Goal: Task Accomplishment & Management: Manage account settings

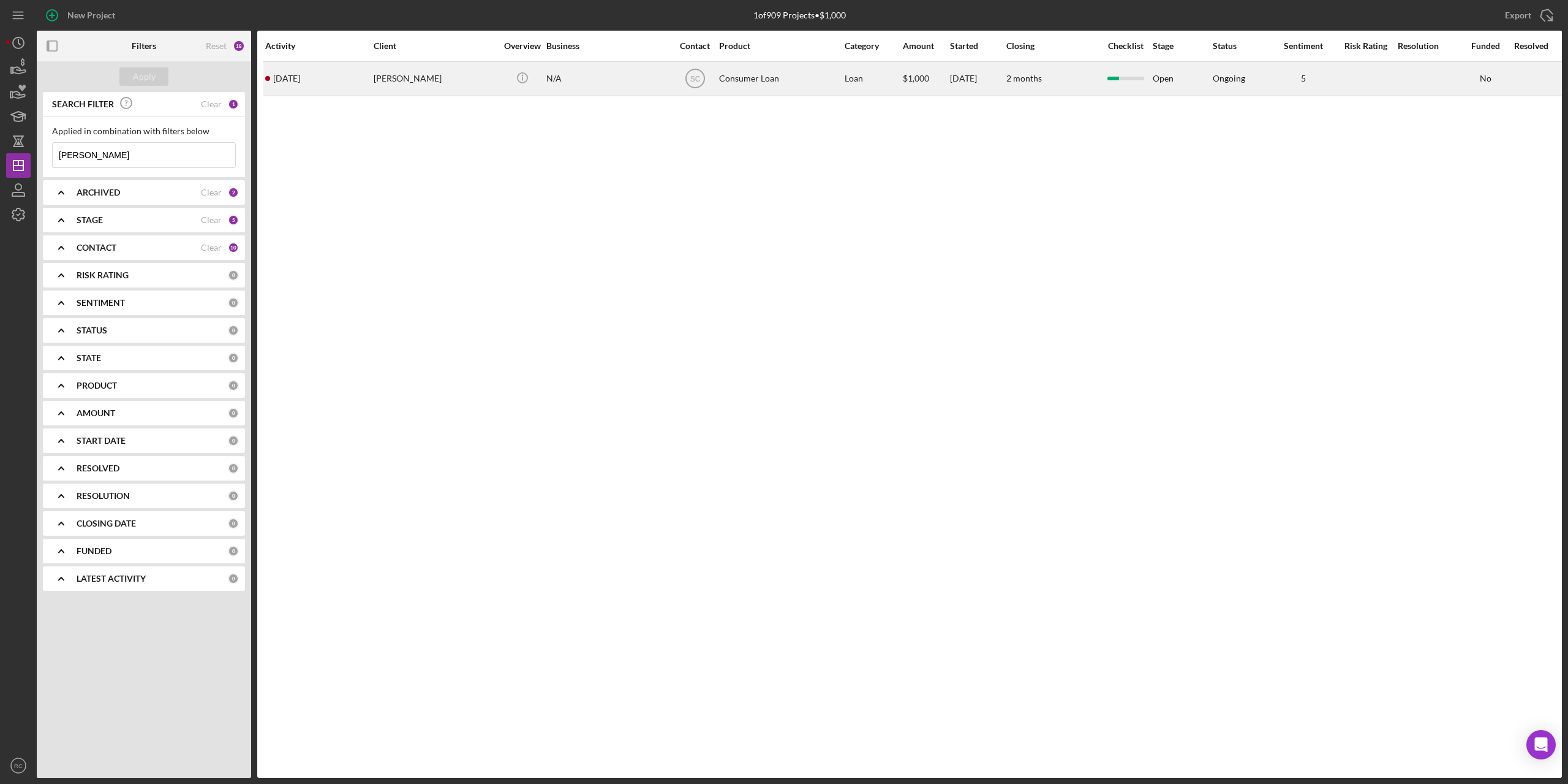
click at [400, 81] on div "[PERSON_NAME]" at bounding box center [434, 78] width 122 height 32
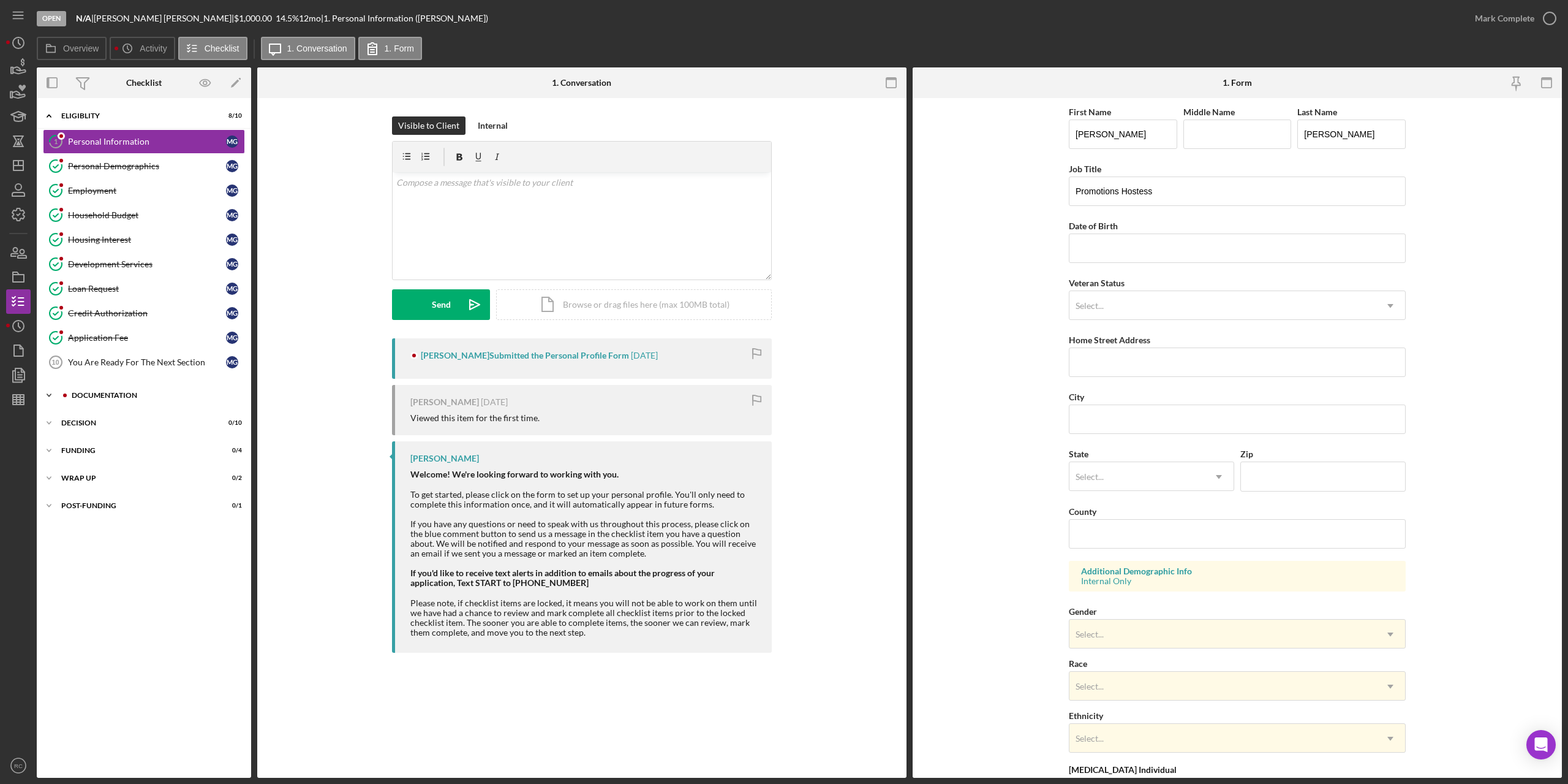
click at [132, 396] on div "Documentation" at bounding box center [153, 396] width 164 height 8
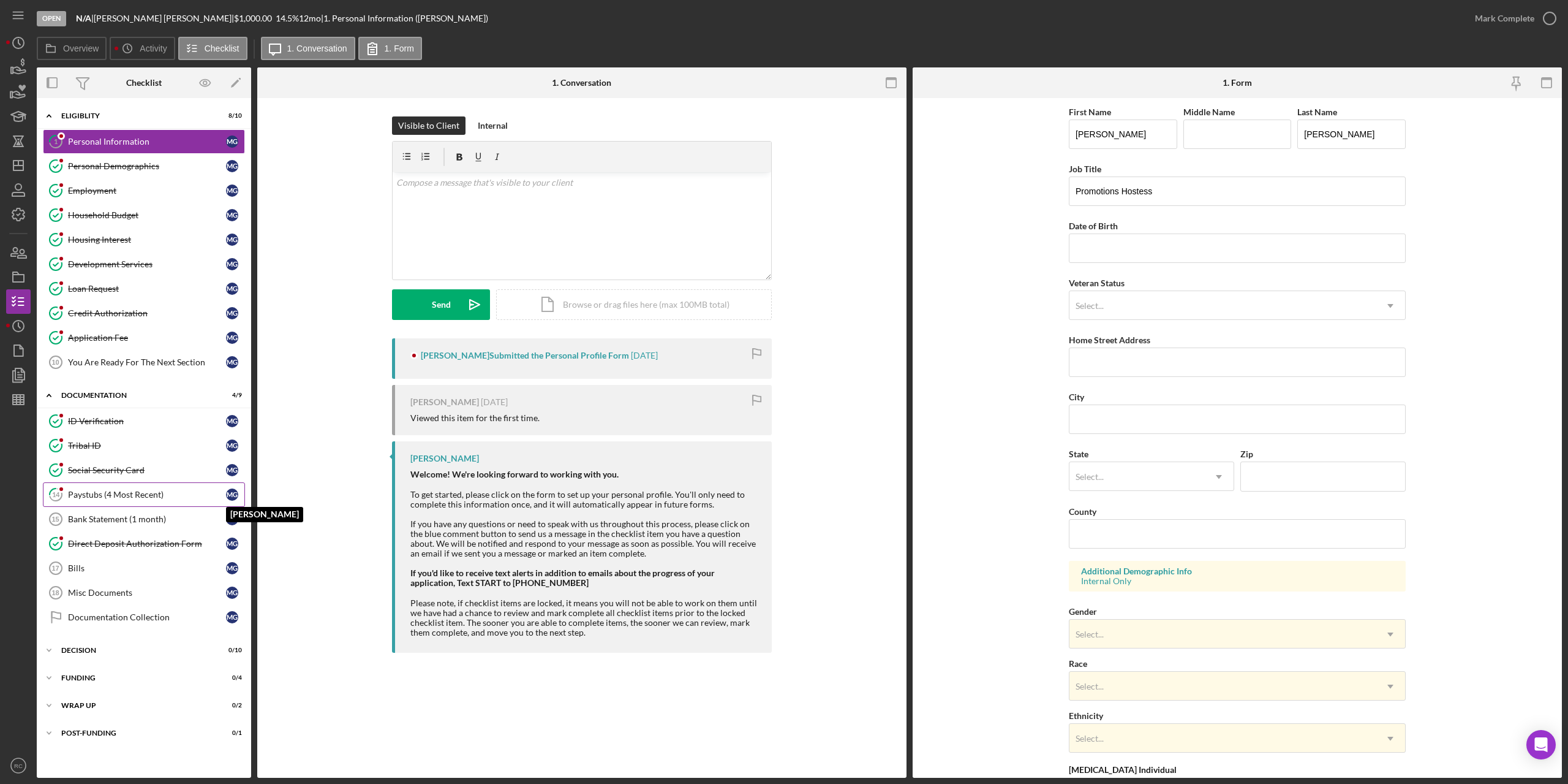
click at [228, 496] on div "M G" at bounding box center [232, 495] width 13 height 13
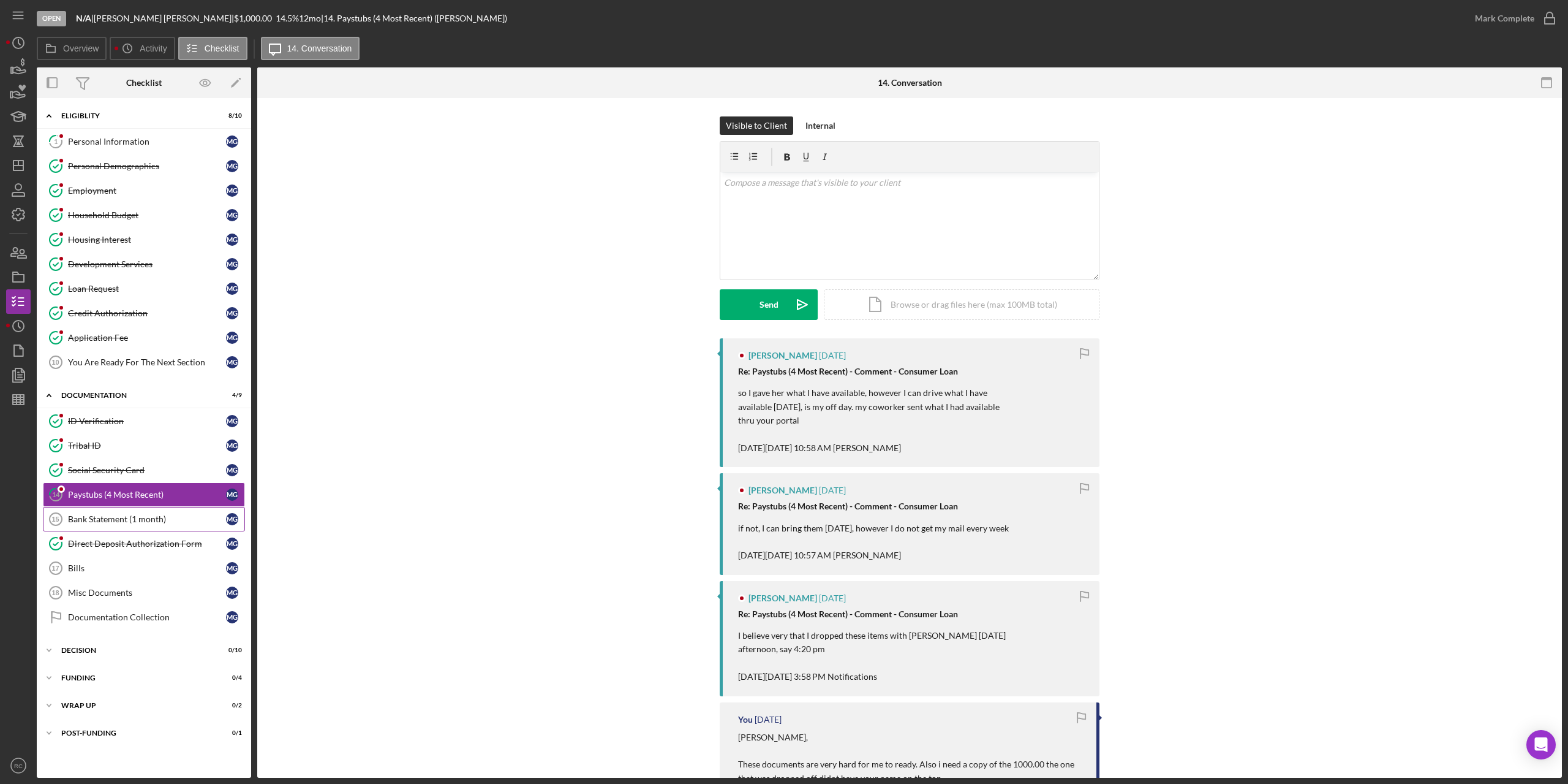
click at [139, 521] on div "Bank Statement (1 month)" at bounding box center [148, 519] width 158 height 10
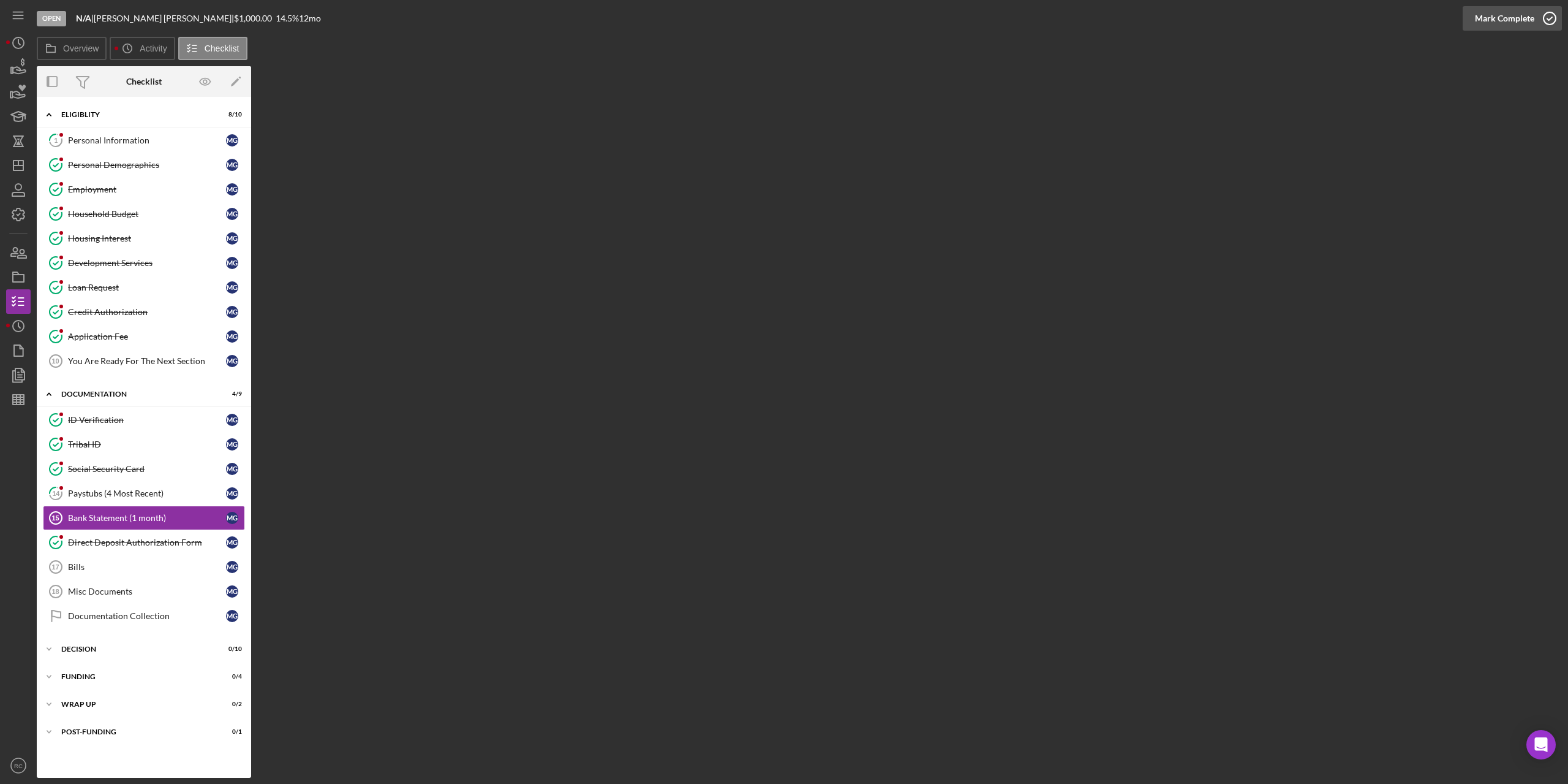
click at [1550, 20] on icon "button" at bounding box center [1548, 18] width 30 height 30
click at [140, 595] on div "Misc Documents" at bounding box center [148, 591] width 158 height 10
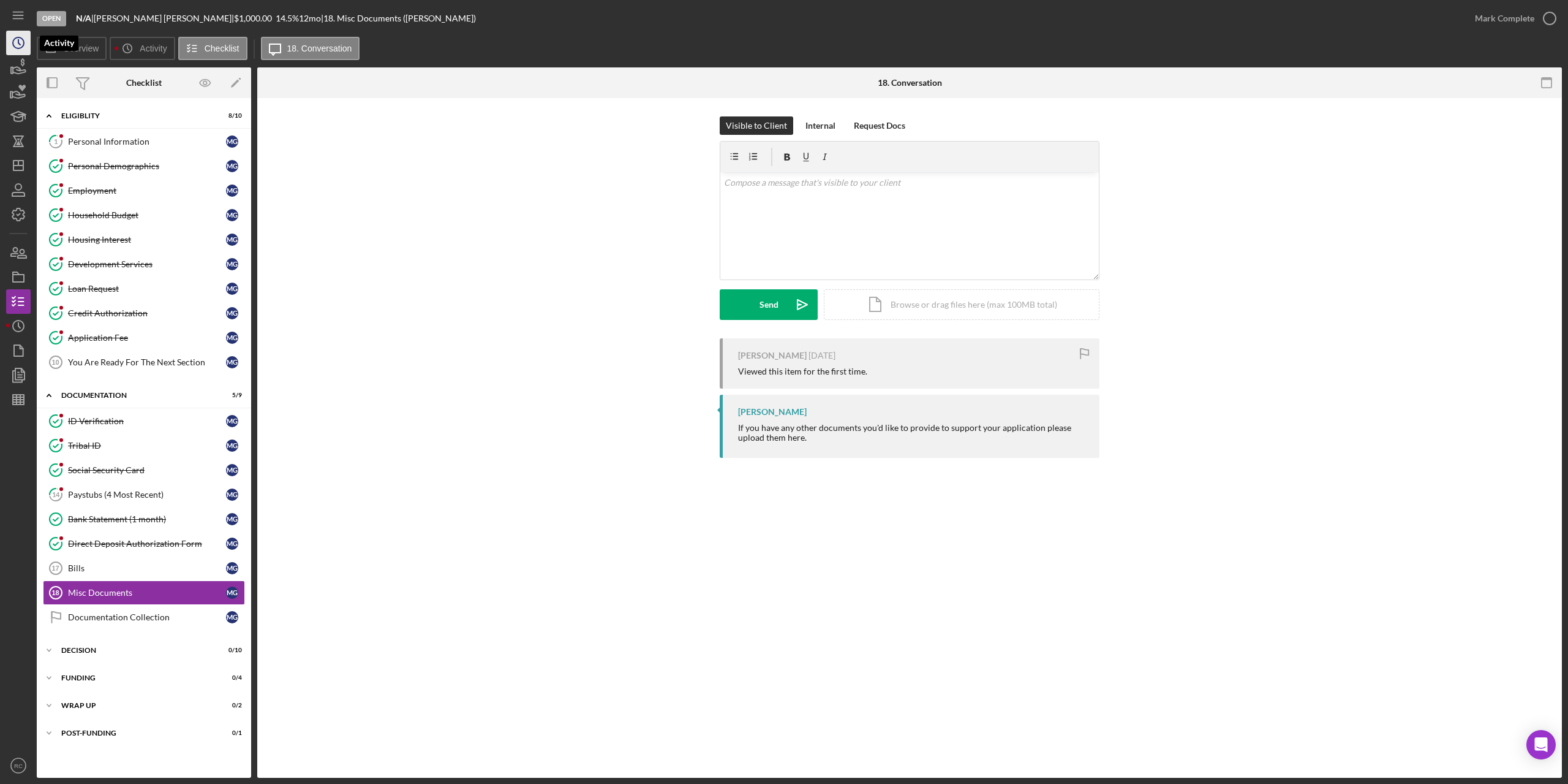
click at [21, 38] on circle "button" at bounding box center [18, 42] width 11 height 11
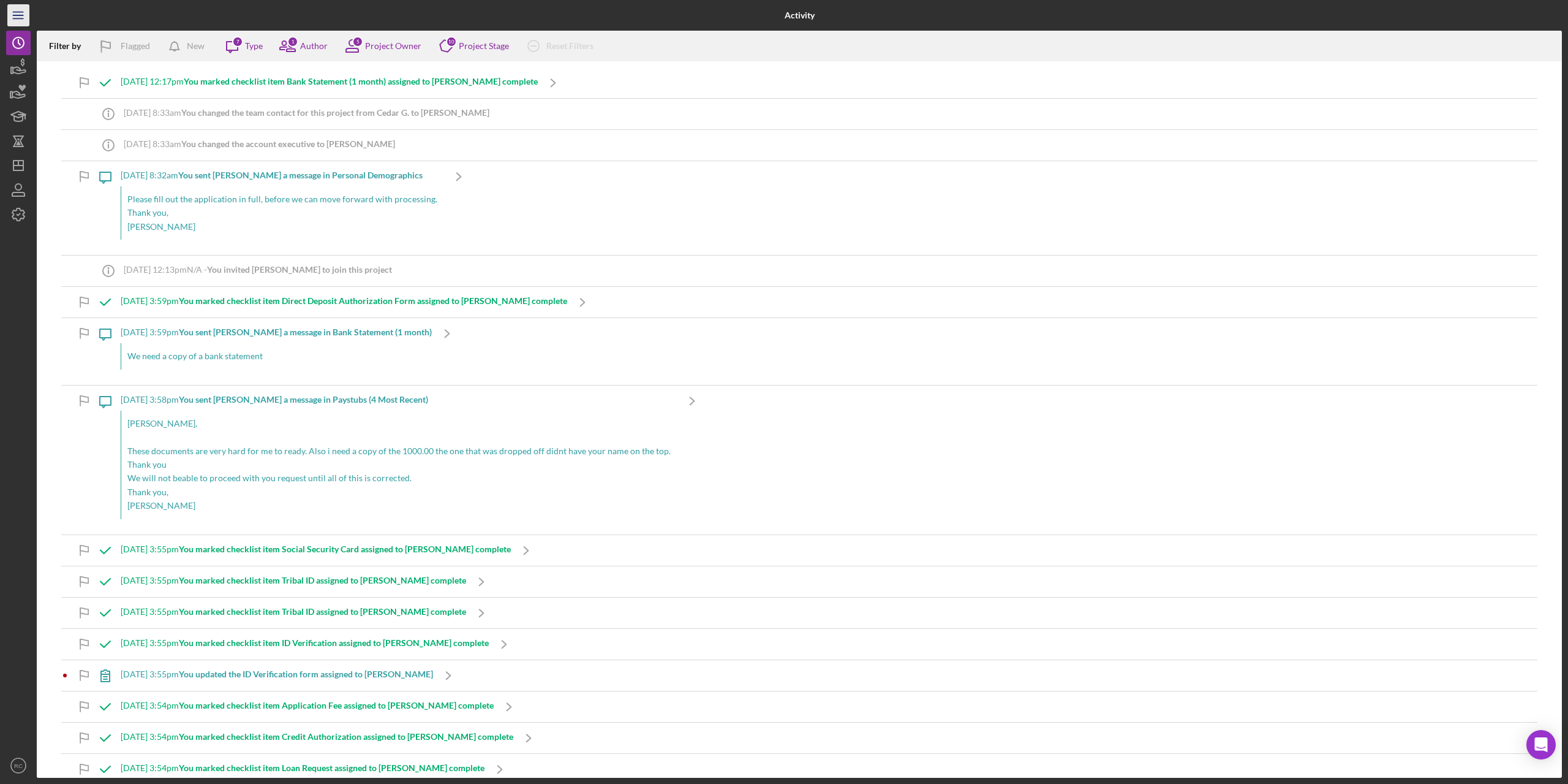
click at [20, 16] on icon "Icon/Menu" at bounding box center [19, 16] width 27 height 27
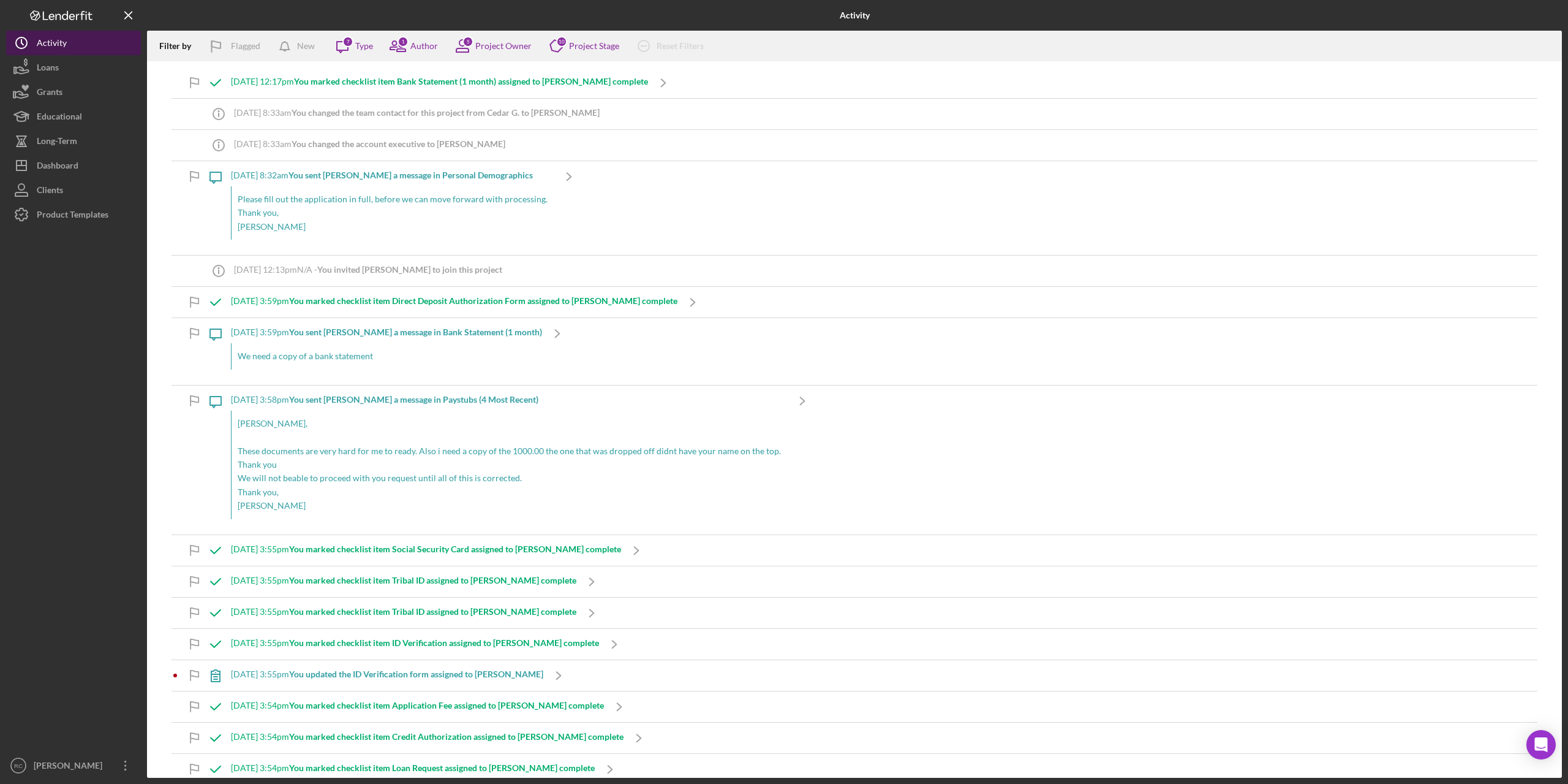
click at [64, 44] on div "Activity" at bounding box center [52, 44] width 30 height 27
click at [62, 168] on div "Dashboard" at bounding box center [58, 167] width 42 height 27
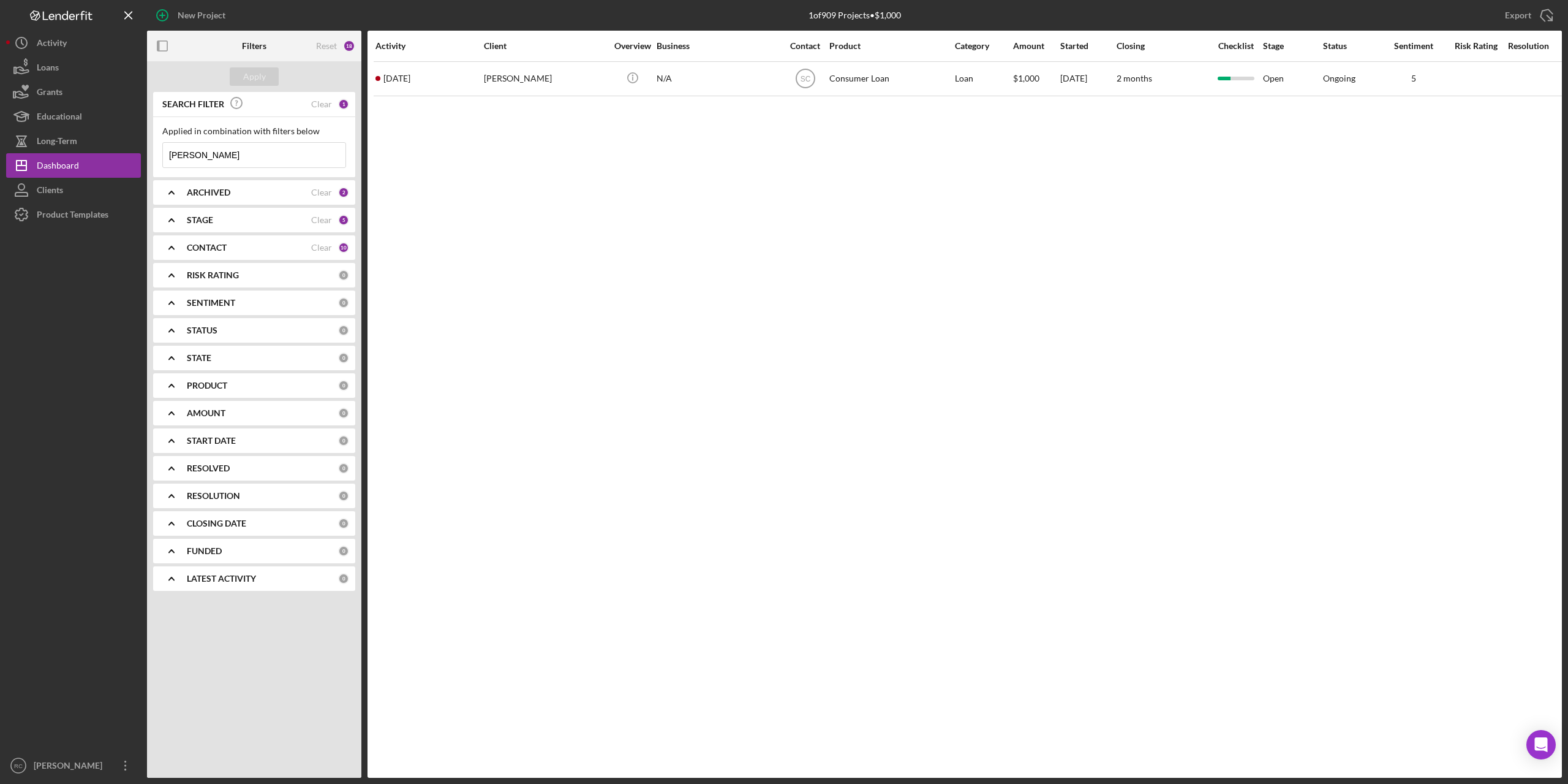
click at [347, 45] on div "18" at bounding box center [349, 46] width 13 height 13
click at [321, 101] on div "Clear" at bounding box center [320, 105] width 21 height 10
click at [260, 74] on div "Apply" at bounding box center [254, 76] width 22 height 19
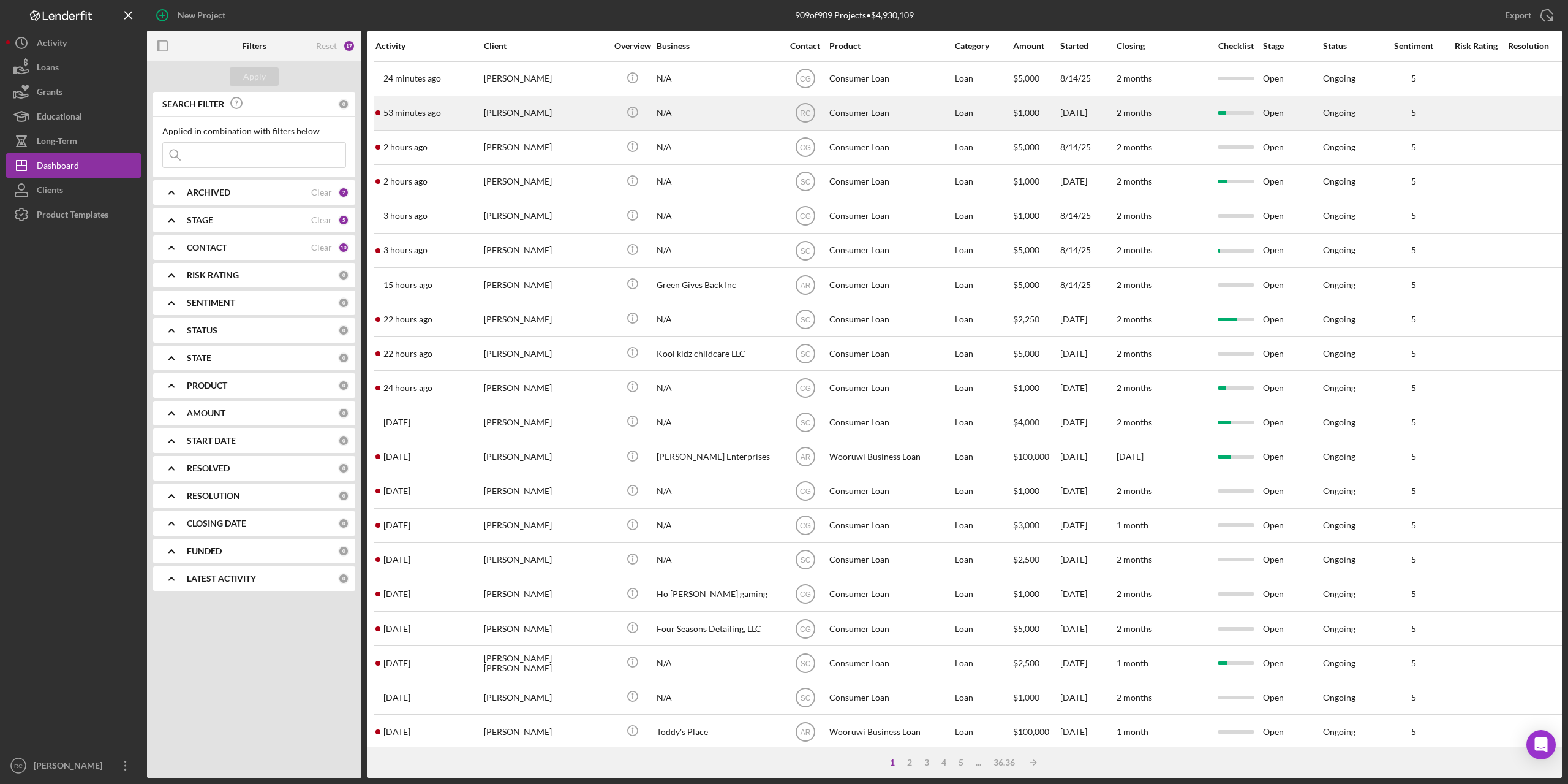
click at [406, 110] on time "53 minutes ago" at bounding box center [411, 112] width 58 height 10
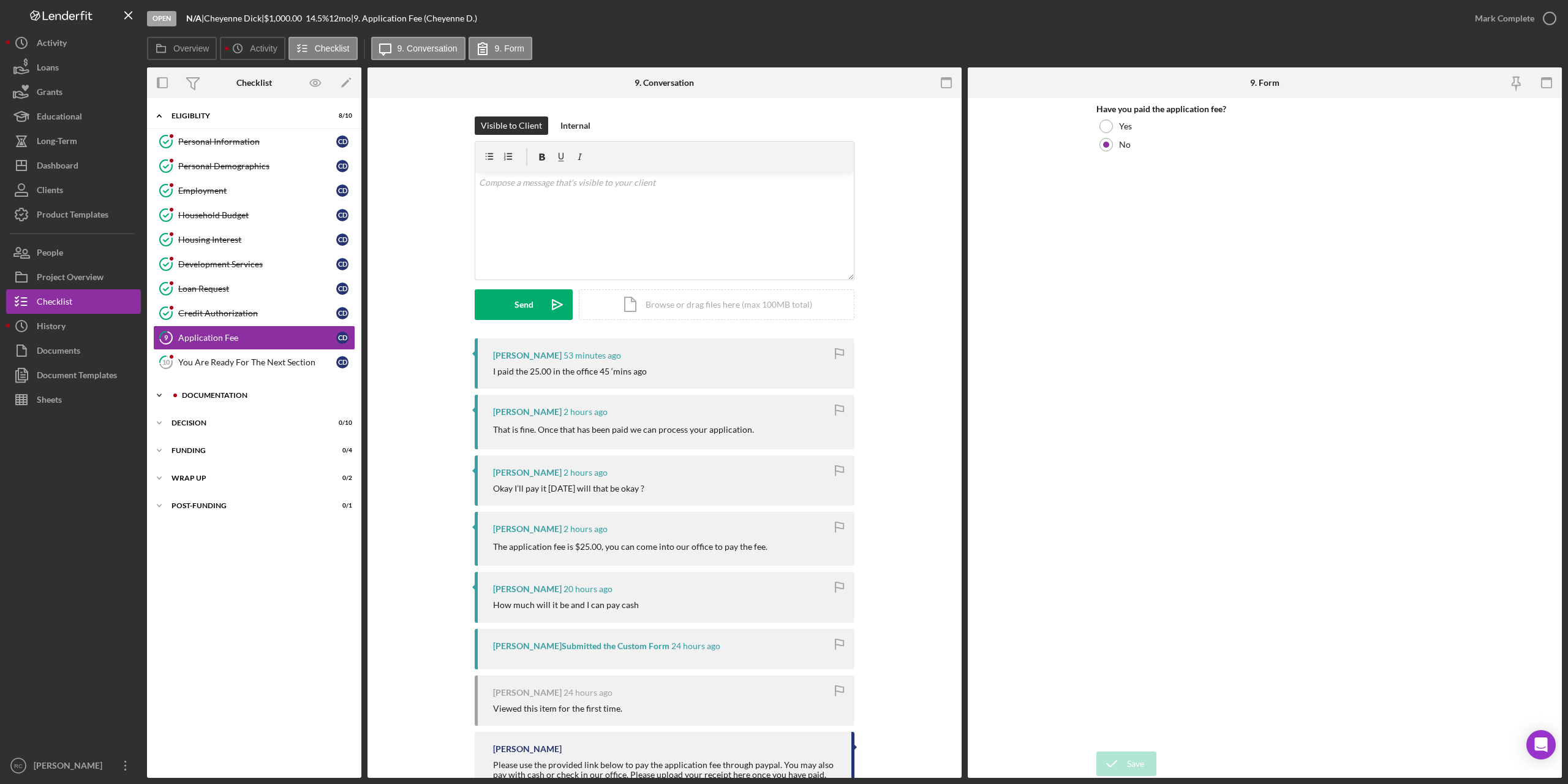
click at [218, 391] on div "Icon/Expander Documentation 0 / 9" at bounding box center [253, 395] width 214 height 24
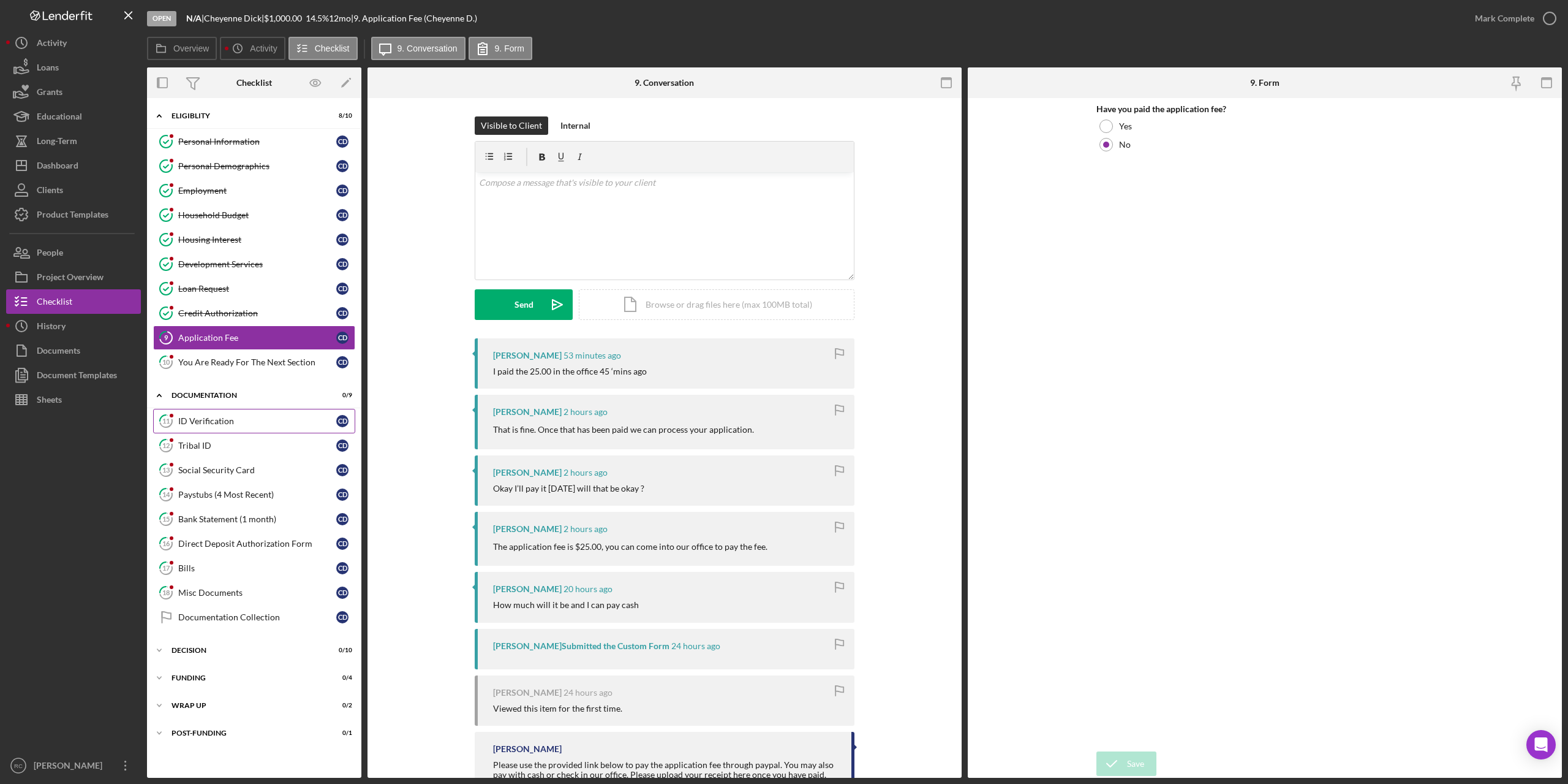
click at [211, 417] on div "ID Verification" at bounding box center [257, 421] width 158 height 10
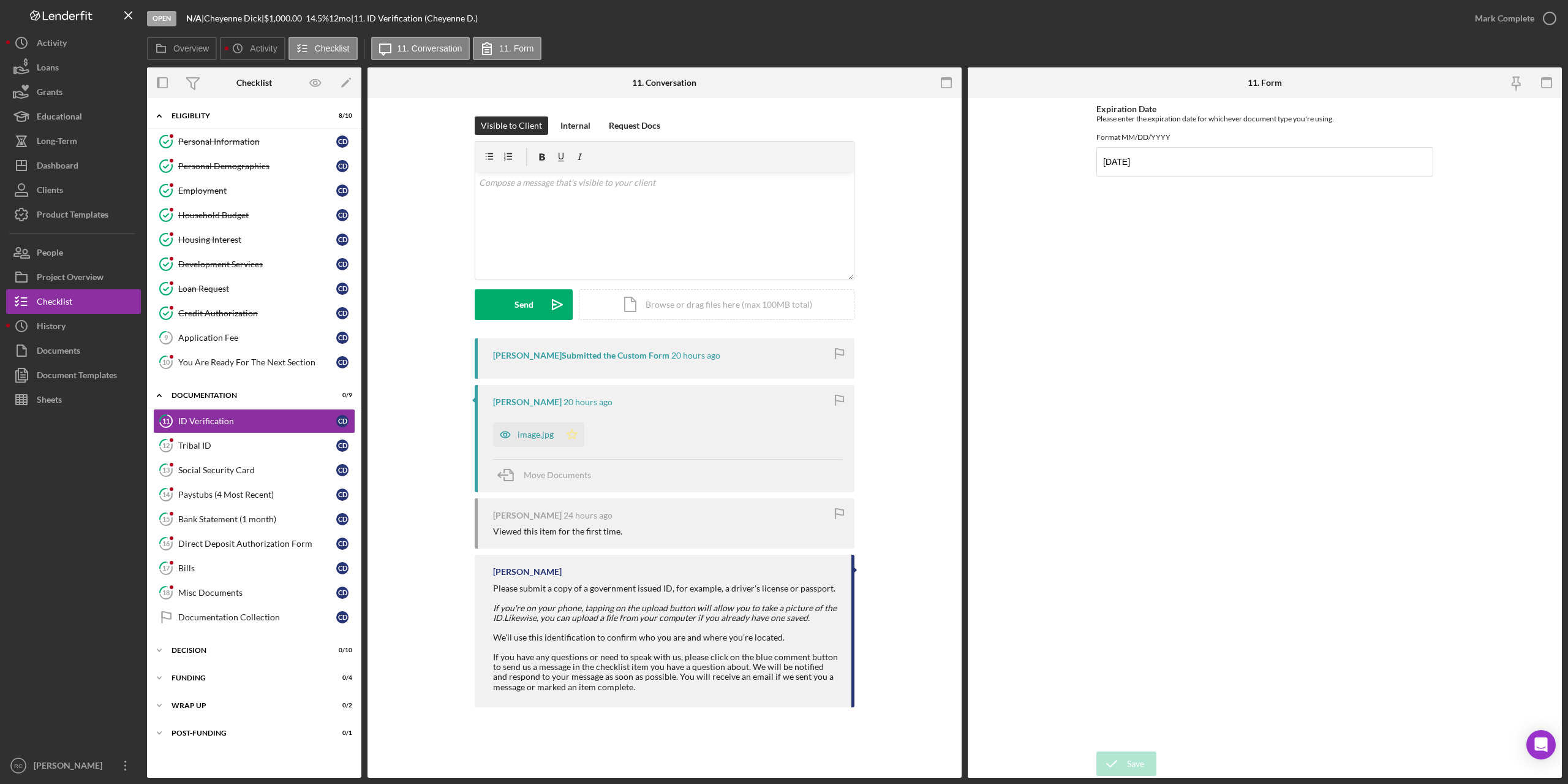
click at [577, 438] on icon "Icon/Star" at bounding box center [572, 434] width 24 height 24
click at [1550, 18] on icon "button" at bounding box center [1548, 18] width 30 height 30
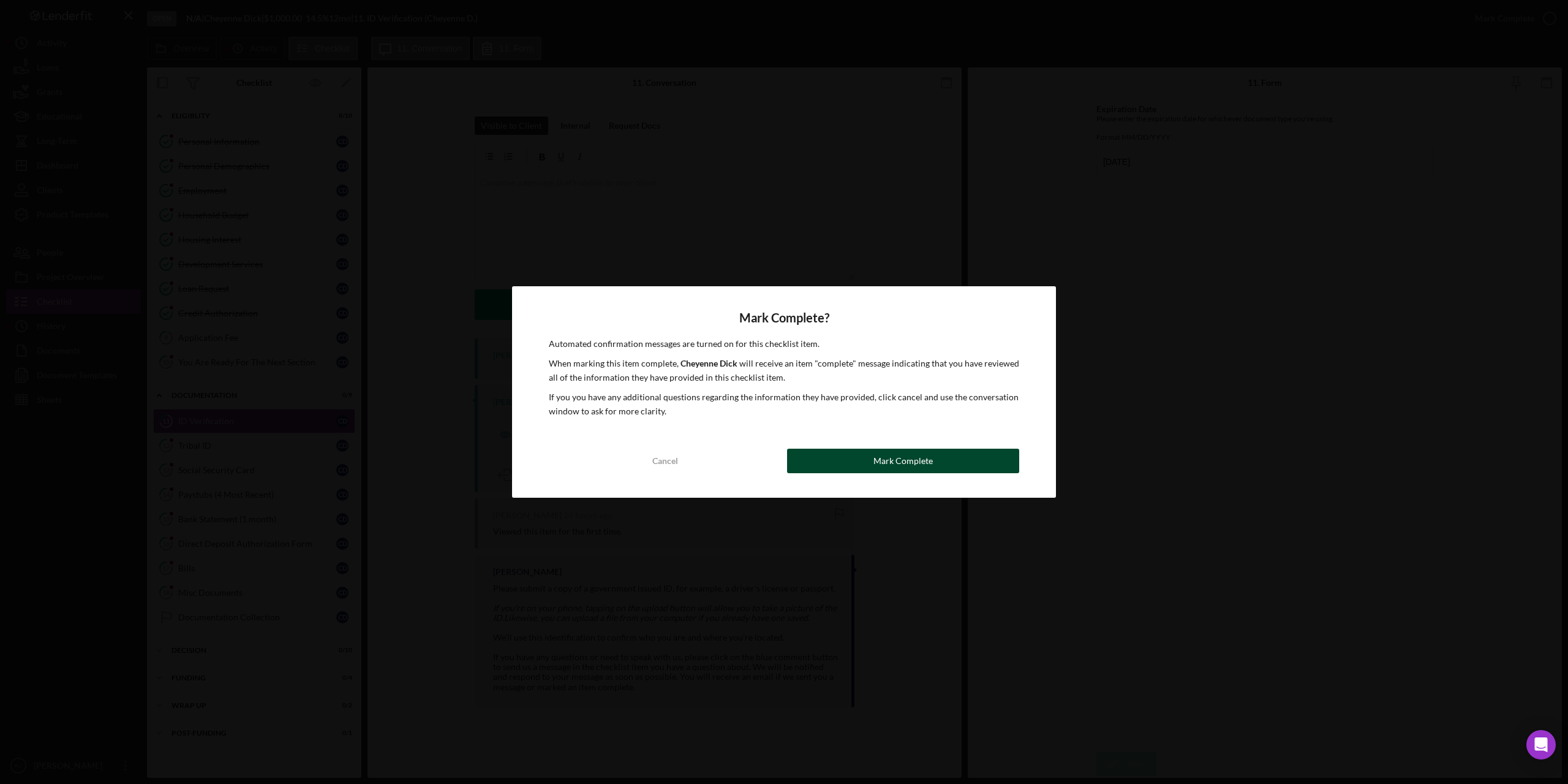
click at [913, 451] on div "Mark Complete" at bounding box center [903, 460] width 60 height 24
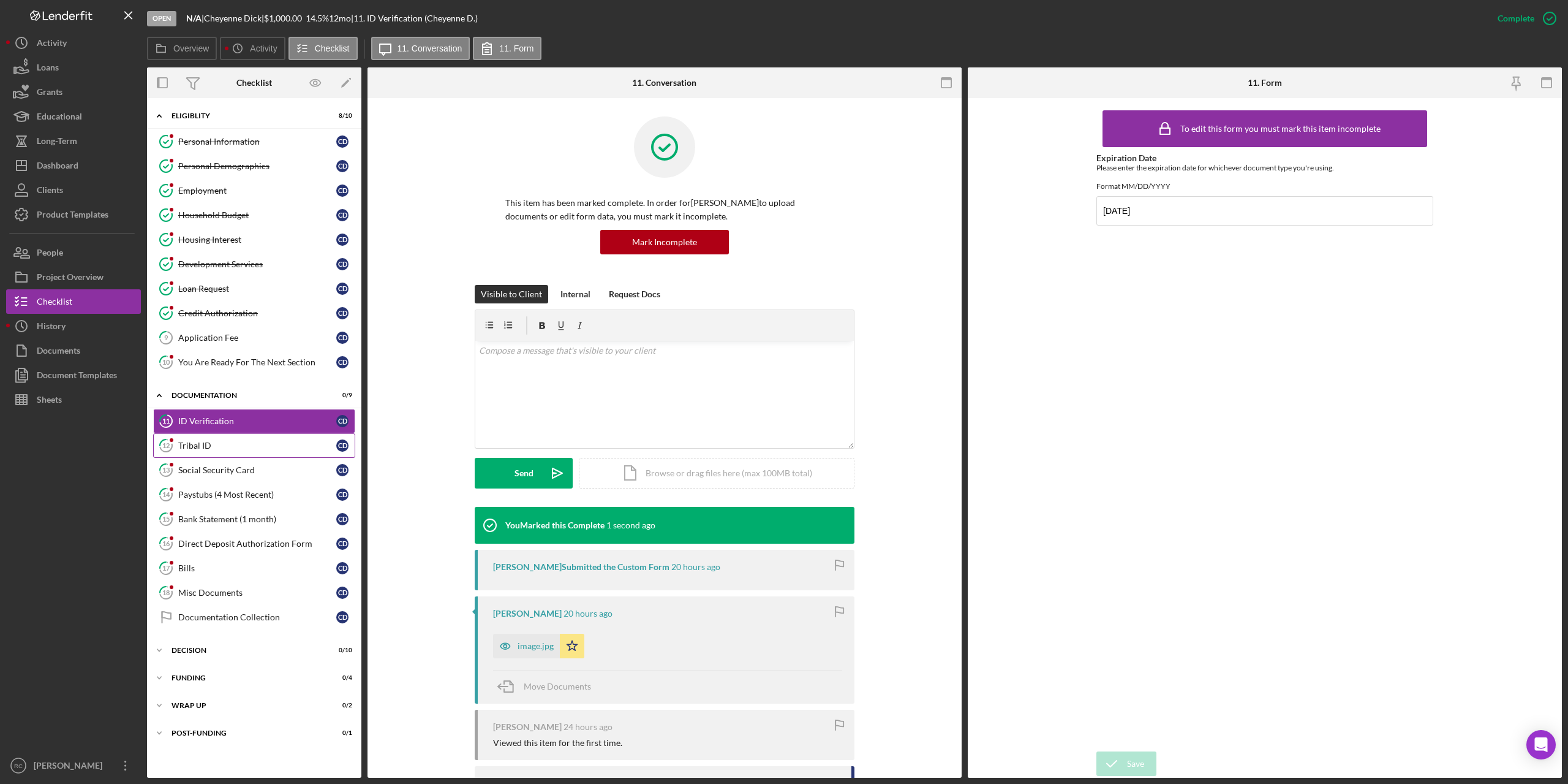
click at [209, 449] on div "Tribal ID" at bounding box center [257, 446] width 158 height 10
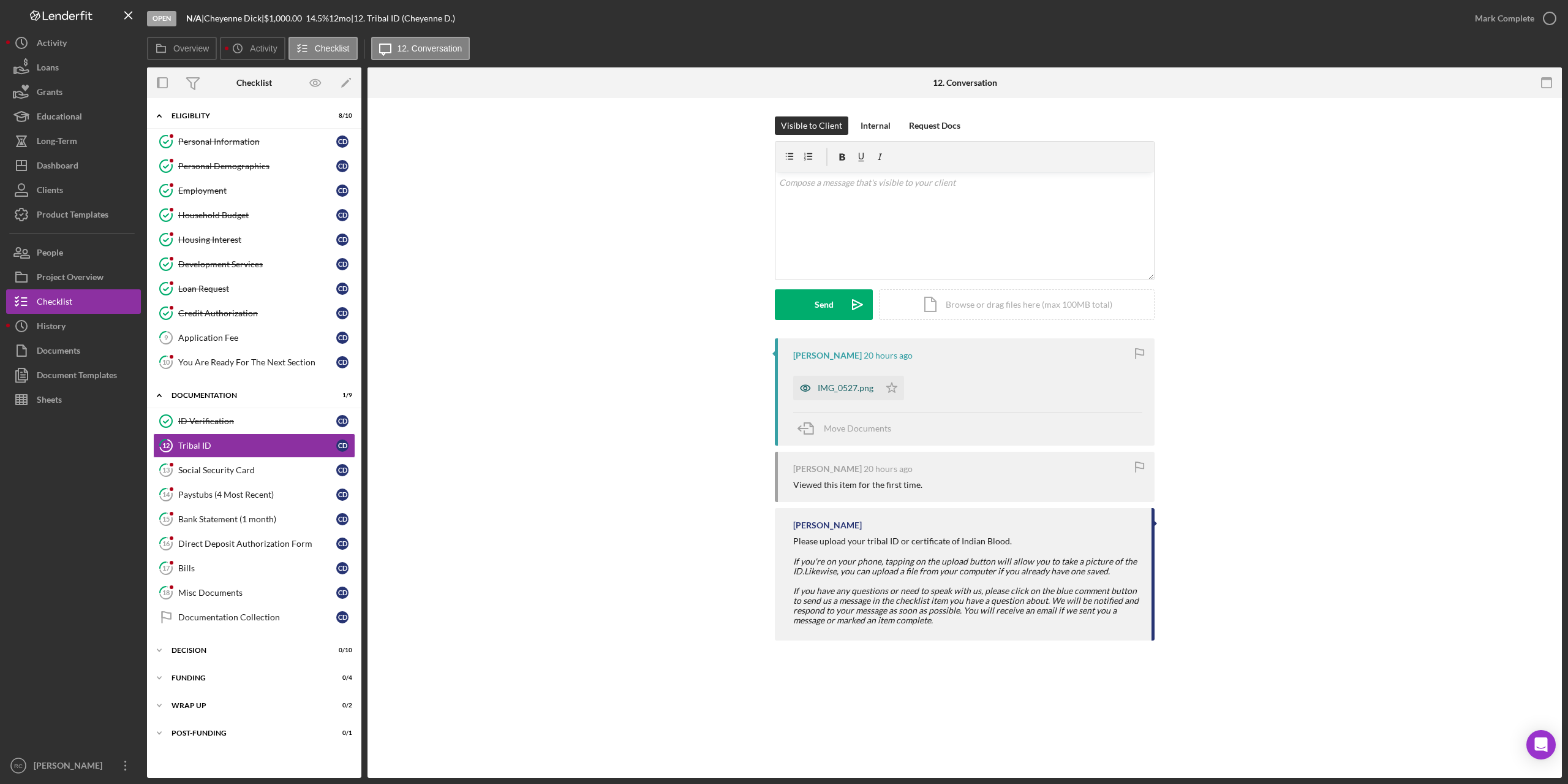
click at [852, 387] on div "IMG_0527.png" at bounding box center [845, 388] width 56 height 10
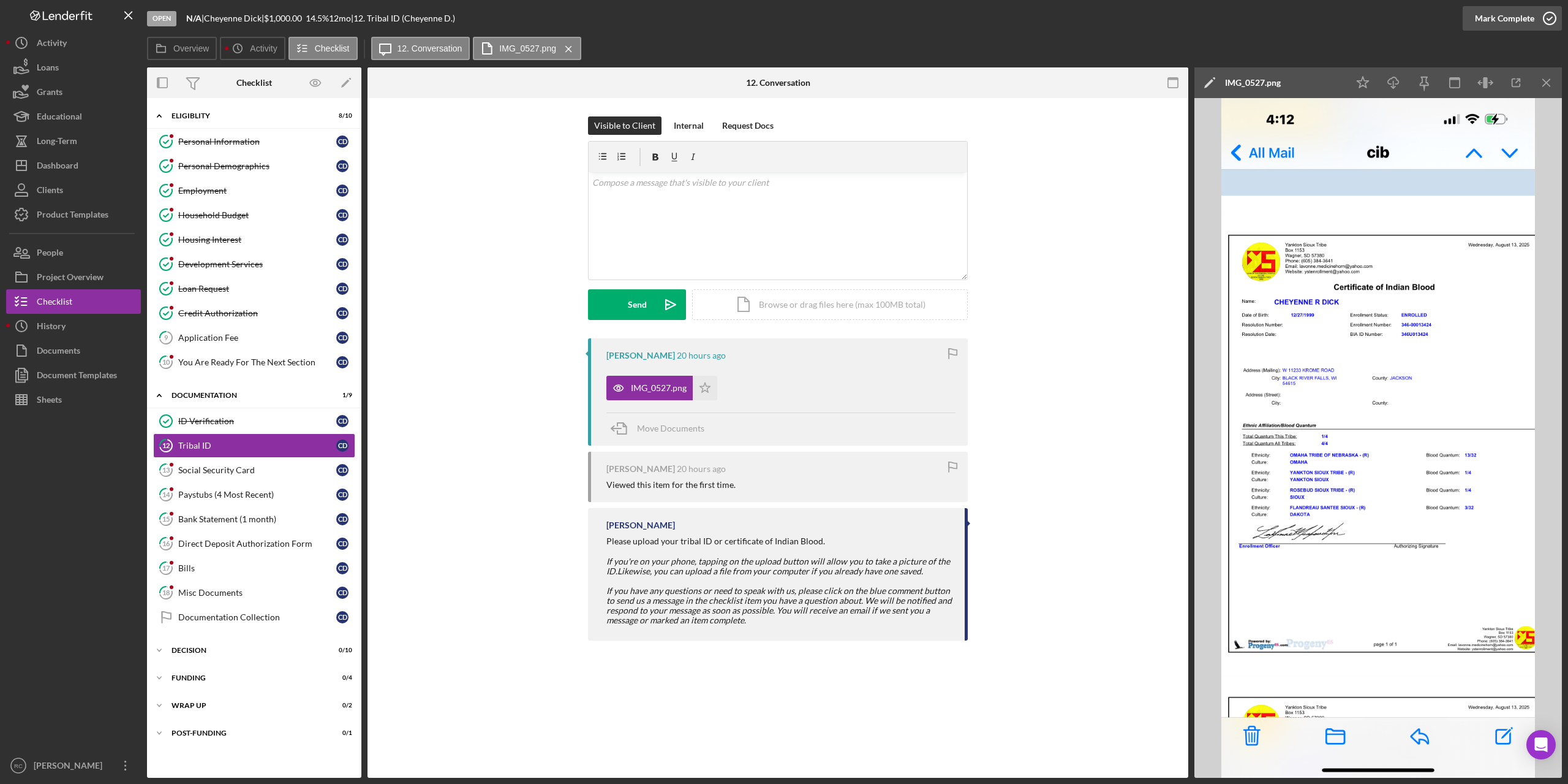
click at [1551, 17] on icon "button" at bounding box center [1548, 18] width 30 height 30
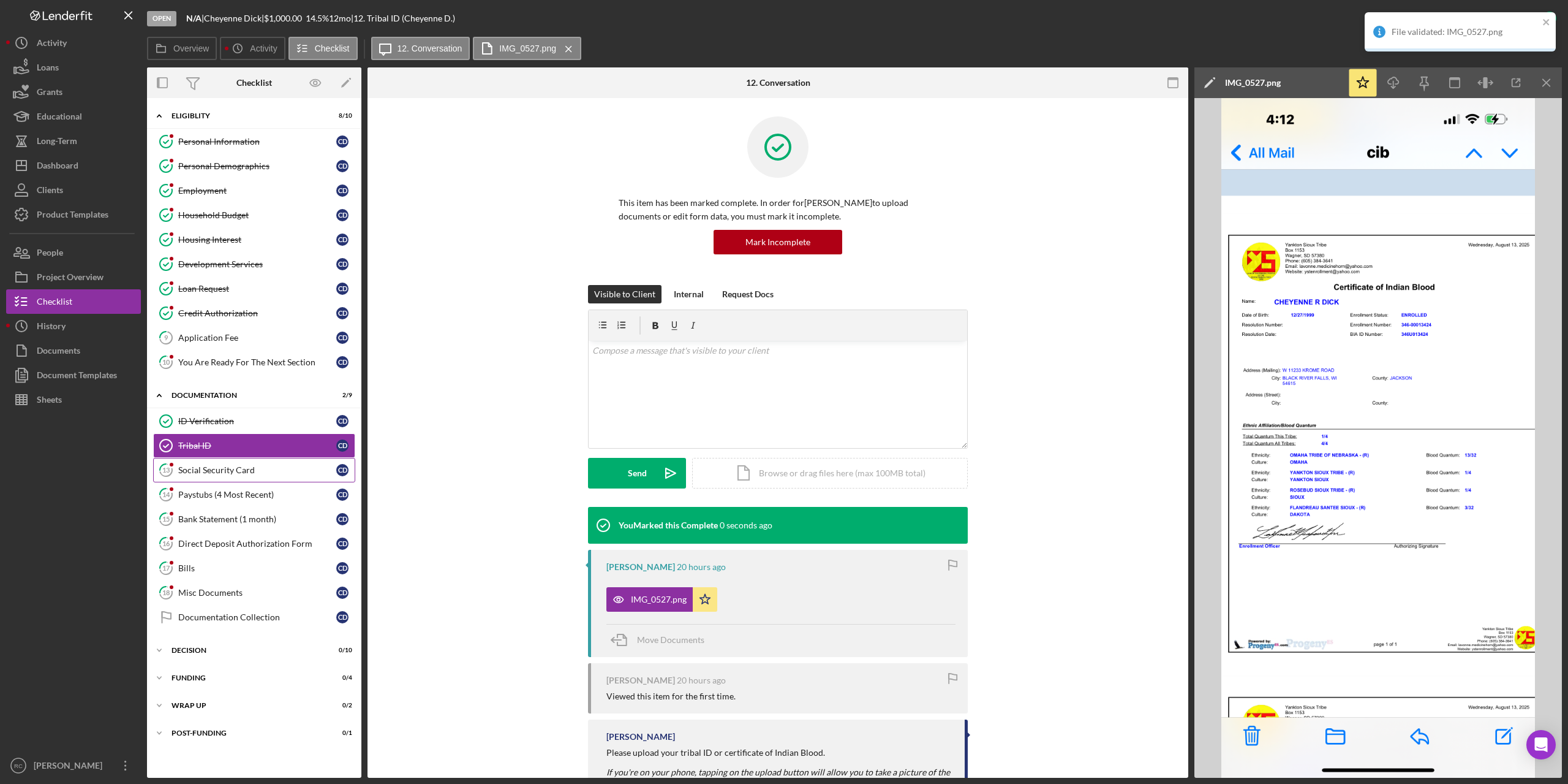
click at [208, 465] on div "Social Security Card" at bounding box center [257, 470] width 158 height 10
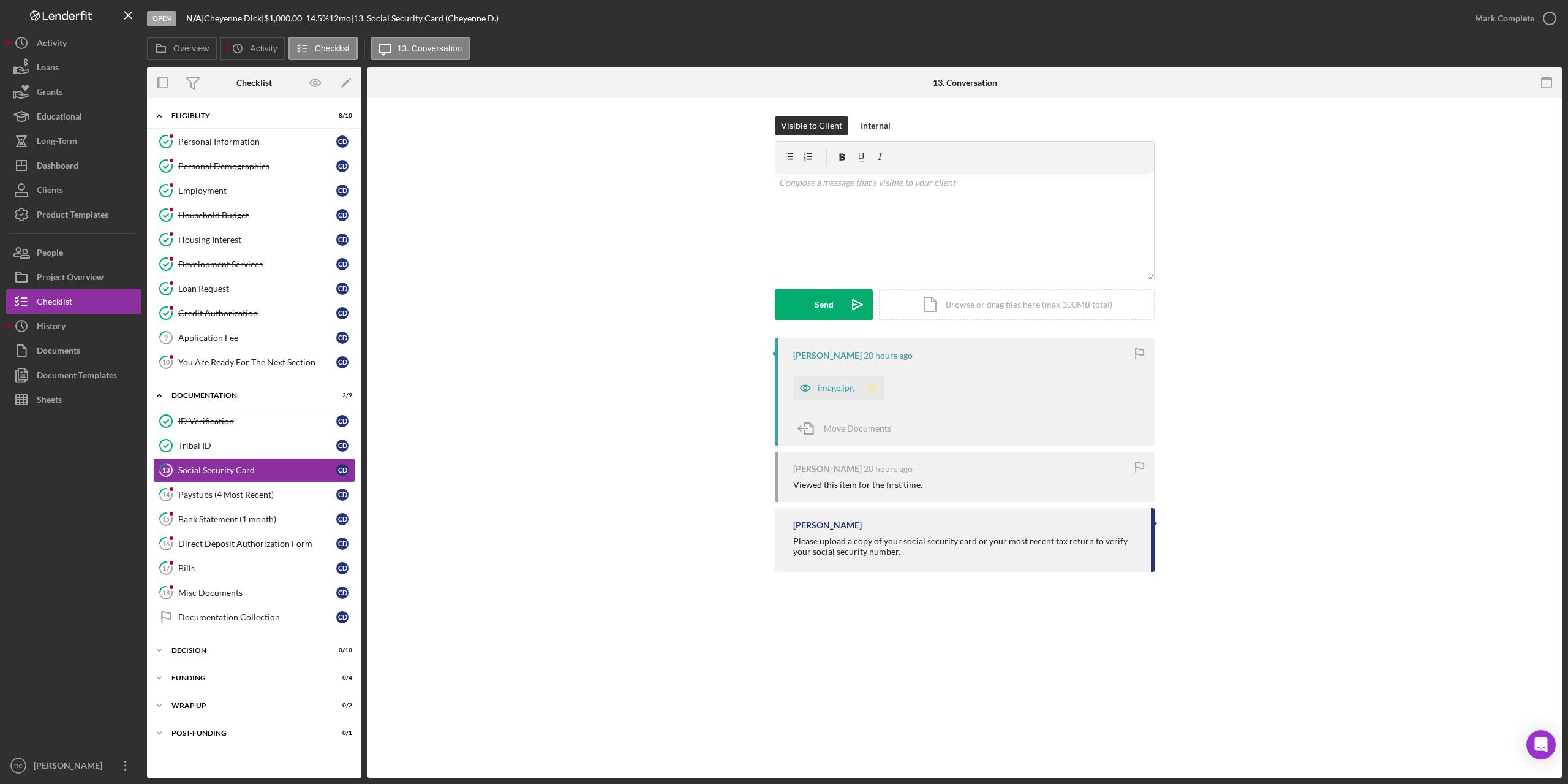
click at [874, 387] on icon "Icon/Star" at bounding box center [871, 387] width 24 height 24
click at [232, 492] on div "Paystubs (4 Most Recent)" at bounding box center [257, 495] width 158 height 10
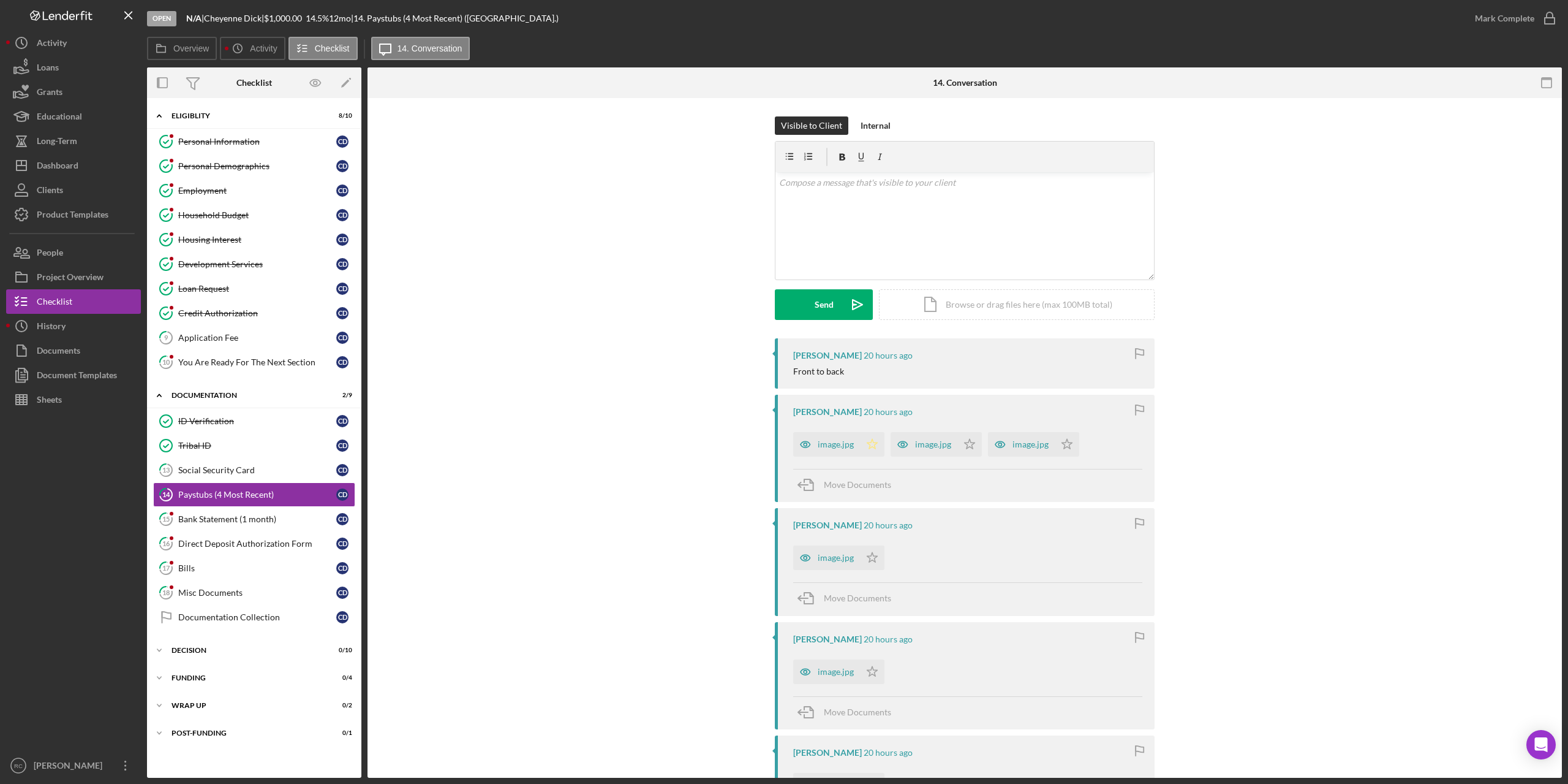
click at [868, 445] on polygon "button" at bounding box center [872, 444] width 11 height 10
click at [965, 440] on icon "Icon/Star" at bounding box center [969, 444] width 24 height 24
click at [1066, 443] on polygon "button" at bounding box center [1067, 444] width 11 height 10
click at [872, 557] on icon "Icon/Star" at bounding box center [871, 557] width 24 height 24
click at [870, 670] on polygon "button" at bounding box center [872, 671] width 11 height 10
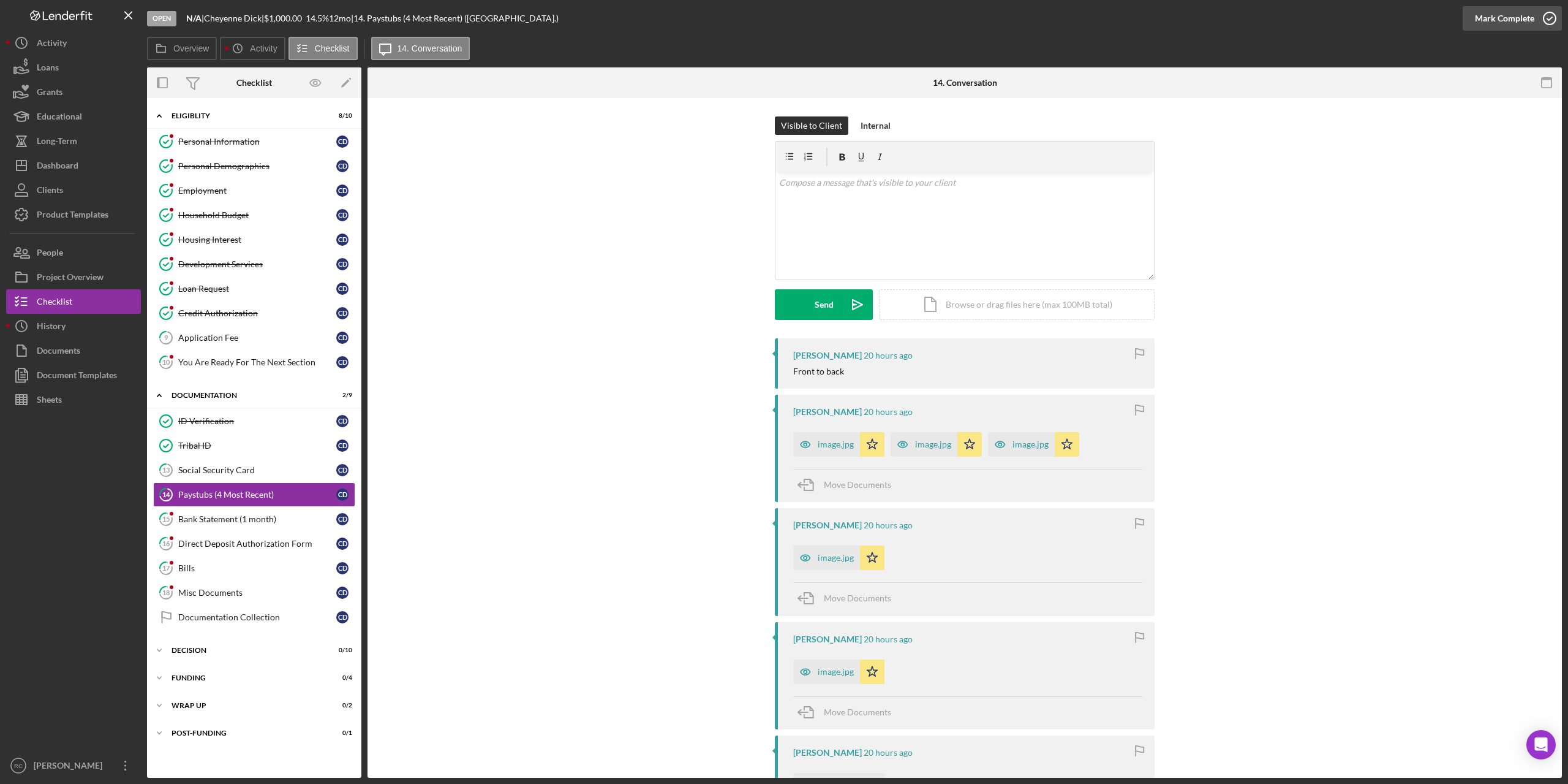
drag, startPoint x: 1552, startPoint y: 16, endPoint x: 1546, endPoint y: 21, distance: 7.8
click at [1552, 18] on icon "button" at bounding box center [1548, 18] width 30 height 30
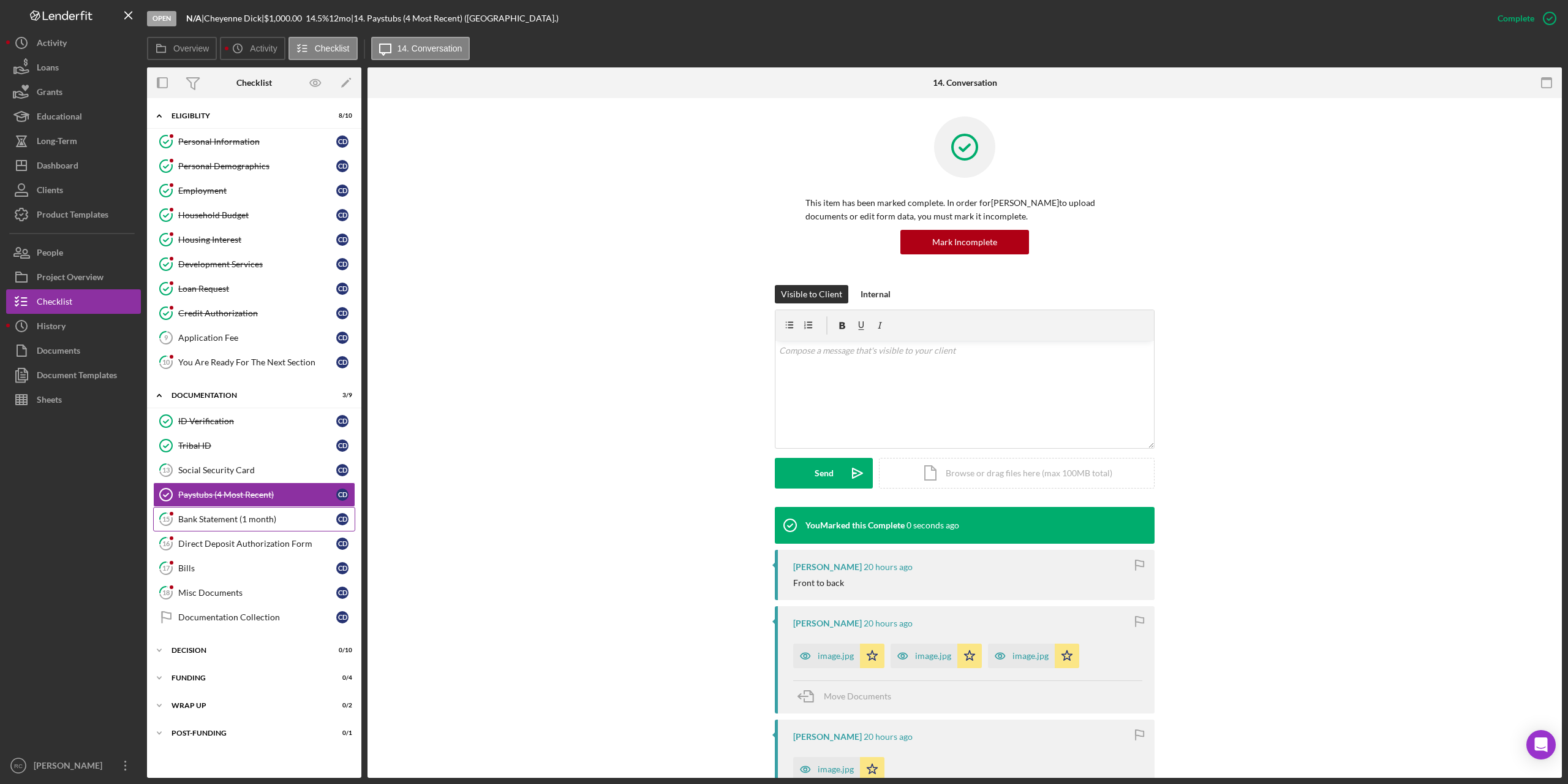
click at [247, 518] on div "Bank Statement (1 month)" at bounding box center [257, 519] width 158 height 10
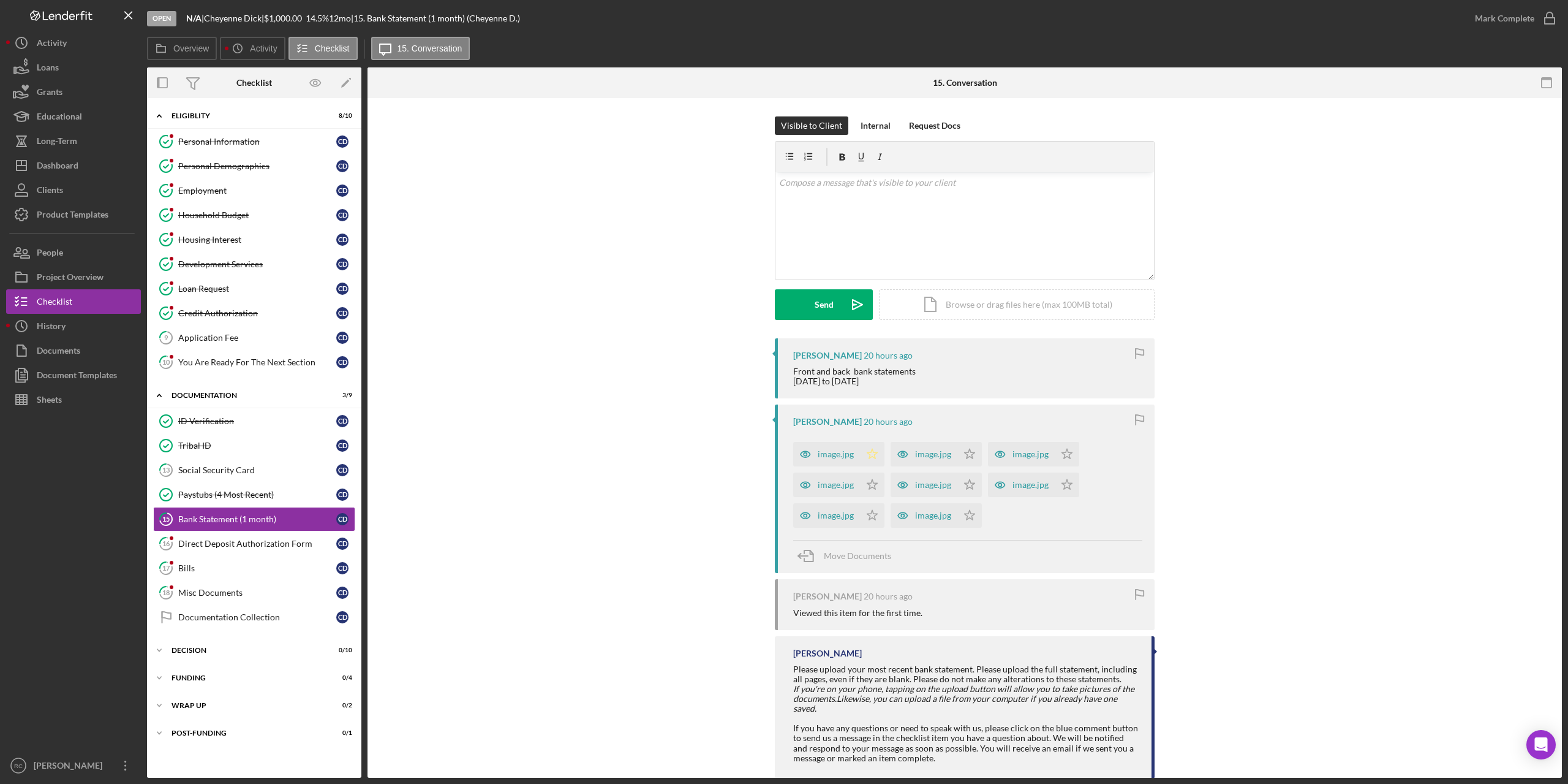
click at [872, 454] on icon "Icon/Star" at bounding box center [871, 454] width 24 height 24
click at [872, 482] on icon "Icon/Star" at bounding box center [871, 484] width 24 height 24
click at [964, 459] on polygon "button" at bounding box center [969, 455] width 11 height 10
click at [945, 513] on div "image.jpg" at bounding box center [933, 515] width 36 height 10
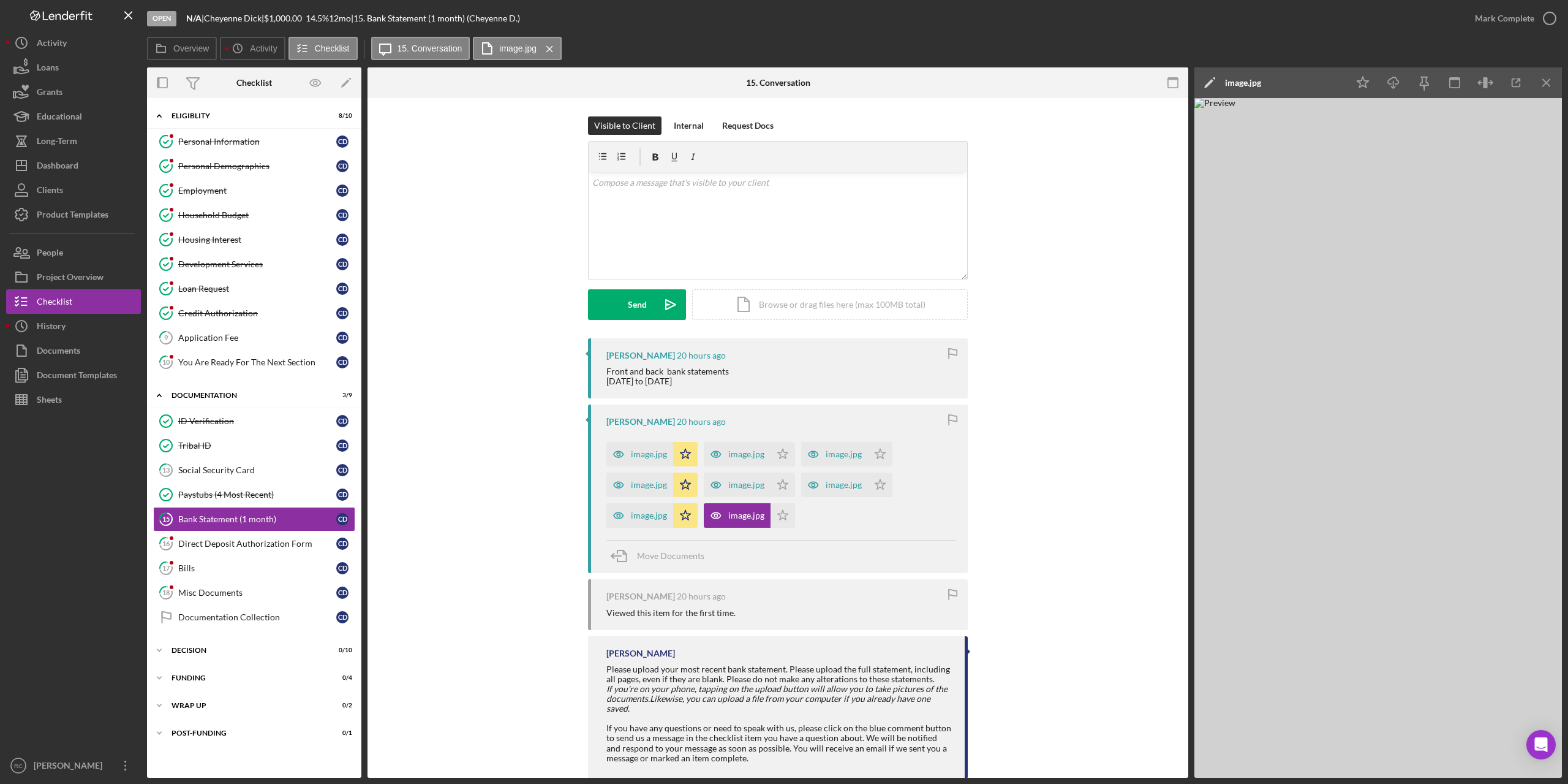
click at [948, 486] on div "image.jpg Icon/Star image.jpg Icon/Star image.jpg Icon/Star image.jpg Icon/Star…" at bounding box center [781, 482] width 349 height 92
click at [784, 453] on polygon "button" at bounding box center [783, 455] width 11 height 10
drag, startPoint x: 779, startPoint y: 481, endPoint x: 780, endPoint y: 504, distance: 23.0
click at [875, 459] on polygon "button" at bounding box center [880, 455] width 11 height 10
click at [780, 506] on icon "Icon/Star" at bounding box center [783, 515] width 24 height 24
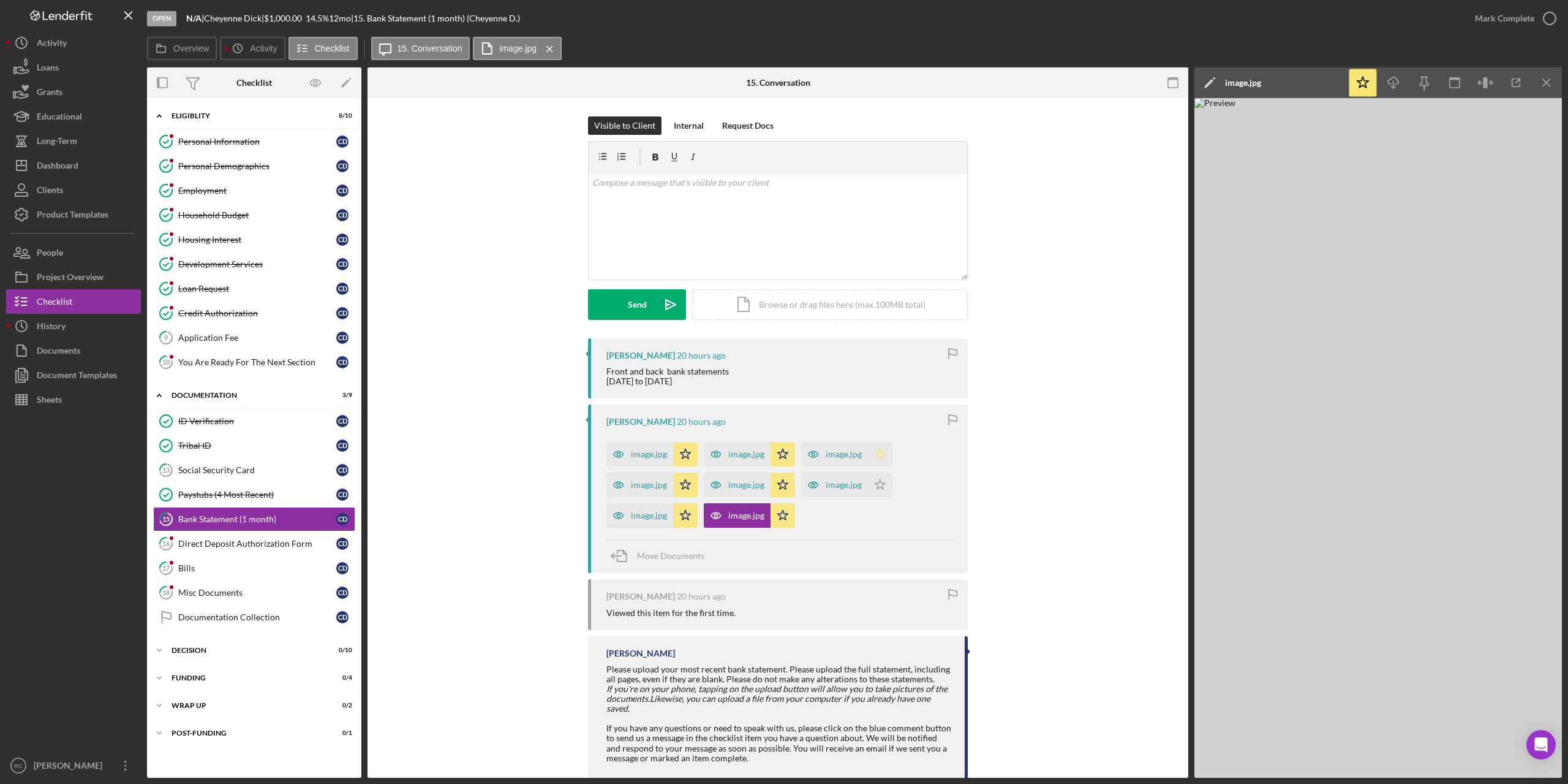
click at [874, 449] on icon "Icon/Star" at bounding box center [879, 454] width 24 height 24
click at [875, 475] on icon "Icon/Star" at bounding box center [879, 484] width 24 height 24
drag, startPoint x: 1551, startPoint y: 20, endPoint x: 1107, endPoint y: 170, distance: 468.7
click at [0, 0] on icon "button" at bounding box center [0, 0] width 0 height 0
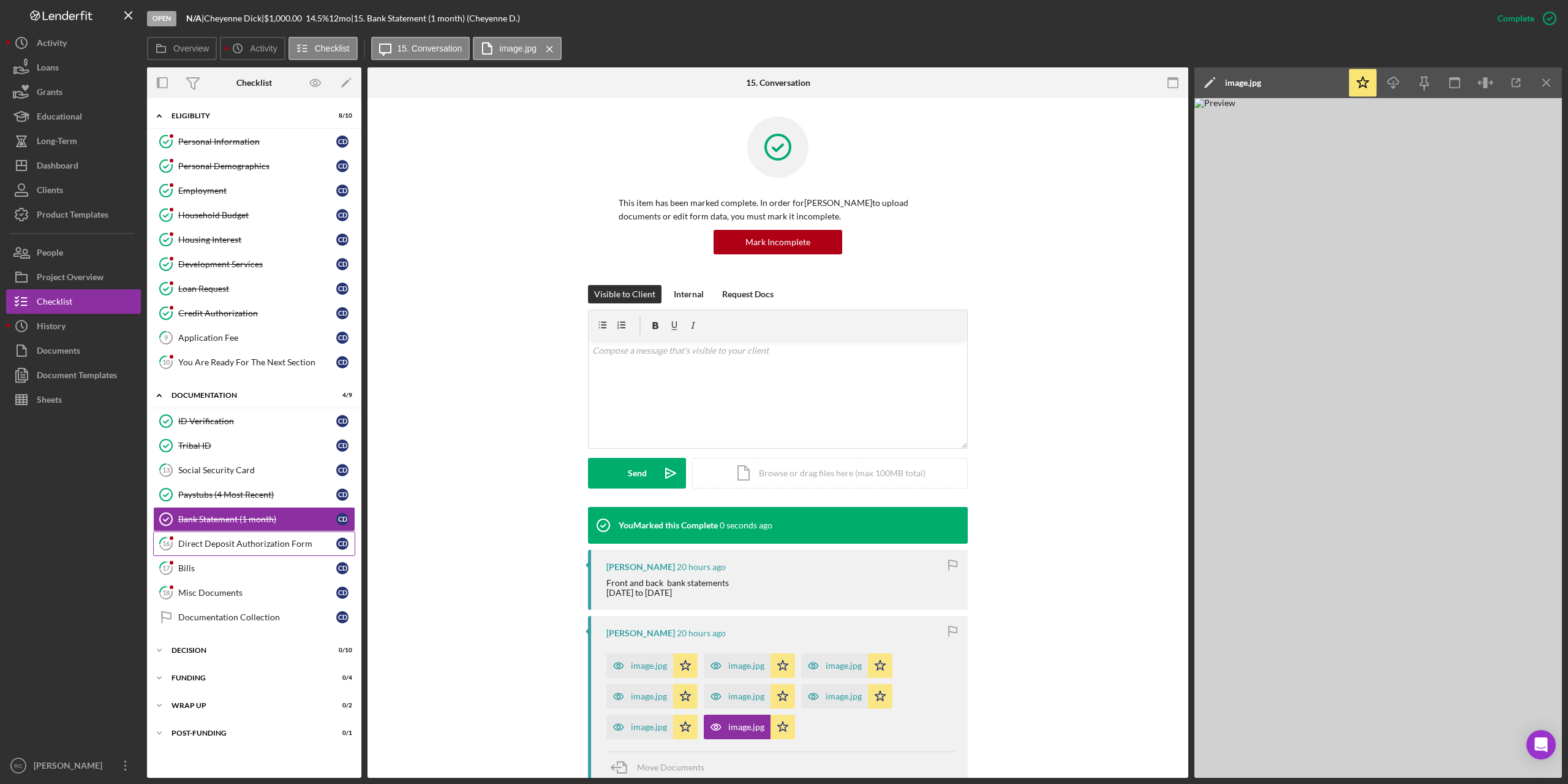
click at [255, 546] on div "Direct Deposit Authorization Form" at bounding box center [257, 544] width 158 height 10
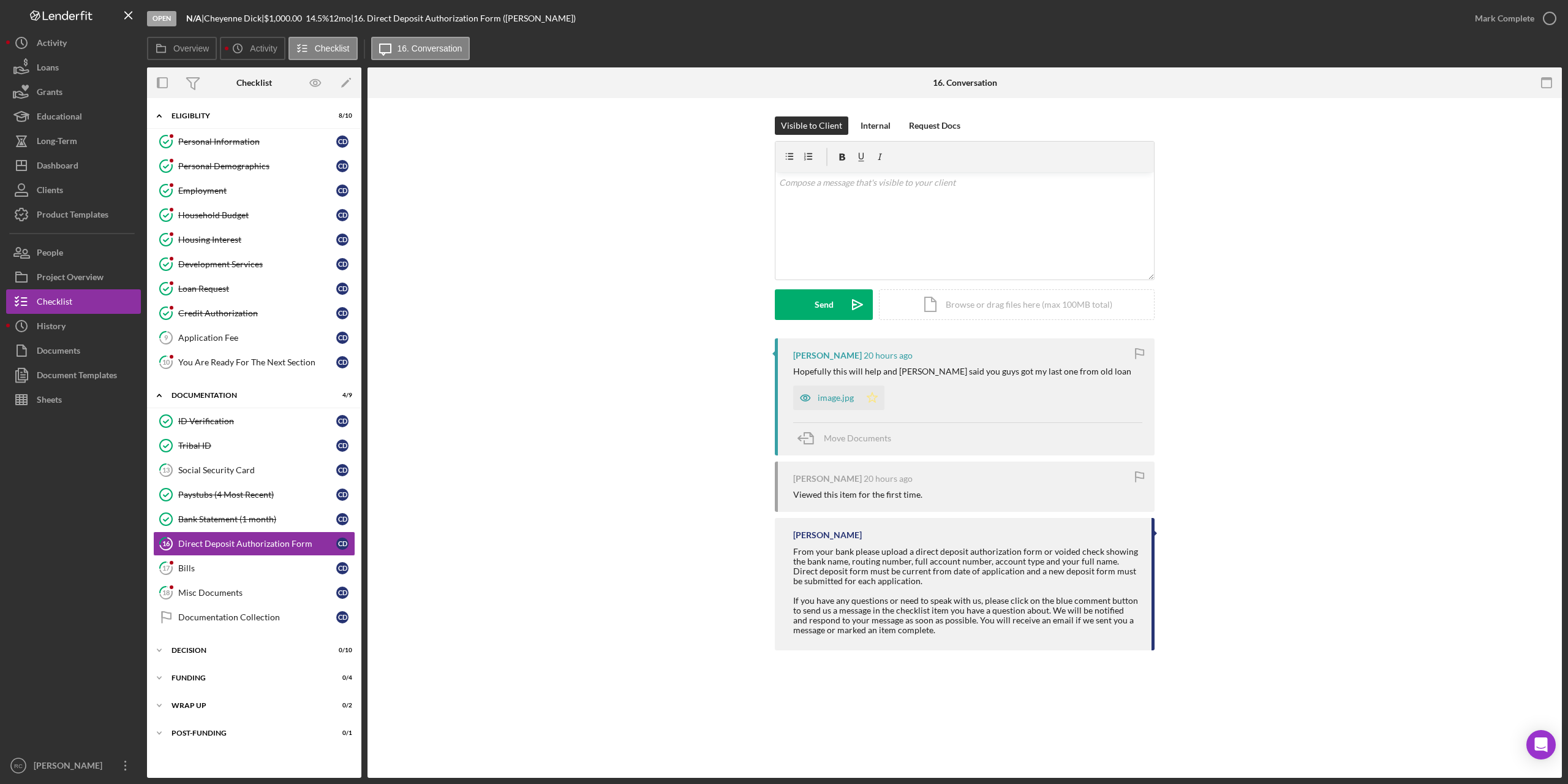
click at [872, 398] on icon "Icon/Star" at bounding box center [871, 397] width 24 height 24
click at [1550, 20] on icon "button" at bounding box center [1548, 18] width 30 height 30
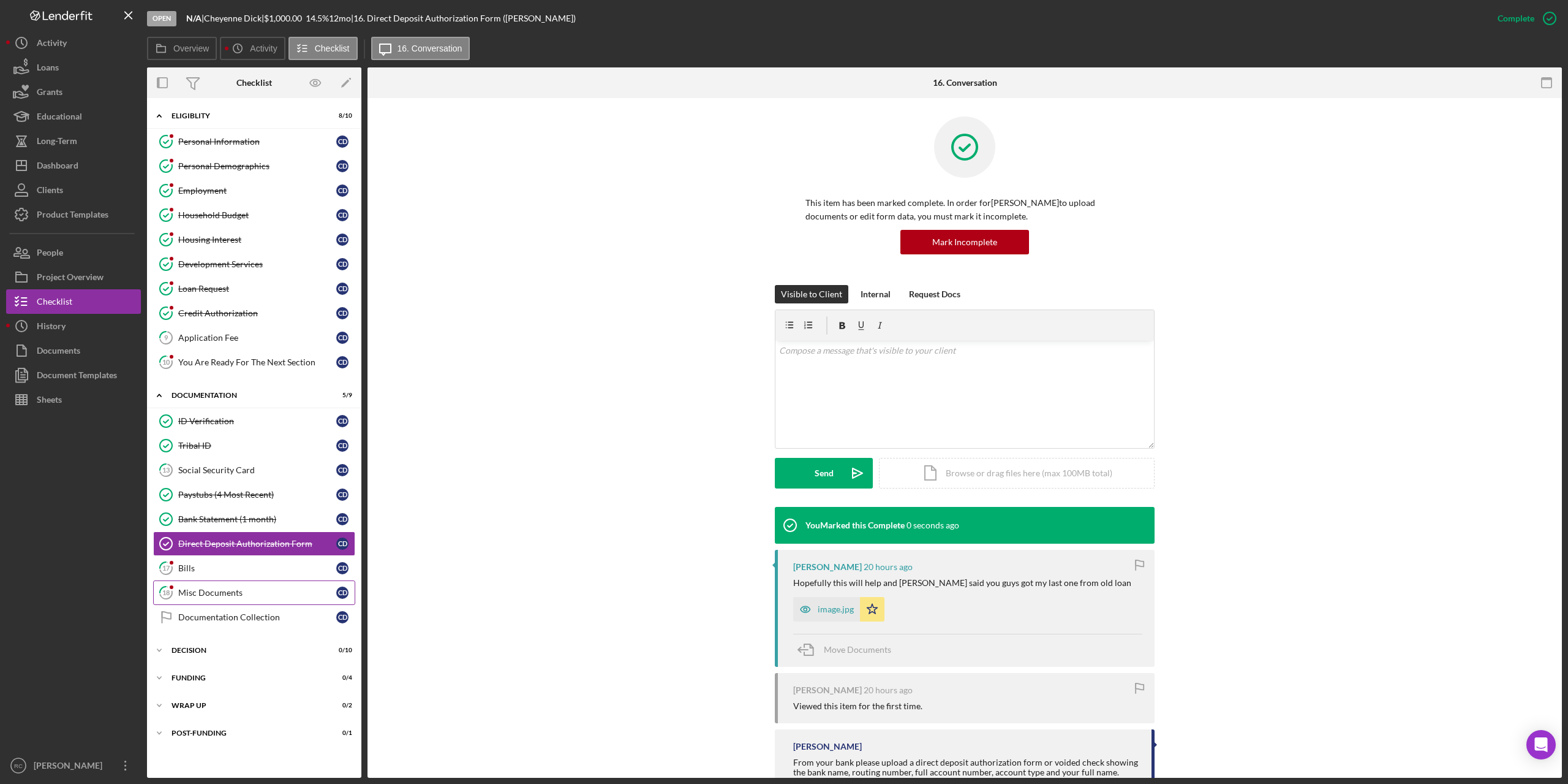
click at [206, 588] on div "Misc Documents" at bounding box center [257, 592] width 158 height 10
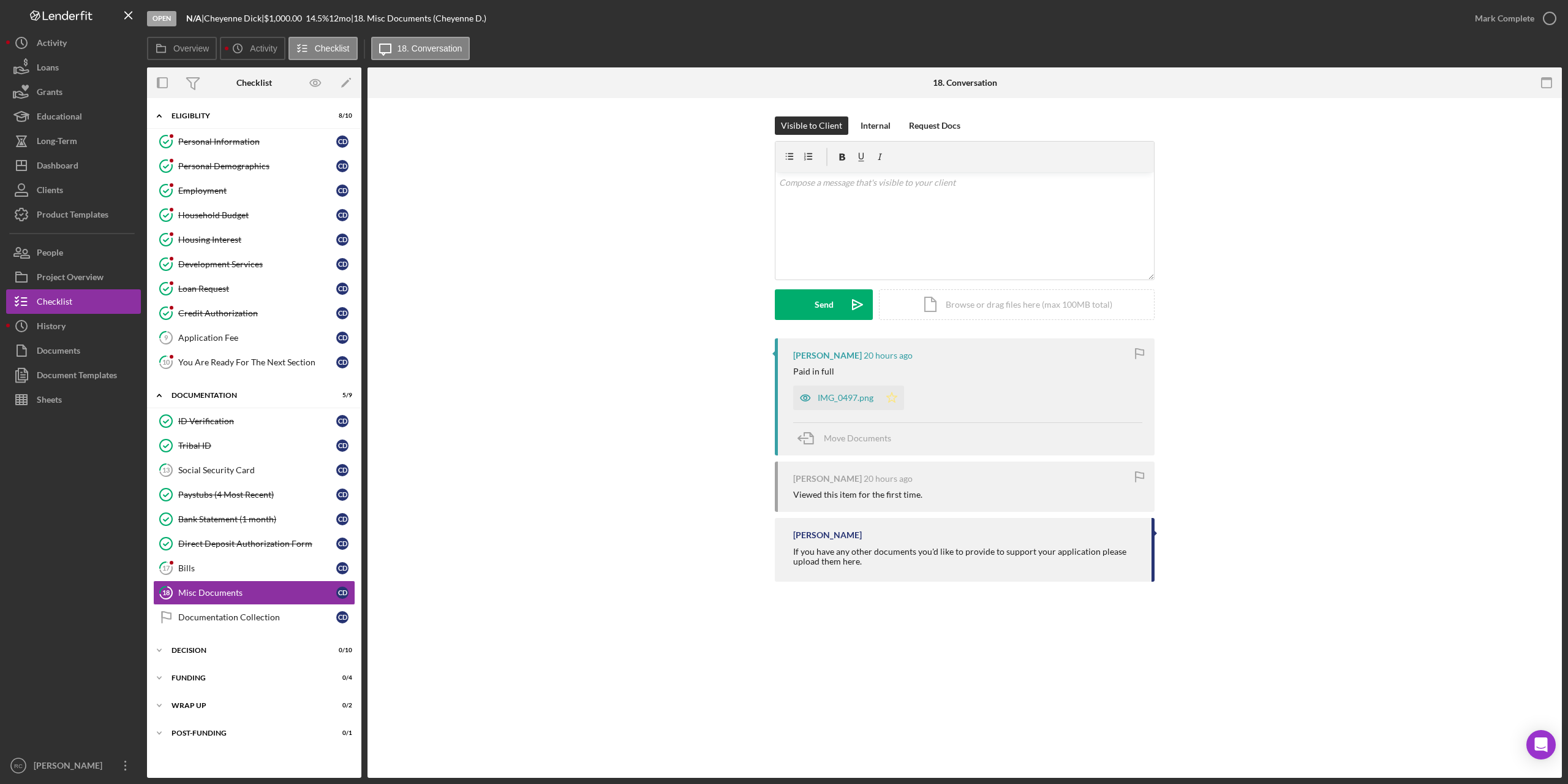
click at [893, 397] on icon "Icon/Star" at bounding box center [891, 397] width 24 height 24
click at [204, 648] on div "Decision" at bounding box center [259, 650] width 175 height 8
click at [65, 41] on div "Activity" at bounding box center [52, 44] width 30 height 27
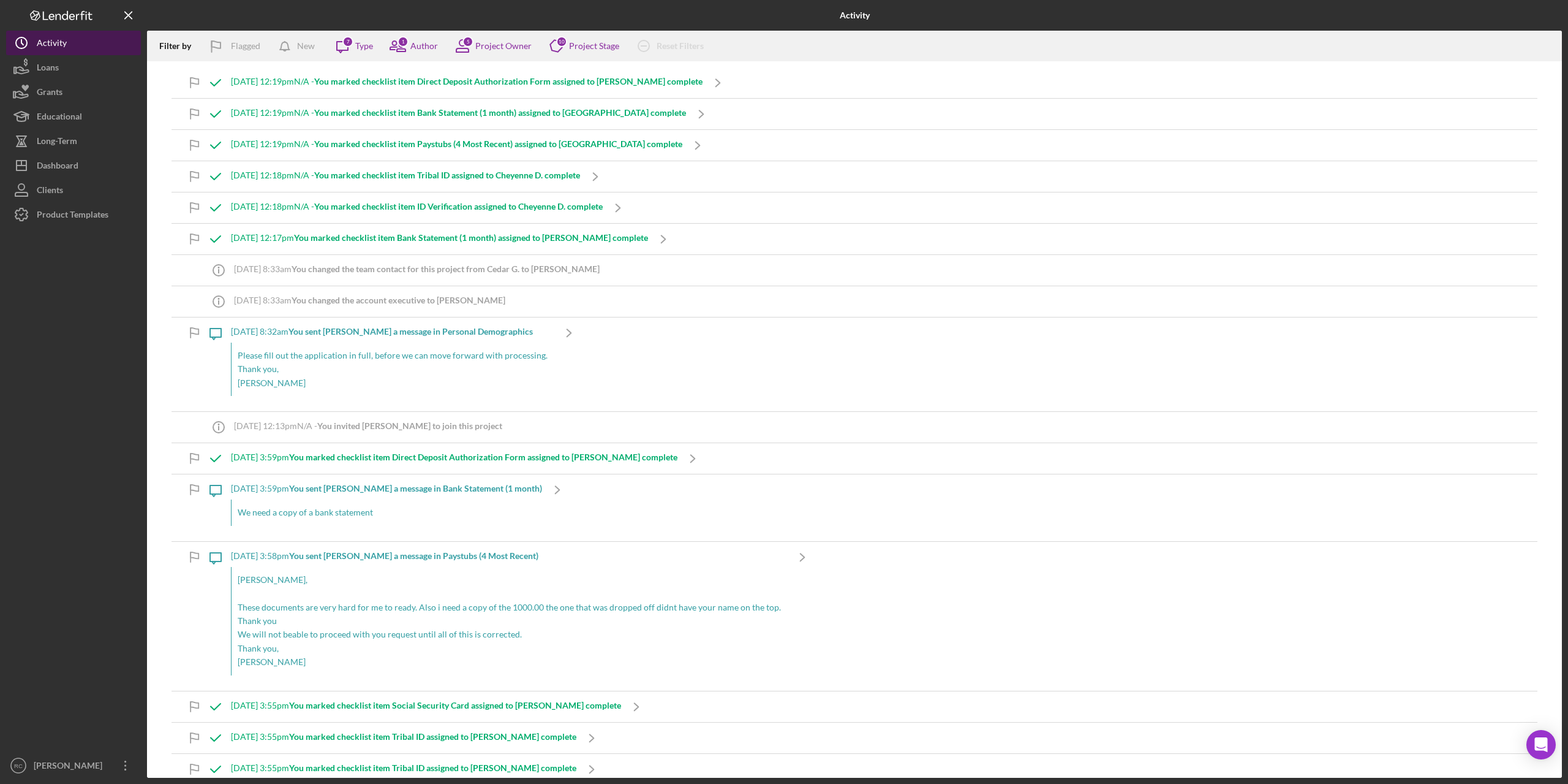
click at [48, 42] on div "Activity" at bounding box center [52, 44] width 30 height 27
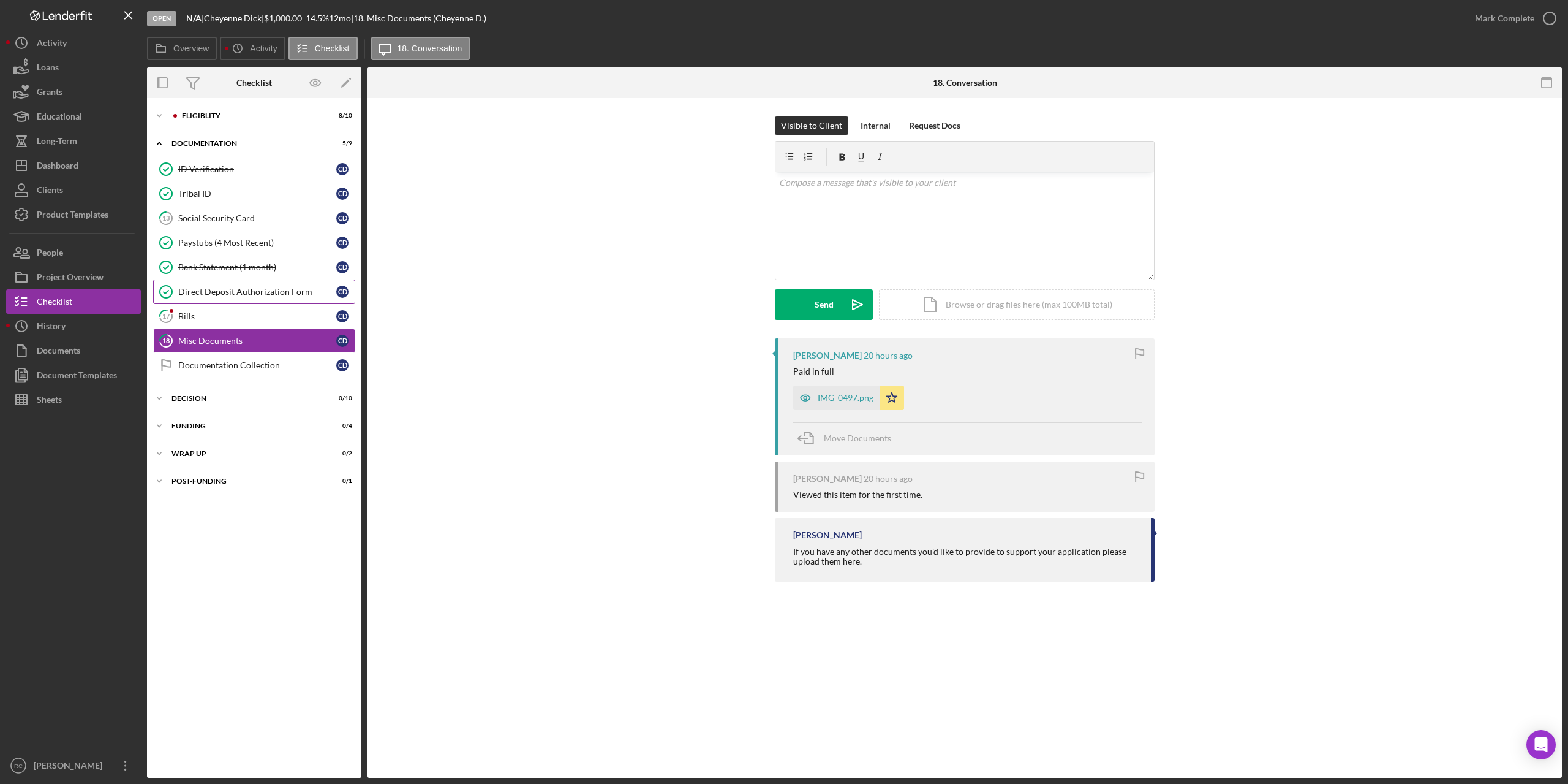
click at [263, 293] on div "Direct Deposit Authorization Form" at bounding box center [257, 291] width 158 height 10
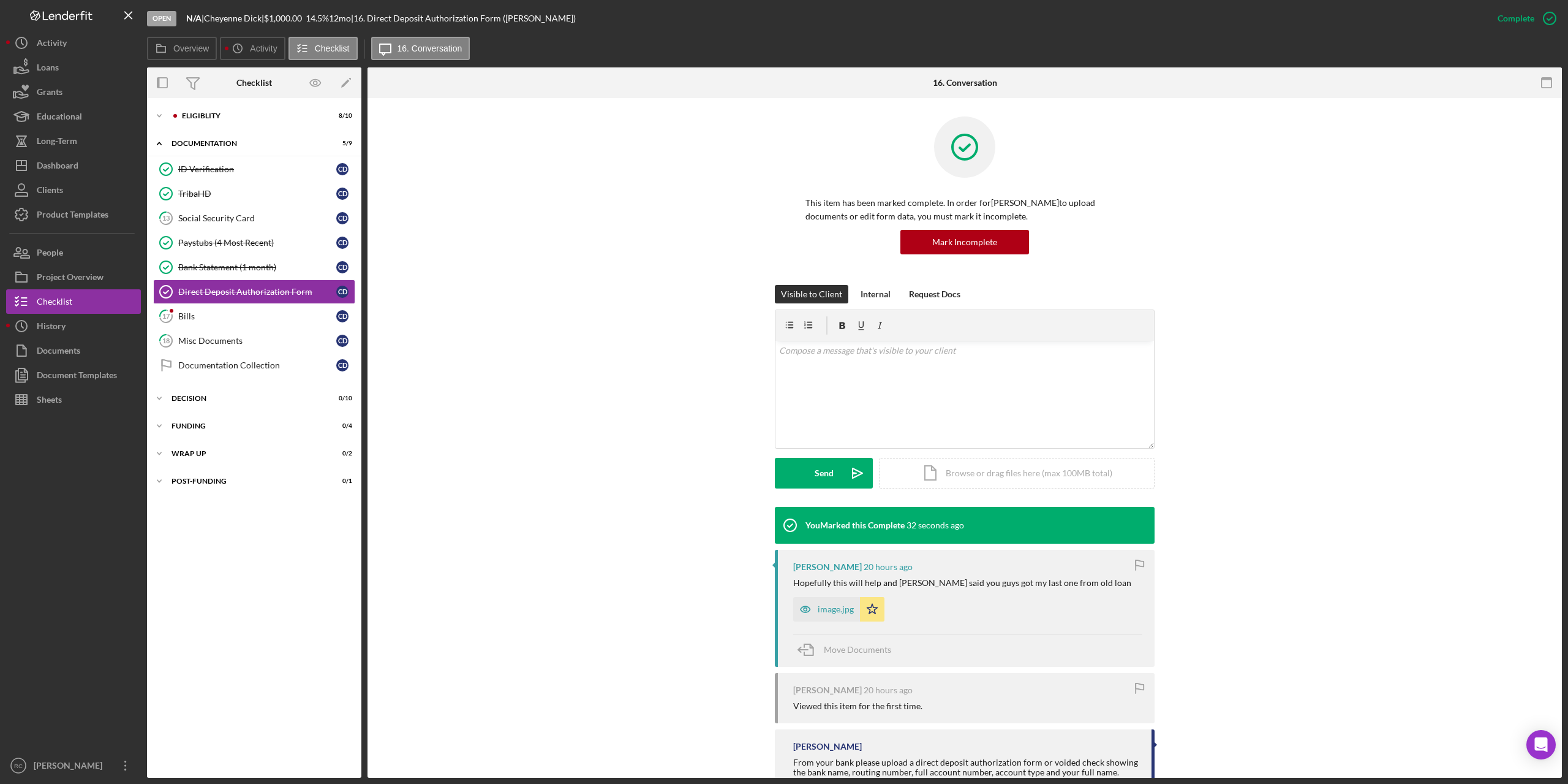
scroll to position [81, 0]
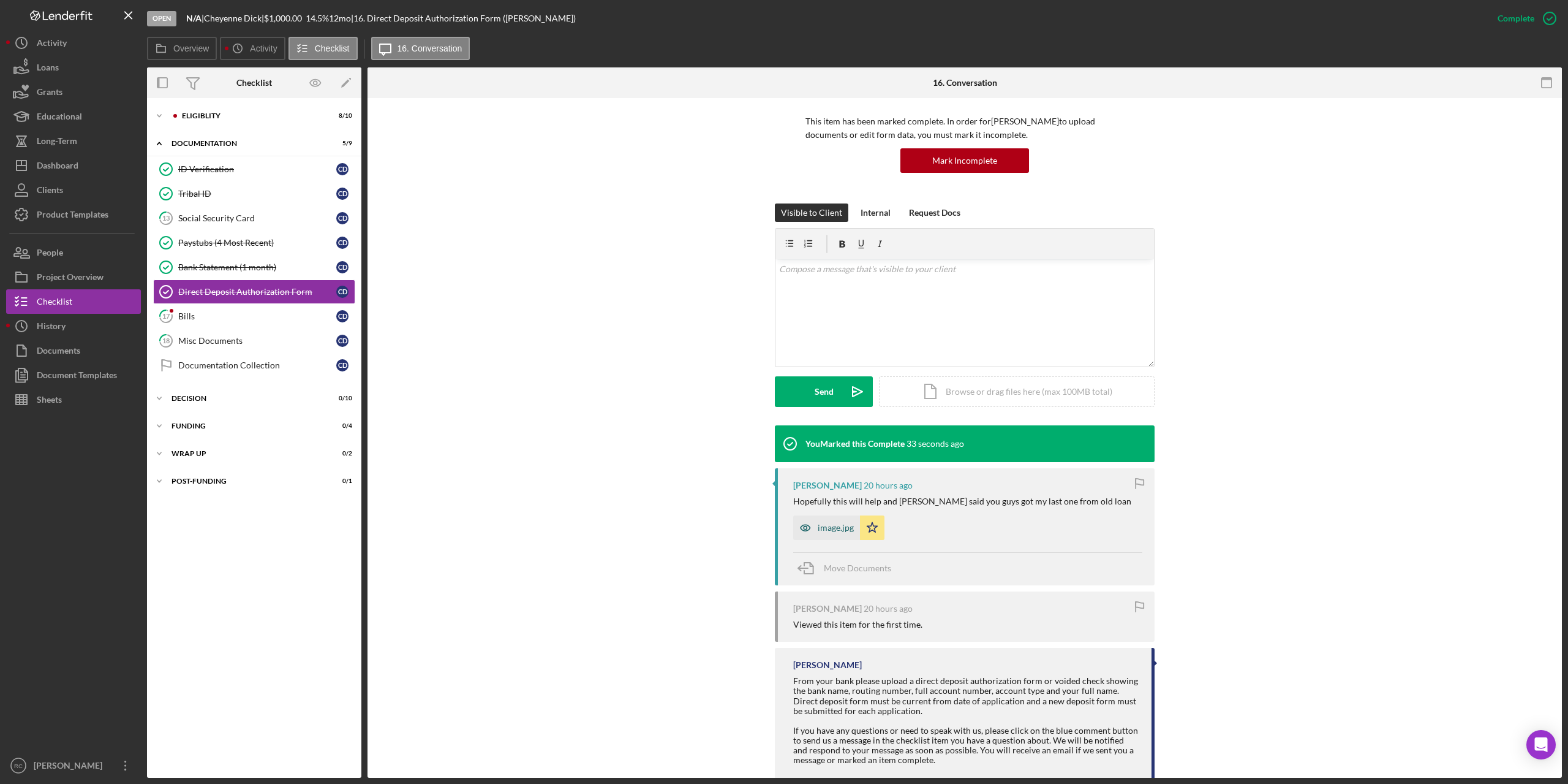
click at [844, 525] on div "image.jpg" at bounding box center [835, 528] width 36 height 10
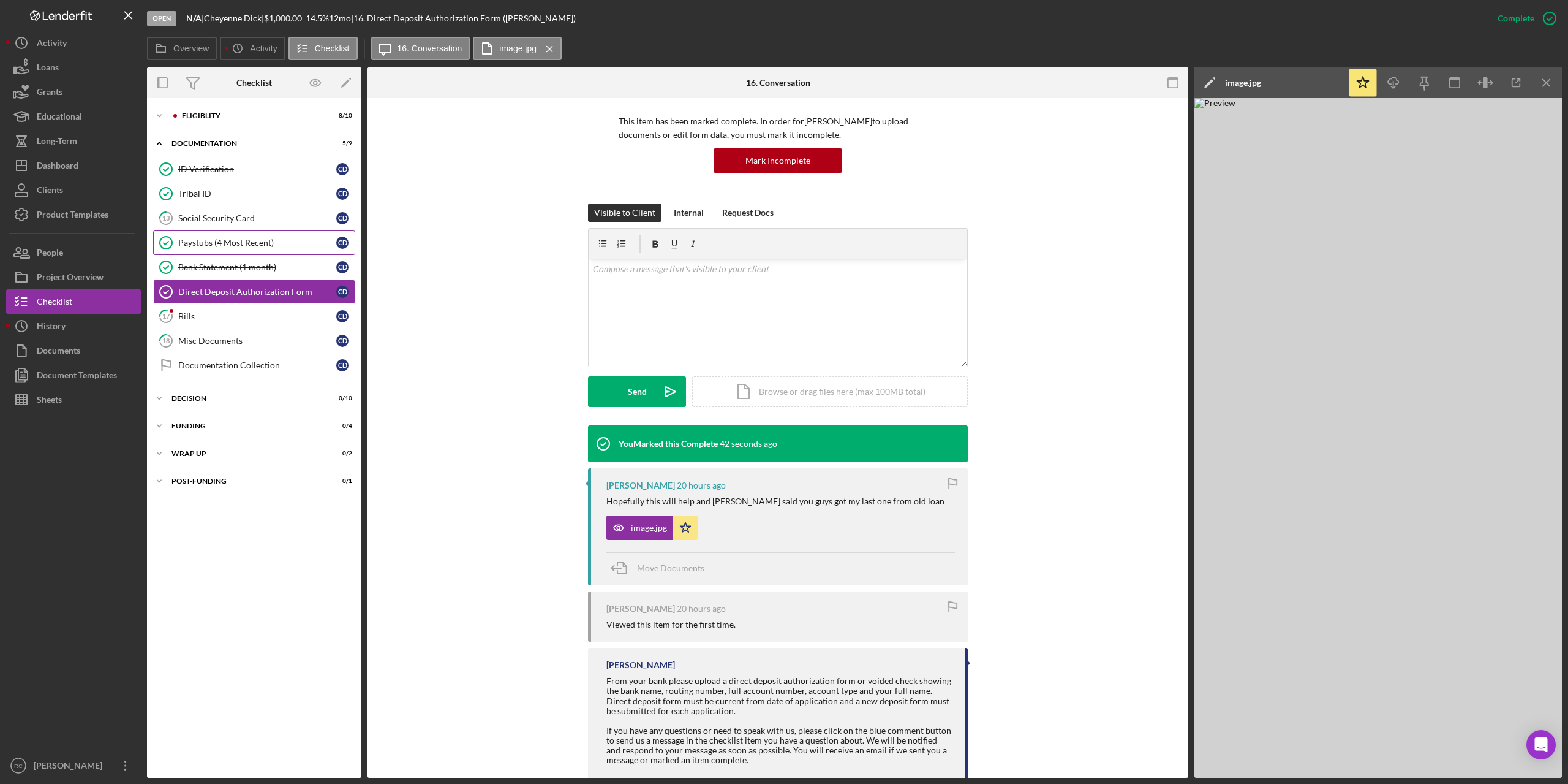
click at [252, 245] on div "Paystubs (4 Most Recent)" at bounding box center [257, 242] width 158 height 10
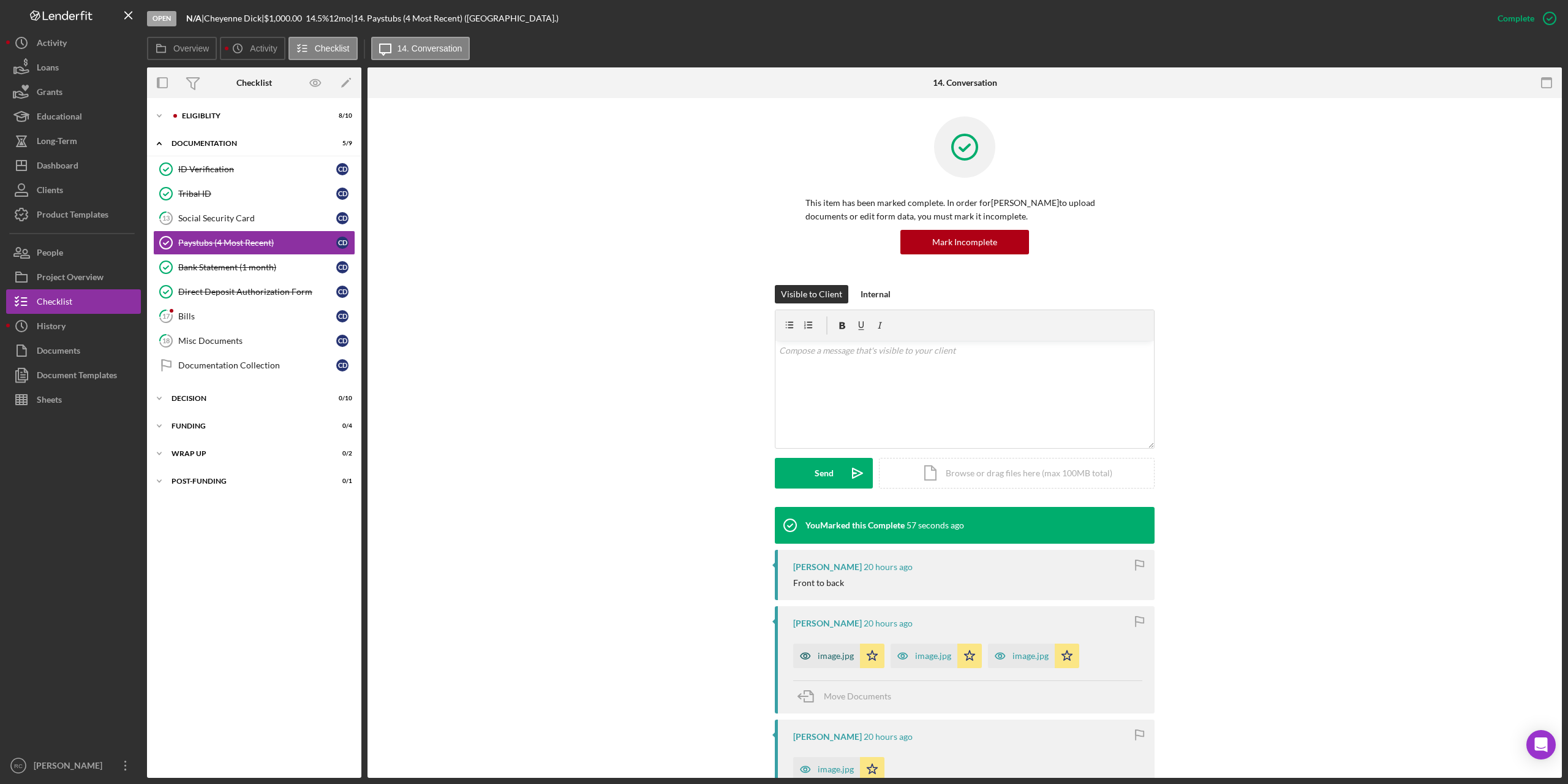
click at [840, 655] on div "image.jpg" at bounding box center [835, 656] width 36 height 10
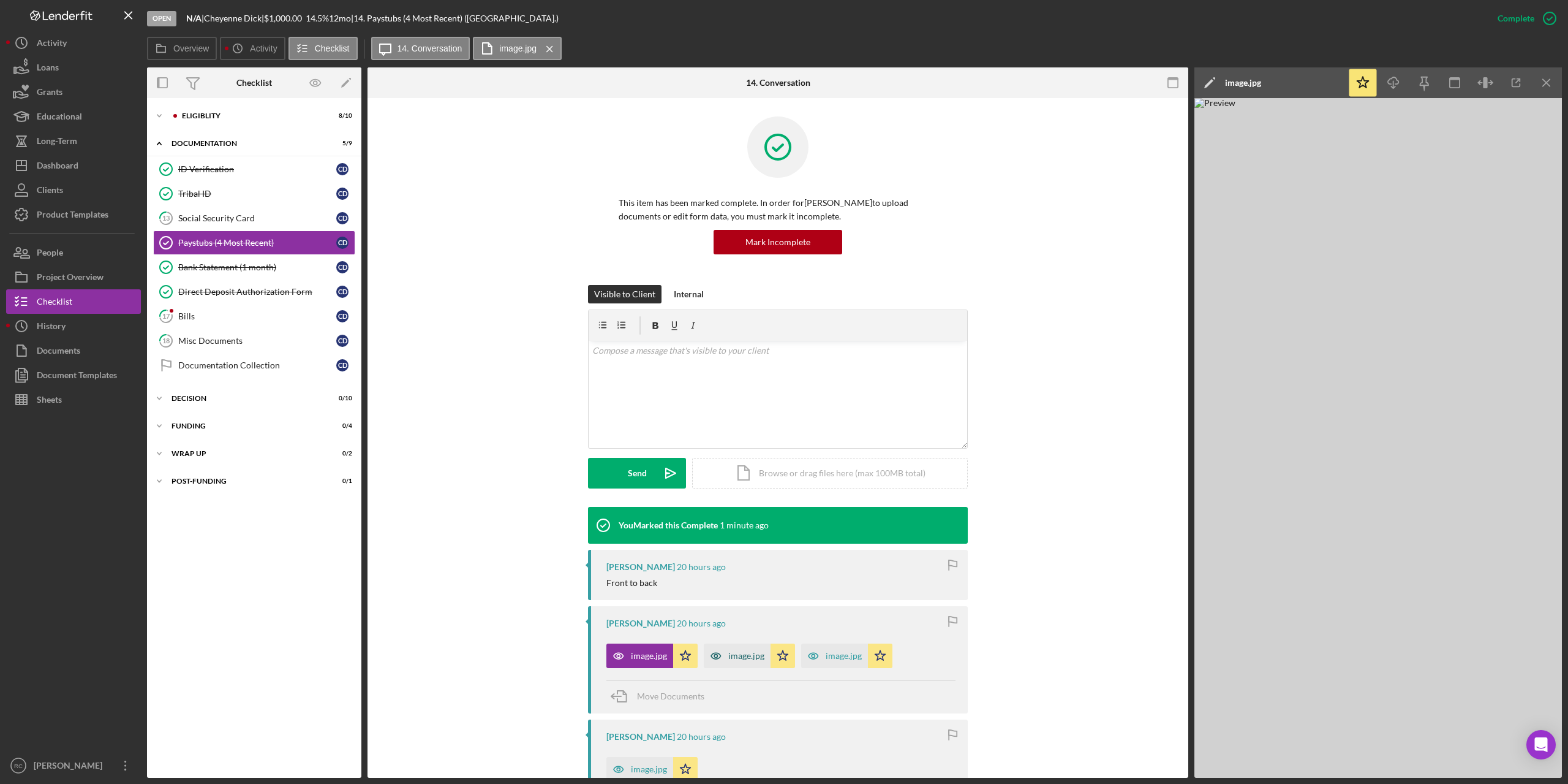
click at [742, 651] on div "image.jpg" at bounding box center [745, 656] width 36 height 10
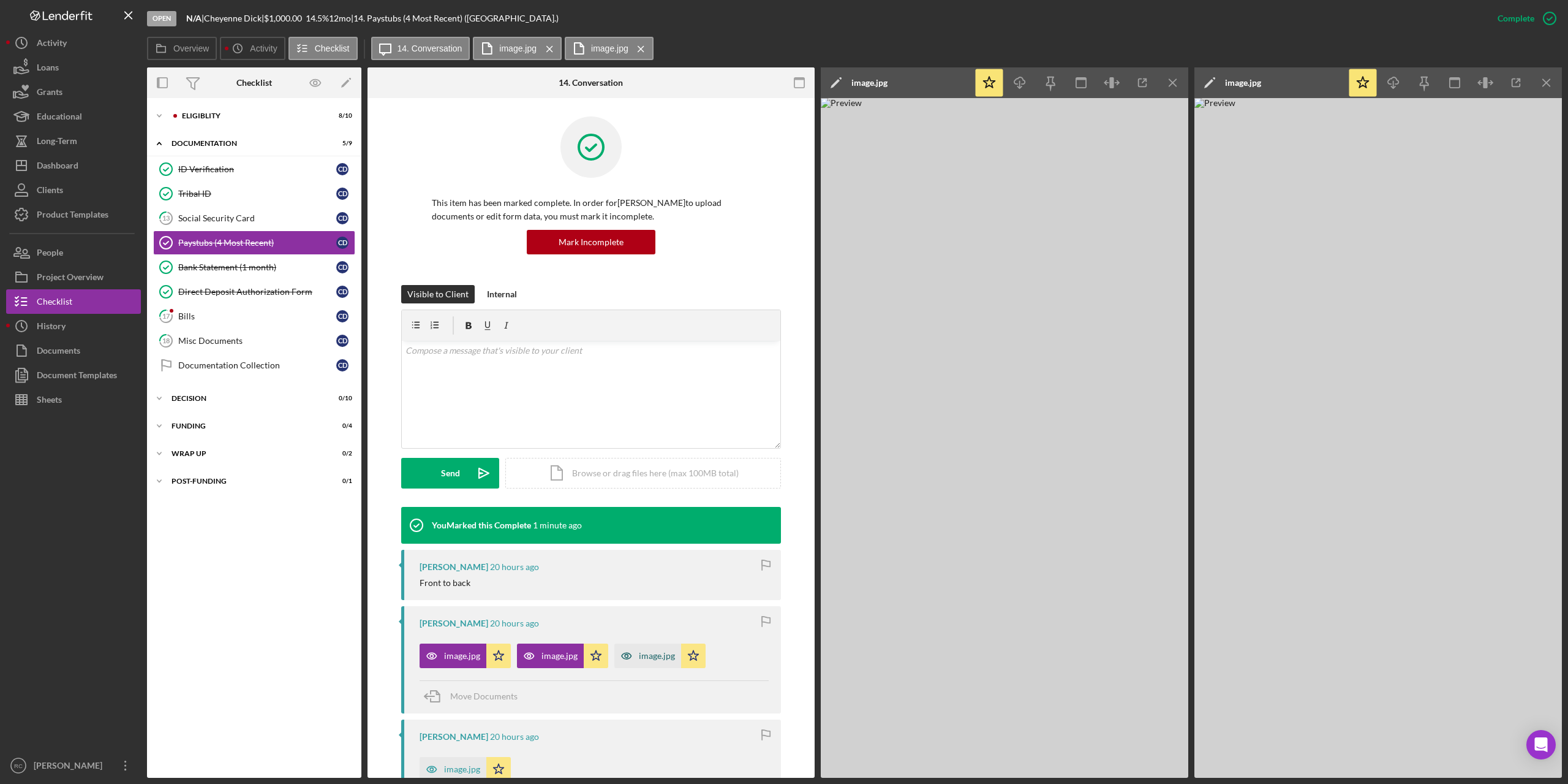
click at [657, 651] on div "image.jpg" at bounding box center [657, 656] width 36 height 10
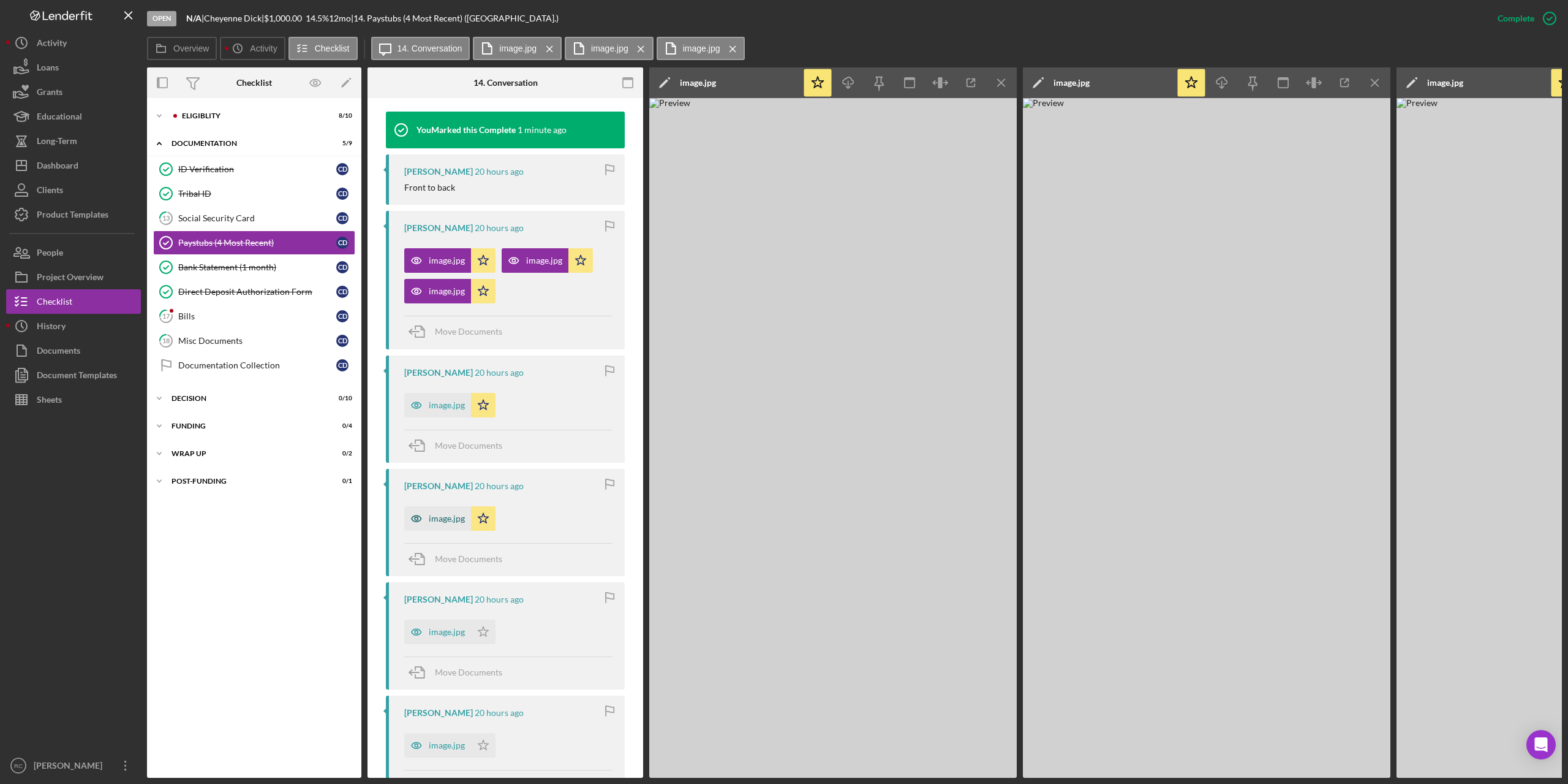
scroll to position [327, 0]
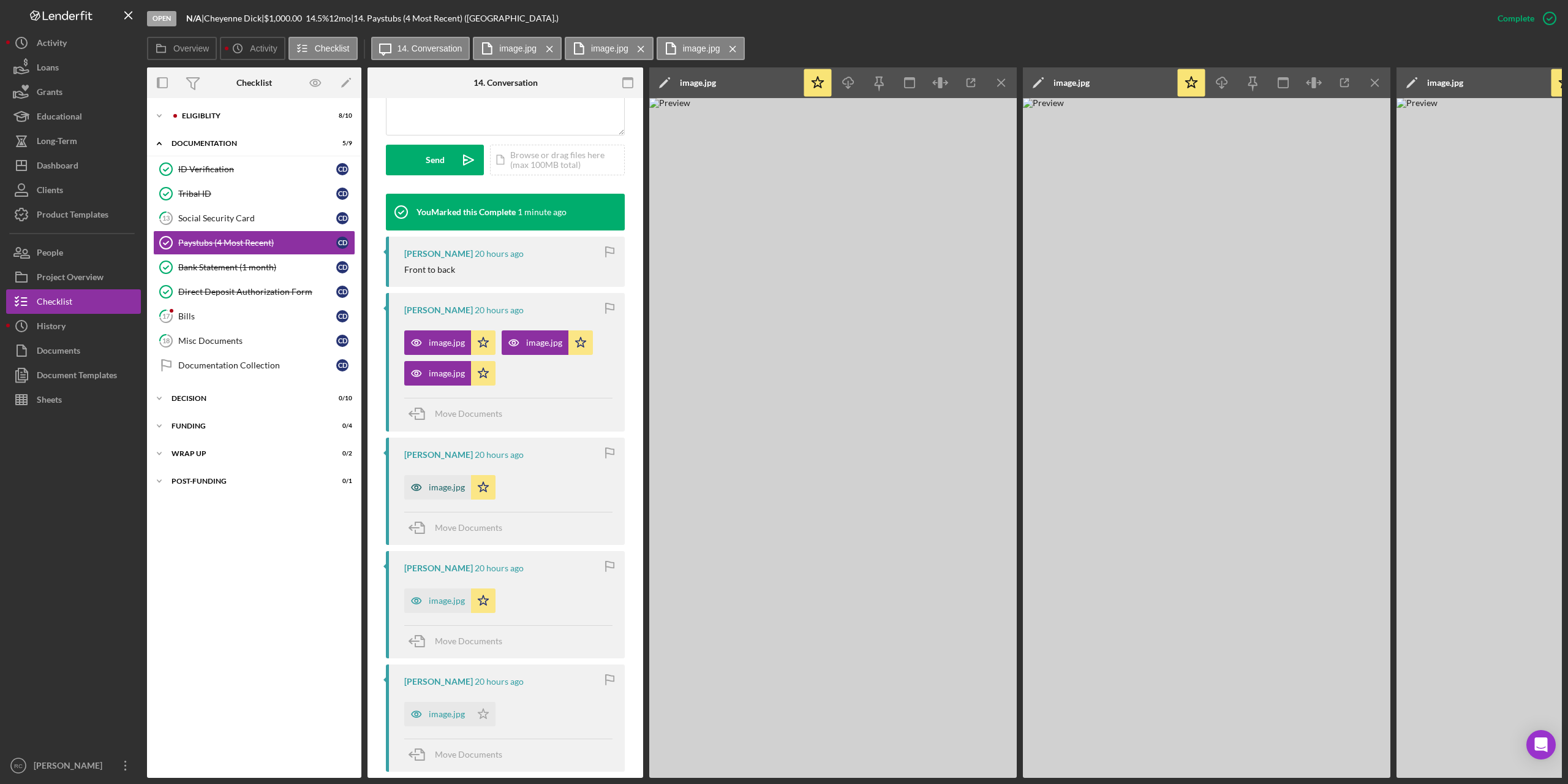
click at [450, 491] on div "image.jpg" at bounding box center [446, 487] width 36 height 10
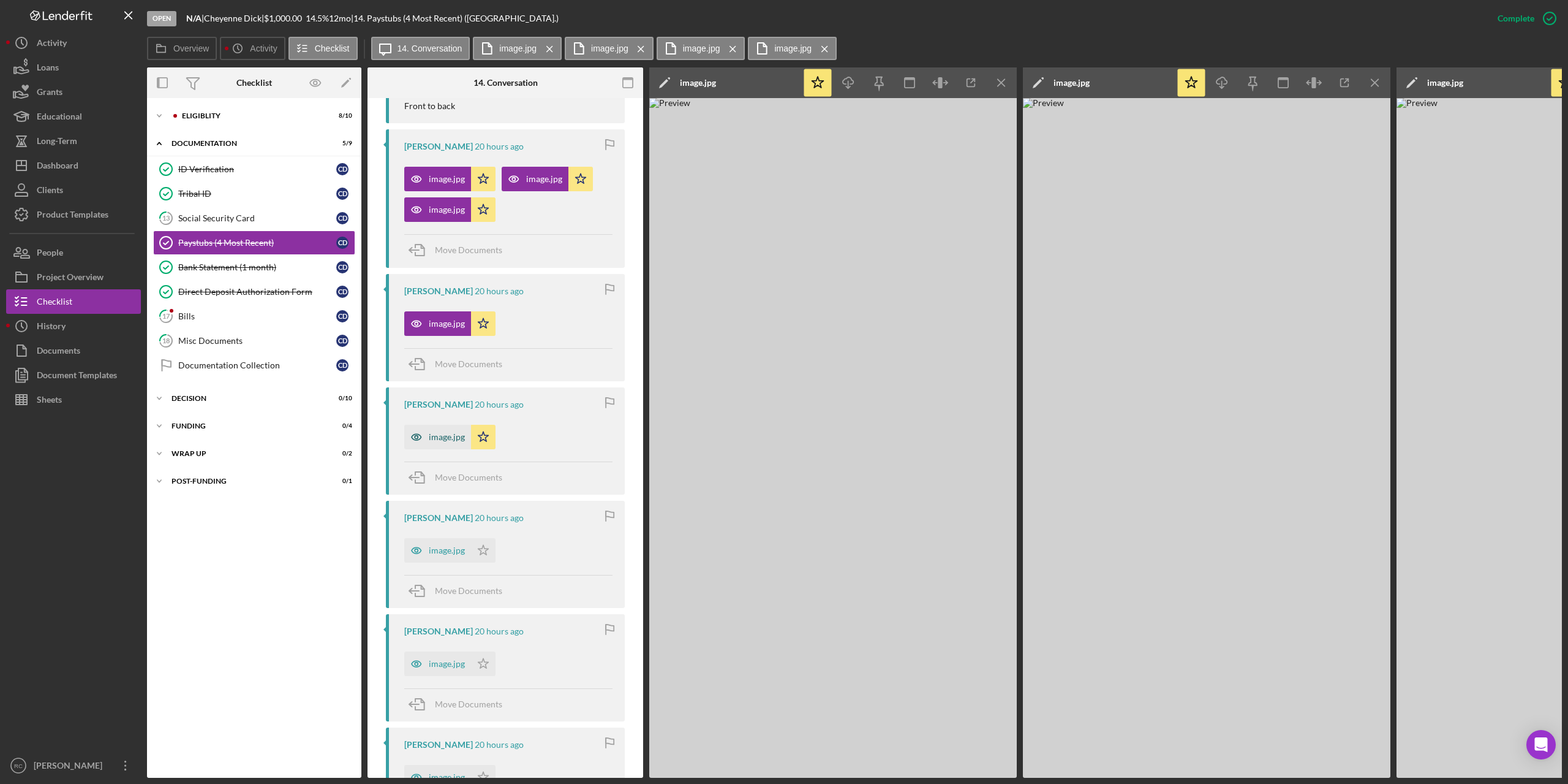
click at [439, 429] on div "image.jpg" at bounding box center [438, 436] width 66 height 24
click at [447, 549] on div "image.jpg" at bounding box center [446, 550] width 36 height 10
click at [455, 652] on div "image.jpg" at bounding box center [438, 663] width 66 height 24
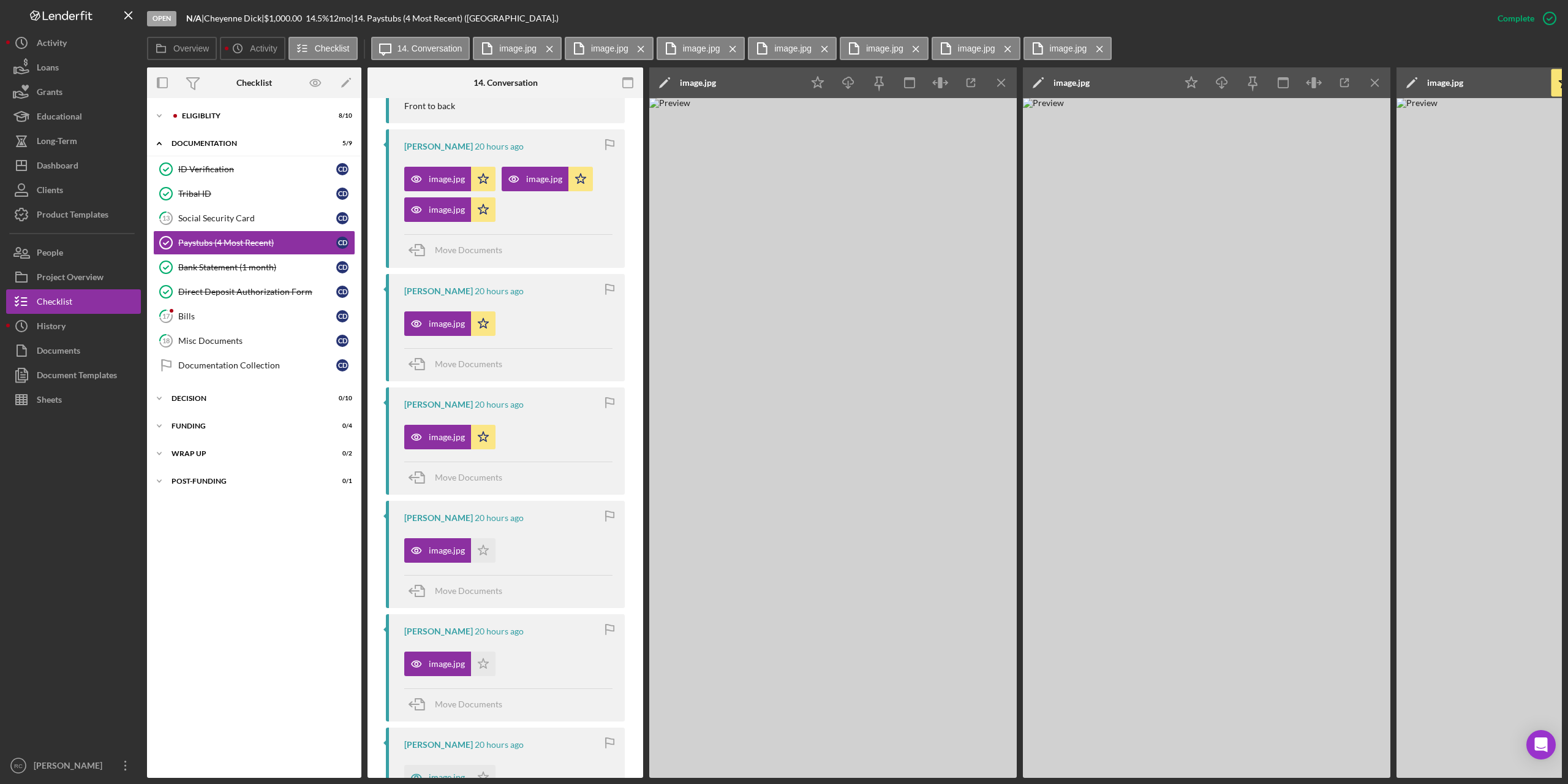
scroll to position [735, 0]
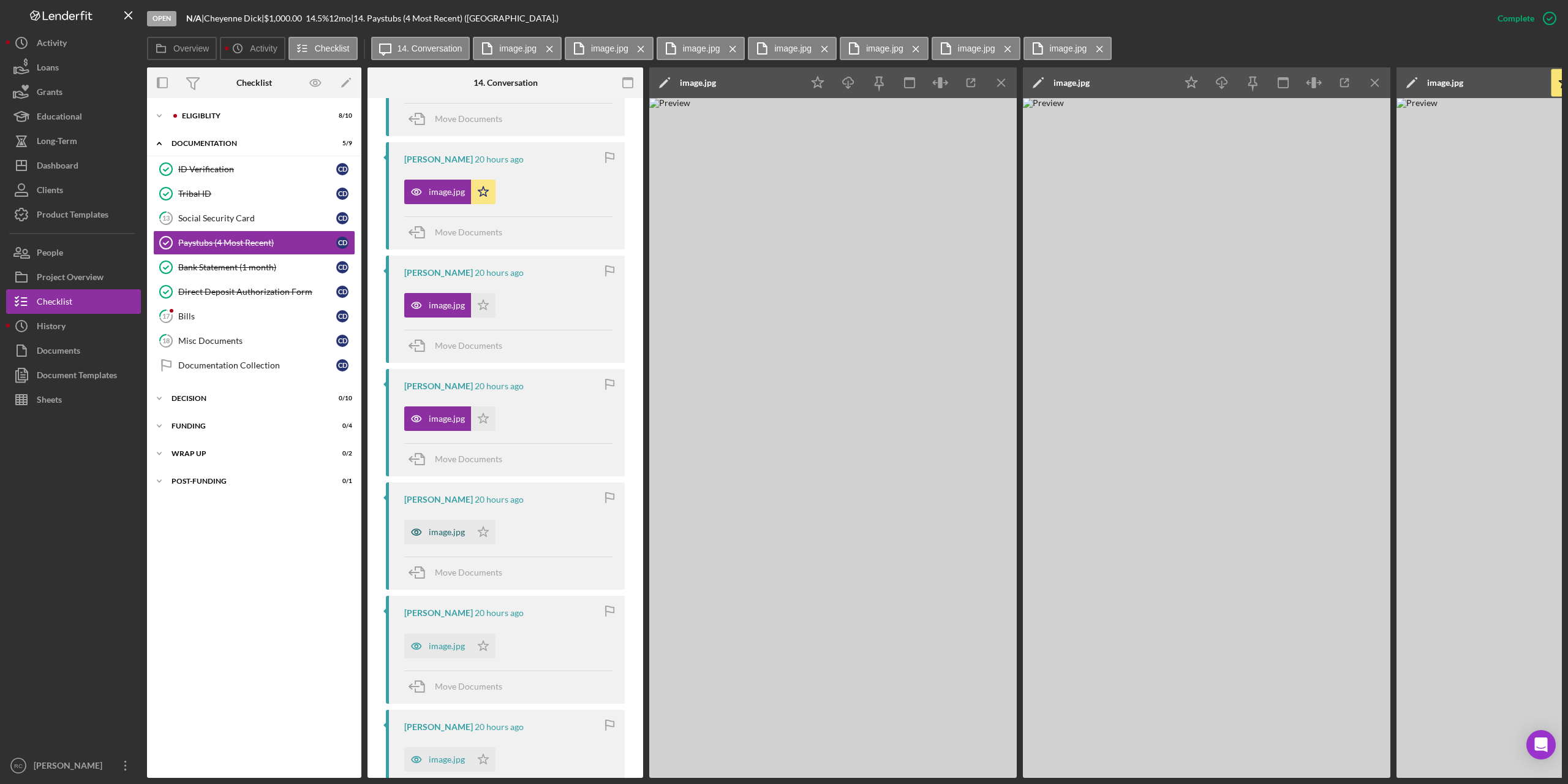
click at [441, 531] on div "image.jpg" at bounding box center [446, 532] width 36 height 10
click at [50, 41] on div "Activity" at bounding box center [52, 44] width 30 height 27
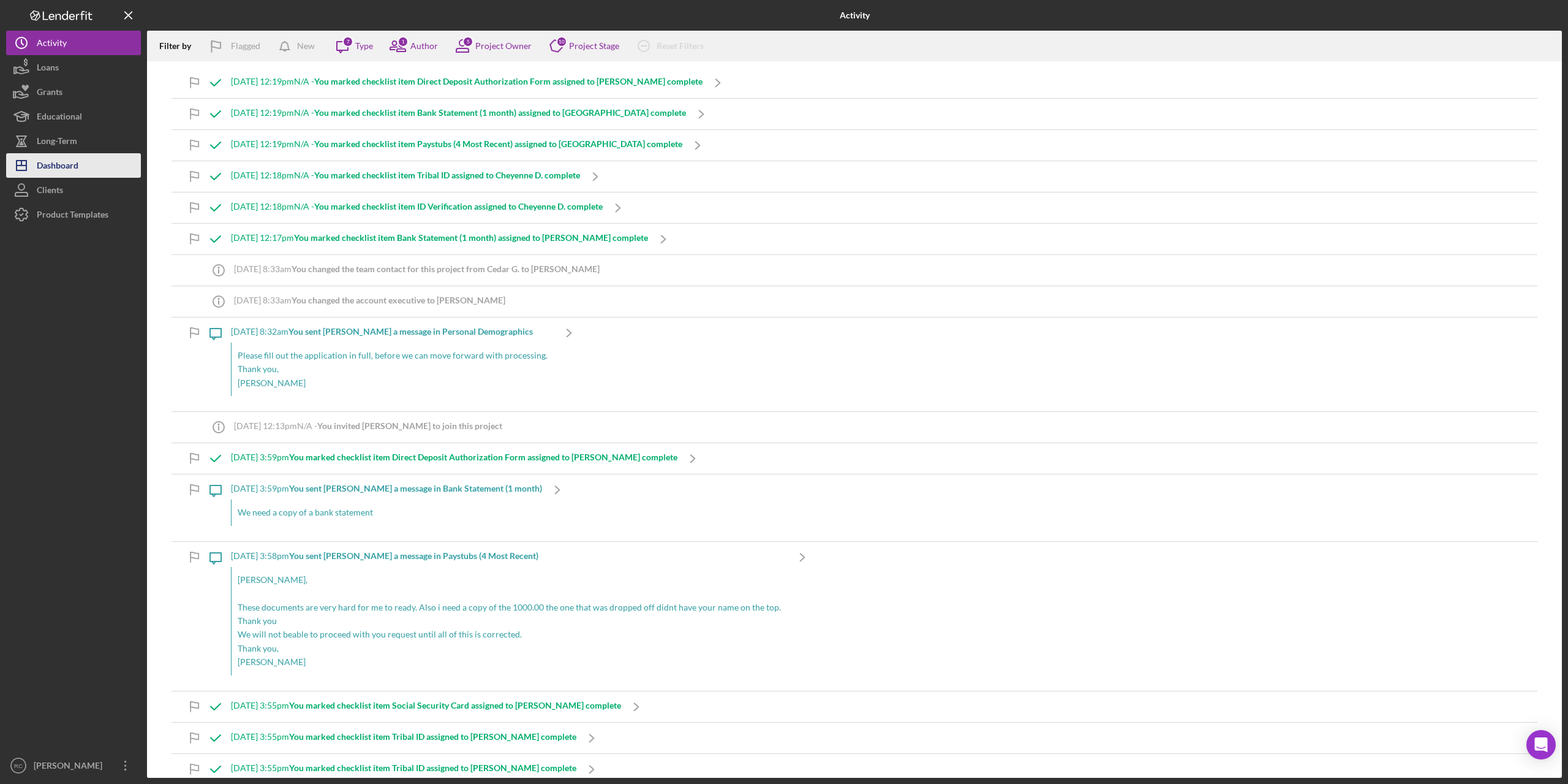
click at [54, 166] on div "Dashboard" at bounding box center [58, 167] width 42 height 27
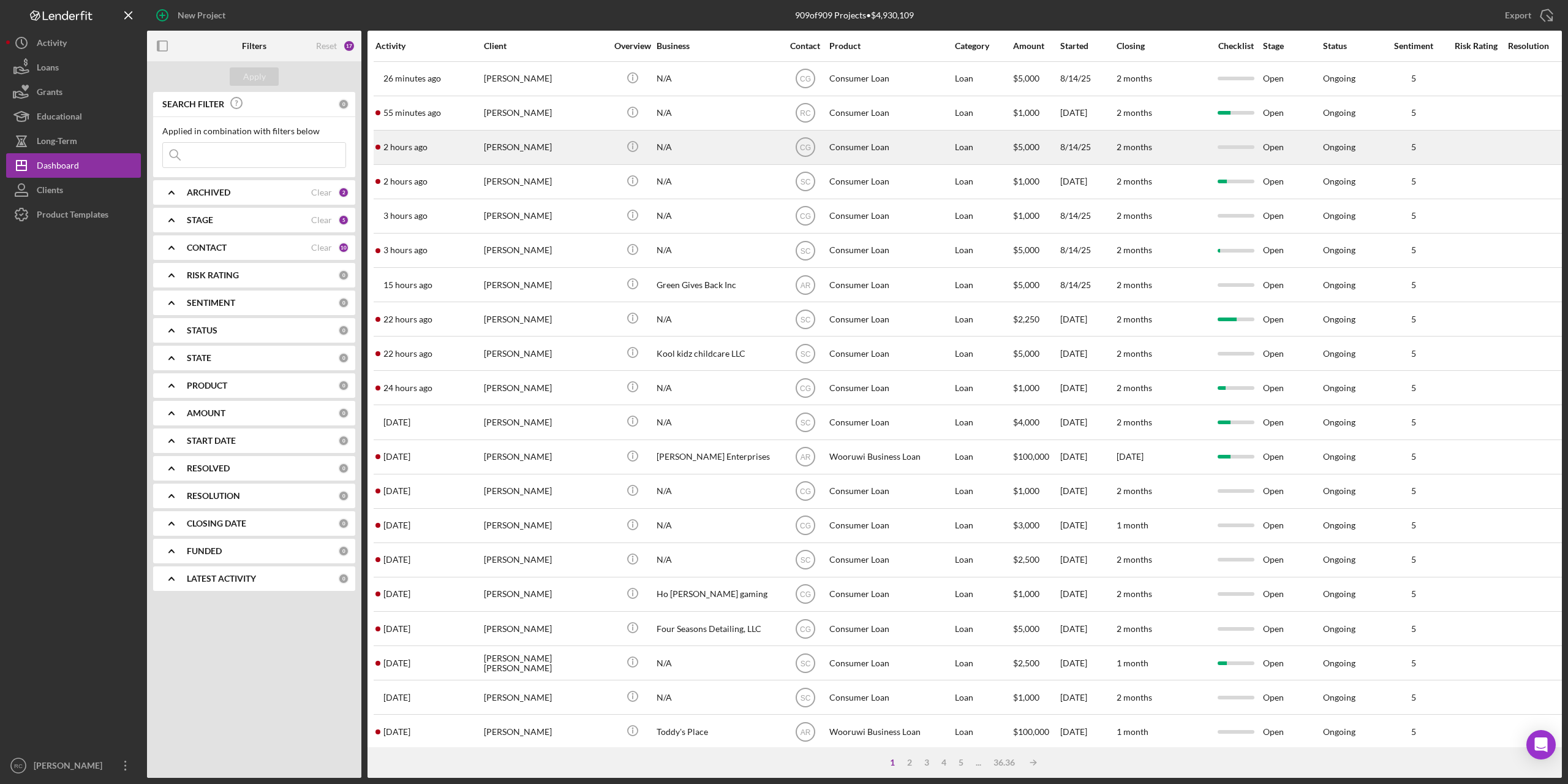
click at [509, 145] on div "[PERSON_NAME]" at bounding box center [544, 147] width 122 height 32
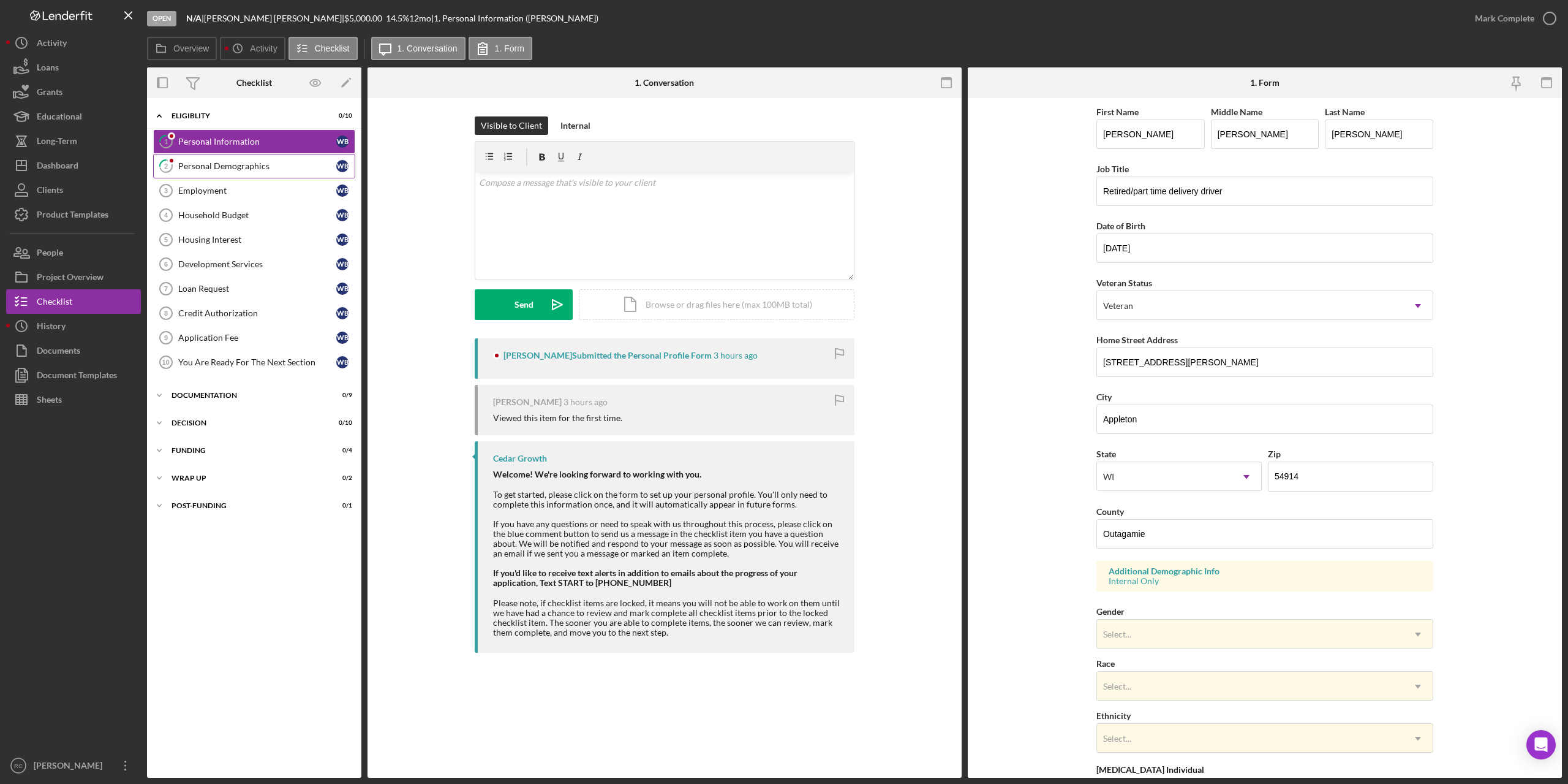
click at [245, 162] on div "Personal Demographics" at bounding box center [257, 166] width 158 height 10
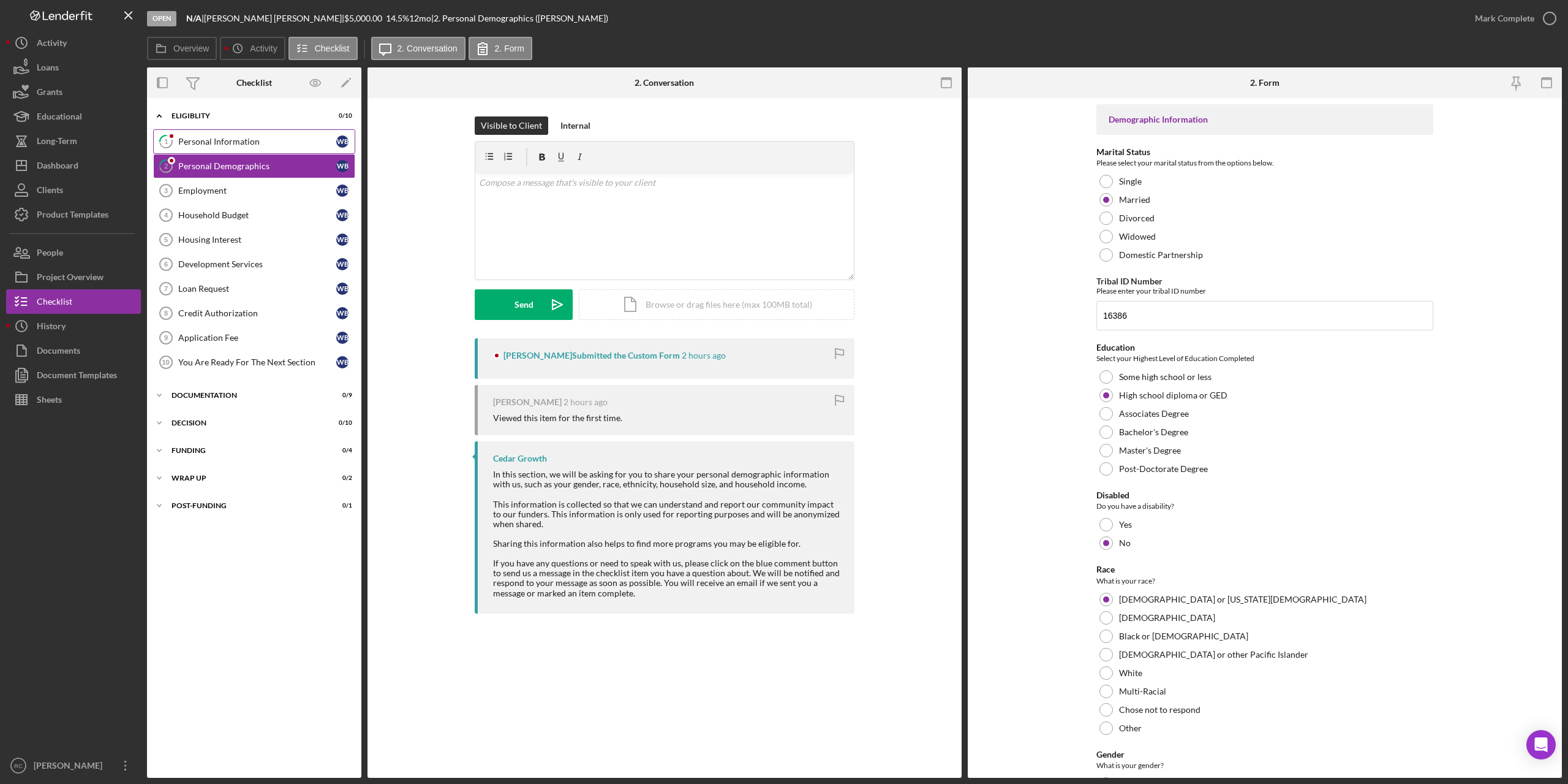
click at [245, 143] on div "Personal Information" at bounding box center [257, 142] width 158 height 10
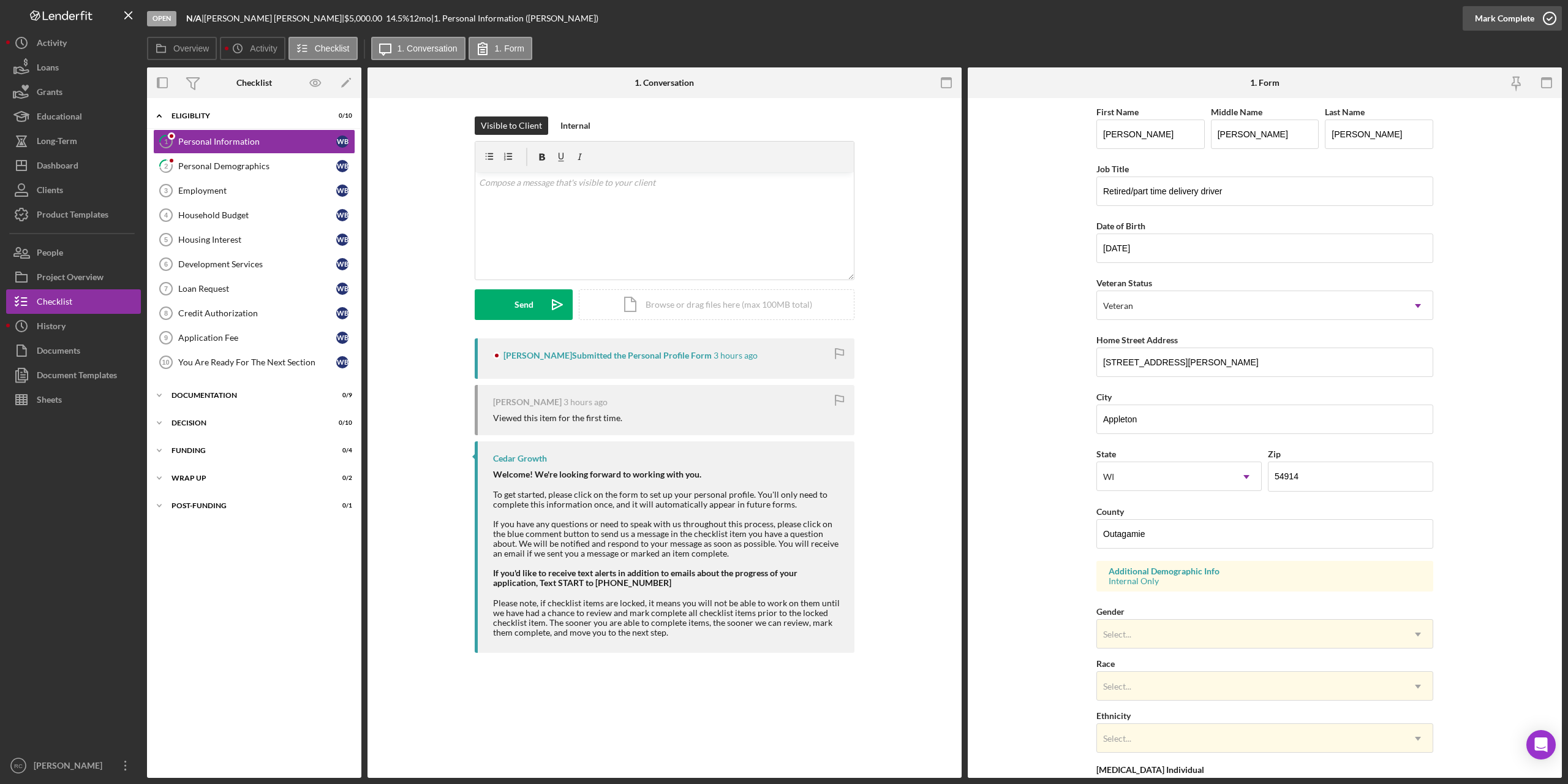
click at [1549, 16] on icon "button" at bounding box center [1548, 18] width 30 height 30
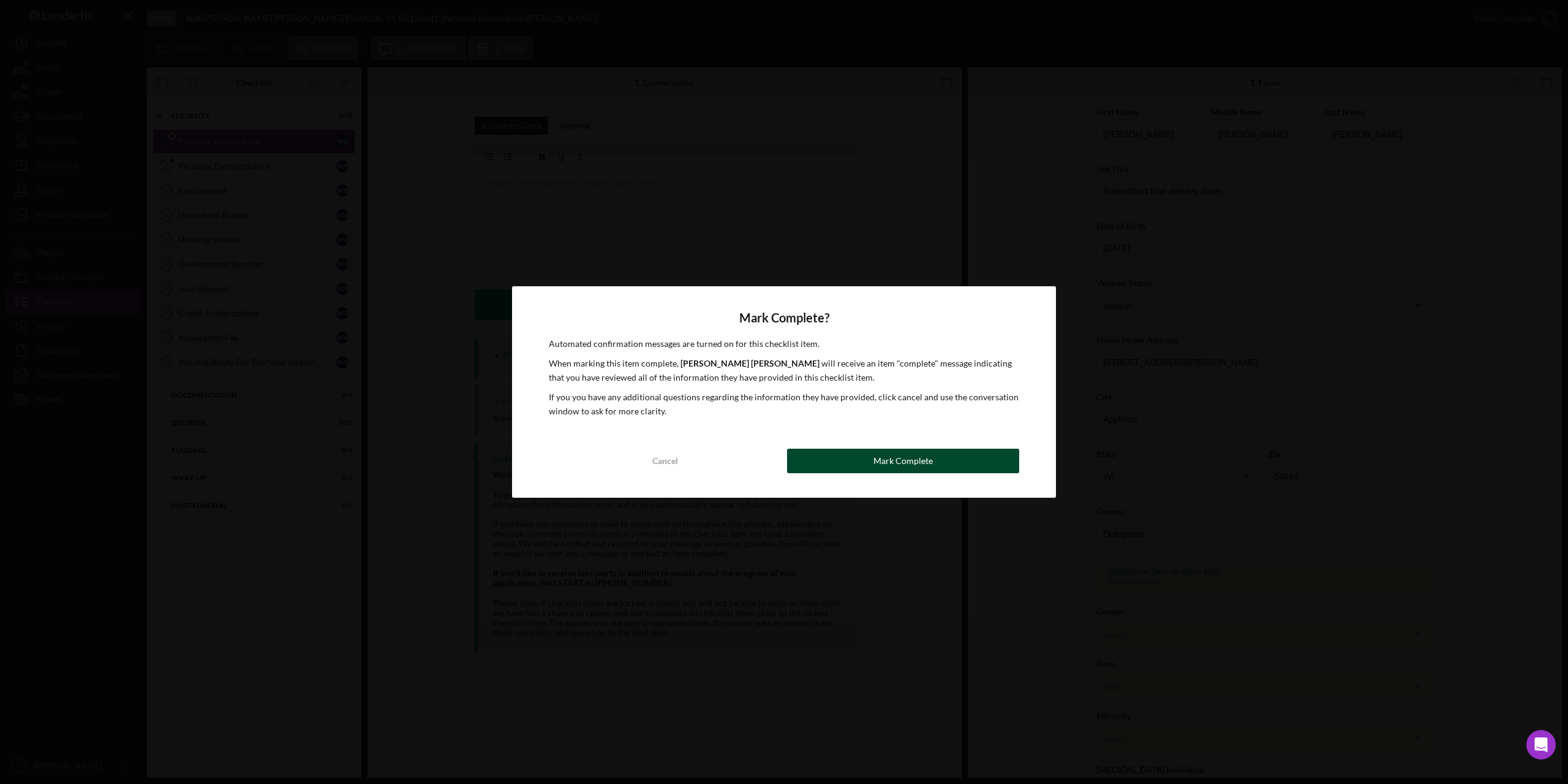
click at [952, 463] on button "Mark Complete" at bounding box center [904, 460] width 233 height 24
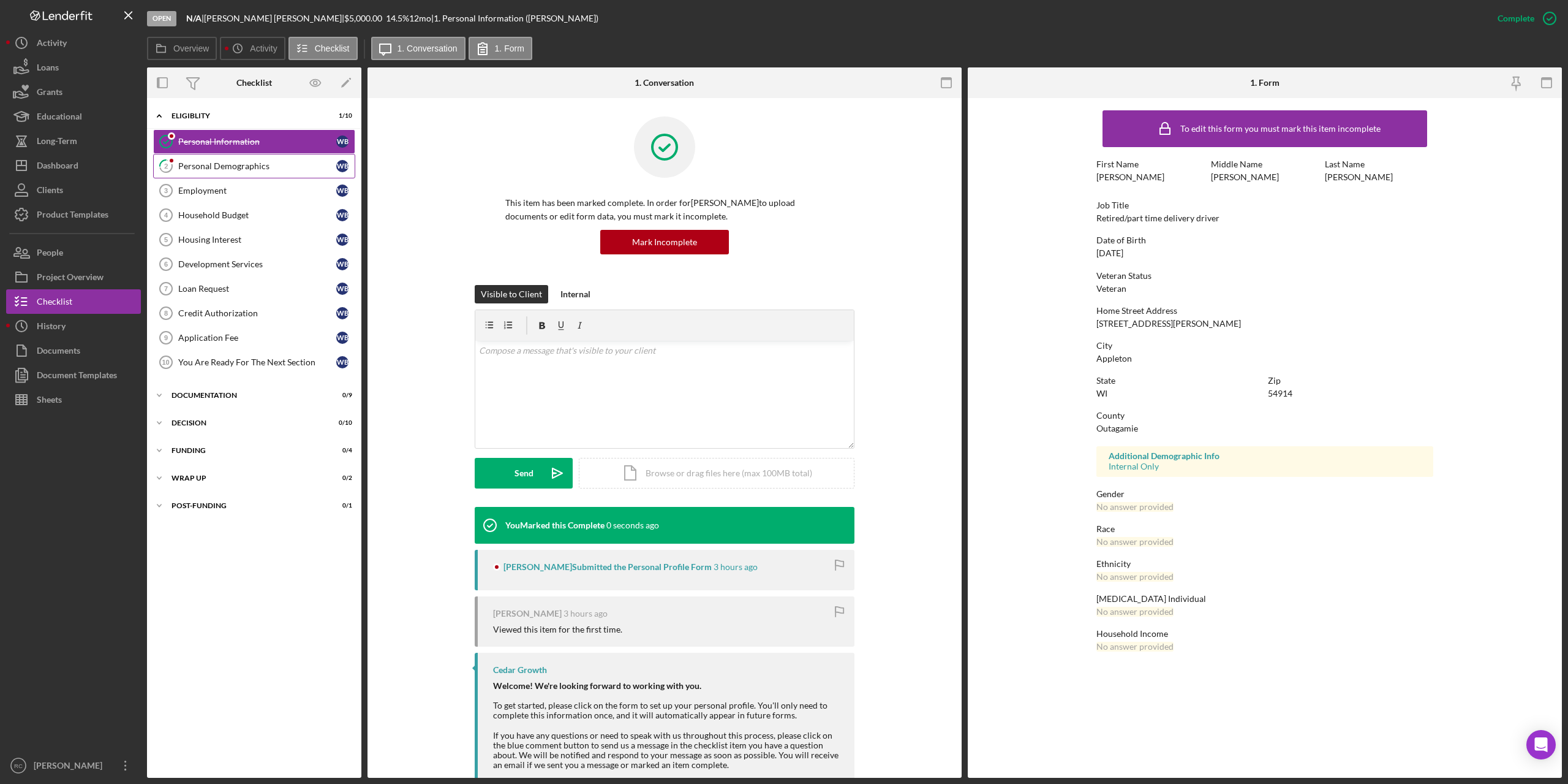
click at [247, 165] on div "Personal Demographics" at bounding box center [257, 166] width 158 height 10
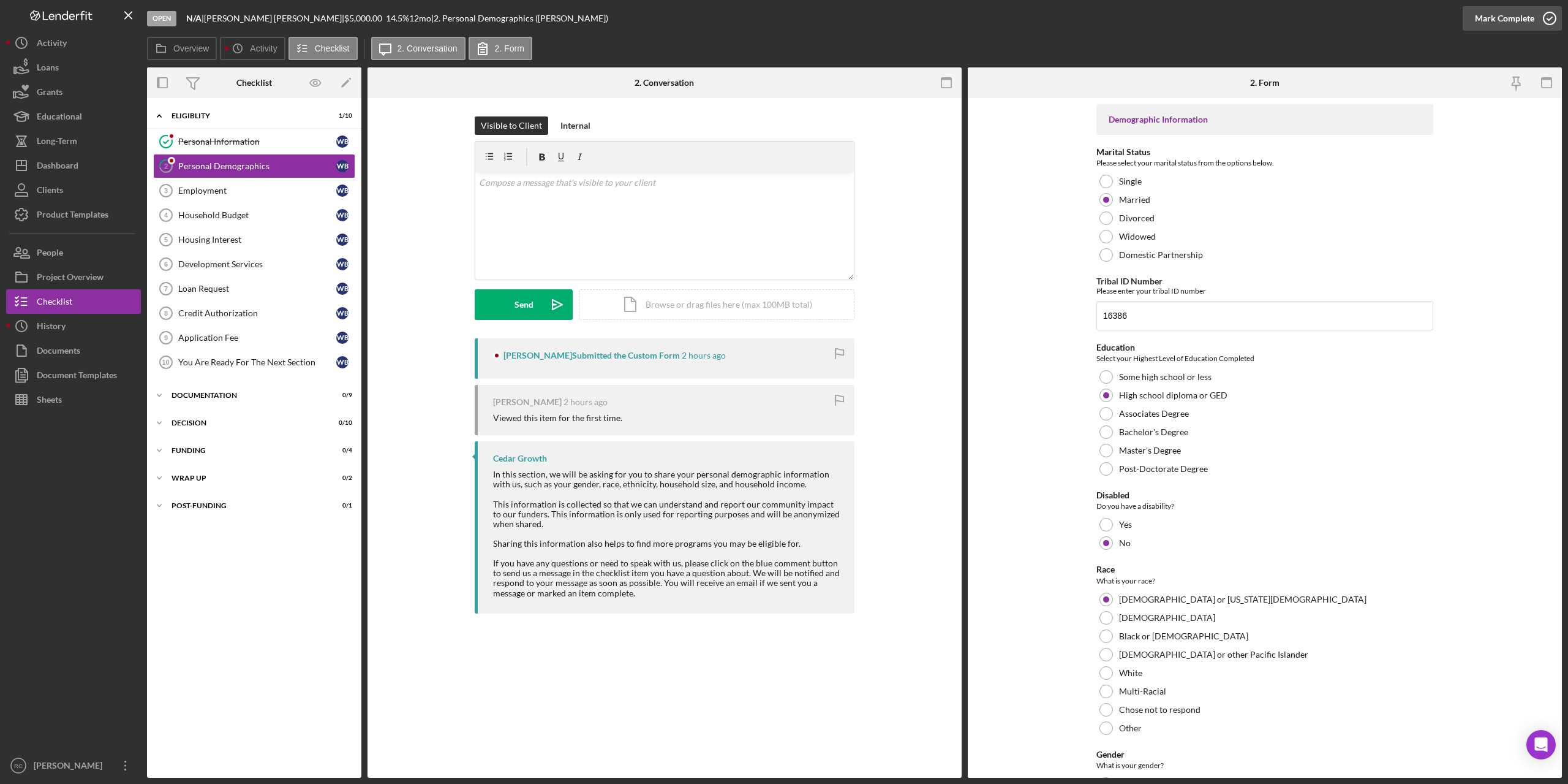
click at [1549, 19] on icon "button" at bounding box center [1548, 18] width 30 height 30
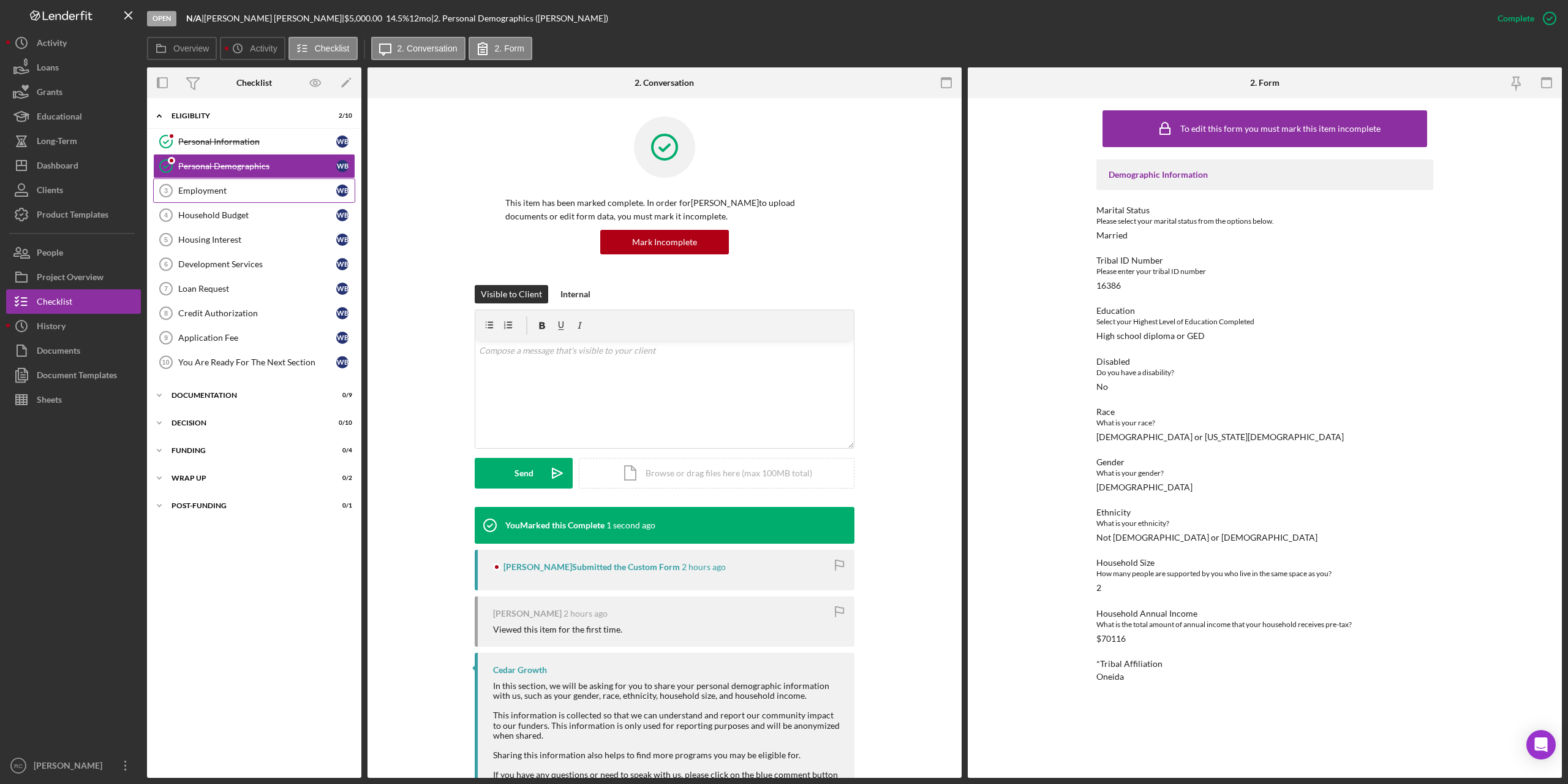
click at [201, 187] on div "Employment" at bounding box center [257, 191] width 158 height 10
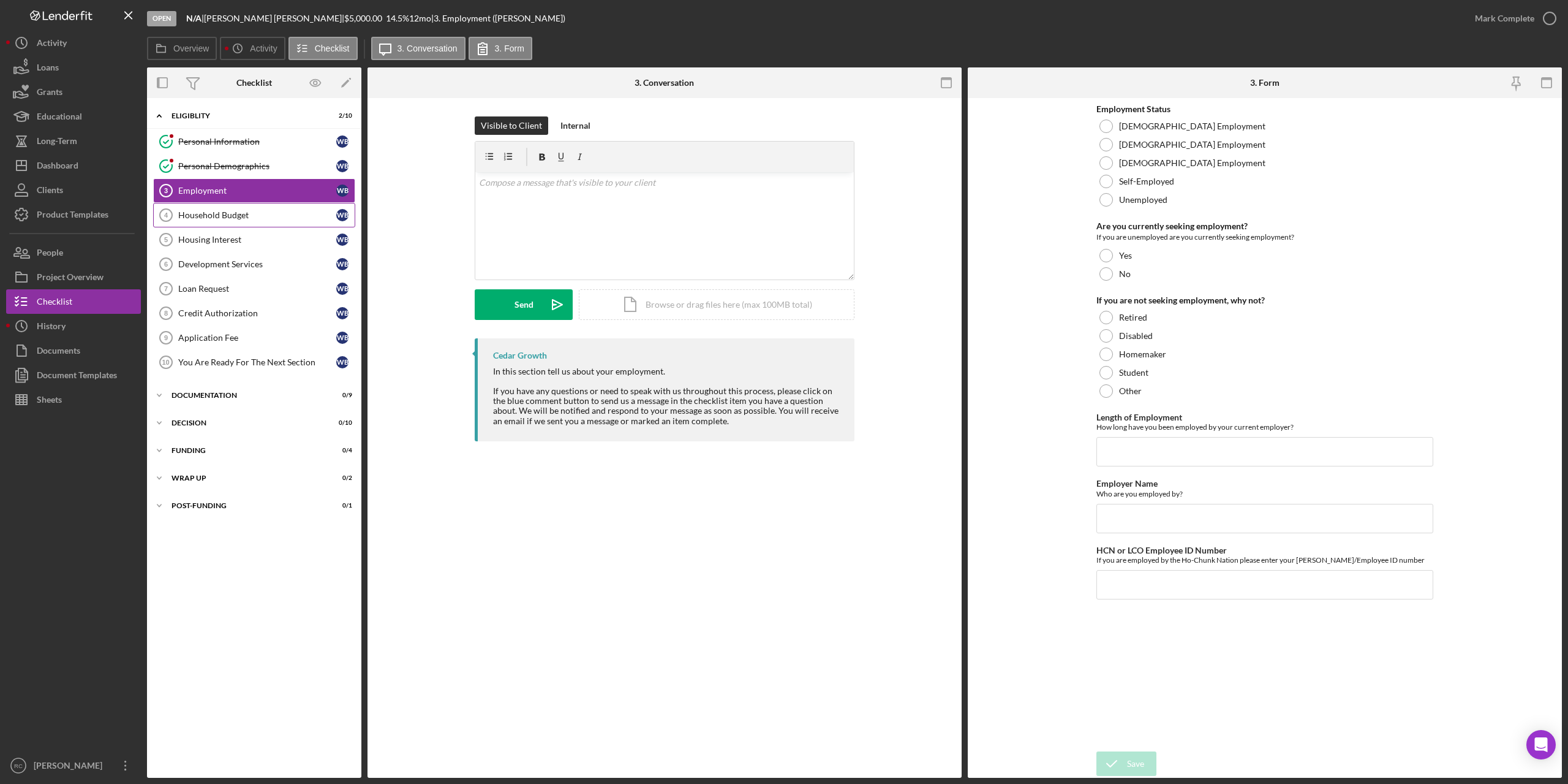
click at [219, 212] on div "Household Budget" at bounding box center [257, 215] width 158 height 10
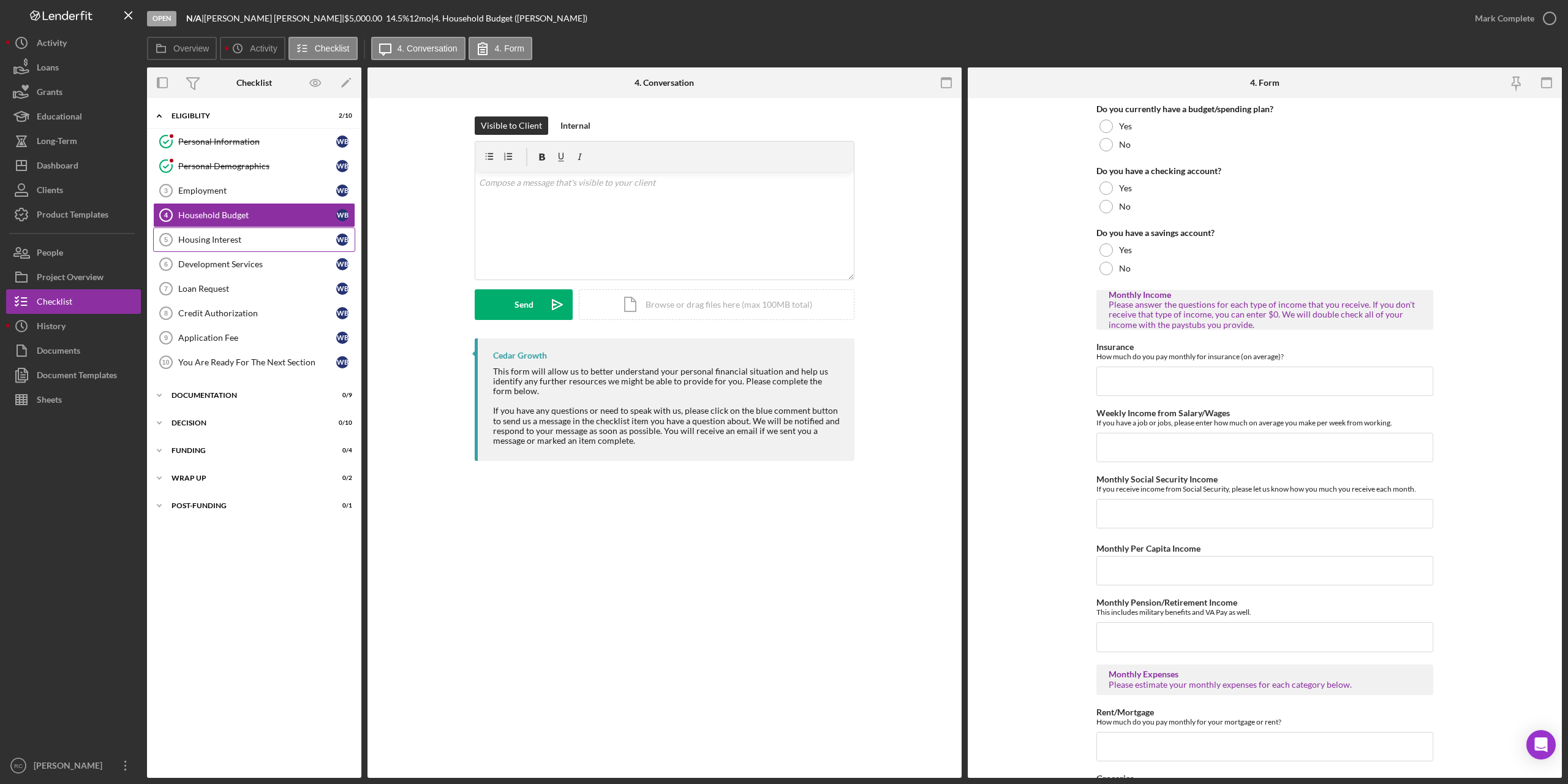
click at [216, 242] on div "Housing Interest" at bounding box center [257, 240] width 158 height 10
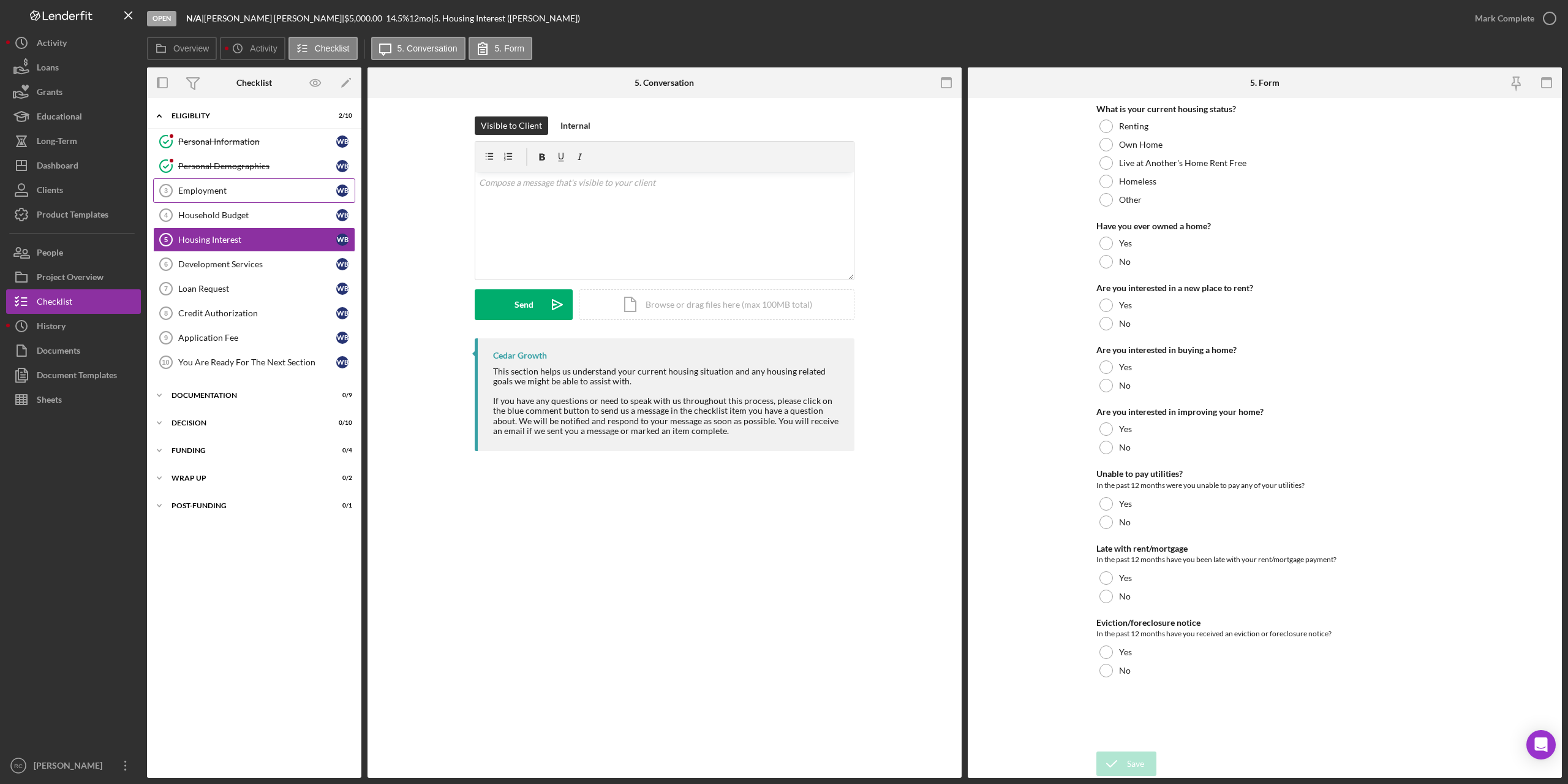
click at [207, 194] on div "Employment" at bounding box center [257, 191] width 158 height 10
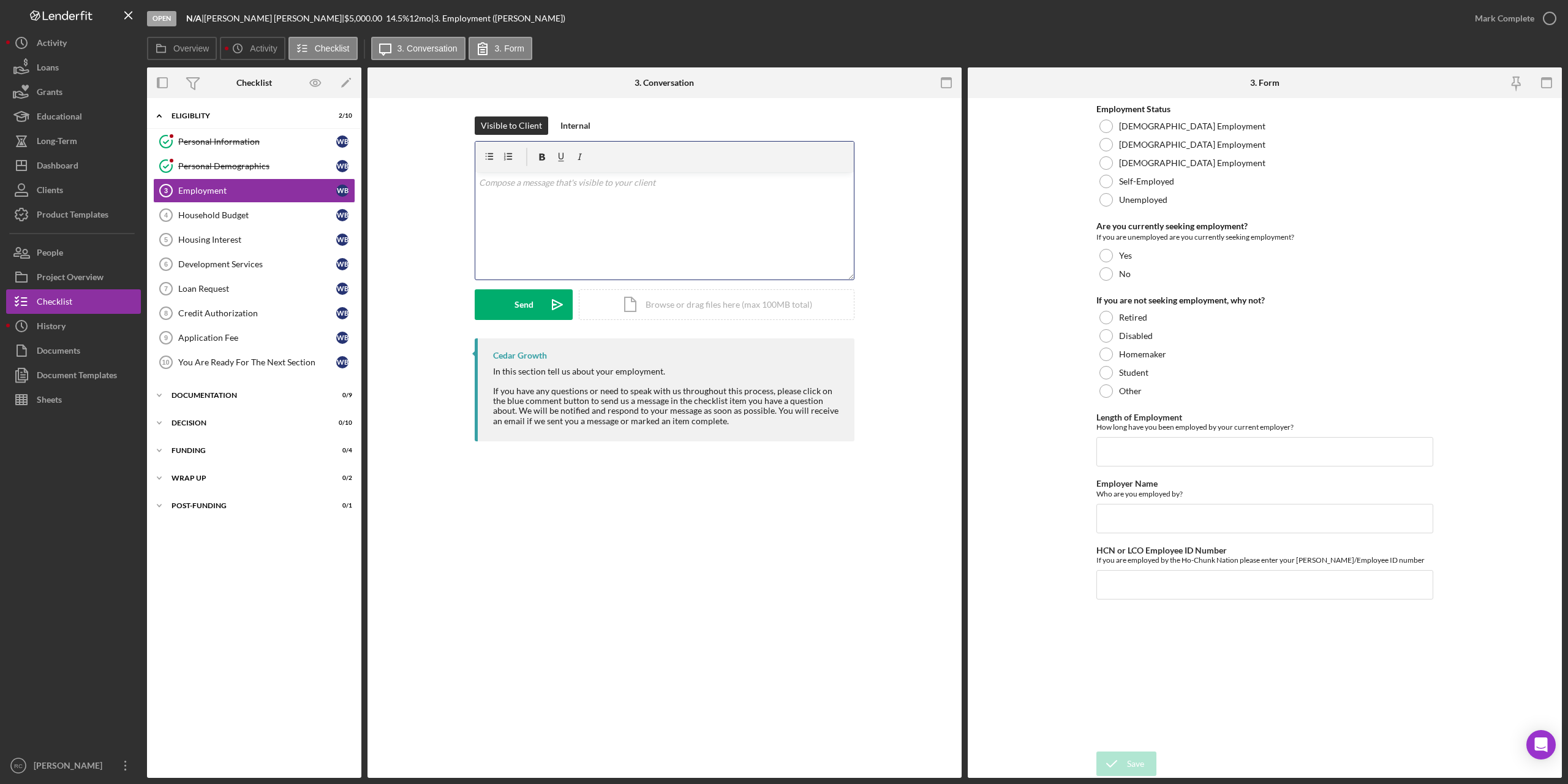
click at [549, 196] on div "v Color teal Color pink Remove color Add row above Add row below Add column bef…" at bounding box center [663, 226] width 378 height 108
click at [505, 303] on button "Send Icon/icon-invite-send" at bounding box center [524, 304] width 98 height 30
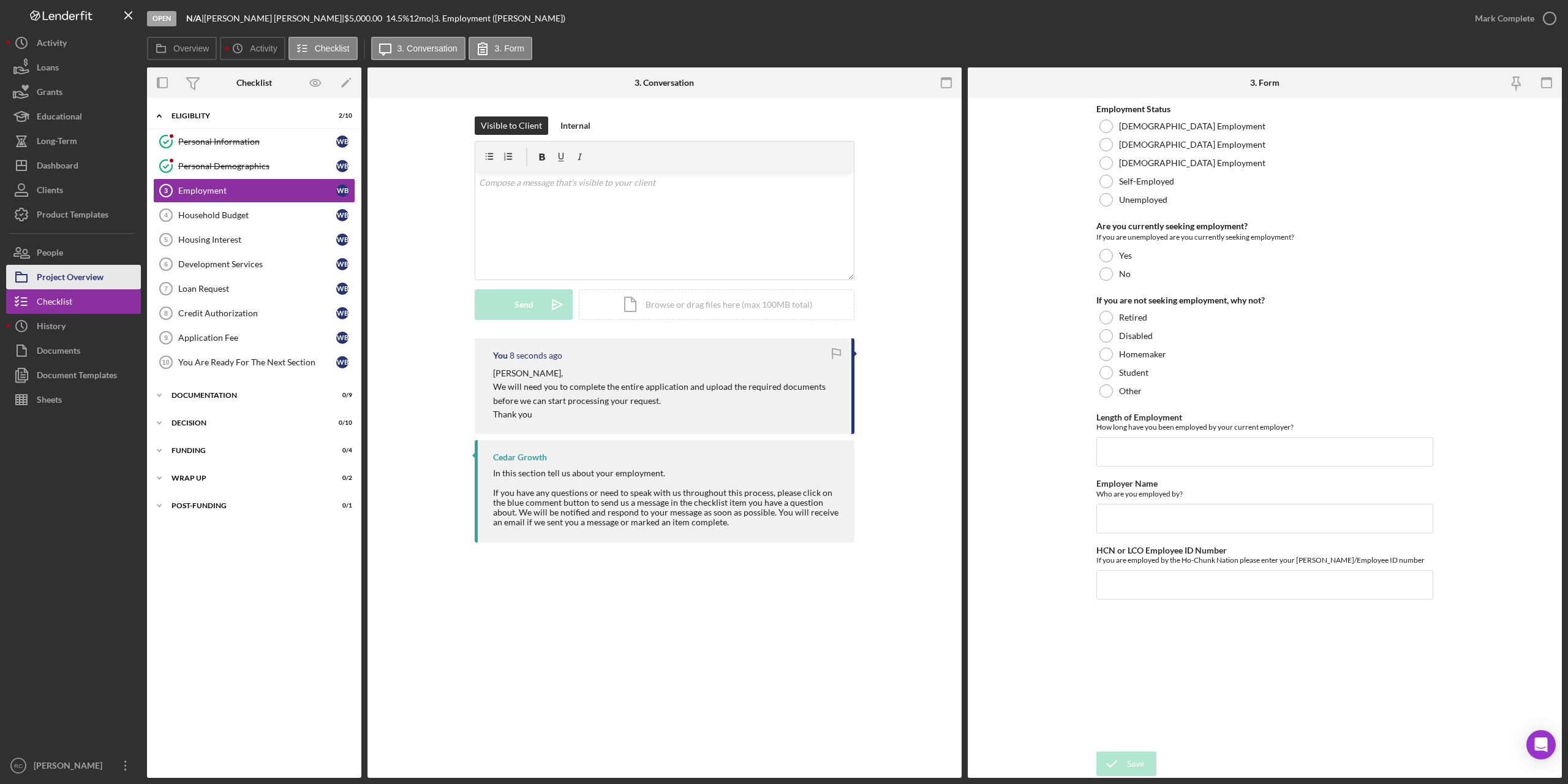
click at [59, 272] on div "Project Overview" at bounding box center [70, 279] width 66 height 27
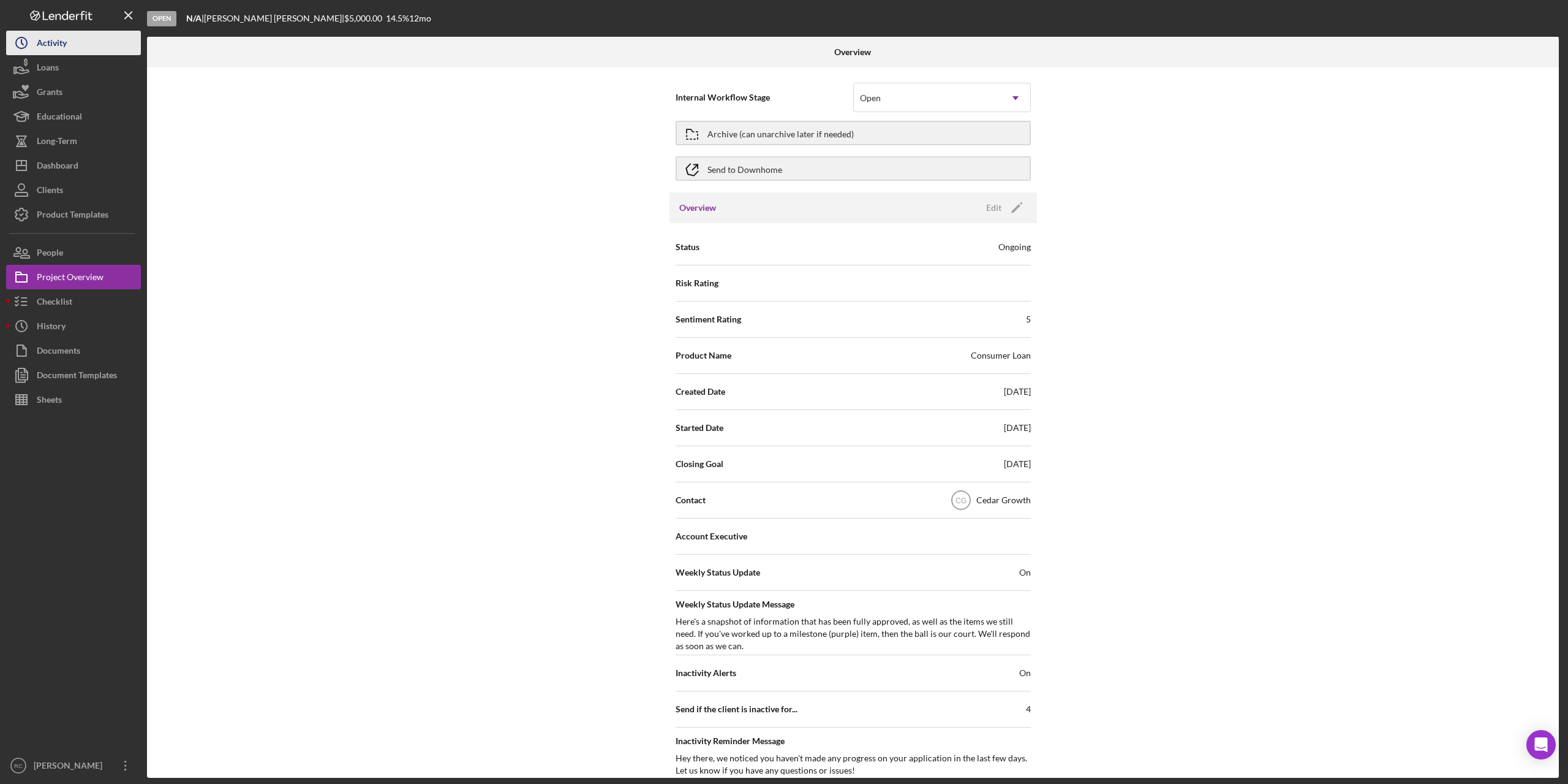
click at [45, 41] on div "Activity" at bounding box center [52, 44] width 30 height 27
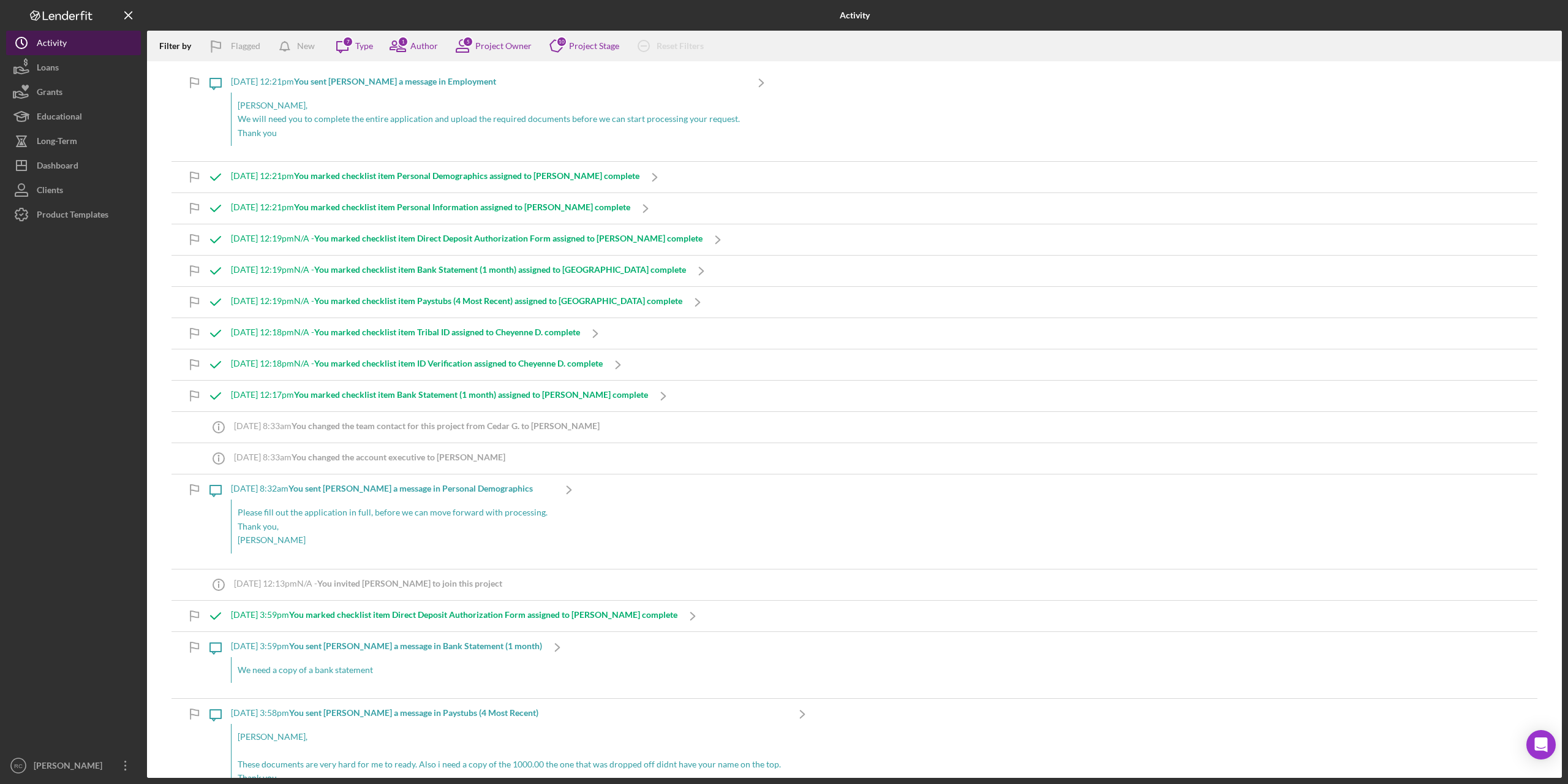
click at [49, 43] on div "Activity" at bounding box center [52, 44] width 30 height 27
click at [60, 172] on div "Dashboard" at bounding box center [58, 167] width 42 height 27
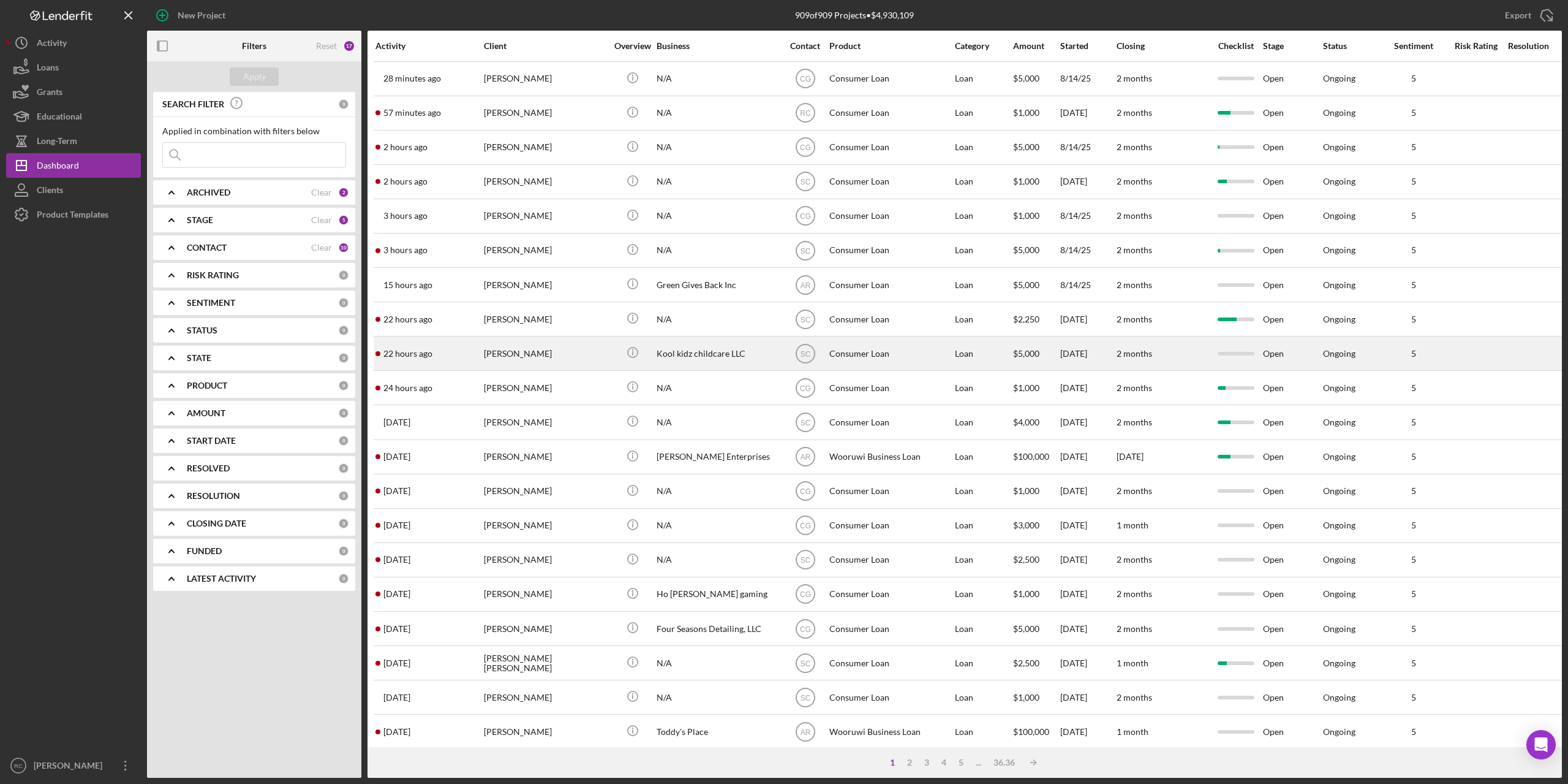
click at [525, 352] on div "[PERSON_NAME]" at bounding box center [544, 353] width 122 height 32
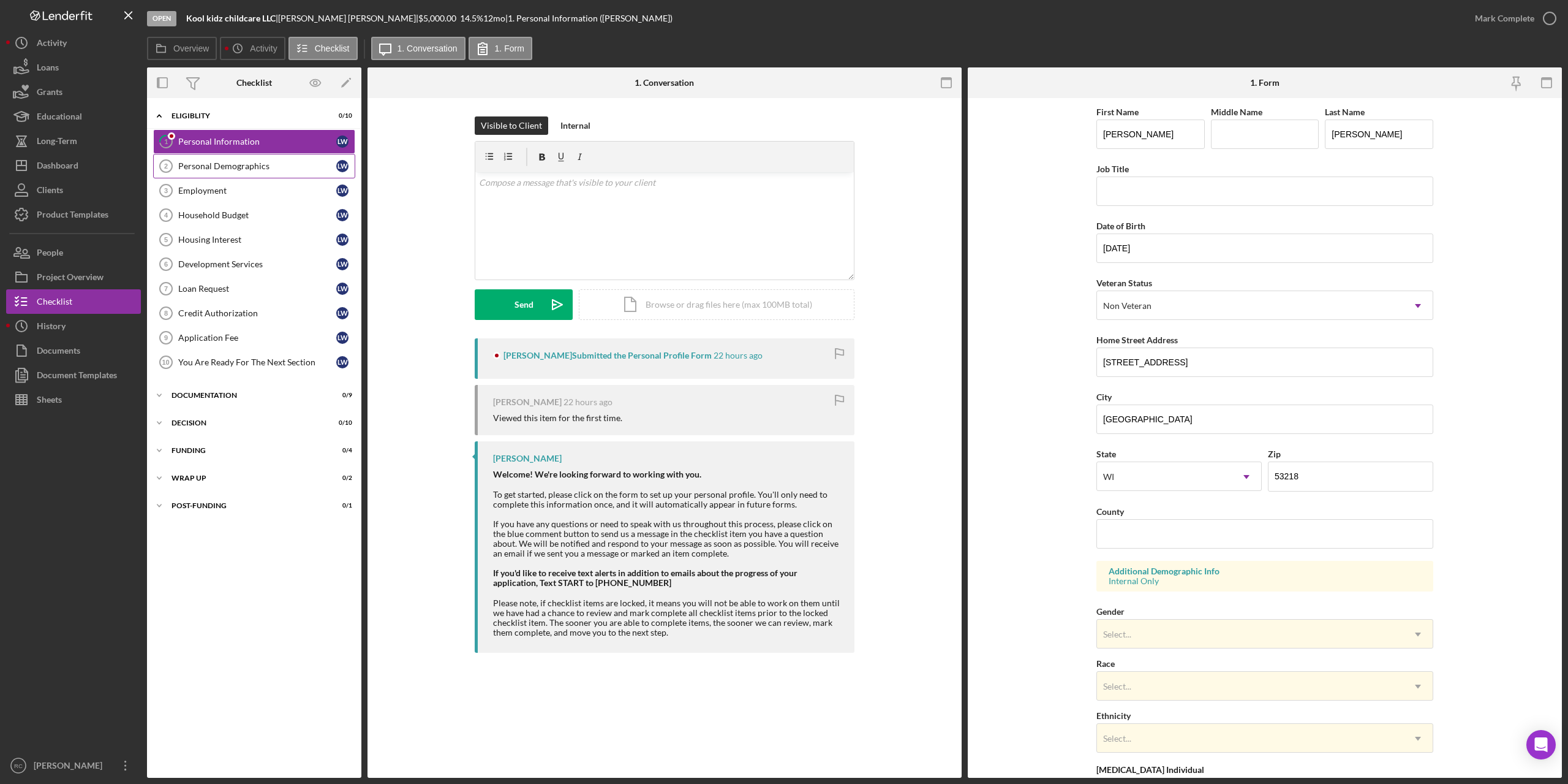
click at [208, 165] on div "Personal Demographics" at bounding box center [257, 166] width 158 height 10
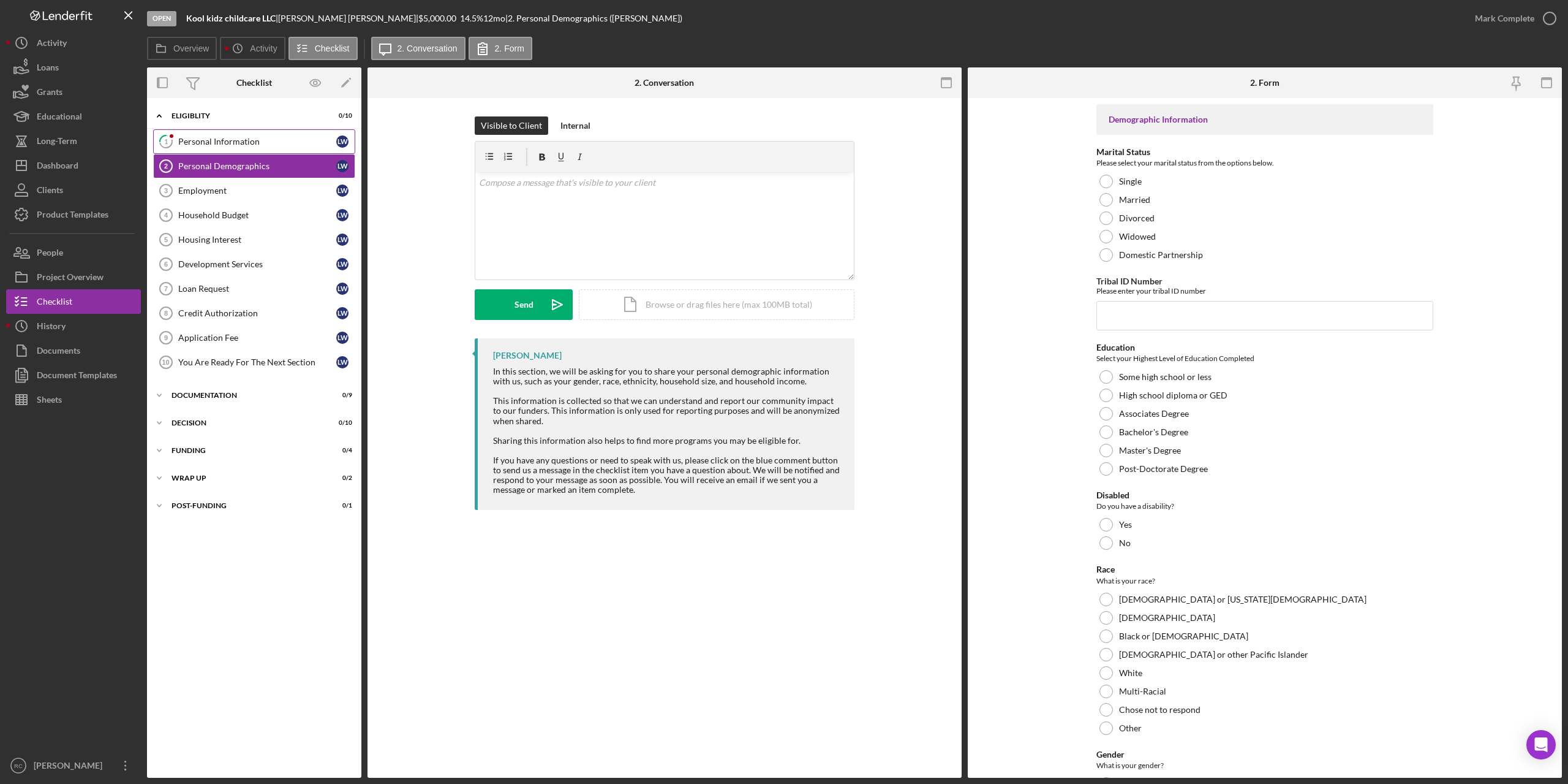
click at [225, 139] on div "Personal Information" at bounding box center [257, 142] width 158 height 10
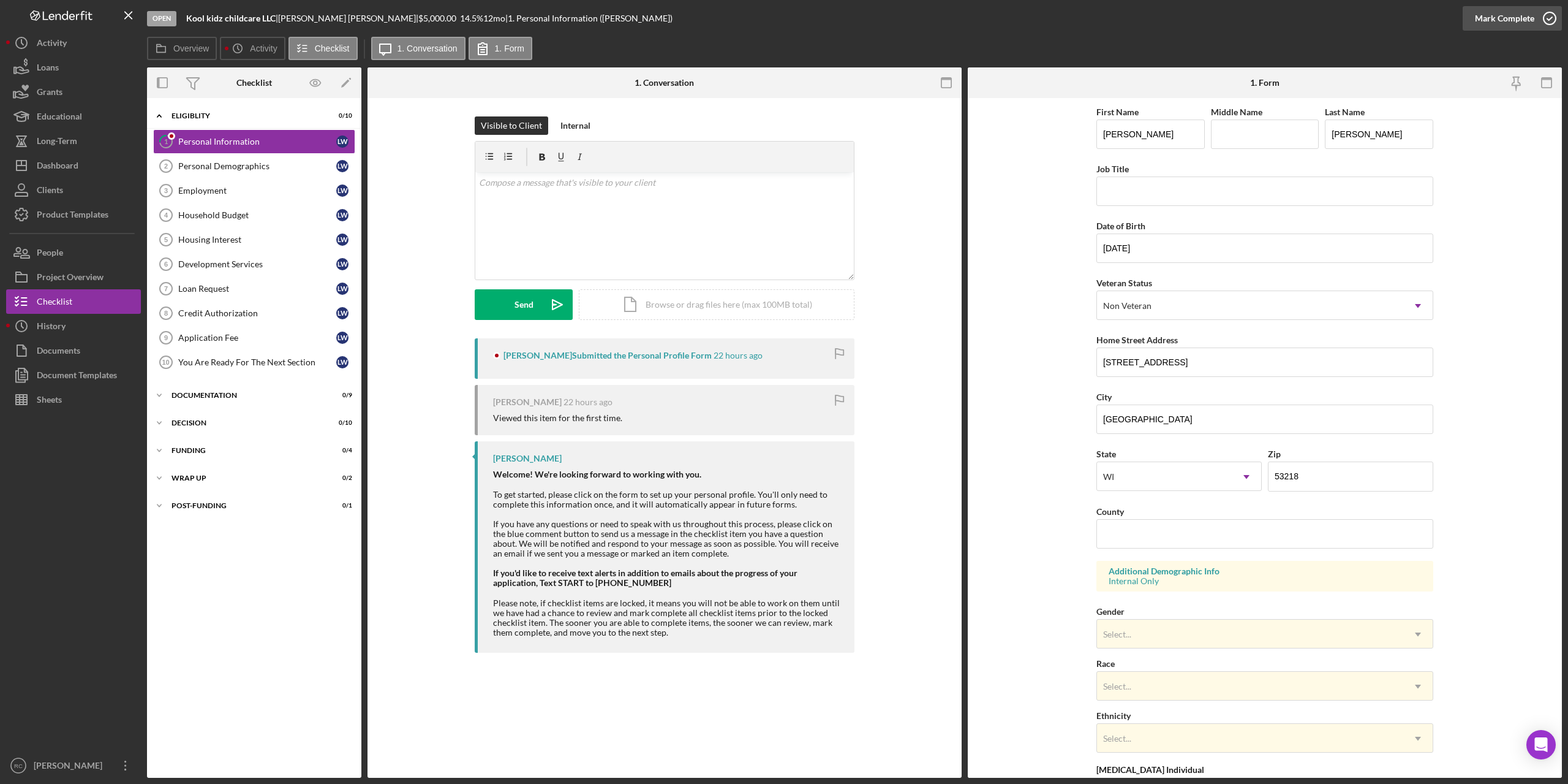
click at [1549, 16] on icon "button" at bounding box center [1548, 18] width 30 height 30
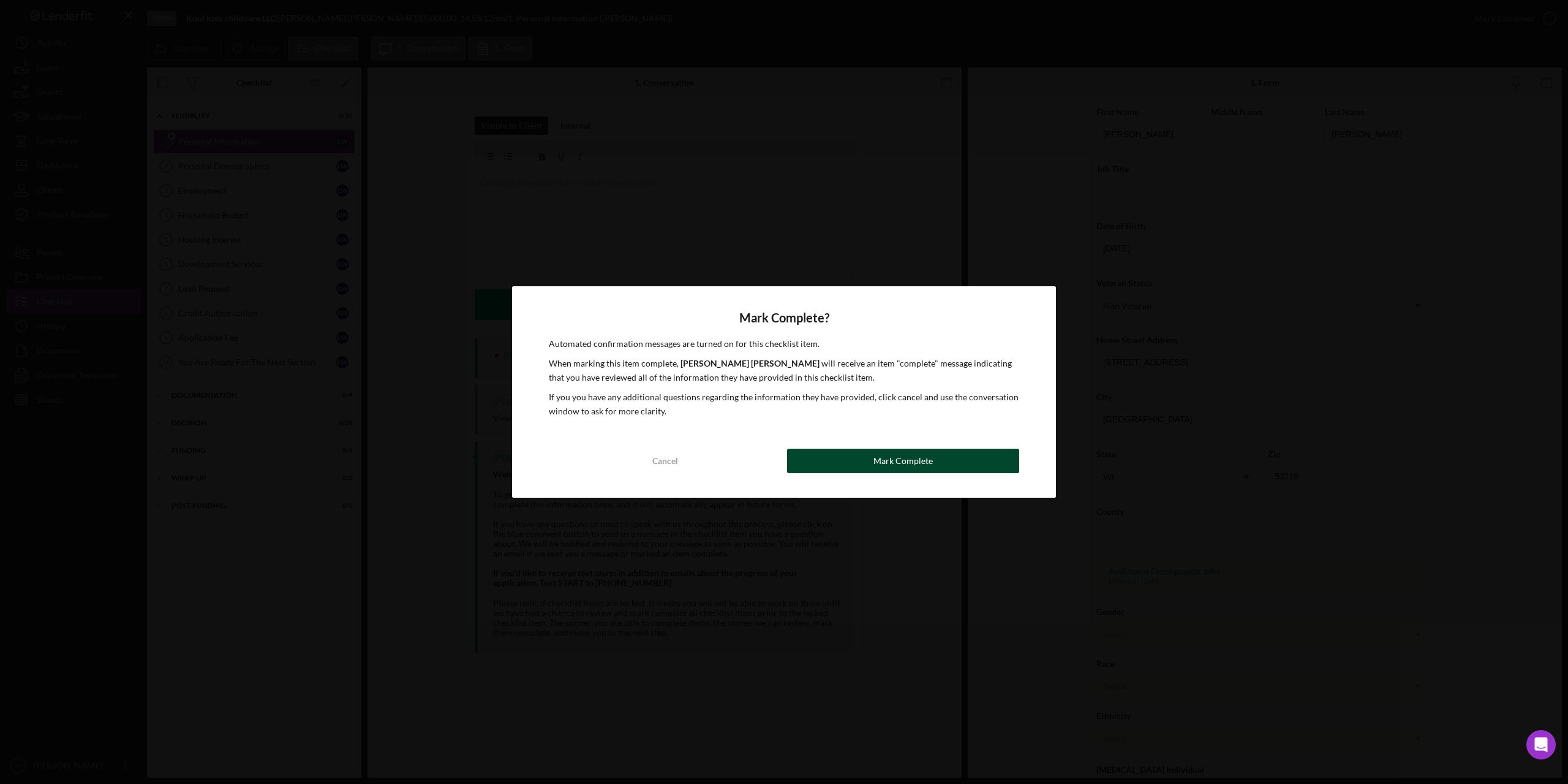
click at [909, 462] on div "Mark Complete" at bounding box center [903, 460] width 60 height 24
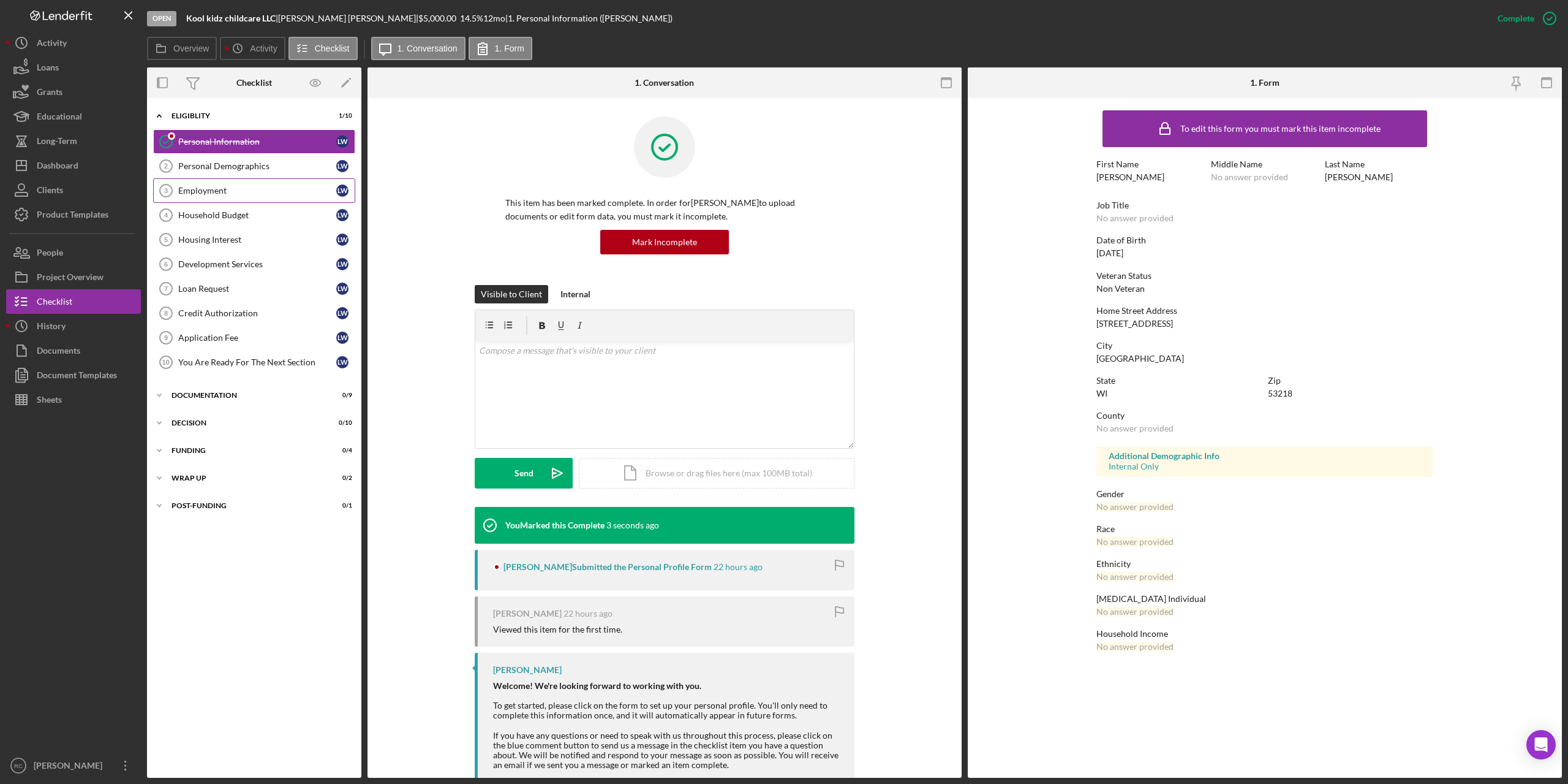
click at [206, 187] on div "Employment" at bounding box center [257, 191] width 158 height 10
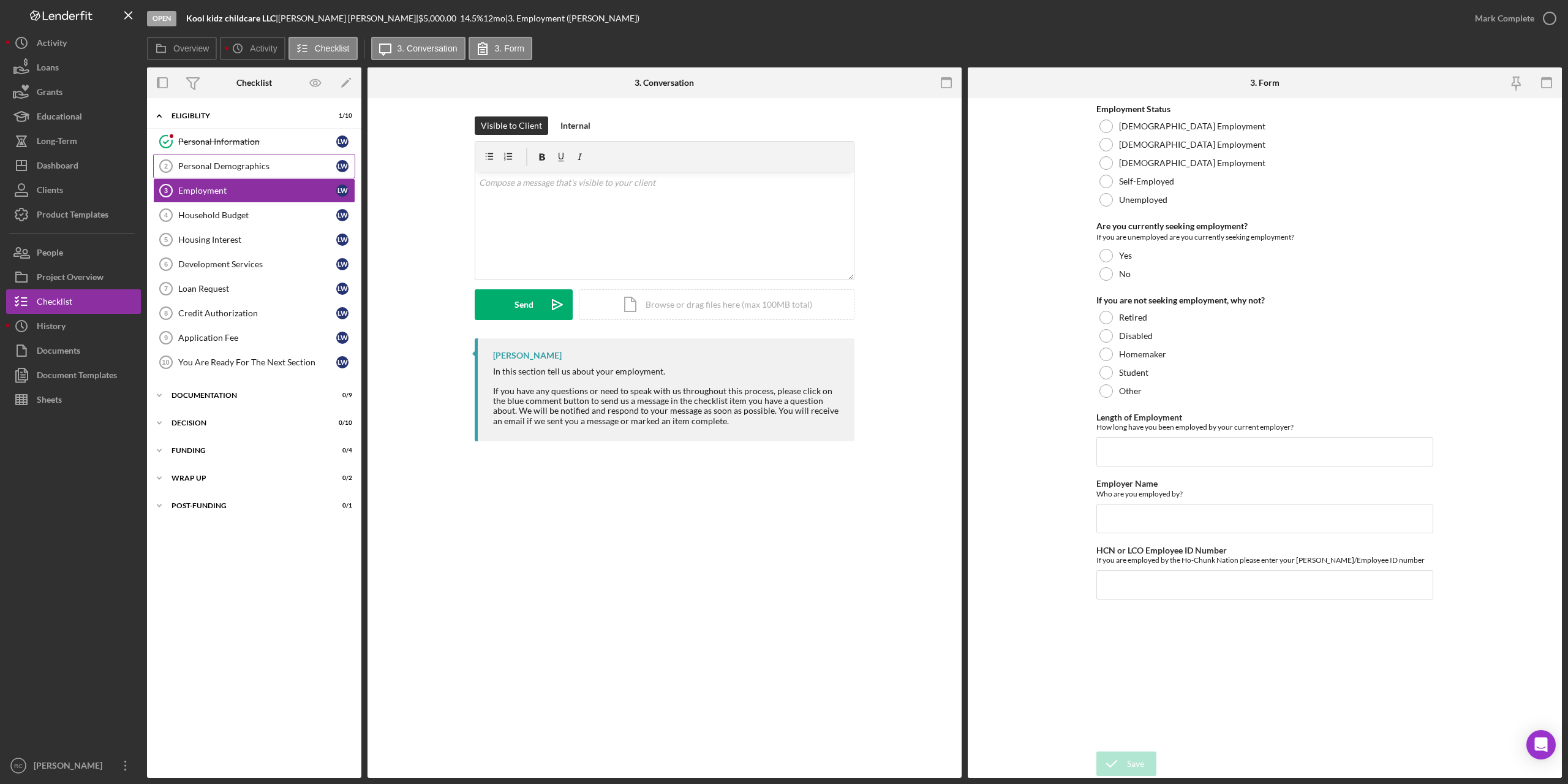
click at [204, 170] on div "Personal Demographics" at bounding box center [257, 166] width 158 height 10
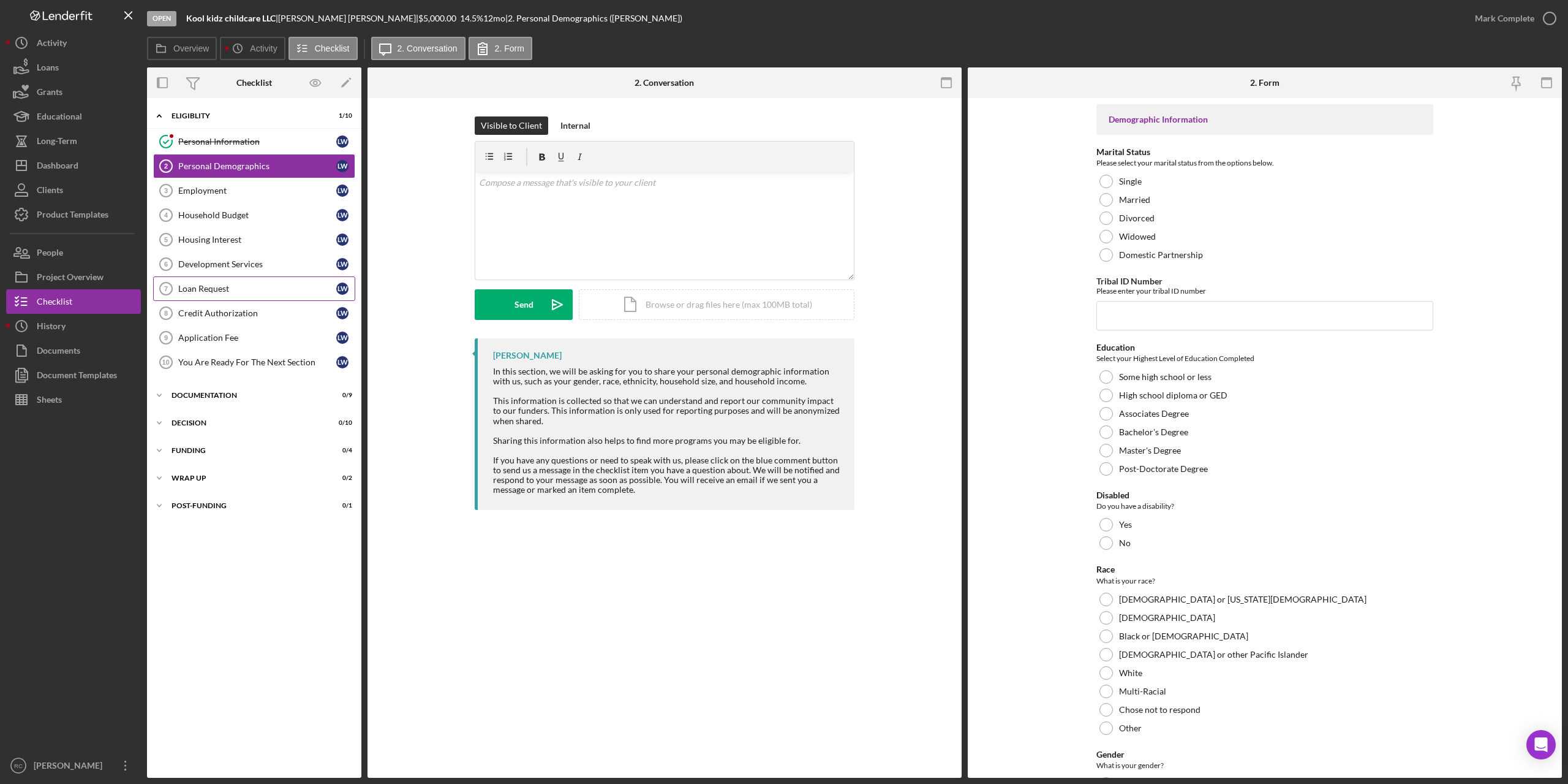
click at [209, 286] on div "Loan Request" at bounding box center [257, 288] width 158 height 10
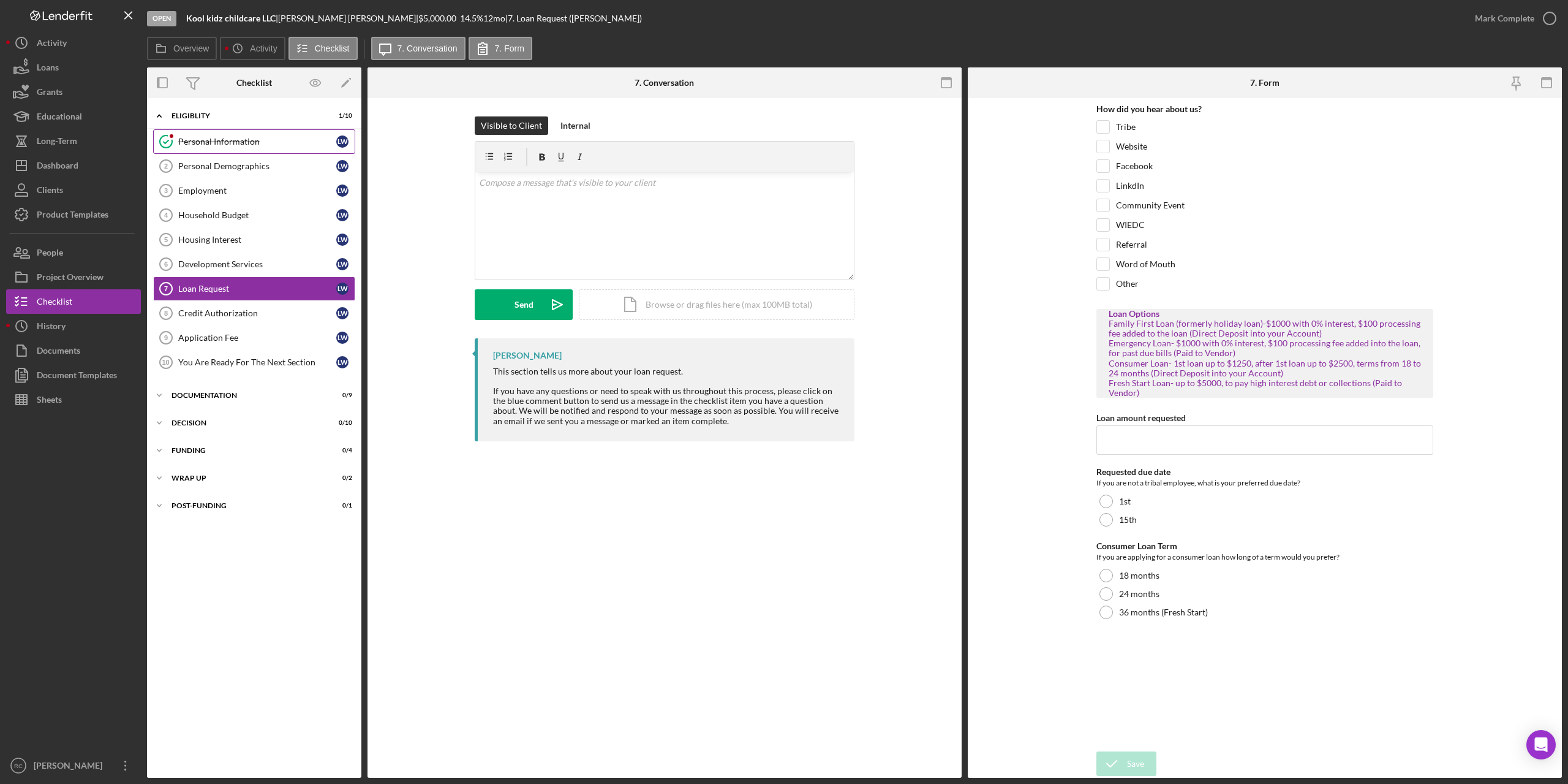
click at [241, 136] on link "Personal Information Personal Information [PERSON_NAME]" at bounding box center [254, 141] width 202 height 24
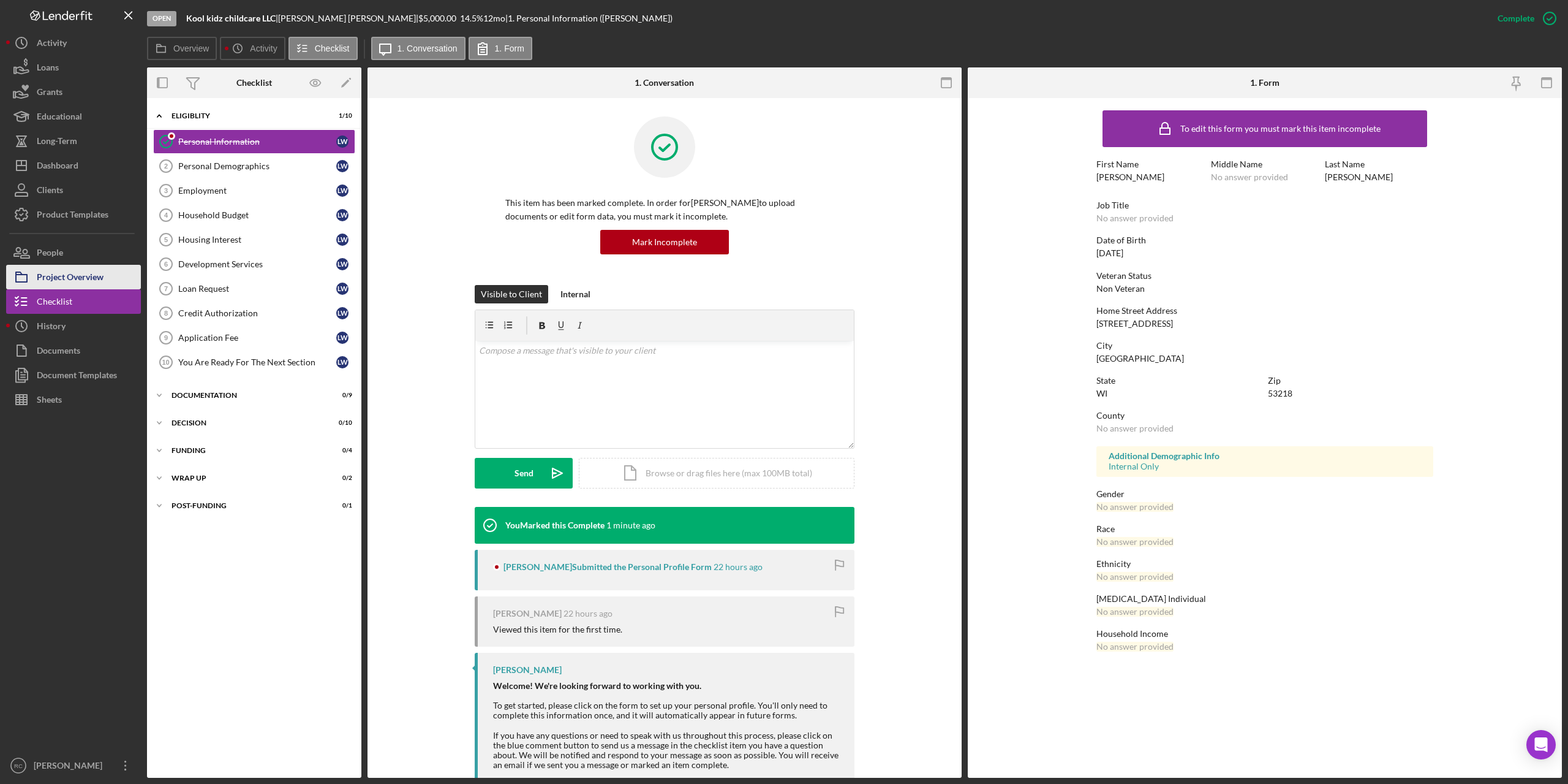
click at [78, 276] on div "Project Overview" at bounding box center [70, 279] width 66 height 27
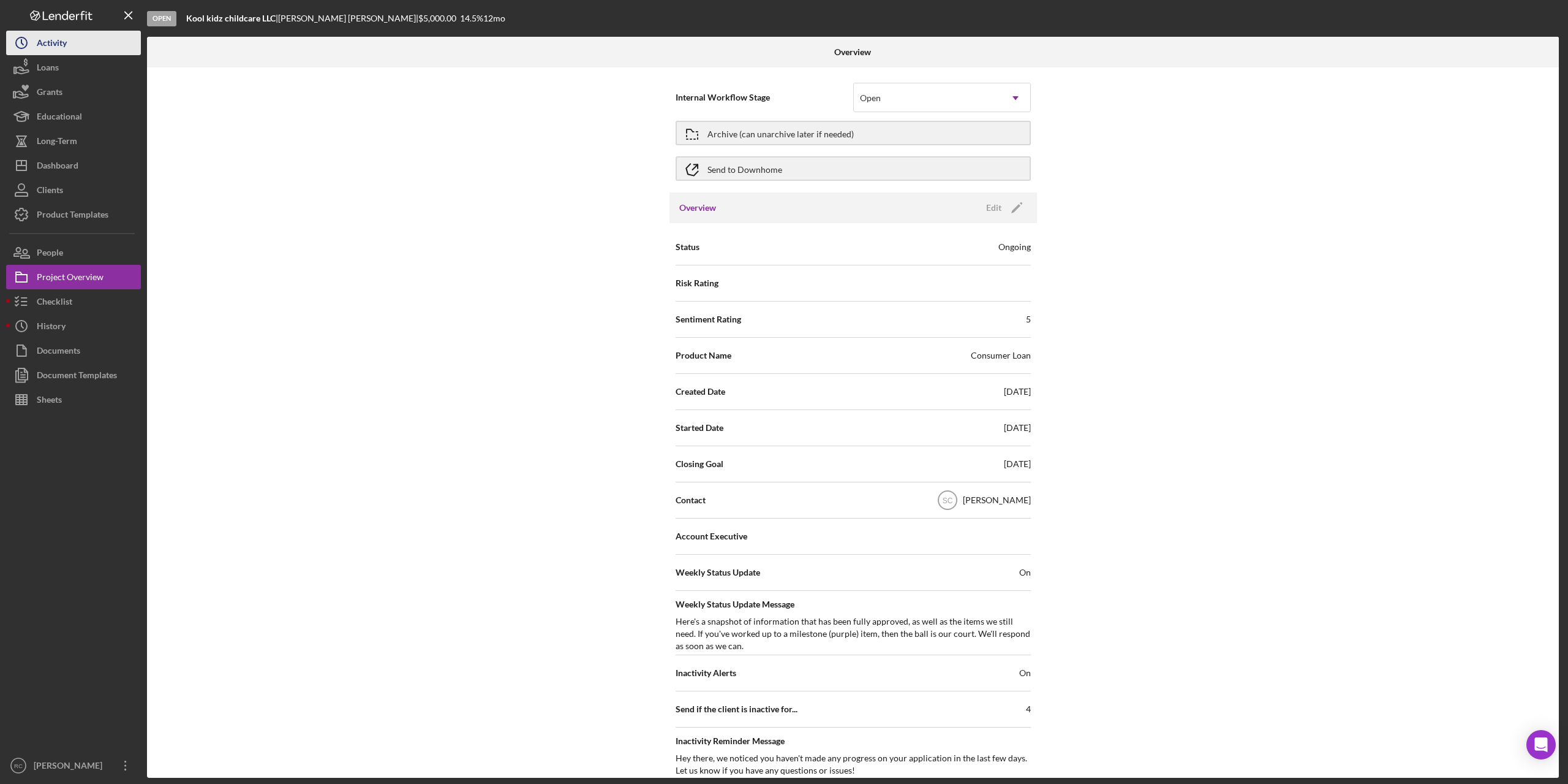
click at [76, 49] on button "Icon/History Activity" at bounding box center [73, 42] width 135 height 24
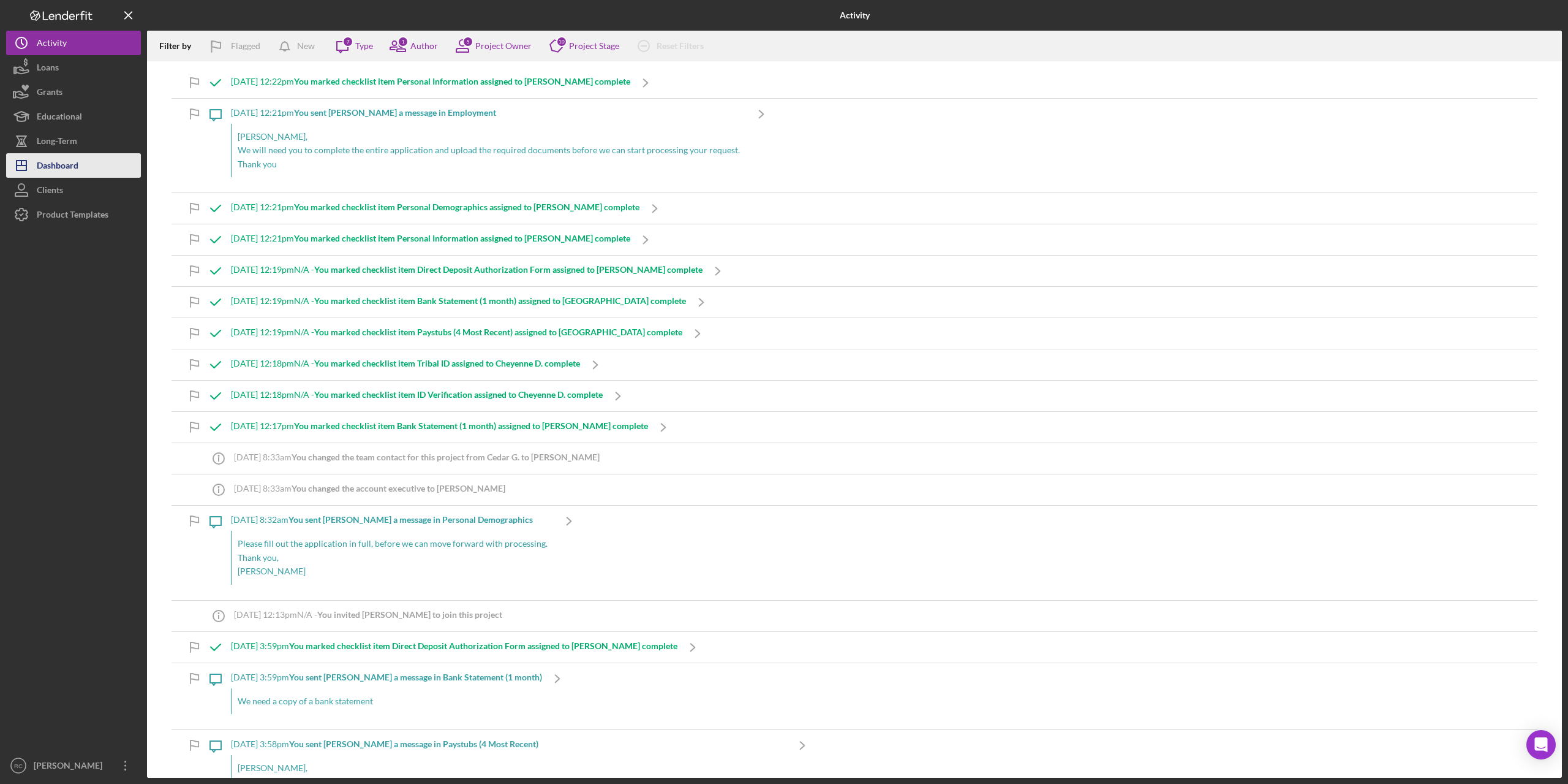
click at [66, 167] on div "Dashboard" at bounding box center [58, 167] width 42 height 27
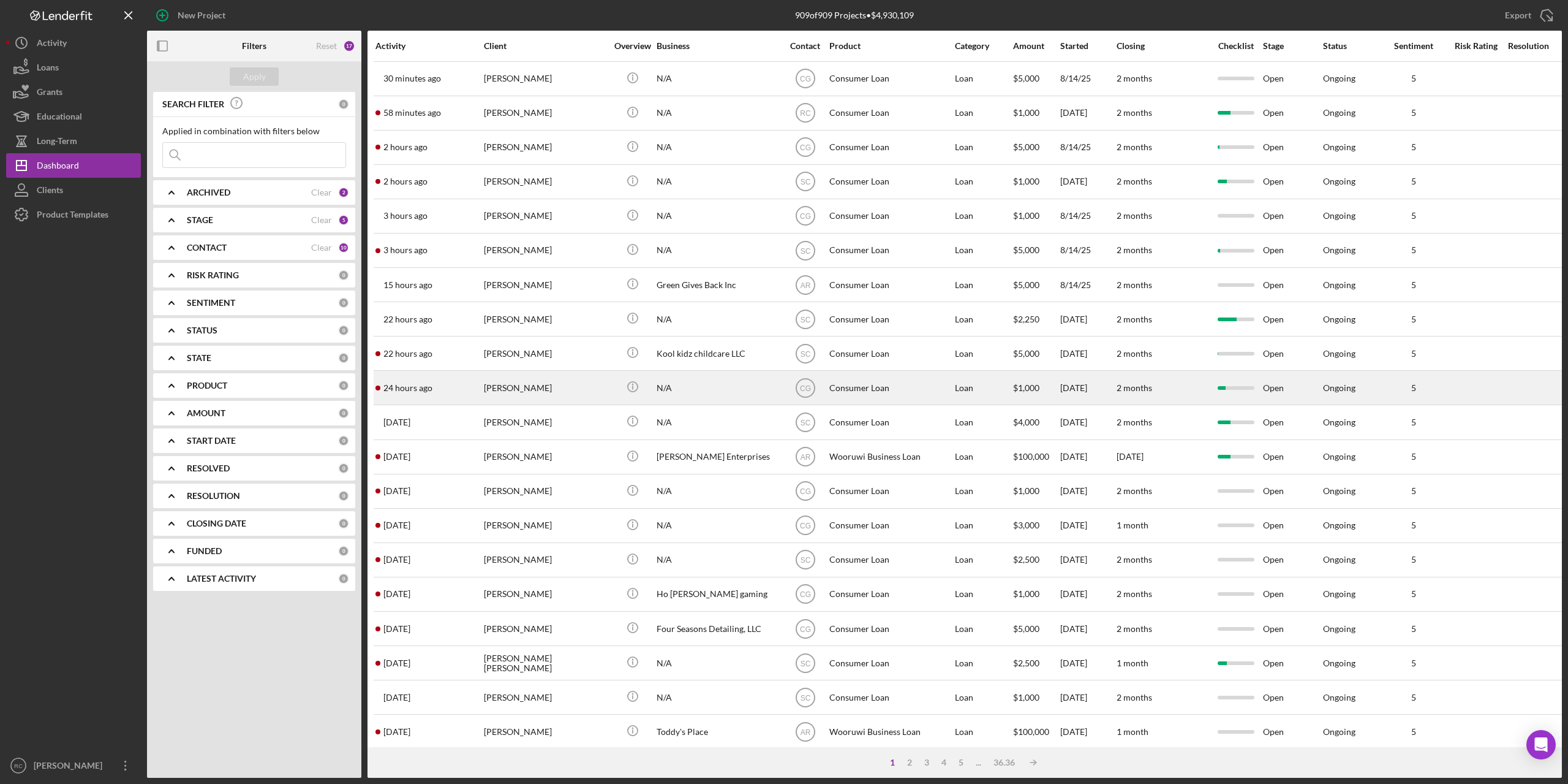
click at [516, 383] on div "[PERSON_NAME]" at bounding box center [544, 387] width 122 height 32
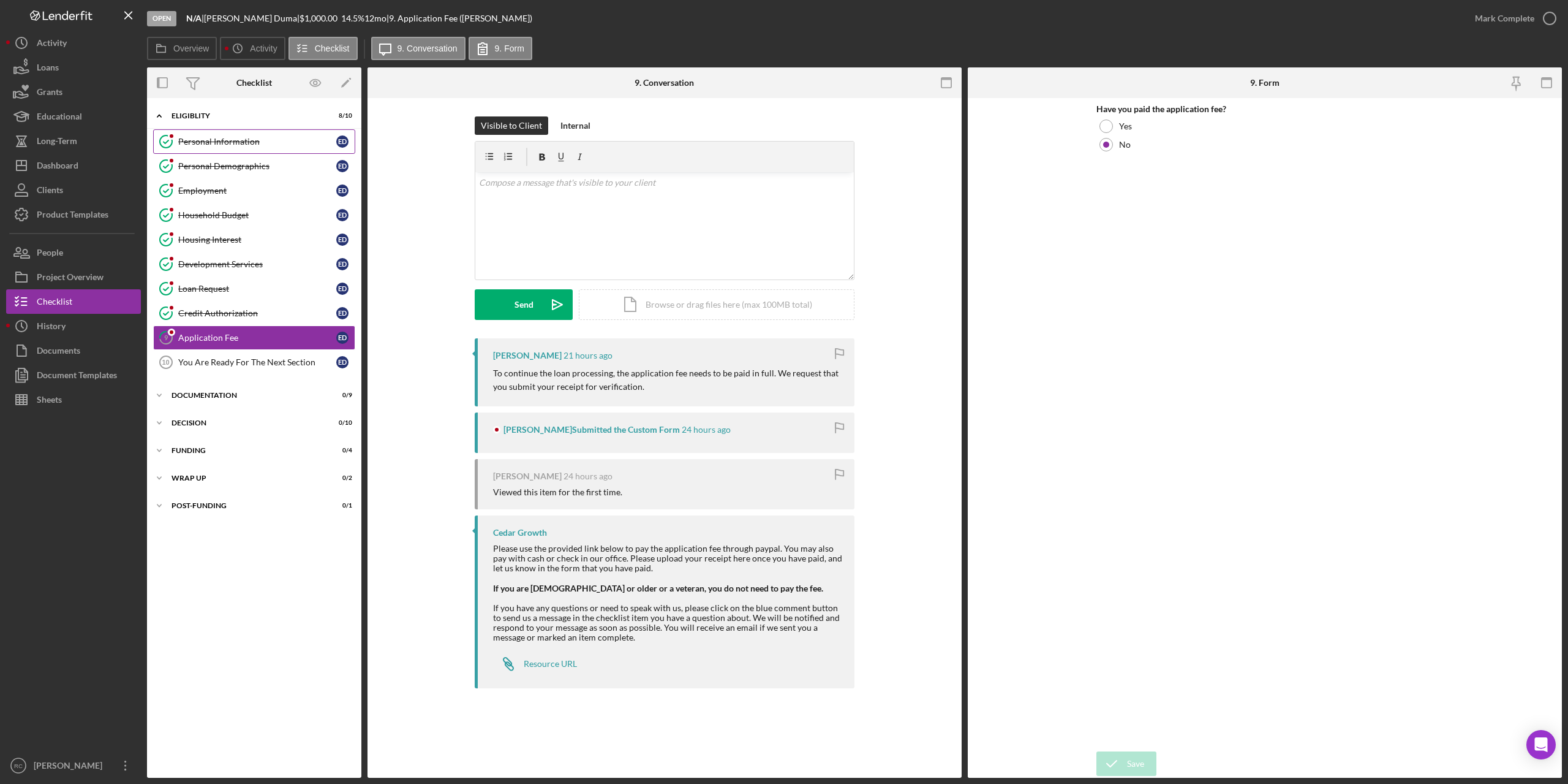
click at [248, 135] on link "Personal Information Personal Information E D" at bounding box center [254, 141] width 202 height 24
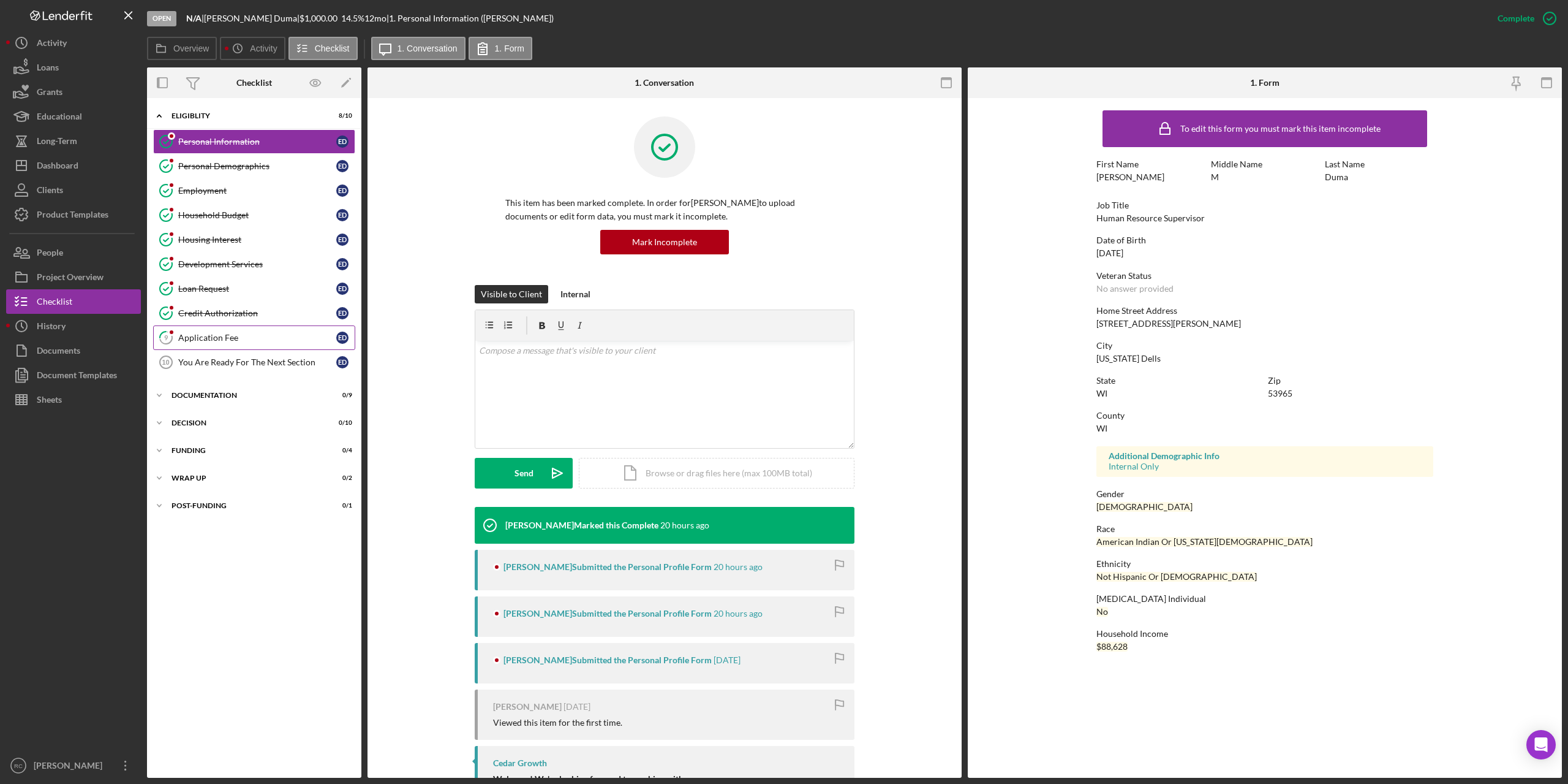
click at [208, 339] on div "Application Fee" at bounding box center [257, 337] width 158 height 10
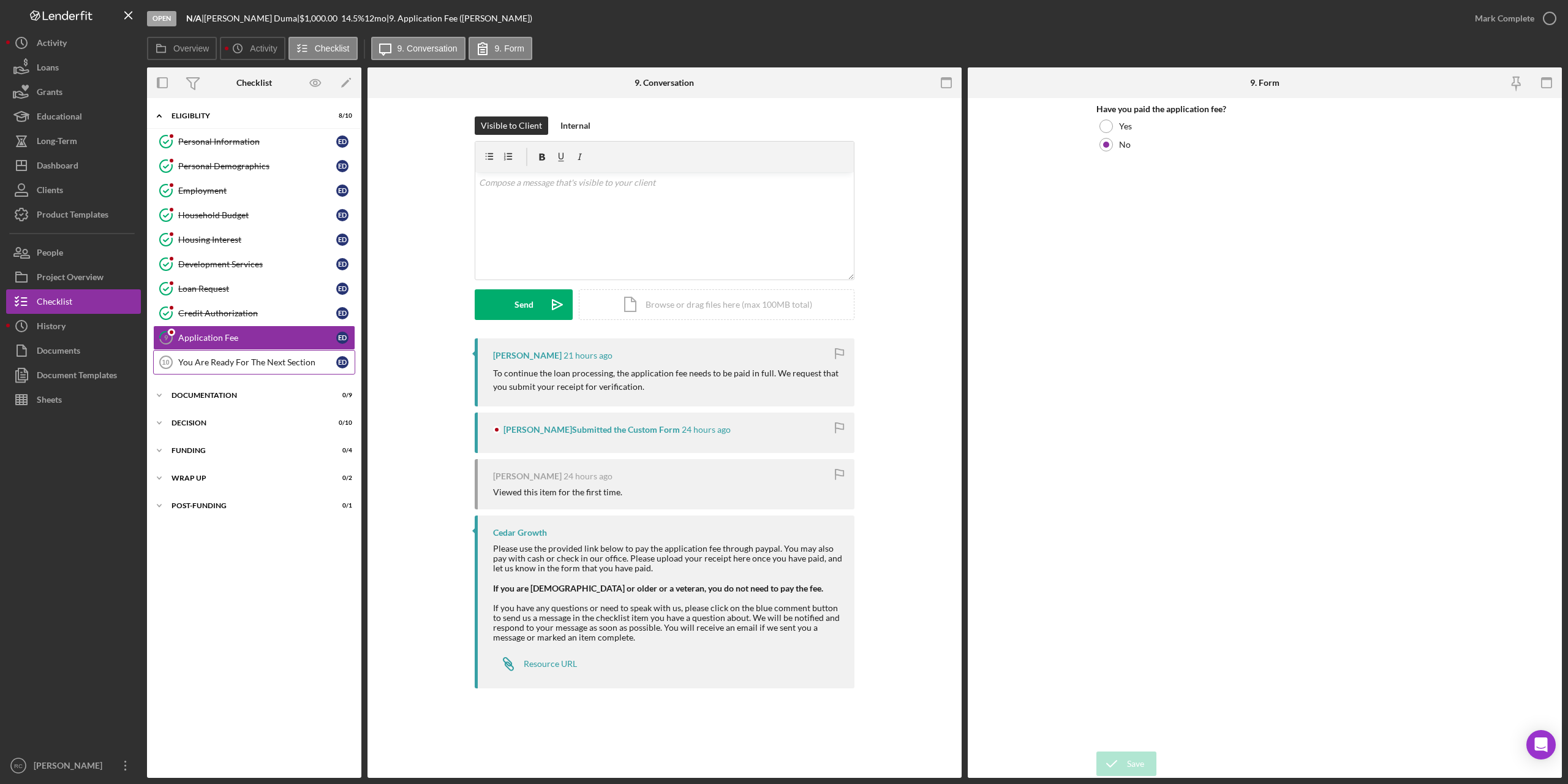
click at [226, 358] on div "You Are Ready For The Next Section" at bounding box center [257, 362] width 158 height 10
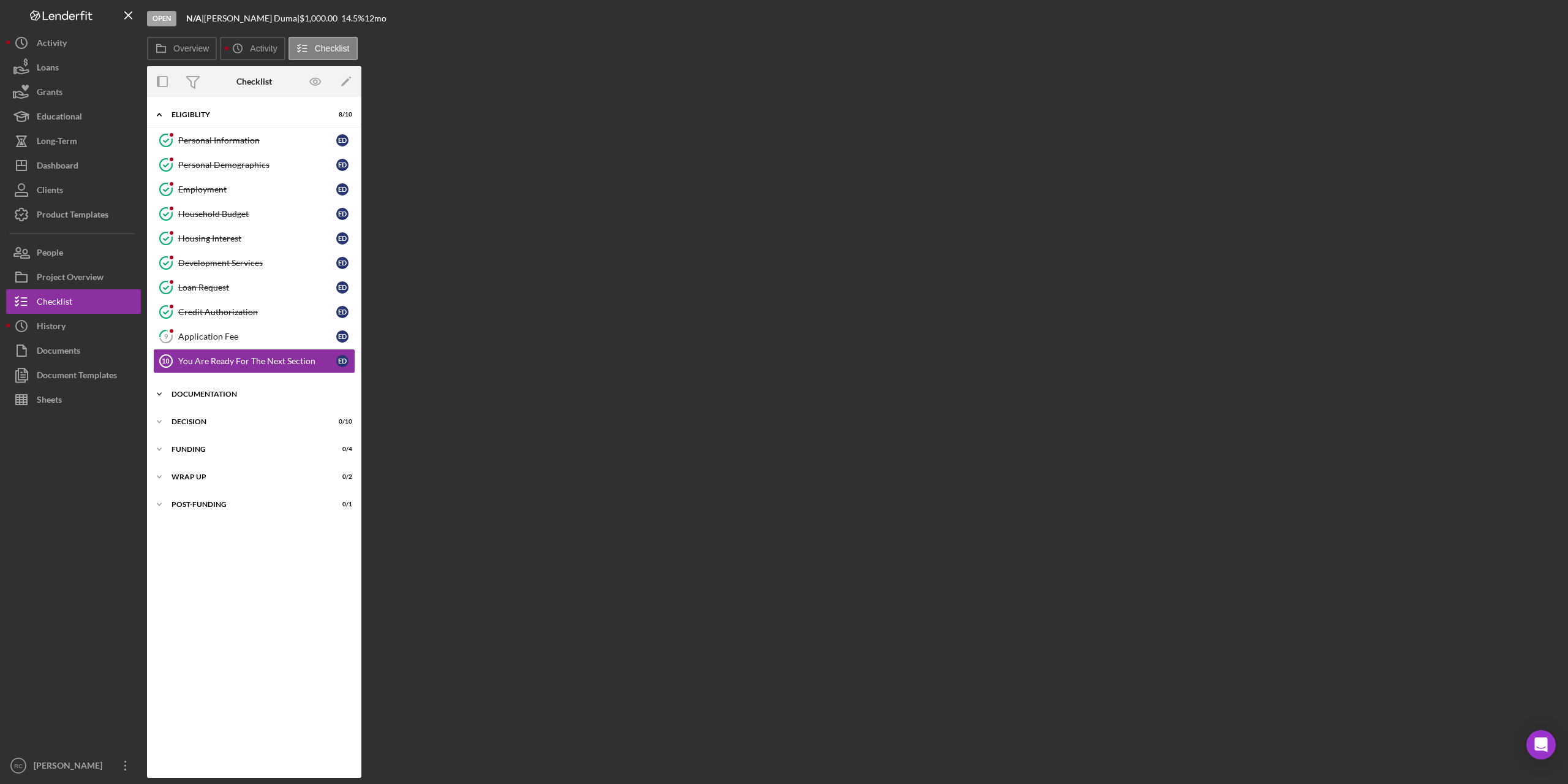
click at [214, 389] on div "Icon/Expander Documentation 0 / 9" at bounding box center [253, 394] width 214 height 24
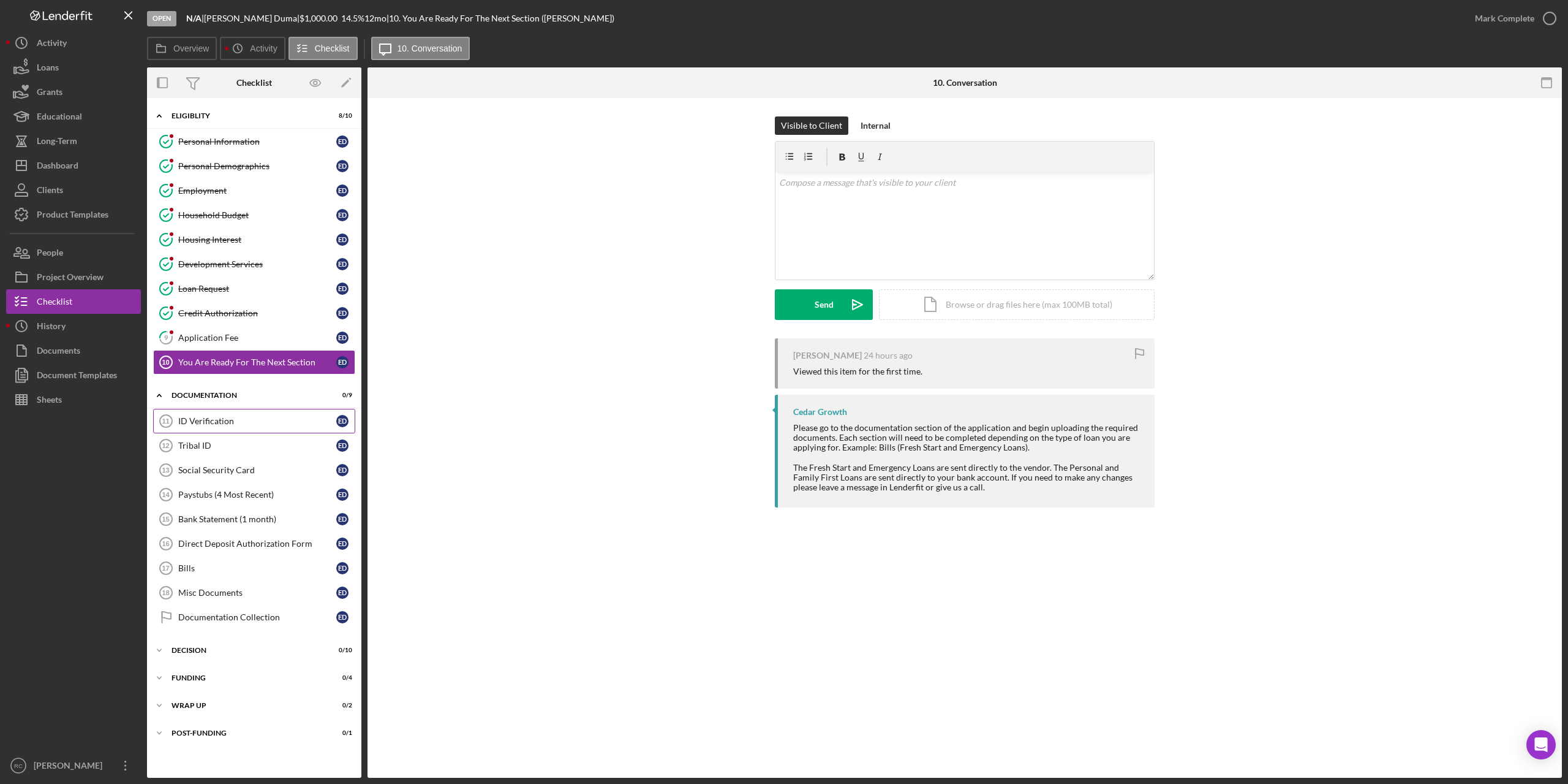
click at [213, 421] on div "ID Verification" at bounding box center [257, 421] width 158 height 10
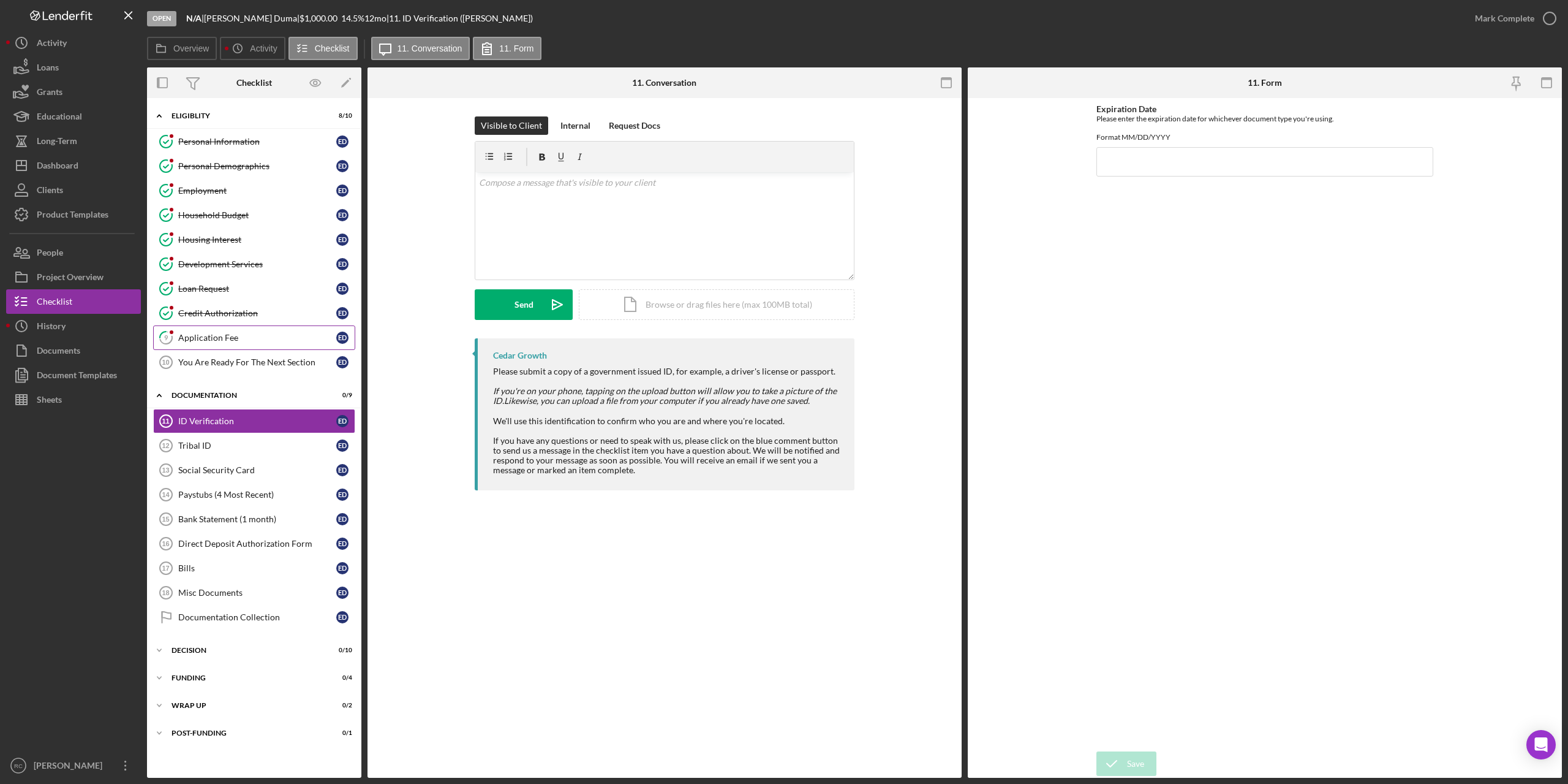
click at [219, 339] on div "Application Fee" at bounding box center [257, 337] width 158 height 10
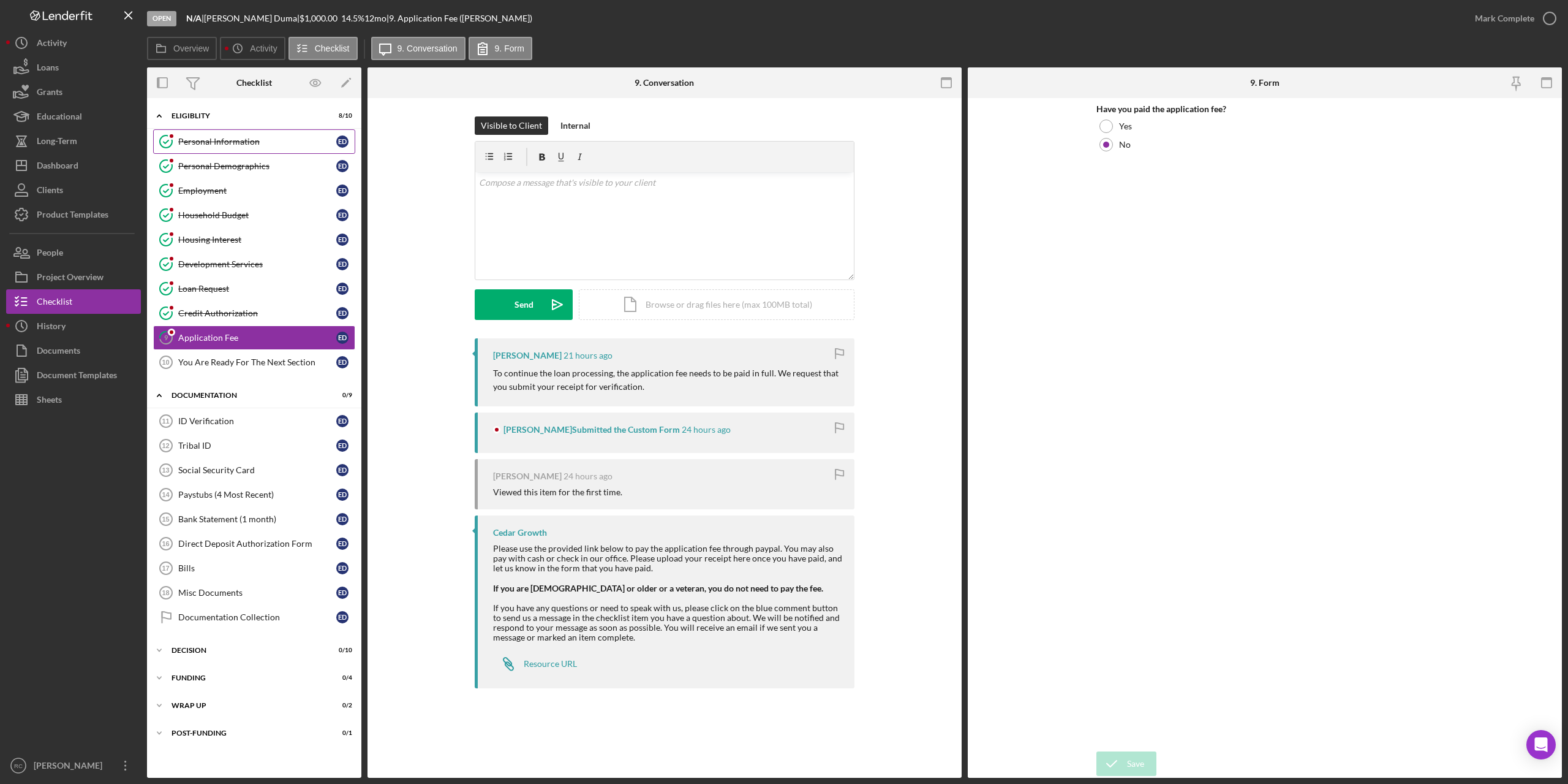
click at [230, 145] on div "Personal Information" at bounding box center [257, 142] width 158 height 10
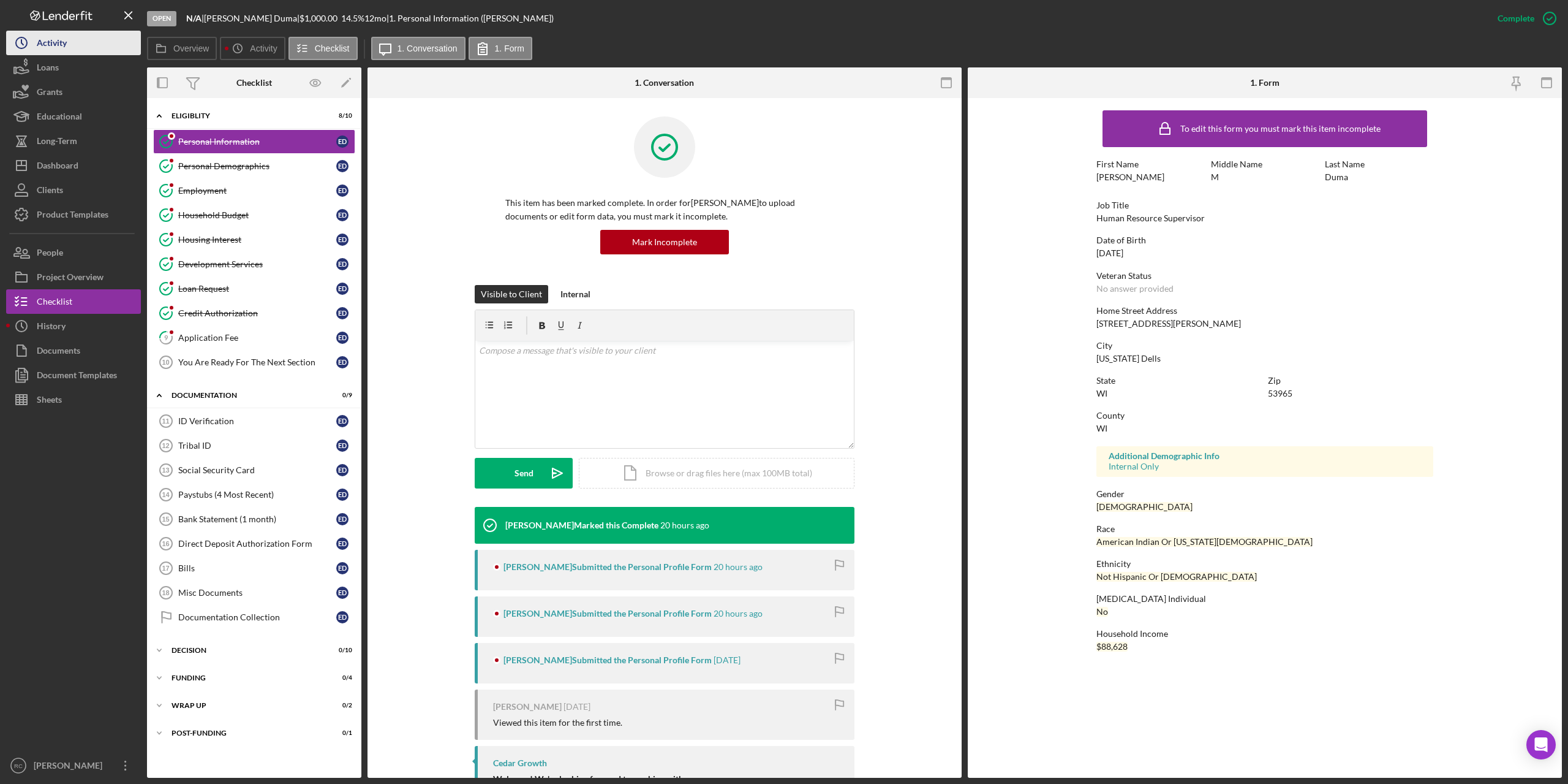
click at [48, 44] on div "Activity" at bounding box center [52, 44] width 30 height 27
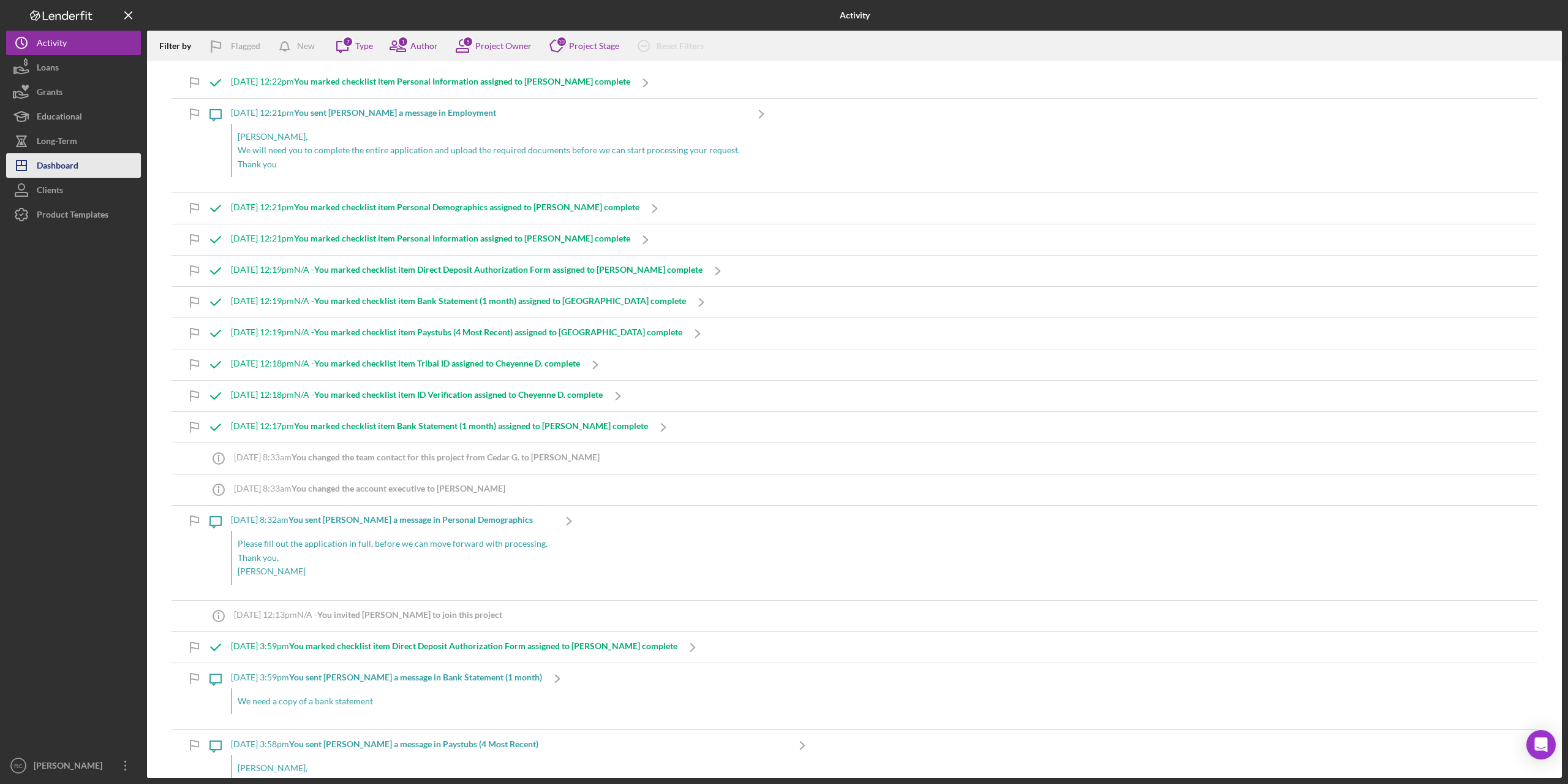
click at [76, 165] on div "Dashboard" at bounding box center [58, 167] width 42 height 27
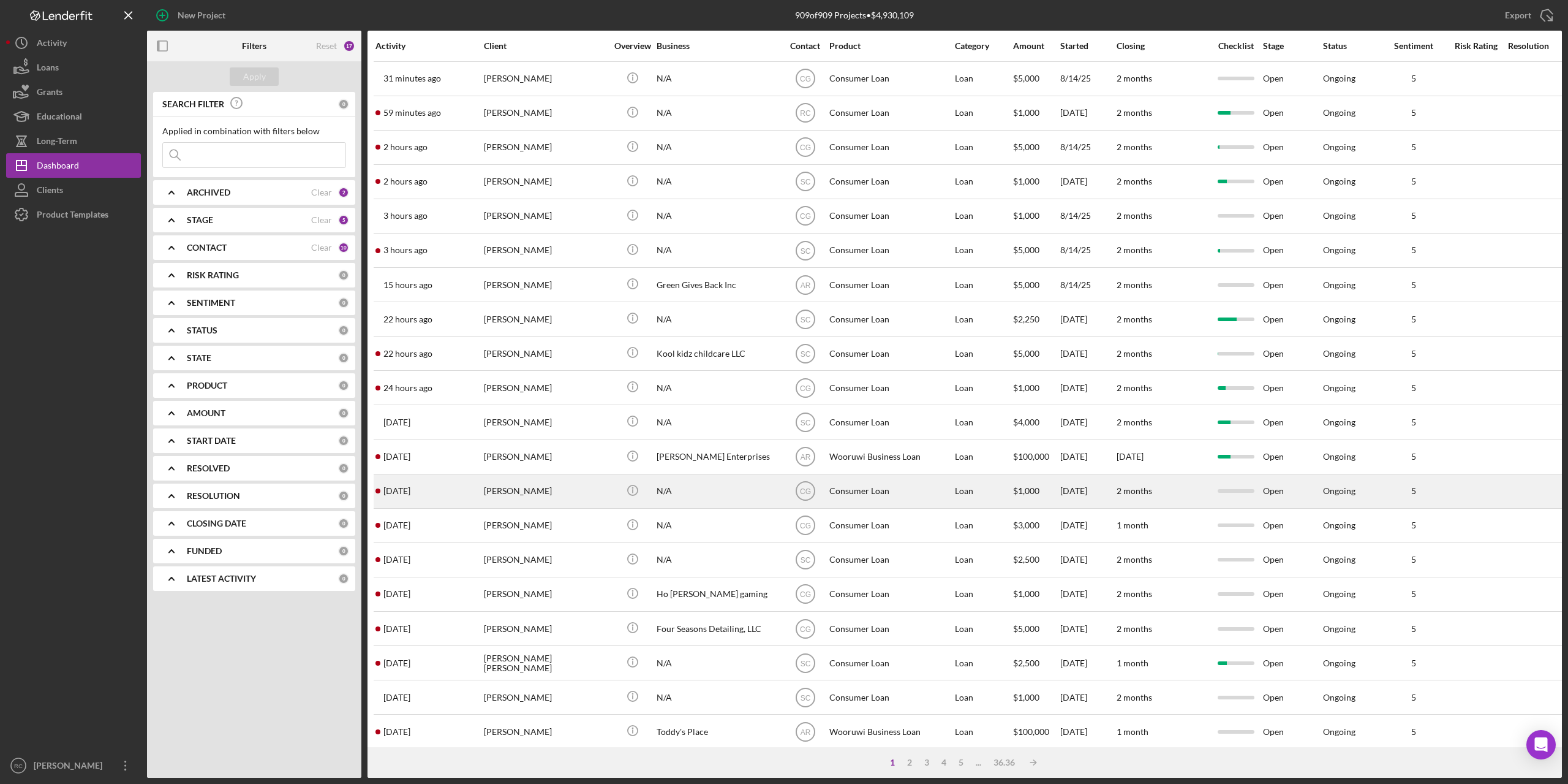
click at [510, 492] on div "[PERSON_NAME]" at bounding box center [544, 491] width 122 height 32
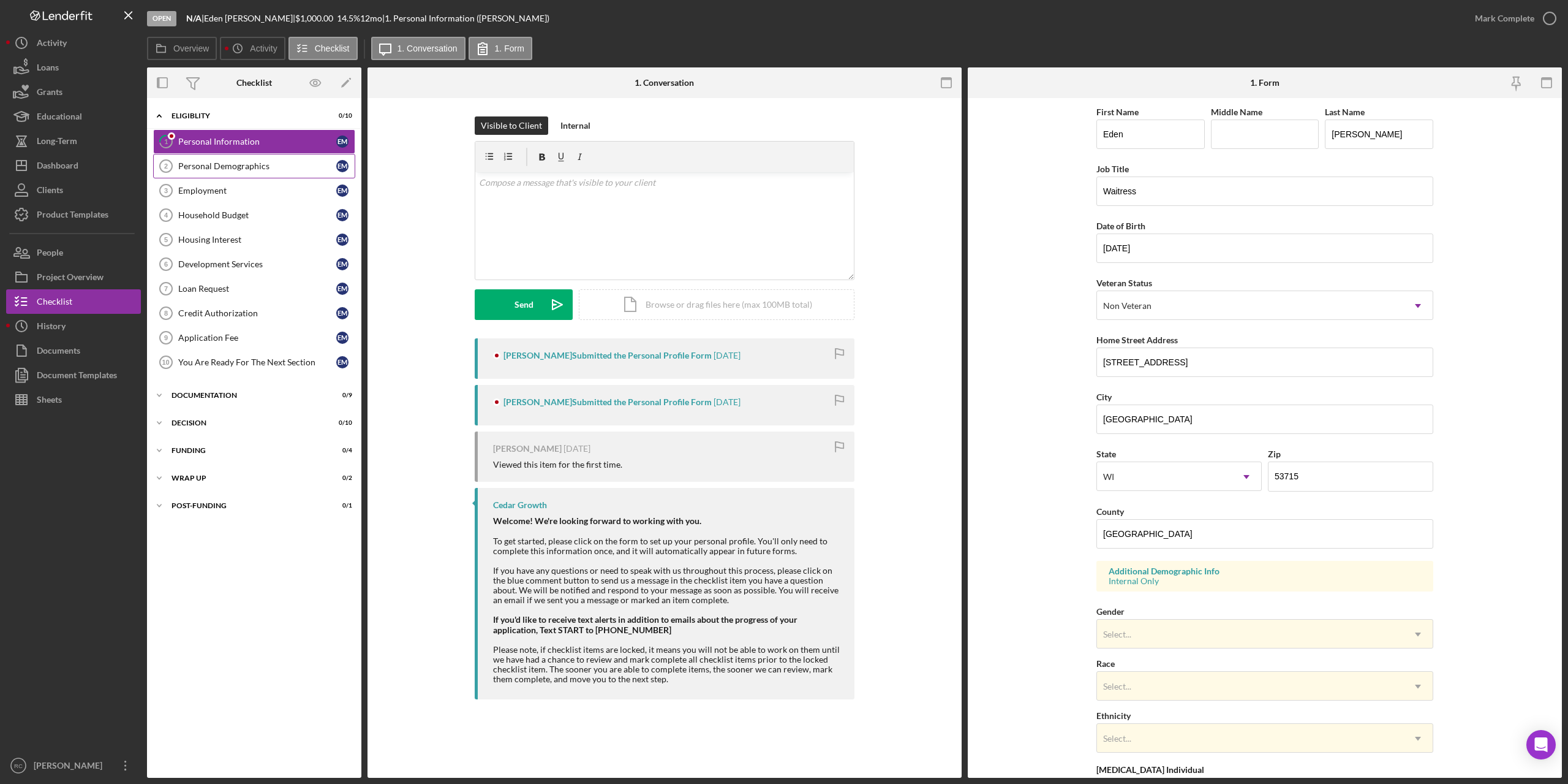
click at [245, 165] on div "Personal Demographics" at bounding box center [257, 166] width 158 height 10
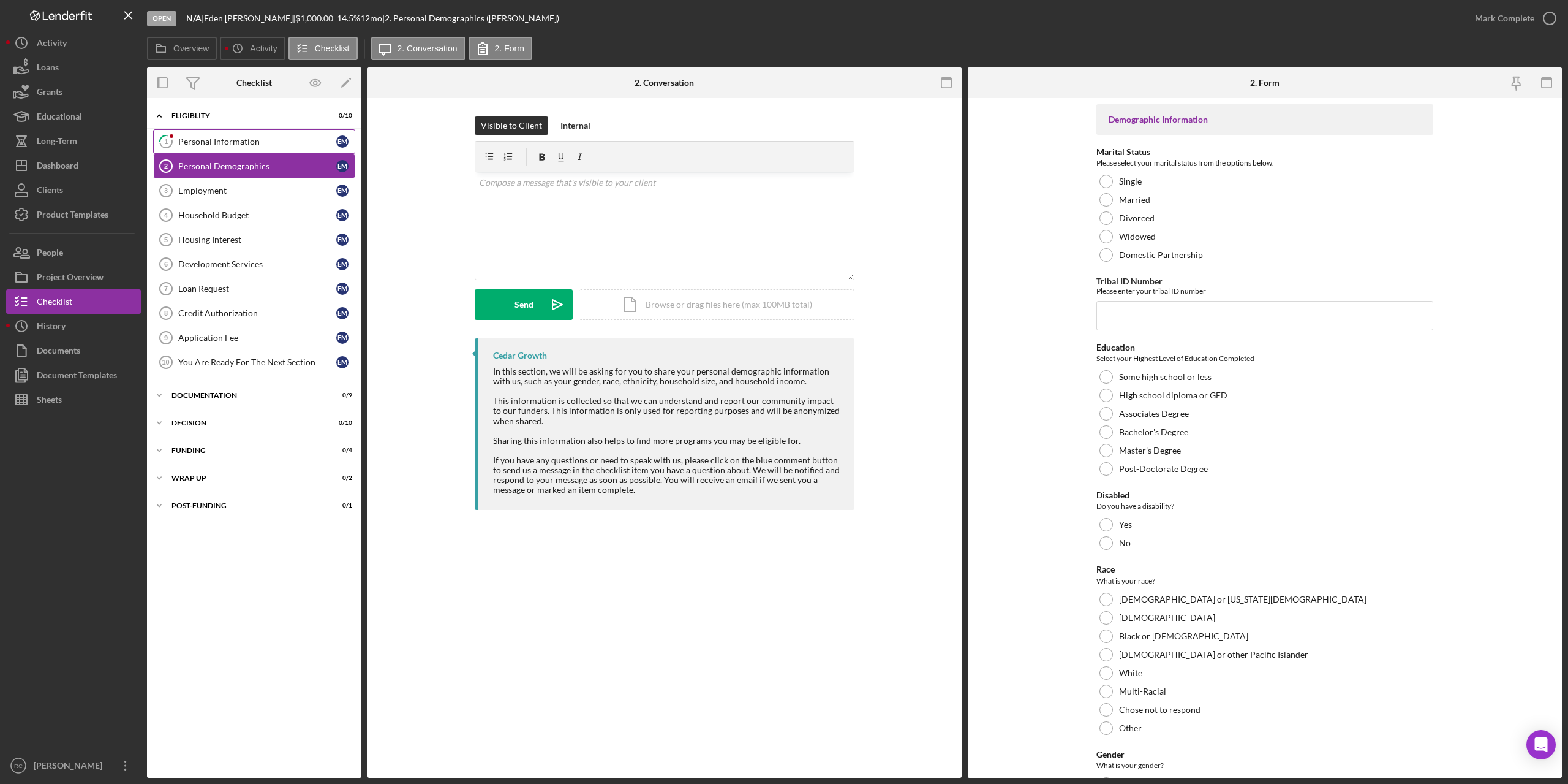
click at [244, 134] on link "1 Personal Information E M" at bounding box center [254, 141] width 202 height 24
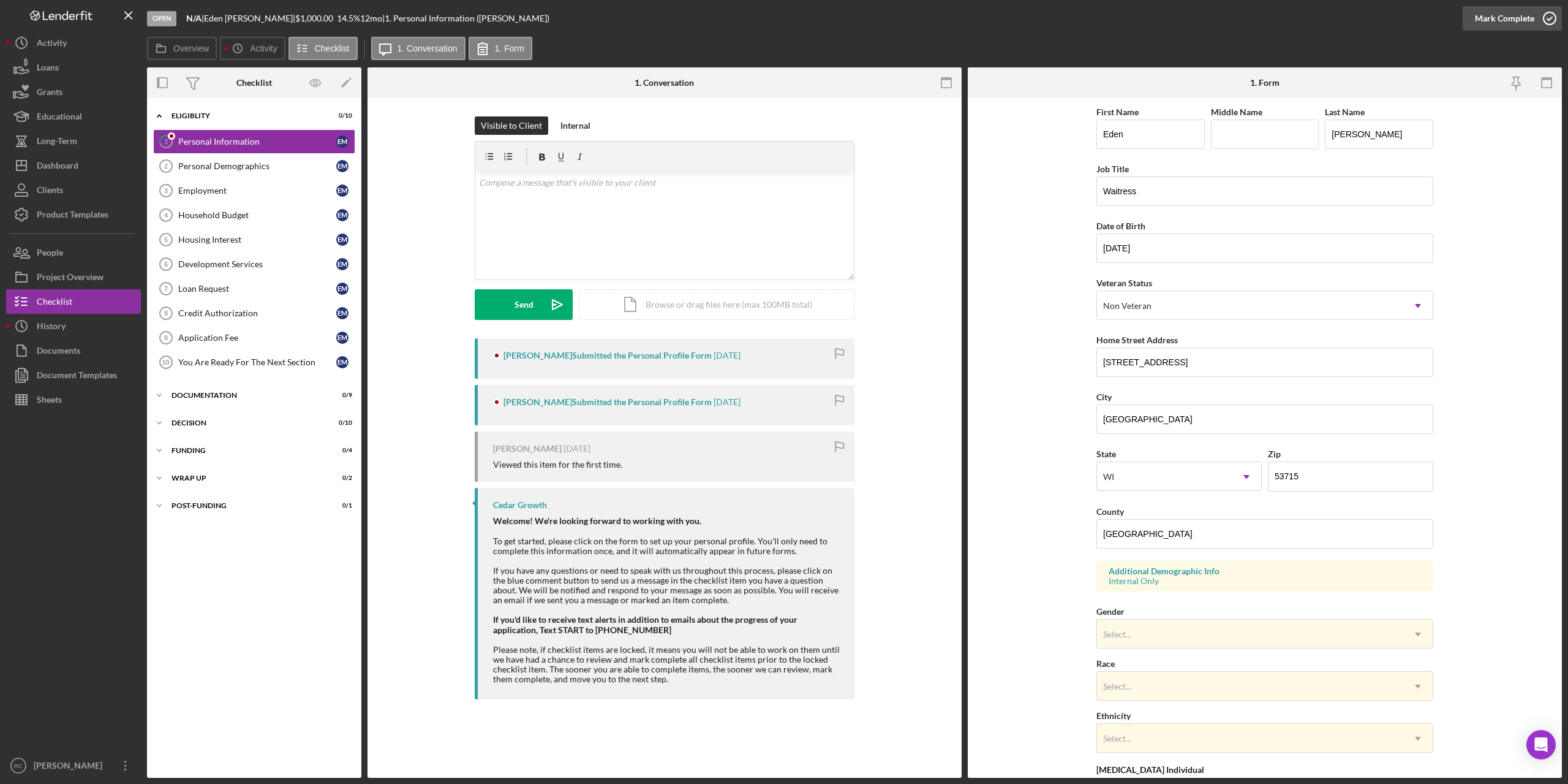
click at [1549, 20] on icon "button" at bounding box center [1548, 18] width 30 height 30
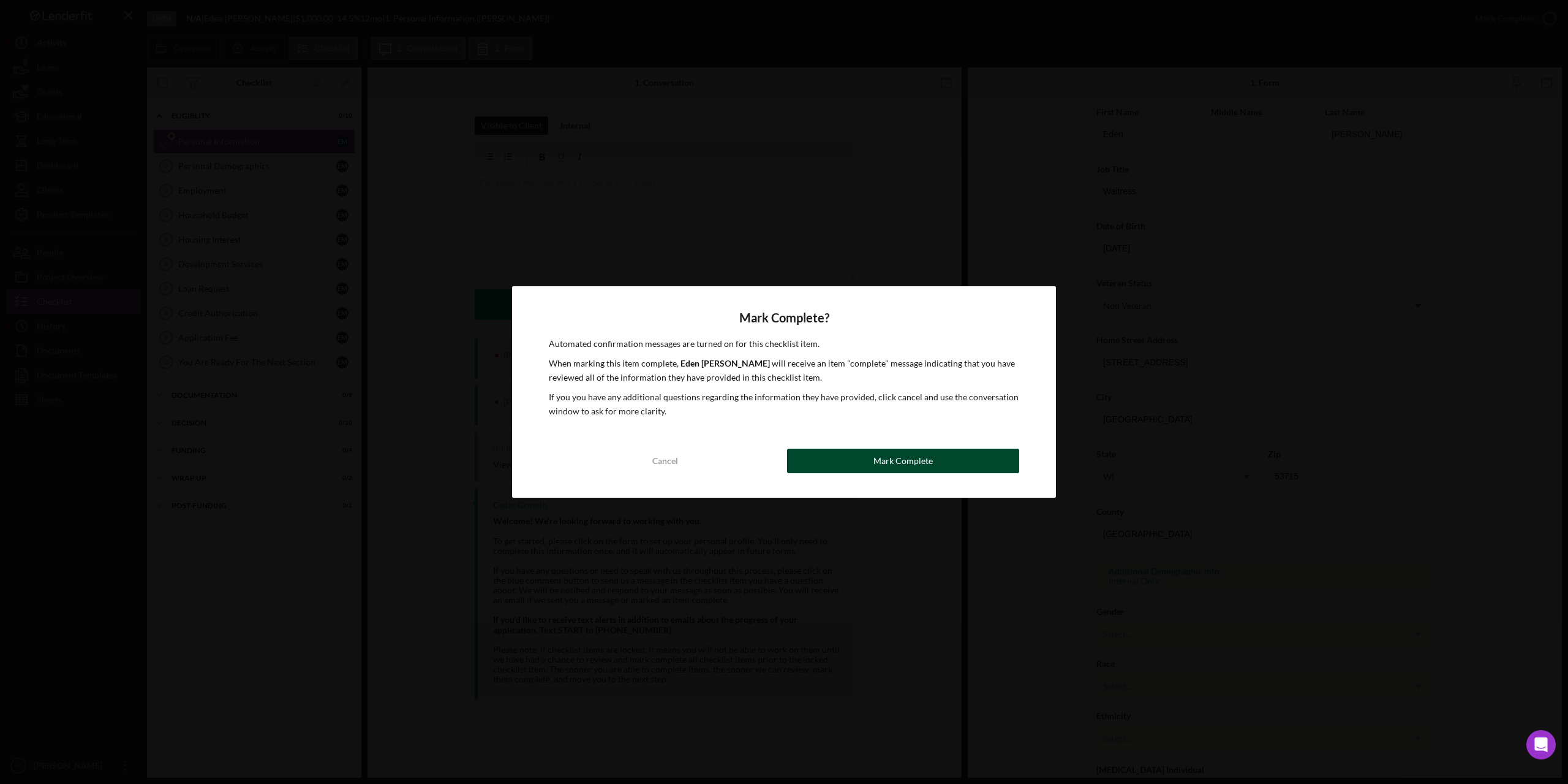
click at [941, 460] on button "Mark Complete" at bounding box center [904, 460] width 233 height 24
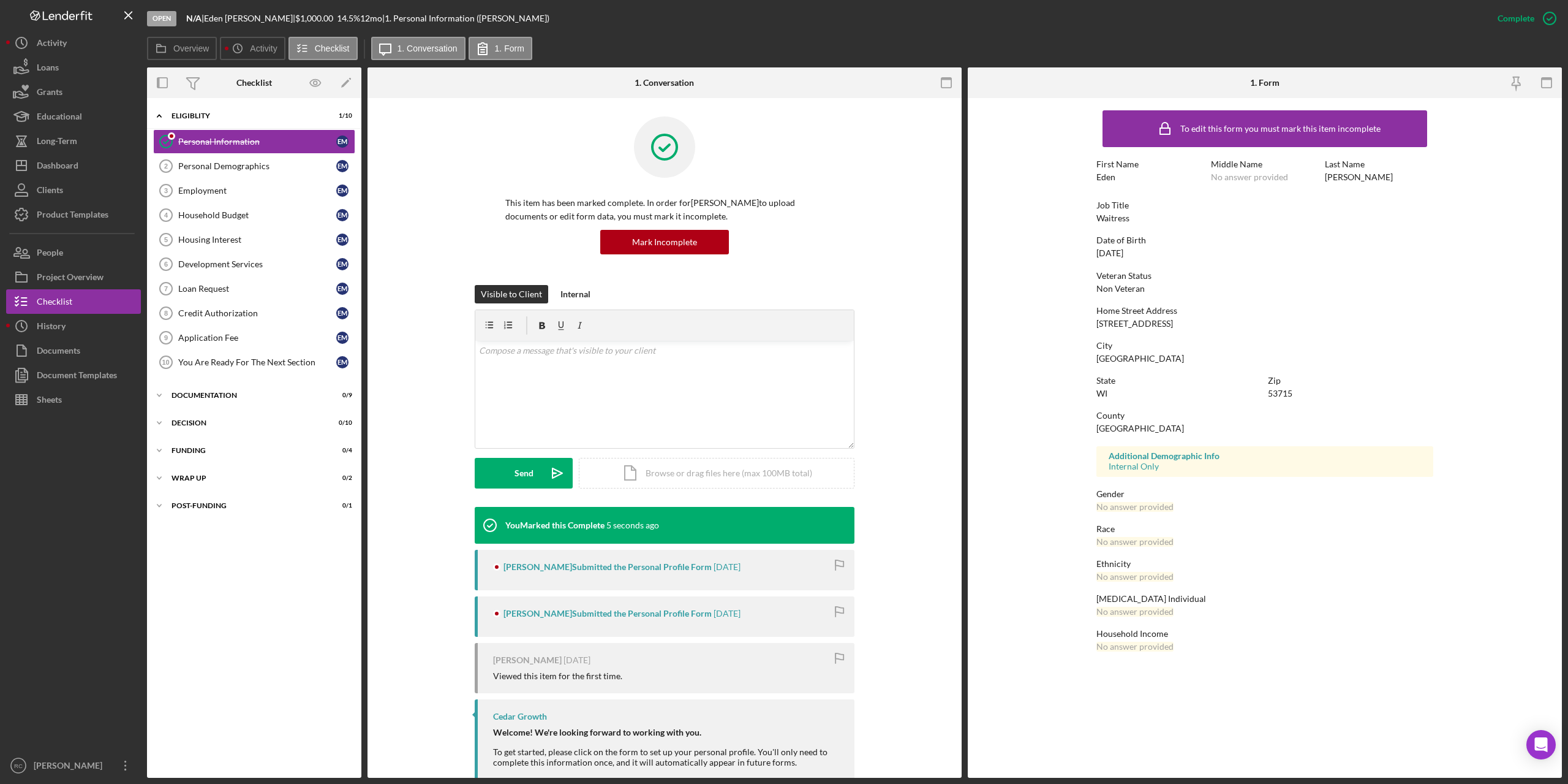
scroll to position [157, 0]
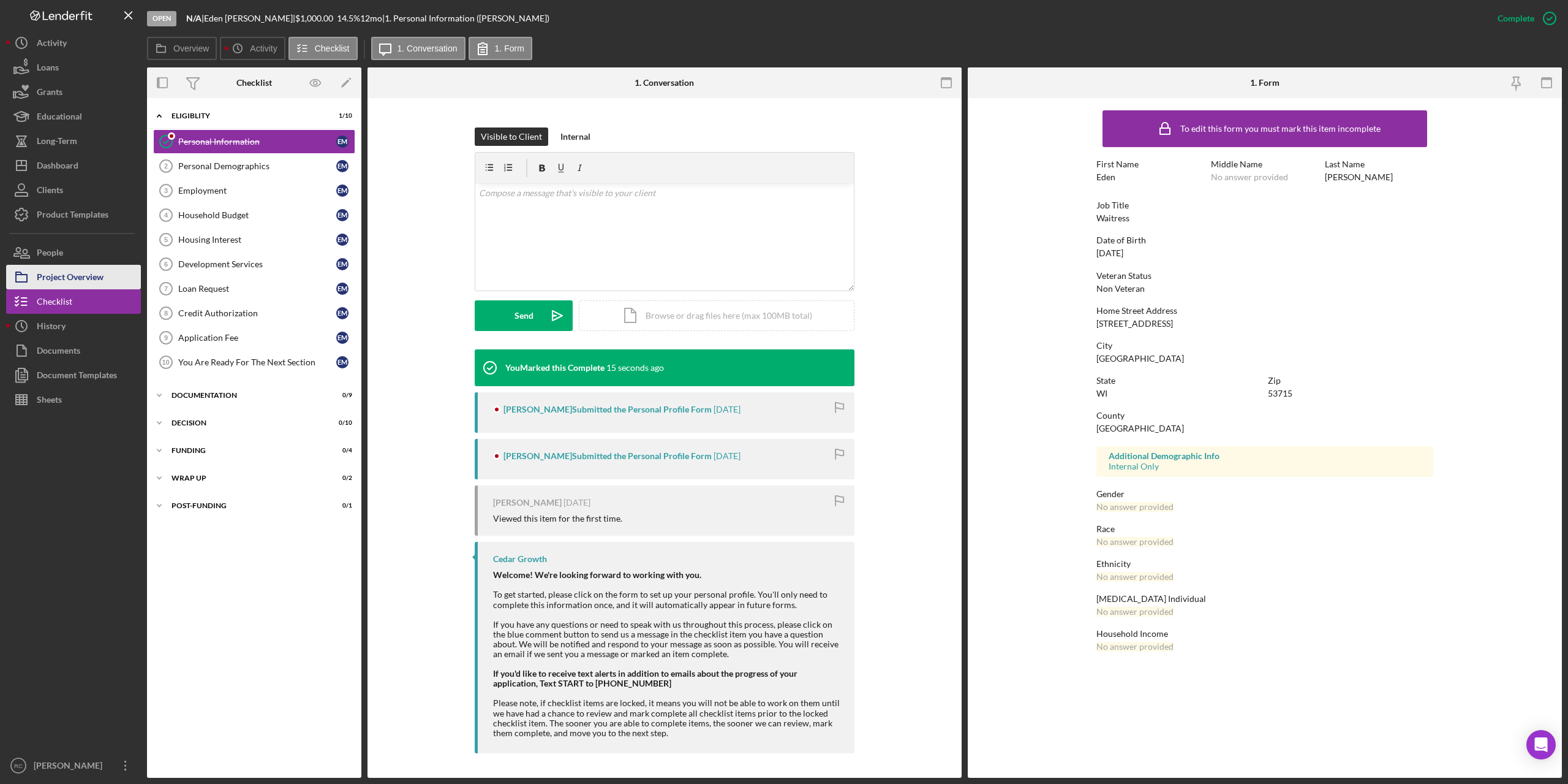
click at [79, 280] on div "Project Overview" at bounding box center [70, 279] width 66 height 27
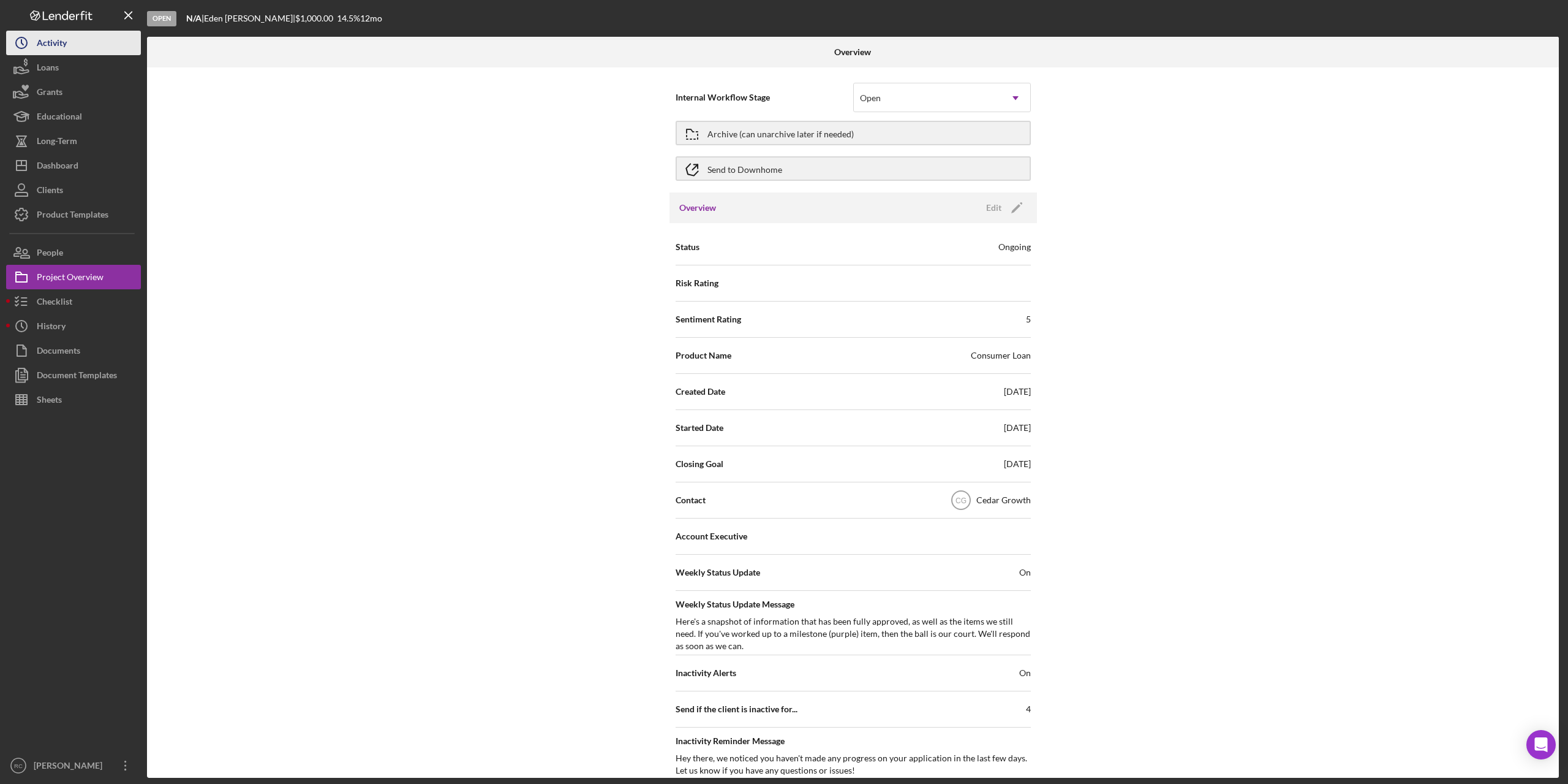
click at [58, 38] on div "Activity" at bounding box center [52, 44] width 30 height 27
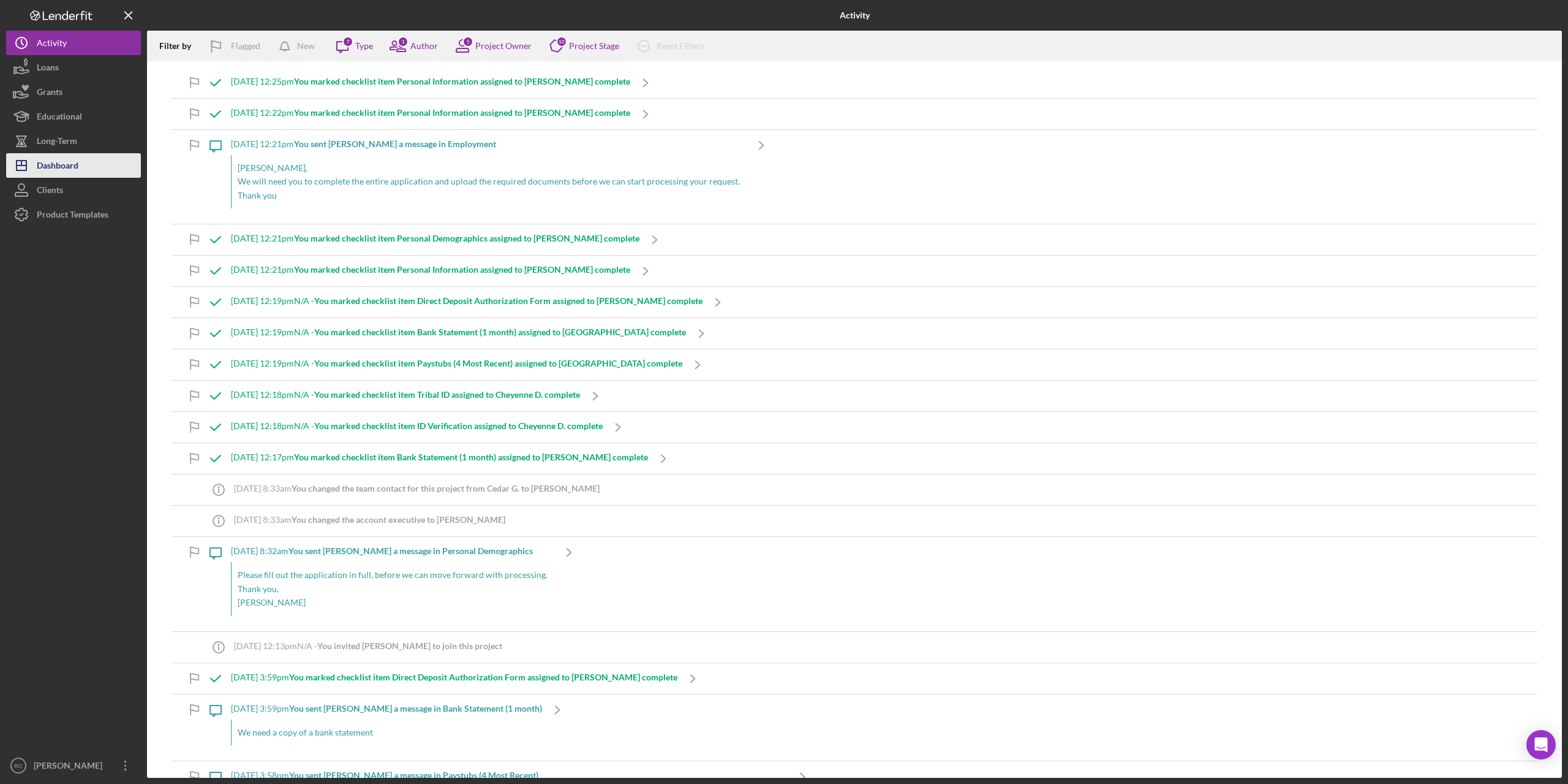
click at [67, 168] on div "Dashboard" at bounding box center [58, 167] width 42 height 27
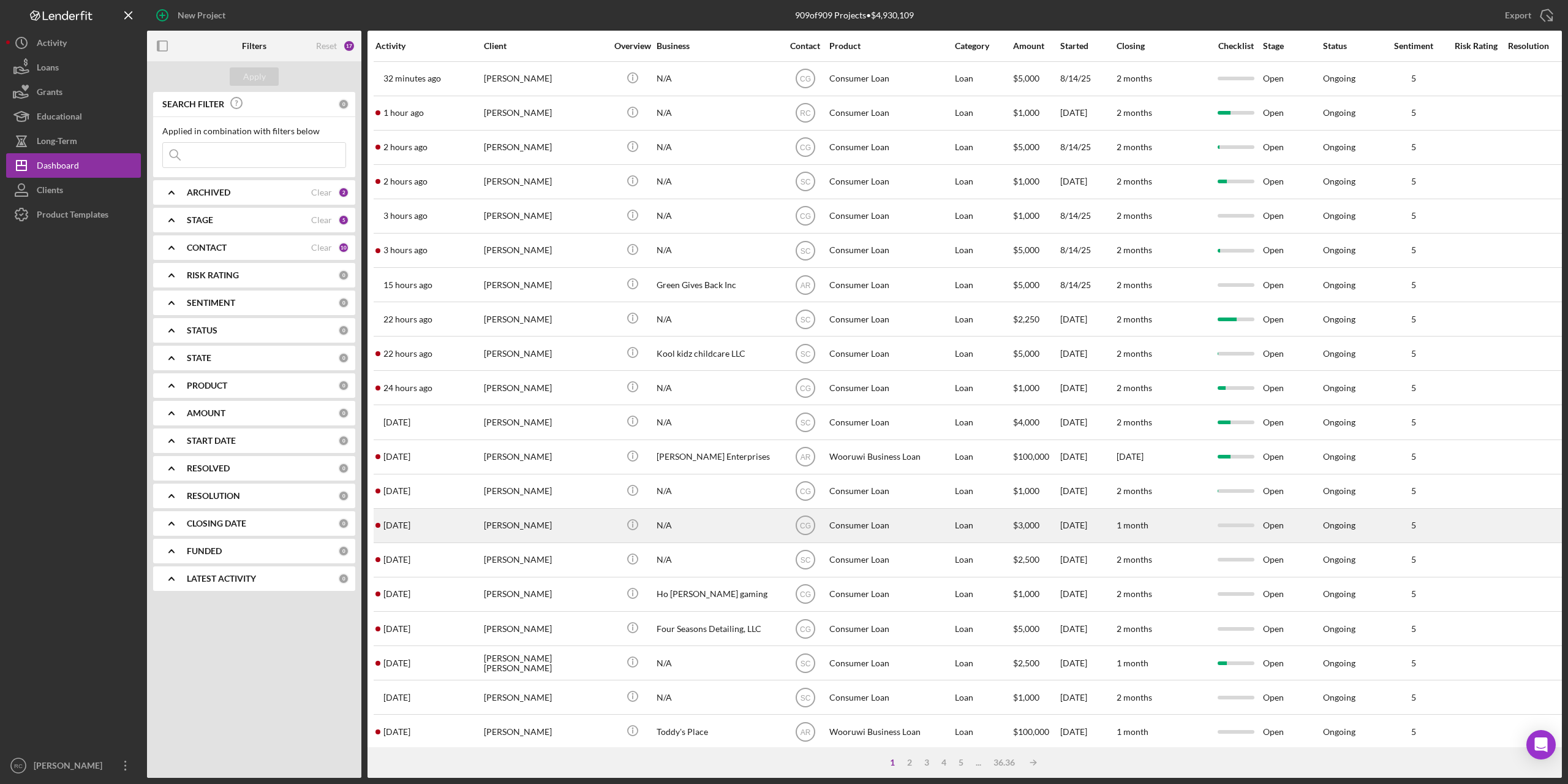
click at [528, 524] on div "[PERSON_NAME]" at bounding box center [544, 525] width 122 height 32
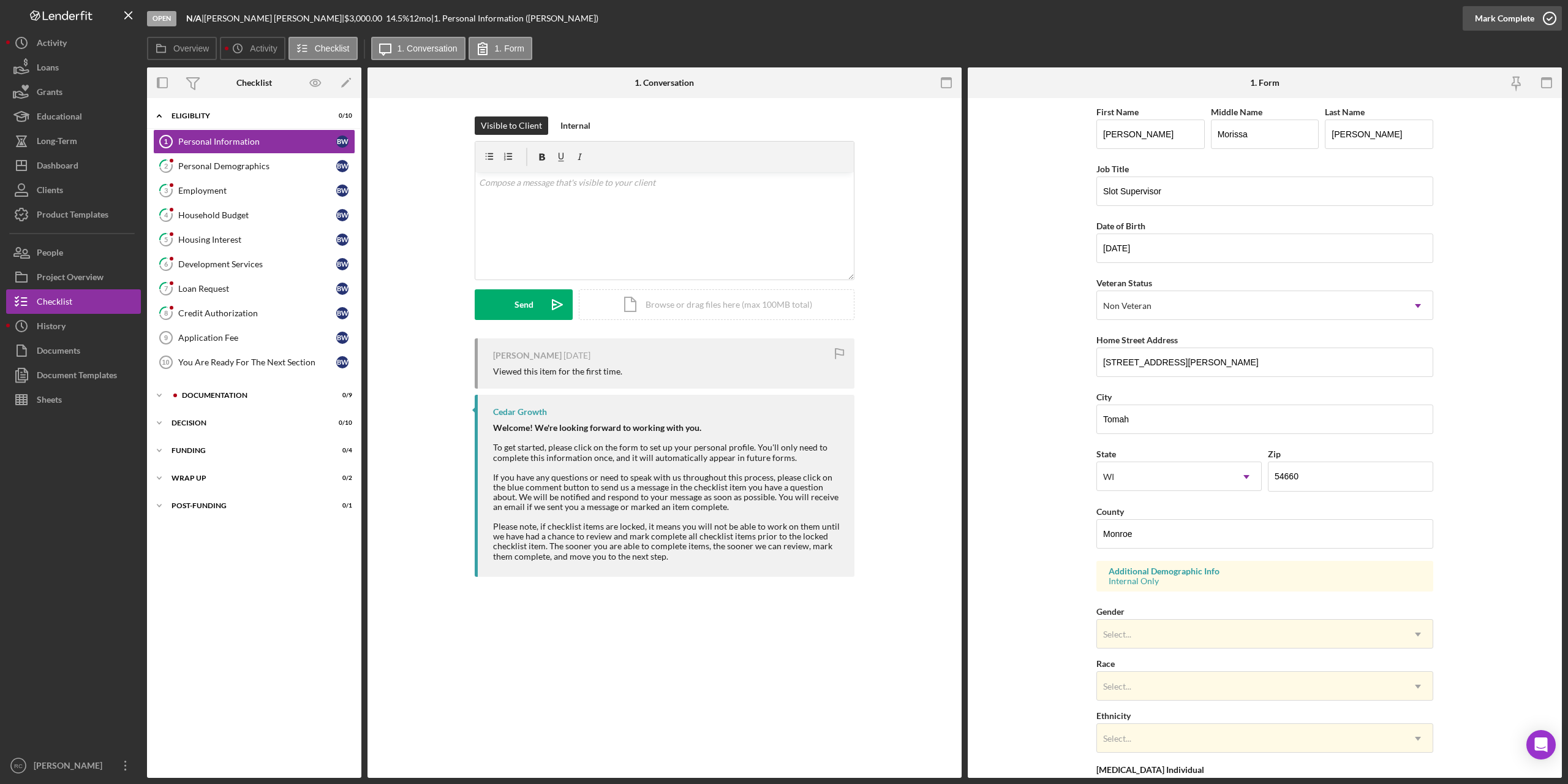
click at [1550, 16] on icon "button" at bounding box center [1548, 18] width 30 height 30
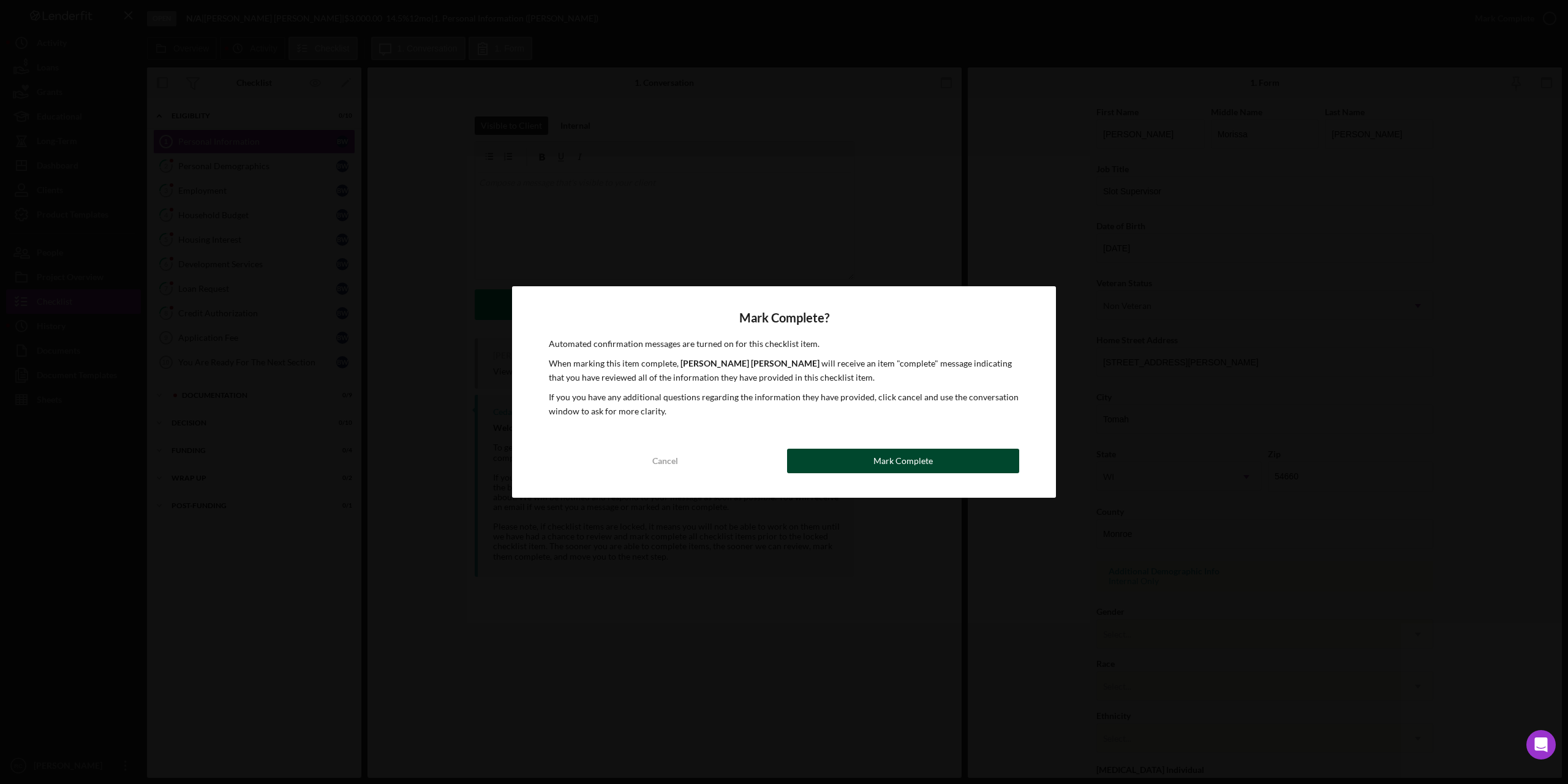
click at [944, 457] on button "Mark Complete" at bounding box center [904, 460] width 233 height 24
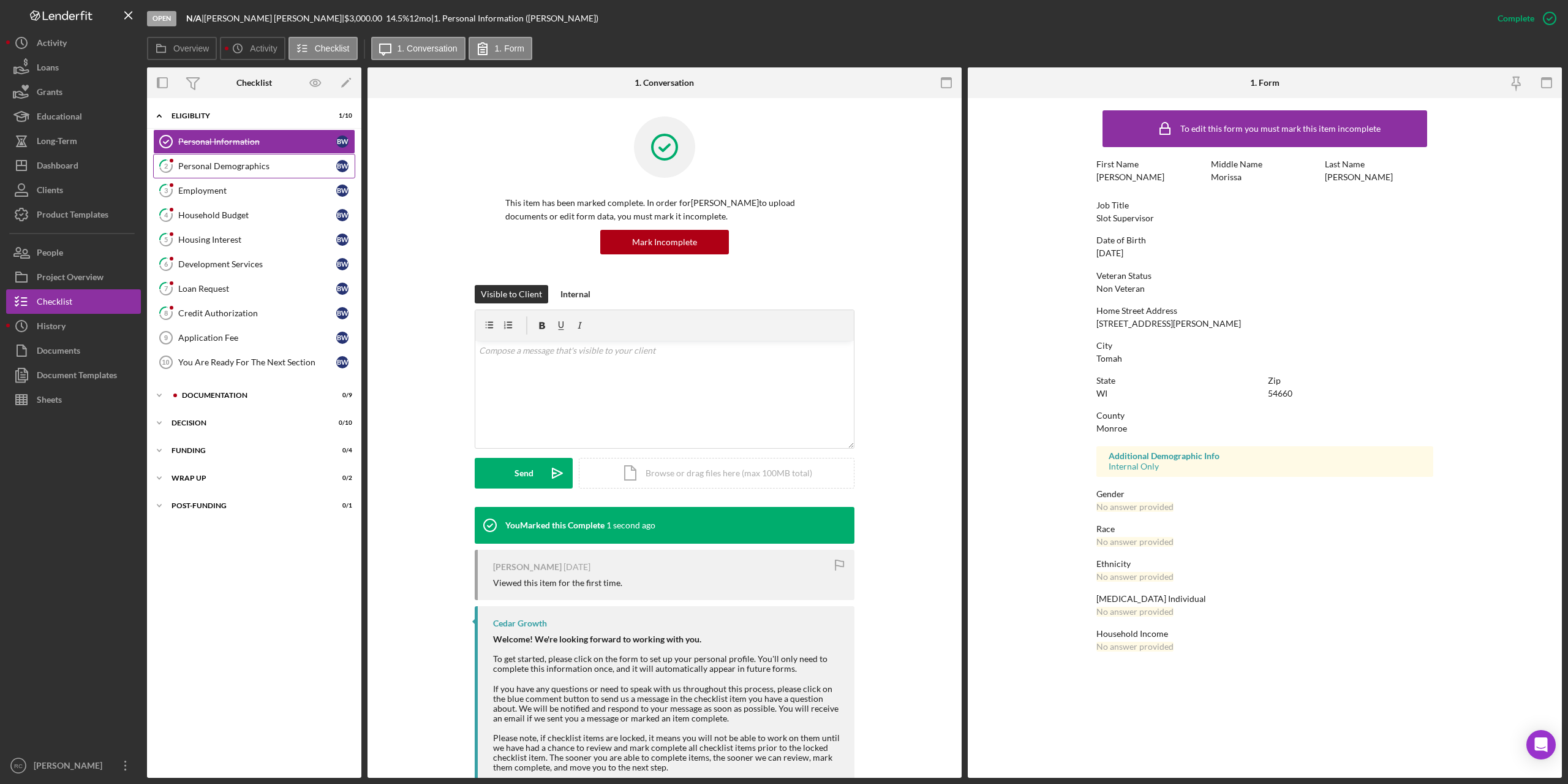
click at [260, 167] on div "Personal Demographics" at bounding box center [257, 166] width 158 height 10
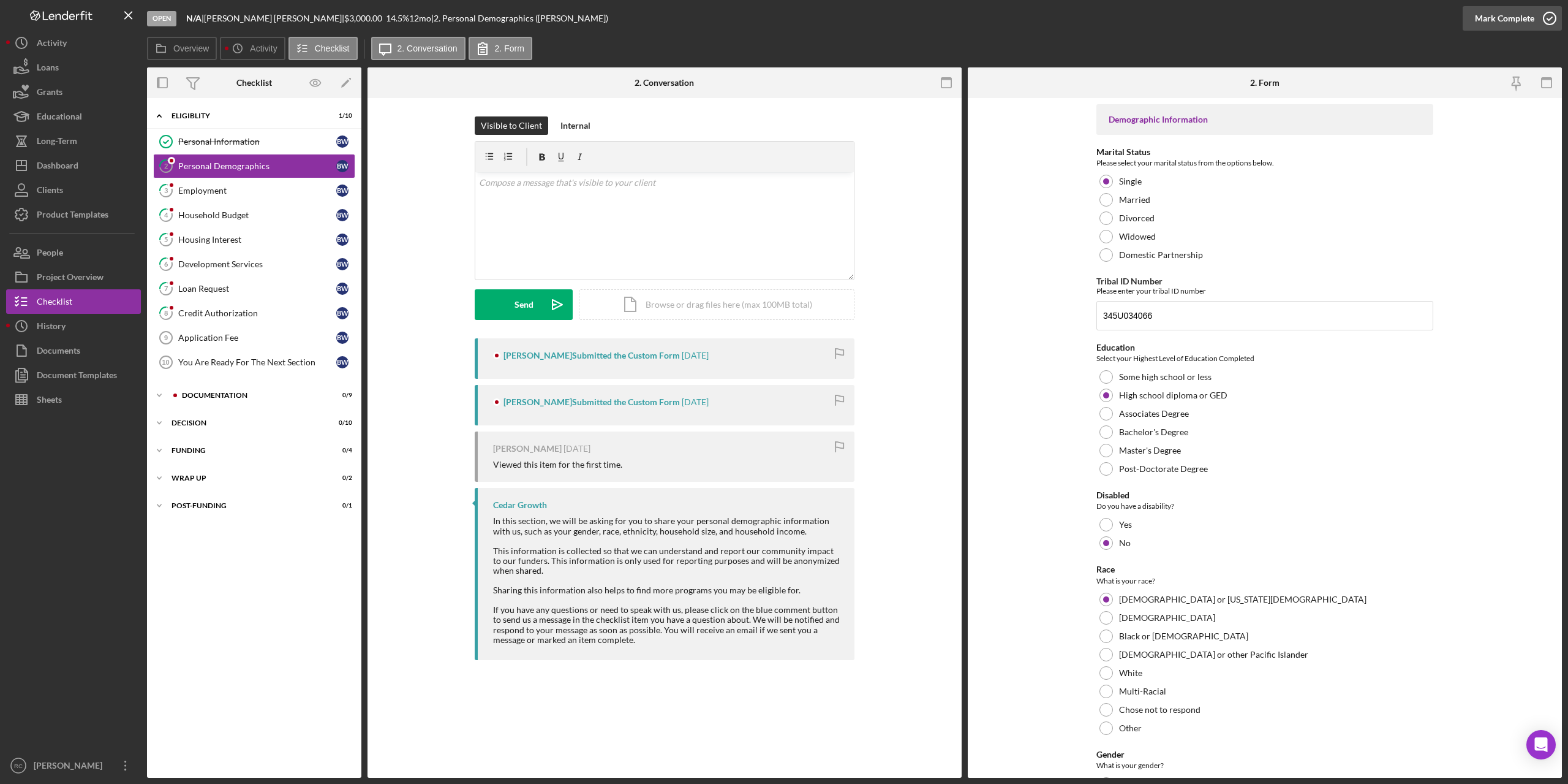
click at [1549, 15] on icon "button" at bounding box center [1548, 18] width 30 height 30
click at [219, 190] on div "Employment" at bounding box center [257, 191] width 158 height 10
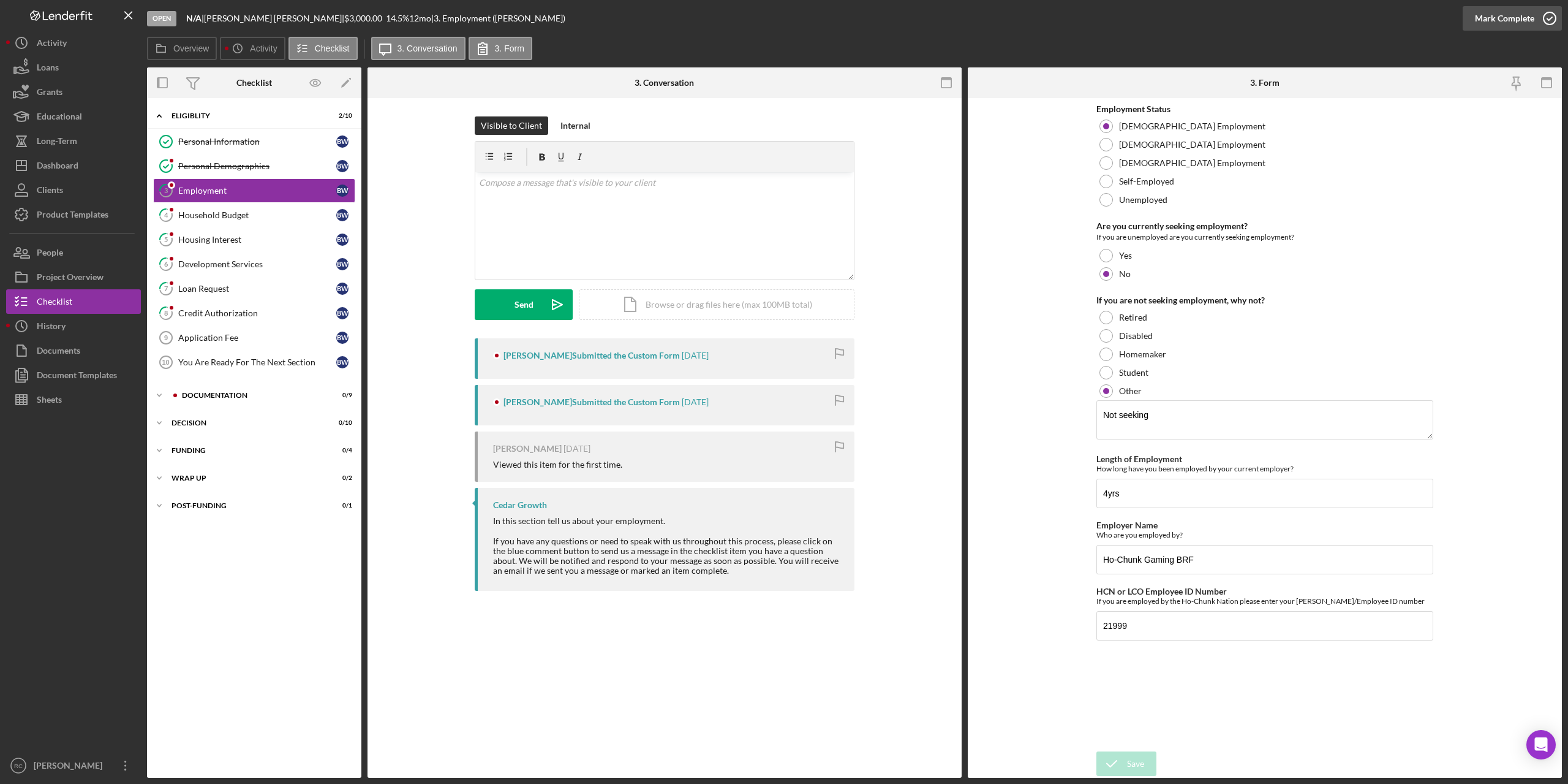
click at [1549, 17] on icon "button" at bounding box center [1548, 18] width 30 height 30
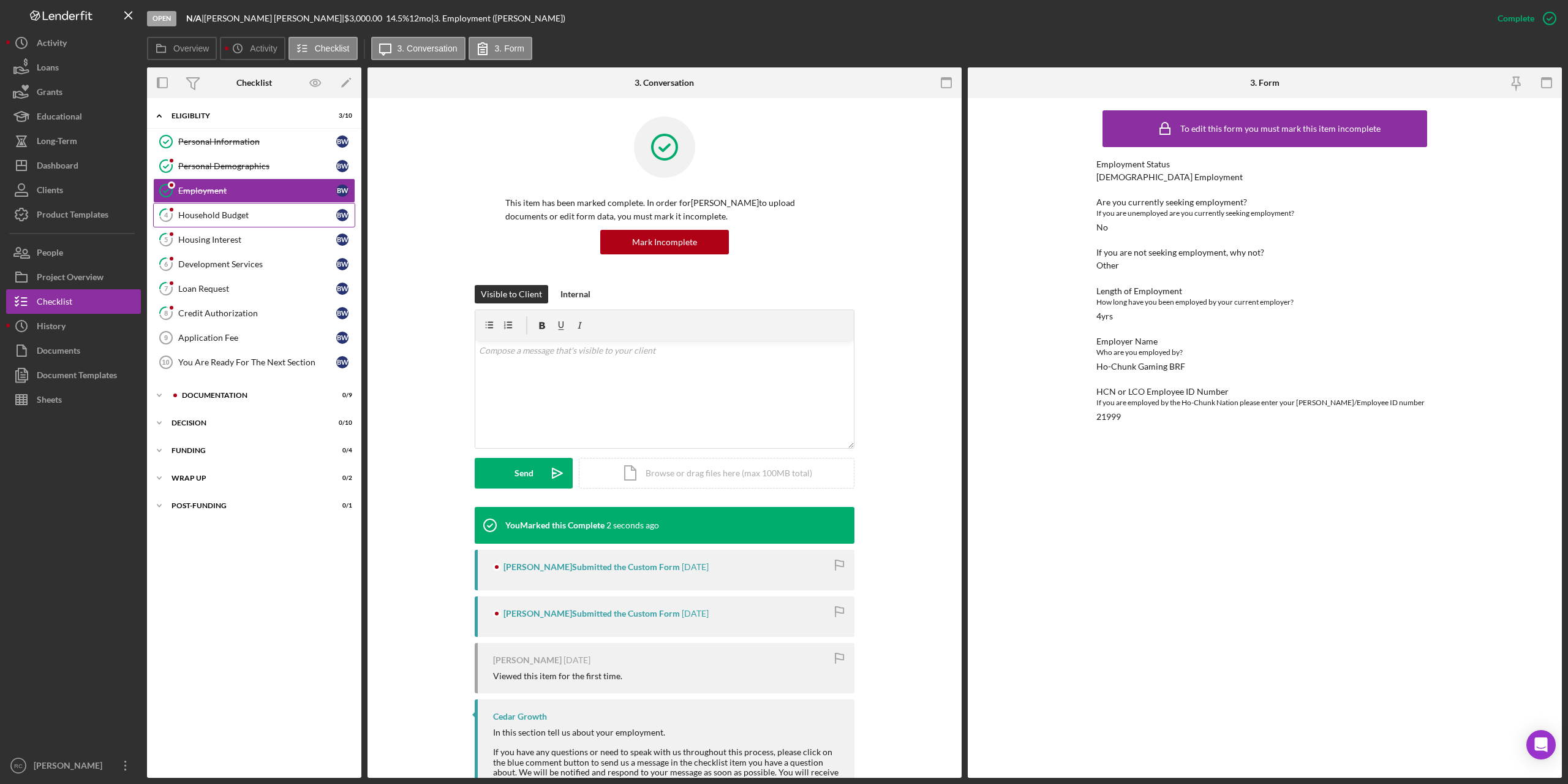
click at [206, 219] on div "Household Budget" at bounding box center [257, 215] width 158 height 10
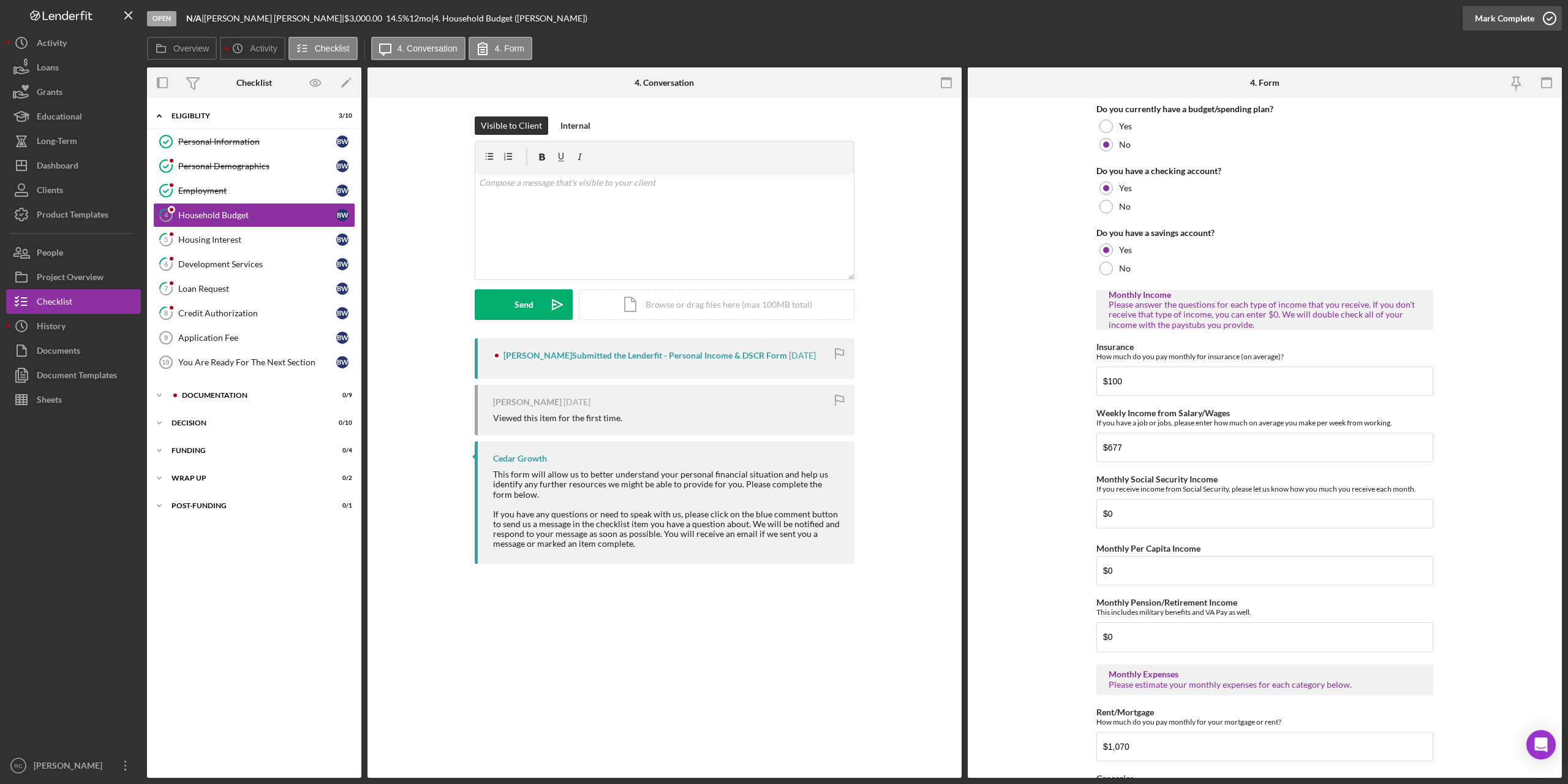
click at [1552, 20] on icon "button" at bounding box center [1548, 18] width 30 height 30
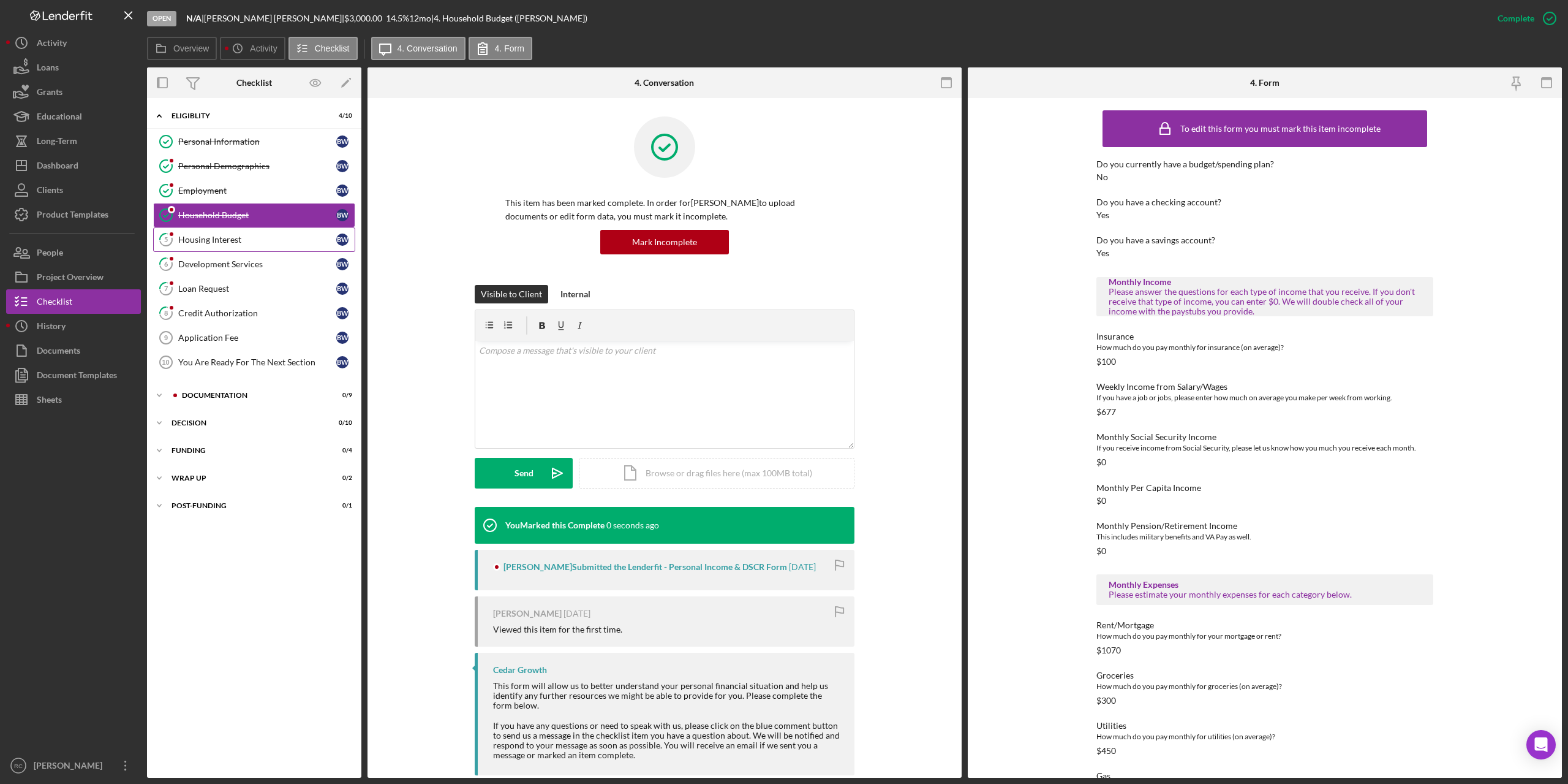
click at [188, 240] on div "Housing Interest" at bounding box center [257, 240] width 158 height 10
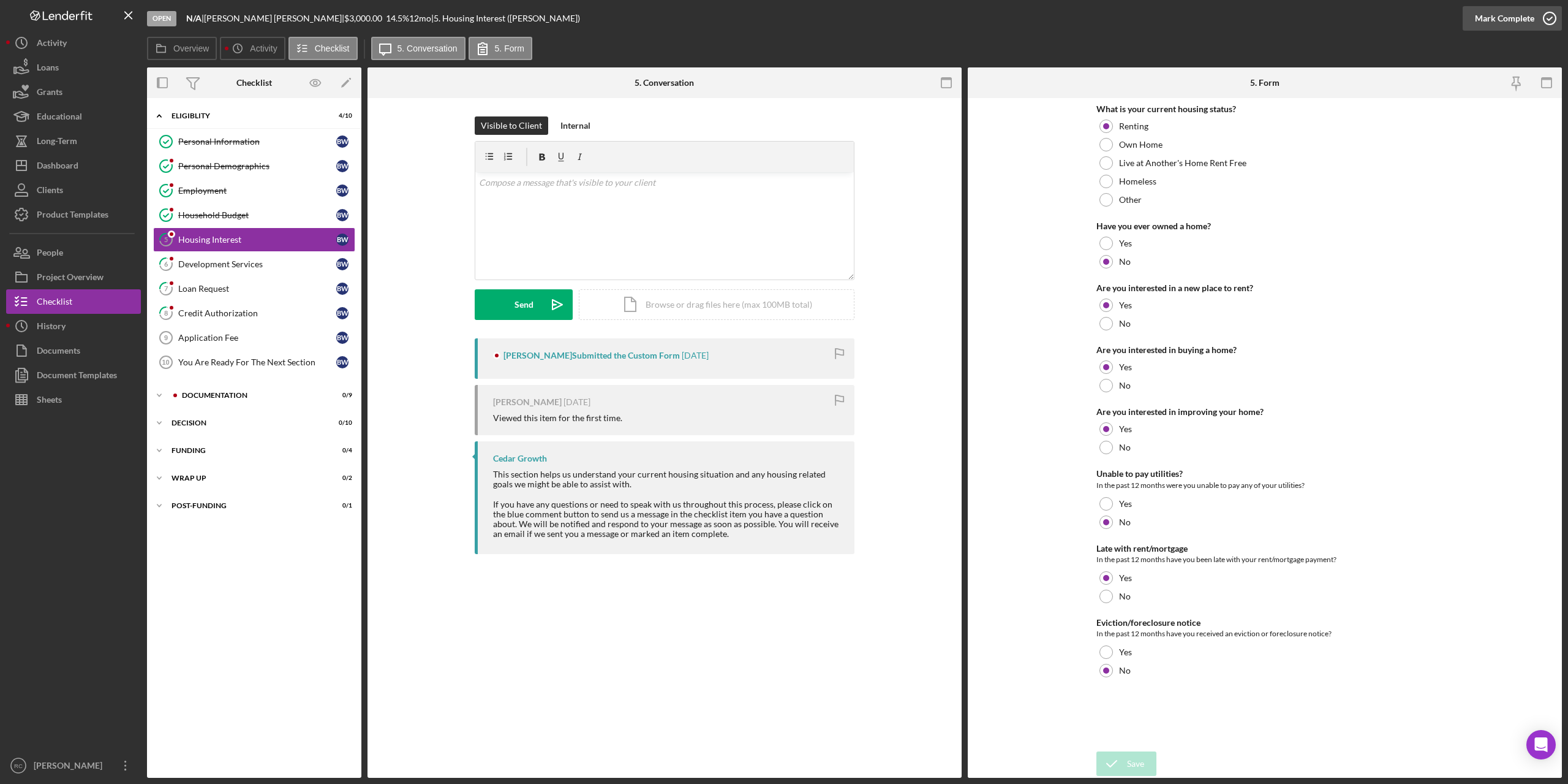
click at [1548, 16] on icon "button" at bounding box center [1548, 18] width 30 height 30
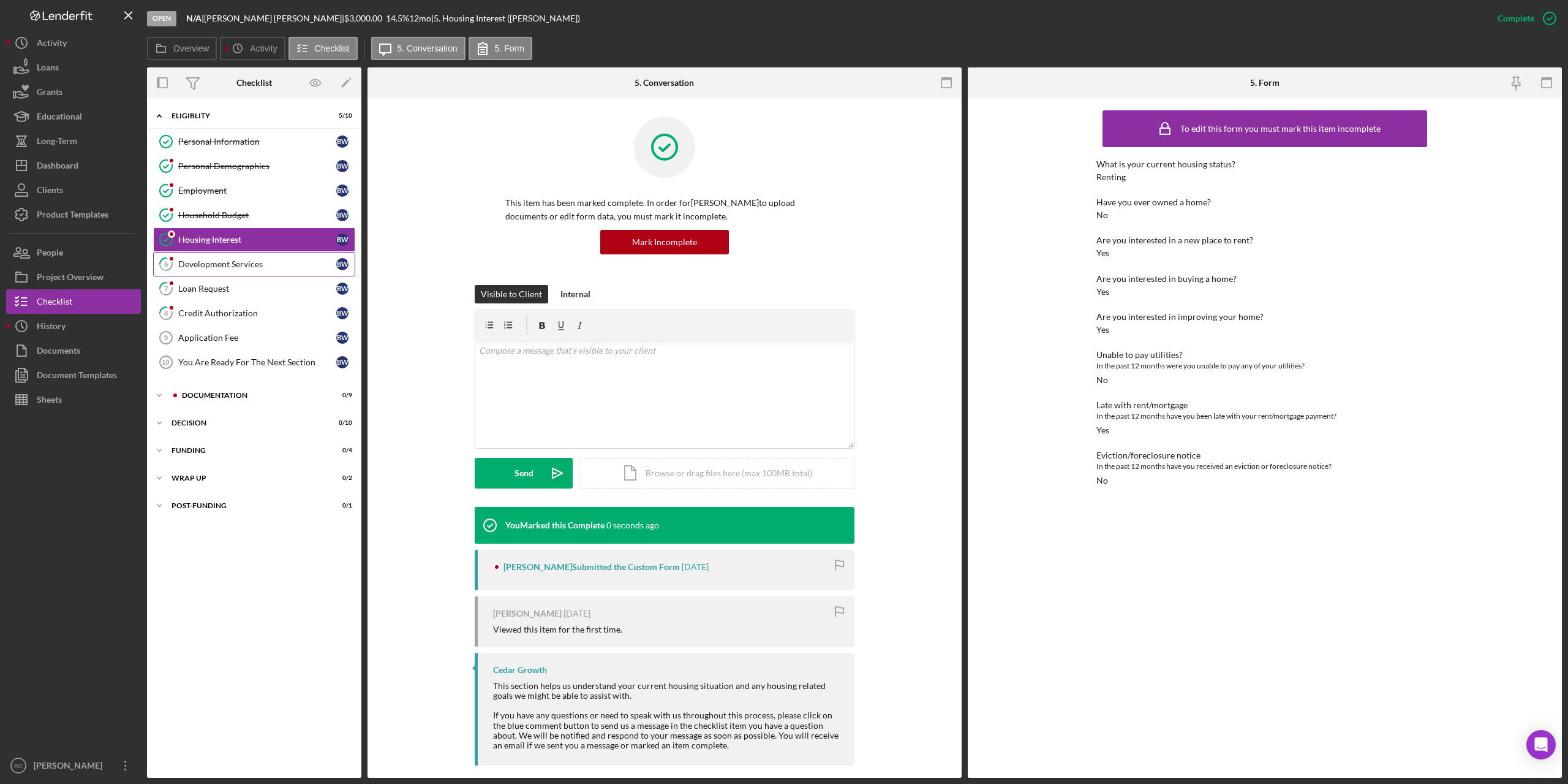
click at [240, 259] on div "Development Services" at bounding box center [257, 264] width 158 height 10
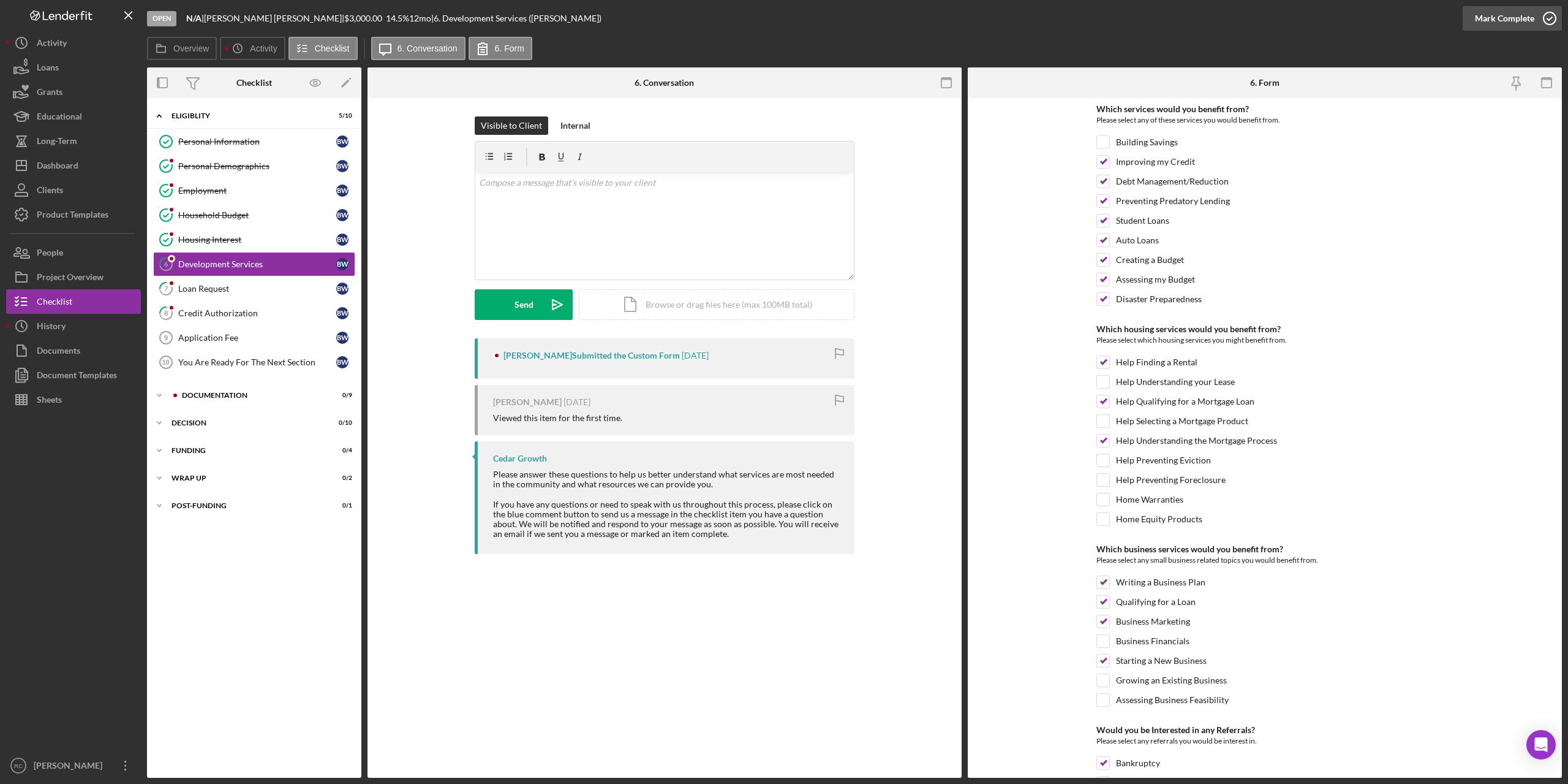
click at [1548, 16] on icon "button" at bounding box center [1548, 18] width 30 height 30
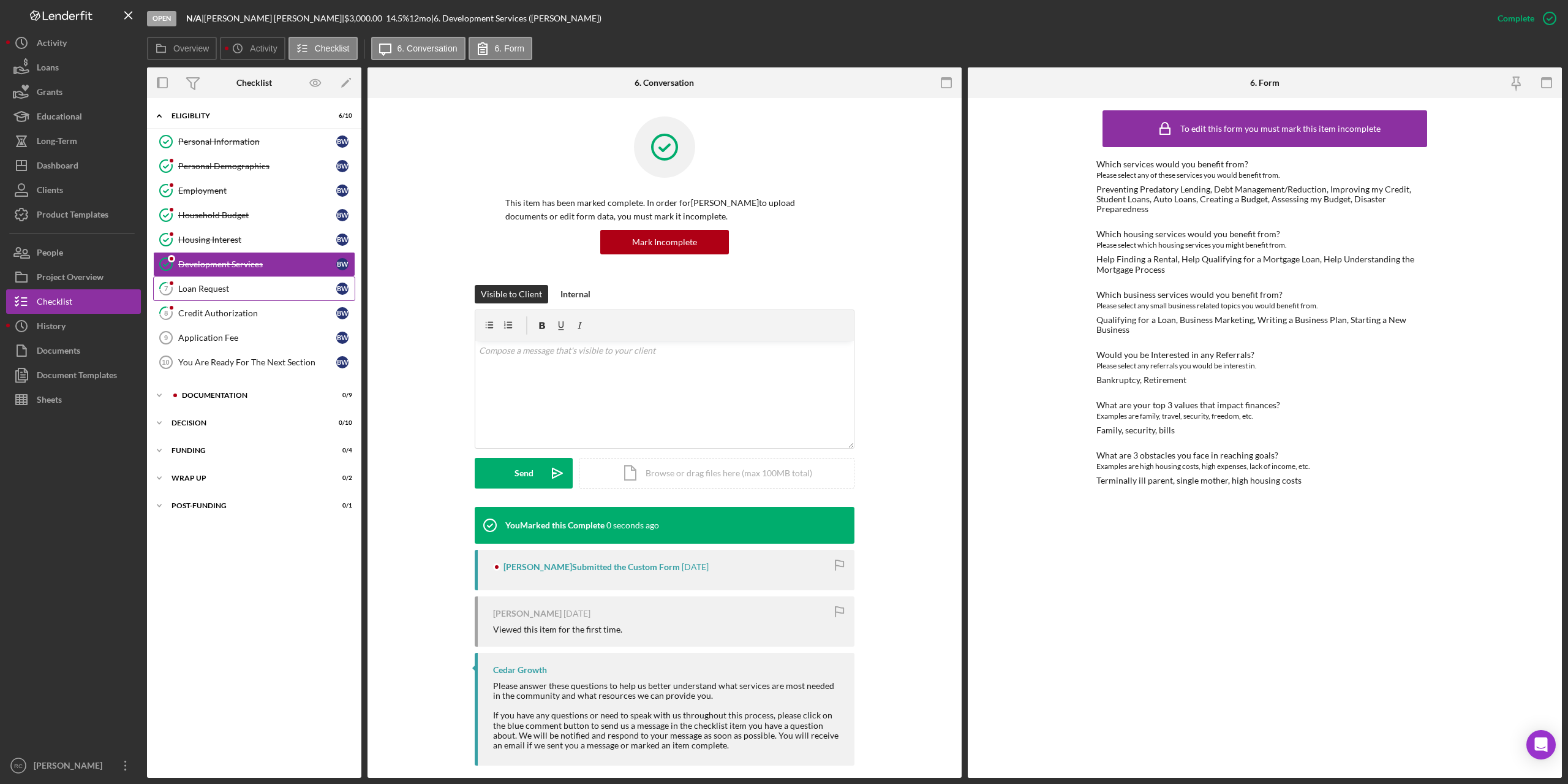
click at [193, 286] on div "Loan Request" at bounding box center [257, 288] width 158 height 10
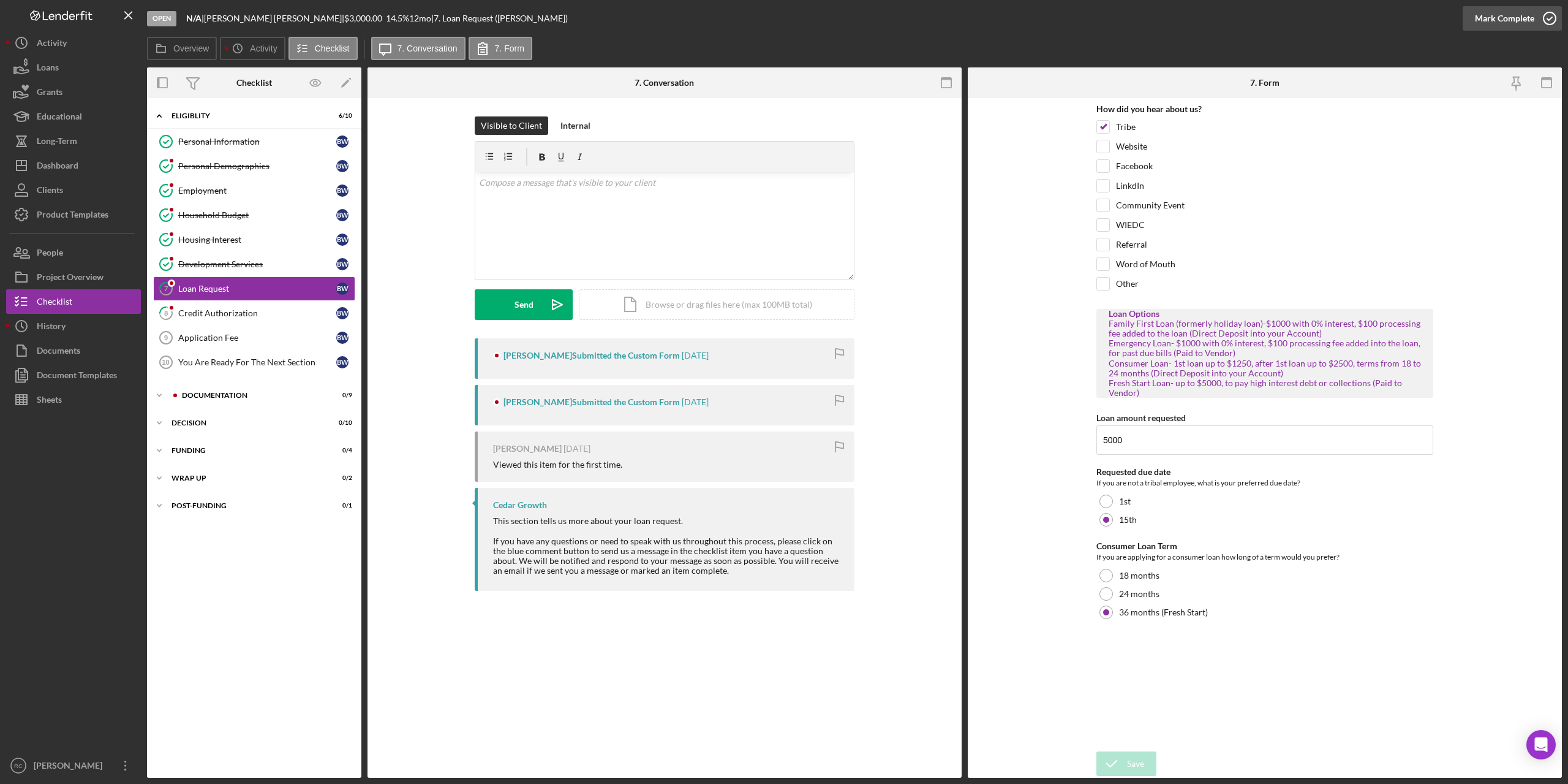
click at [1547, 21] on icon "button" at bounding box center [1548, 18] width 30 height 30
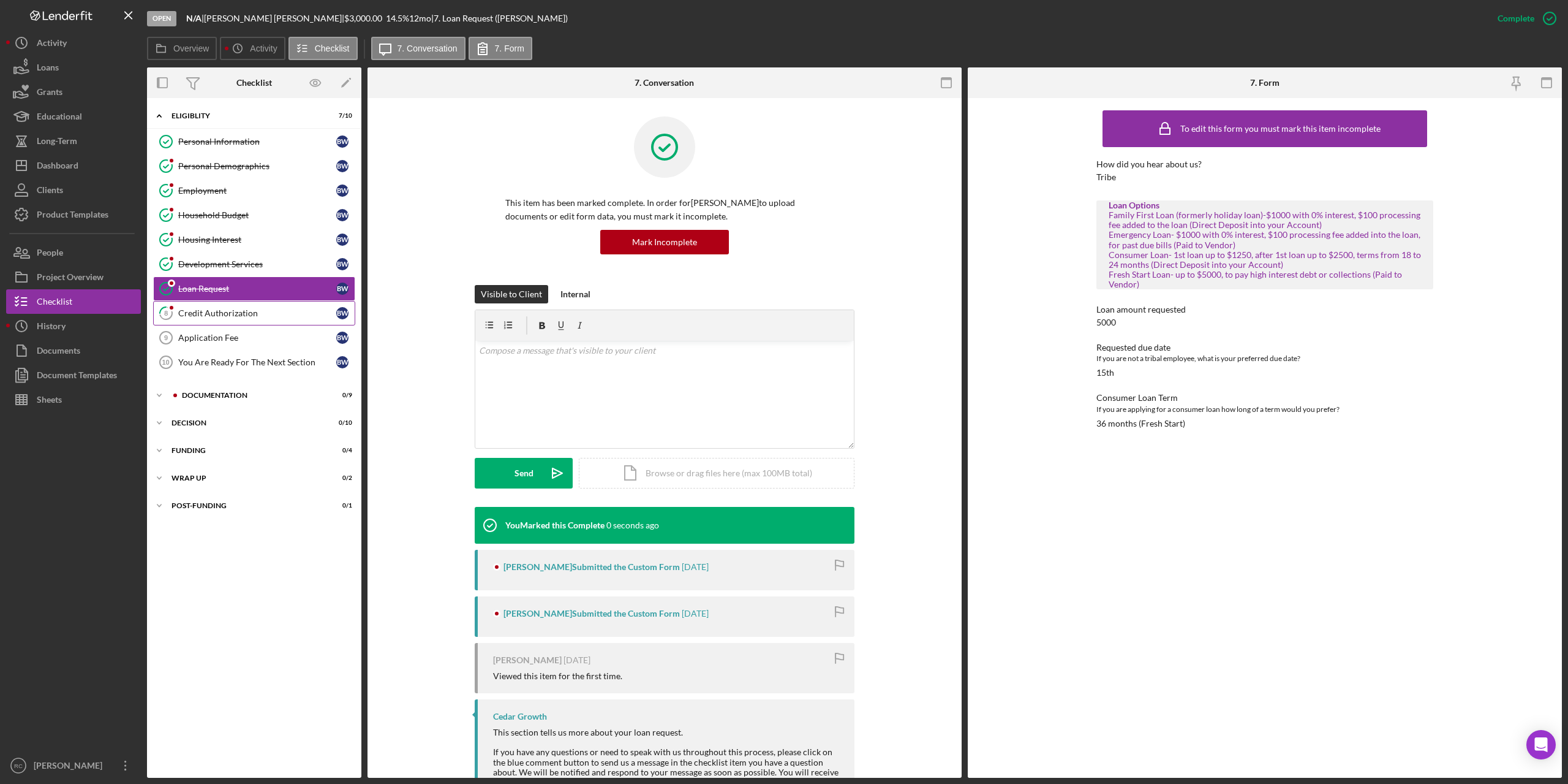
click at [238, 315] on div "Credit Authorization" at bounding box center [257, 313] width 158 height 10
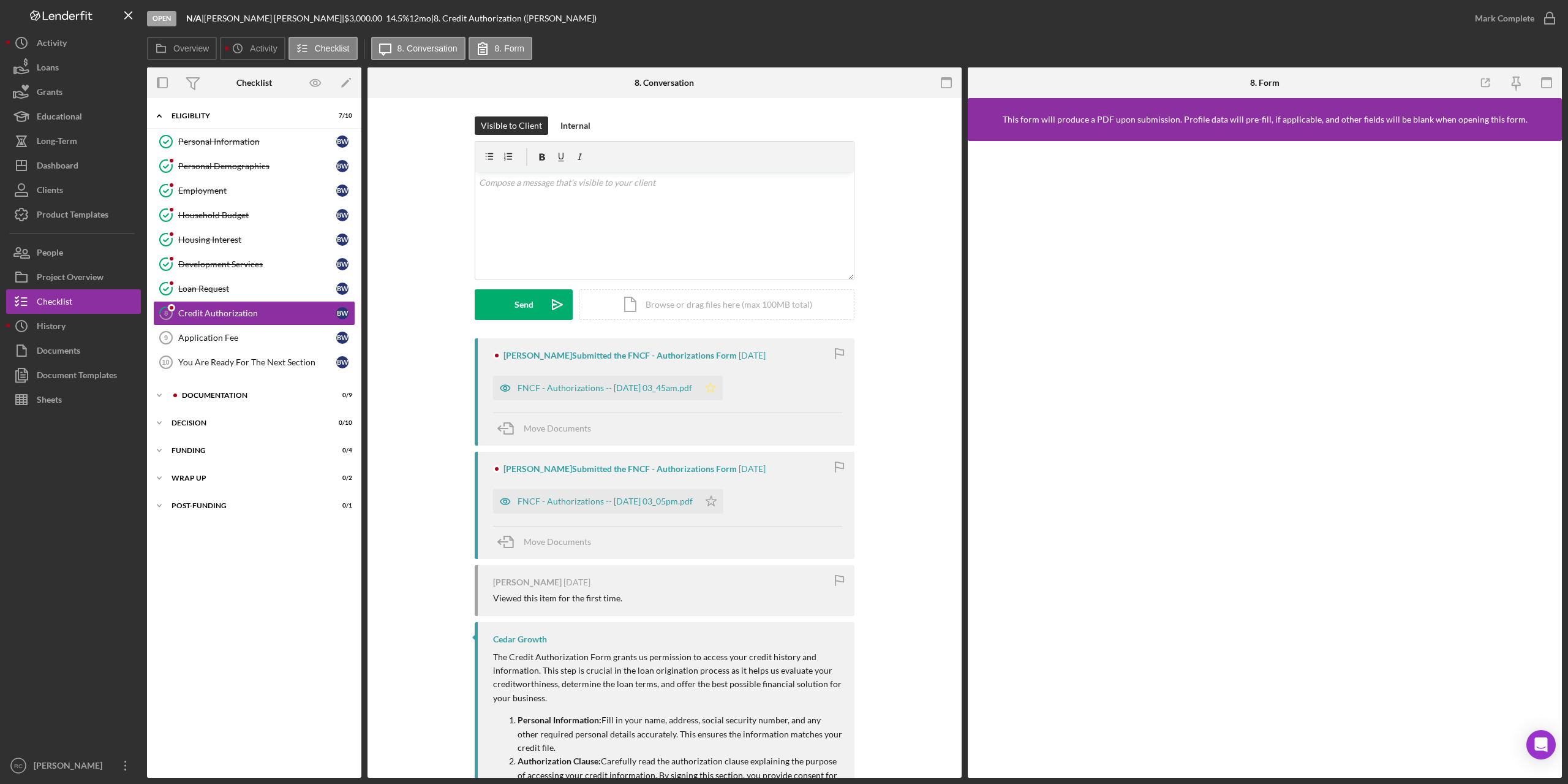
click at [723, 388] on icon "Icon/Star" at bounding box center [710, 387] width 24 height 24
click at [723, 501] on icon "Icon/Star" at bounding box center [710, 501] width 24 height 24
click at [1551, 16] on icon "button" at bounding box center [1548, 18] width 30 height 30
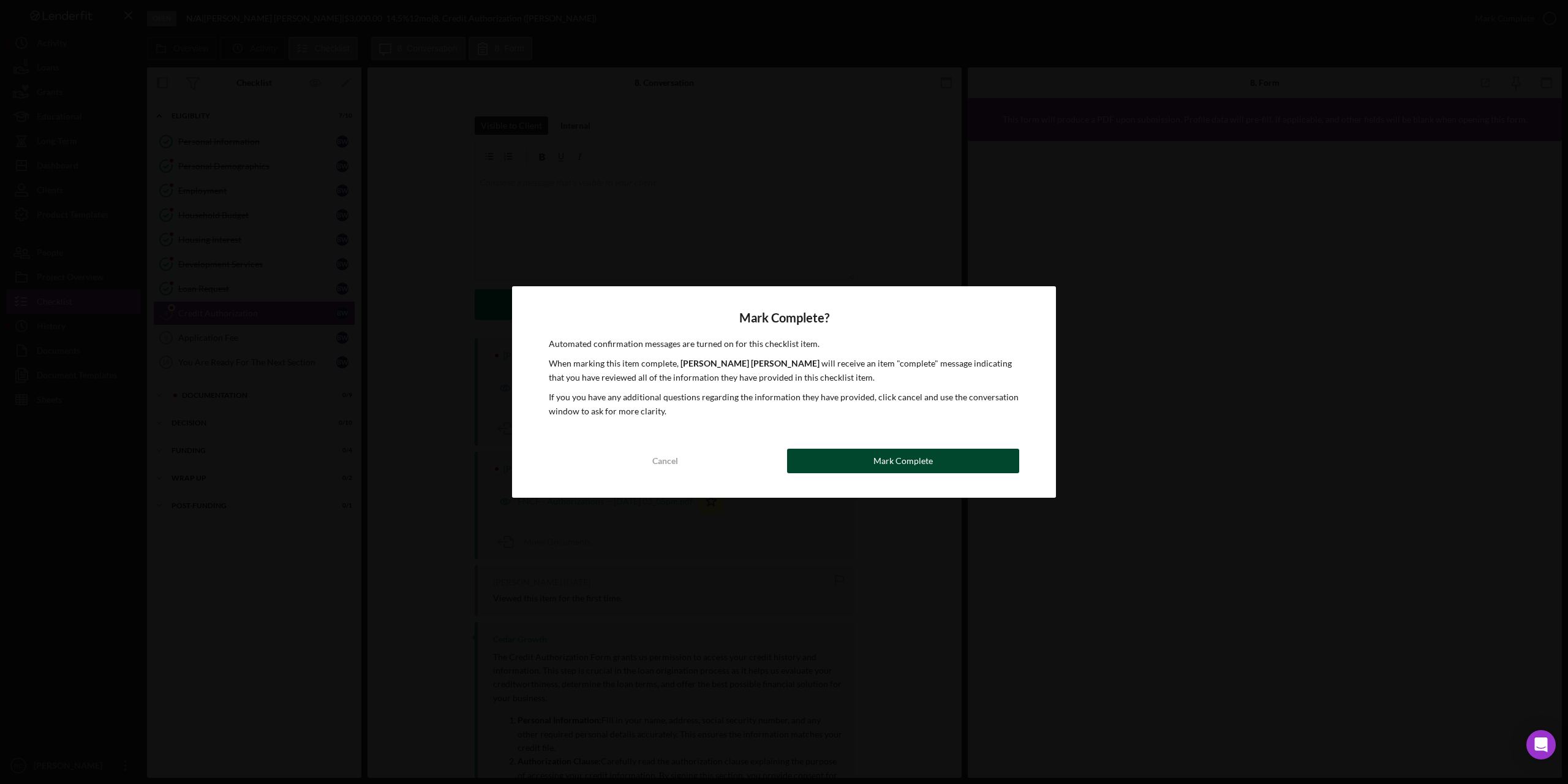
click at [951, 451] on button "Mark Complete" at bounding box center [904, 460] width 233 height 24
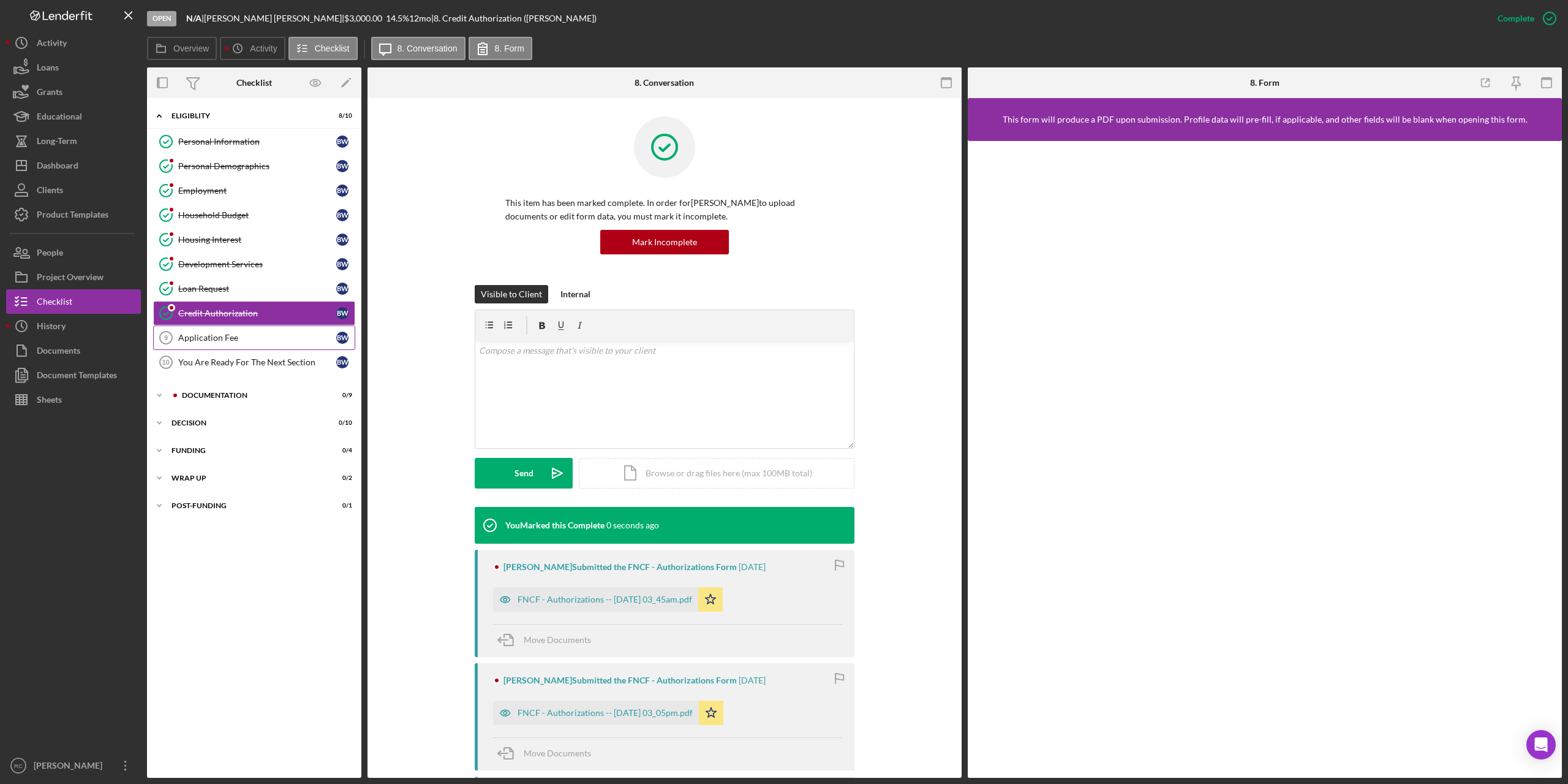
click at [218, 337] on div "Application Fee" at bounding box center [257, 337] width 158 height 10
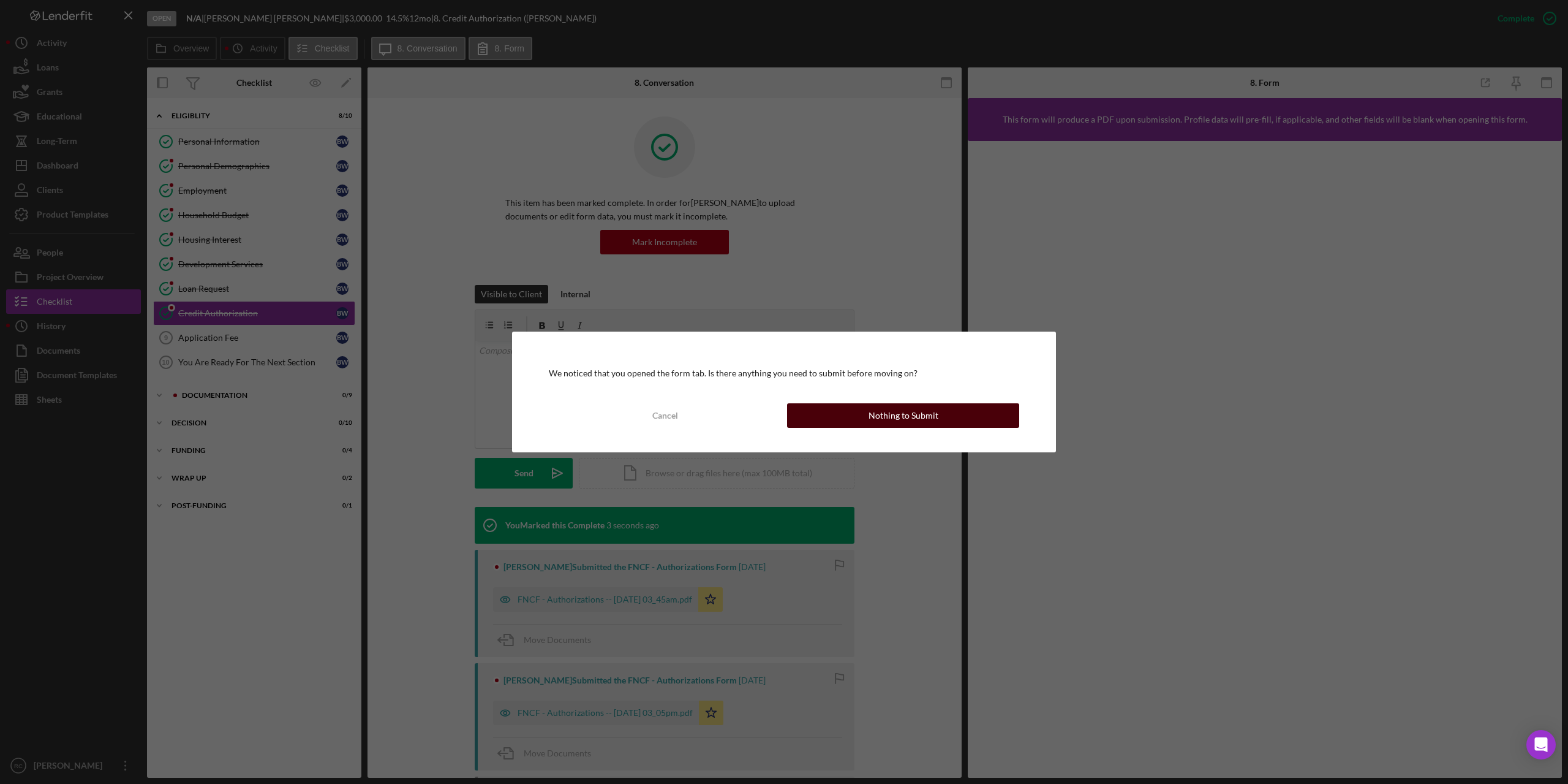
click at [873, 412] on div "Nothing to Submit" at bounding box center [903, 415] width 69 height 24
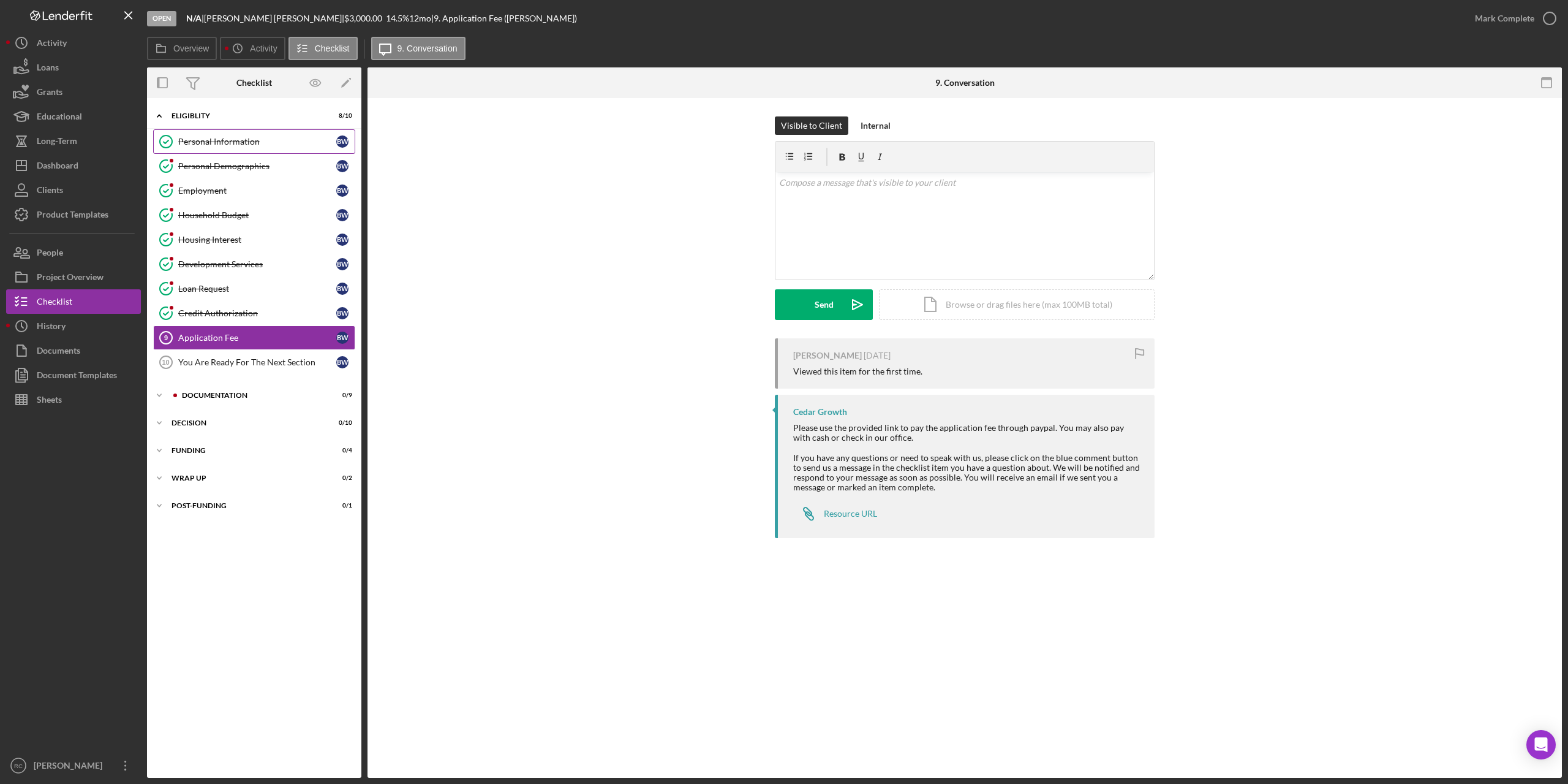
click at [255, 140] on div "Personal Information" at bounding box center [257, 142] width 158 height 10
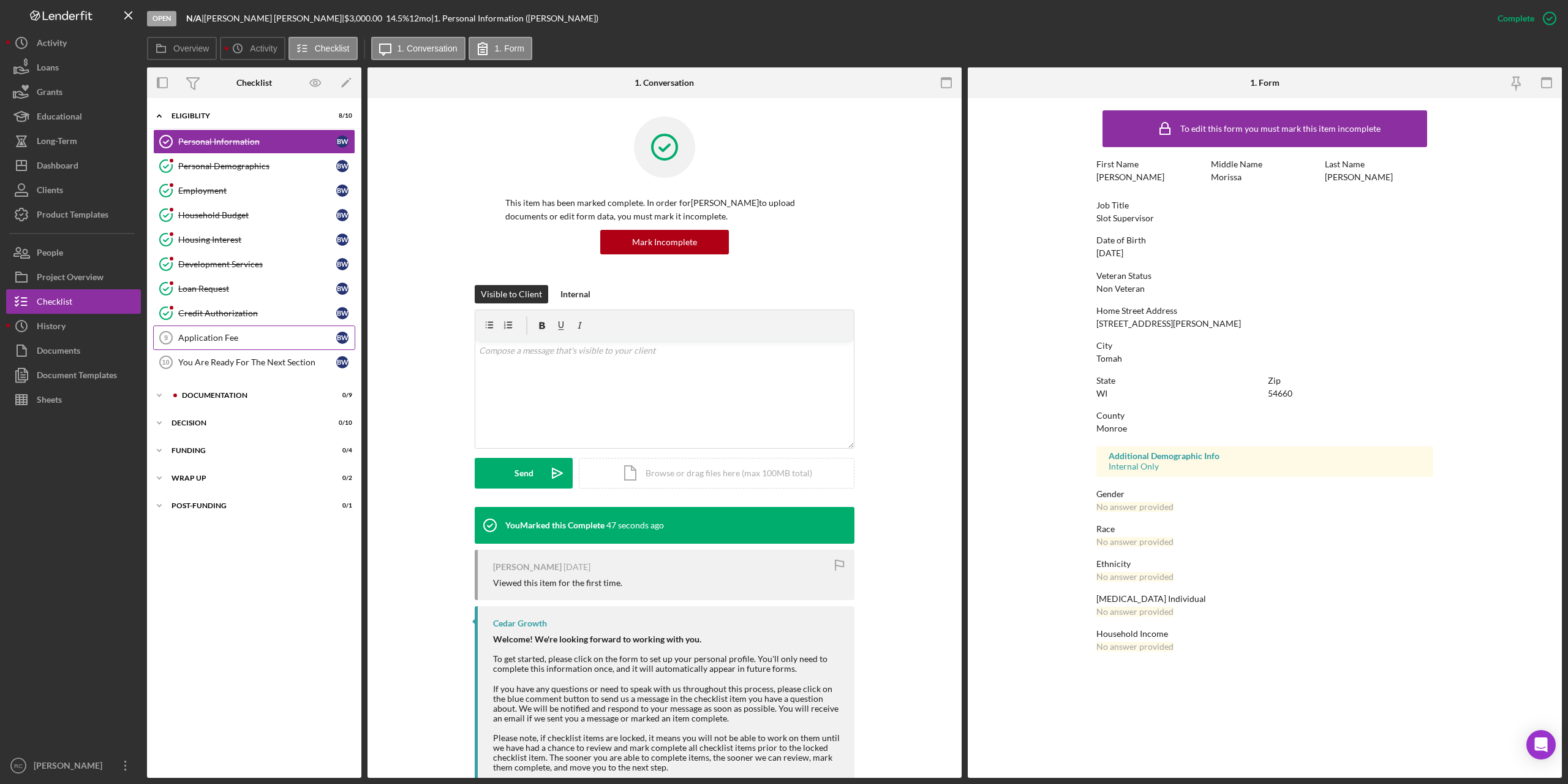
click at [236, 341] on div "Application Fee" at bounding box center [257, 337] width 158 height 10
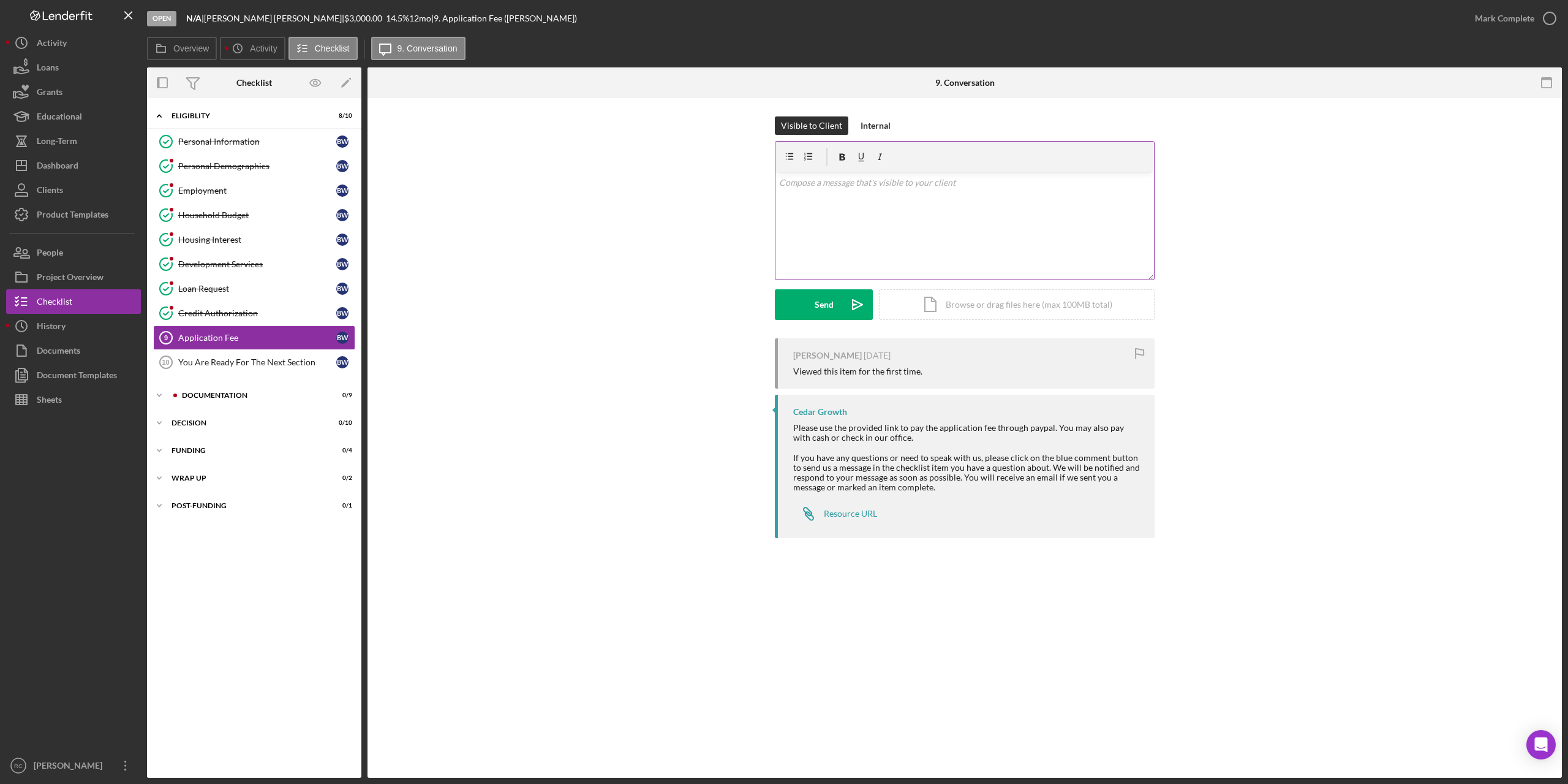
click at [886, 183] on p at bounding box center [964, 183] width 372 height 14
click at [230, 391] on div "Icon/Expander Documentation 0 / 9" at bounding box center [253, 395] width 214 height 24
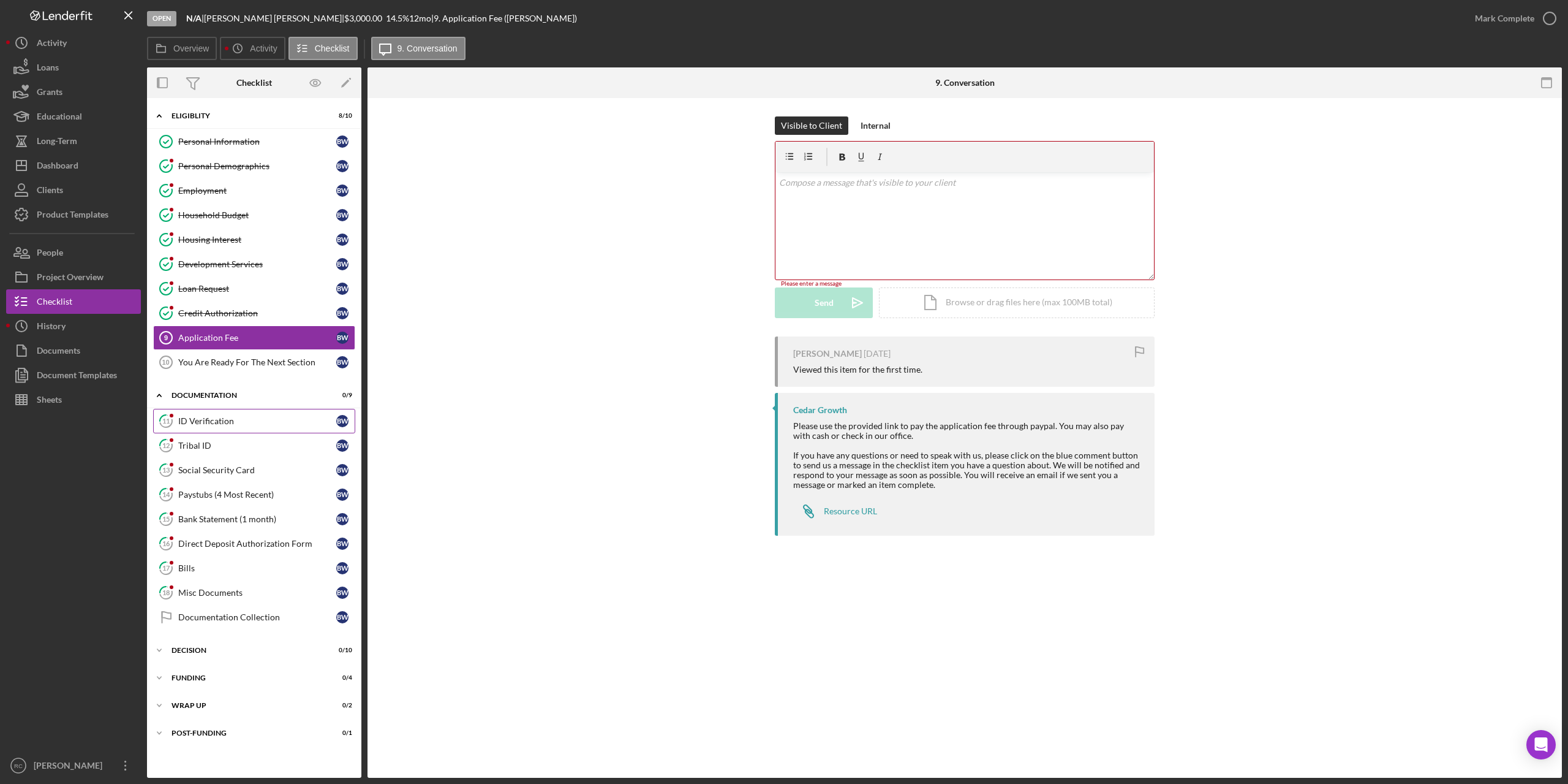
click at [212, 421] on div "ID Verification" at bounding box center [257, 421] width 158 height 10
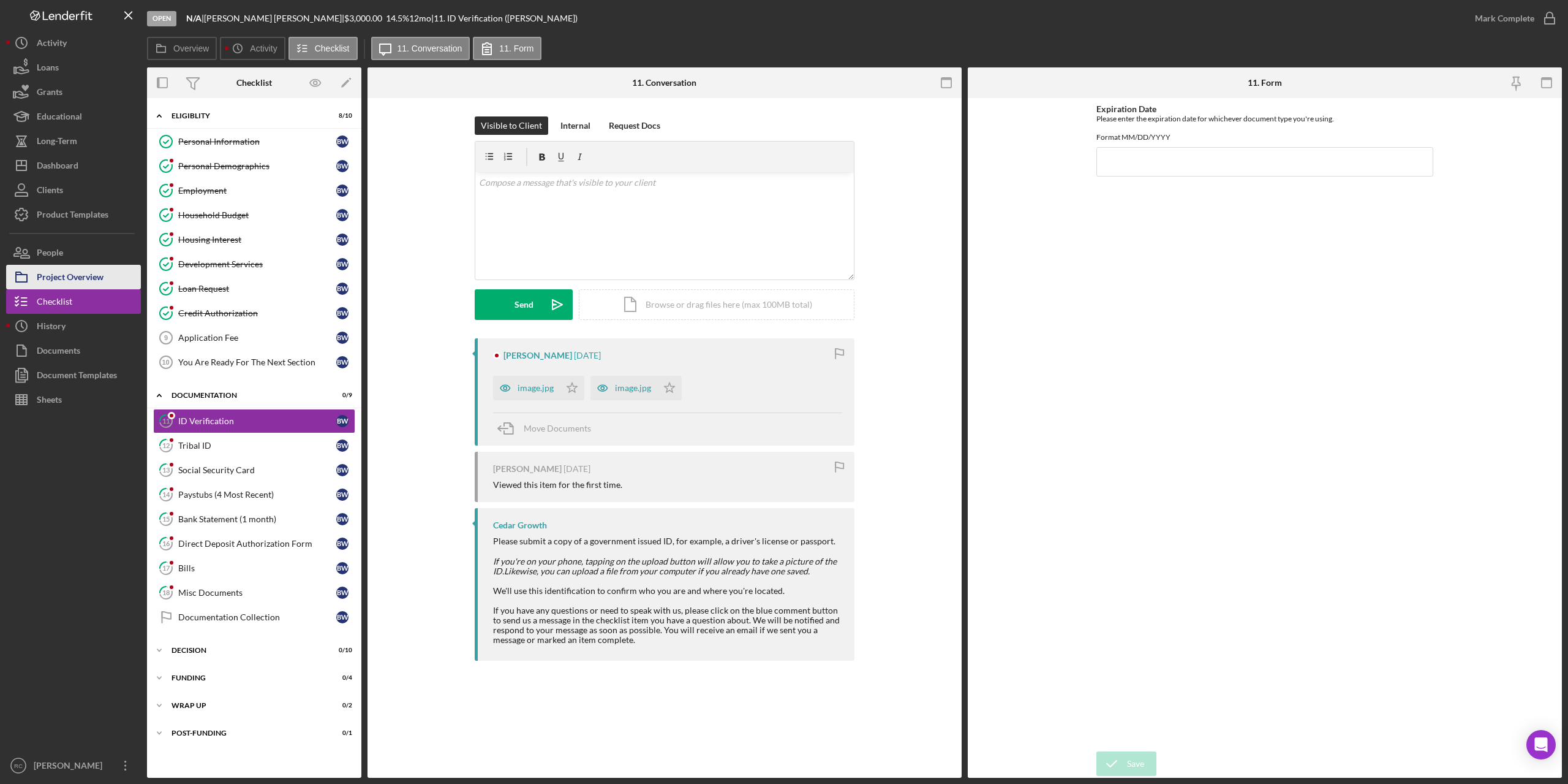
click at [69, 274] on div "Project Overview" at bounding box center [70, 279] width 66 height 27
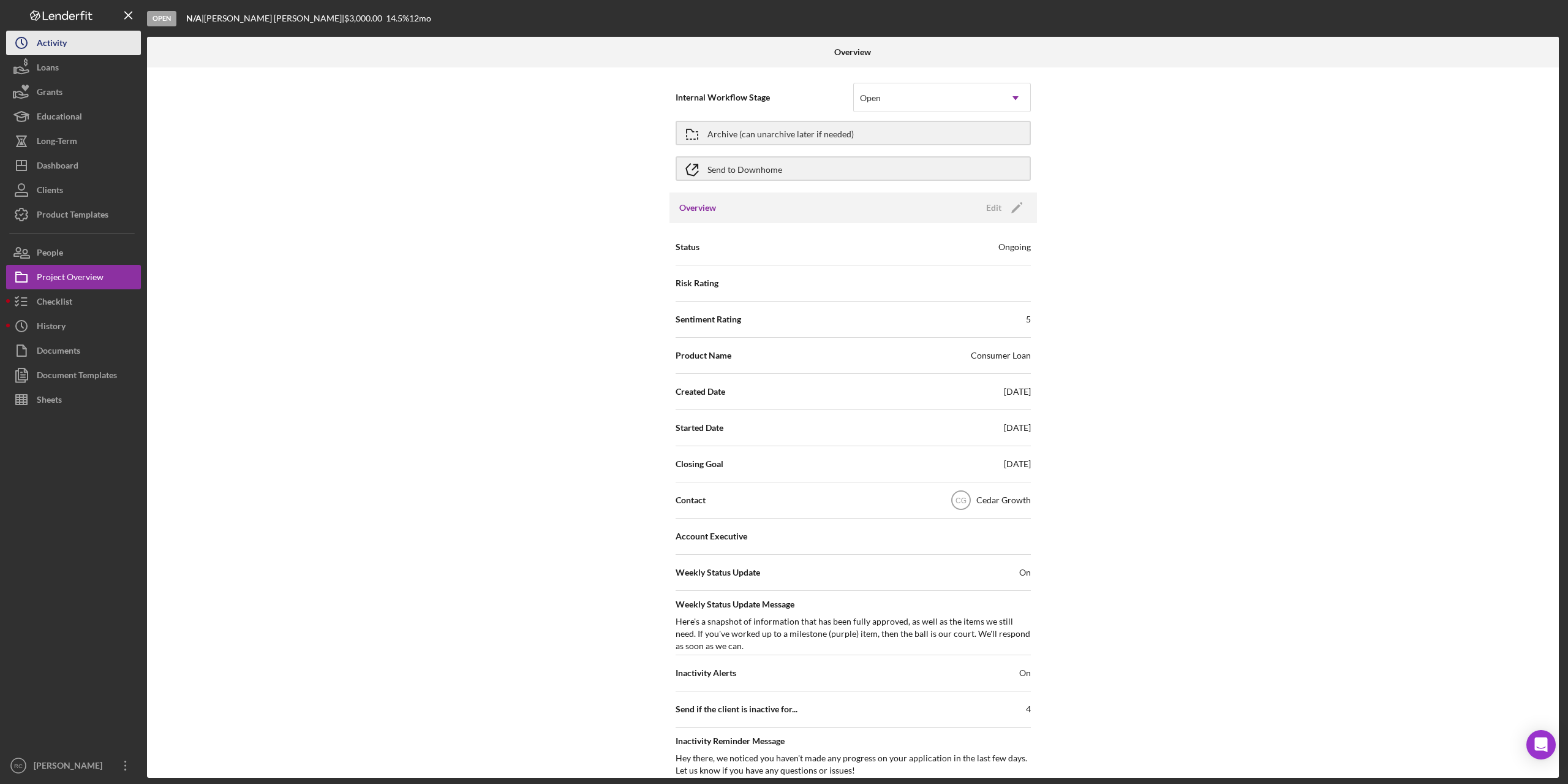
click at [63, 46] on div "Activity" at bounding box center [52, 44] width 30 height 27
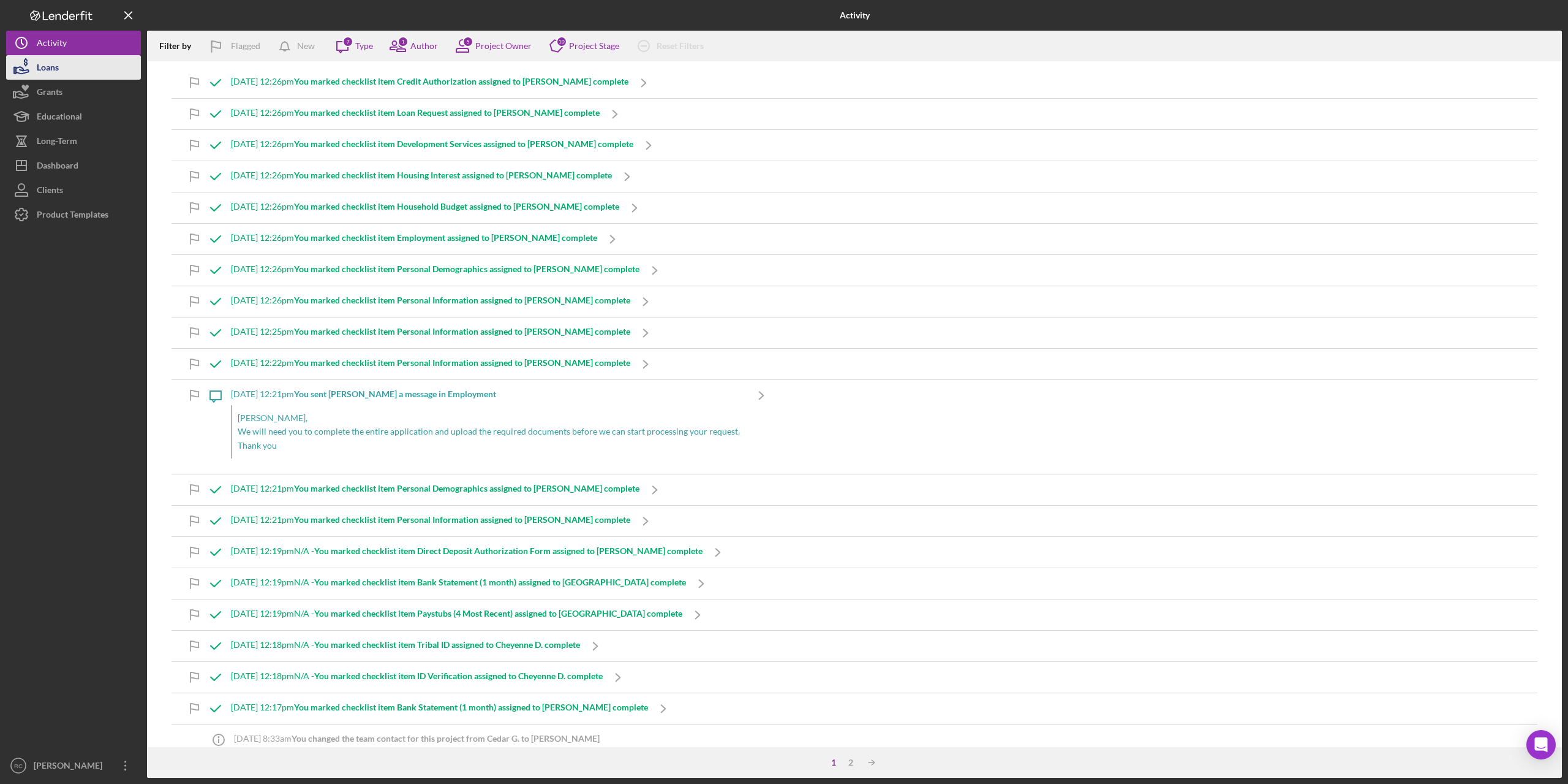
click at [63, 66] on button "Loans" at bounding box center [73, 66] width 135 height 24
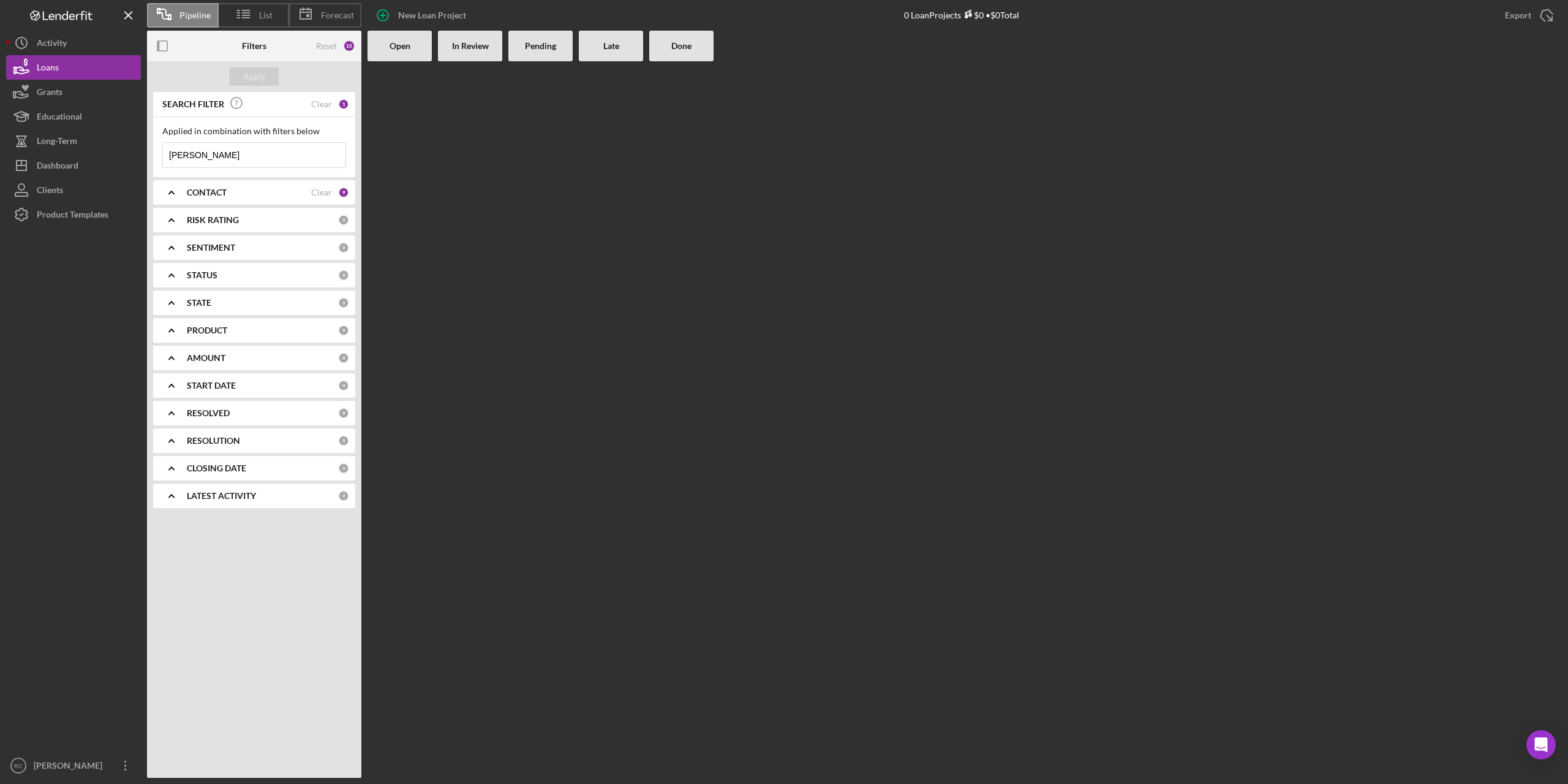
click at [246, 156] on input "[PERSON_NAME]" at bounding box center [254, 154] width 183 height 24
type input "s"
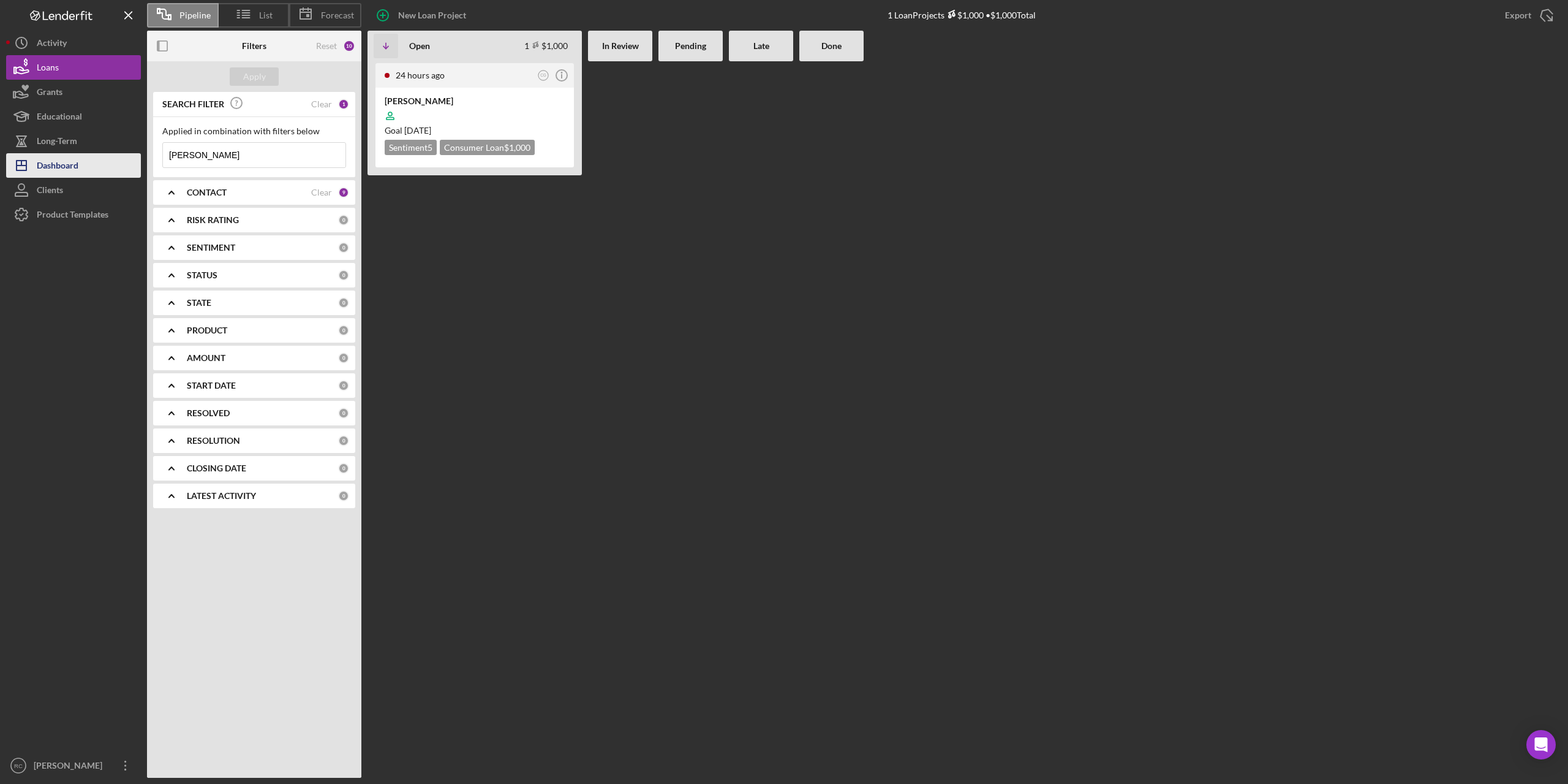
type input "[PERSON_NAME]"
click at [57, 165] on div "Dashboard" at bounding box center [58, 167] width 42 height 27
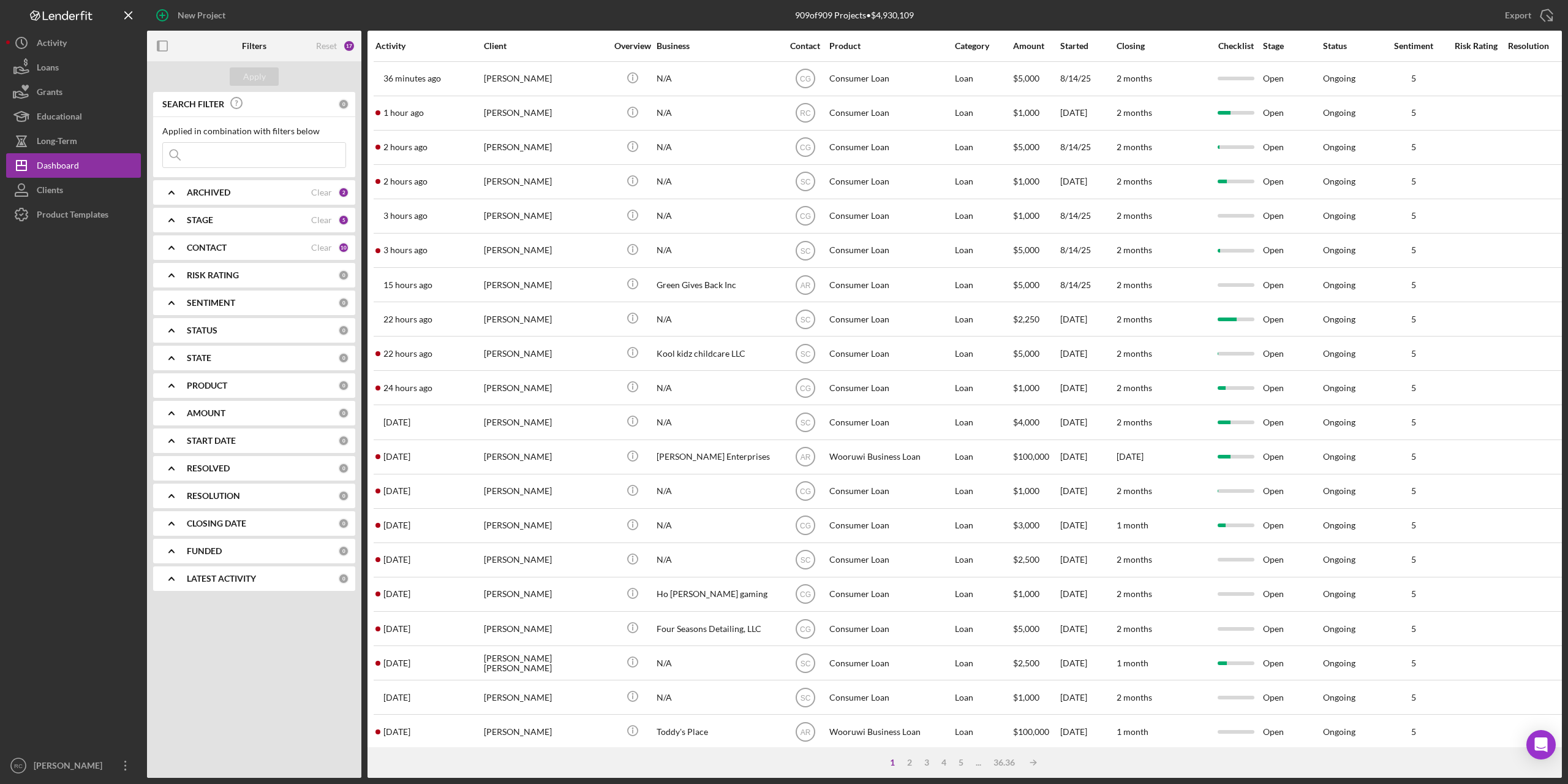
click at [224, 156] on input at bounding box center [254, 154] width 183 height 24
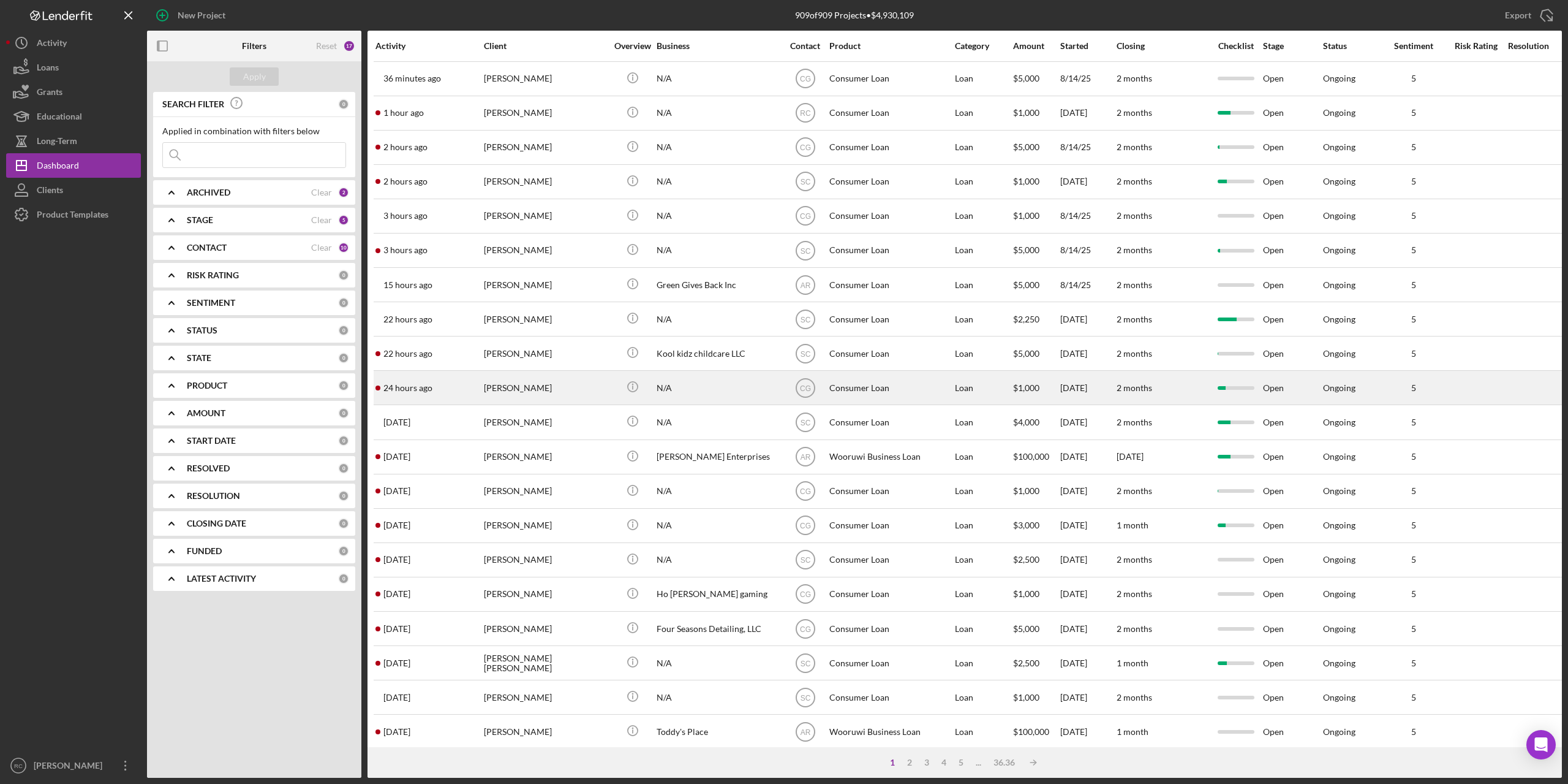
click at [520, 384] on div "[PERSON_NAME]" at bounding box center [544, 387] width 122 height 32
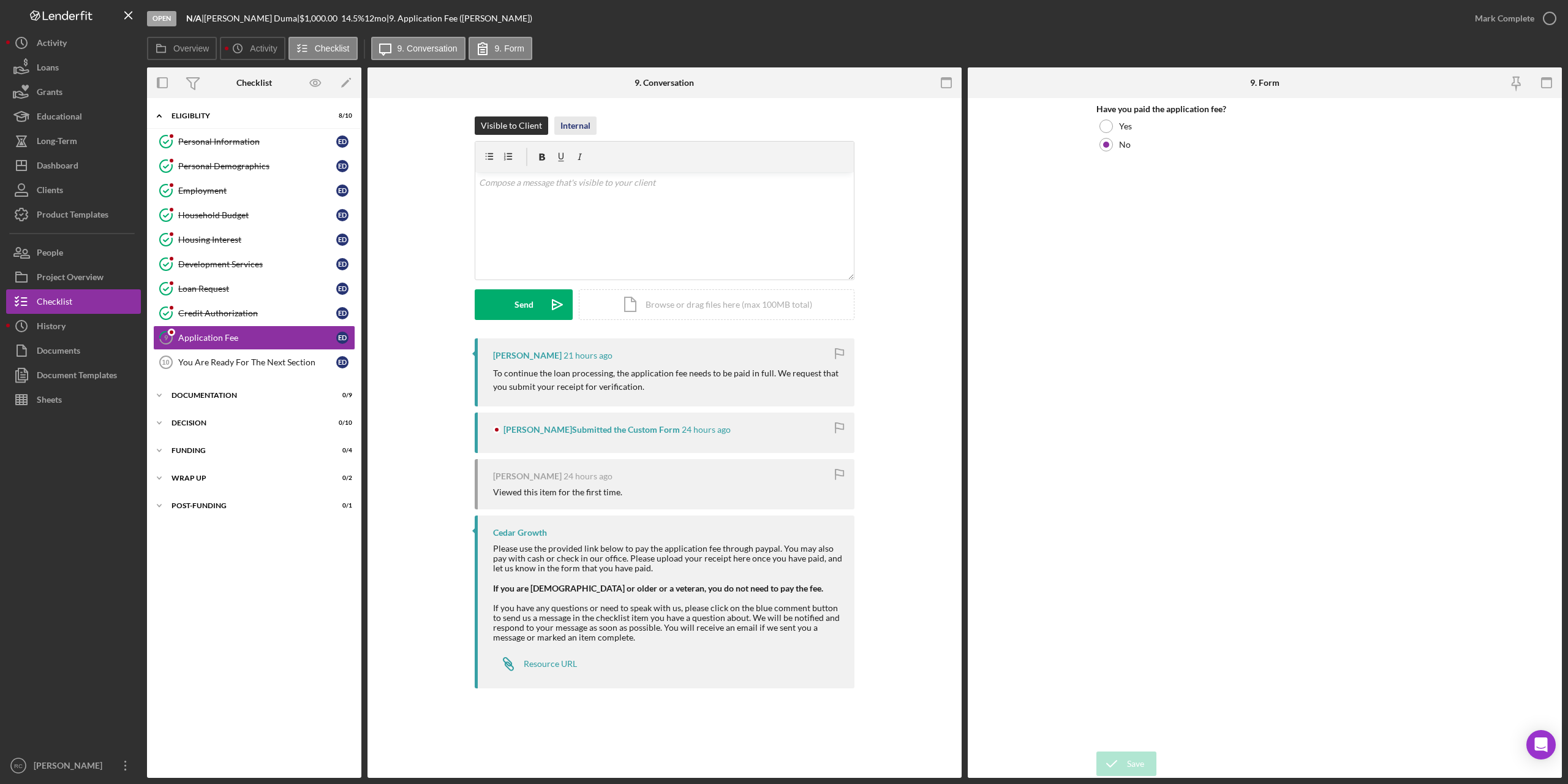
click at [581, 123] on div "Internal" at bounding box center [575, 125] width 30 height 19
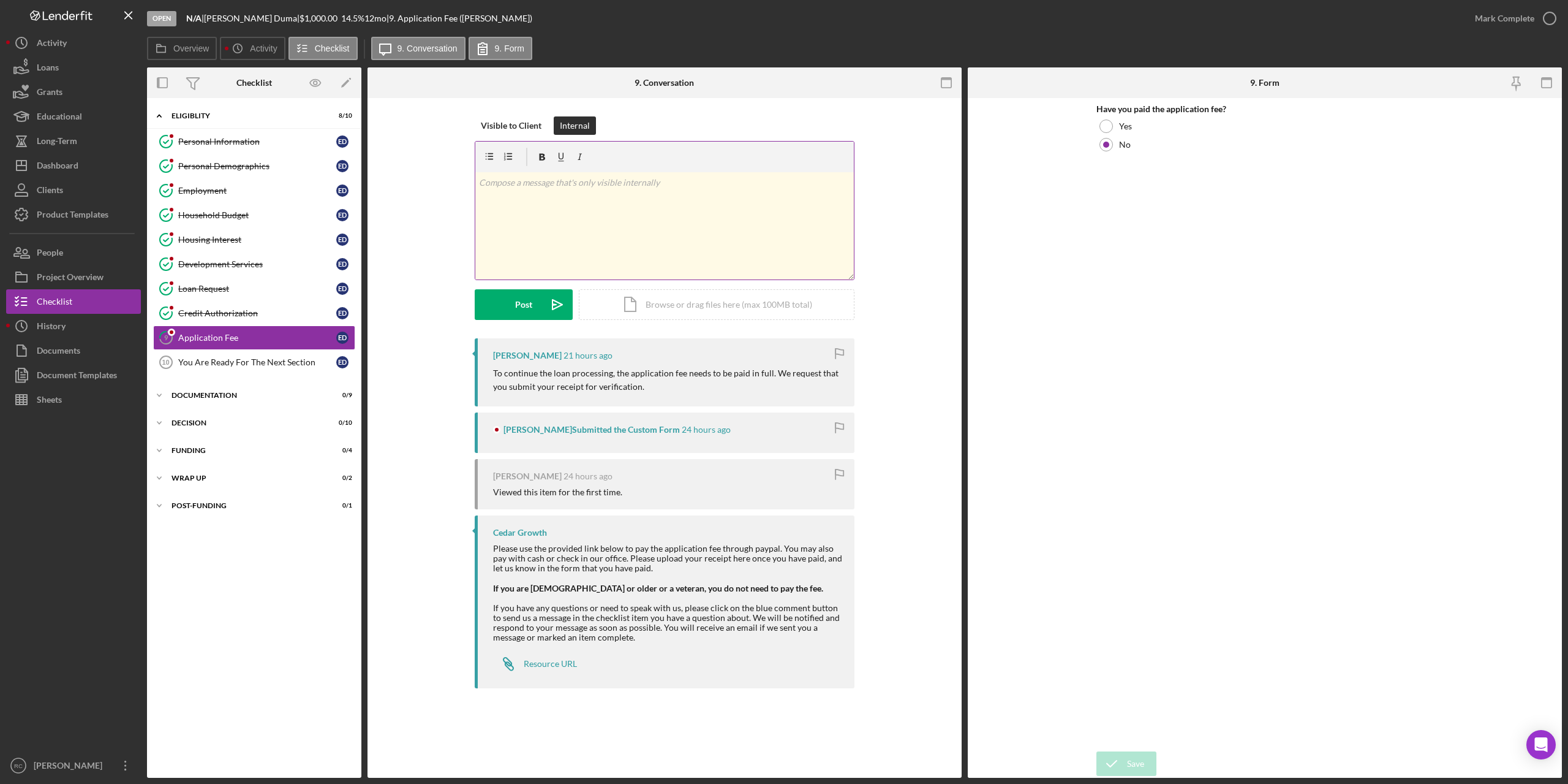
click at [607, 195] on div "v Color teal Color pink Remove color Add row above Add row below Add column bef…" at bounding box center [663, 226] width 378 height 108
click at [533, 313] on button "Post Icon/icon-invite-send" at bounding box center [524, 304] width 98 height 30
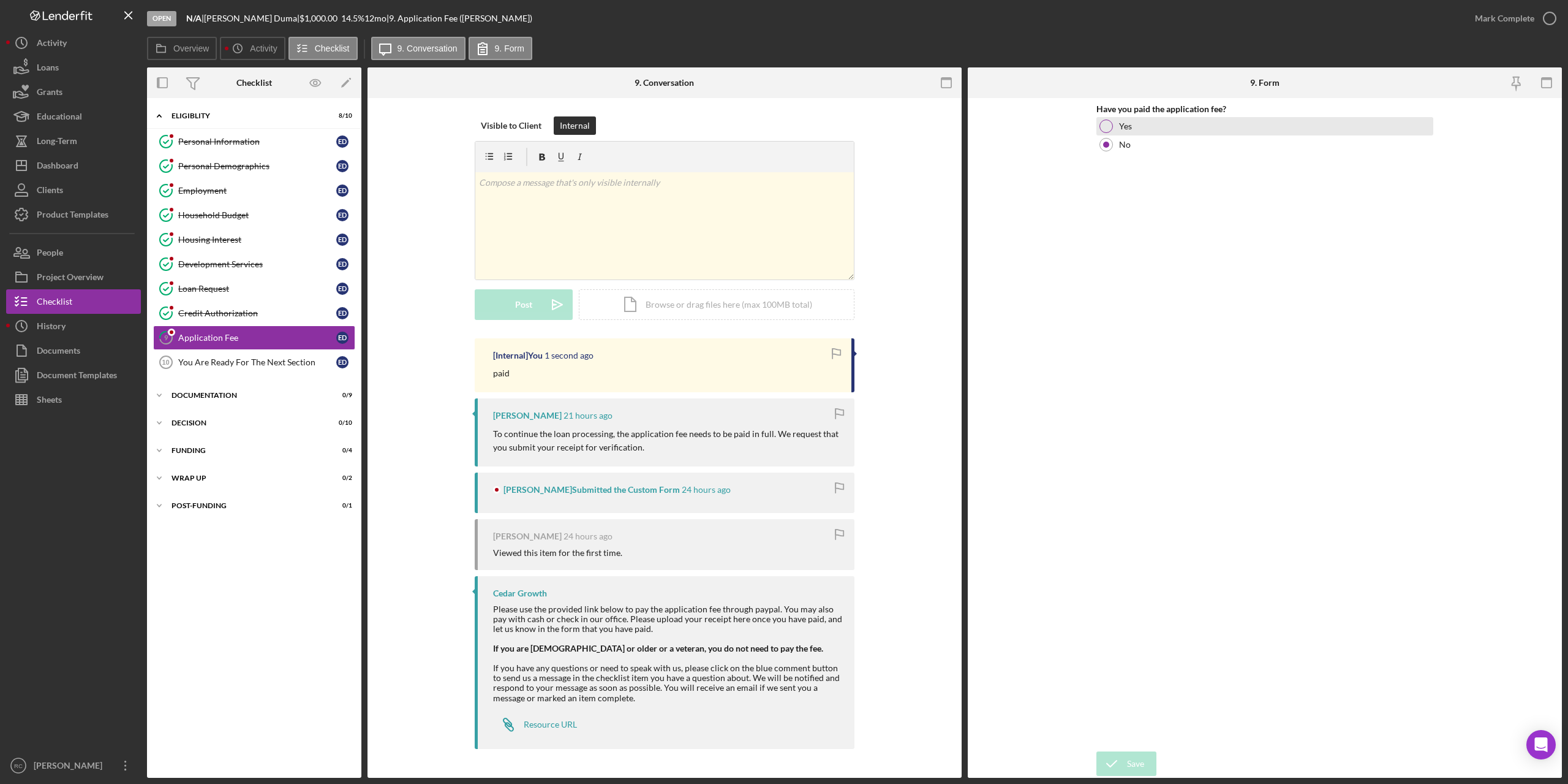
click at [1108, 121] on div at bounding box center [1106, 126] width 14 height 14
click at [1144, 766] on button "Save" at bounding box center [1125, 763] width 60 height 24
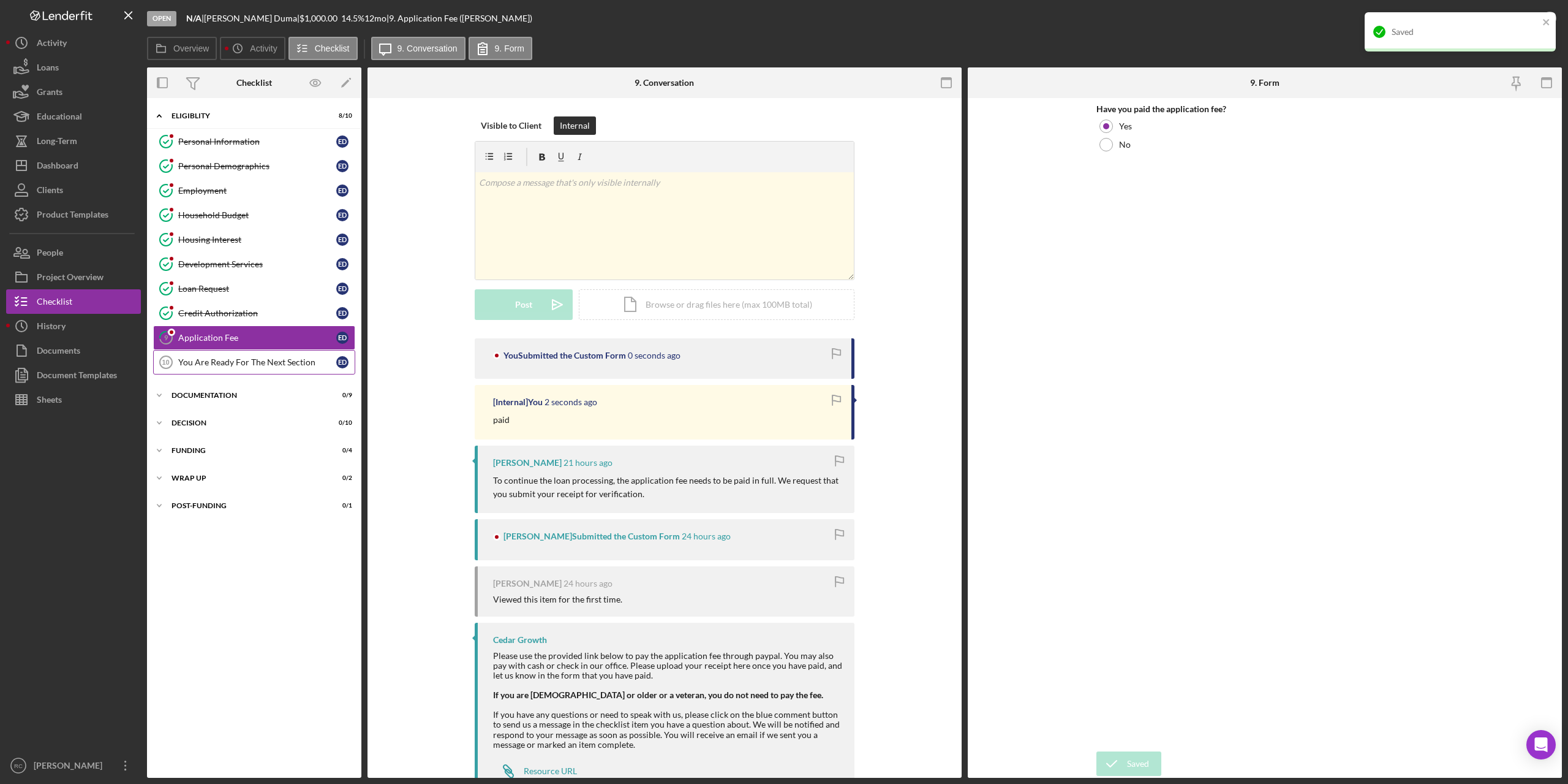
click at [240, 359] on div "You Are Ready For The Next Section" at bounding box center [257, 362] width 158 height 10
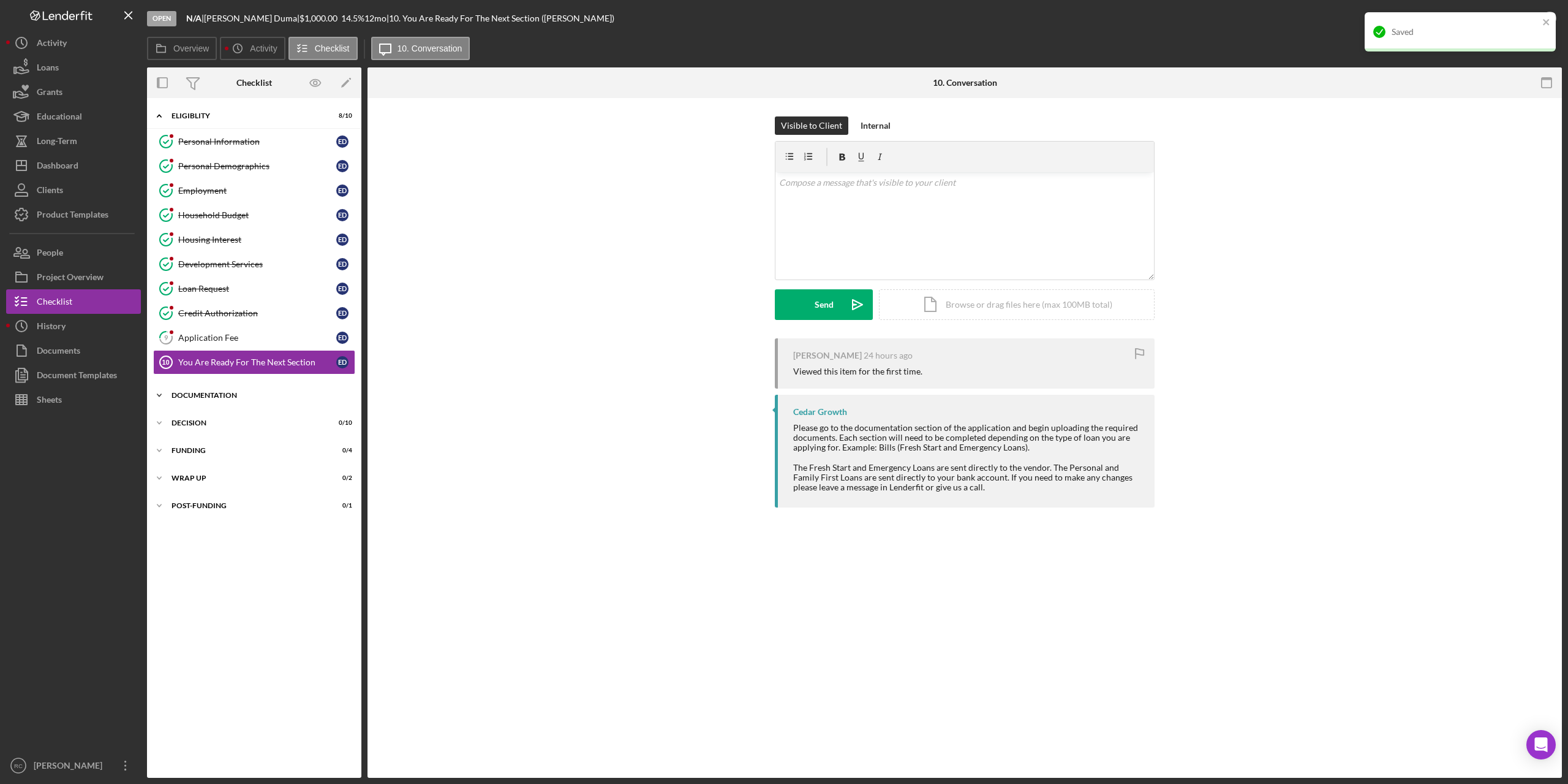
click at [226, 390] on div "Icon/Expander Documentation 0 / 9" at bounding box center [253, 395] width 214 height 24
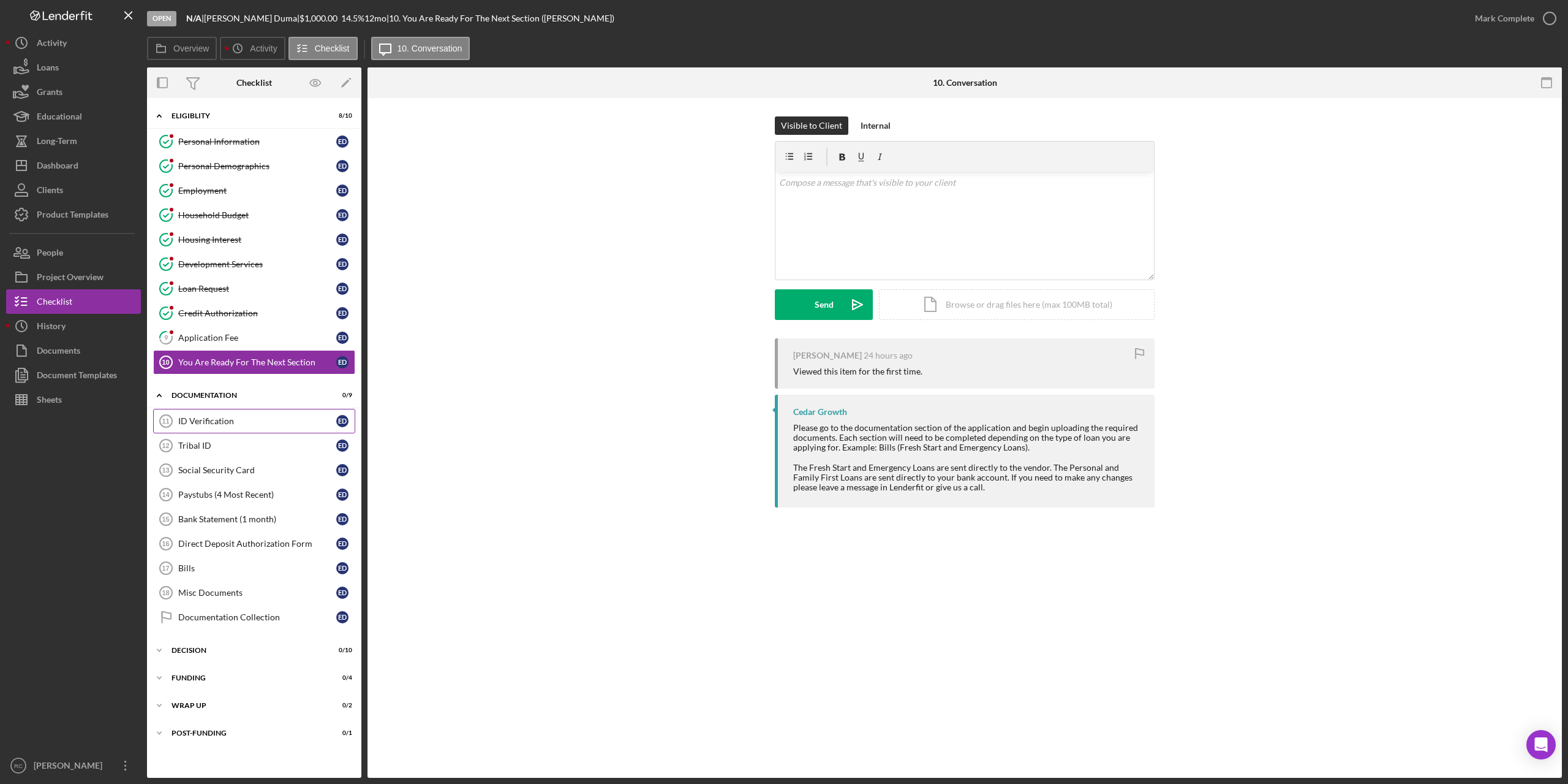
click at [220, 423] on div "ID Verification" at bounding box center [257, 421] width 158 height 10
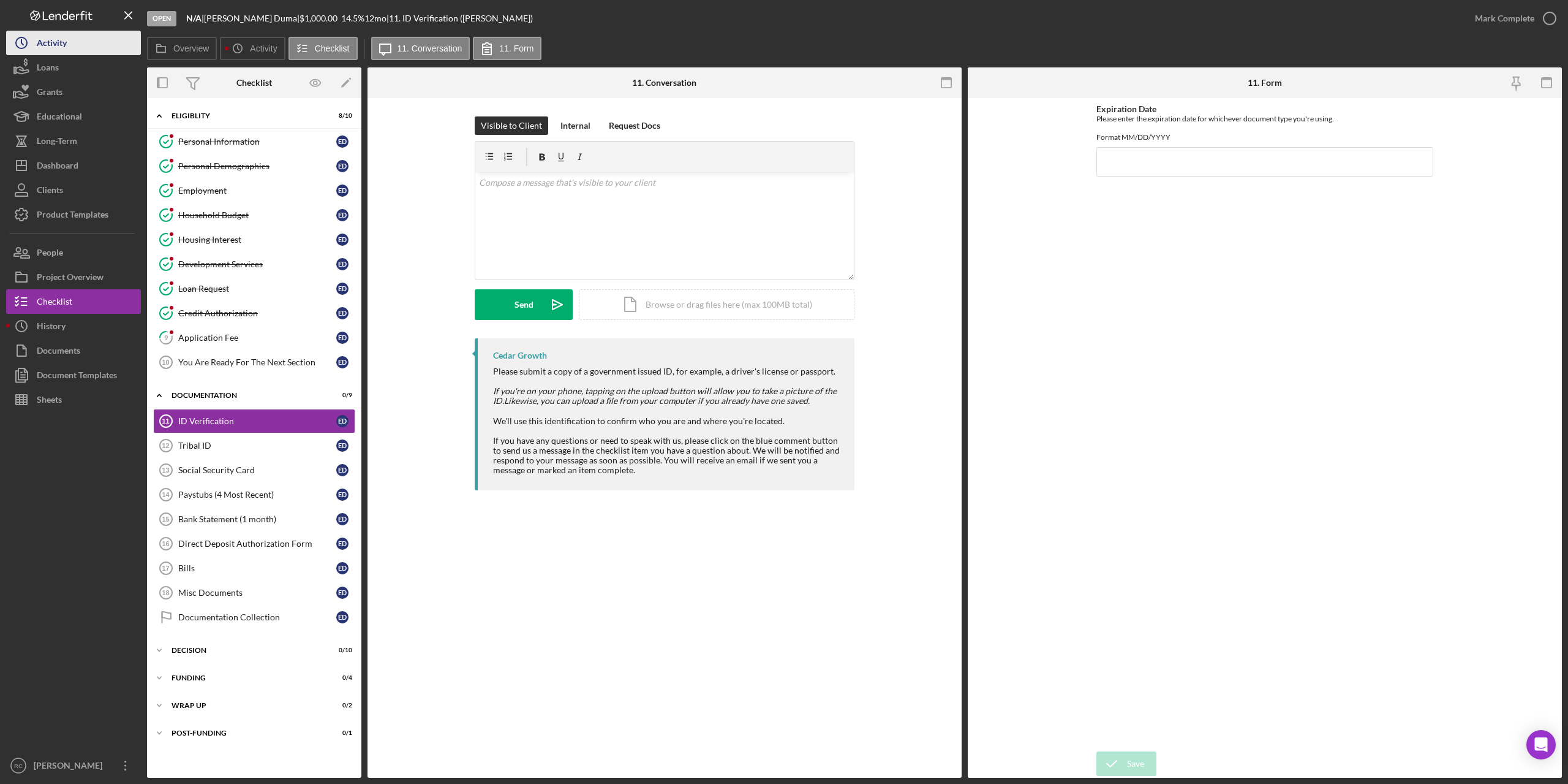
click at [57, 42] on div "Activity" at bounding box center [52, 44] width 30 height 27
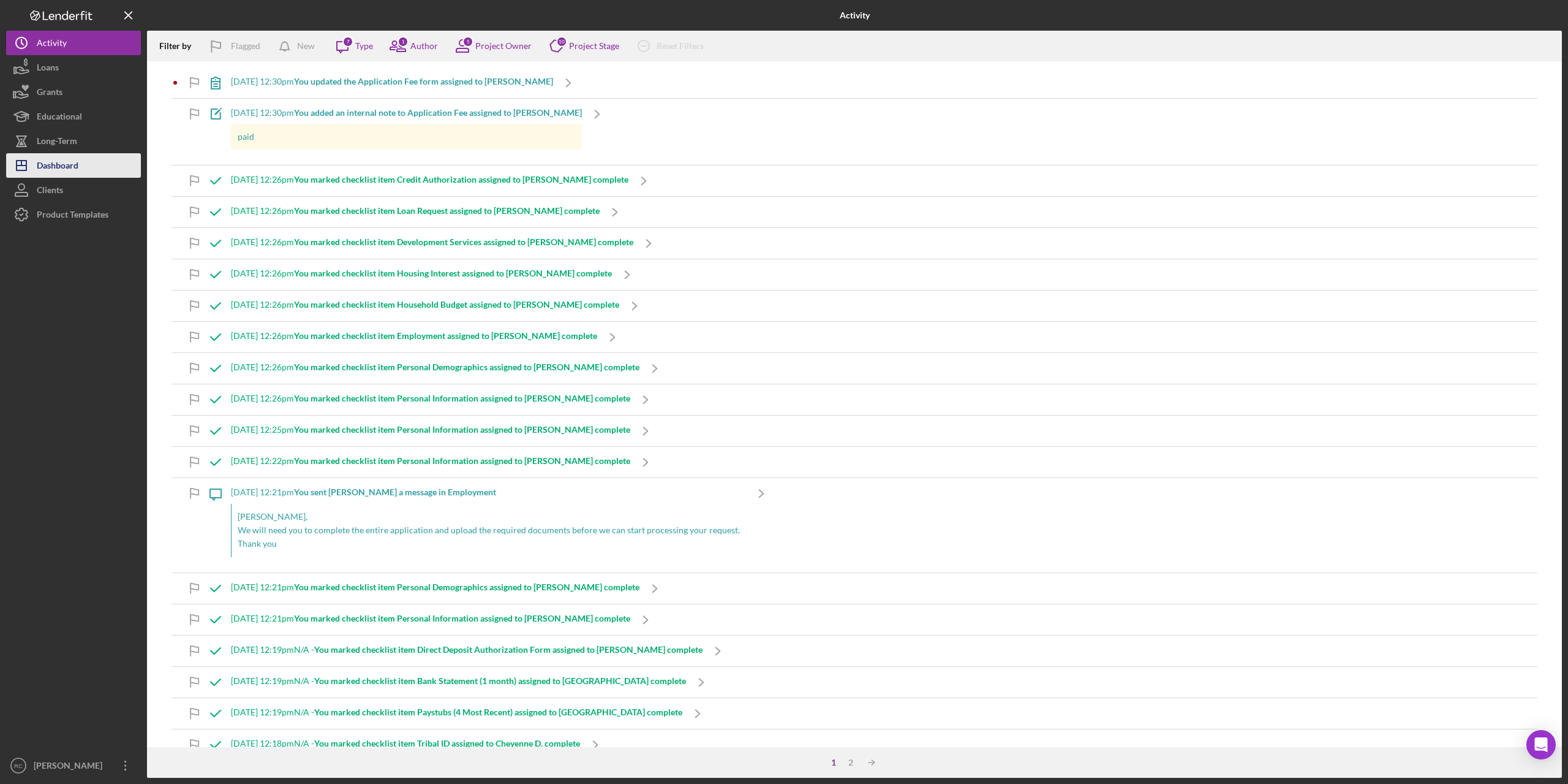
click at [78, 162] on div "Dashboard" at bounding box center [58, 167] width 42 height 27
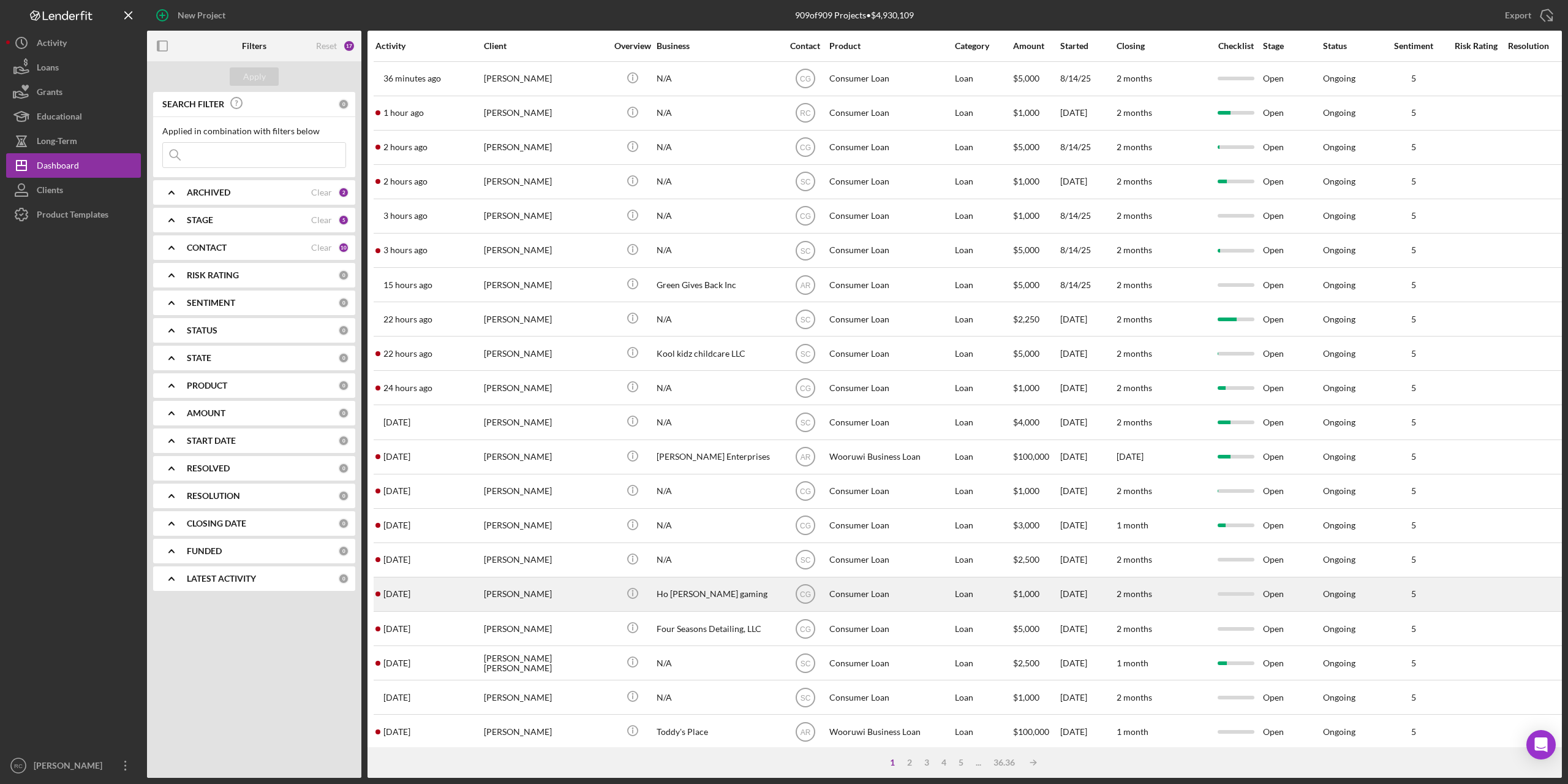
click at [528, 590] on div "[PERSON_NAME]" at bounding box center [544, 593] width 122 height 32
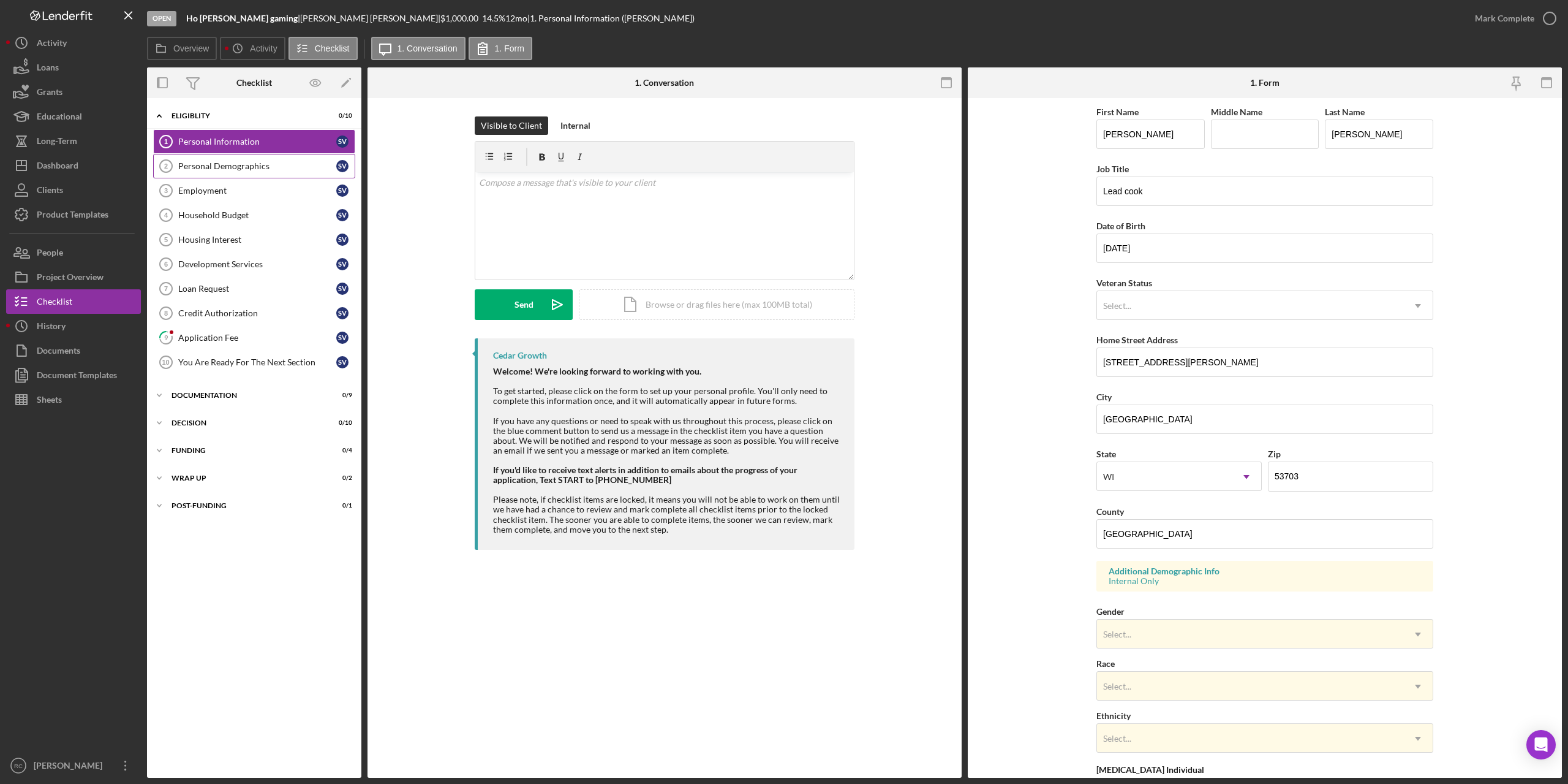
click at [222, 169] on div "Personal Demographics" at bounding box center [257, 166] width 158 height 10
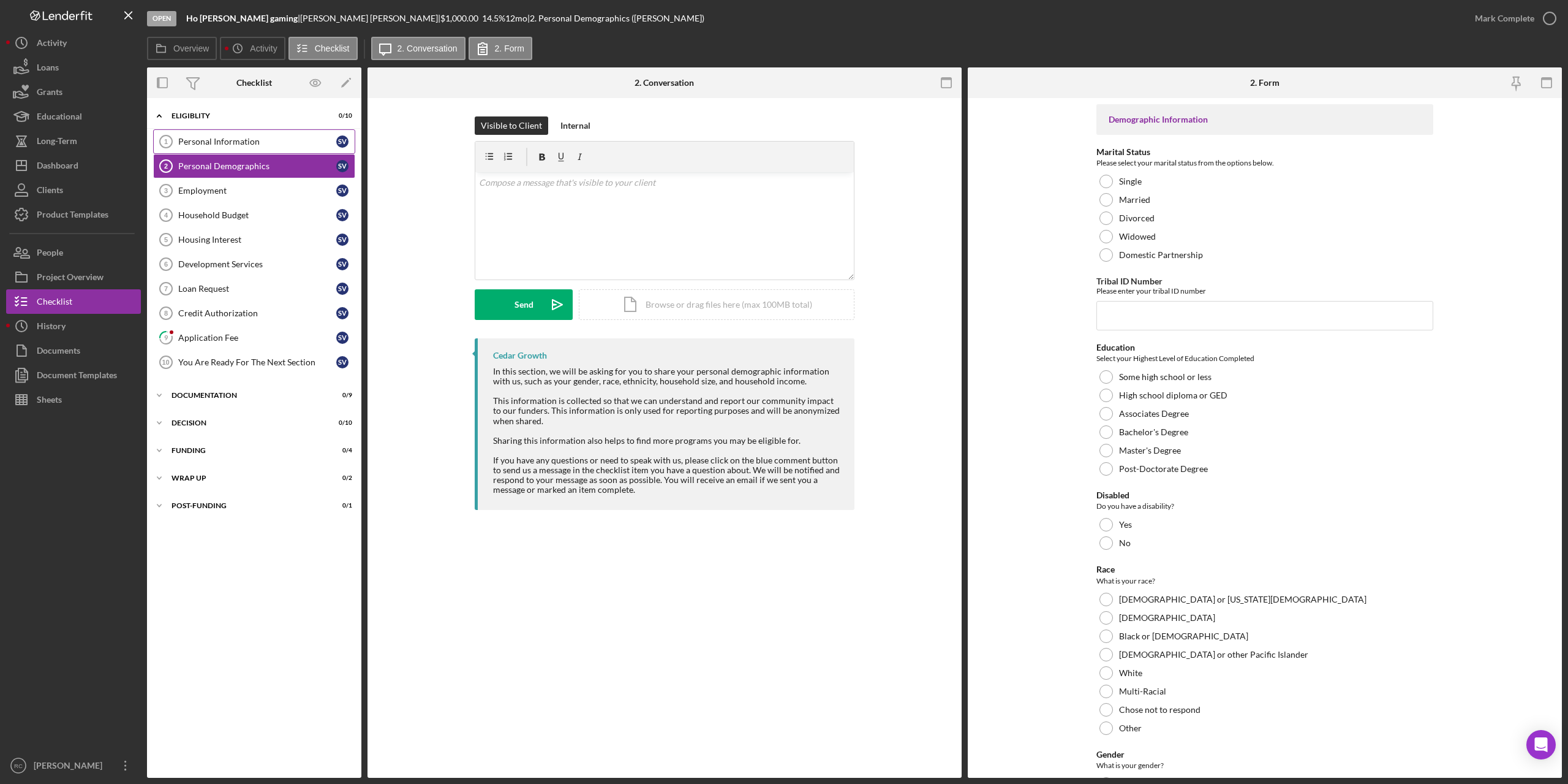
click at [228, 134] on link "Personal Information 1 Personal Information S V" at bounding box center [254, 141] width 202 height 24
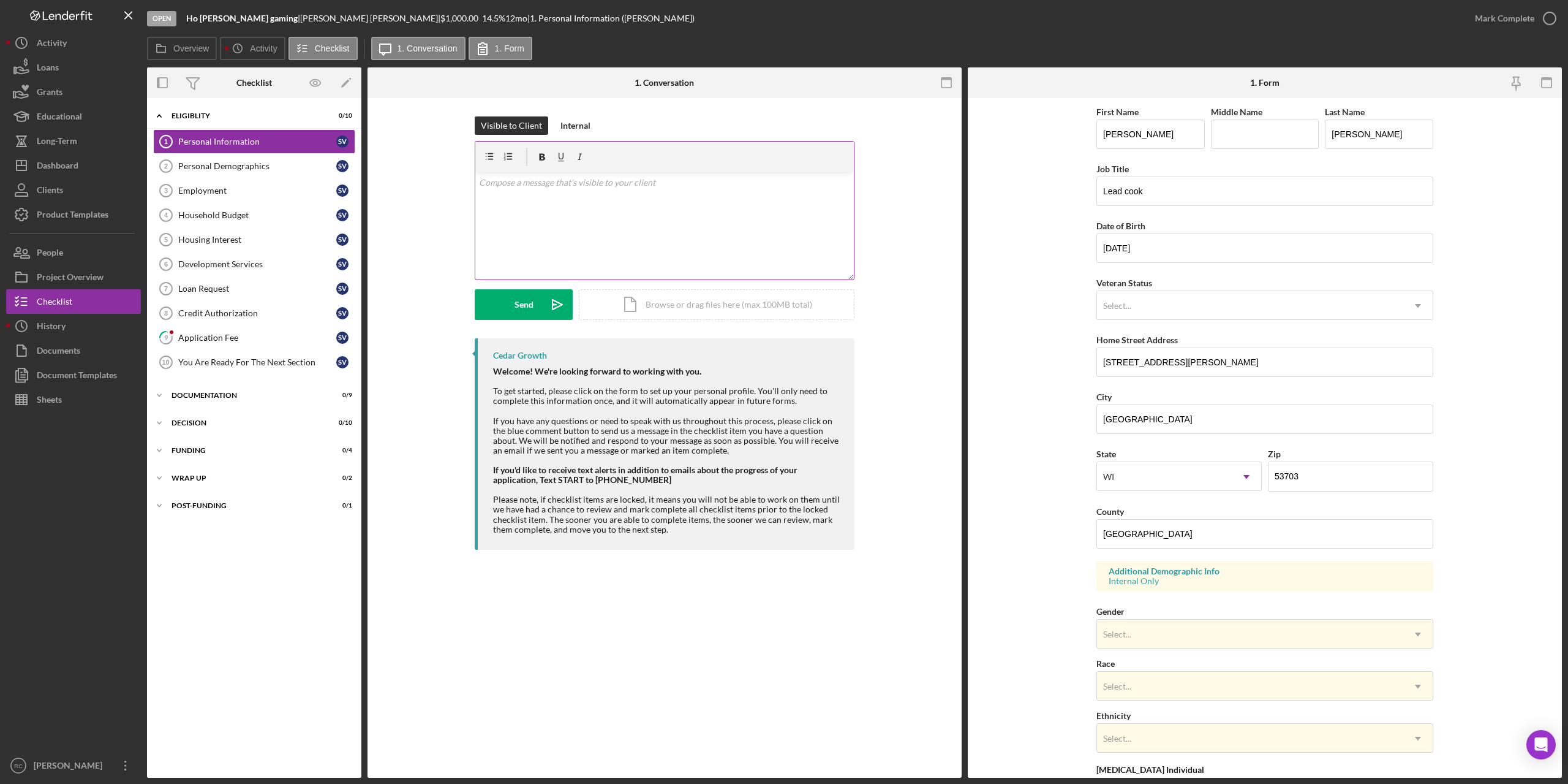
click at [523, 178] on p at bounding box center [664, 183] width 372 height 14
click at [77, 38] on button "Icon/History Activity" at bounding box center [73, 42] width 135 height 24
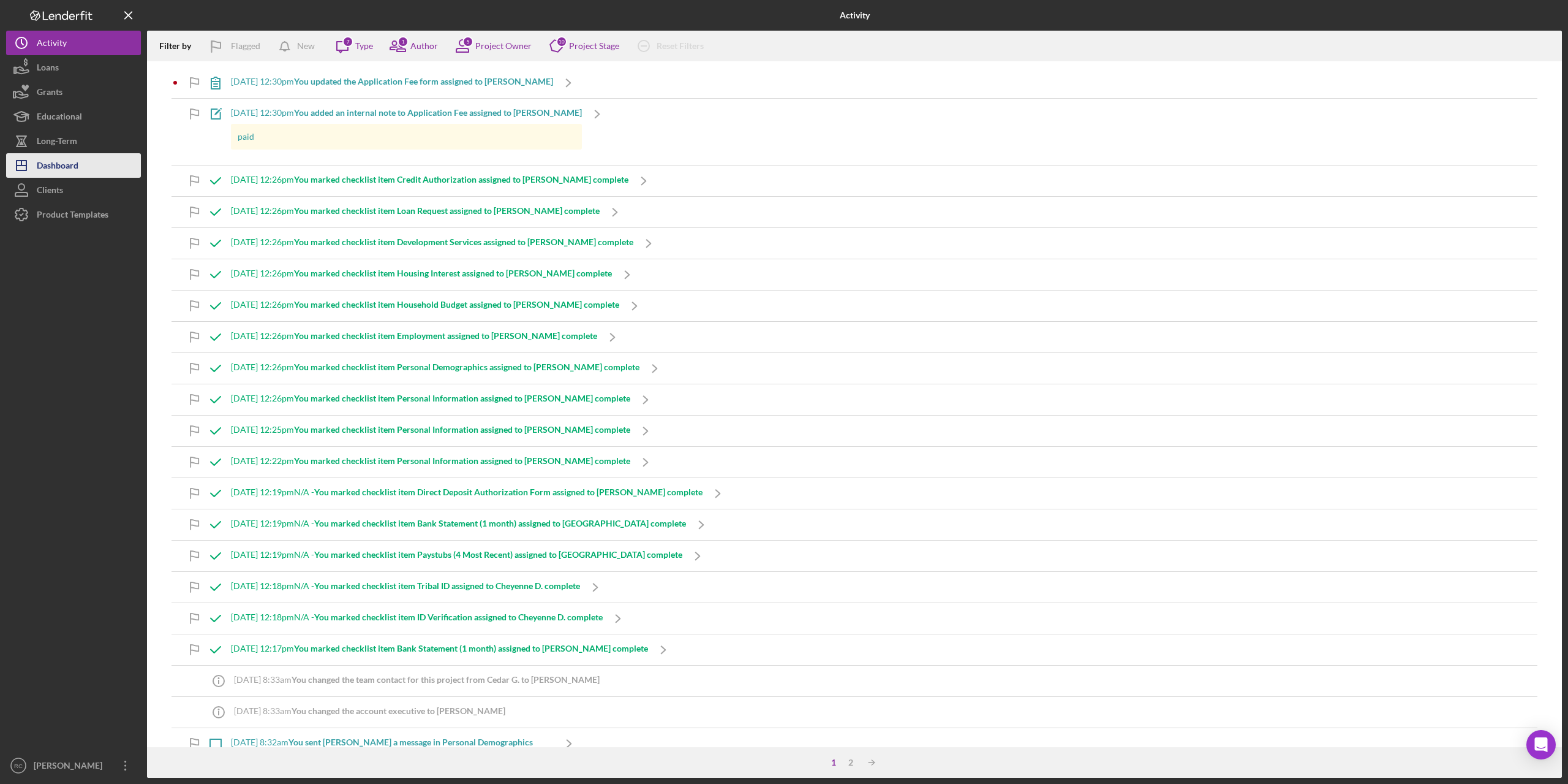
click at [58, 165] on div "Dashboard" at bounding box center [58, 167] width 42 height 27
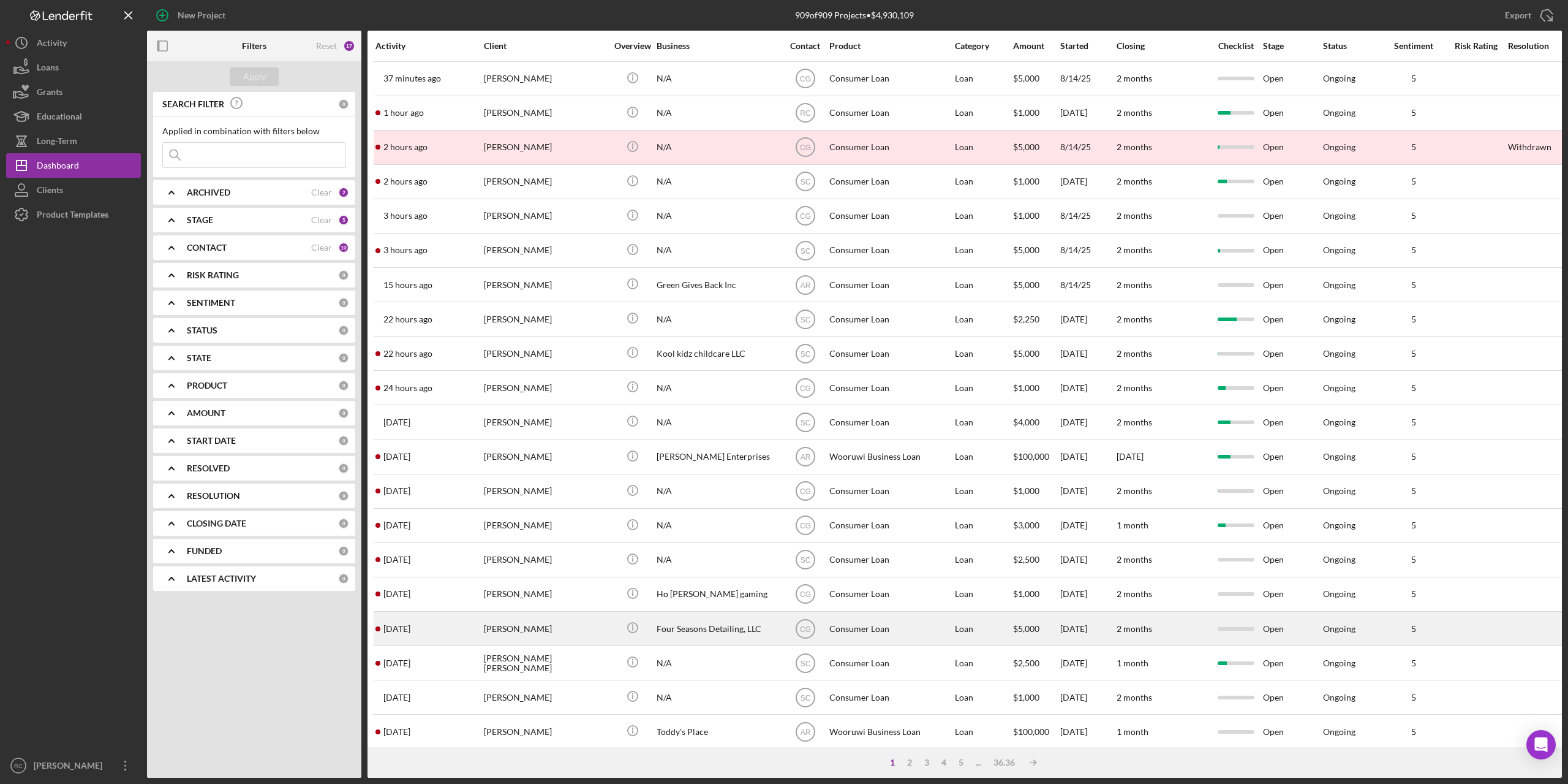
click at [516, 628] on div "[PERSON_NAME]" at bounding box center [544, 628] width 122 height 32
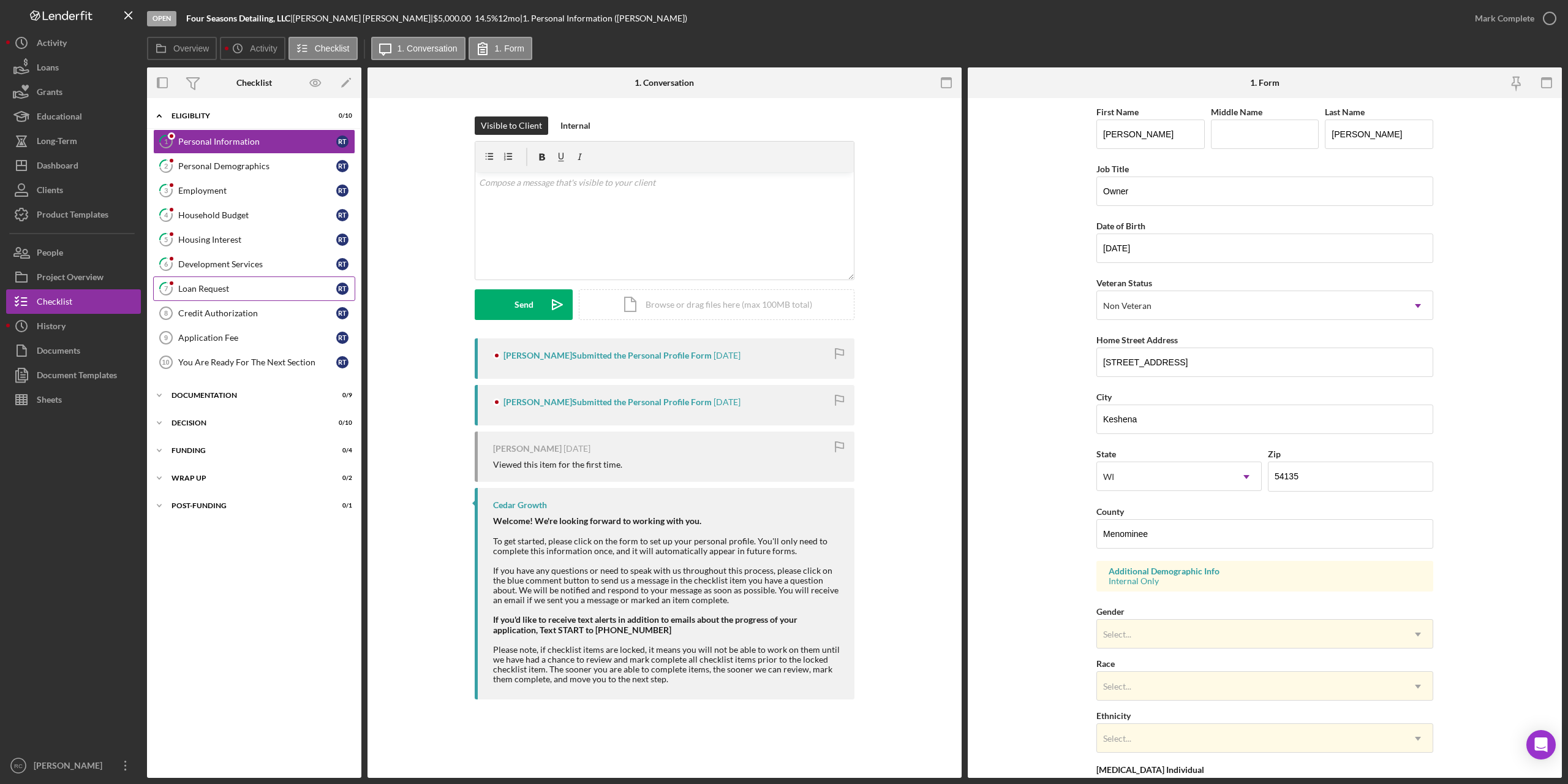
click at [223, 292] on div "Loan Request" at bounding box center [257, 288] width 158 height 10
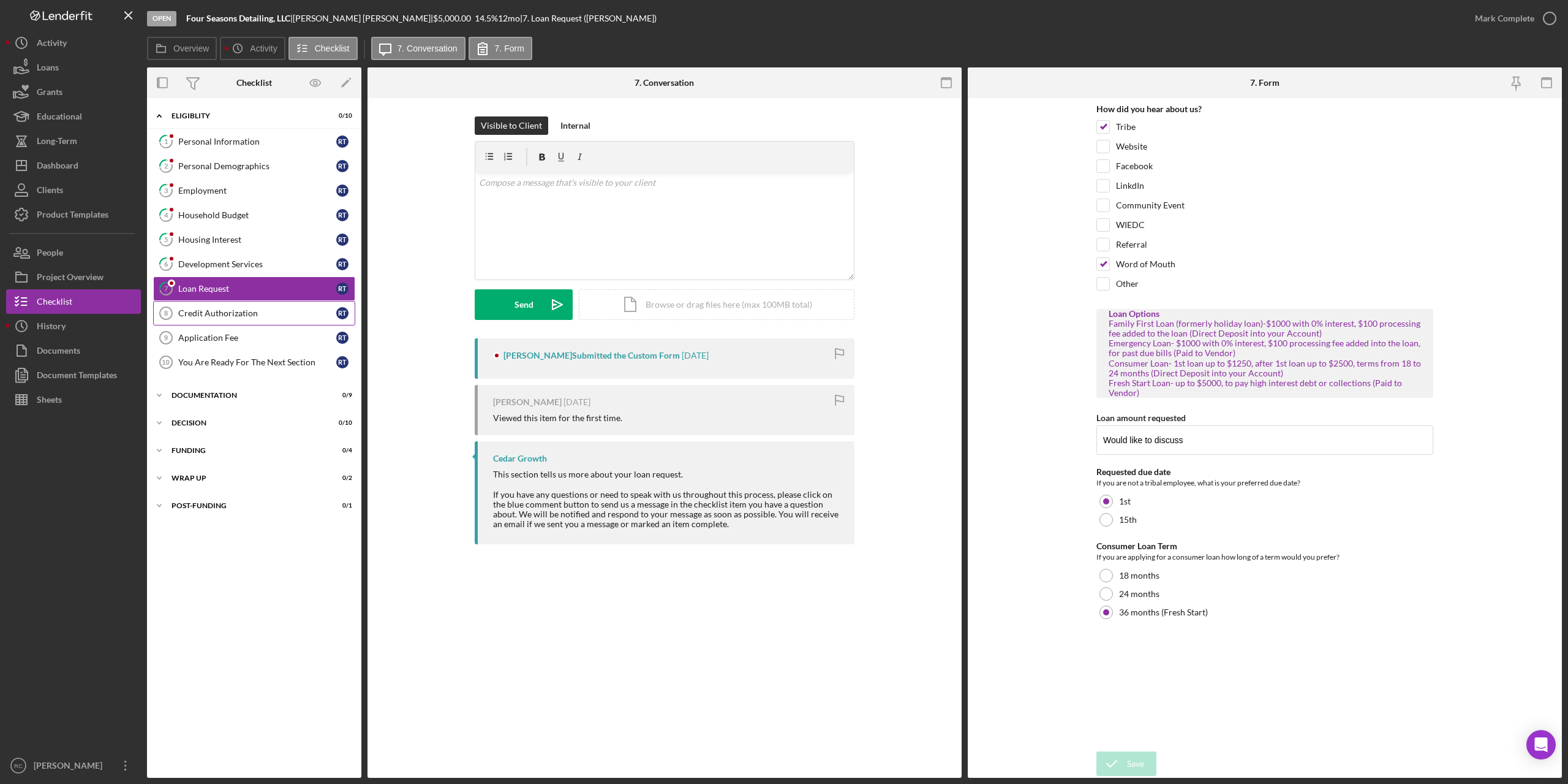
click at [219, 314] on div "Credit Authorization" at bounding box center [257, 313] width 158 height 10
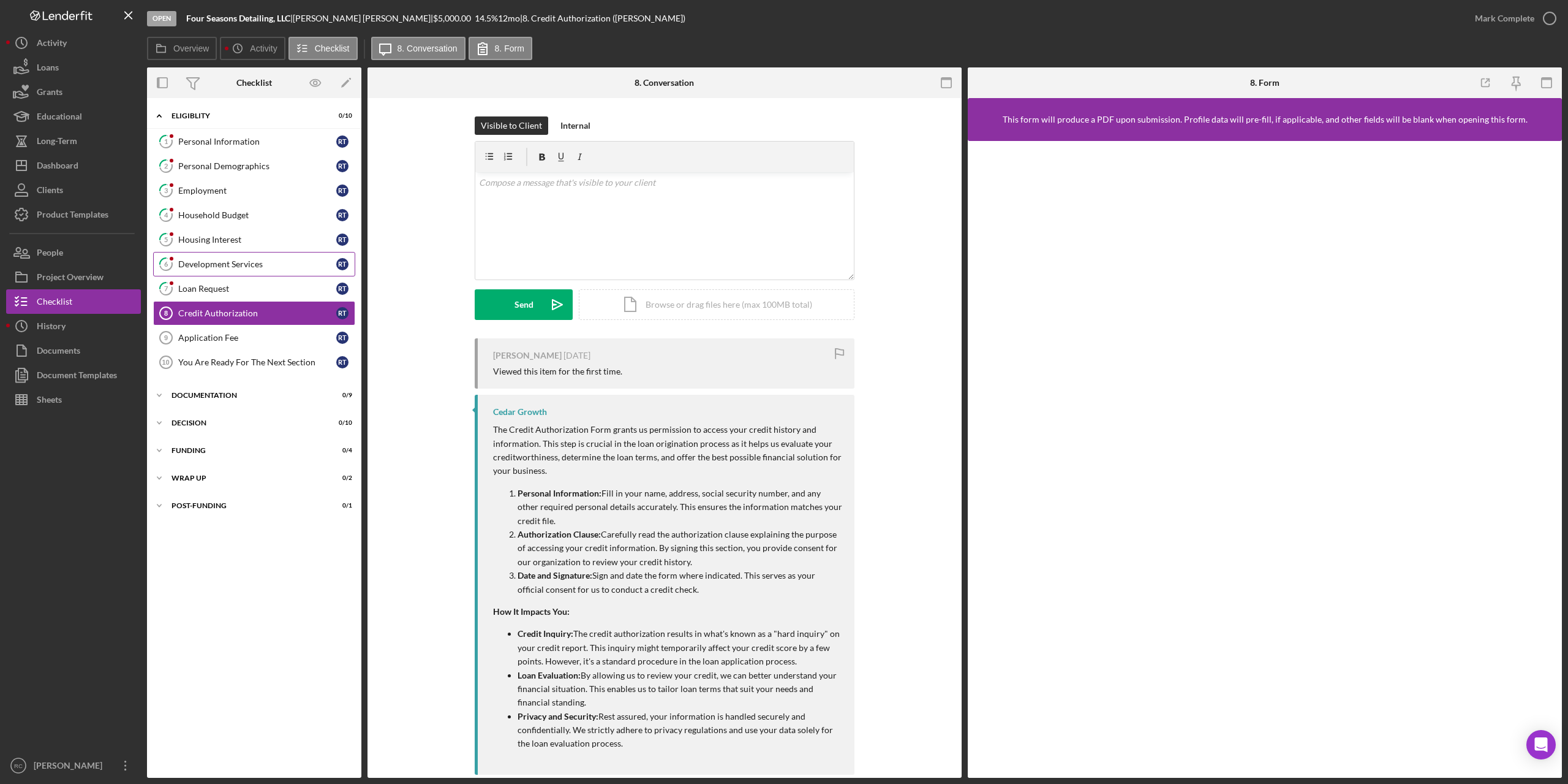
click at [229, 257] on link "6 Development Services R T" at bounding box center [254, 264] width 202 height 24
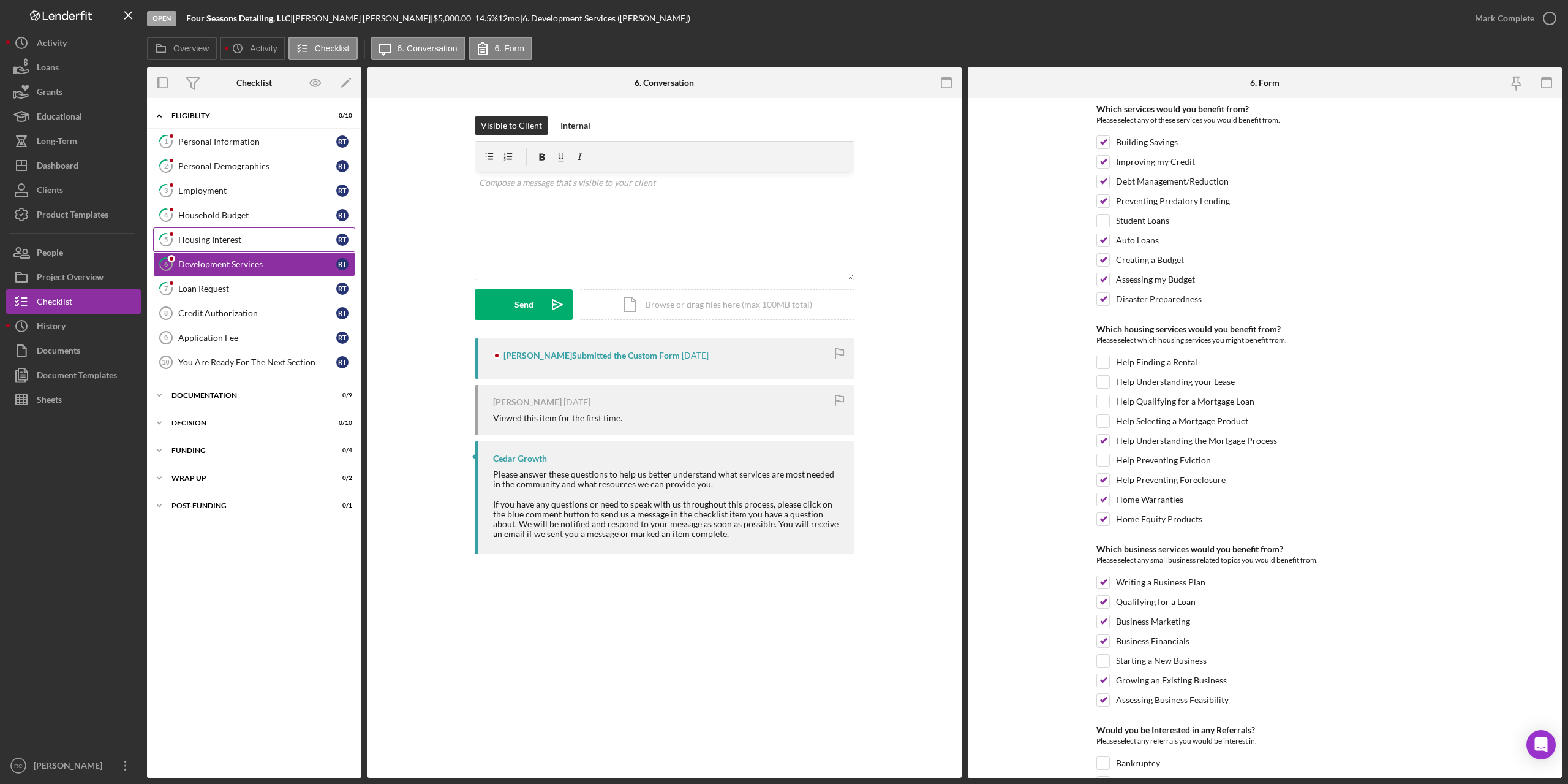
click at [221, 235] on div "Housing Interest" at bounding box center [257, 240] width 158 height 10
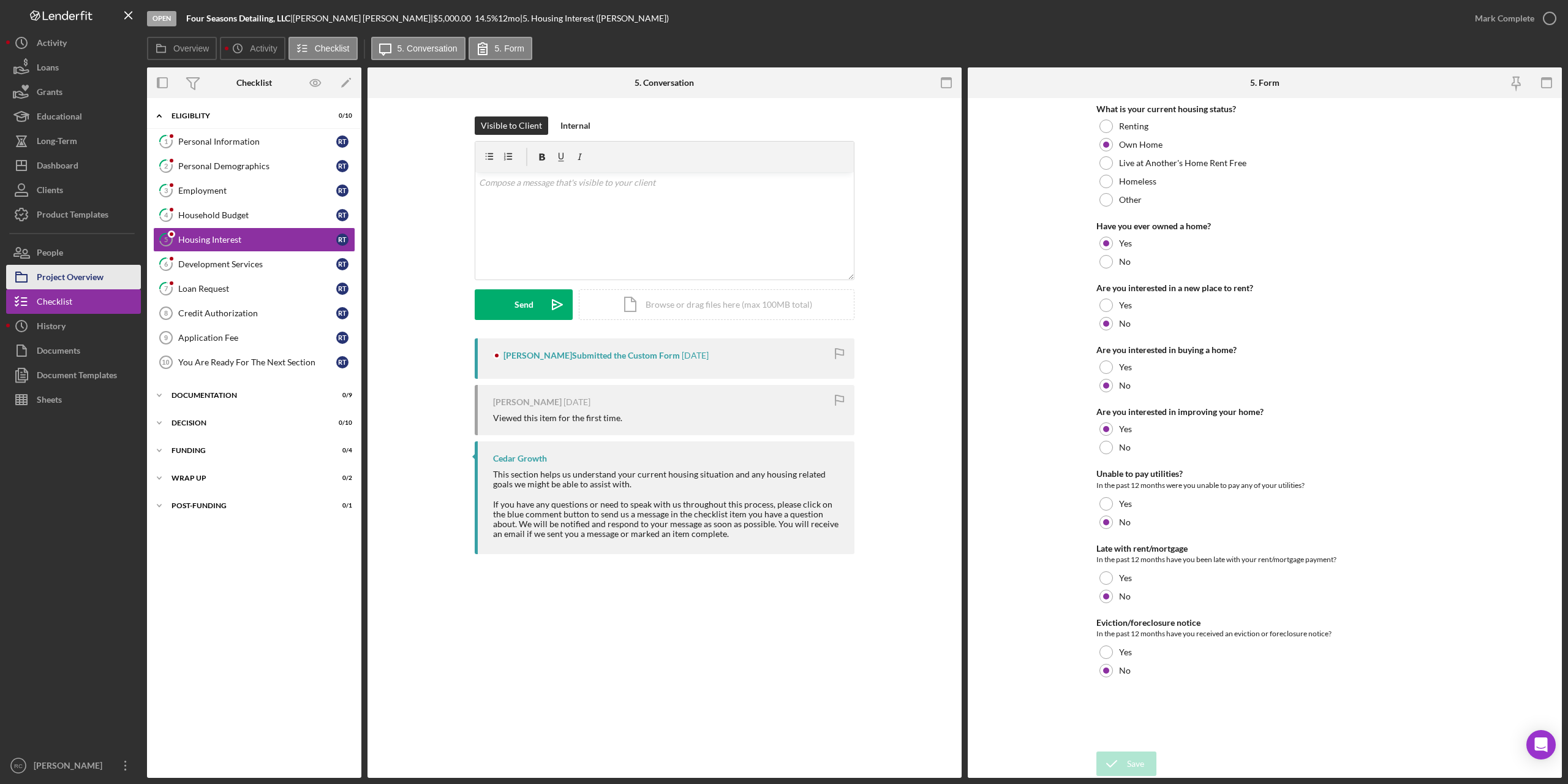
click at [105, 276] on button "Project Overview" at bounding box center [73, 277] width 135 height 24
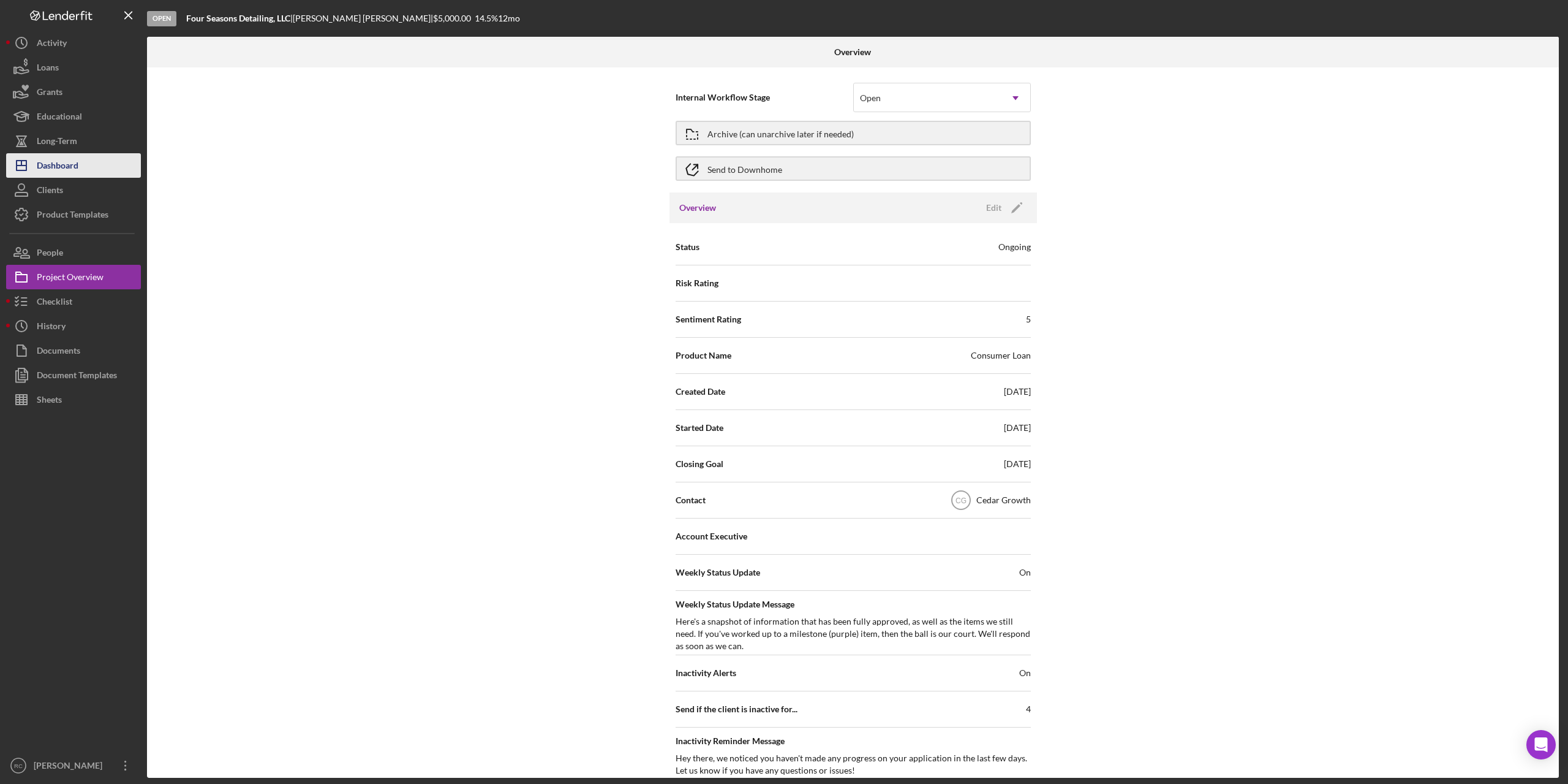
click at [61, 164] on div "Dashboard" at bounding box center [58, 167] width 42 height 27
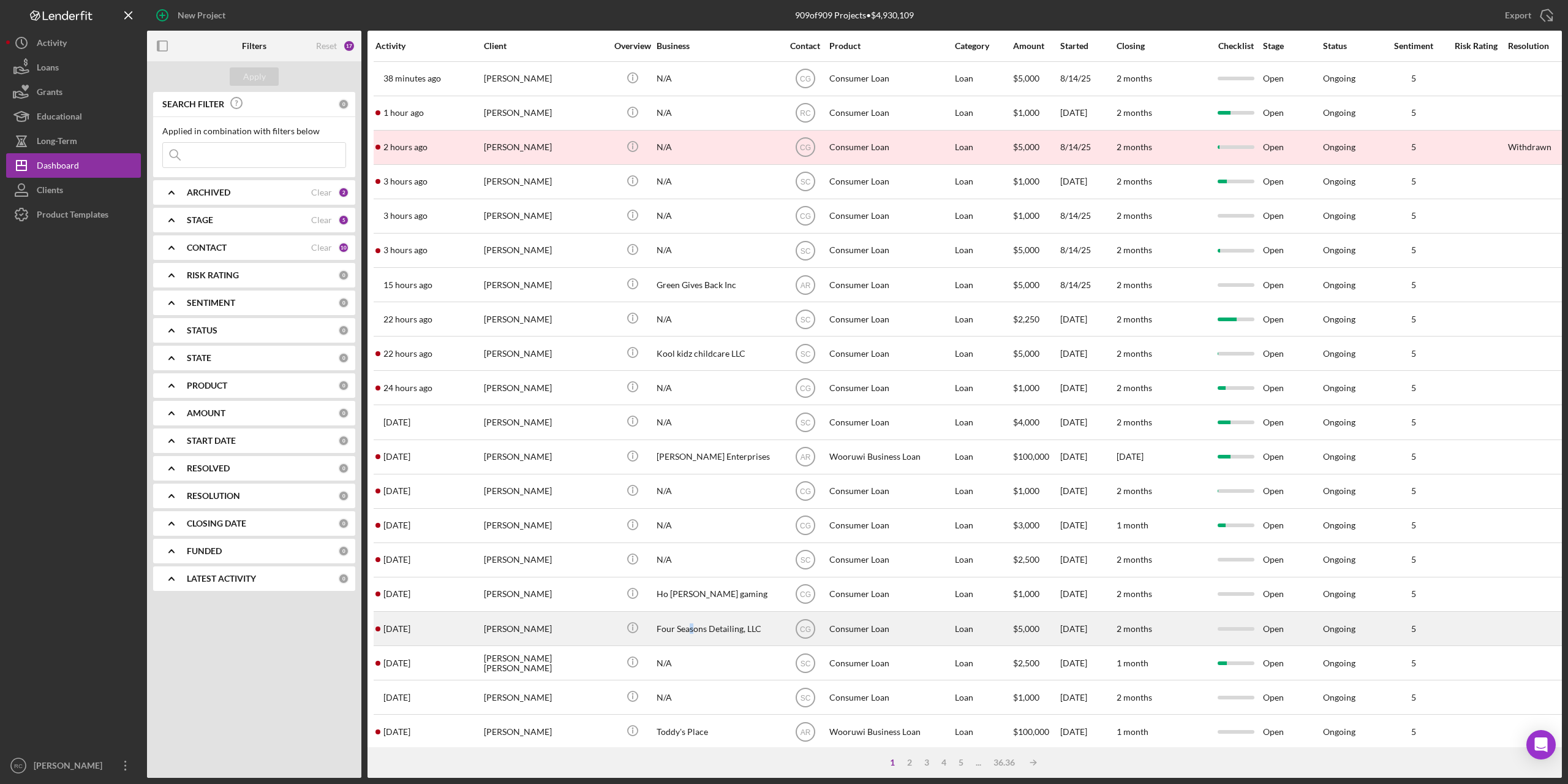
click at [691, 627] on div "Four Seasons Detailing, LLC" at bounding box center [717, 628] width 122 height 32
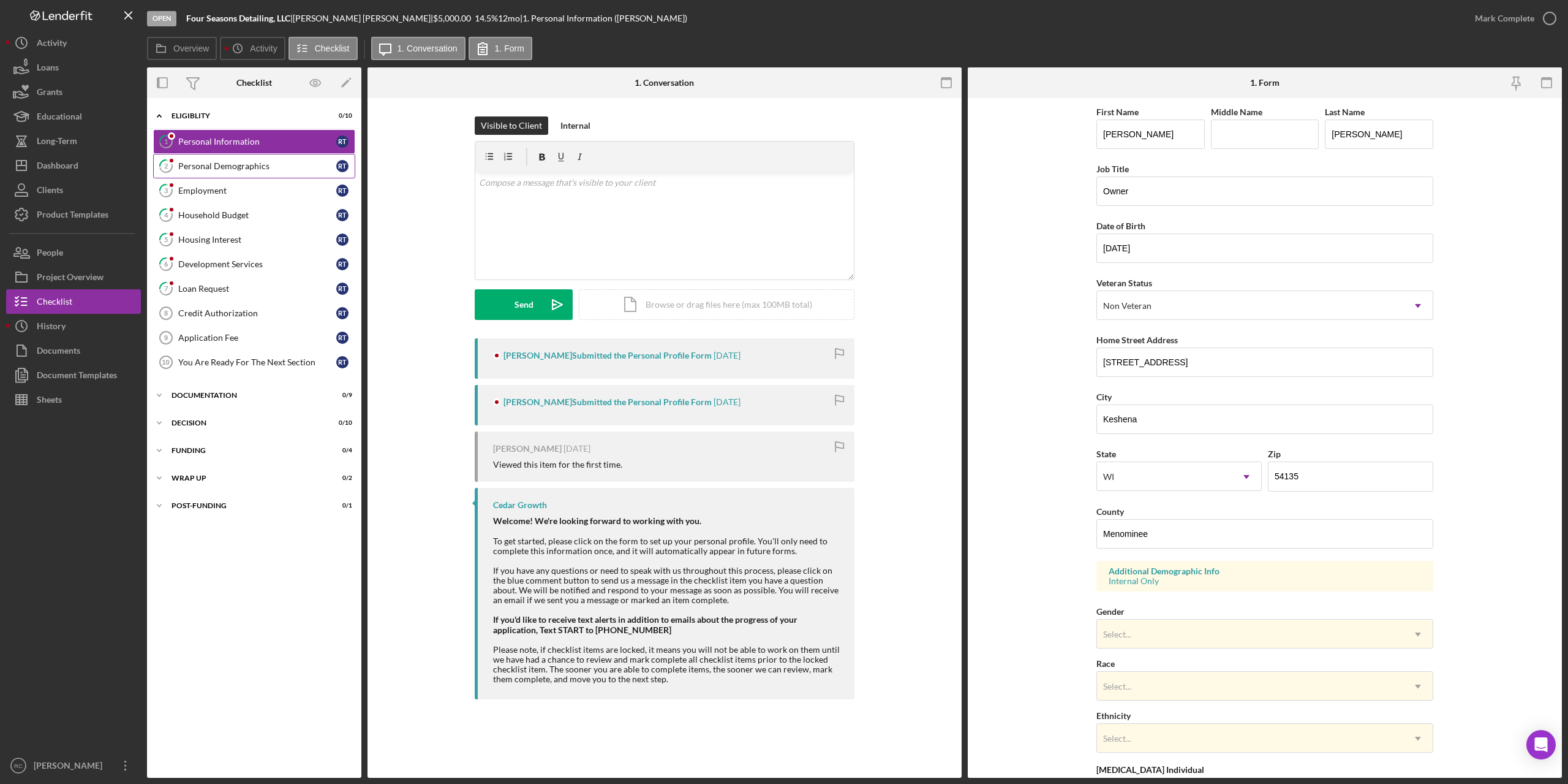
click at [260, 161] on div "Personal Demographics" at bounding box center [257, 166] width 158 height 10
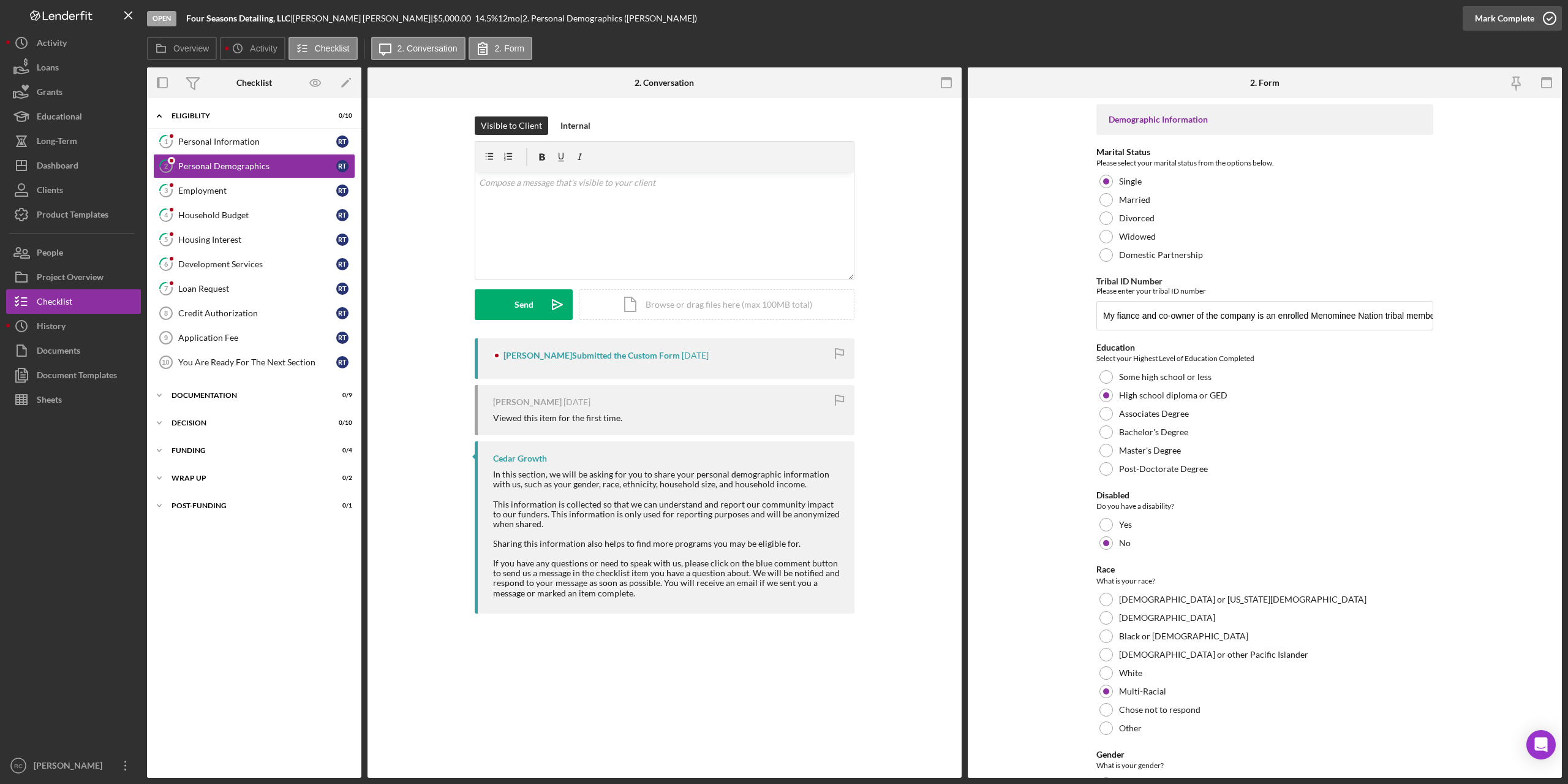
drag, startPoint x: 1547, startPoint y: 15, endPoint x: 1256, endPoint y: 115, distance: 307.7
click at [1547, 16] on icon "button" at bounding box center [1548, 18] width 30 height 30
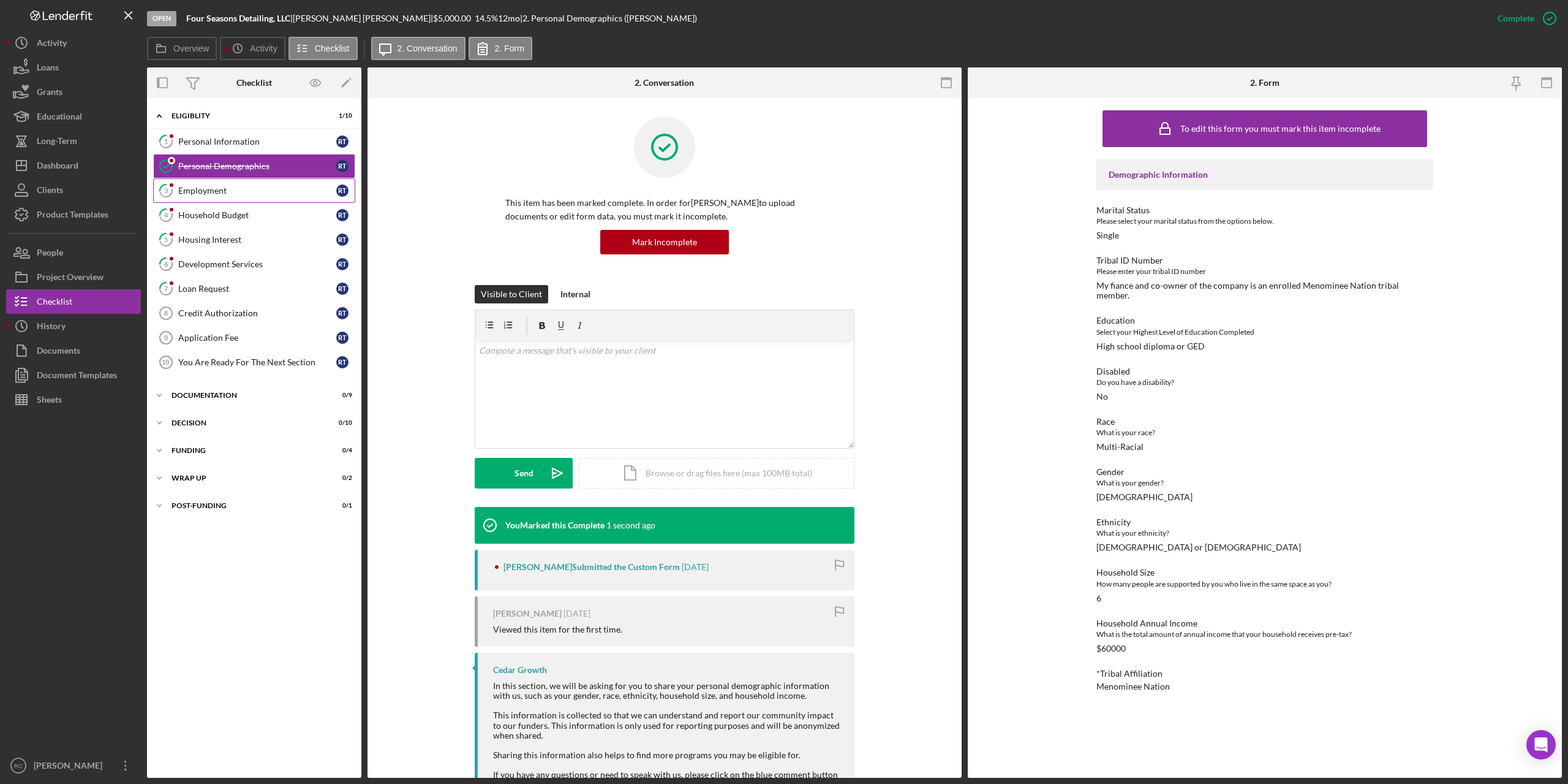
click at [204, 188] on div "Employment" at bounding box center [257, 191] width 158 height 10
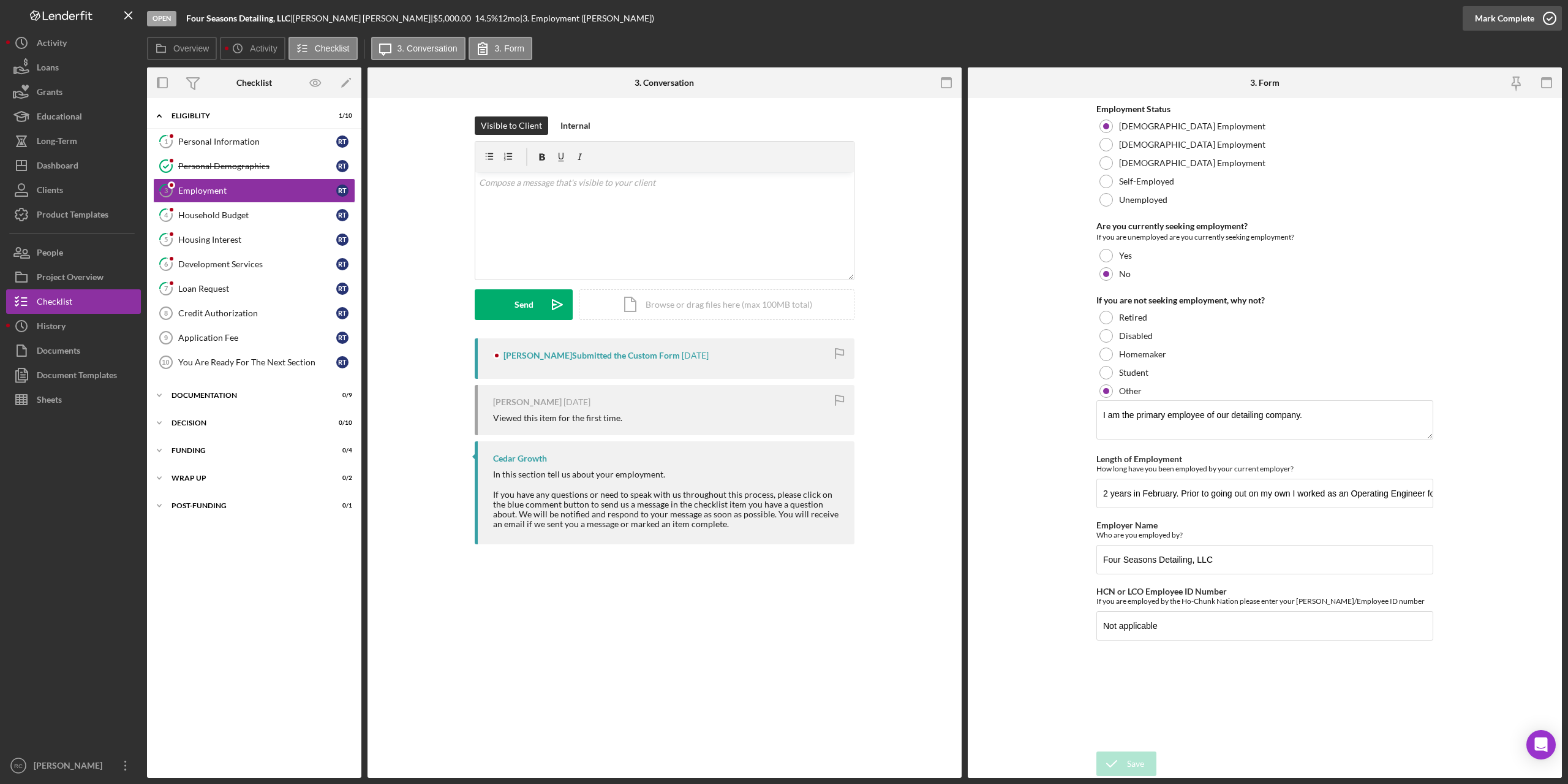
click at [1552, 19] on icon "button" at bounding box center [1548, 18] width 30 height 30
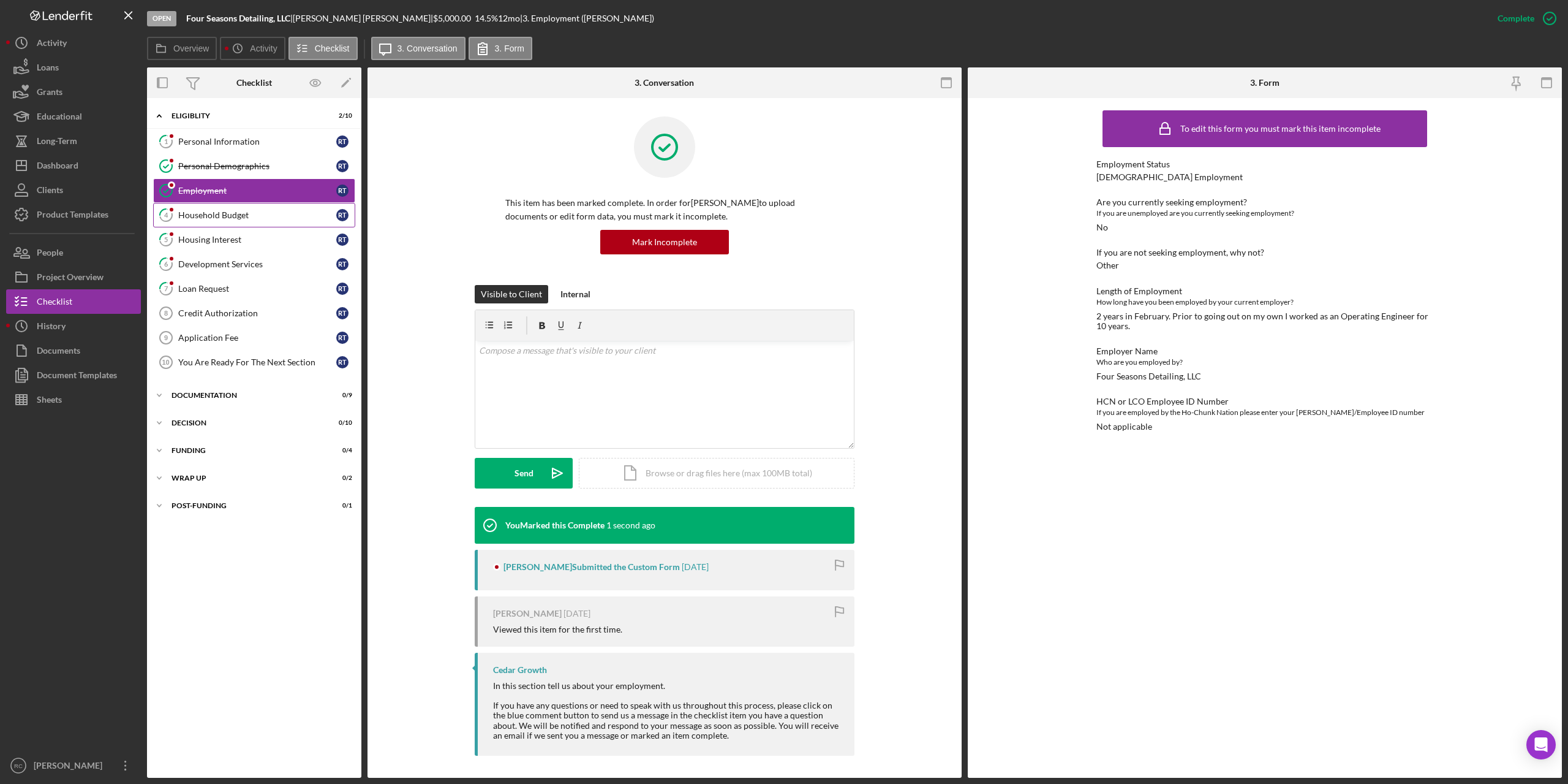
click at [230, 224] on link "4 Household Budget R T" at bounding box center [254, 215] width 202 height 24
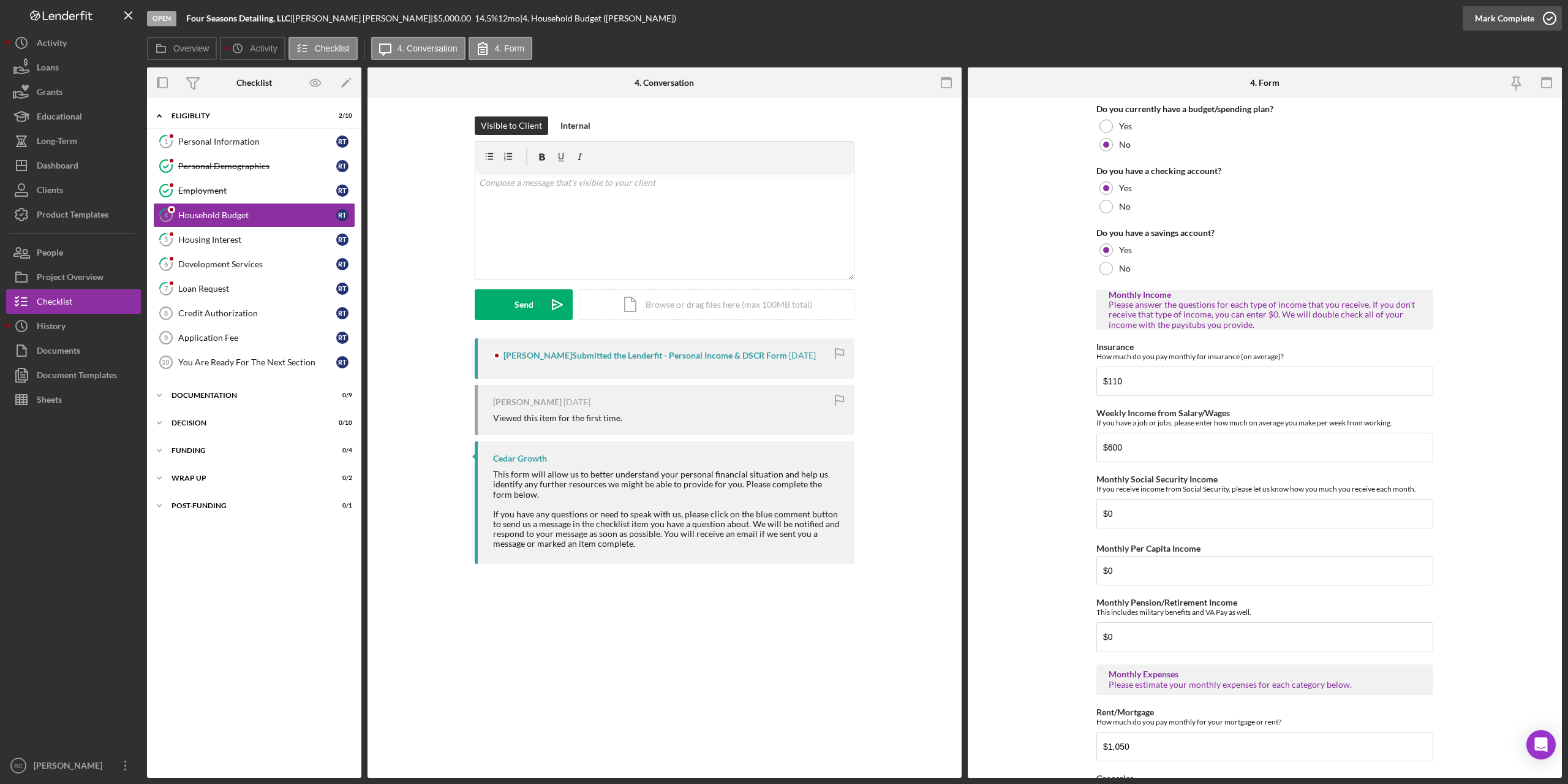
click at [1552, 16] on icon "button" at bounding box center [1548, 18] width 30 height 30
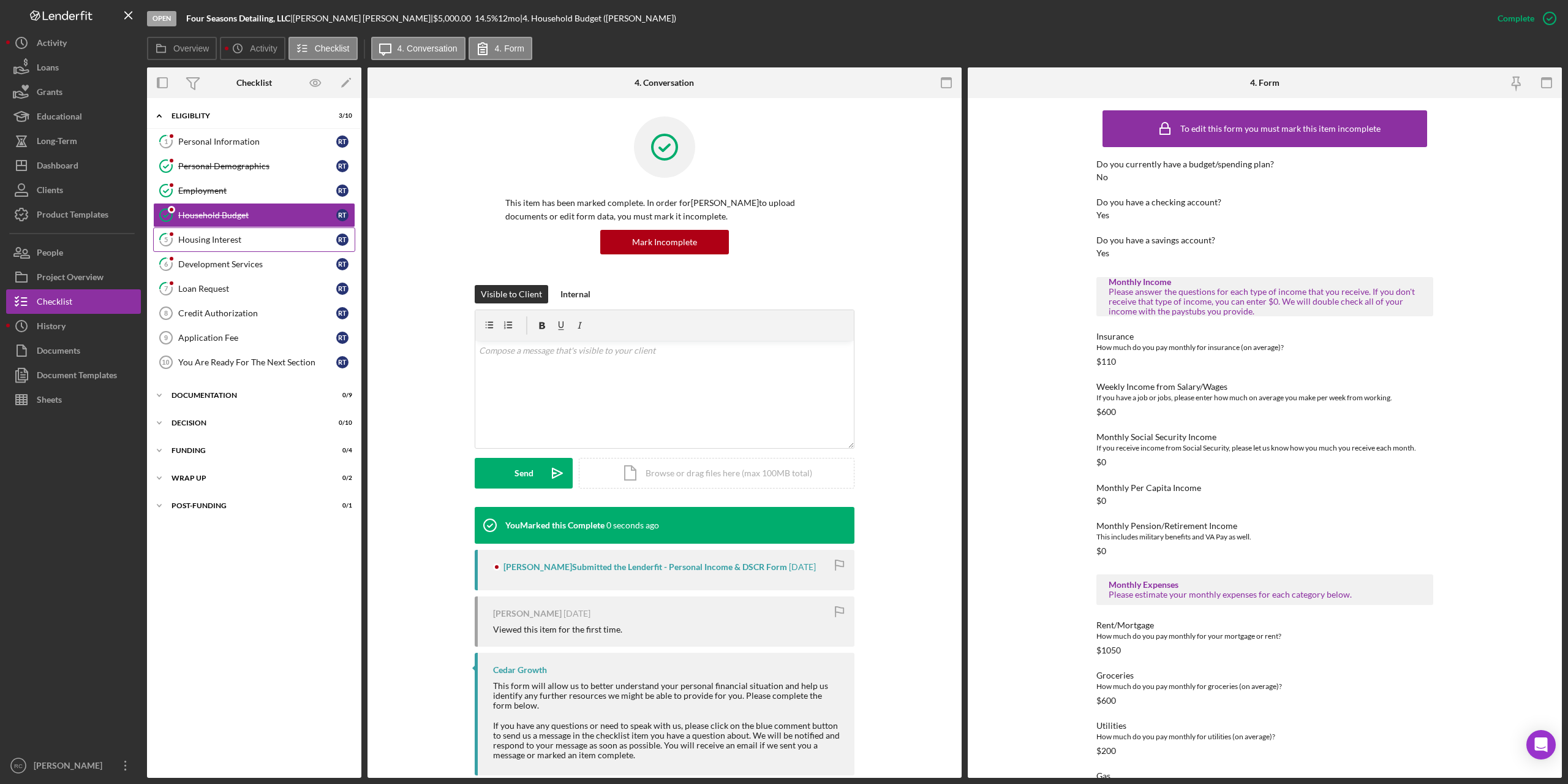
click at [188, 240] on div "Housing Interest" at bounding box center [257, 240] width 158 height 10
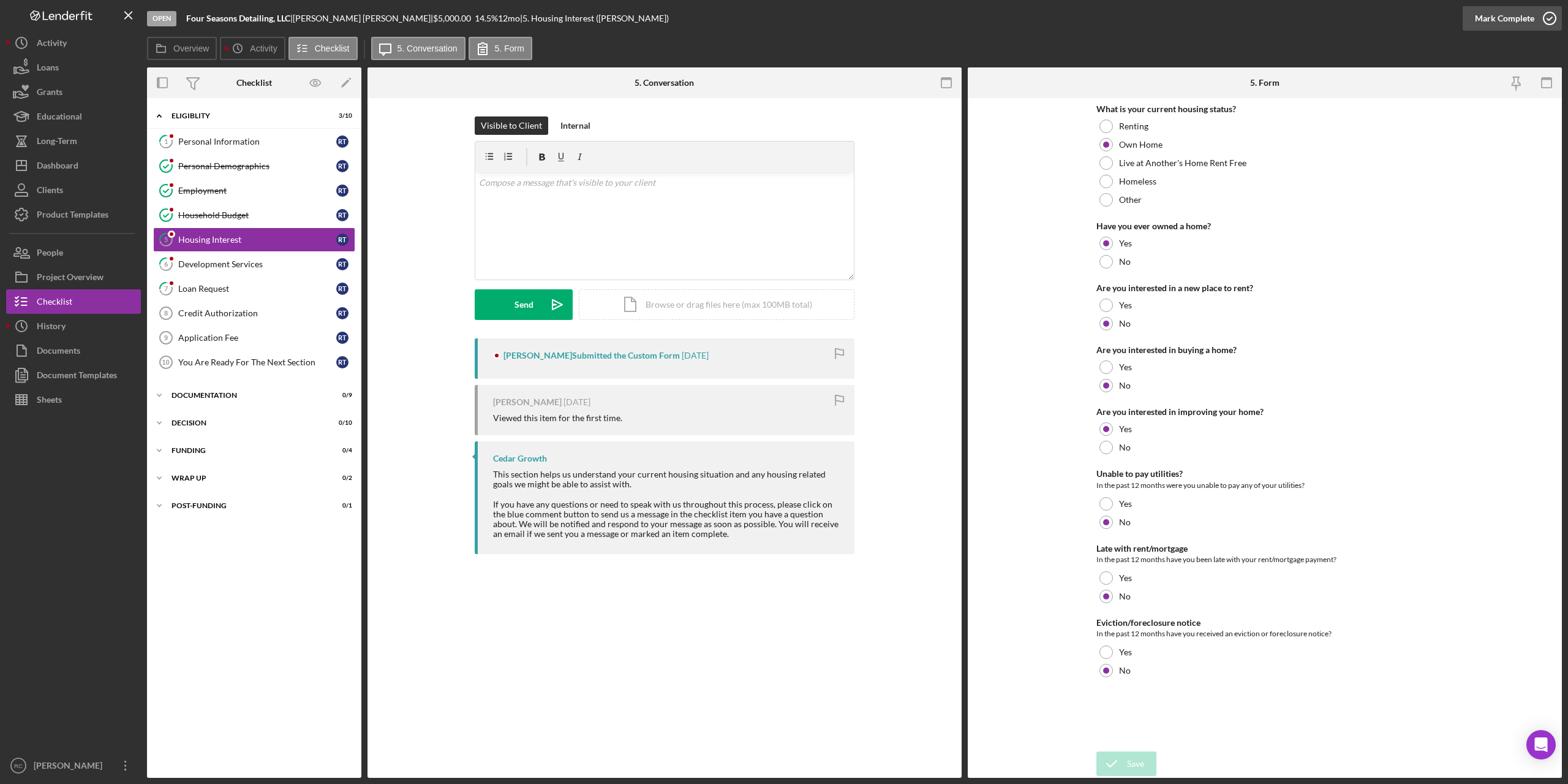
click at [1549, 13] on icon "button" at bounding box center [1548, 18] width 30 height 30
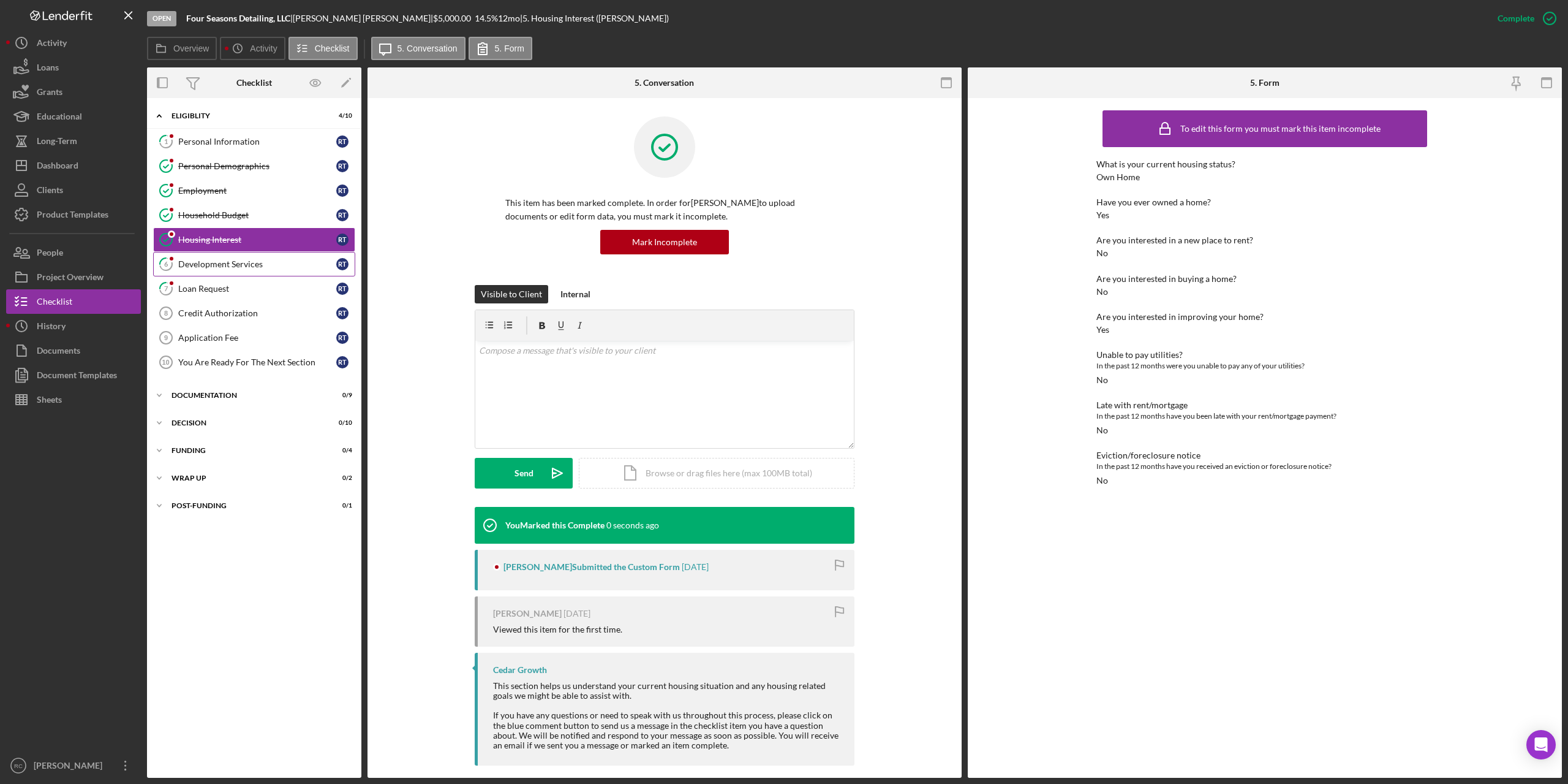
click at [208, 257] on link "6 Development Services R T" at bounding box center [254, 264] width 202 height 24
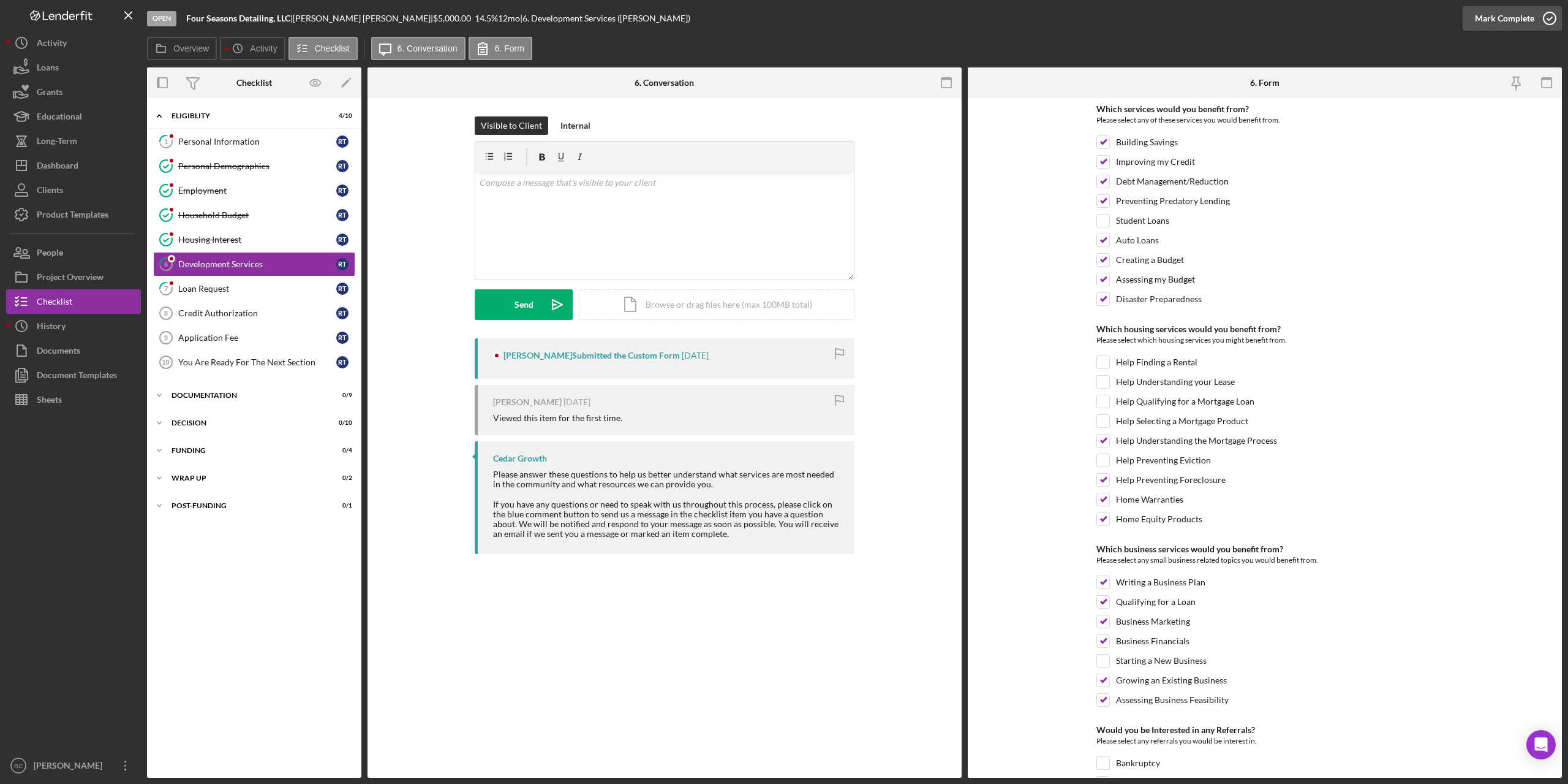
click at [1553, 16] on icon "button" at bounding box center [1548, 18] width 30 height 30
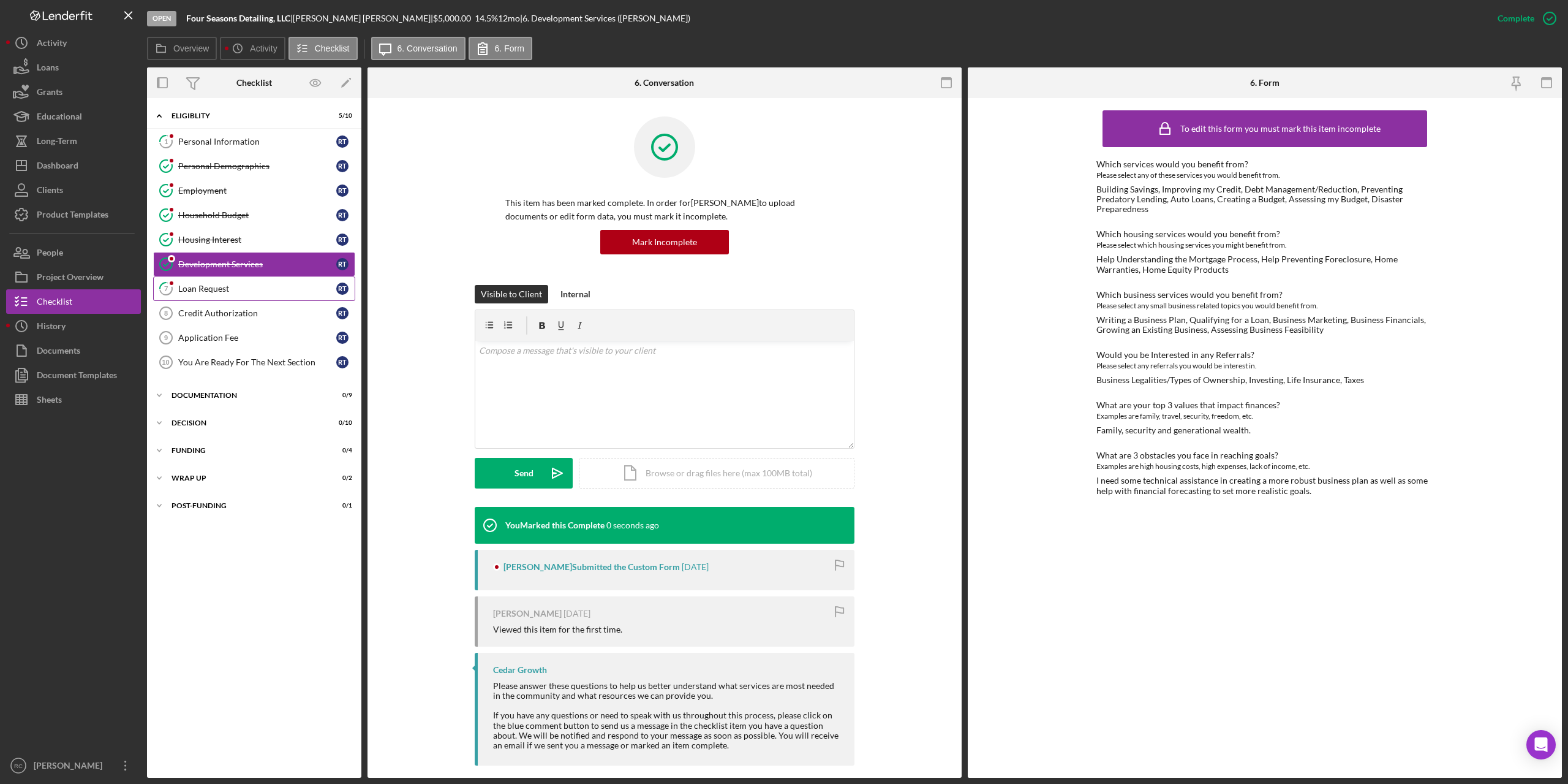
click at [197, 286] on div "Loan Request" at bounding box center [257, 288] width 158 height 10
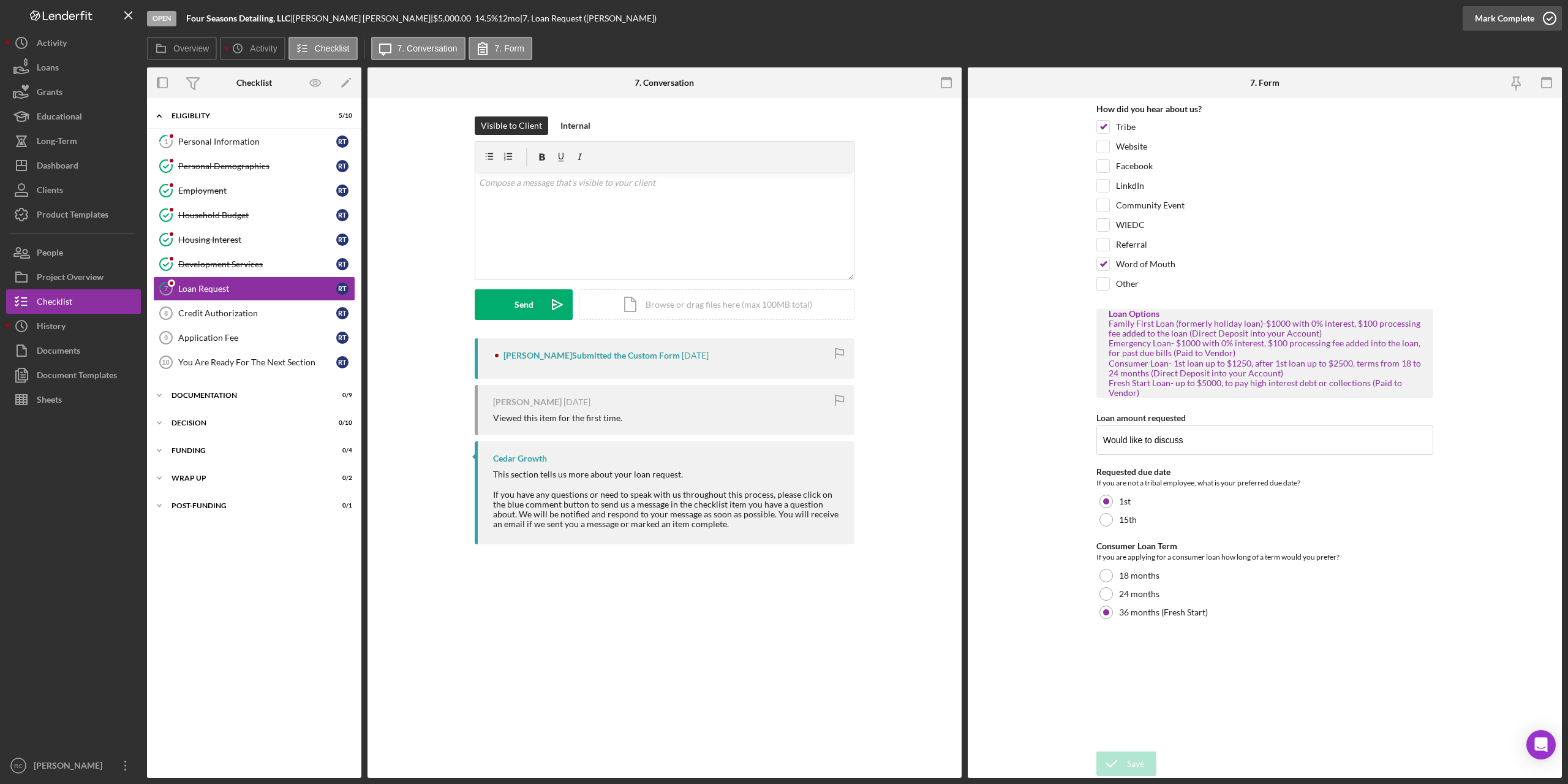
click at [1548, 20] on icon "button" at bounding box center [1548, 18] width 30 height 30
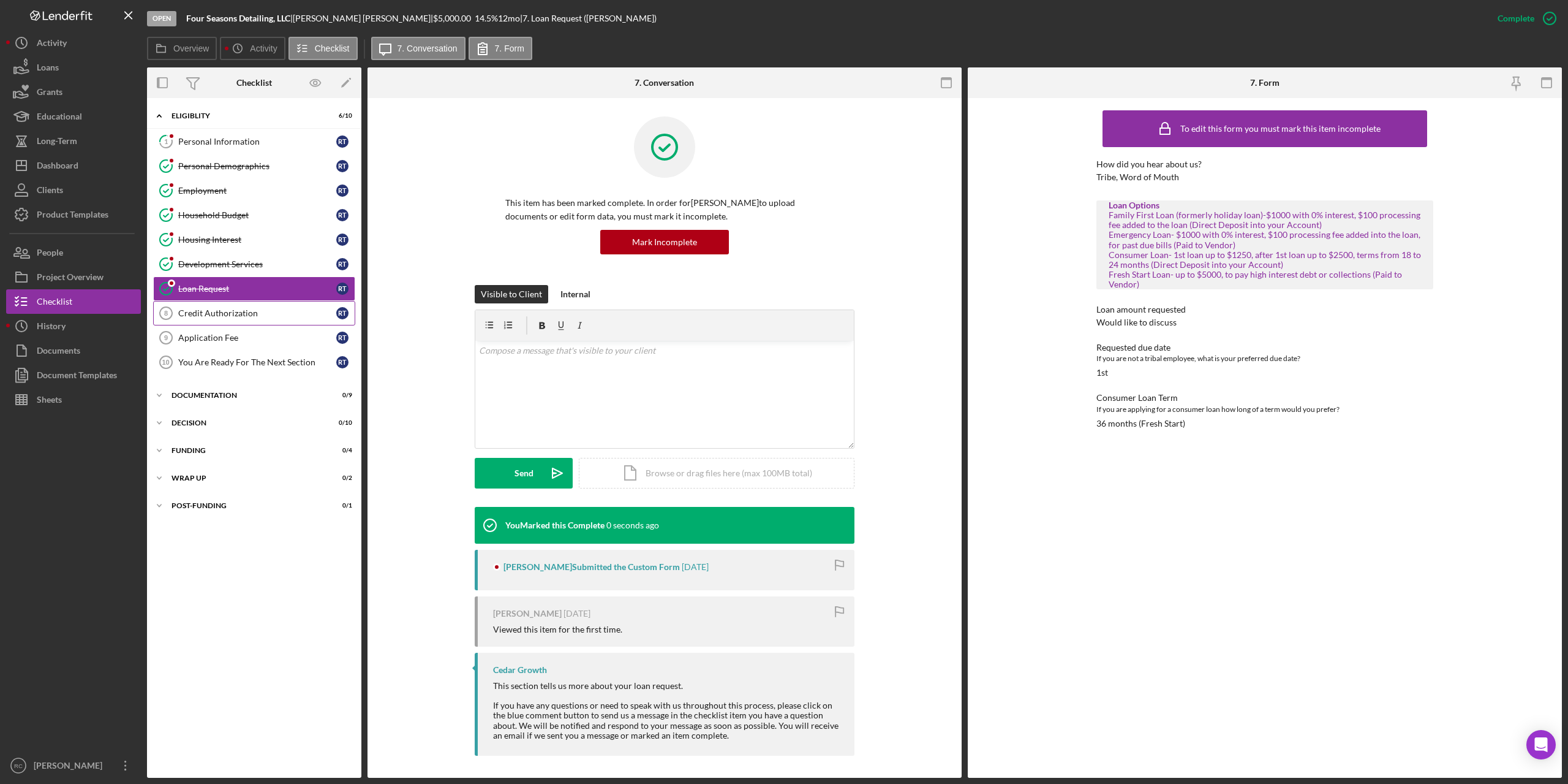
click at [233, 310] on div "Credit Authorization" at bounding box center [257, 313] width 158 height 10
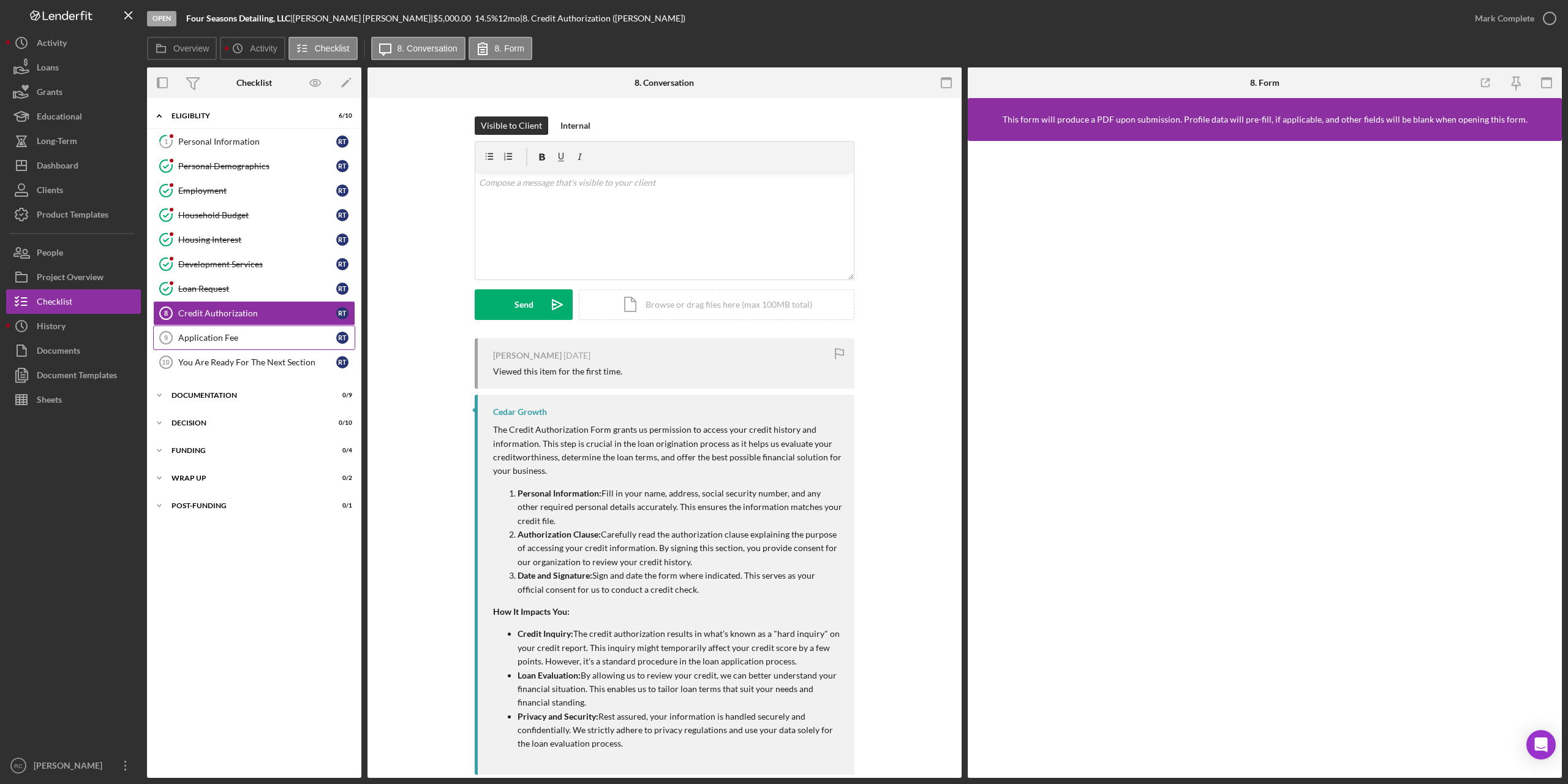
click at [231, 341] on div "Application Fee" at bounding box center [257, 337] width 158 height 10
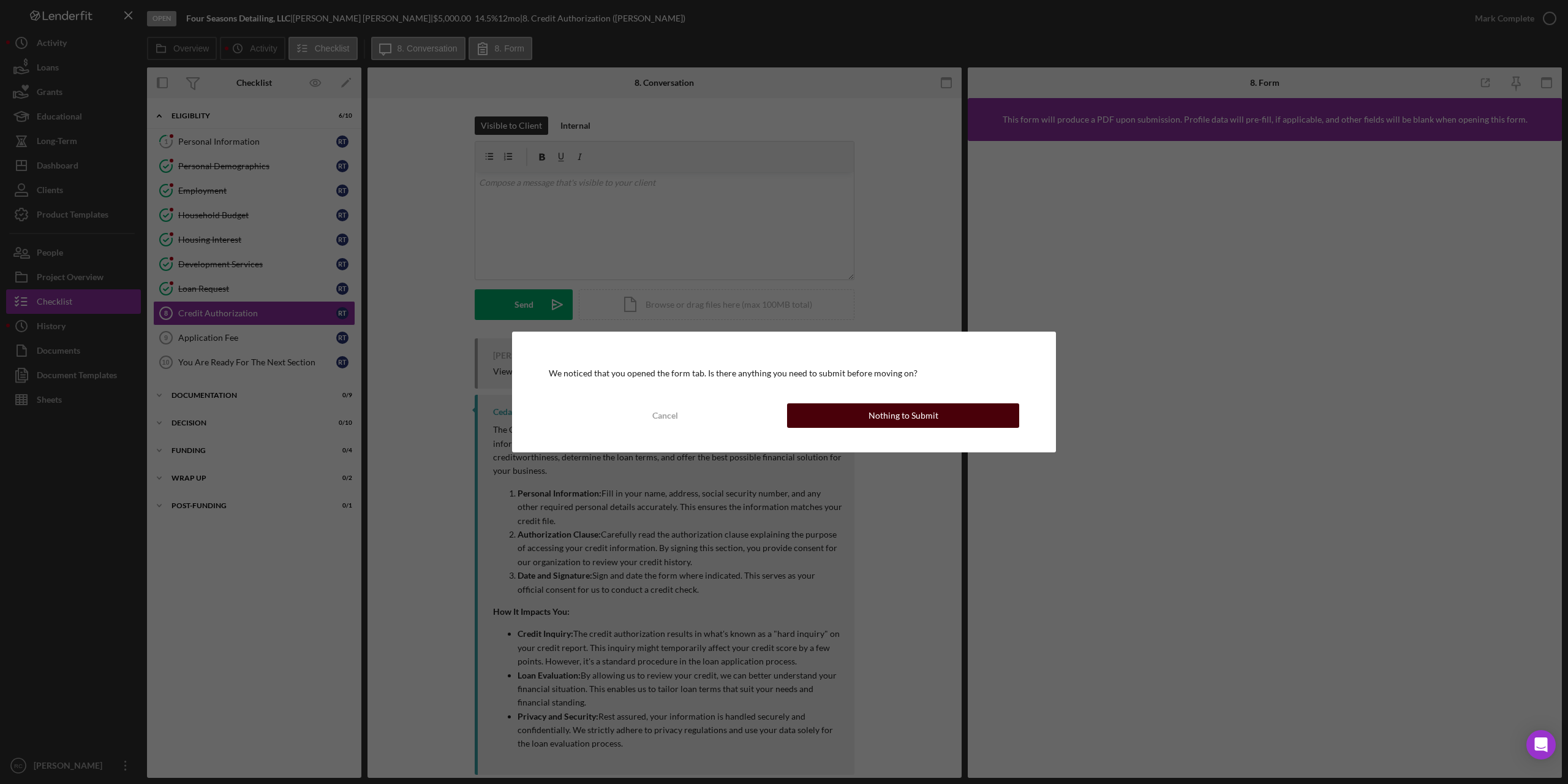
click at [954, 412] on button "Nothing to Submit" at bounding box center [904, 415] width 233 height 24
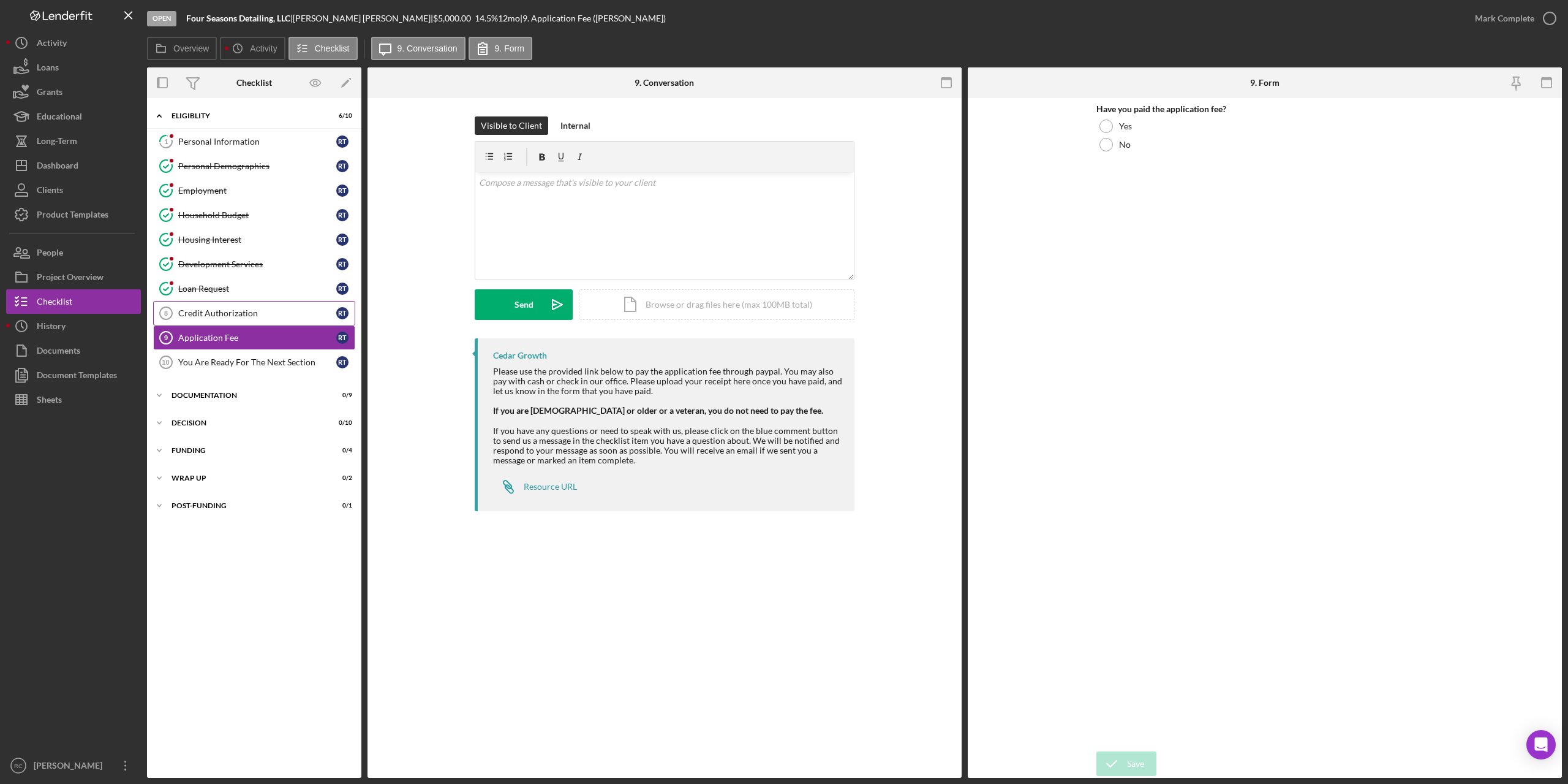
click at [221, 306] on link "Credit Authorization 8 Credit Authorization R T" at bounding box center [254, 313] width 202 height 24
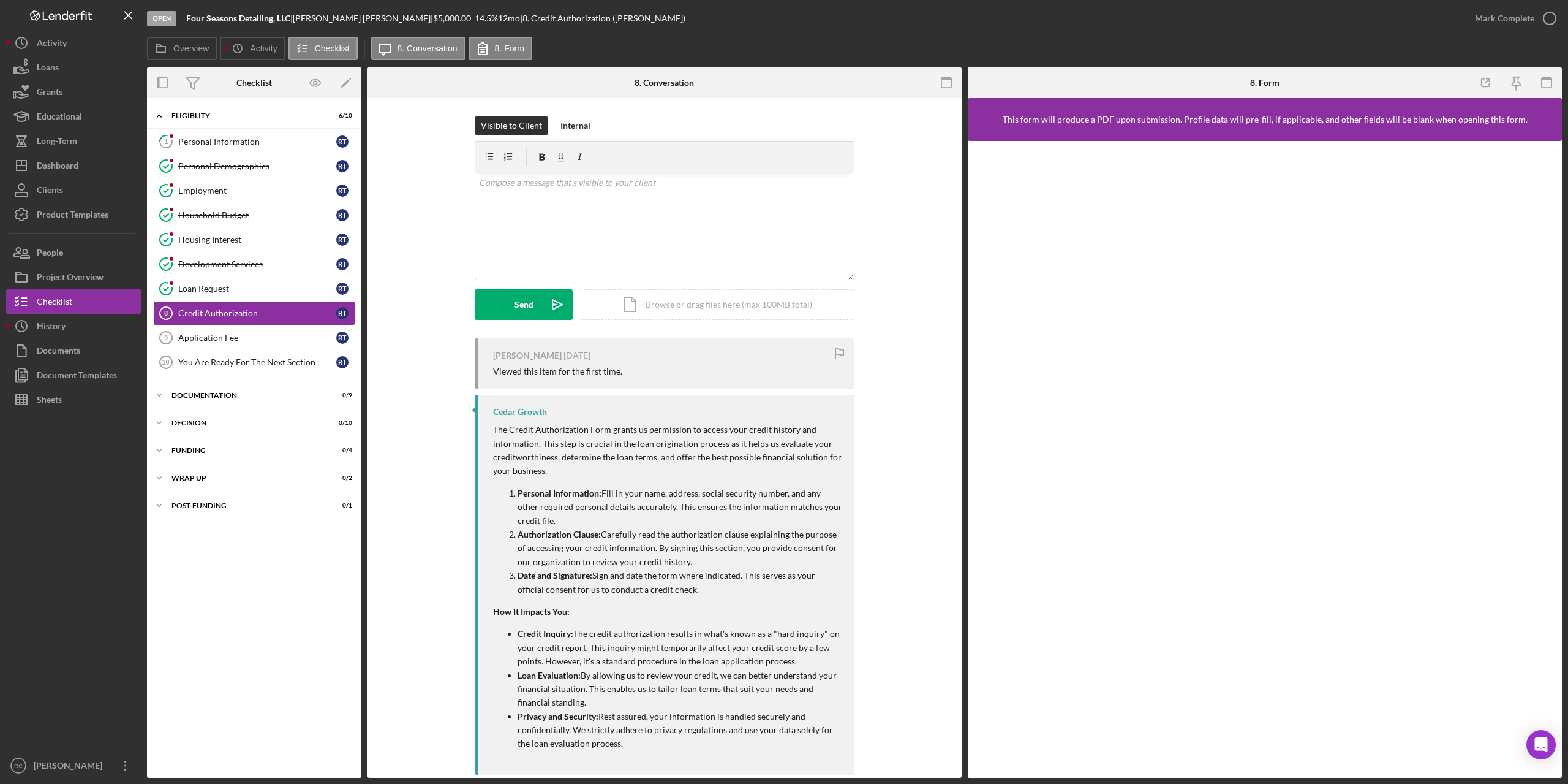
scroll to position [22, 0]
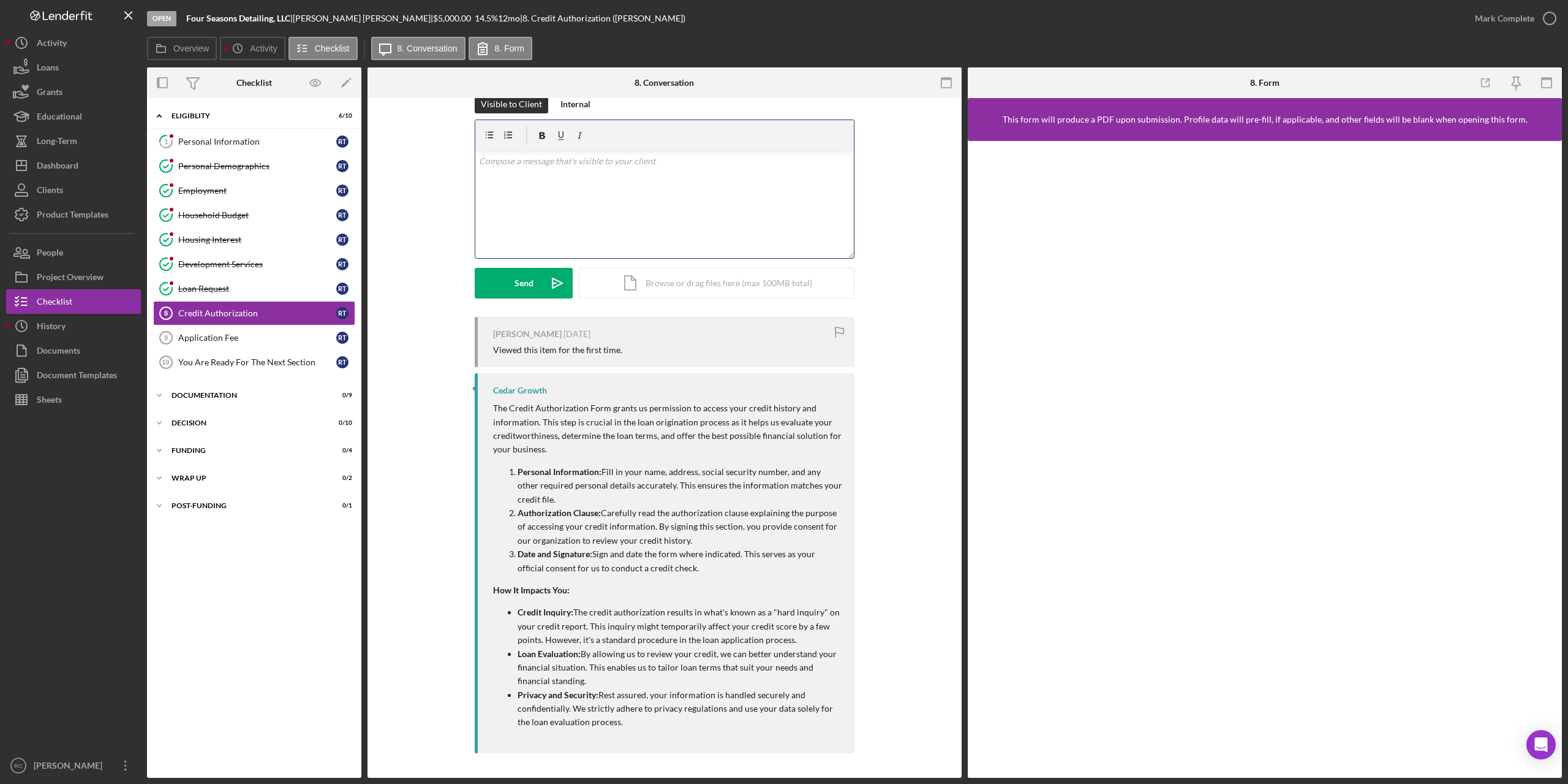
click at [526, 163] on p at bounding box center [664, 161] width 372 height 14
click at [526, 285] on div "Send" at bounding box center [524, 283] width 19 height 30
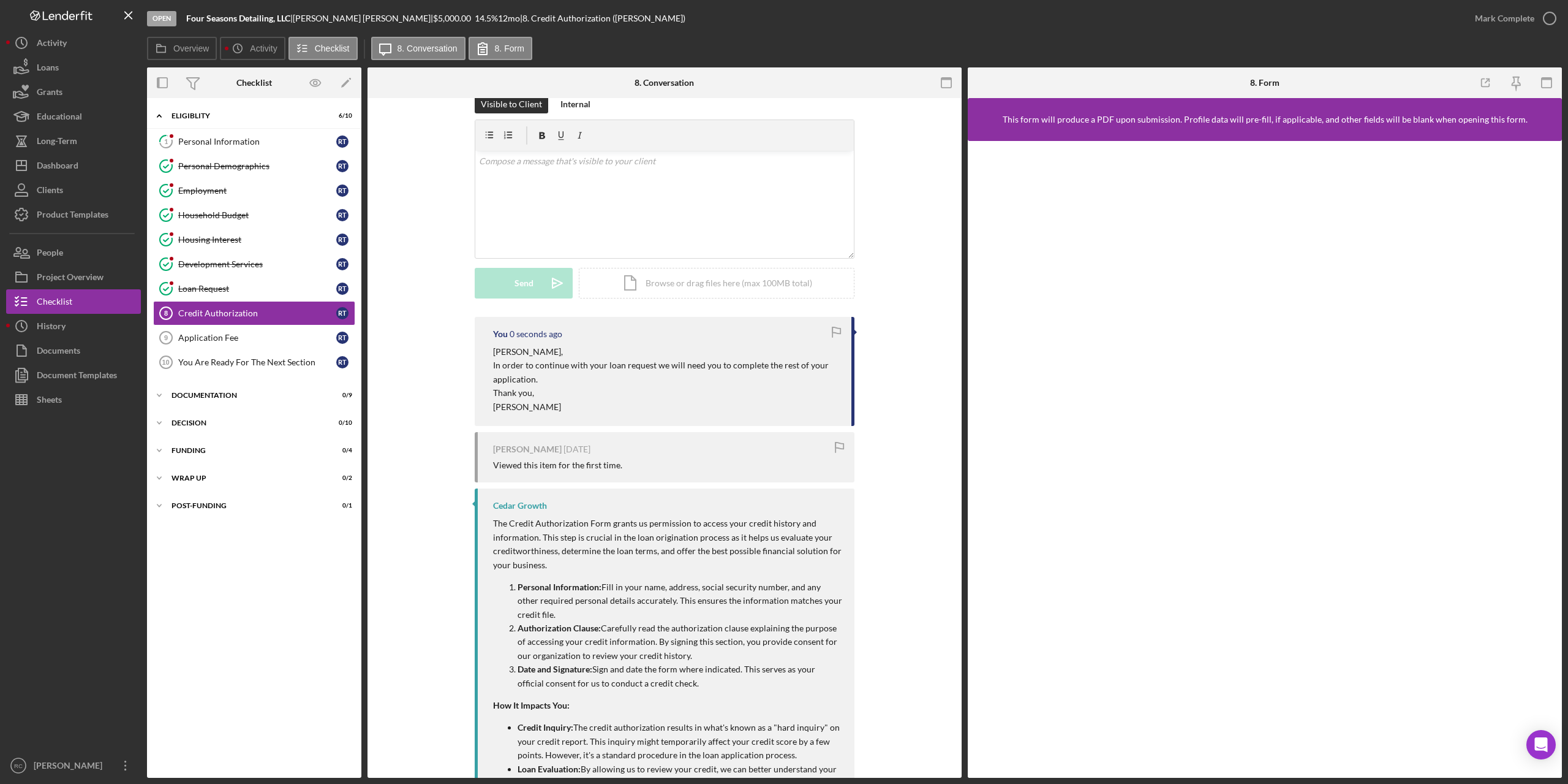
scroll to position [0, 0]
click at [58, 275] on div "Project Overview" at bounding box center [70, 279] width 66 height 27
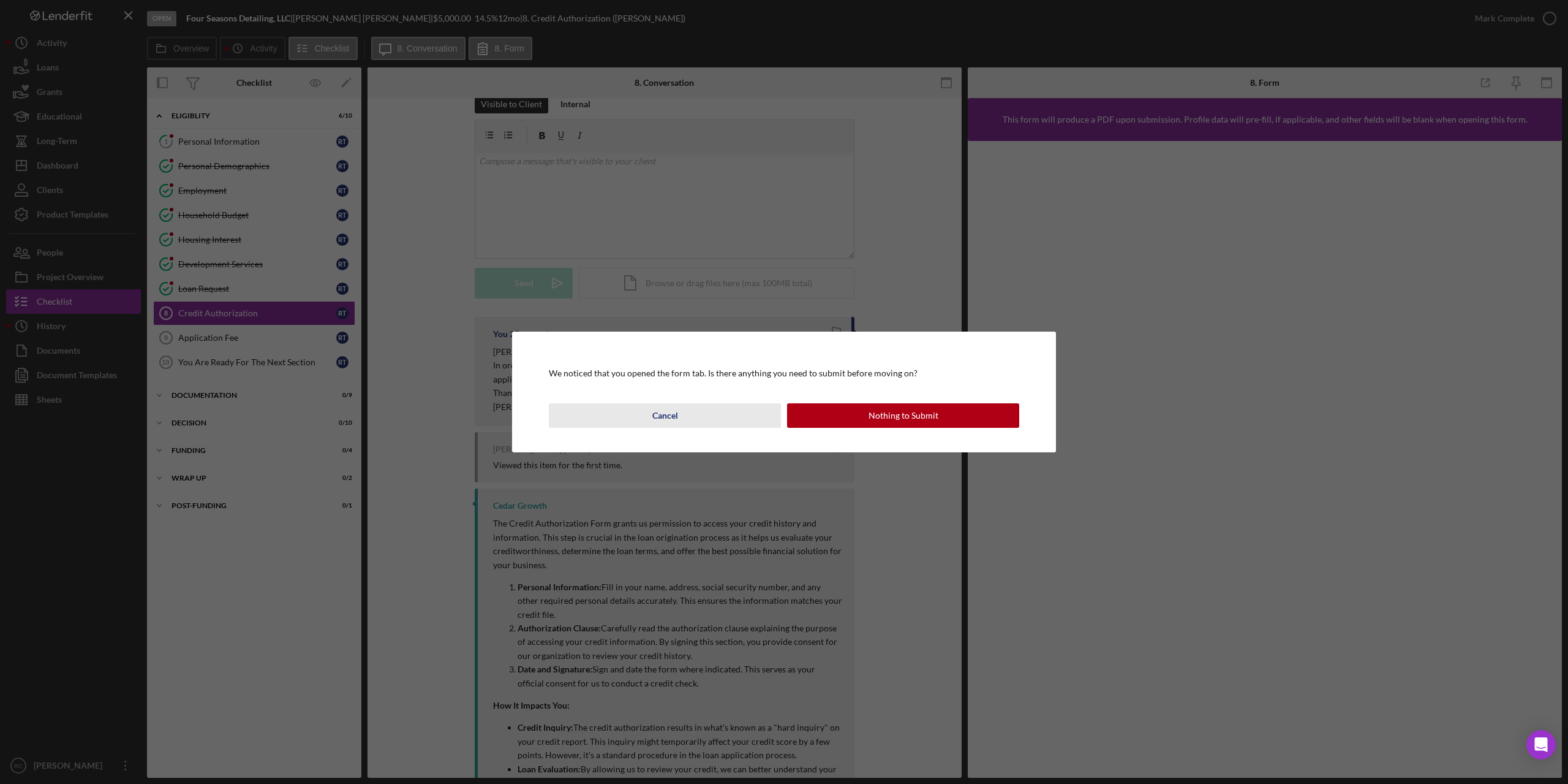
click at [673, 416] on div "Cancel" at bounding box center [665, 415] width 25 height 24
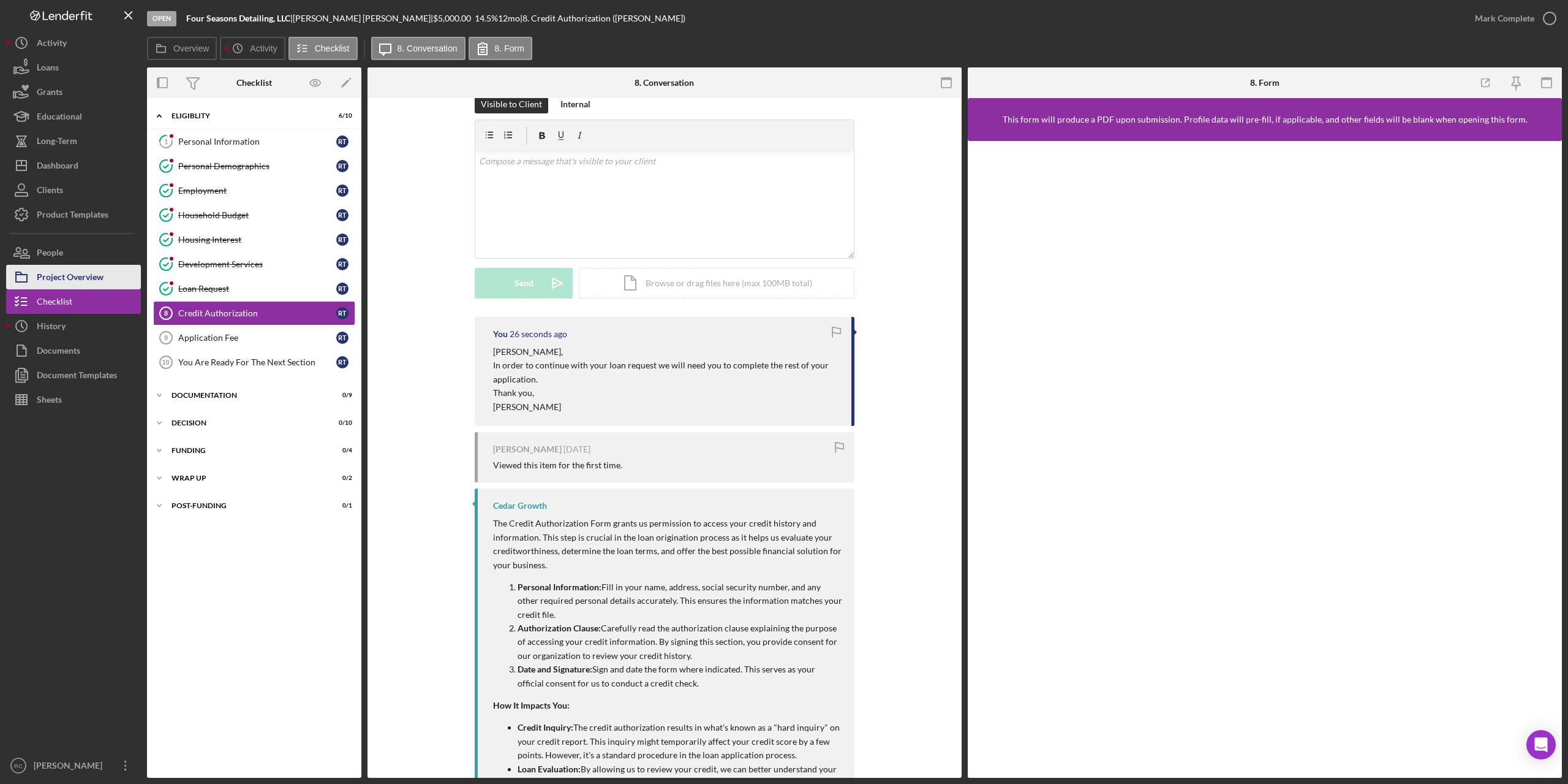
click at [88, 275] on div "Project Overview" at bounding box center [70, 279] width 66 height 27
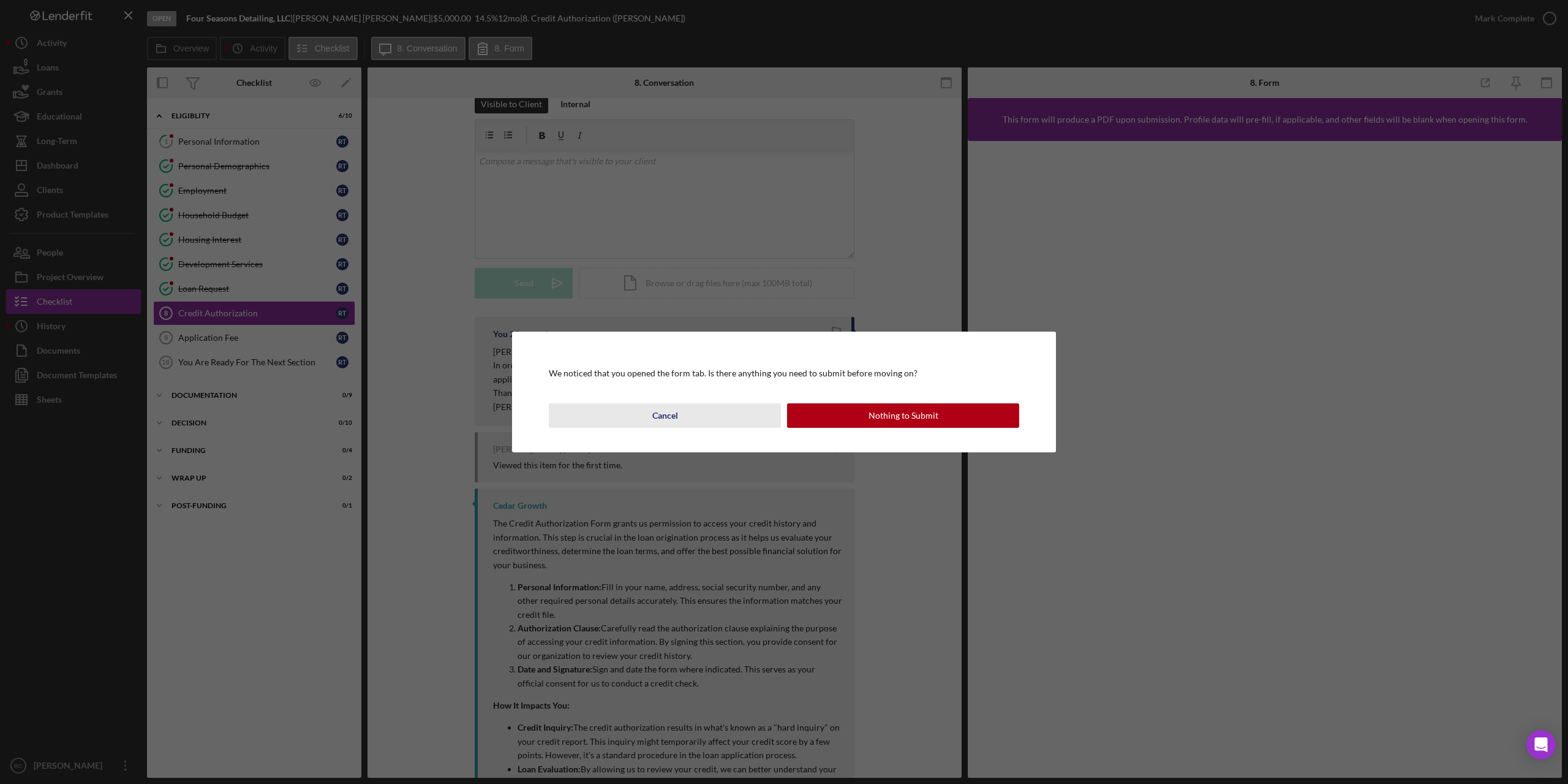
click at [664, 420] on div "Cancel" at bounding box center [665, 415] width 25 height 24
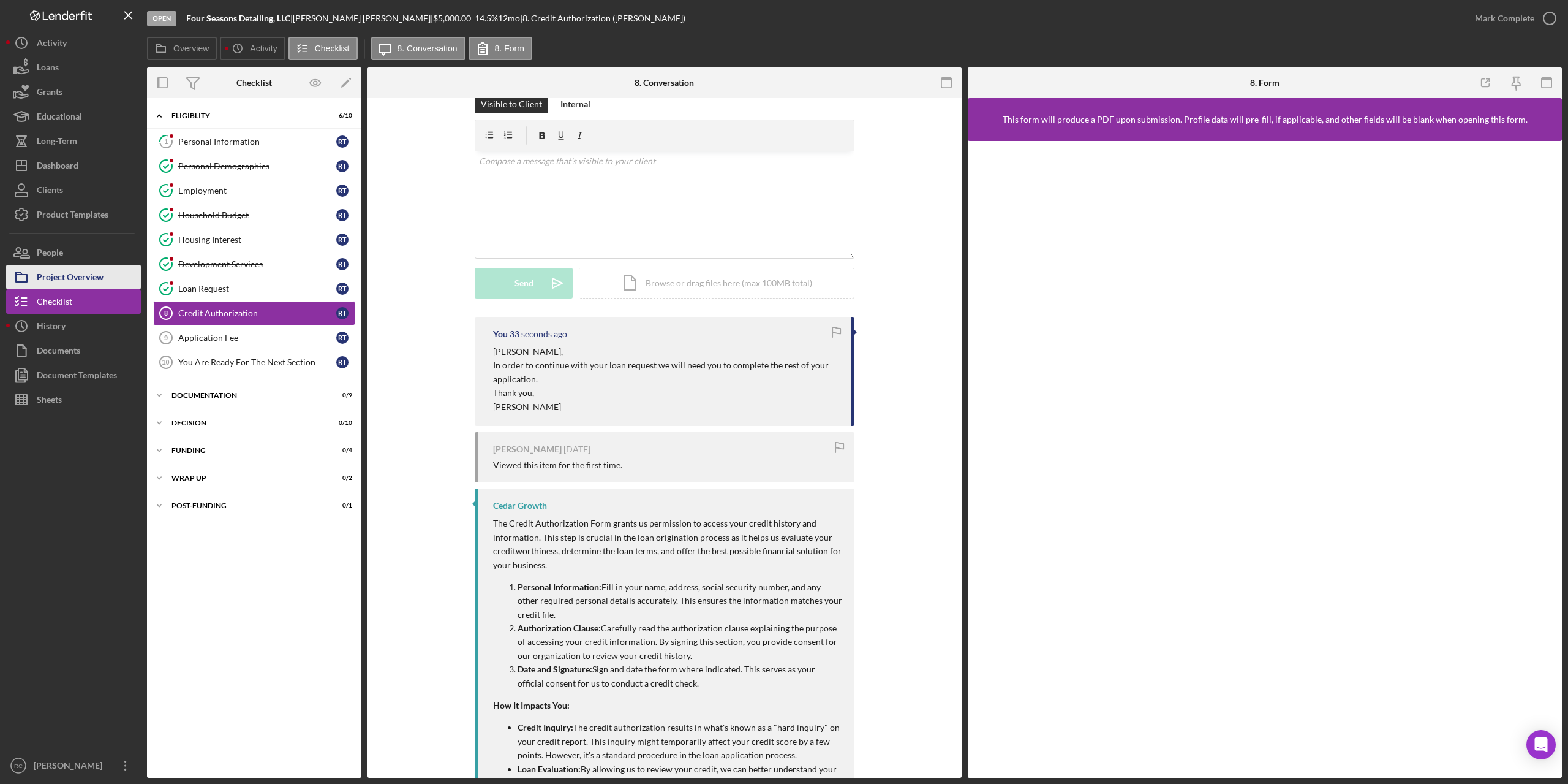
click at [74, 278] on div "Project Overview" at bounding box center [70, 279] width 66 height 27
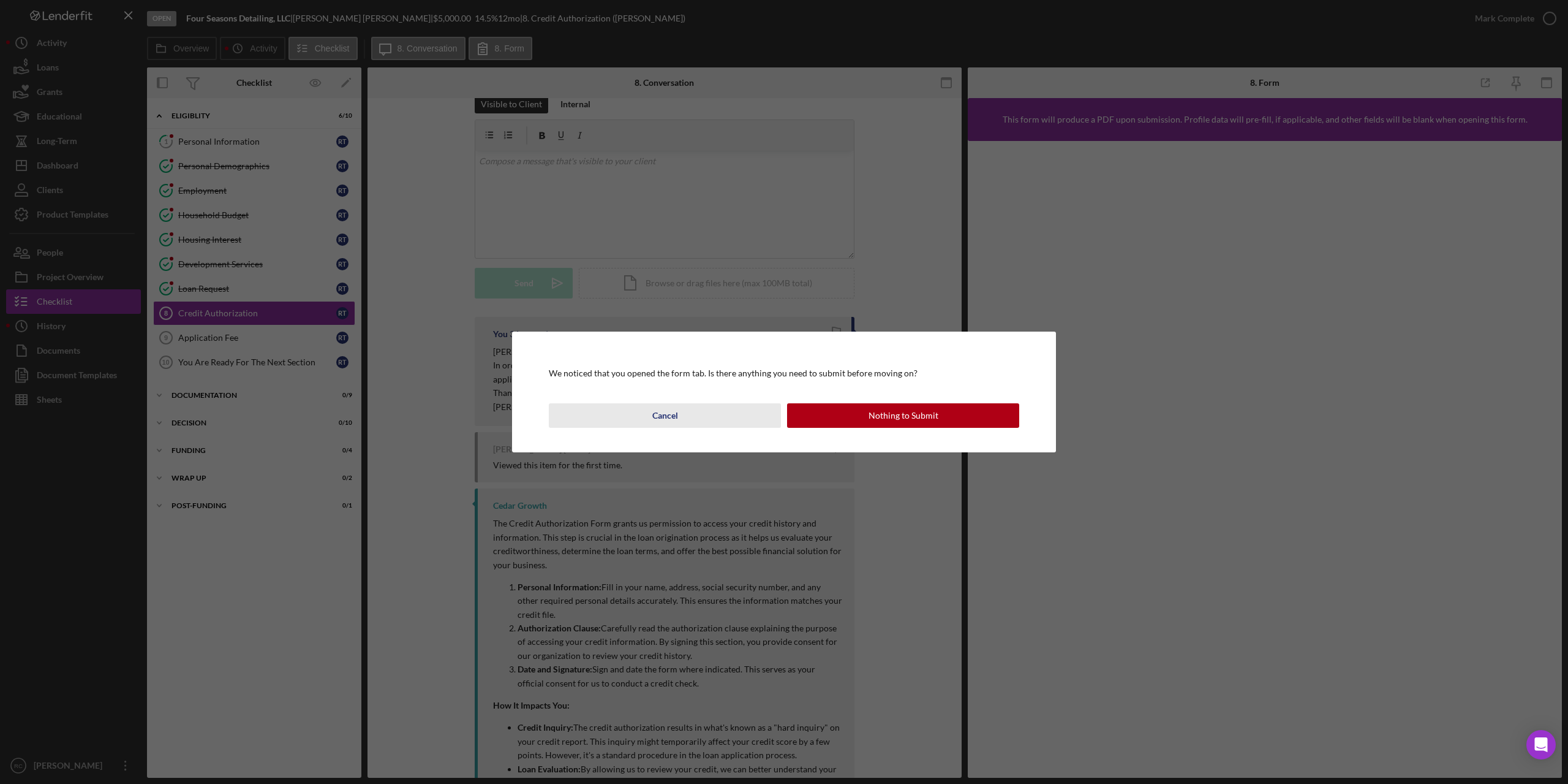
click at [655, 414] on div "Cancel" at bounding box center [665, 415] width 25 height 24
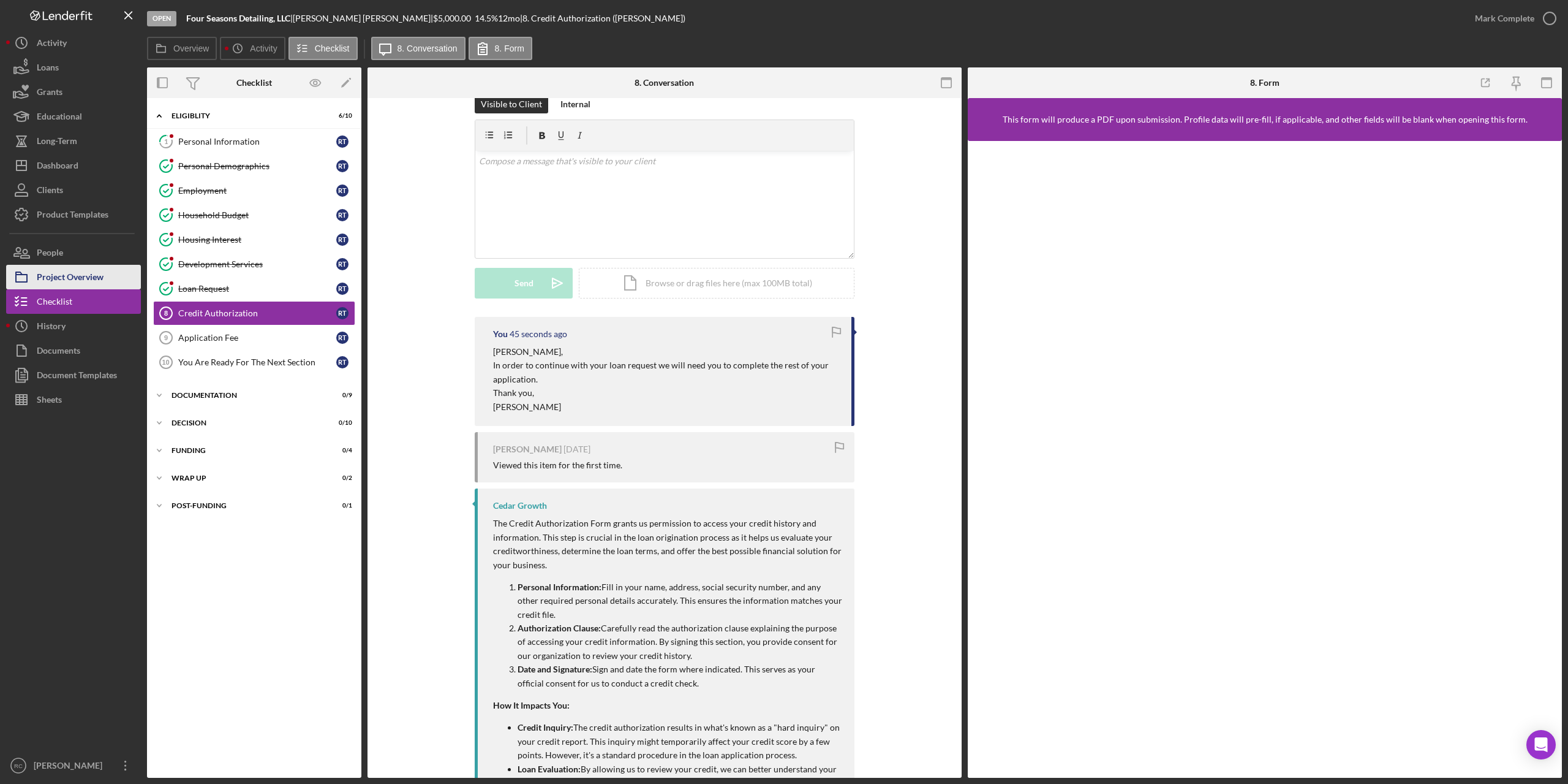
click at [85, 273] on div "Project Overview" at bounding box center [70, 279] width 66 height 27
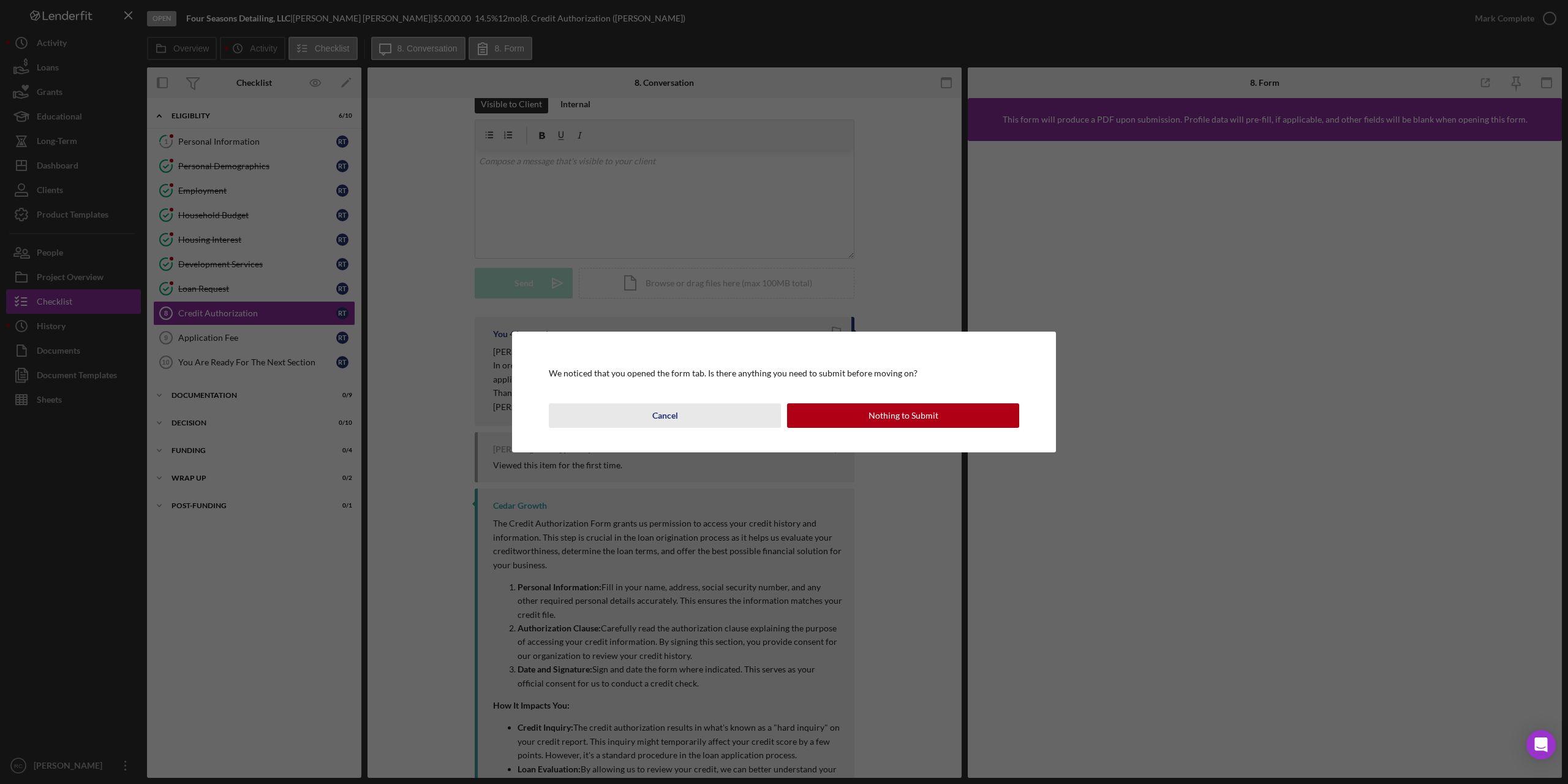
click at [660, 414] on div "Cancel" at bounding box center [665, 415] width 25 height 24
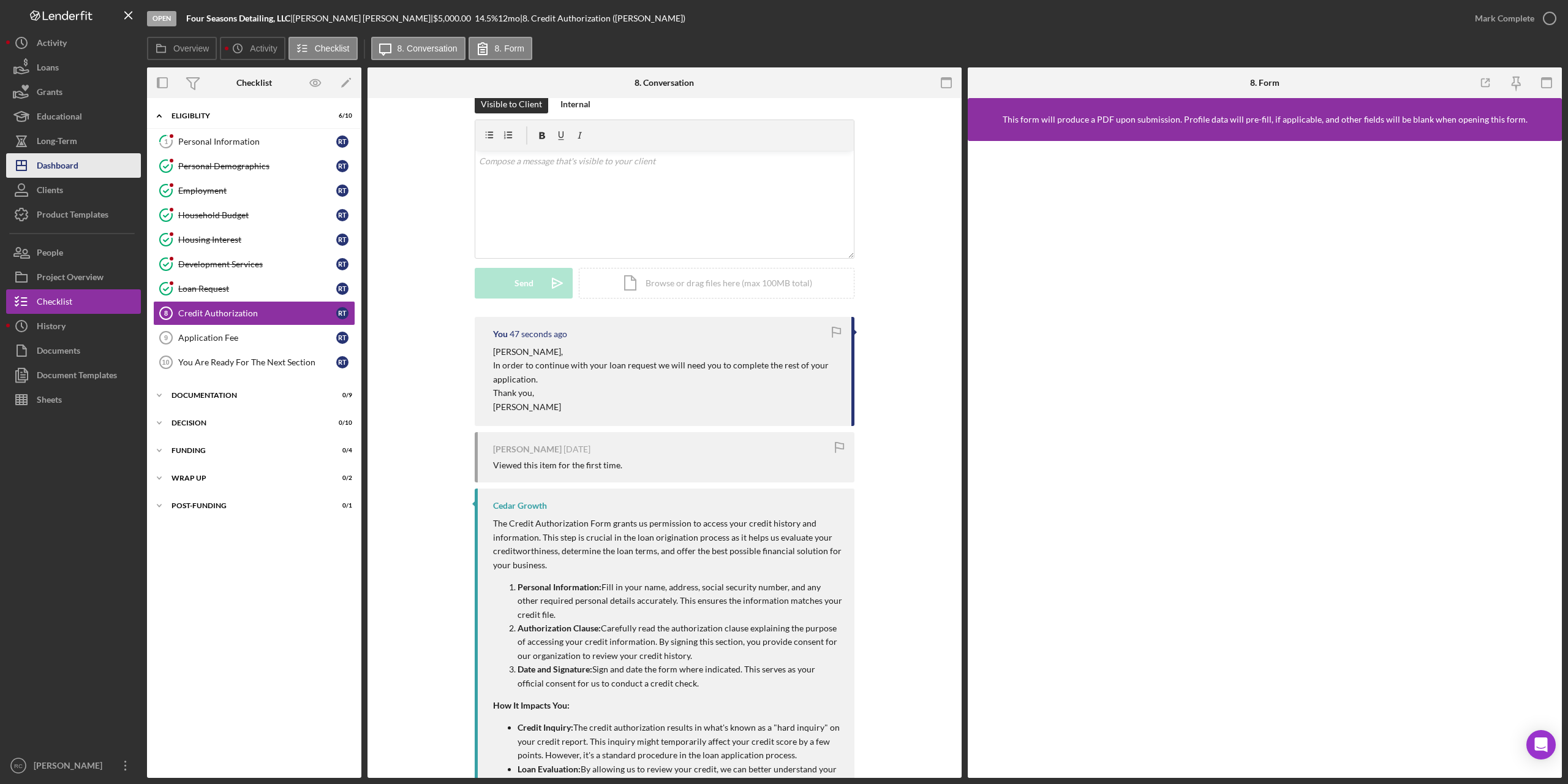
click at [65, 170] on div "Dashboard" at bounding box center [58, 167] width 42 height 27
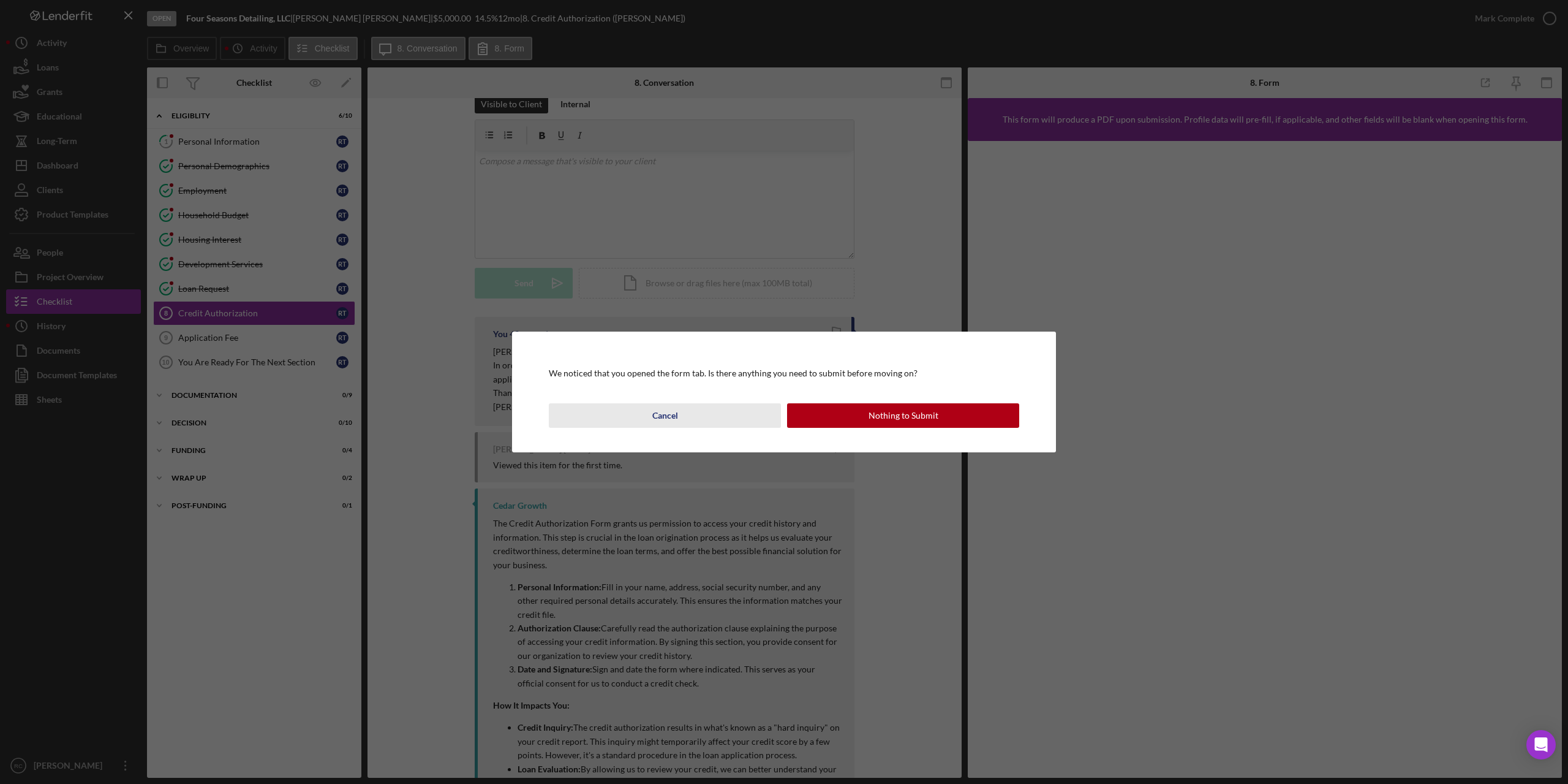
click at [661, 414] on div "Cancel" at bounding box center [665, 415] width 25 height 24
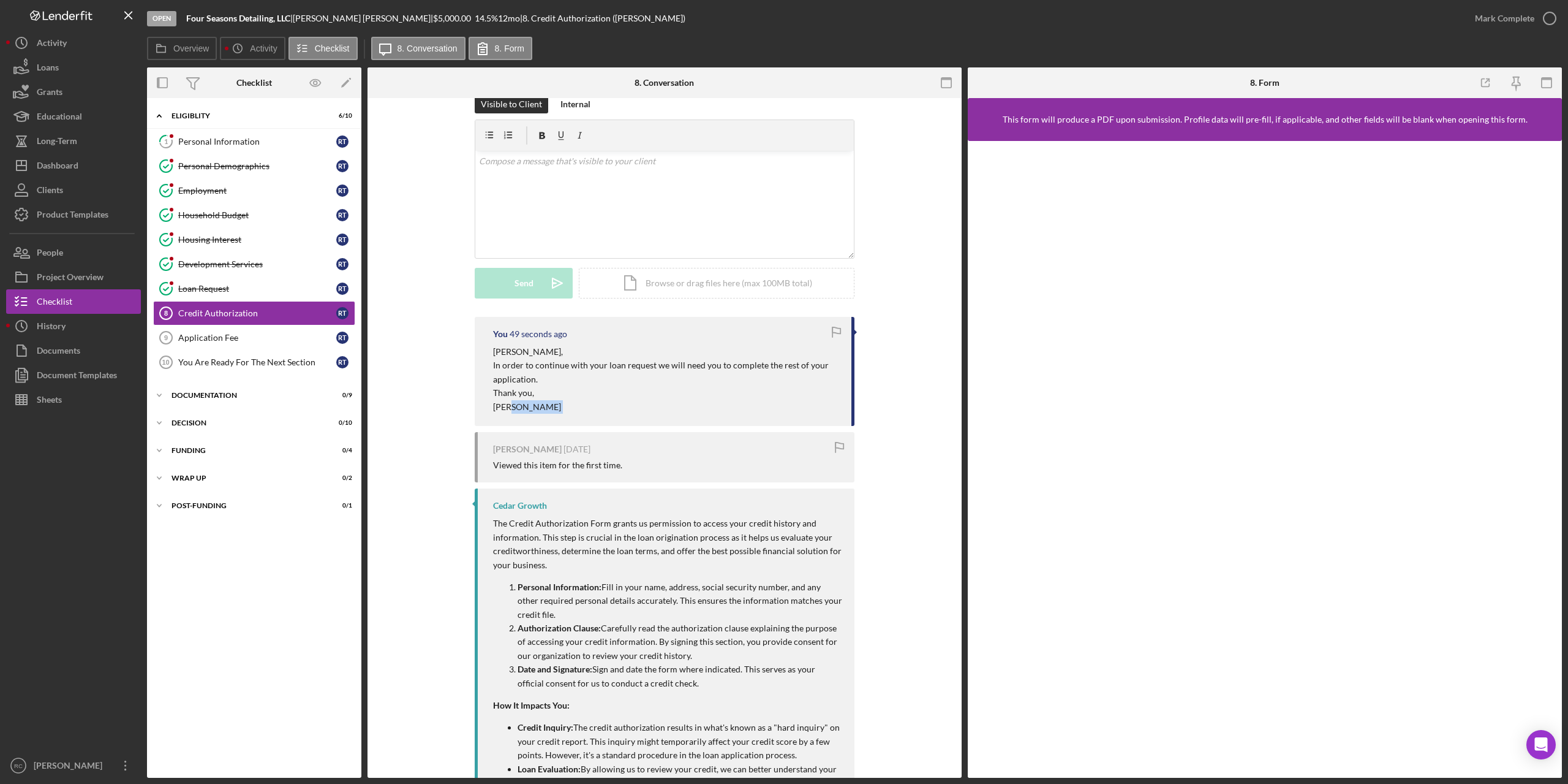
click at [661, 414] on div "You 49 seconds ago [PERSON_NAME], In order to continue with your loan request w…" at bounding box center [664, 371] width 380 height 109
click at [68, 164] on div "Dashboard" at bounding box center [58, 167] width 42 height 27
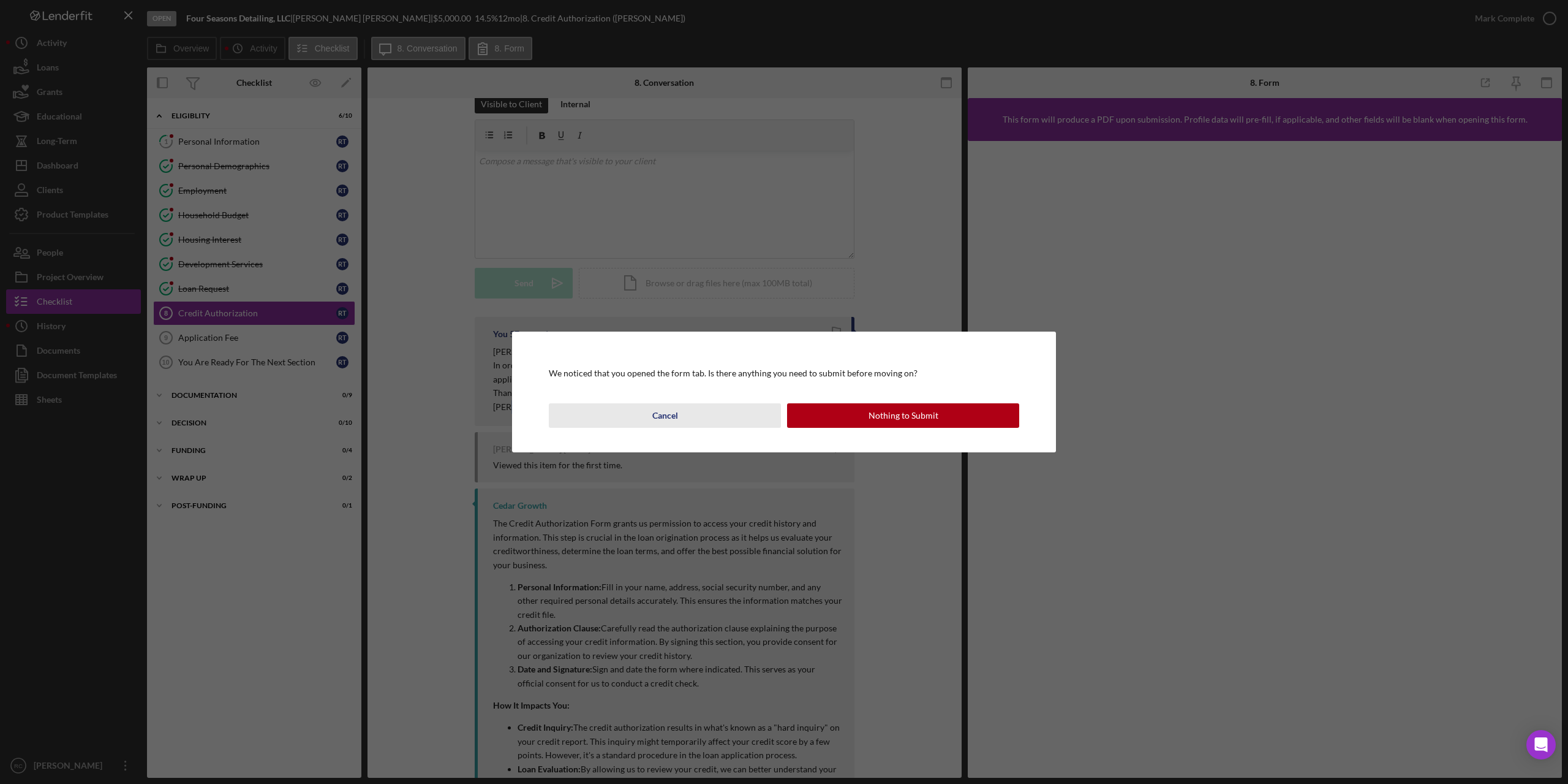
click at [666, 423] on div "Cancel" at bounding box center [665, 415] width 25 height 24
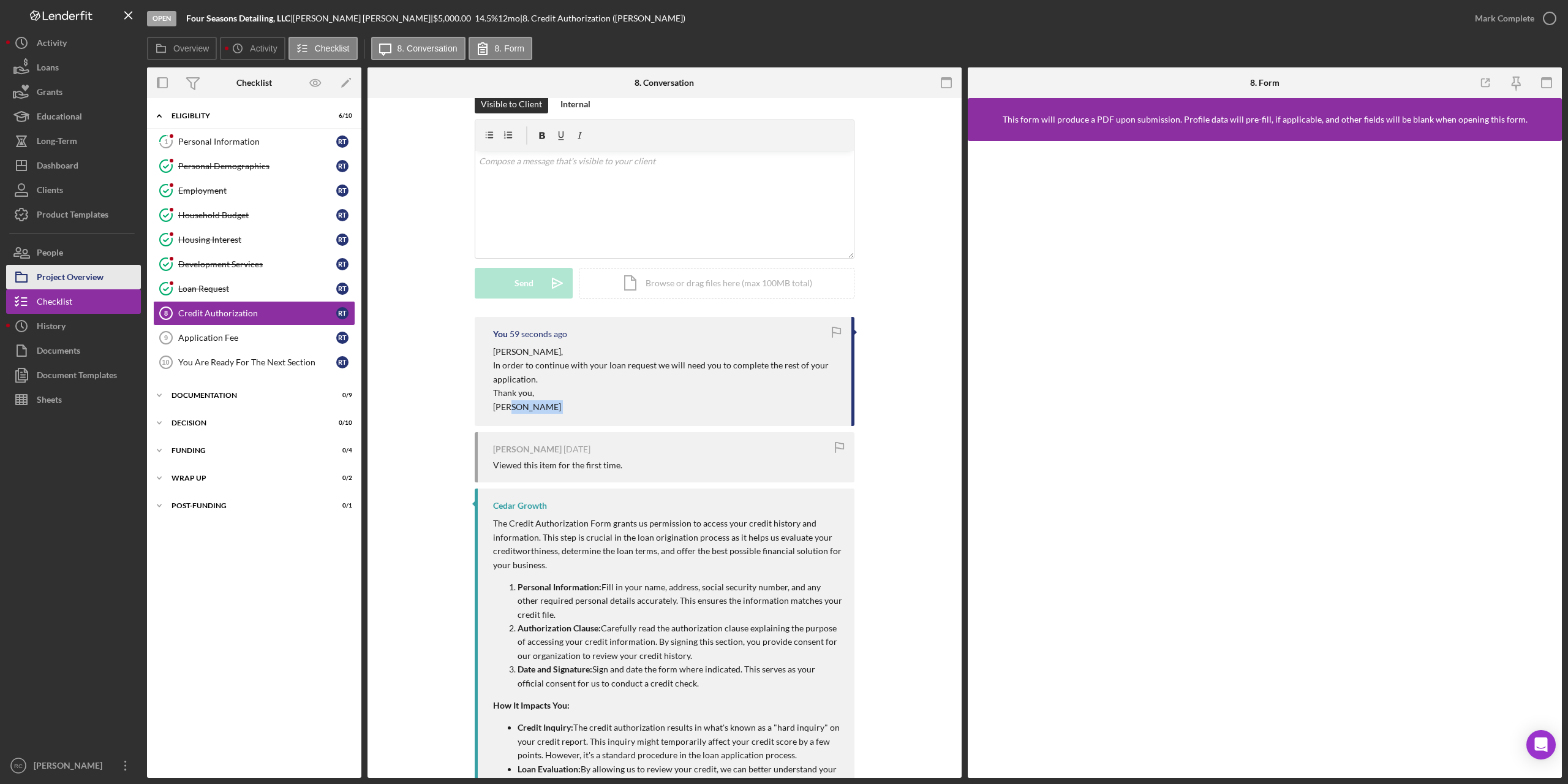
click at [92, 275] on div "Project Overview" at bounding box center [70, 279] width 66 height 27
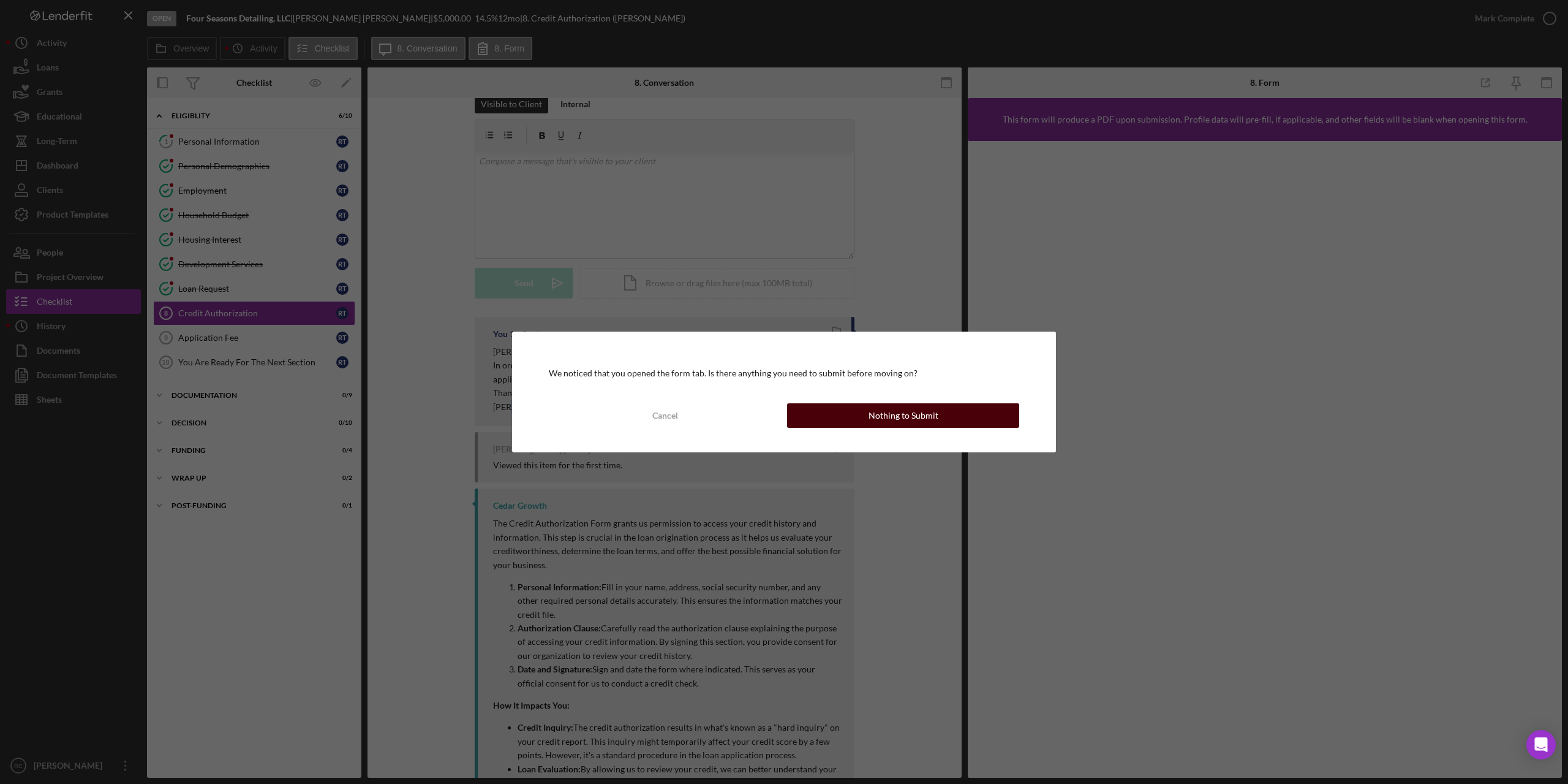
click at [907, 412] on div "Nothing to Submit" at bounding box center [903, 415] width 69 height 24
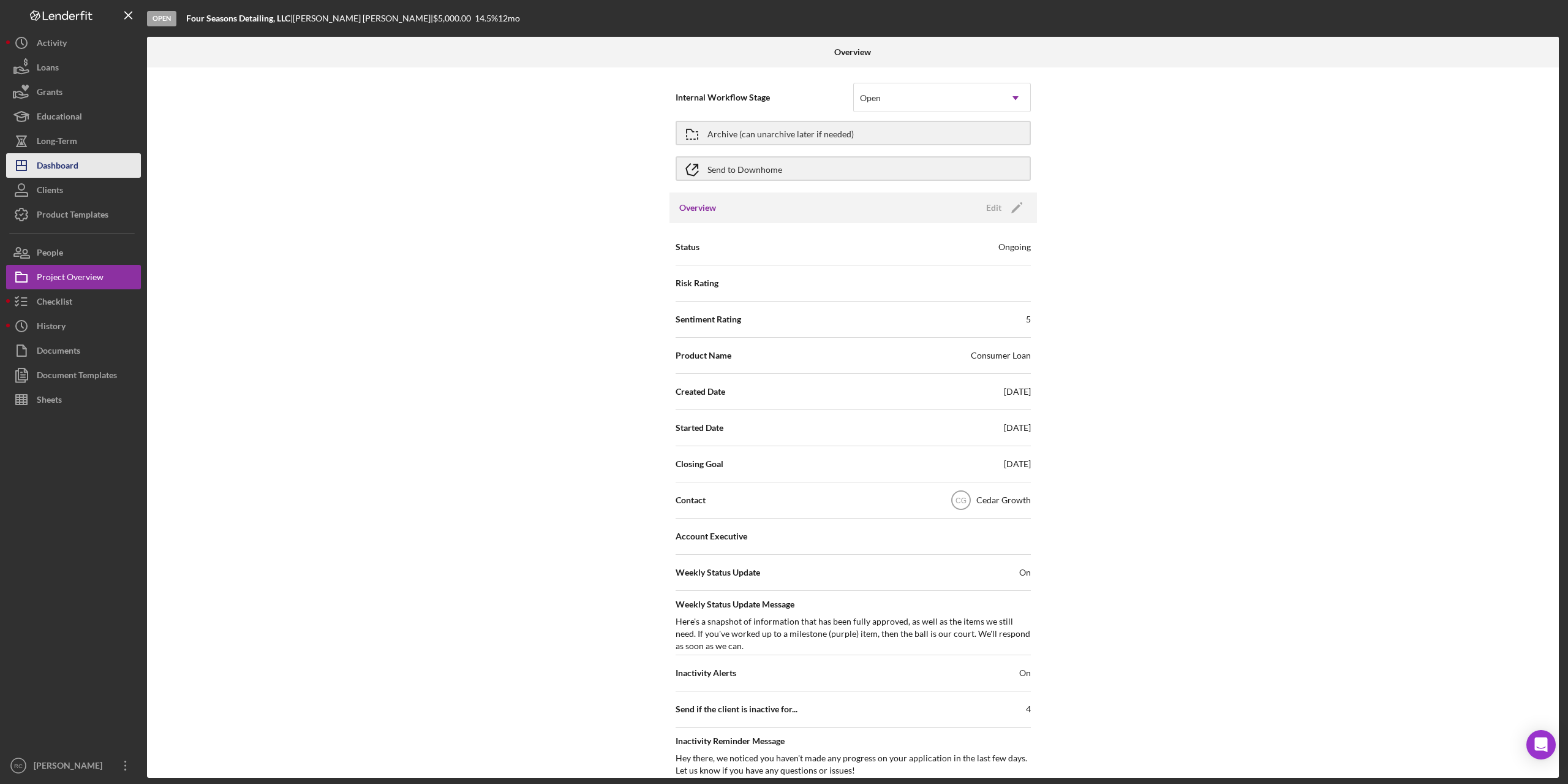
click at [68, 167] on div "Dashboard" at bounding box center [58, 167] width 42 height 27
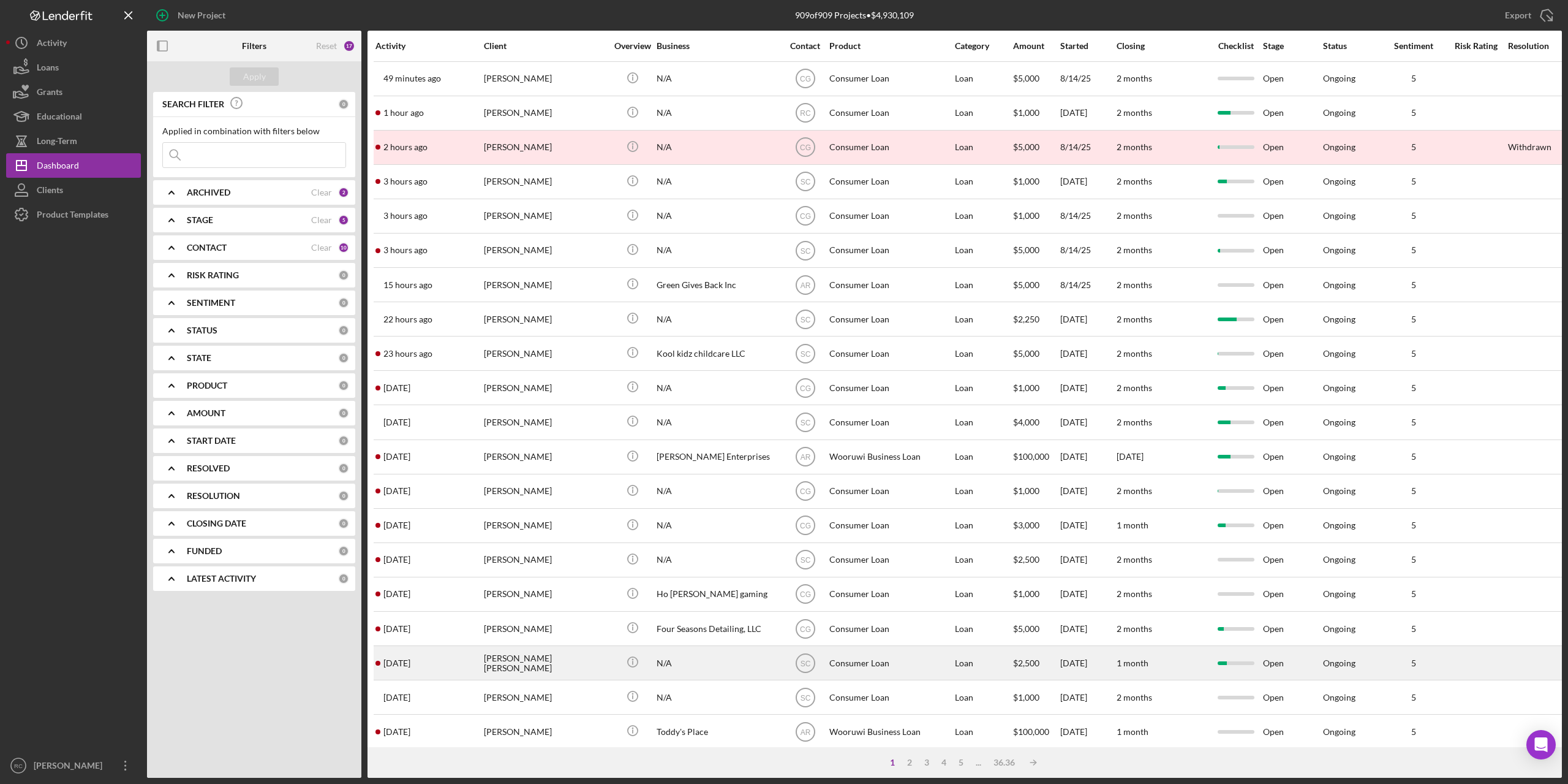
click at [530, 663] on div "[PERSON_NAME] [PERSON_NAME]" at bounding box center [544, 662] width 122 height 32
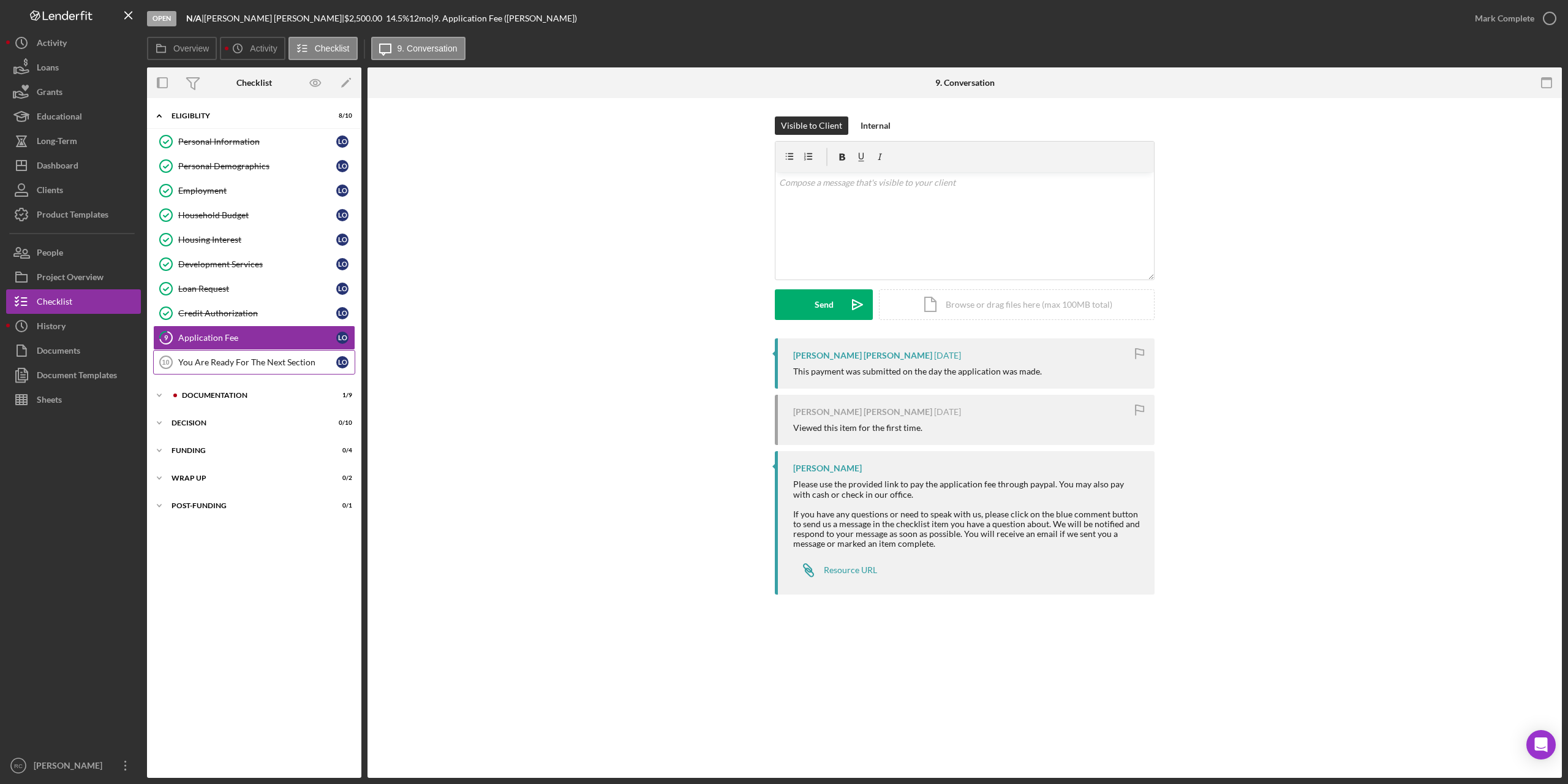
click at [230, 361] on div "You Are Ready For The Next Section" at bounding box center [257, 362] width 158 height 10
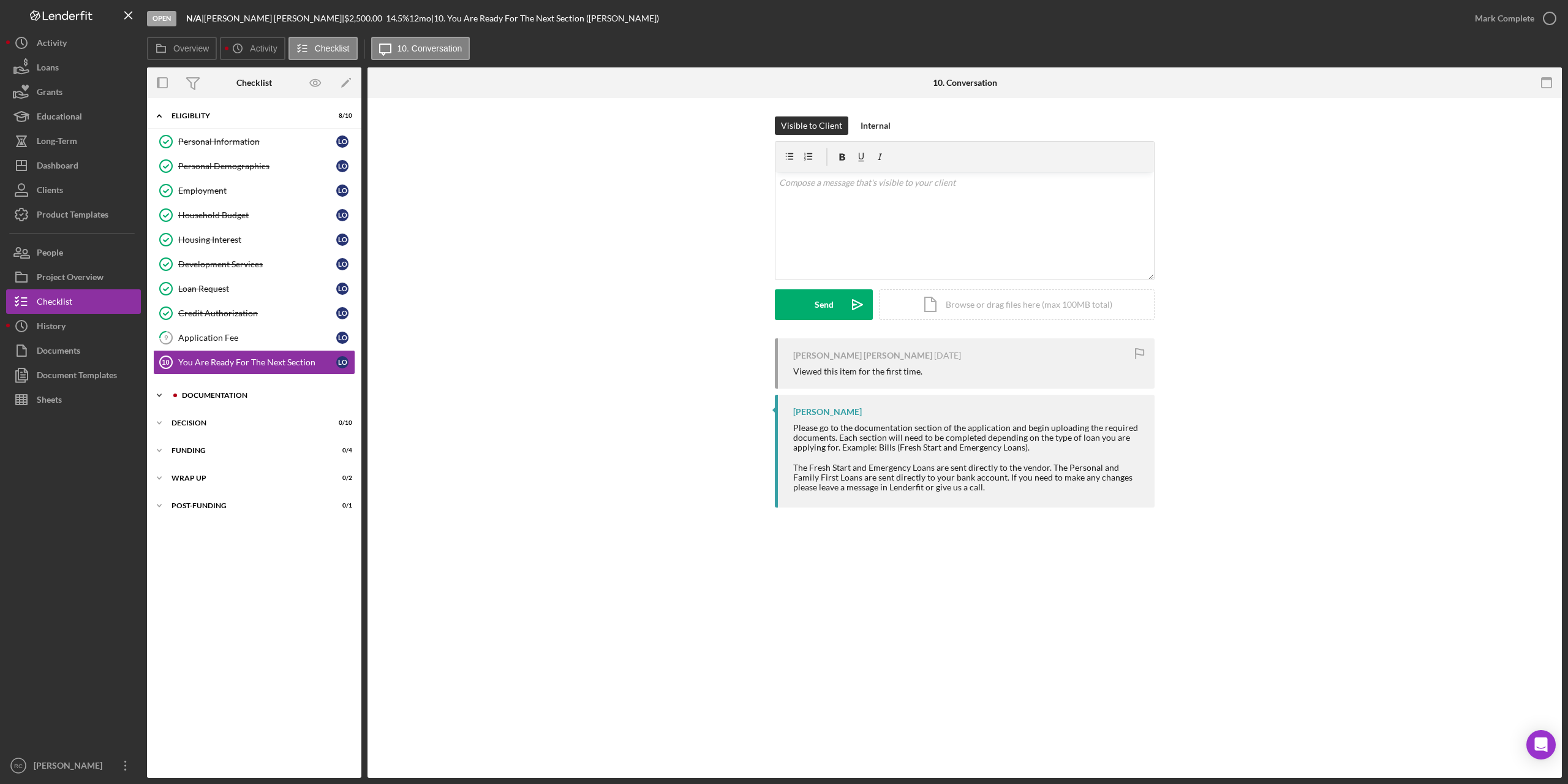
click at [225, 393] on div "Documentation" at bounding box center [264, 396] width 164 height 8
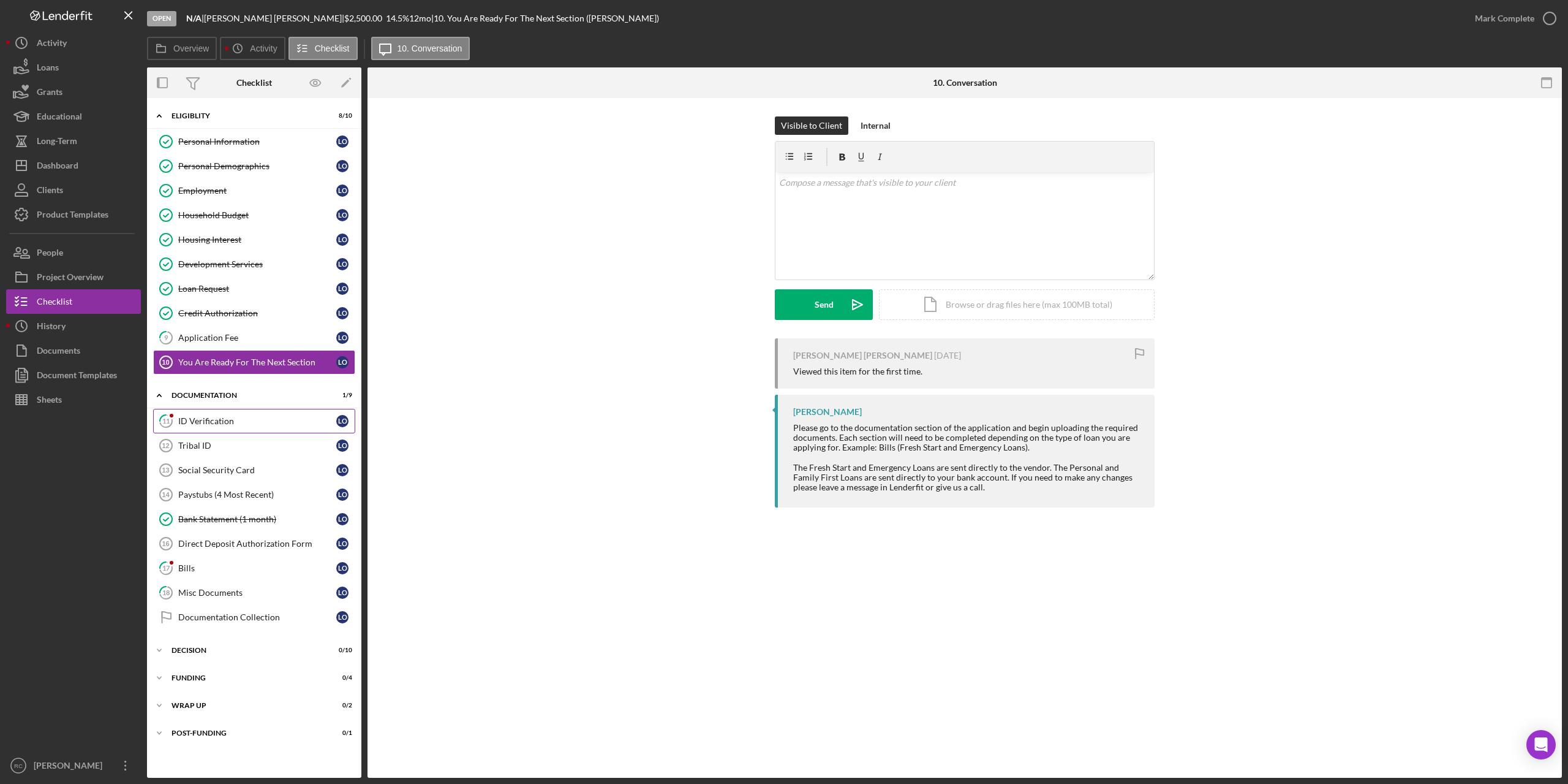
click at [213, 419] on div "ID Verification" at bounding box center [257, 421] width 158 height 10
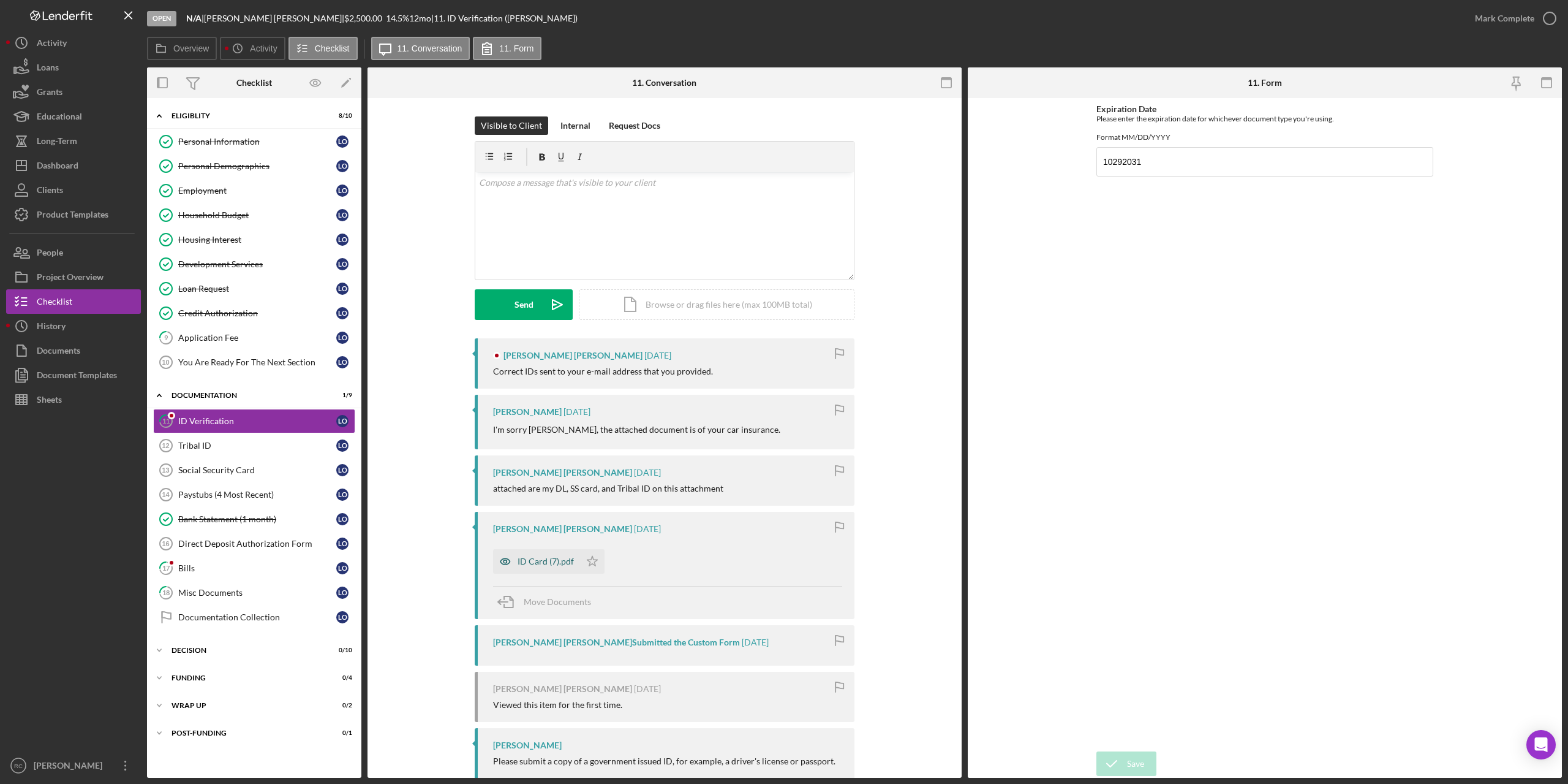
click at [541, 555] on div "ID Card (7).pdf" at bounding box center [536, 561] width 87 height 24
click at [541, 555] on div "ID Card (7).pdf Icon/Star" at bounding box center [667, 557] width 349 height 30
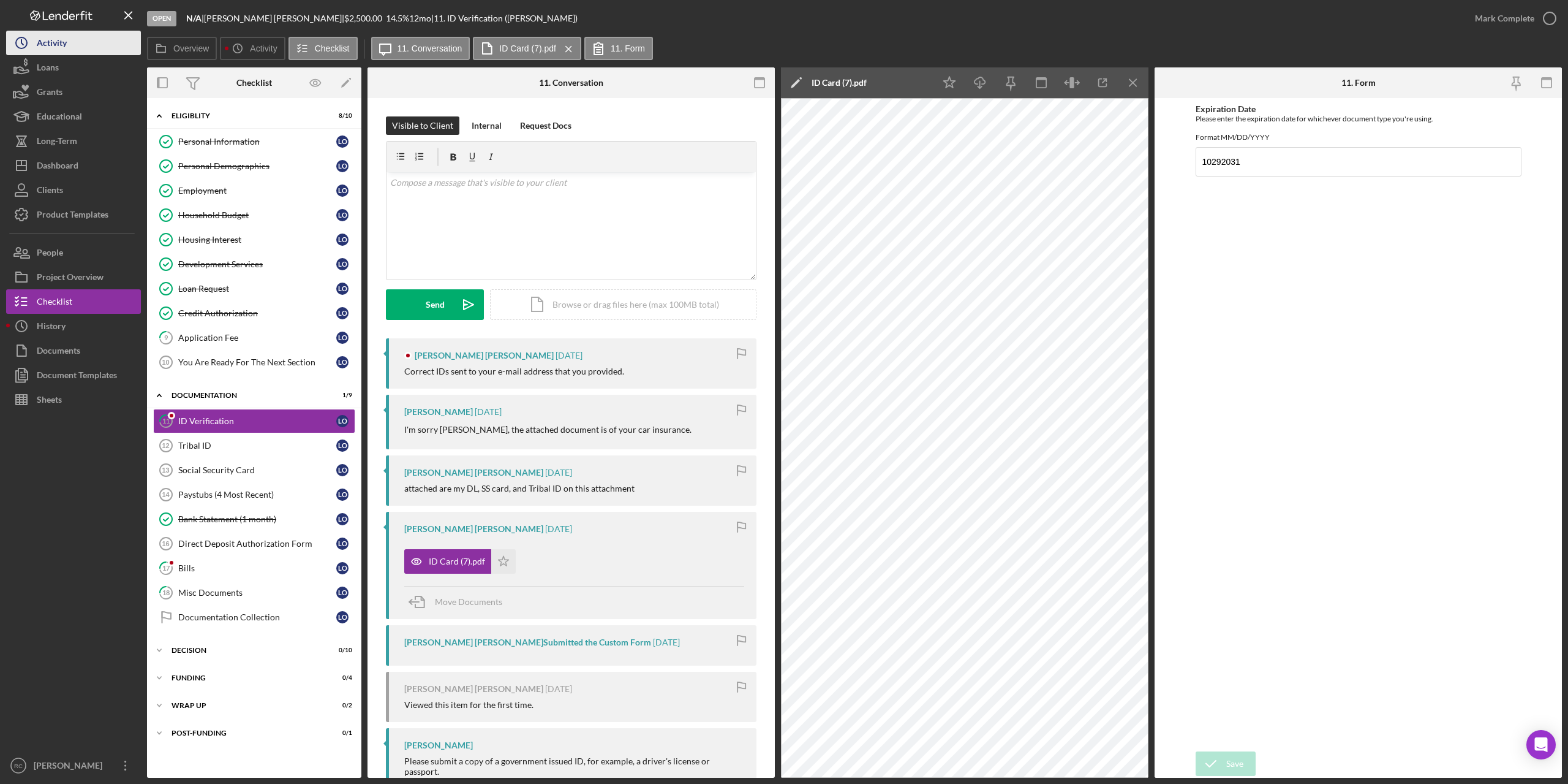
click at [60, 34] on div "Activity" at bounding box center [52, 44] width 30 height 27
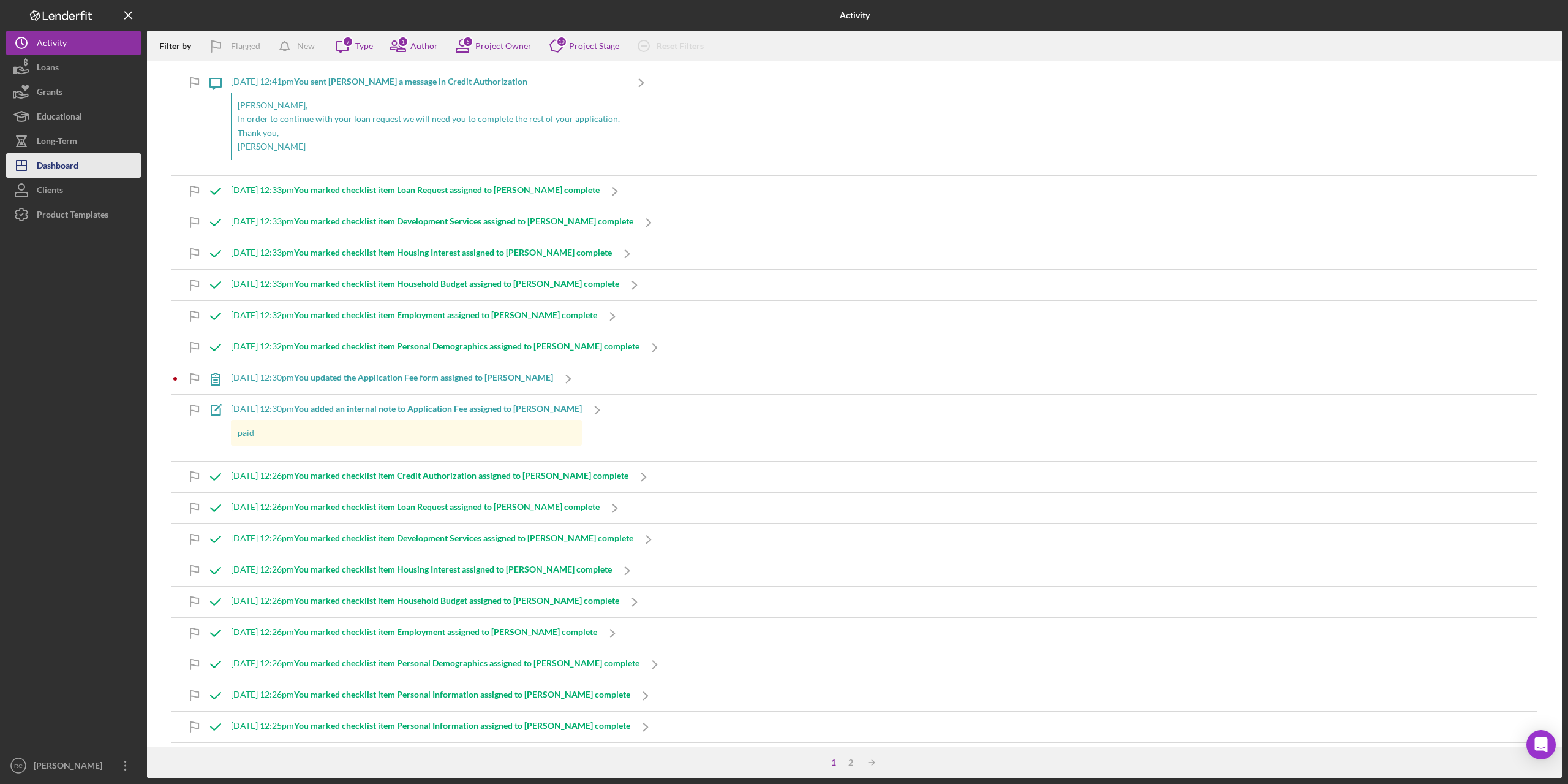
click at [70, 158] on div "Dashboard" at bounding box center [58, 167] width 42 height 27
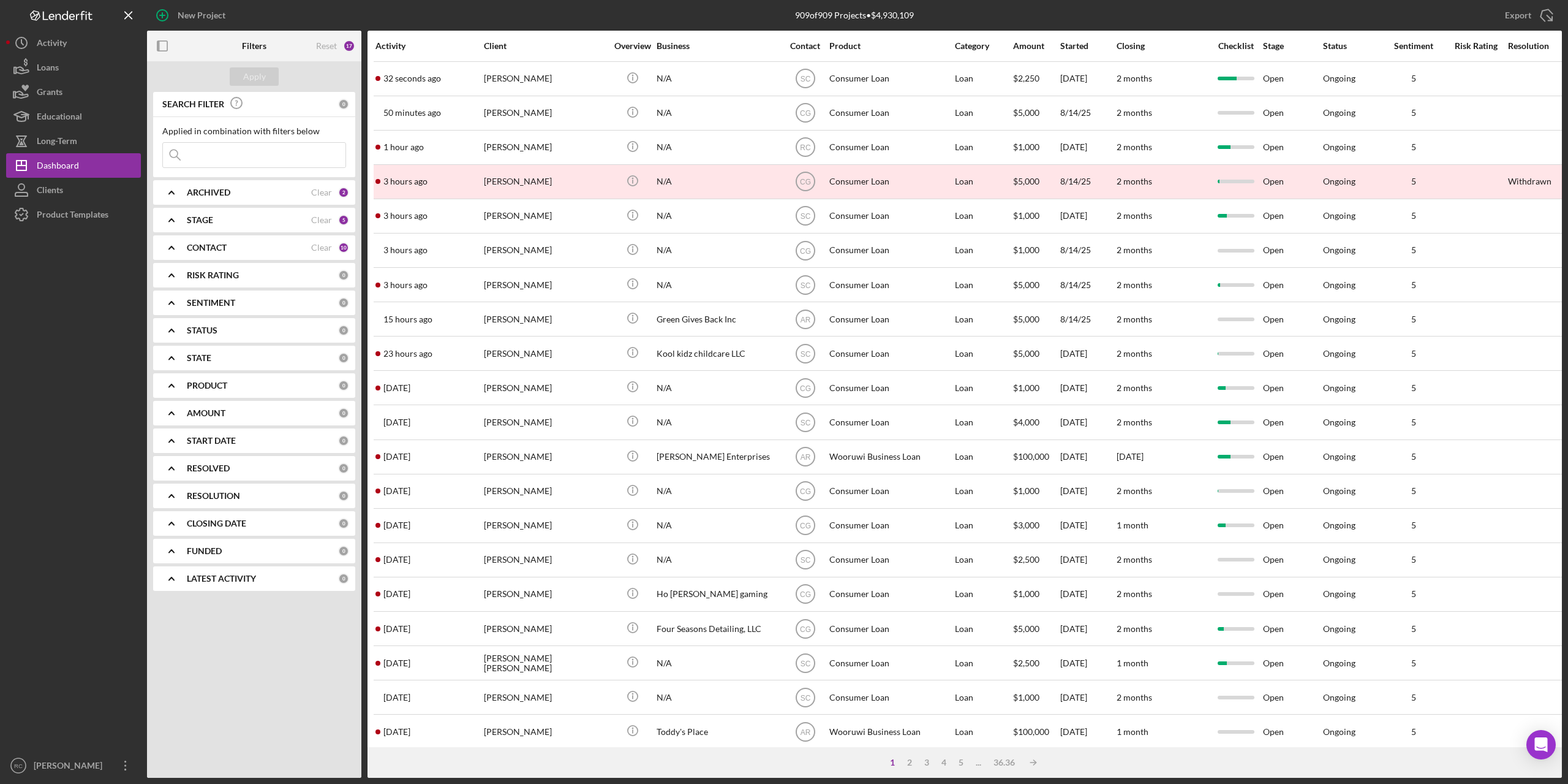
scroll to position [81, 0]
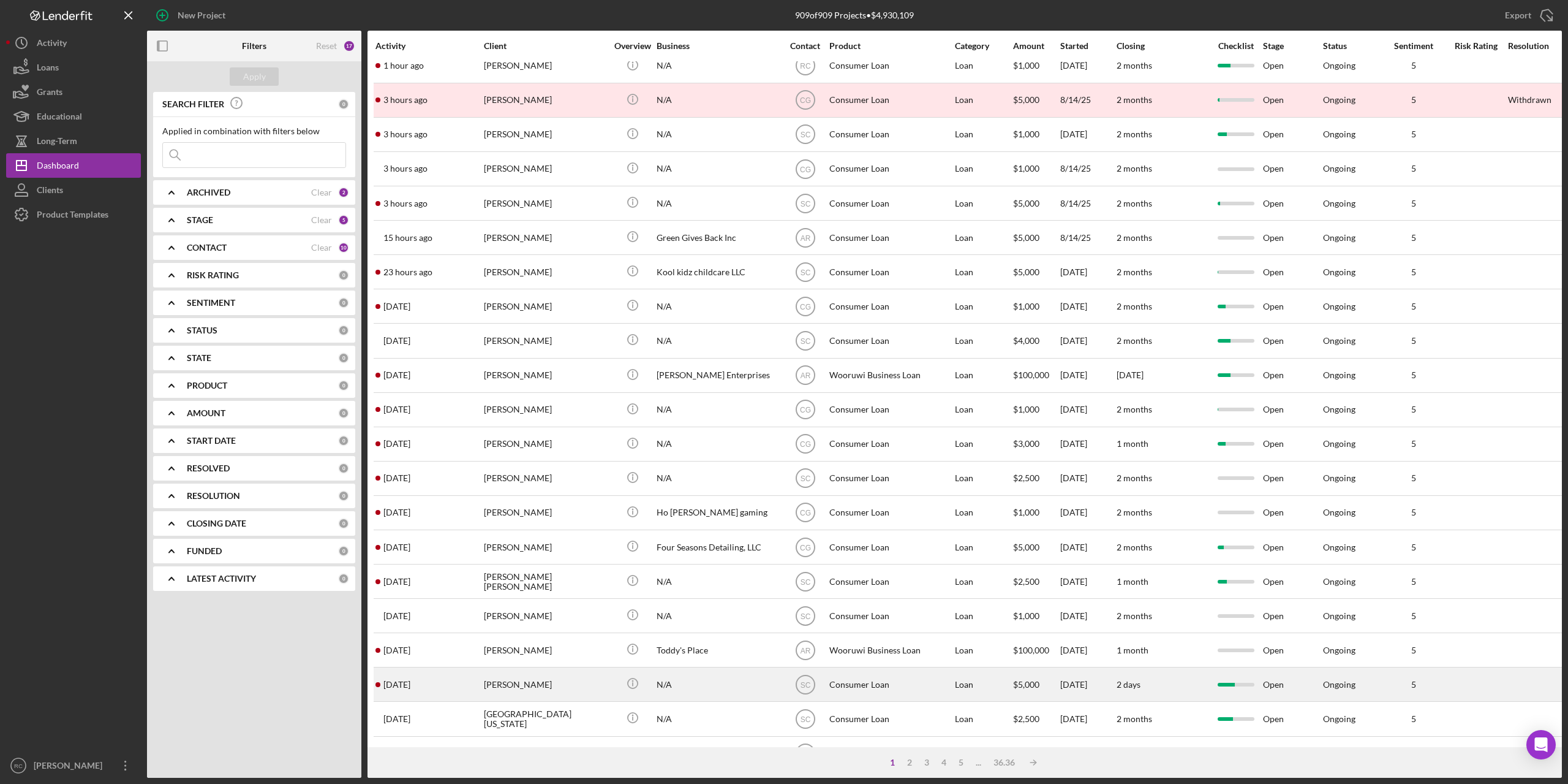
click at [523, 682] on div "[PERSON_NAME]" at bounding box center [544, 683] width 122 height 32
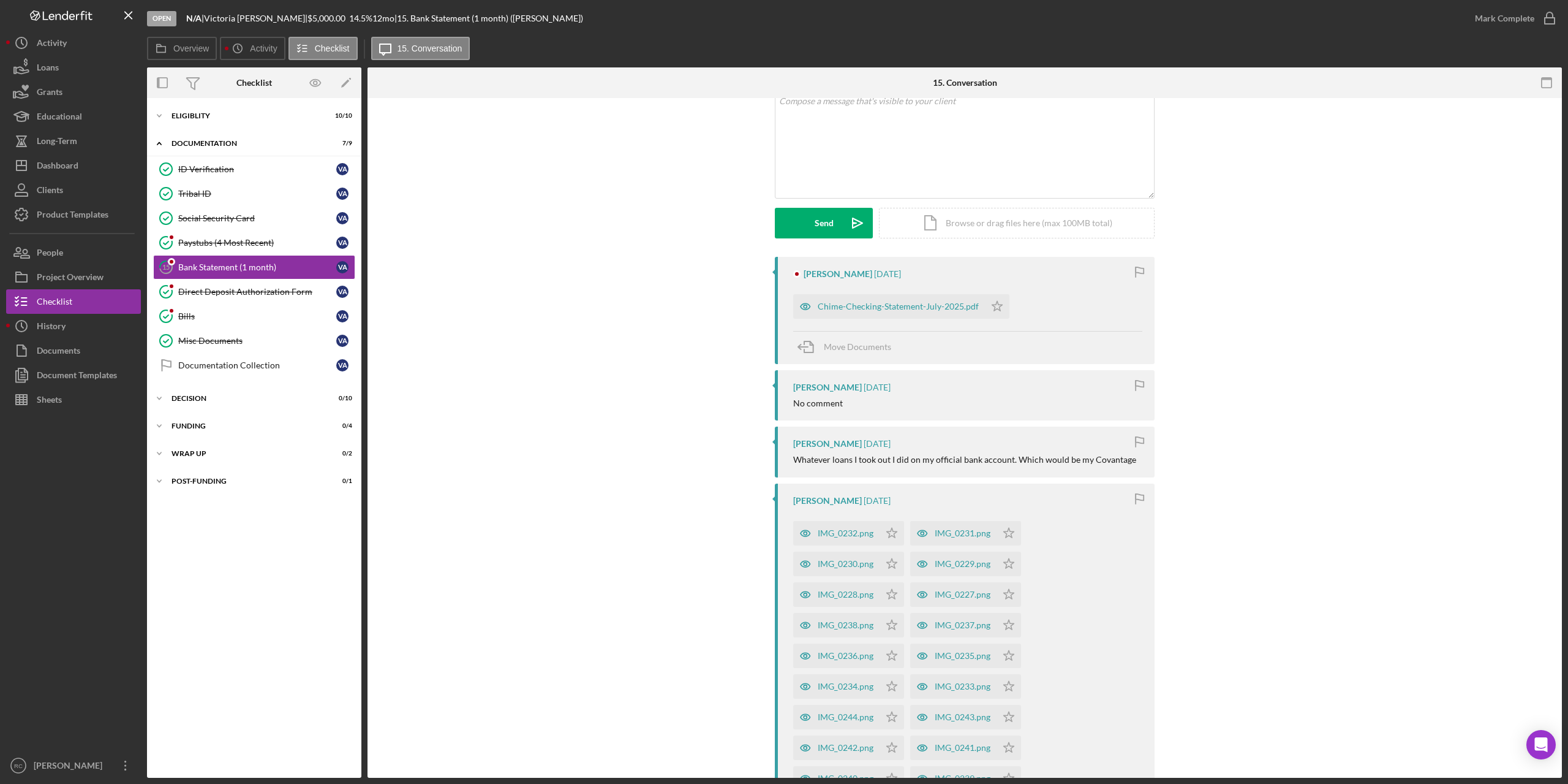
scroll to position [163, 0]
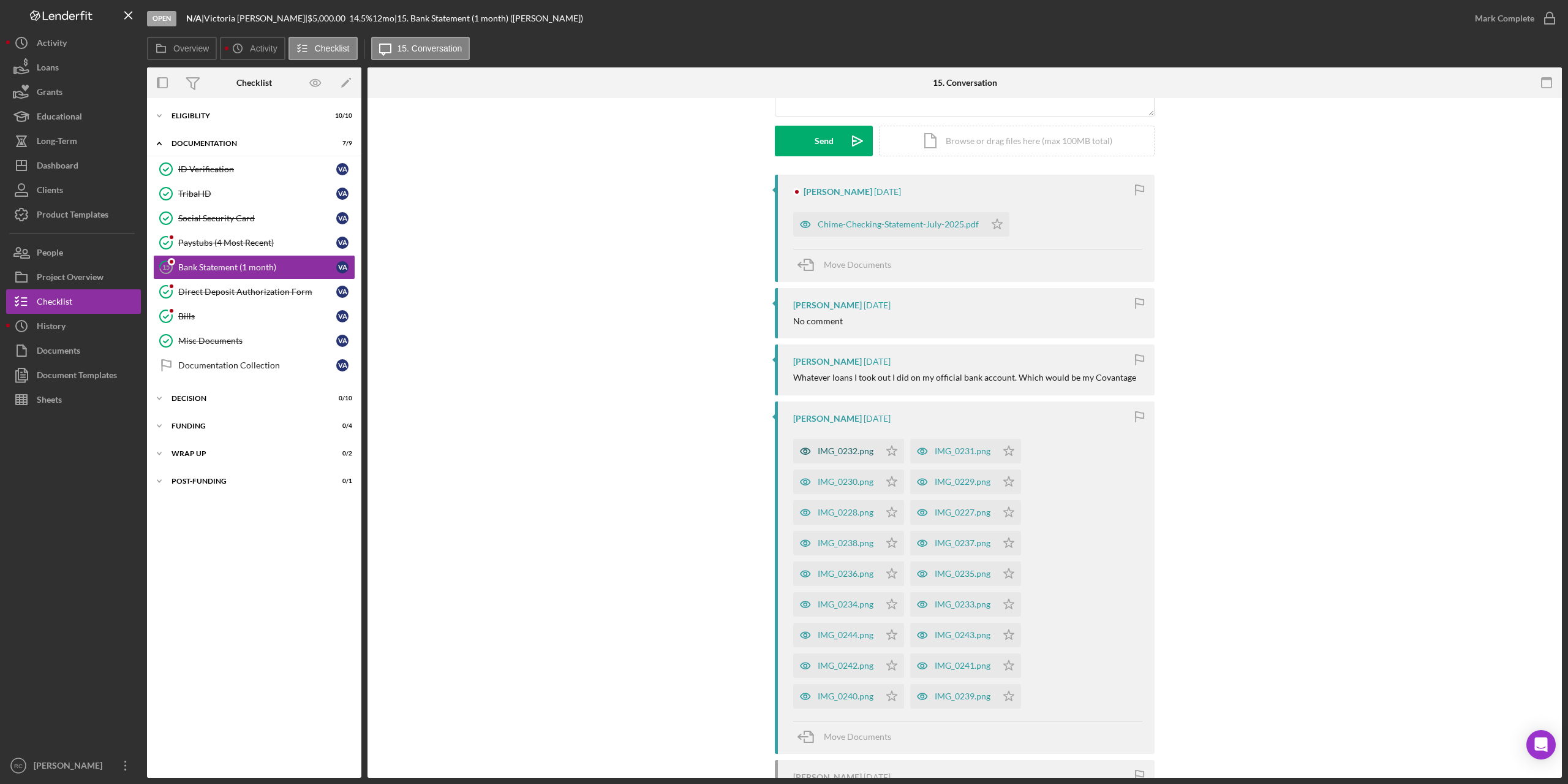
click at [848, 447] on div "IMG_0232.png" at bounding box center [845, 451] width 56 height 10
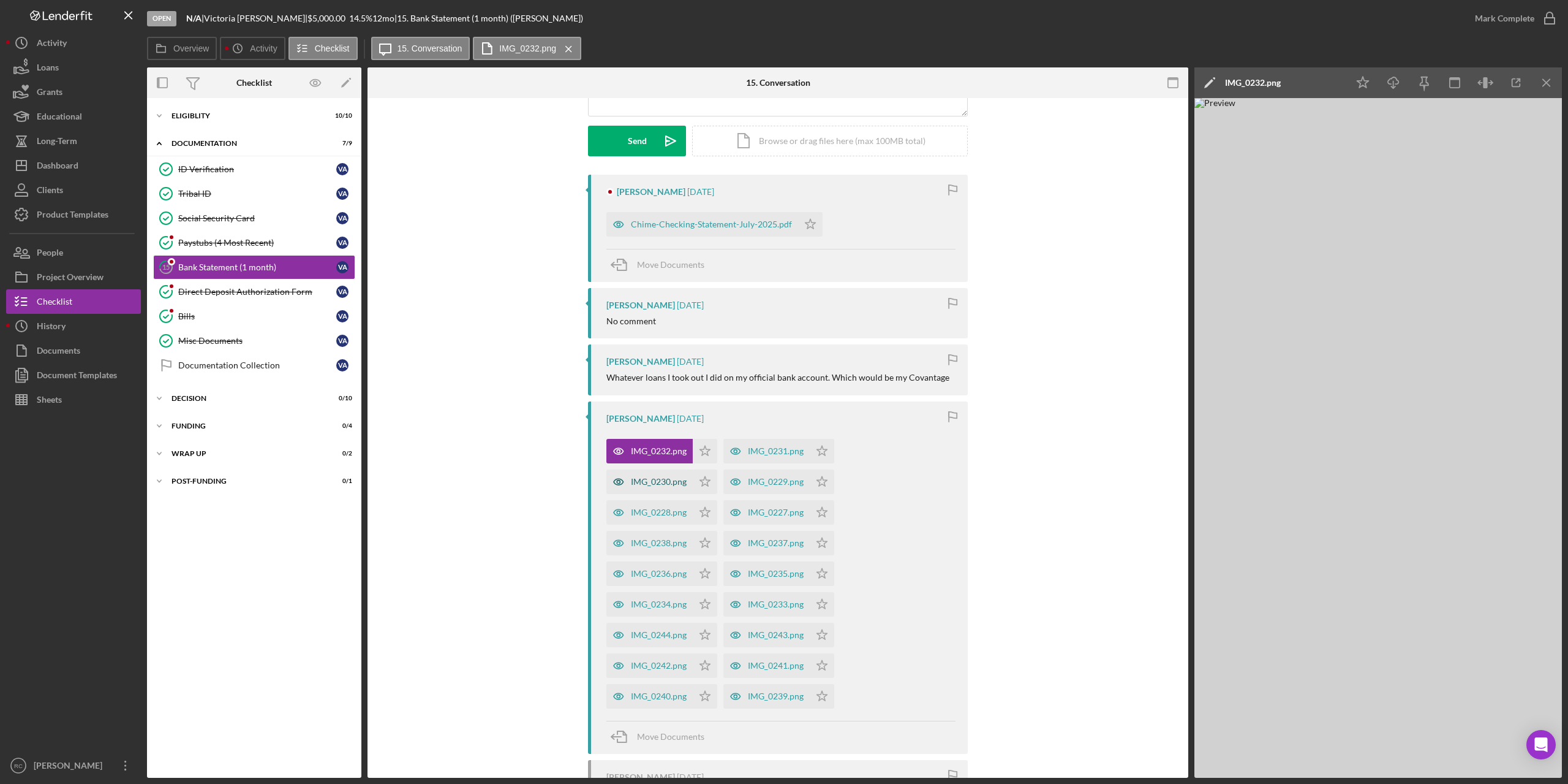
click at [653, 482] on div "IMG_0230.png" at bounding box center [658, 482] width 56 height 10
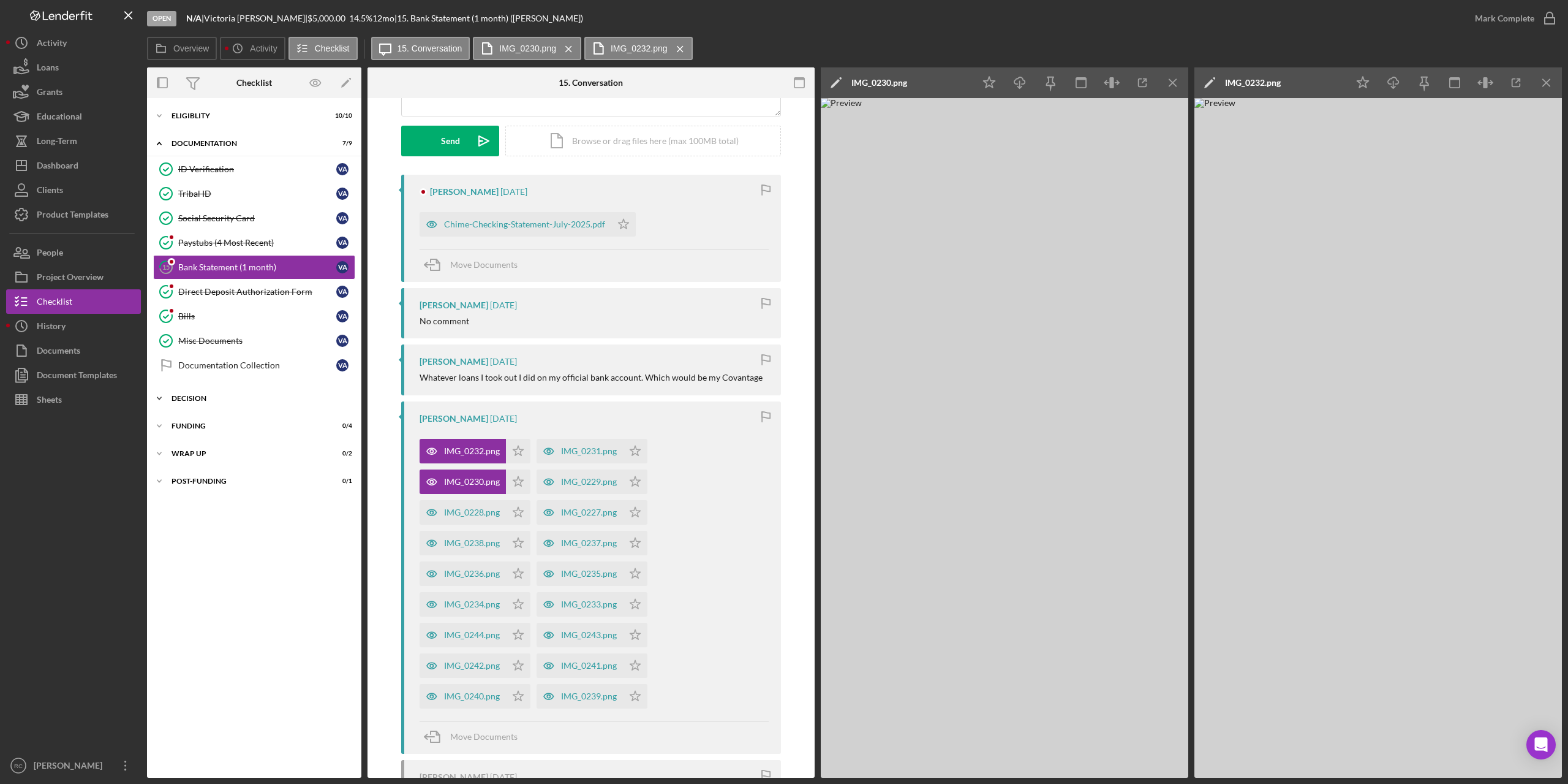
click at [253, 406] on div "Icon/Expander Decision 0 / 10" at bounding box center [253, 398] width 214 height 24
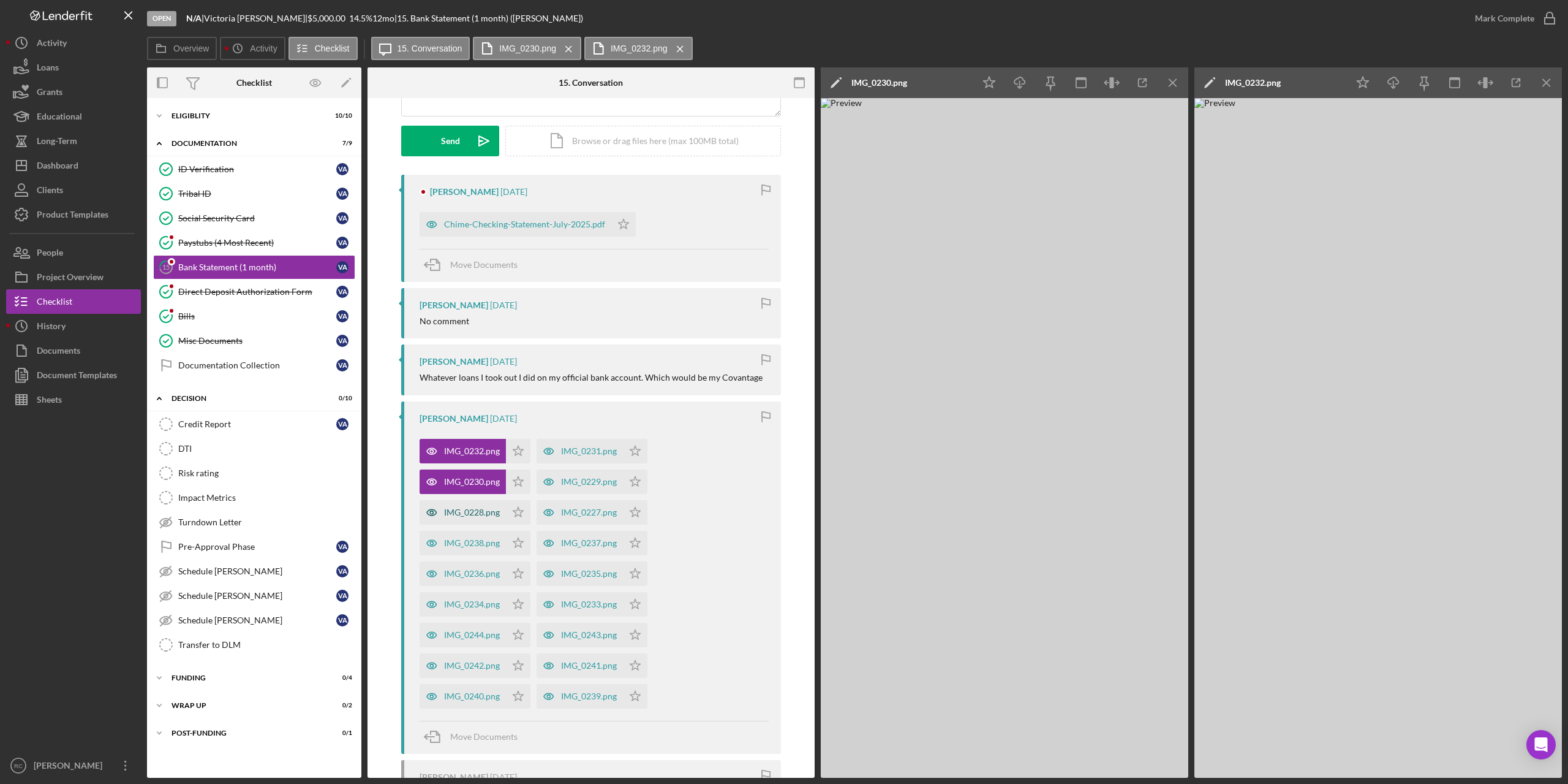
click at [463, 514] on div "IMG_0228.png" at bounding box center [472, 512] width 56 height 10
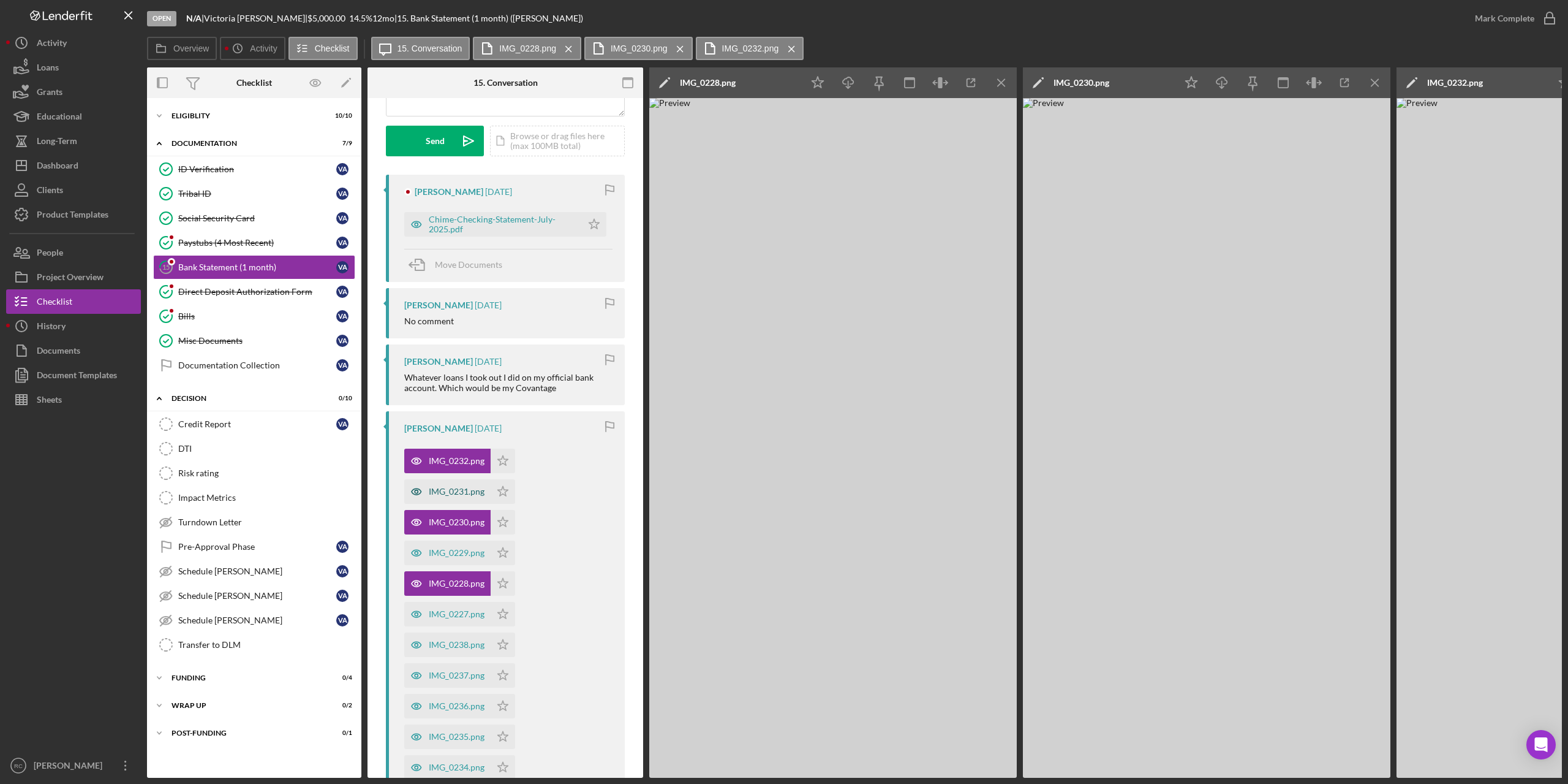
click at [470, 487] on div "IMG_0231.png" at bounding box center [456, 492] width 56 height 10
click at [504, 462] on icon "Icon/Star" at bounding box center [502, 460] width 24 height 24
click at [500, 490] on polygon "button" at bounding box center [503, 491] width 11 height 10
click at [505, 518] on icon "Icon/Star" at bounding box center [502, 522] width 24 height 24
click at [465, 552] on div "IMG_0229.png" at bounding box center [456, 552] width 56 height 10
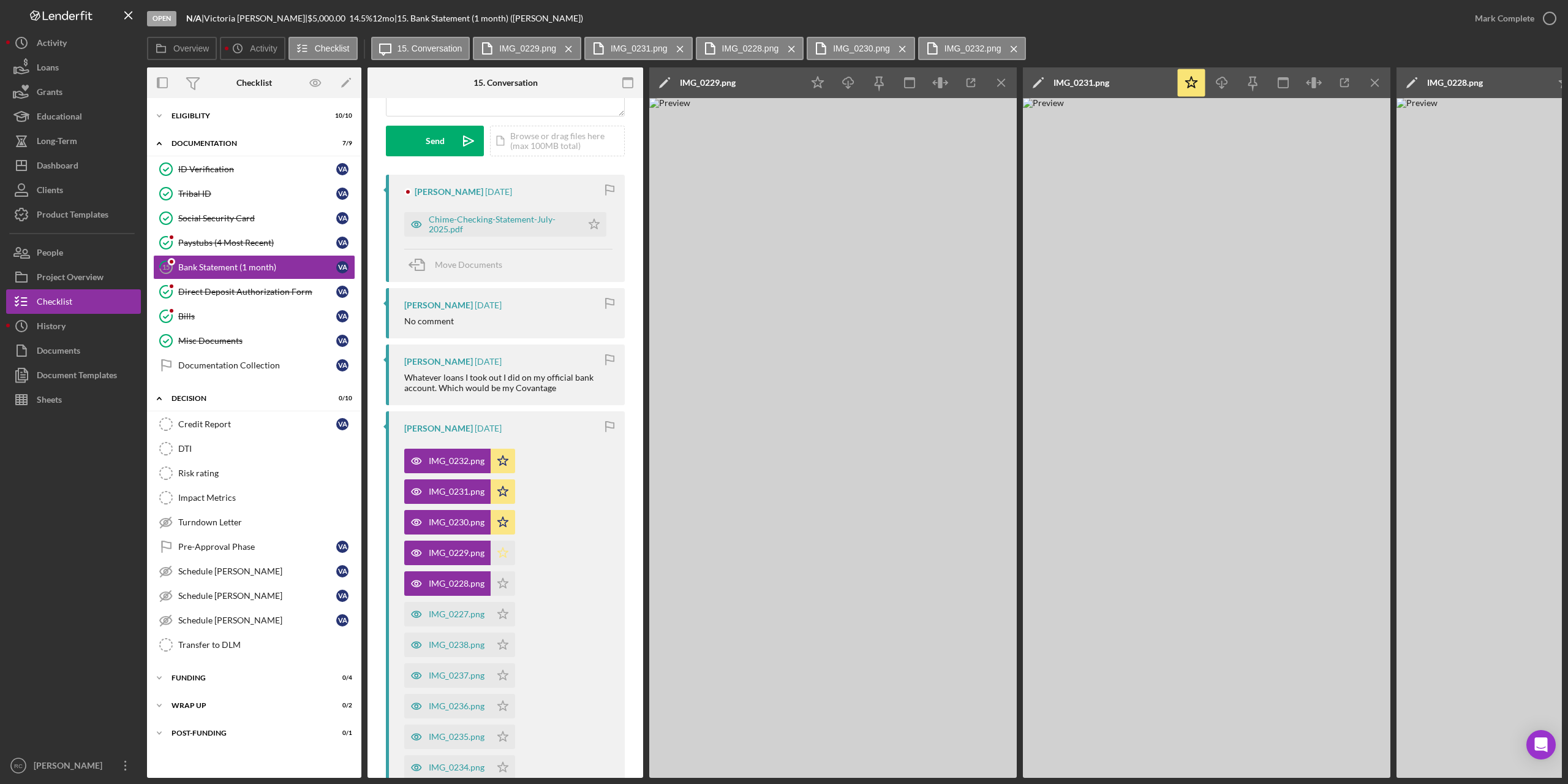
click at [501, 552] on icon "Icon/Star" at bounding box center [502, 552] width 24 height 24
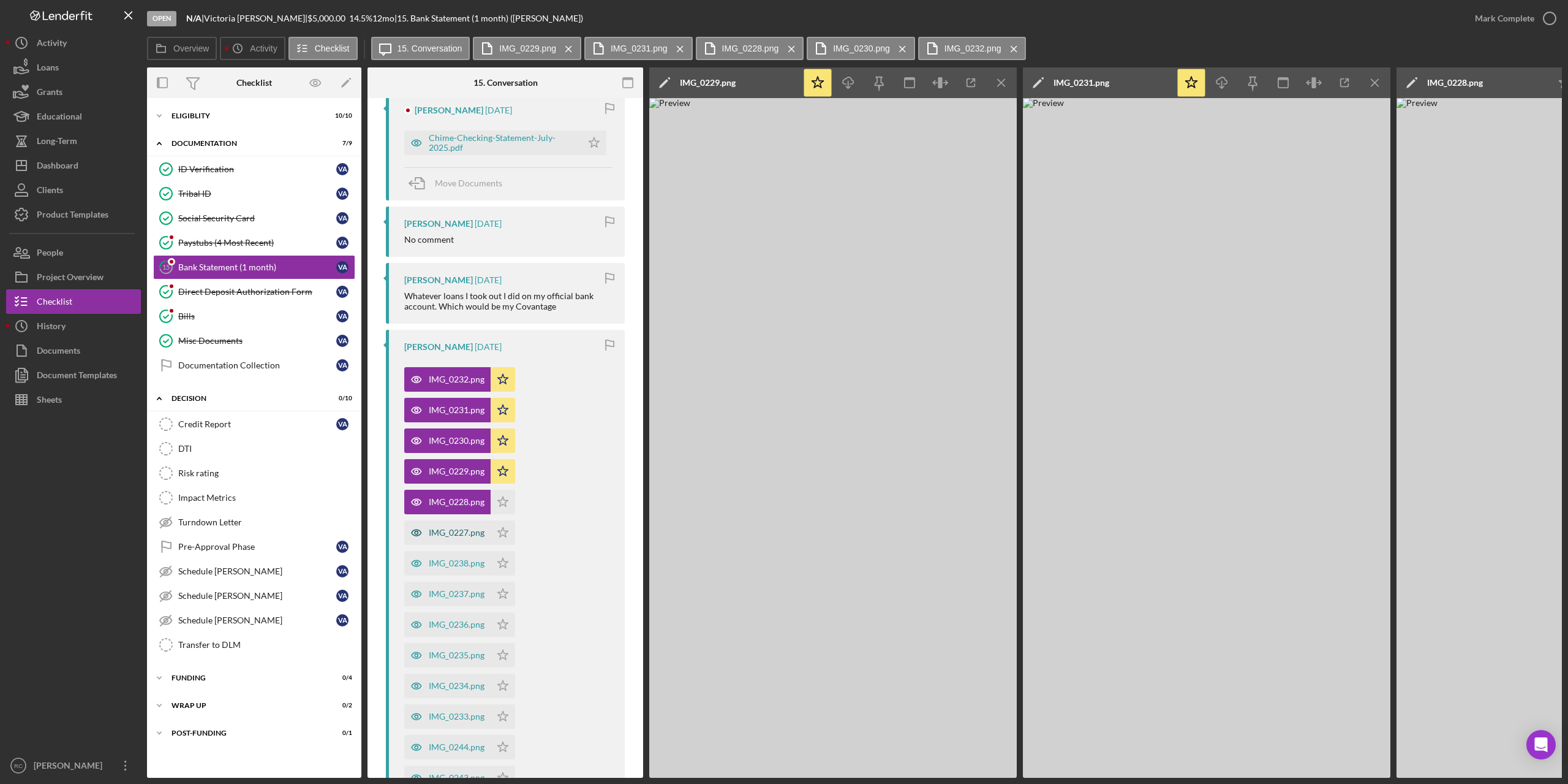
click at [464, 531] on div "IMG_0227.png" at bounding box center [456, 533] width 56 height 10
click at [501, 503] on icon "Icon/Star" at bounding box center [502, 501] width 24 height 24
click at [506, 534] on icon "Icon/Star" at bounding box center [502, 532] width 24 height 24
click at [453, 557] on div "IMG_0238.png" at bounding box center [447, 563] width 86 height 24
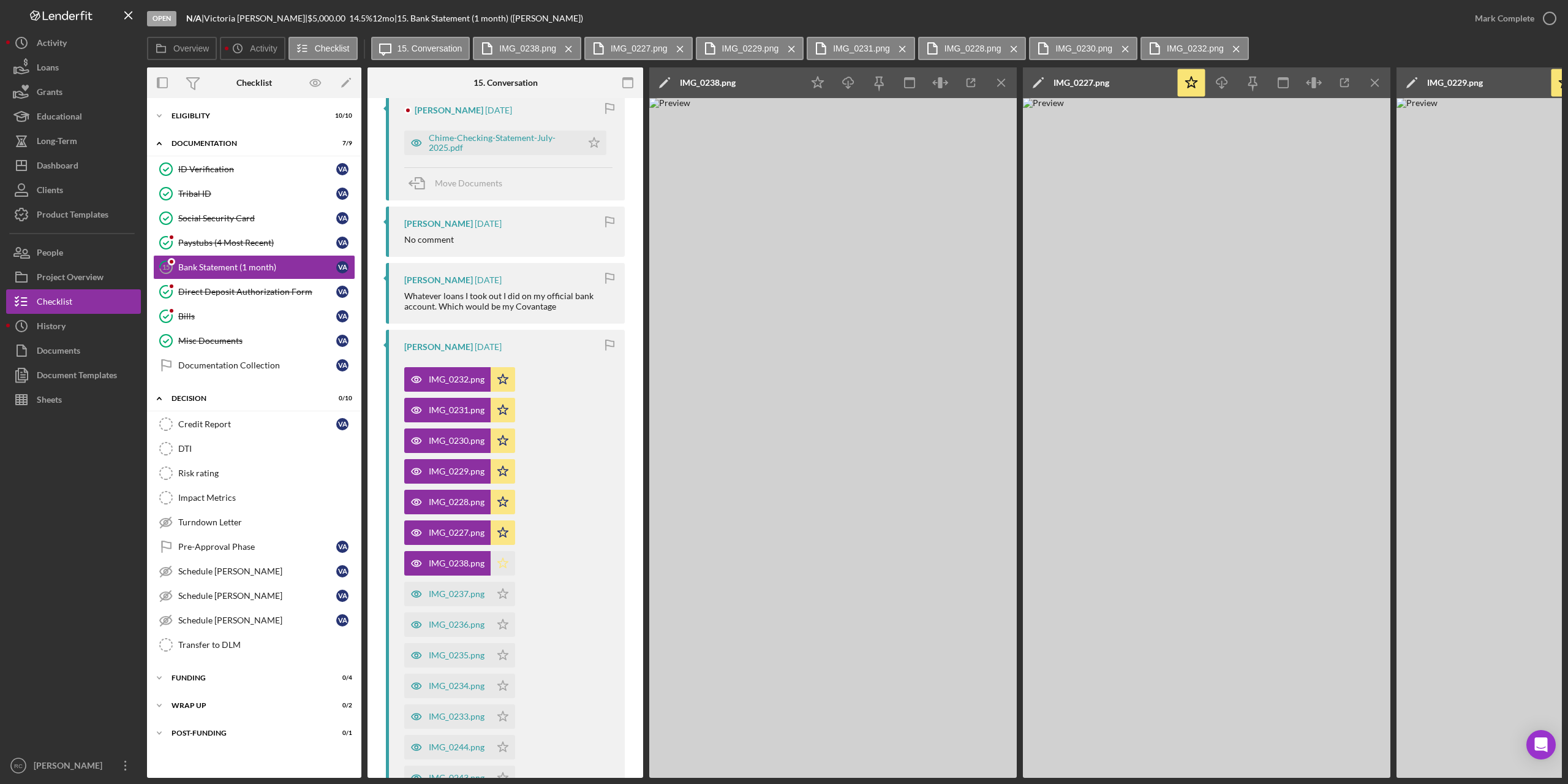
click at [507, 561] on polygon "button" at bounding box center [503, 562] width 11 height 10
click at [436, 582] on div "IMG_0237.png" at bounding box center [447, 593] width 86 height 24
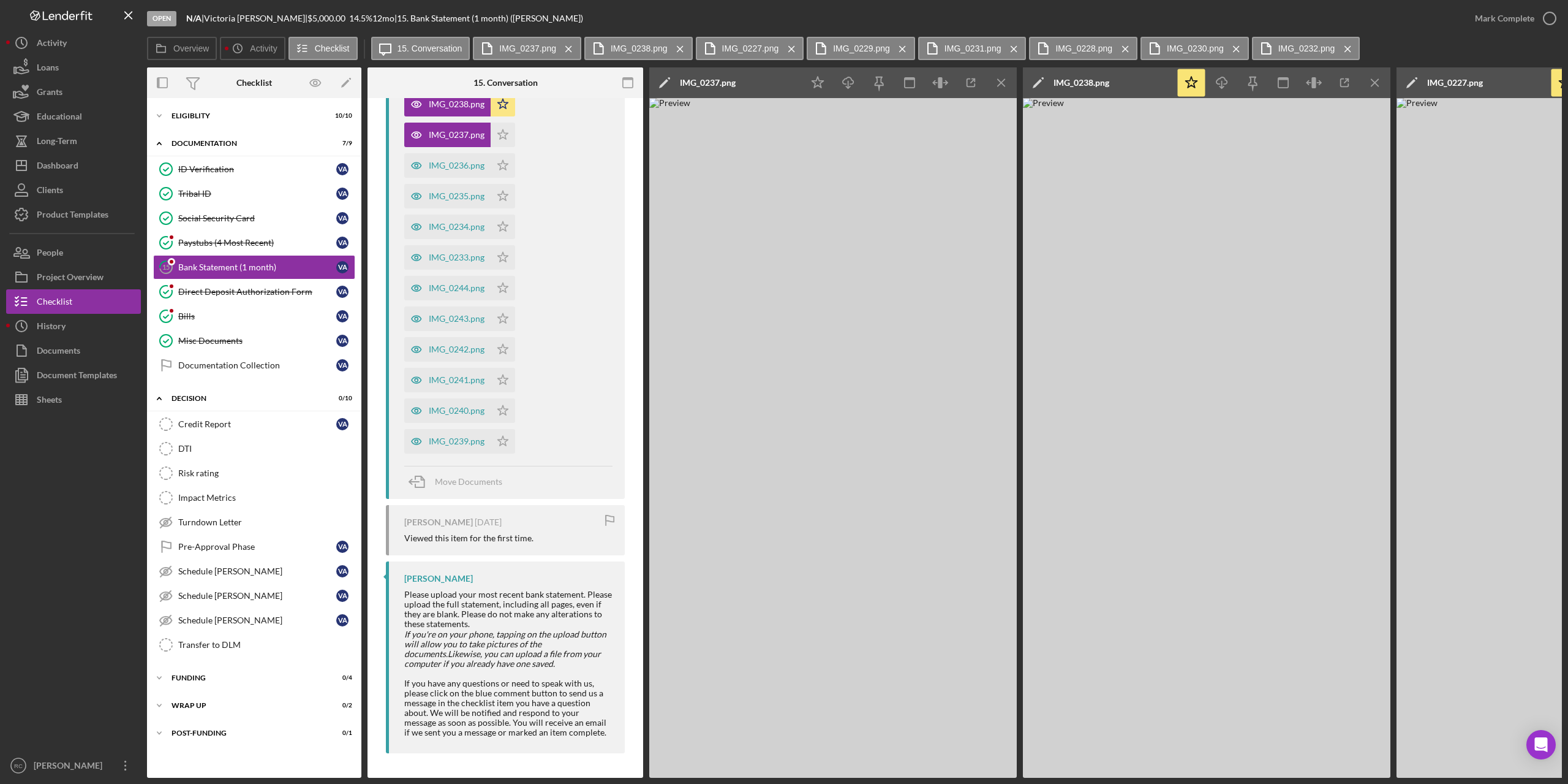
scroll to position [462, 0]
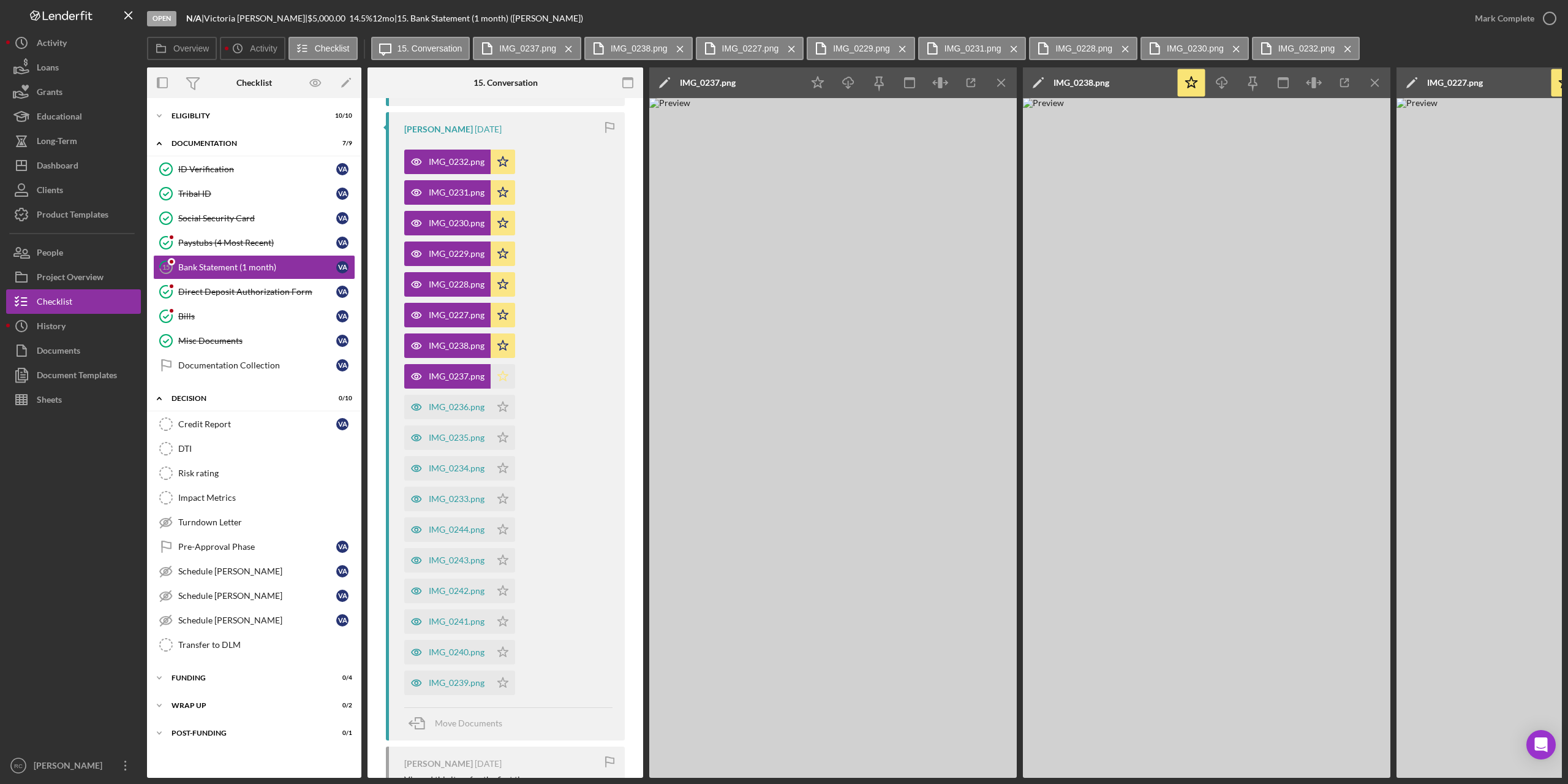
click at [503, 373] on icon "Icon/Star" at bounding box center [502, 375] width 24 height 24
click at [503, 408] on icon "Icon/Star" at bounding box center [502, 407] width 24 height 24
click at [503, 438] on icon "Icon/Star" at bounding box center [502, 437] width 24 height 24
click at [506, 459] on icon "Icon/Star" at bounding box center [502, 467] width 24 height 24
click at [506, 501] on icon "Icon/Star" at bounding box center [502, 499] width 24 height 24
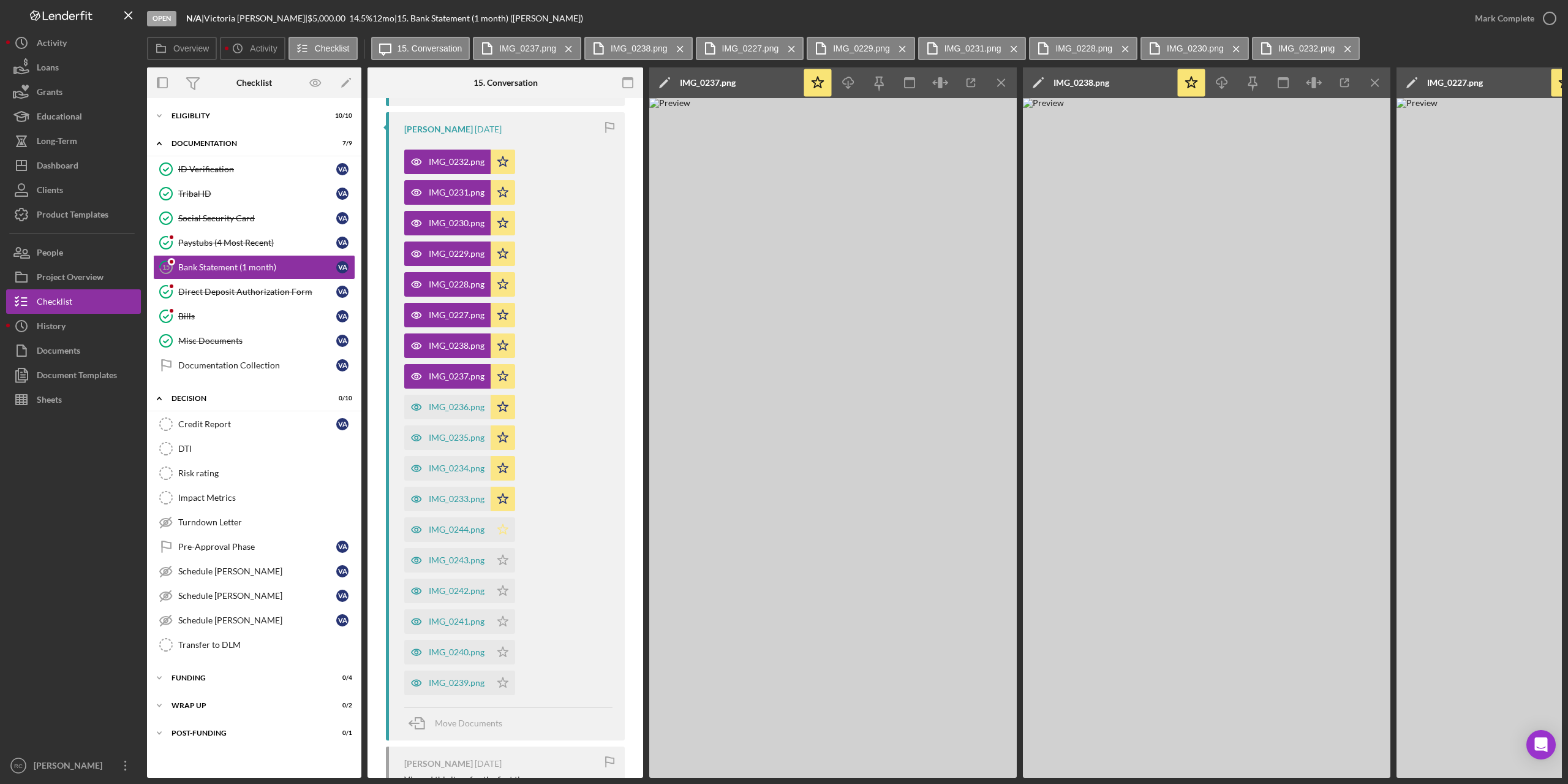
click at [503, 529] on icon "Icon/Star" at bounding box center [502, 529] width 24 height 24
click at [504, 561] on icon "Icon/Star" at bounding box center [502, 559] width 24 height 24
click at [501, 586] on icon "Icon/Star" at bounding box center [502, 590] width 24 height 24
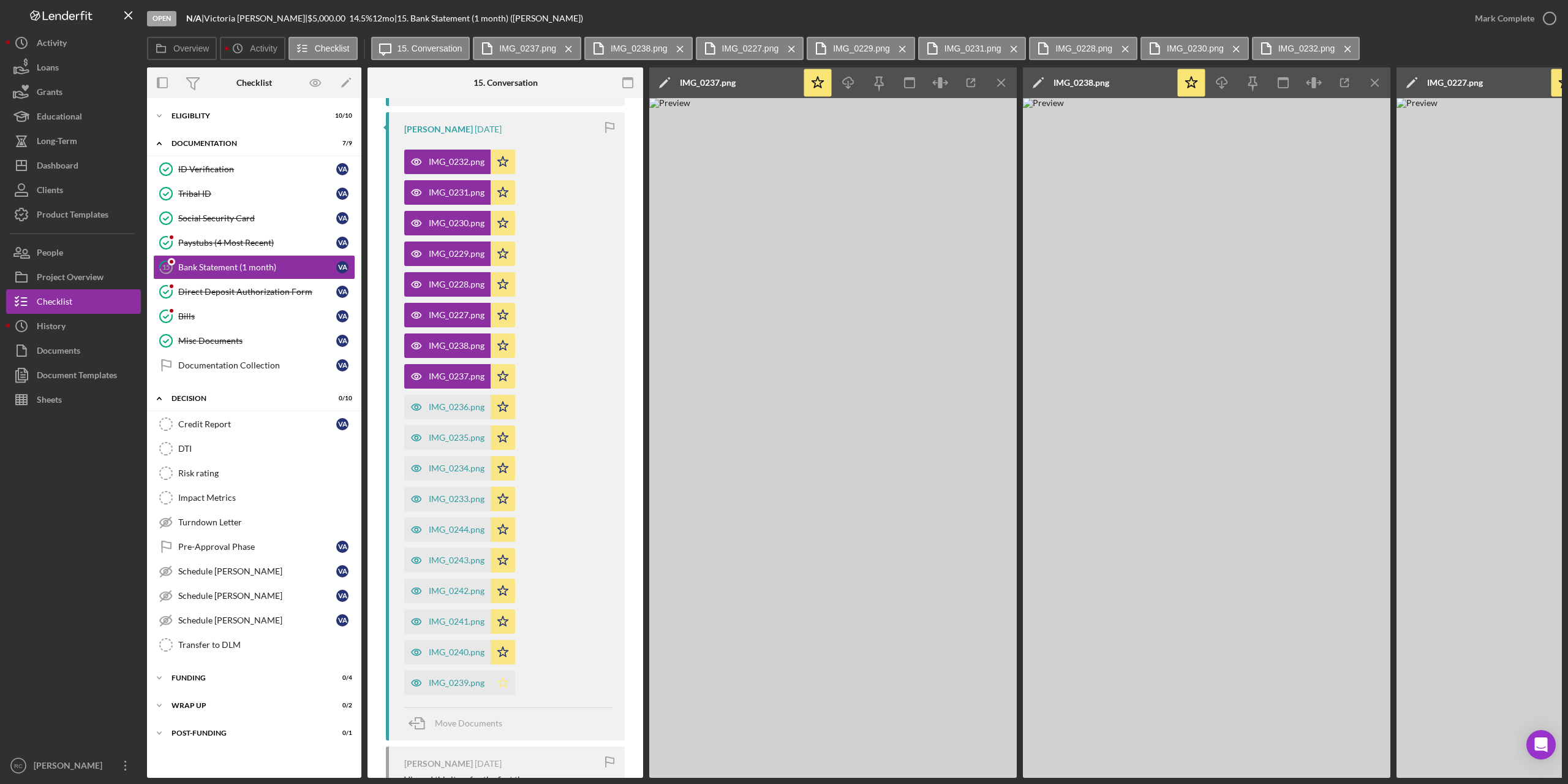
click at [501, 675] on icon "Icon/Star" at bounding box center [502, 682] width 24 height 24
click at [986, 529] on img at bounding box center [833, 437] width 367 height 679
click at [904, 551] on img at bounding box center [833, 437] width 367 height 679
click at [253, 285] on link "Direct Deposit Authorization Form Direct Deposit Authorization Form V A" at bounding box center [254, 291] width 202 height 24
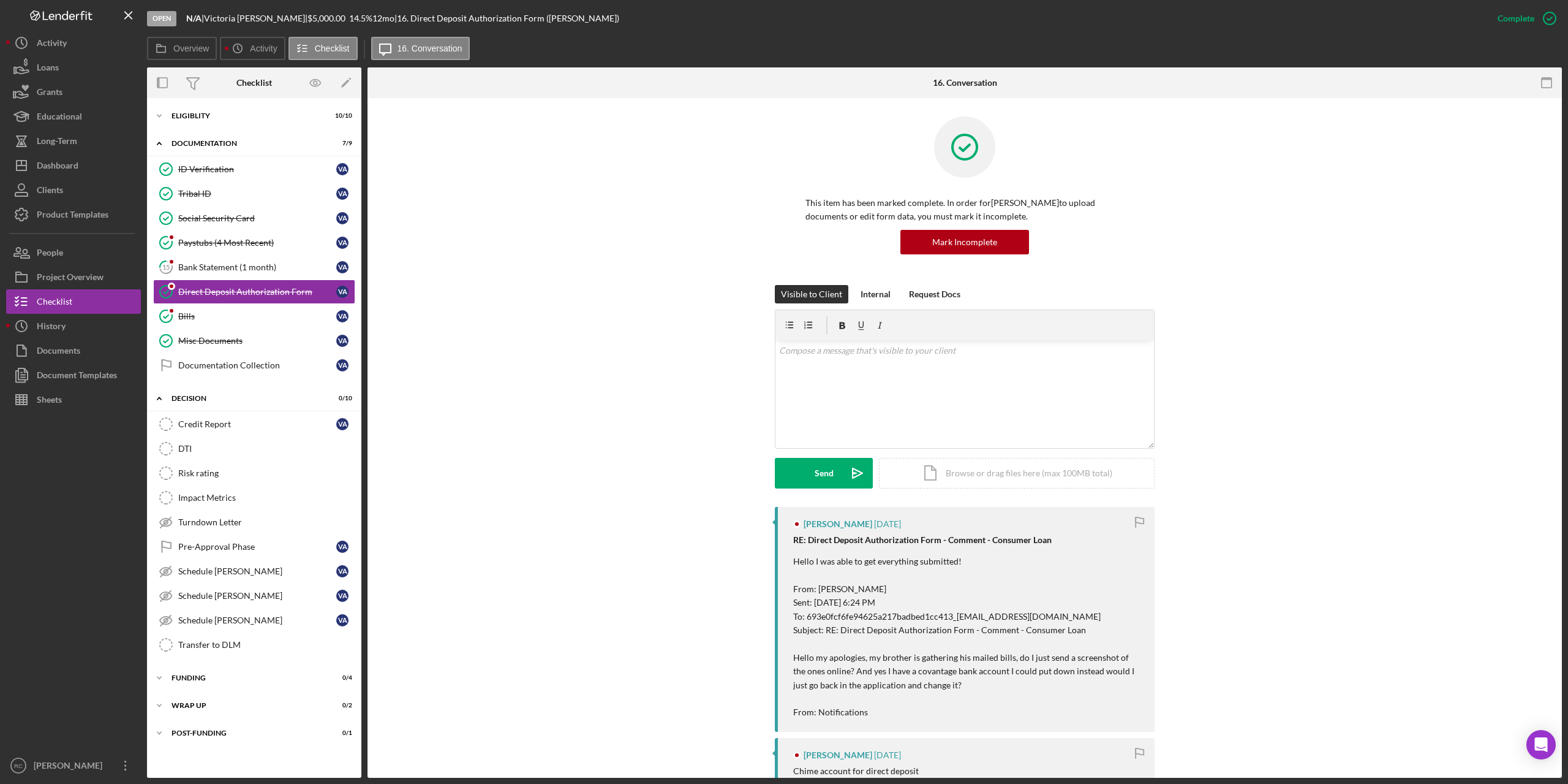
scroll to position [163, 0]
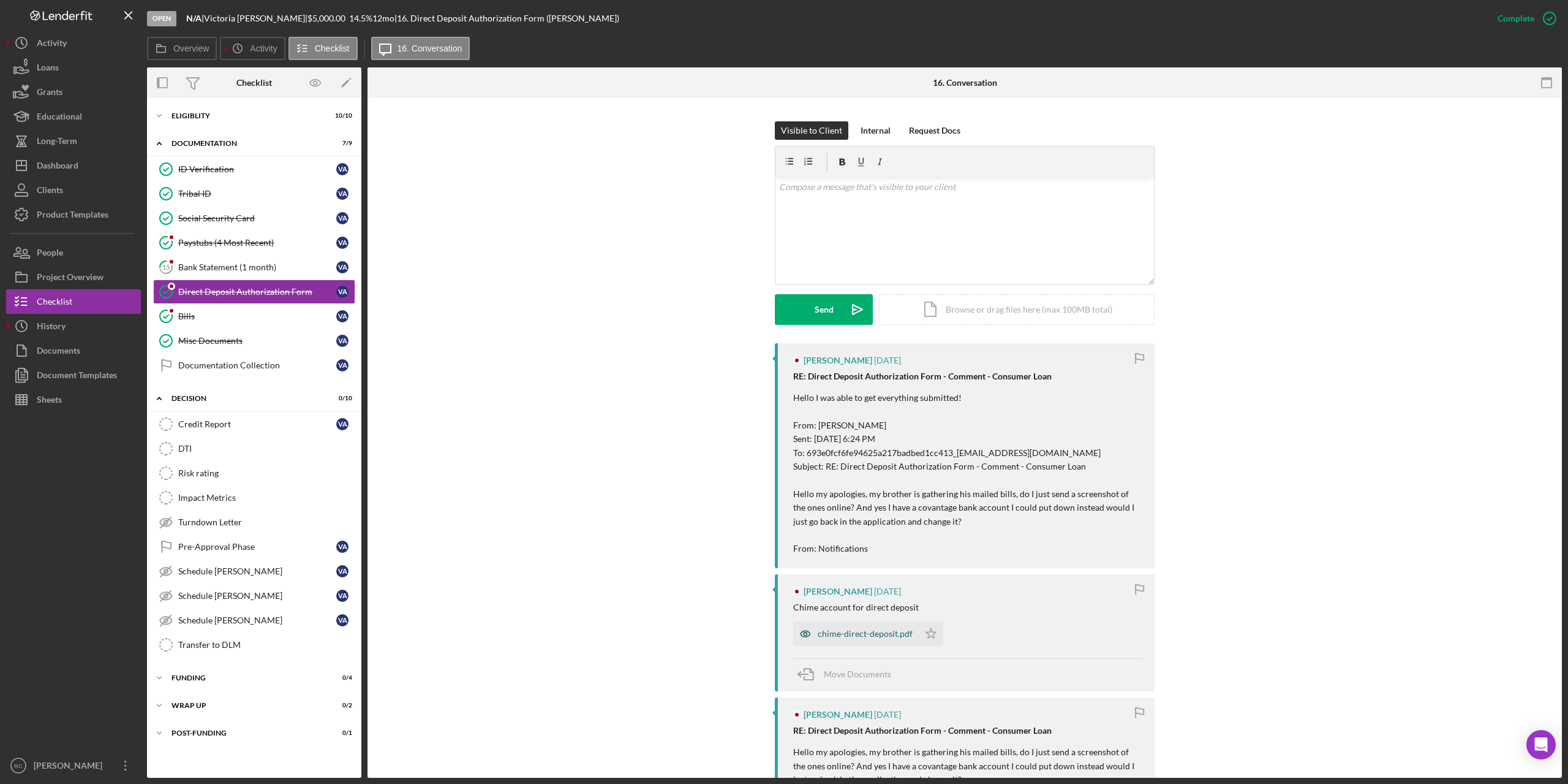
click at [887, 638] on div "chime-direct-deposit.pdf" at bounding box center [856, 633] width 126 height 24
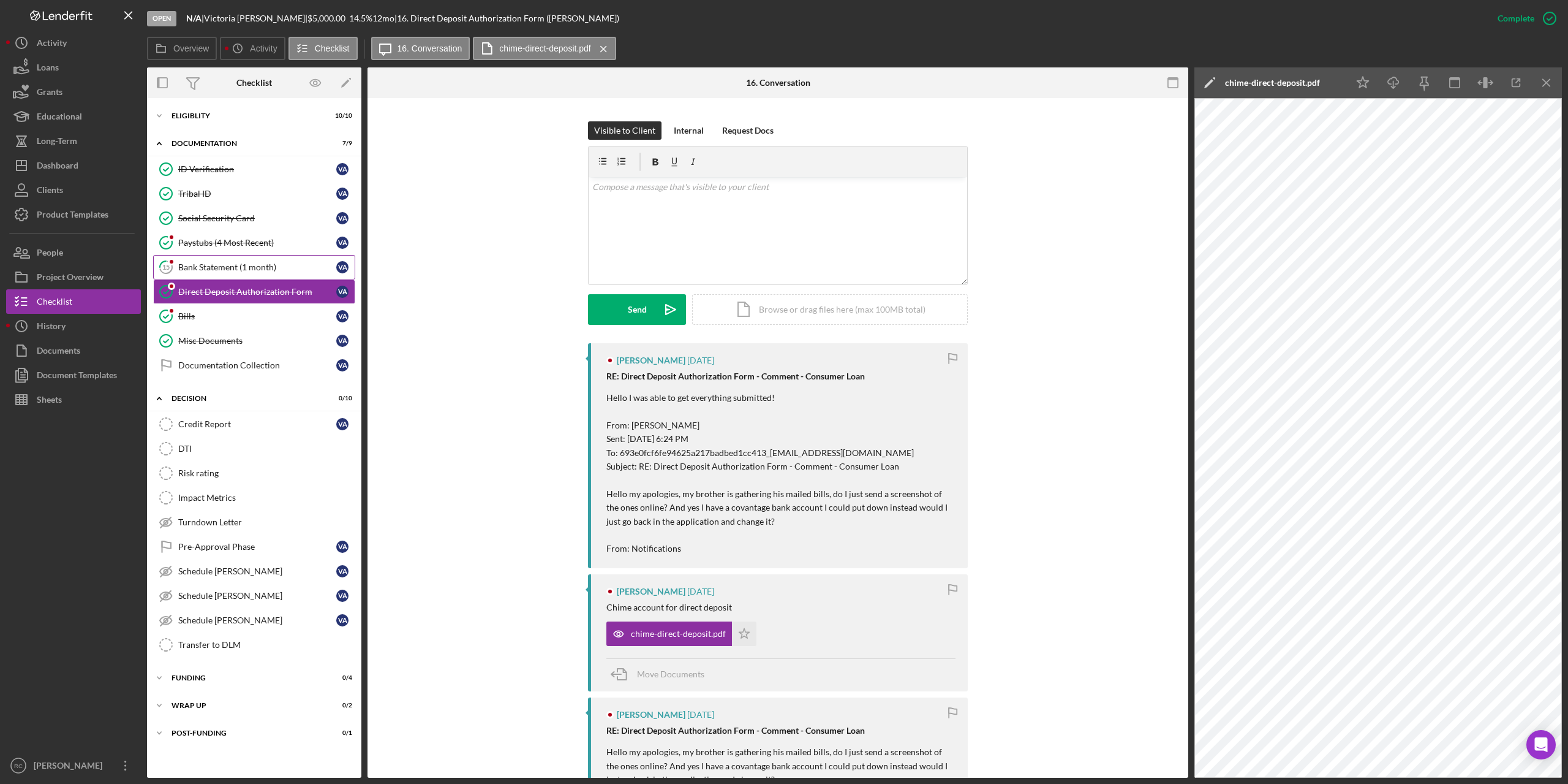
click at [244, 266] on div "Bank Statement (1 month)" at bounding box center [257, 267] width 158 height 10
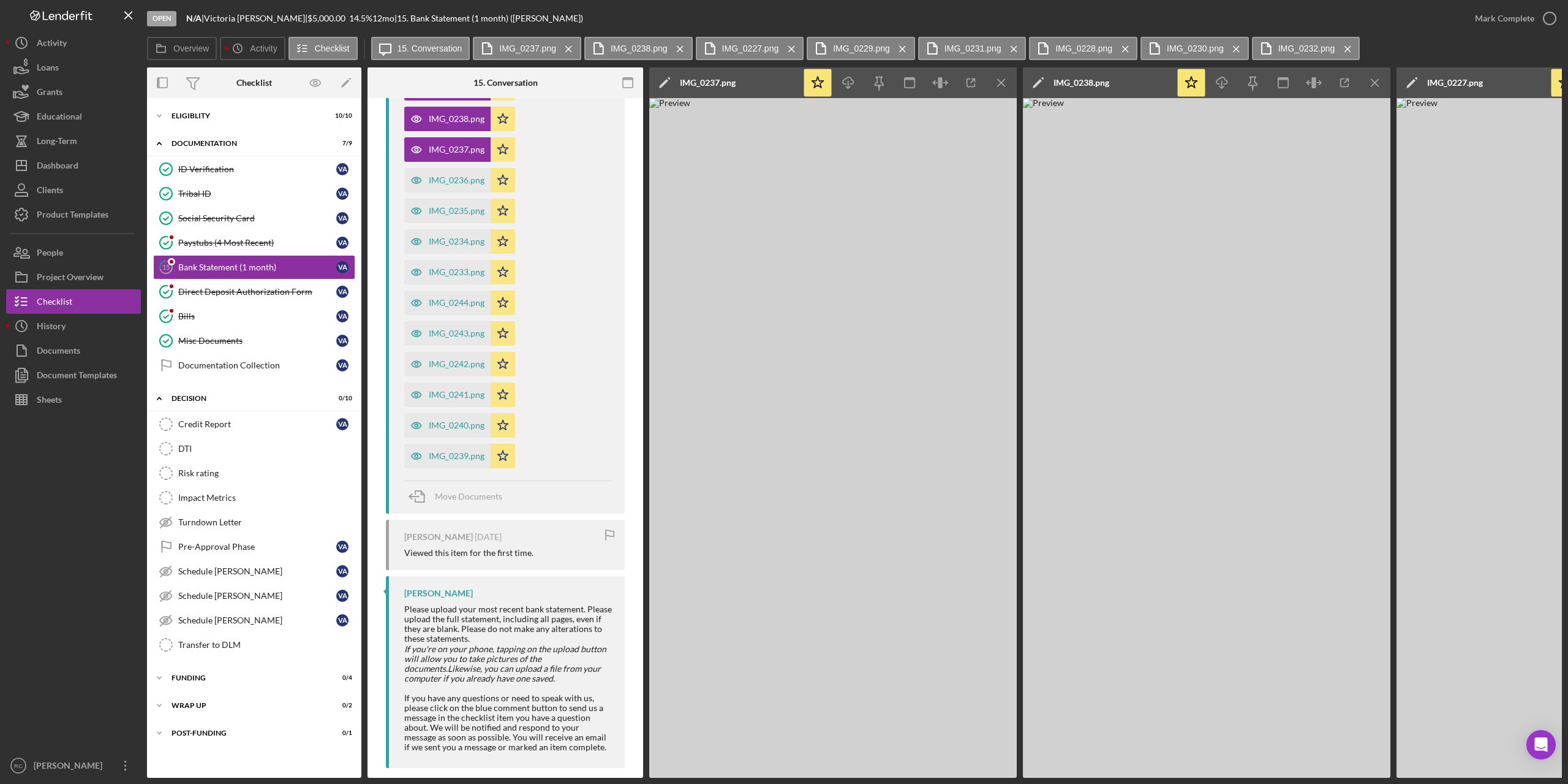
scroll to position [708, 0]
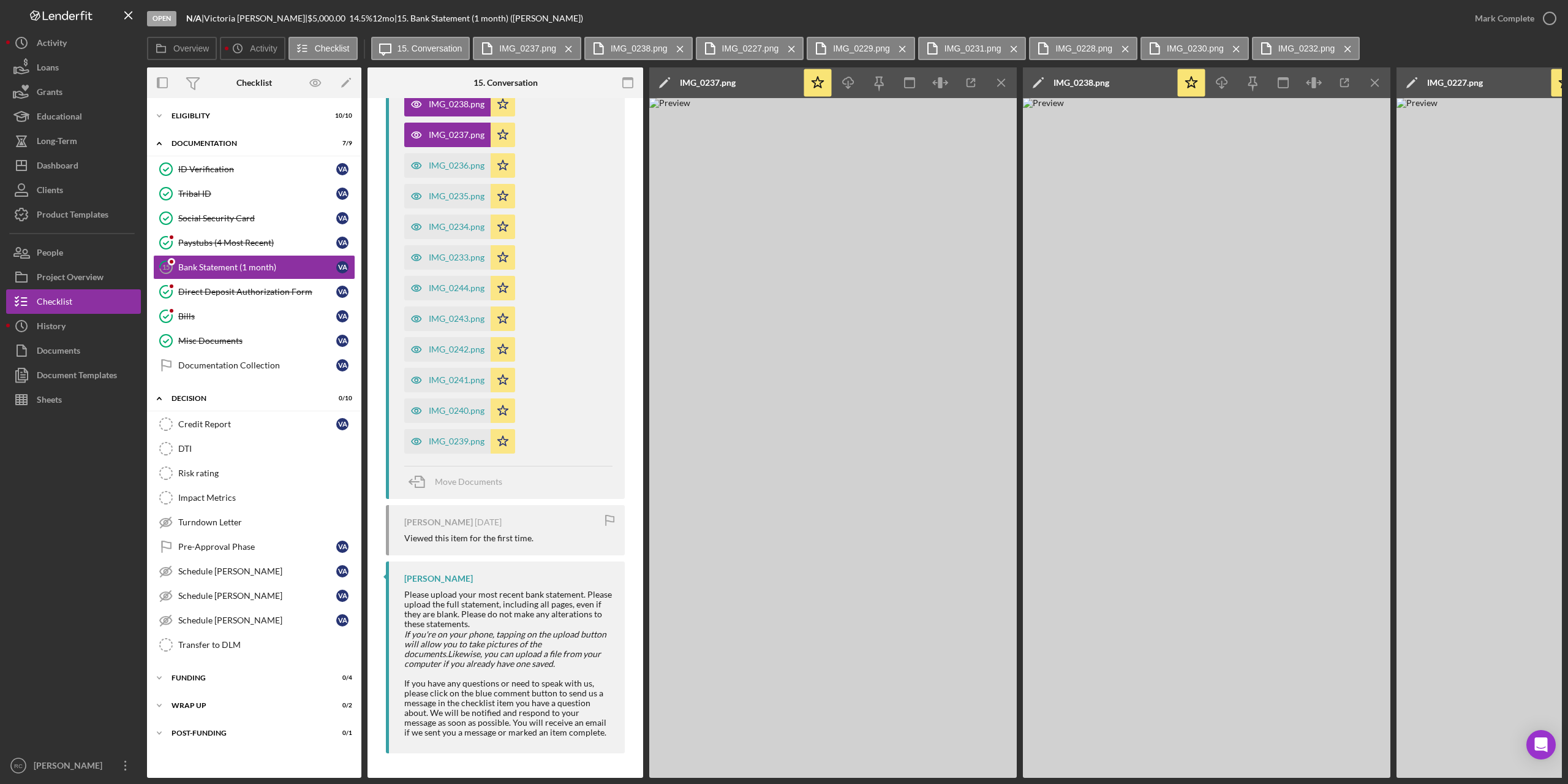
click at [990, 526] on img at bounding box center [833, 437] width 367 height 679
click at [1348, 47] on icon "Icon/Menu Close" at bounding box center [1348, 48] width 21 height 30
click at [1232, 47] on icon "Icon/Menu Close" at bounding box center [1236, 48] width 21 height 30
click at [1127, 50] on icon "Icon/Menu Close" at bounding box center [1125, 48] width 21 height 30
drag, startPoint x: 1012, startPoint y: 49, endPoint x: 991, endPoint y: 57, distance: 22.5
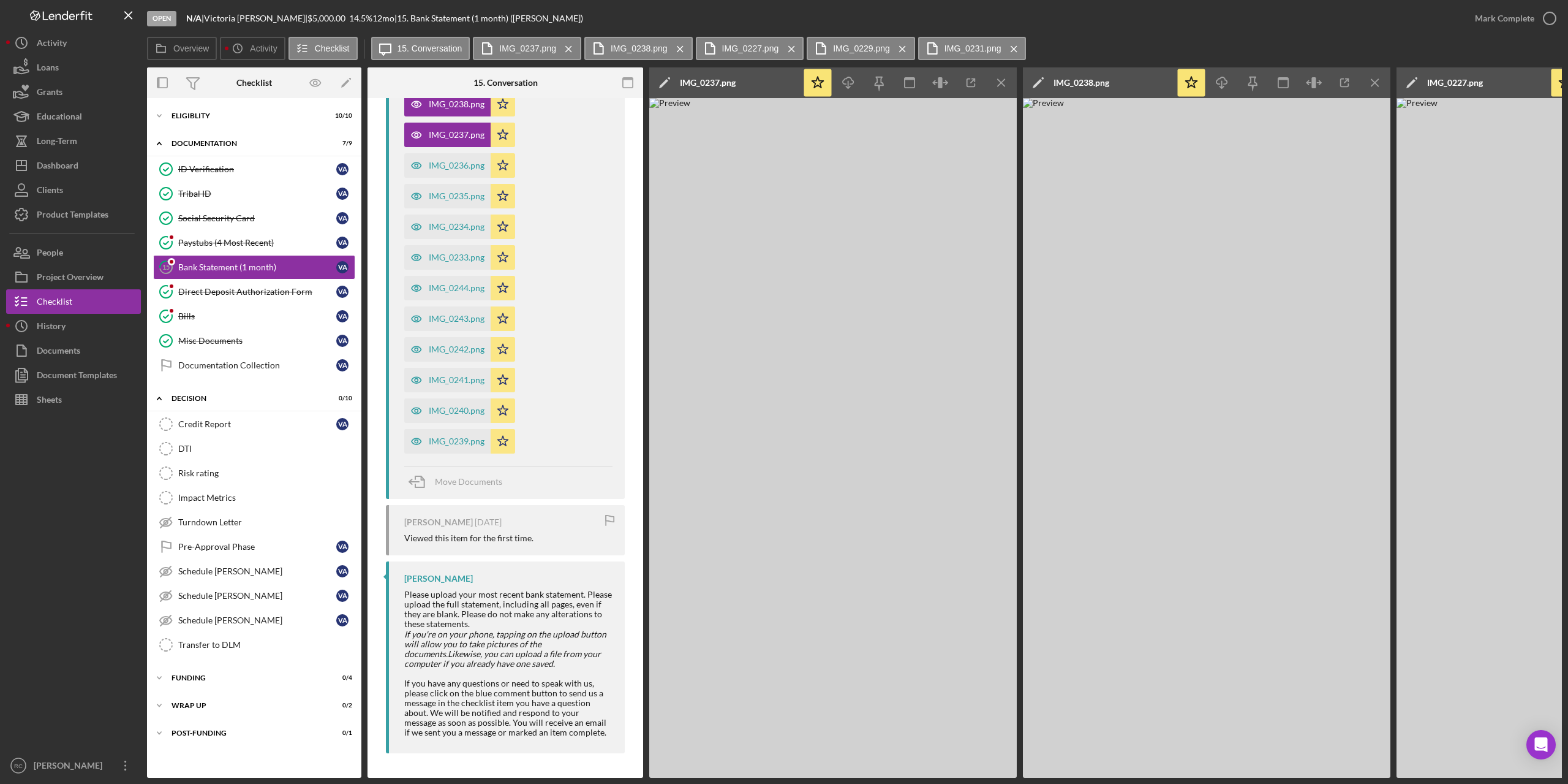
click at [1012, 49] on icon "Icon/Menu Close" at bounding box center [1014, 48] width 21 height 30
click at [906, 53] on icon "Icon/Menu Close" at bounding box center [903, 48] width 21 height 30
drag, startPoint x: 792, startPoint y: 52, endPoint x: 784, endPoint y: 55, distance: 8.5
click at [792, 51] on icon "Icon/Menu Close" at bounding box center [791, 48] width 21 height 30
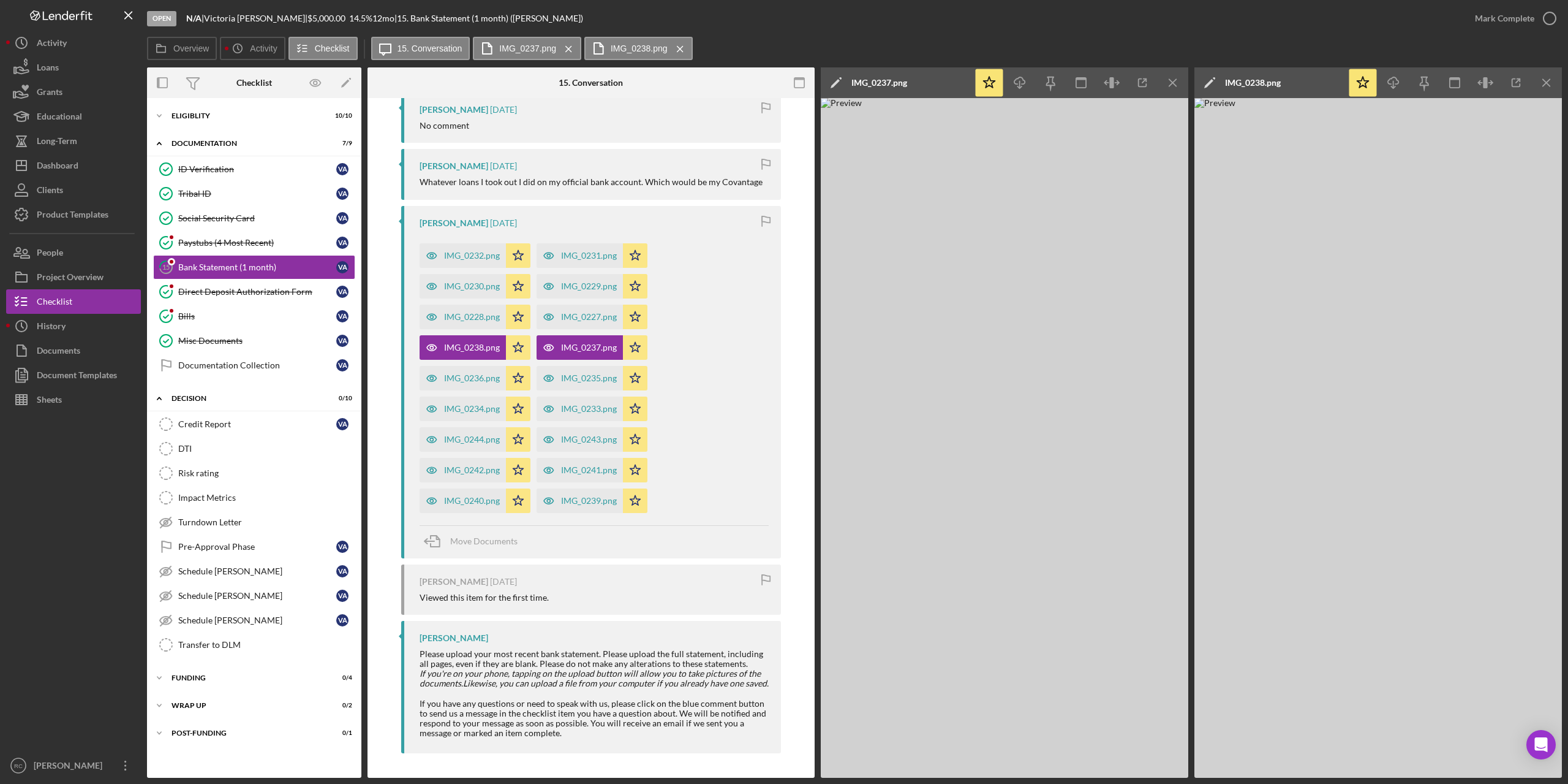
scroll to position [359, 0]
click at [681, 50] on icon "Icon/Menu Close" at bounding box center [680, 48] width 21 height 30
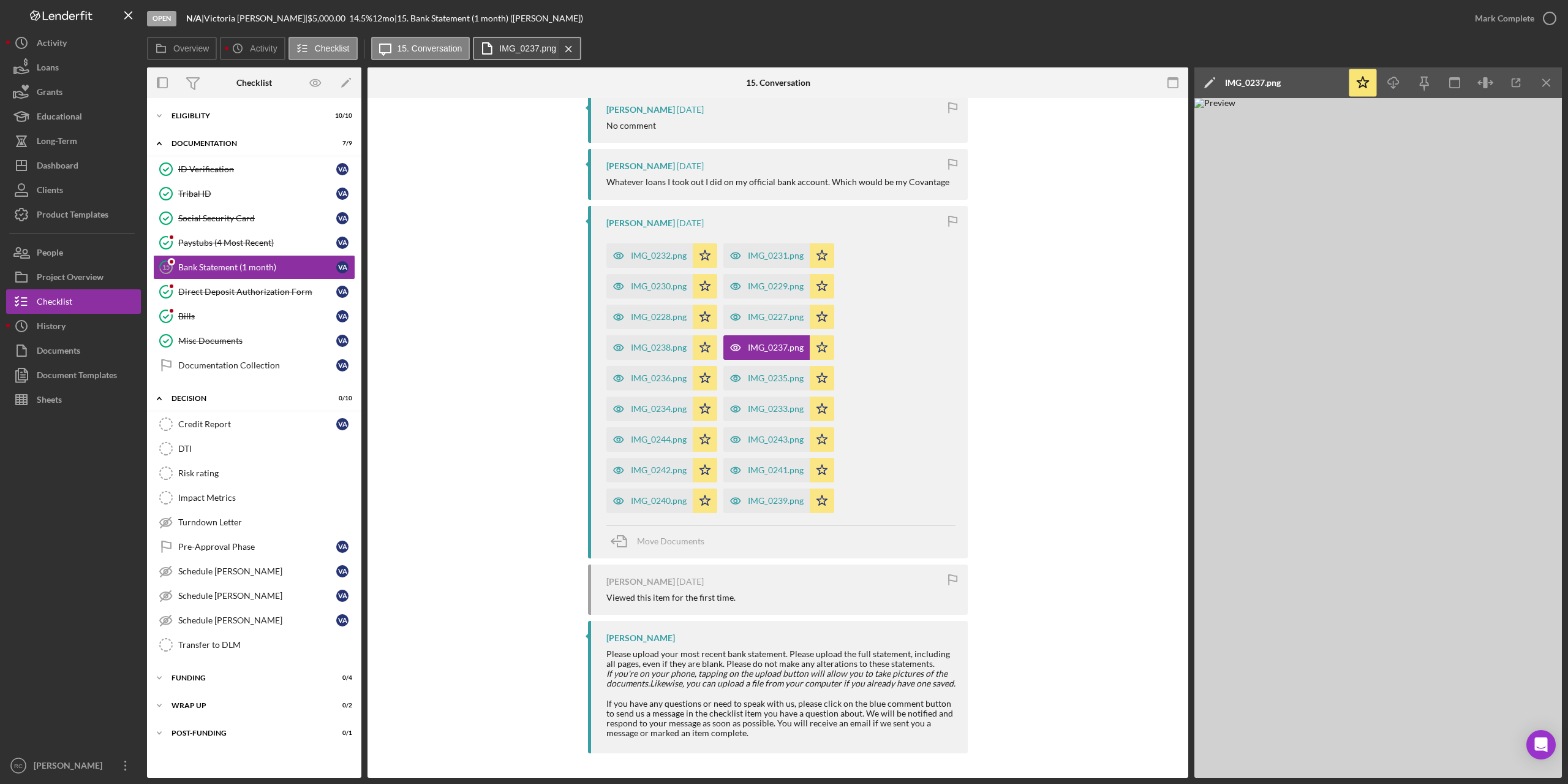
click at [571, 52] on icon "Icon/Menu Close" at bounding box center [569, 48] width 21 height 30
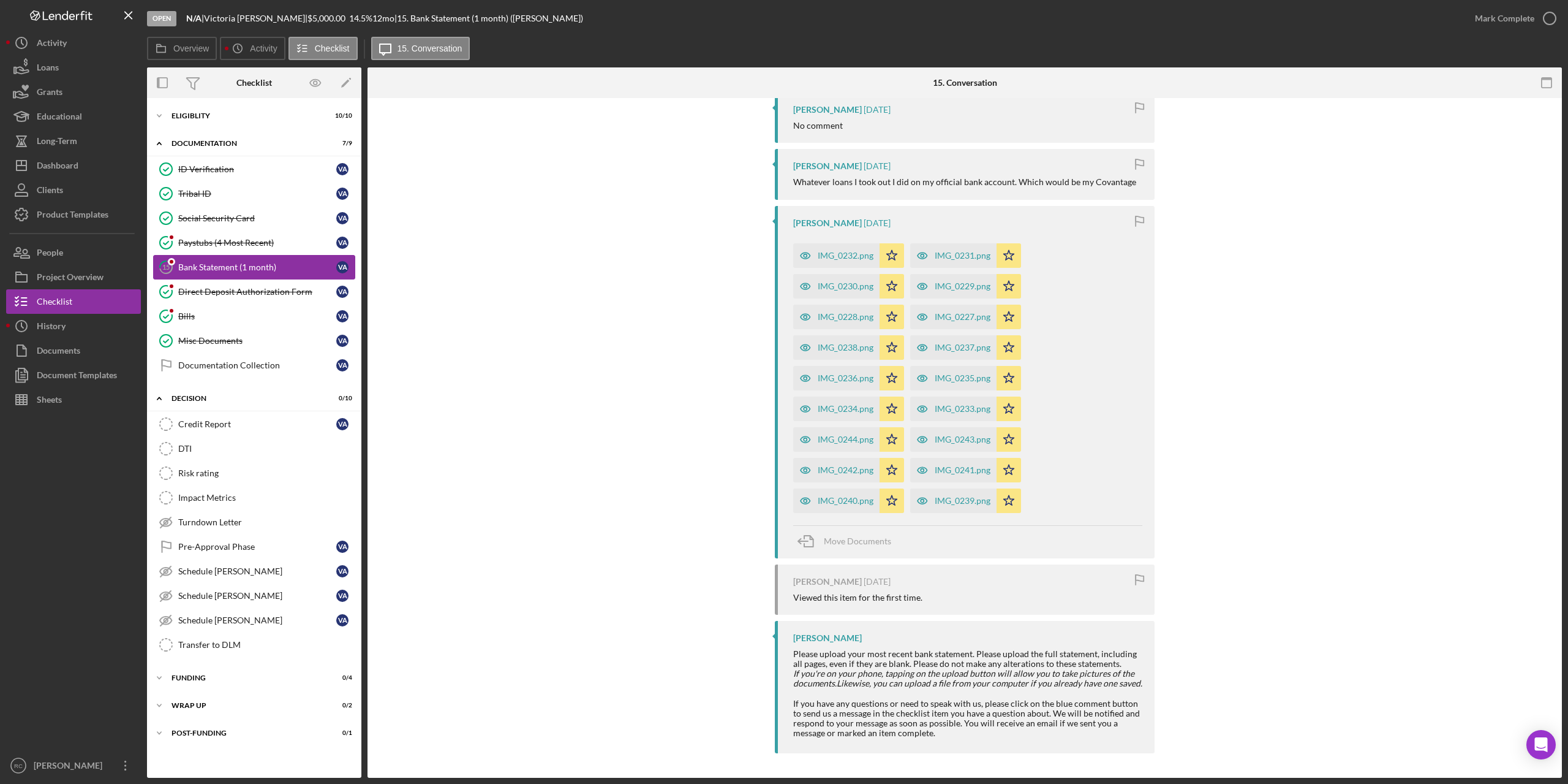
click at [242, 269] on div "Bank Statement (1 month)" at bounding box center [257, 267] width 158 height 10
click at [1557, 378] on div "Visible to Client Internal Request Docs v Color teal Color pink Remove color Ad…" at bounding box center [964, 258] width 1194 height 1039
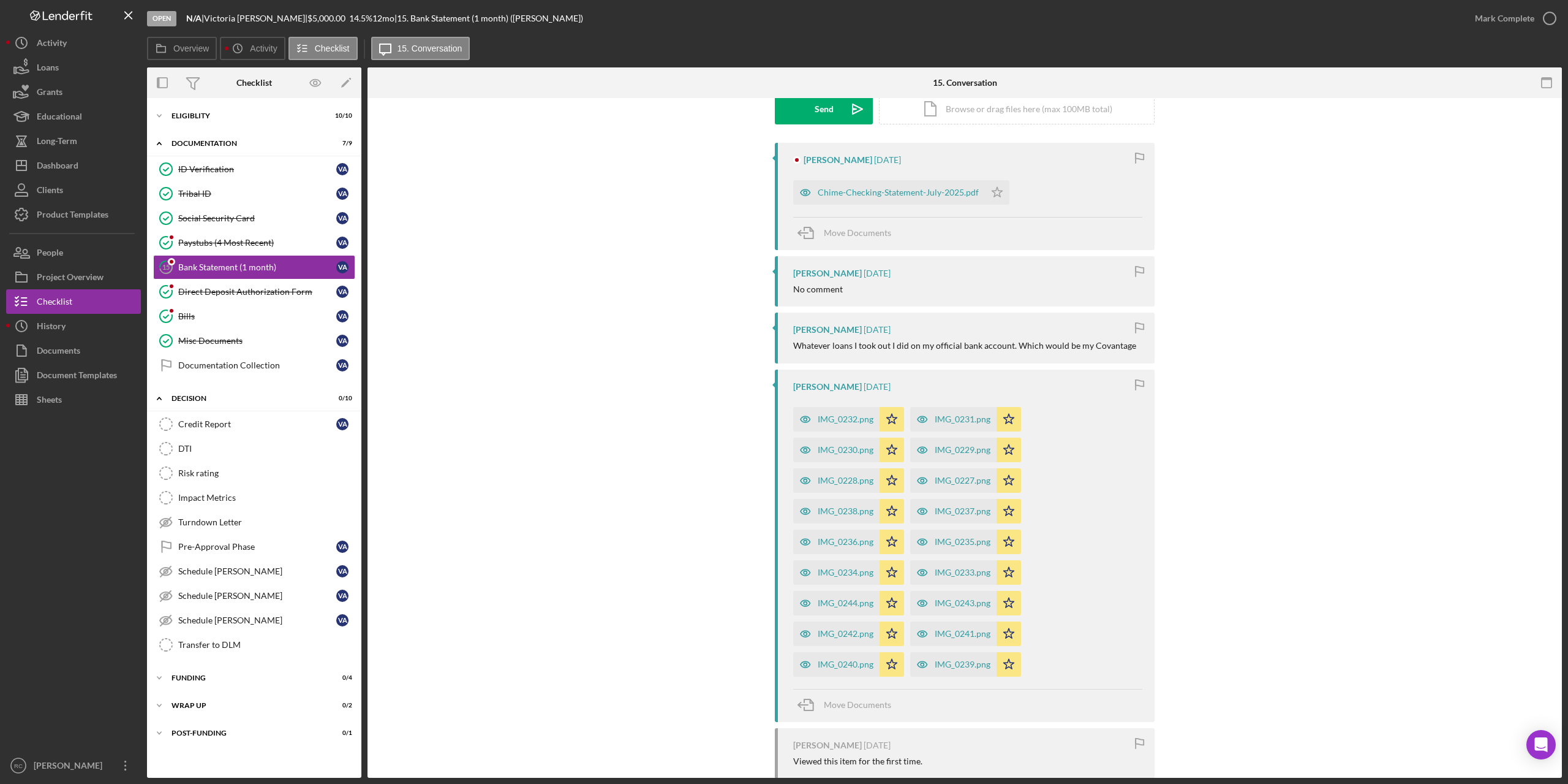
scroll to position [32, 0]
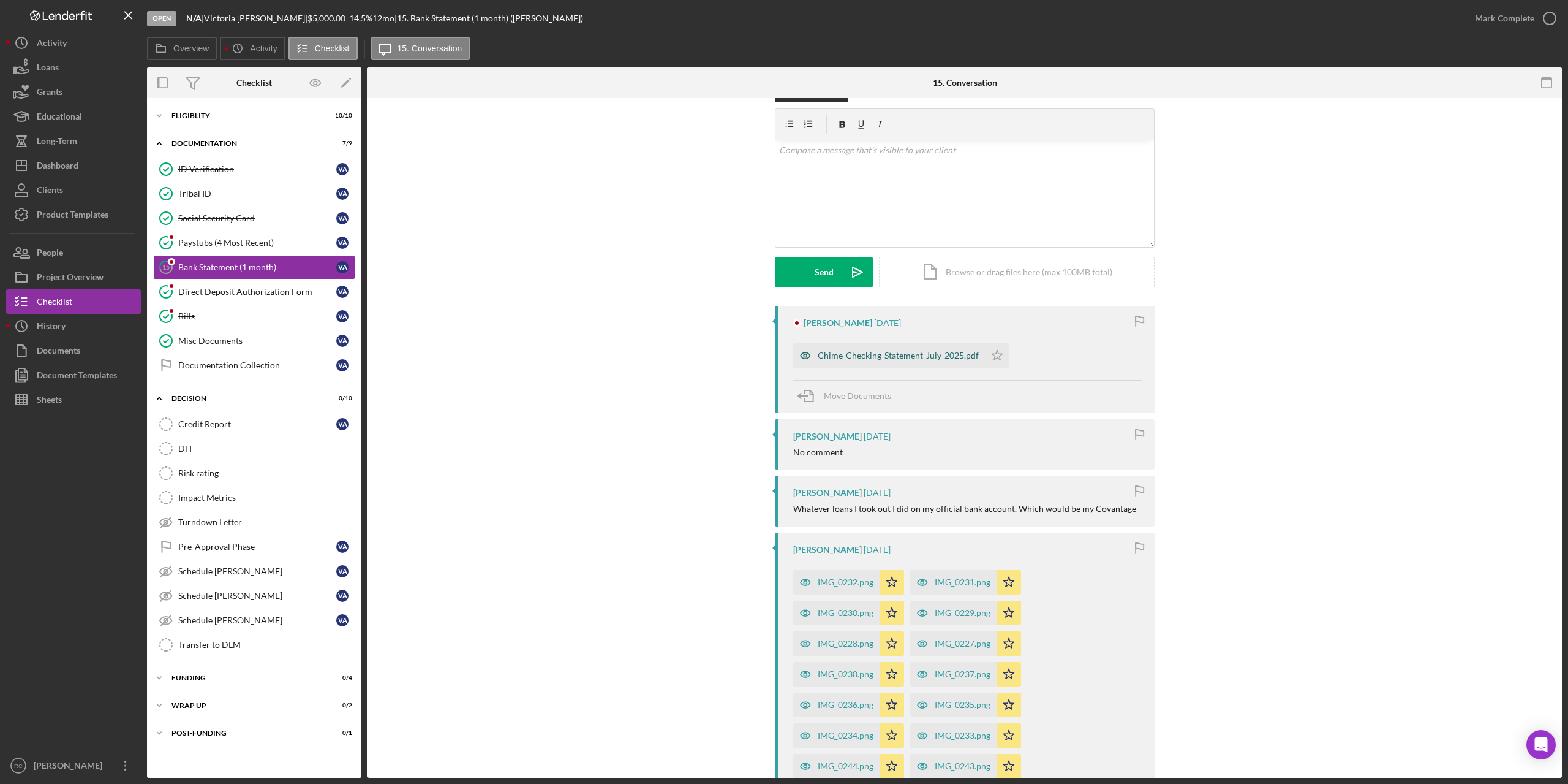
click at [922, 354] on div "Chime-Checking-Statement-July-2025.pdf" at bounding box center [898, 356] width 161 height 10
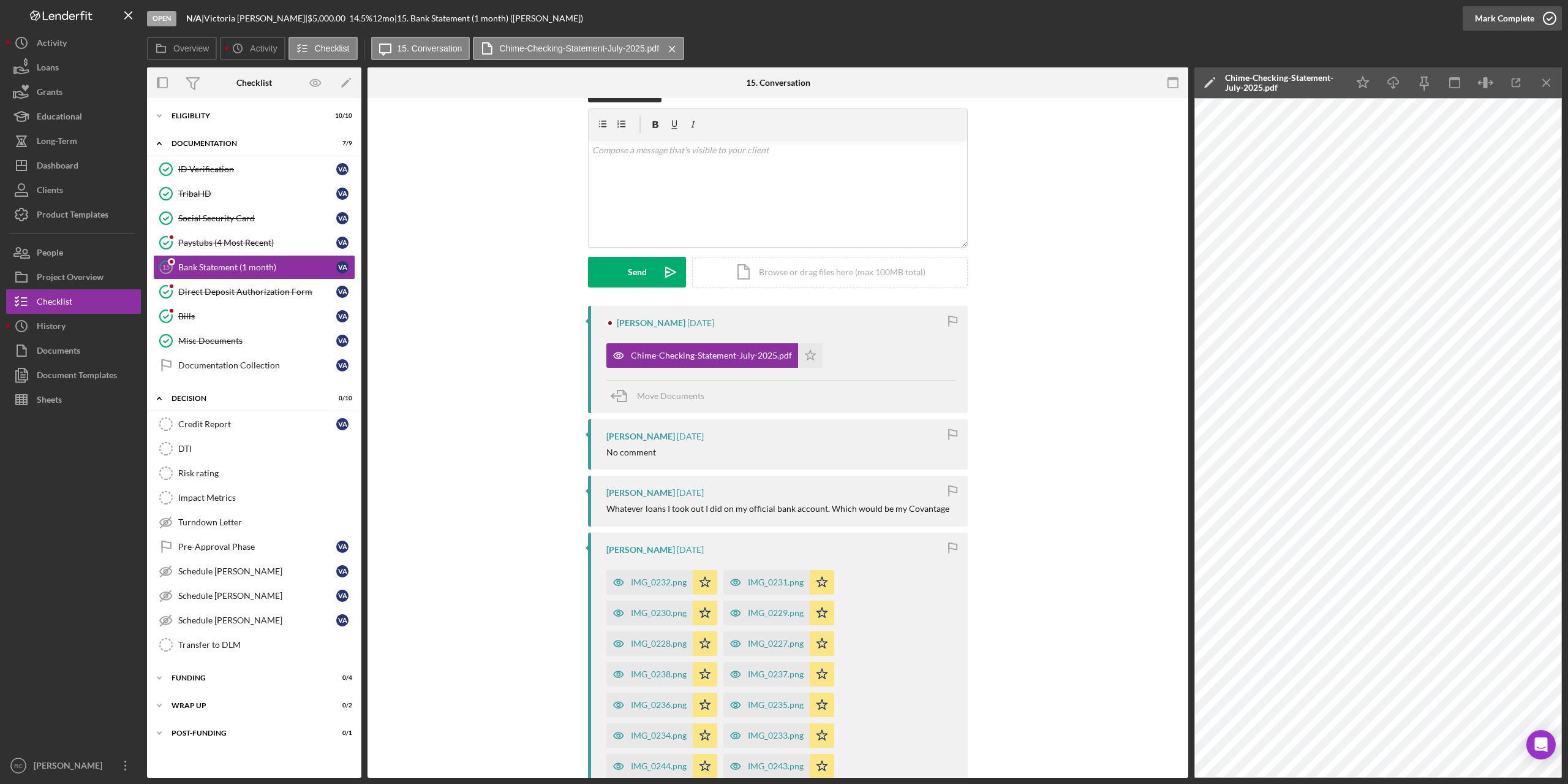
click at [1549, 16] on icon "button" at bounding box center [1548, 18] width 30 height 30
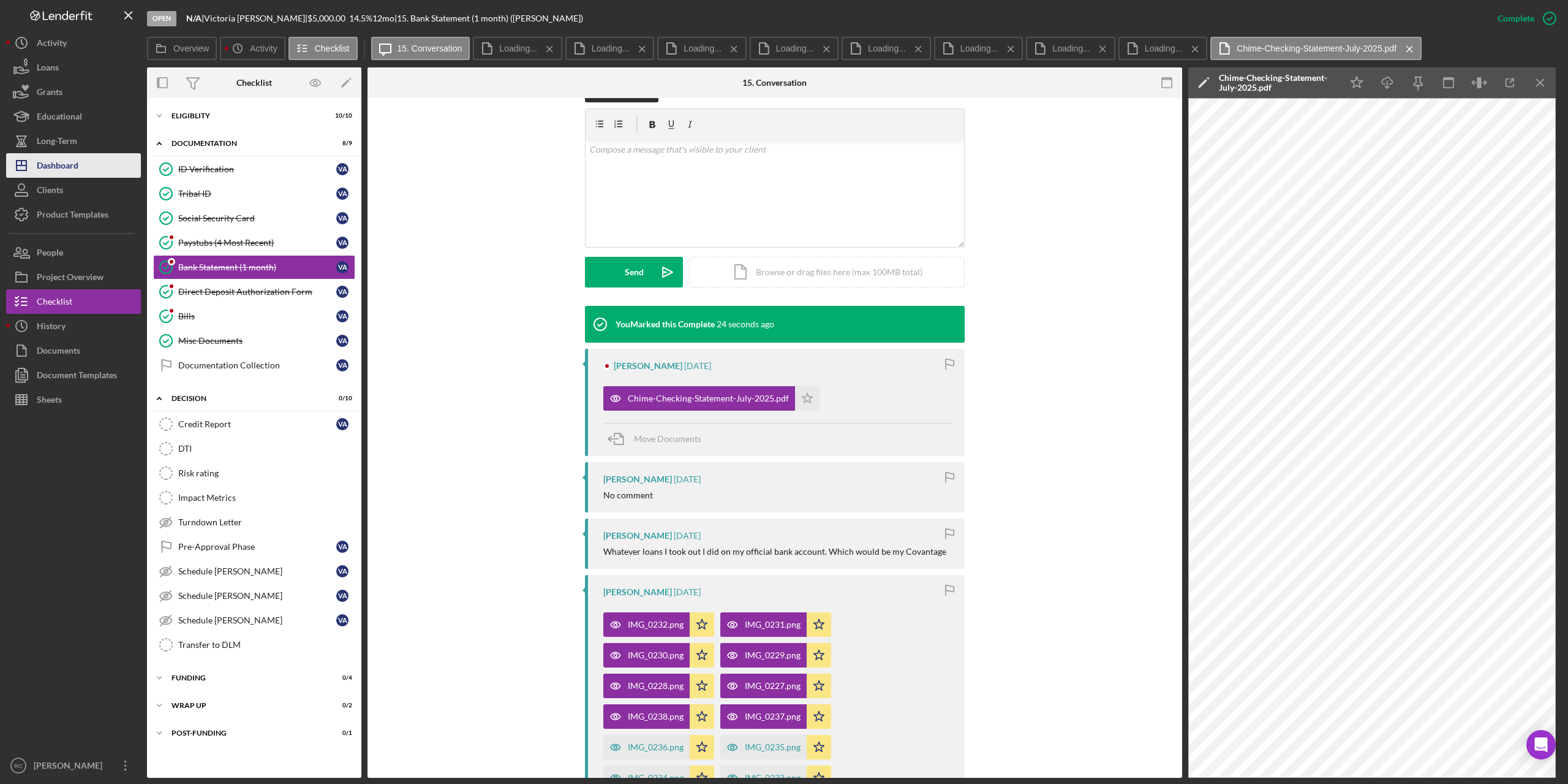
click at [75, 167] on div "Dashboard" at bounding box center [58, 167] width 42 height 27
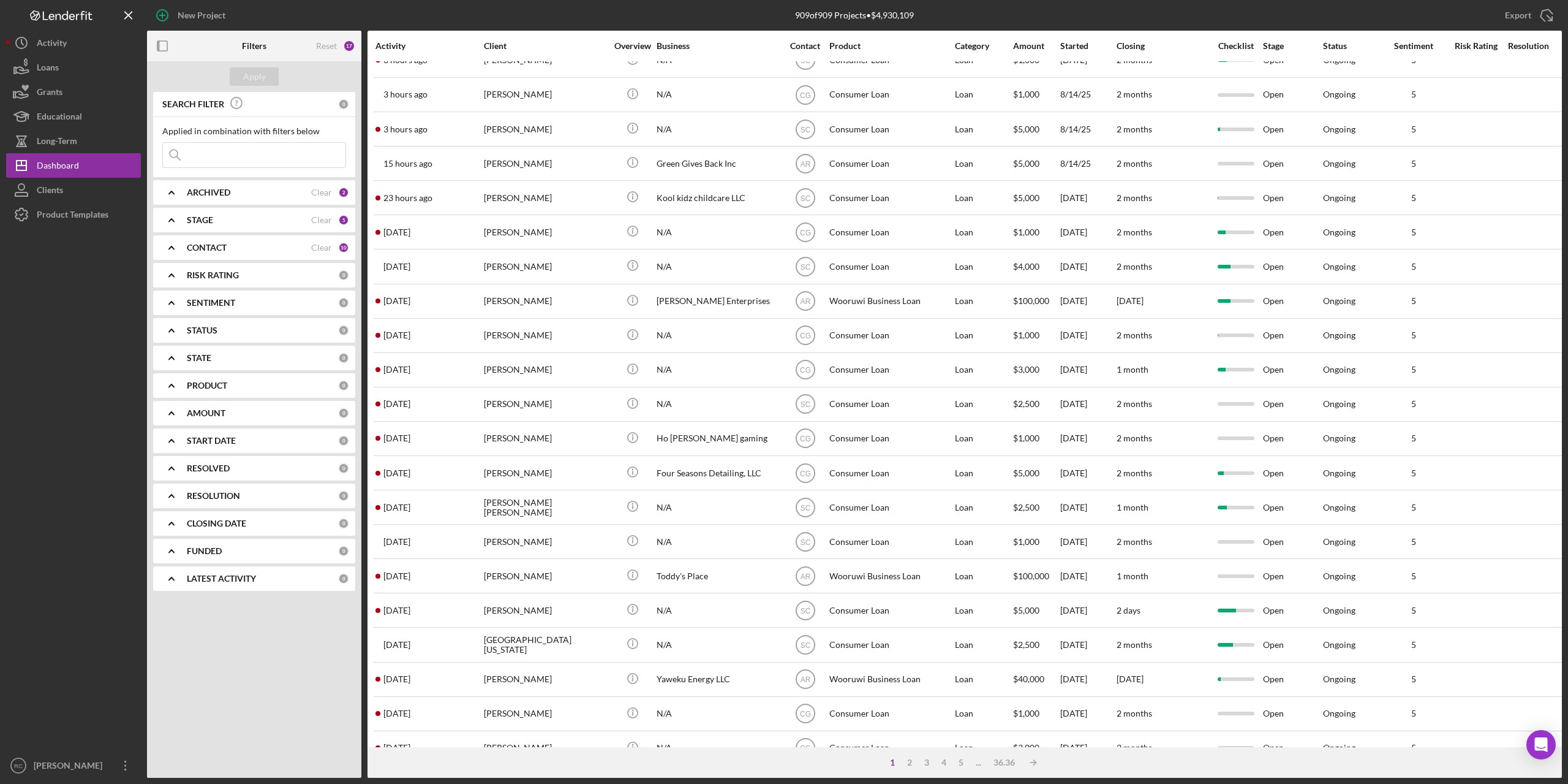
scroll to position [156, 0]
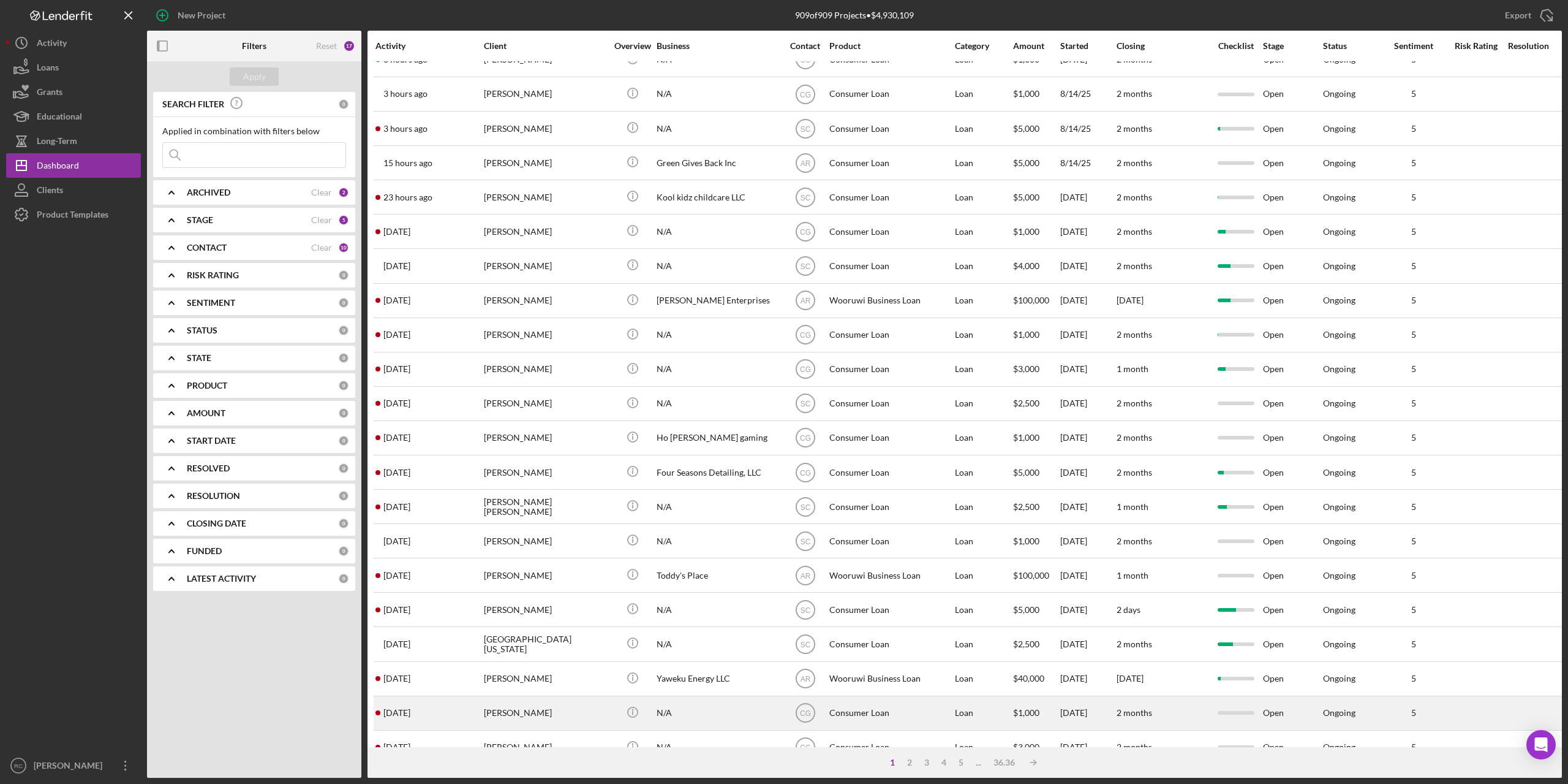
click at [525, 713] on div "[PERSON_NAME]" at bounding box center [544, 713] width 122 height 32
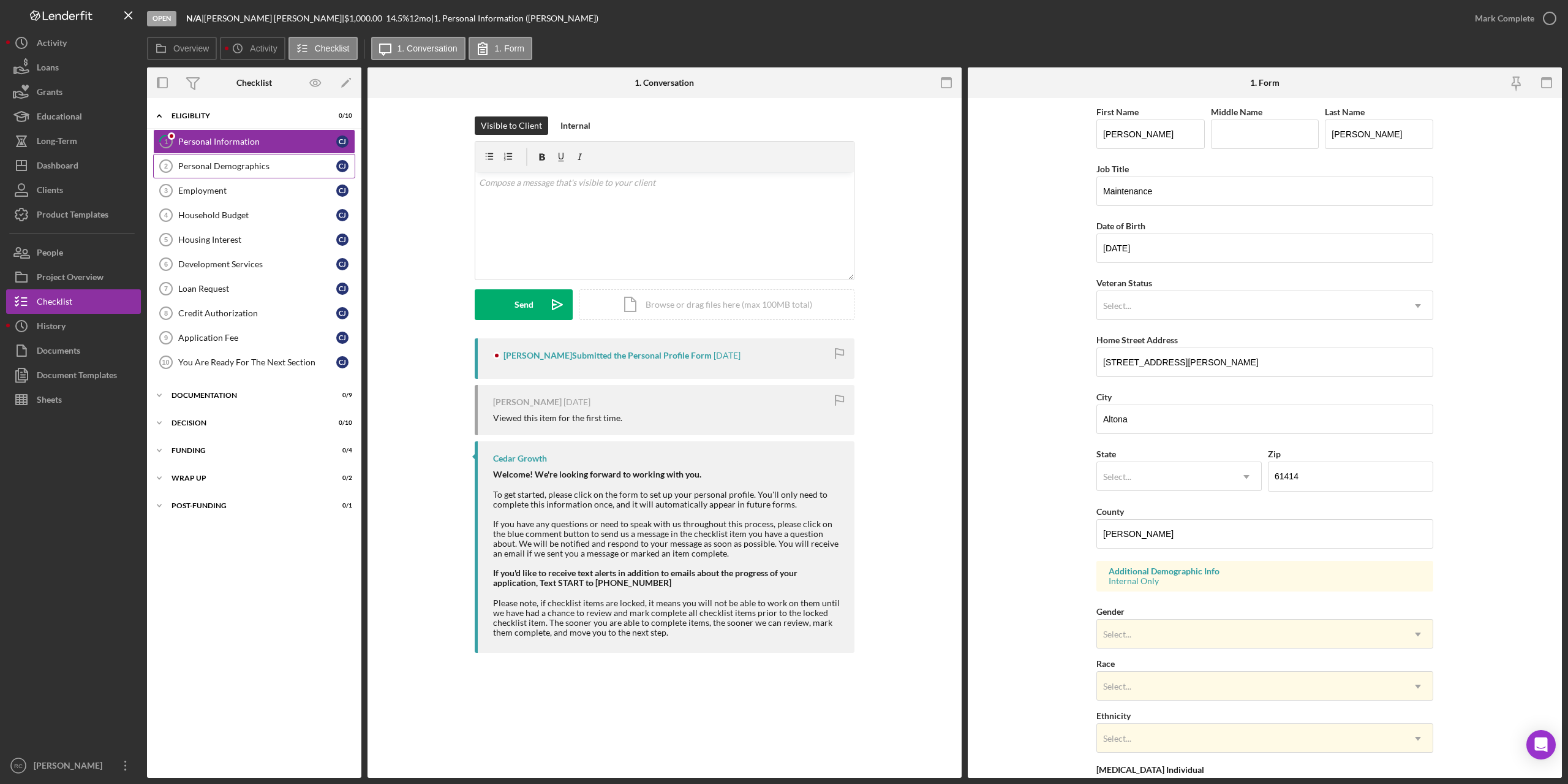
click at [252, 168] on div "Personal Demographics" at bounding box center [257, 166] width 158 height 10
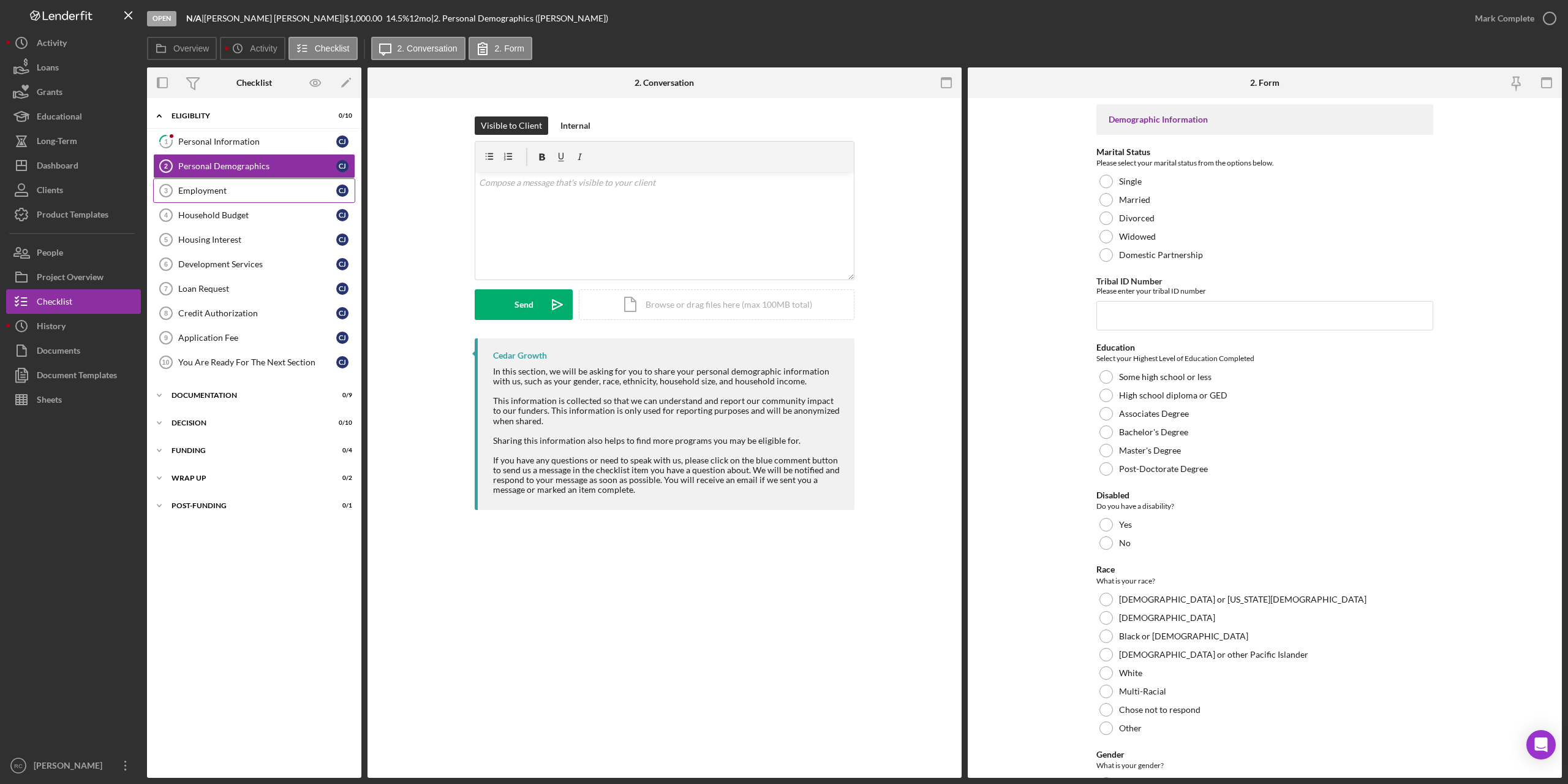
click at [218, 186] on div "Employment" at bounding box center [257, 191] width 158 height 10
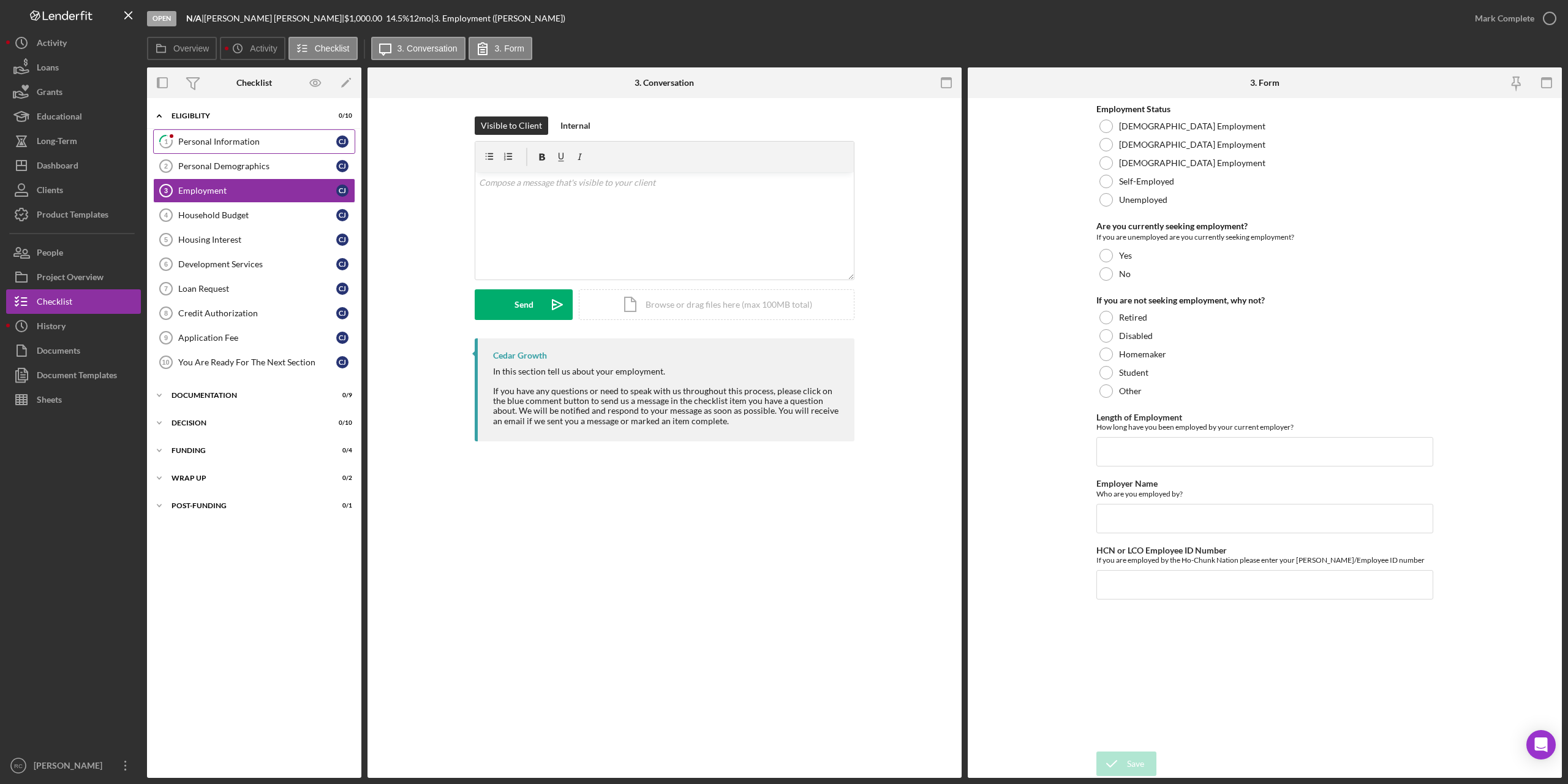
click at [238, 148] on link "1 Personal Information [PERSON_NAME]" at bounding box center [254, 141] width 202 height 24
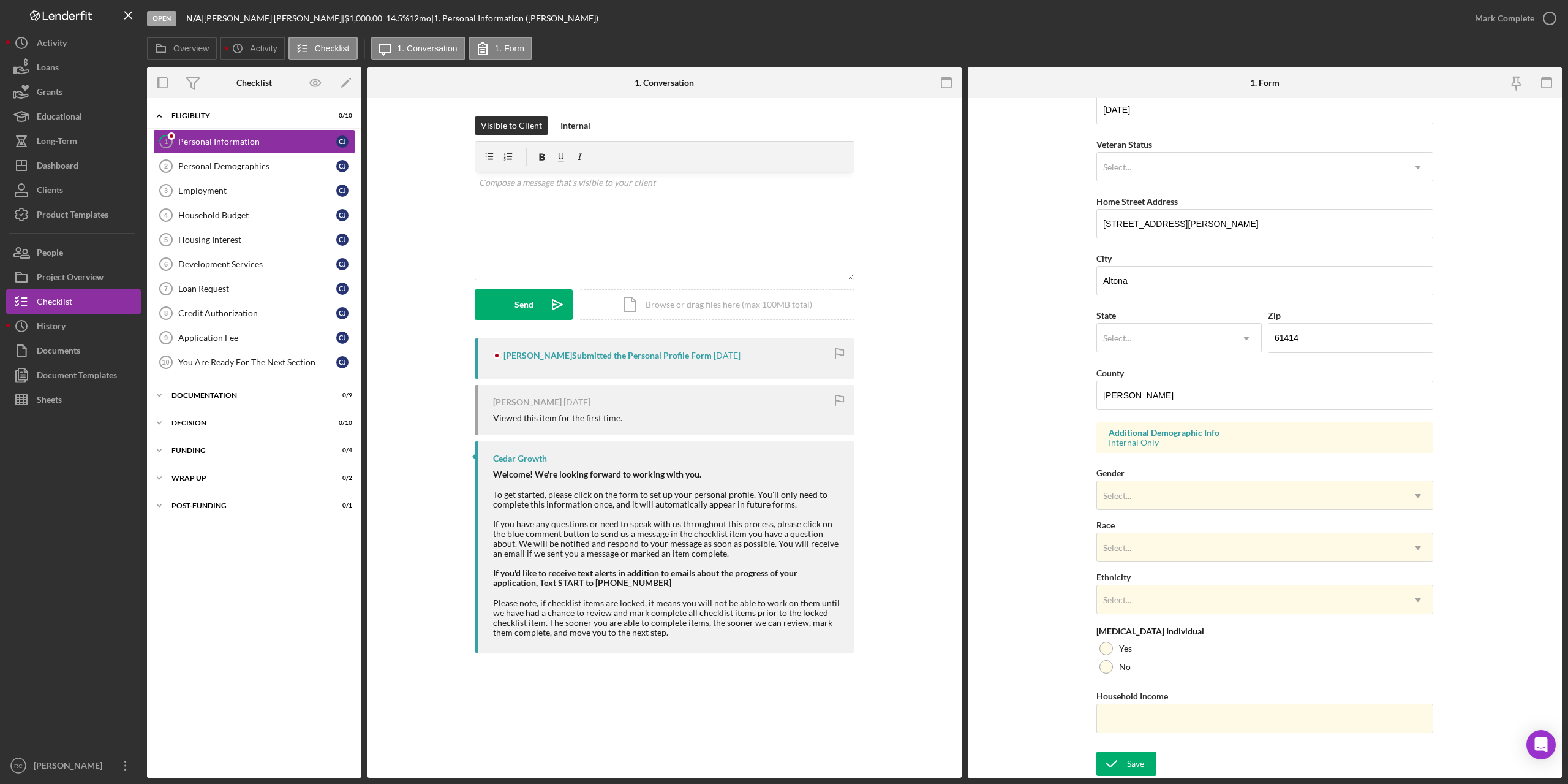
scroll to position [57, 0]
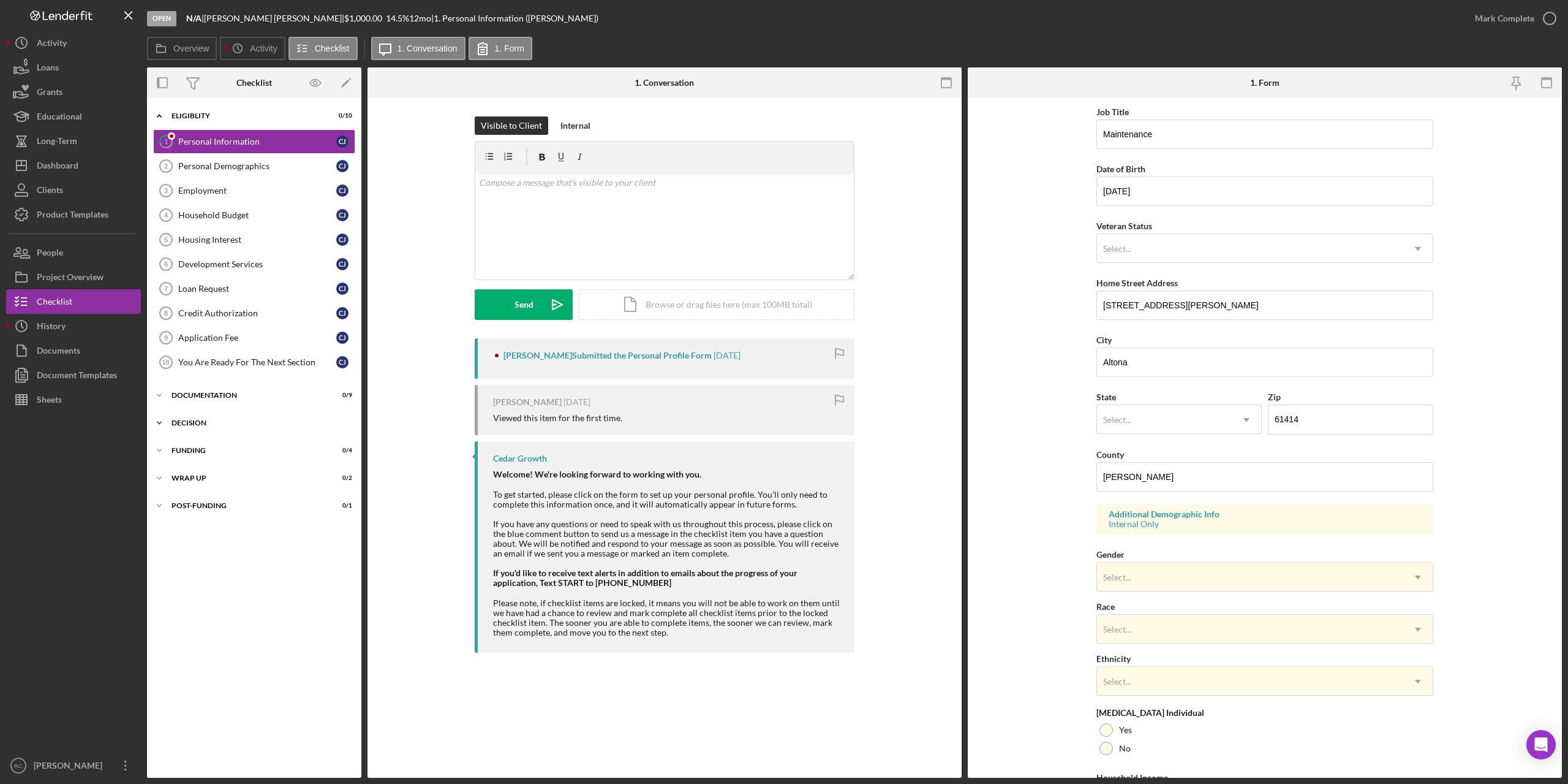
click at [193, 417] on div "Icon/Expander Decision 0 / 10" at bounding box center [253, 422] width 214 height 24
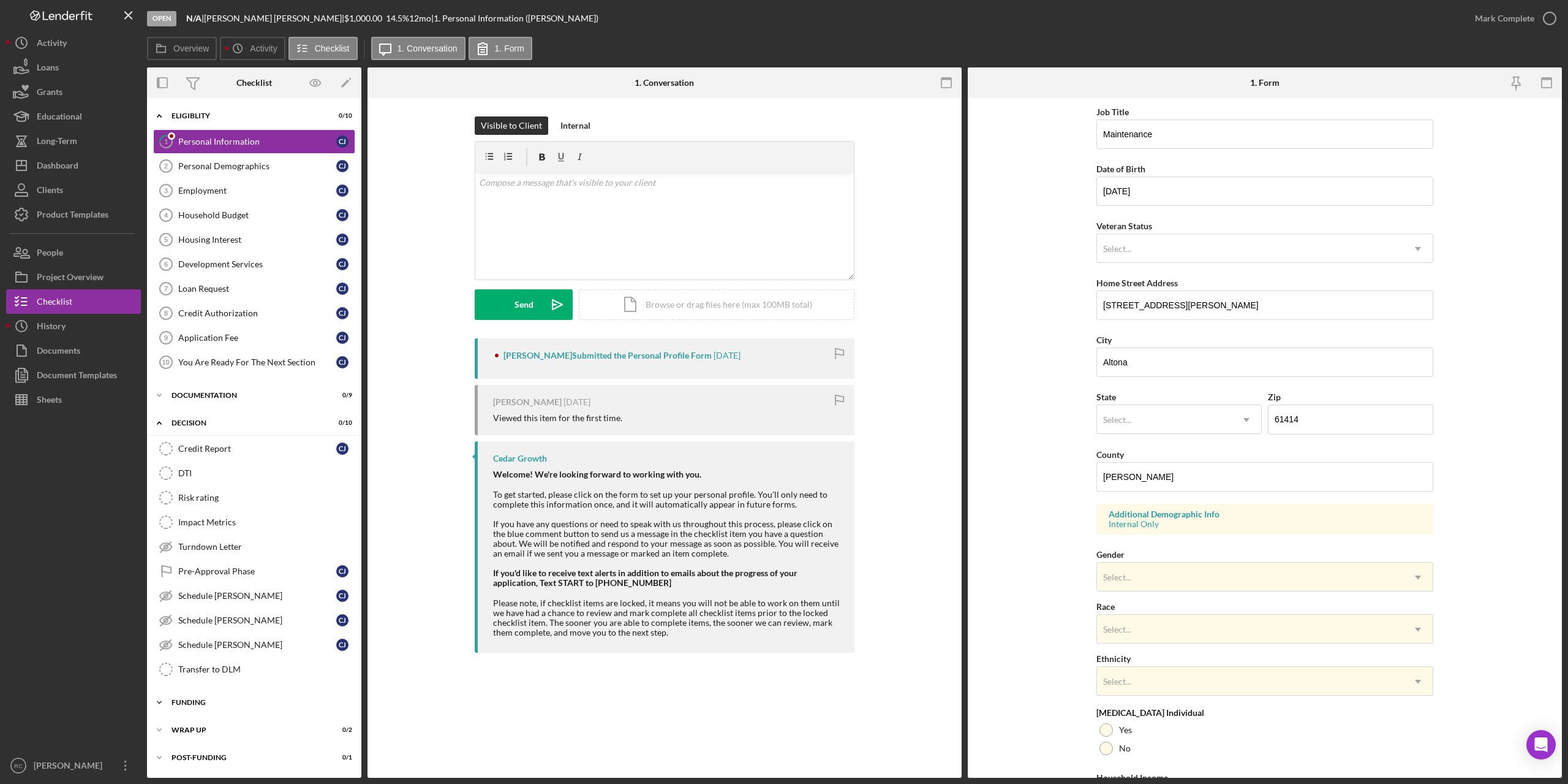
click at [200, 701] on div "Funding" at bounding box center [259, 703] width 175 height 8
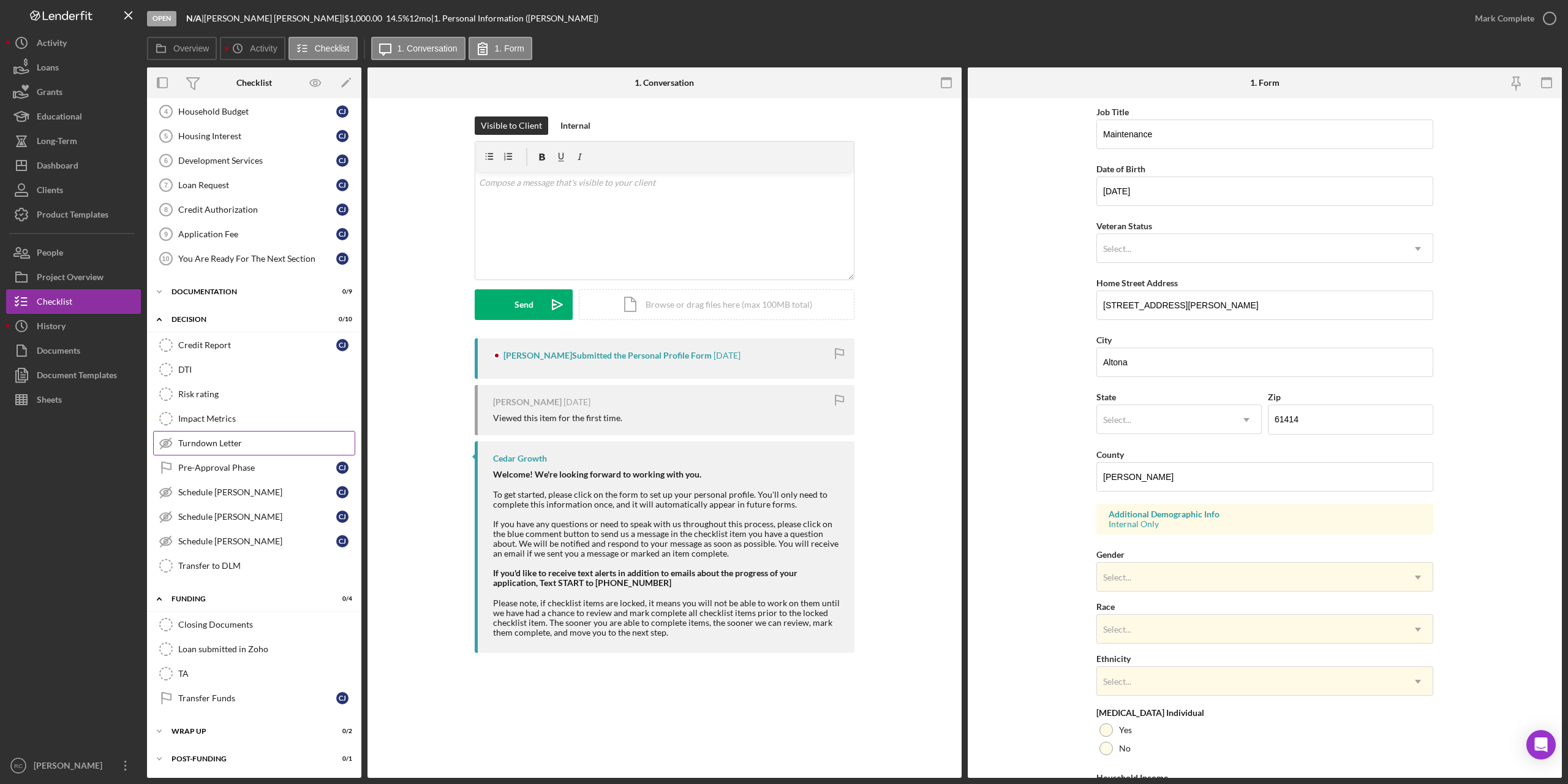
click at [233, 445] on div "Turndown Letter" at bounding box center [266, 443] width 177 height 10
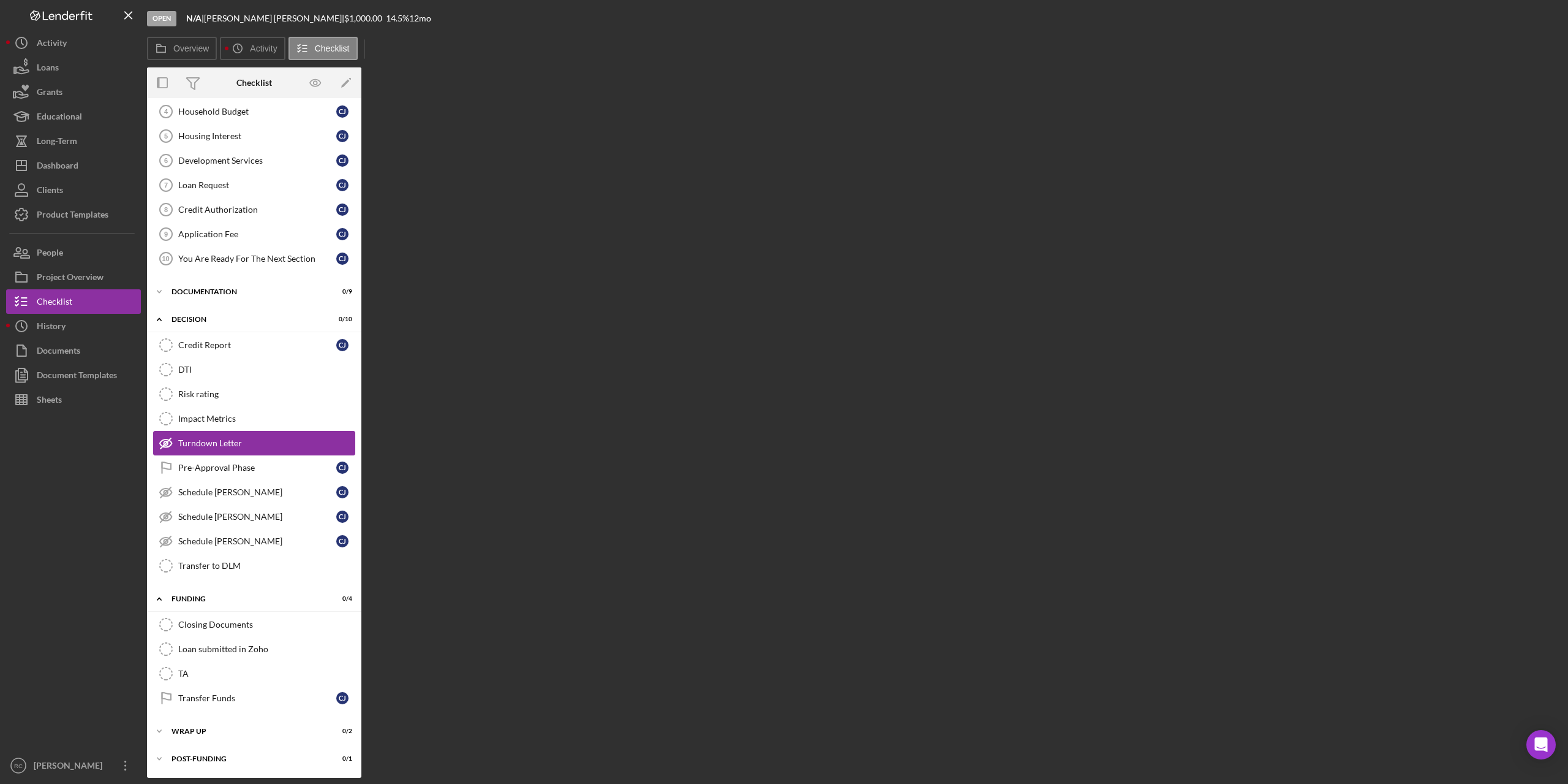
click at [233, 445] on div "Turndown Letter" at bounding box center [266, 443] width 177 height 10
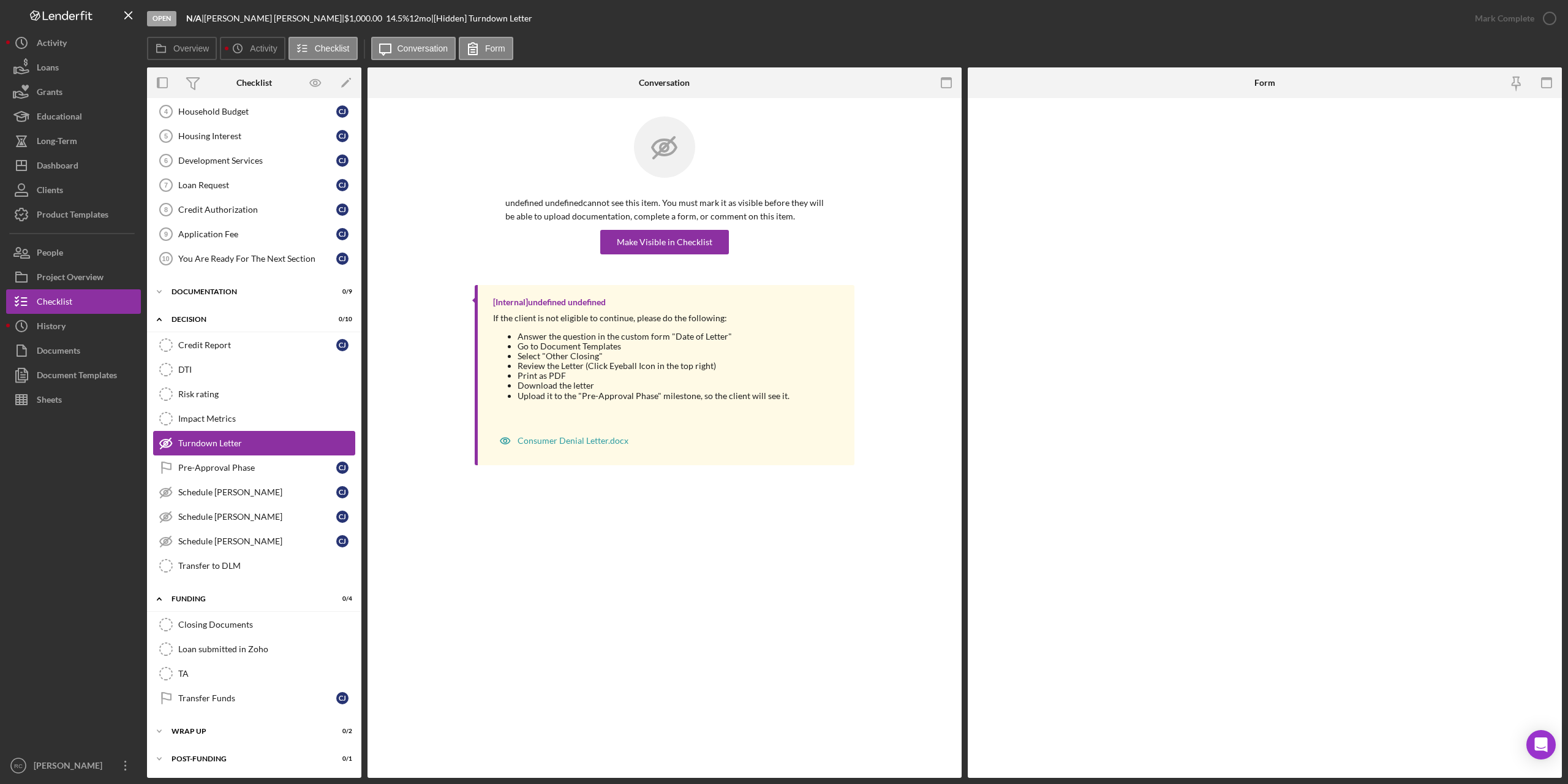
scroll to position [104, 0]
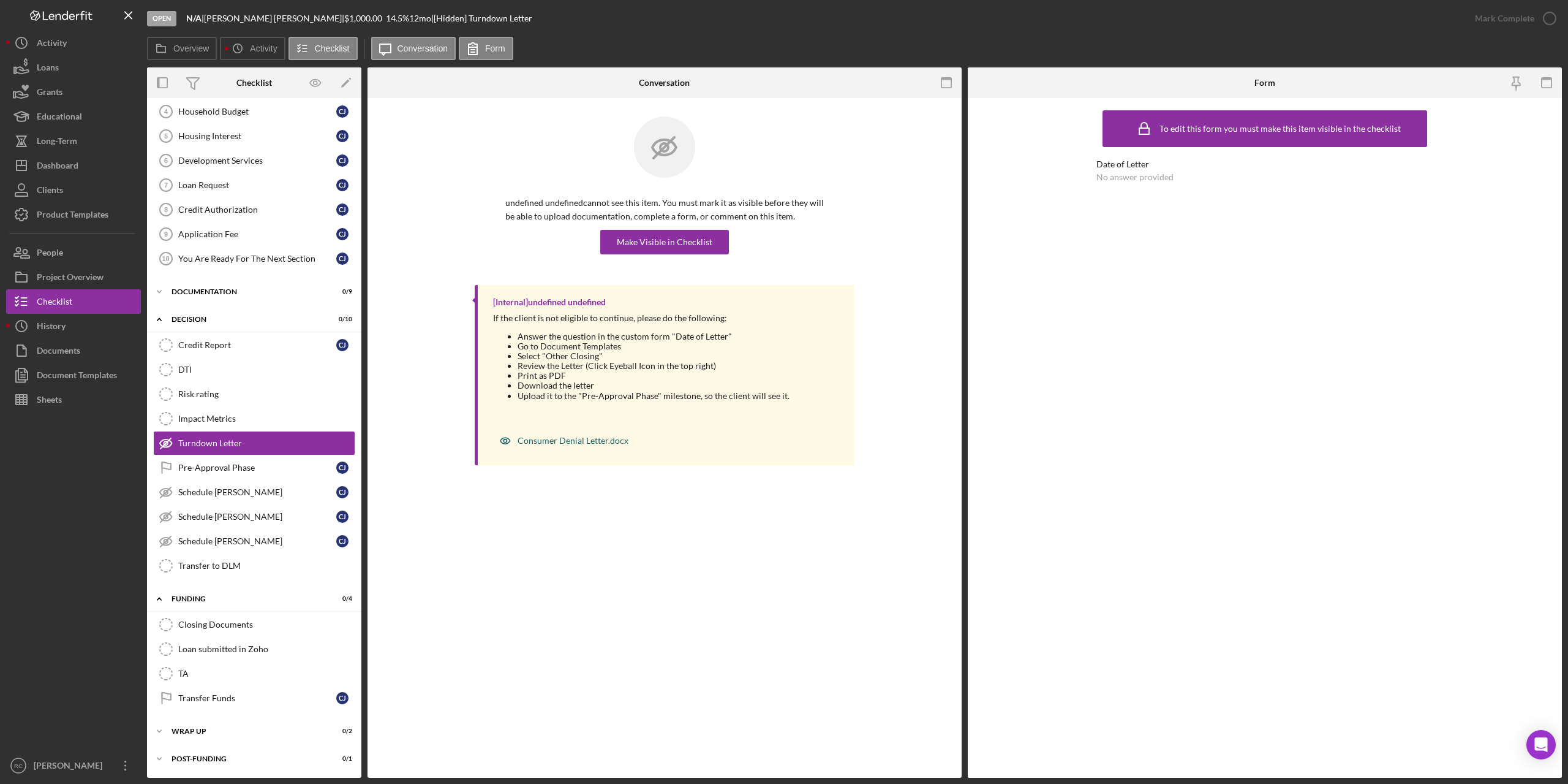
click at [604, 439] on div "Consumer Denial Letter.docx" at bounding box center [572, 441] width 110 height 10
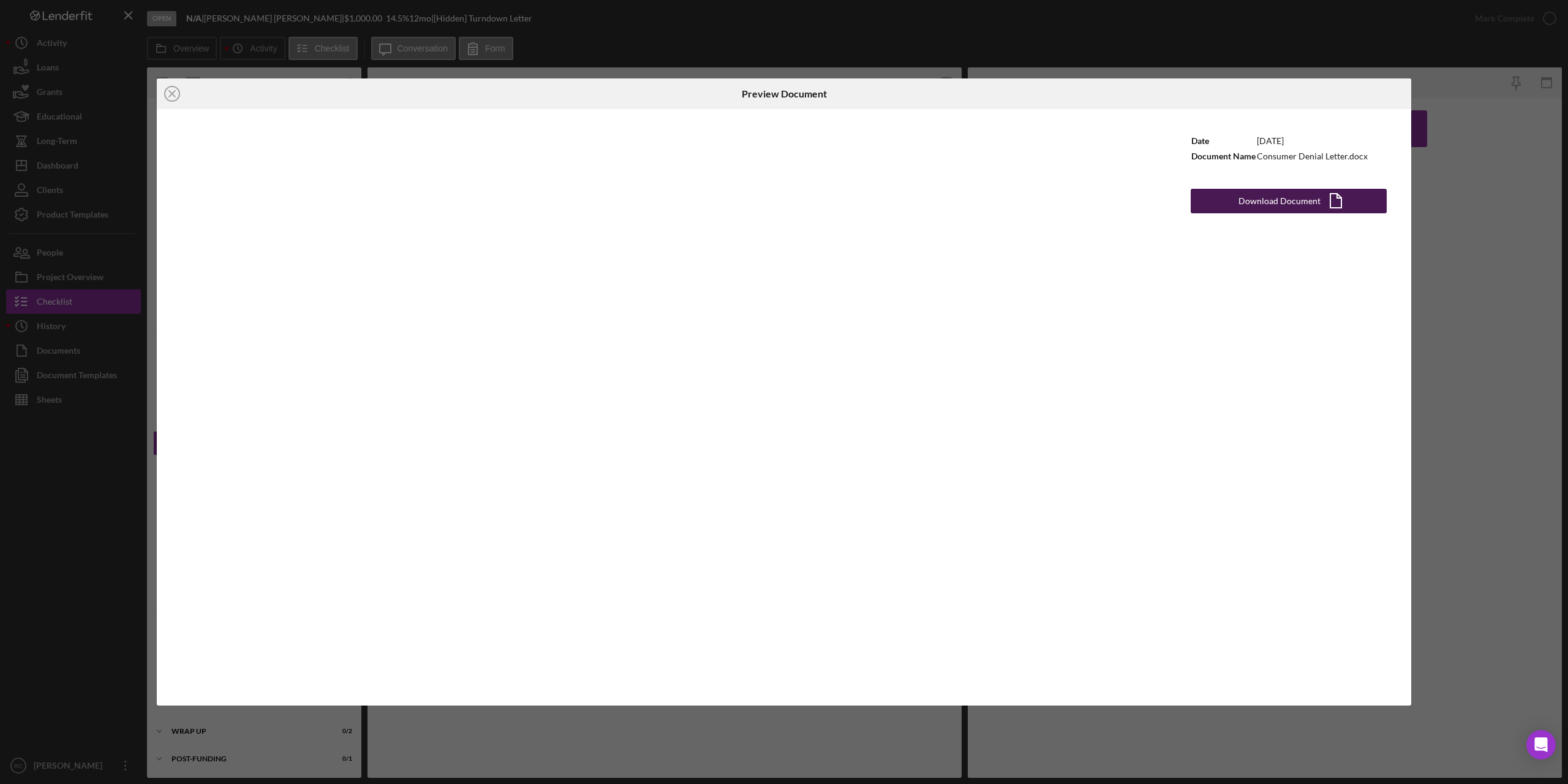
click at [1292, 202] on div "Download Document" at bounding box center [1280, 200] width 82 height 24
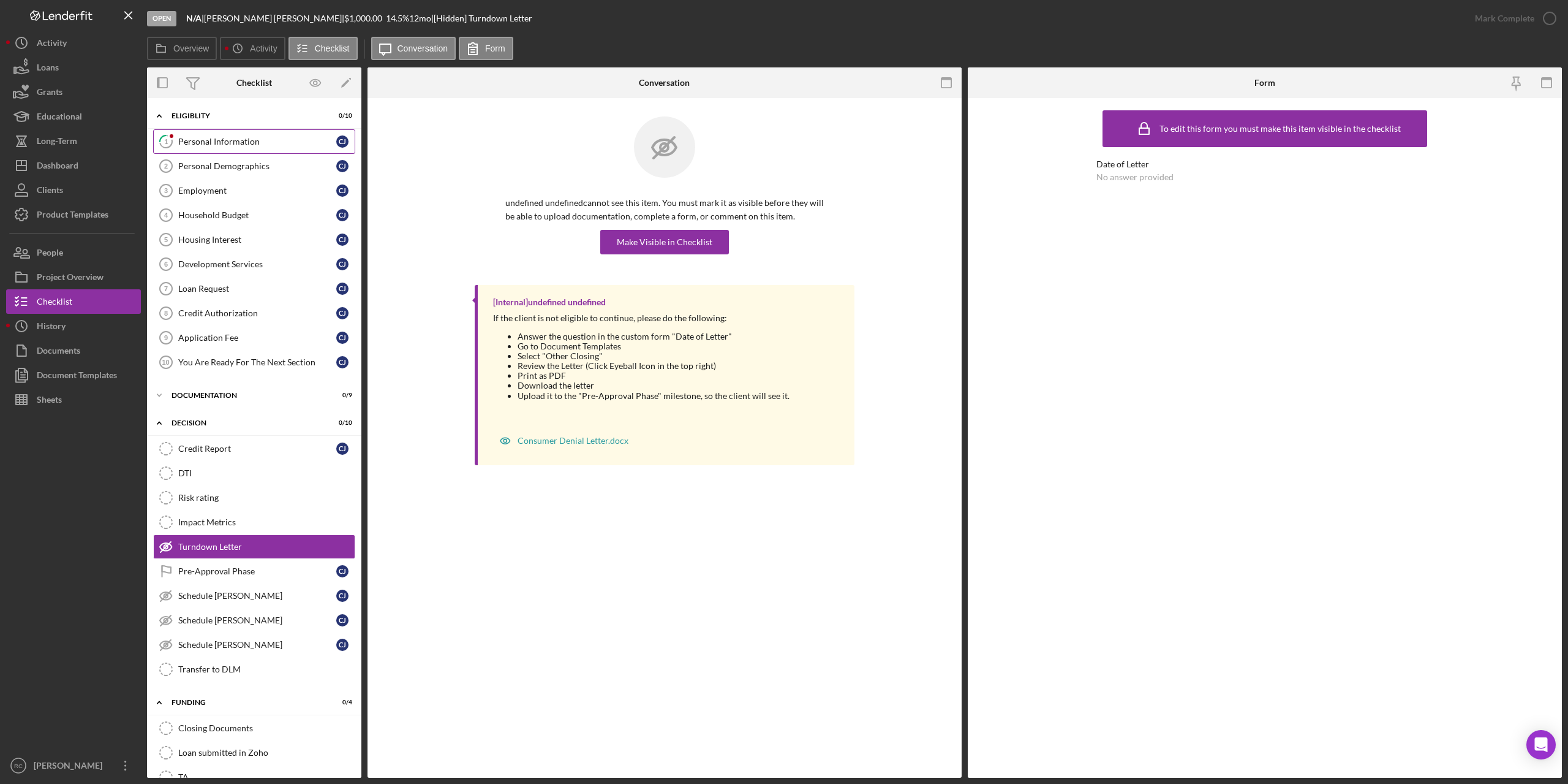
click at [250, 144] on div "Personal Information" at bounding box center [257, 142] width 158 height 10
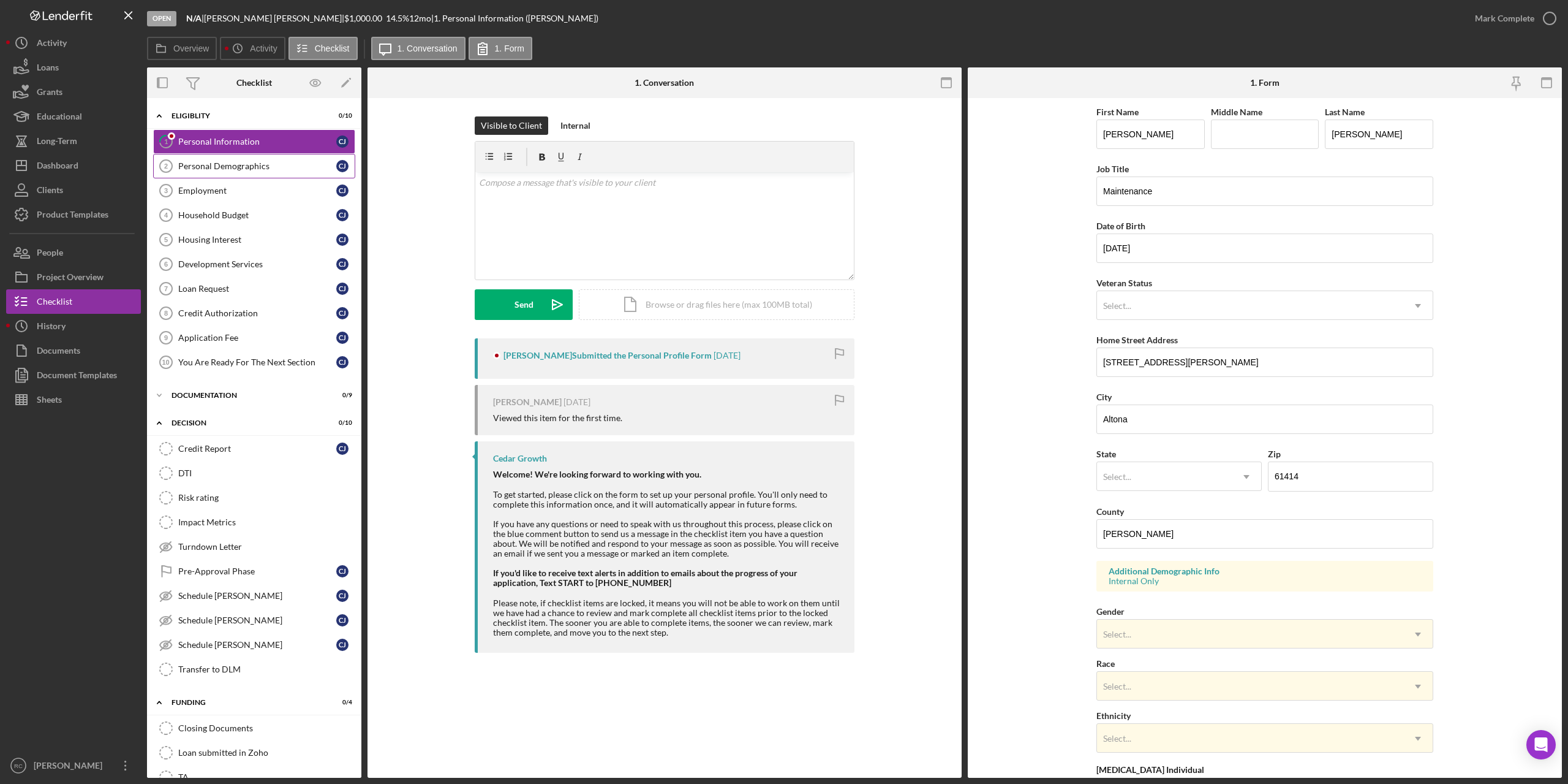
click at [245, 170] on div "Personal Demographics" at bounding box center [257, 166] width 158 height 10
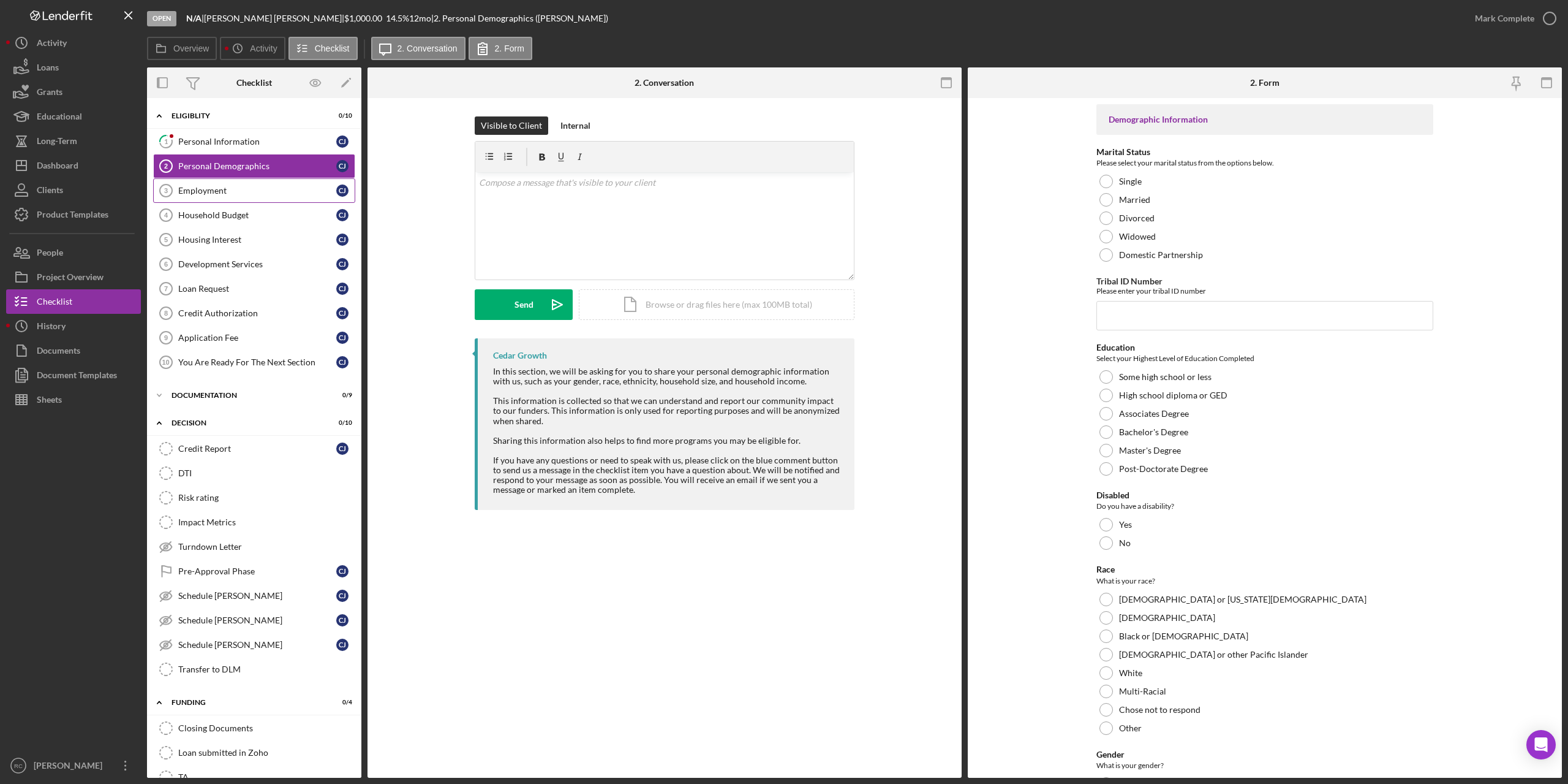
click at [226, 190] on div "Employment" at bounding box center [257, 191] width 158 height 10
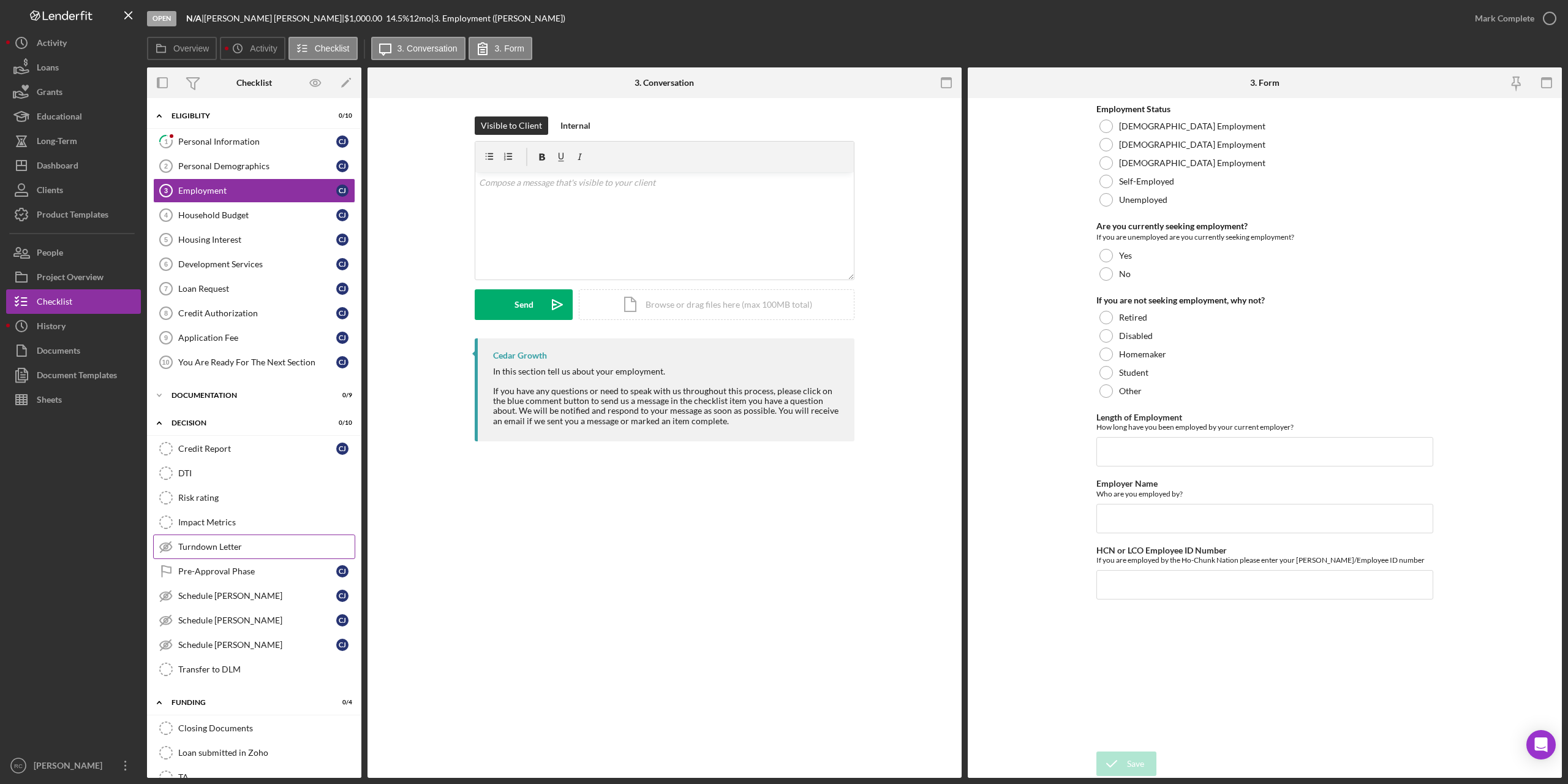
click at [235, 546] on div "Turndown Letter" at bounding box center [266, 546] width 177 height 10
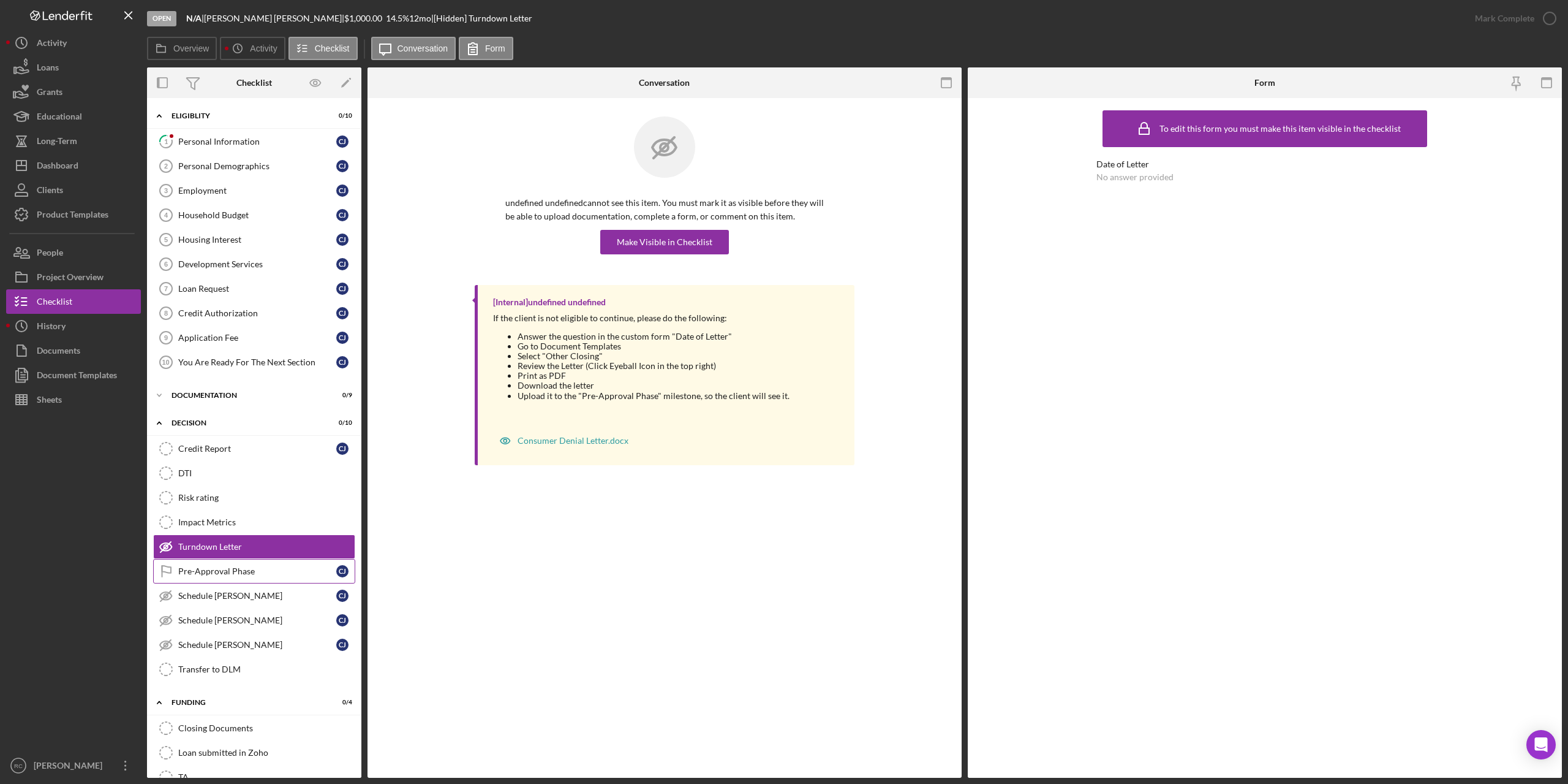
click at [224, 571] on div "Pre-Approval Phase" at bounding box center [257, 571] width 158 height 10
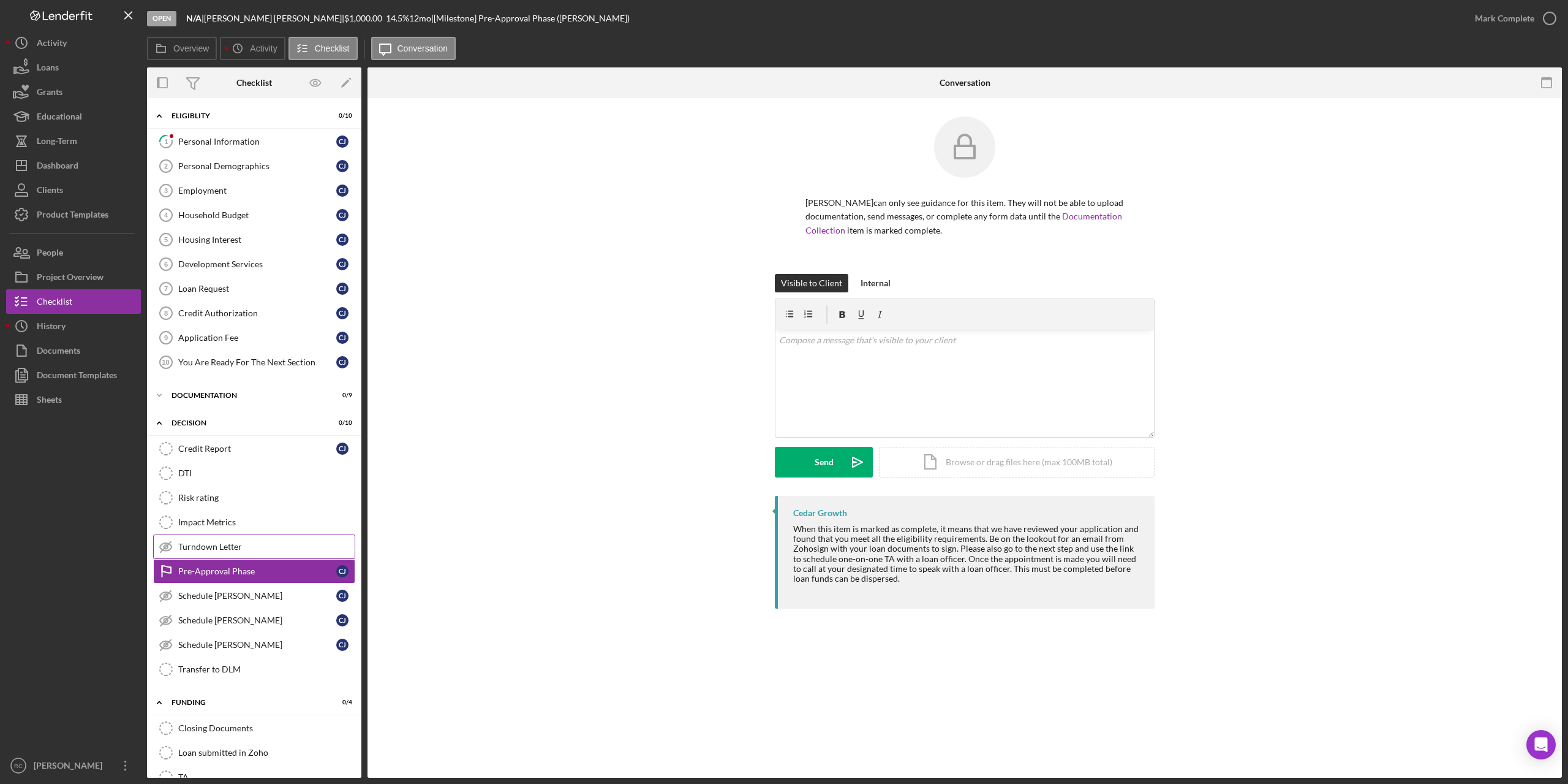
click at [222, 546] on div "Turndown Letter" at bounding box center [266, 546] width 177 height 10
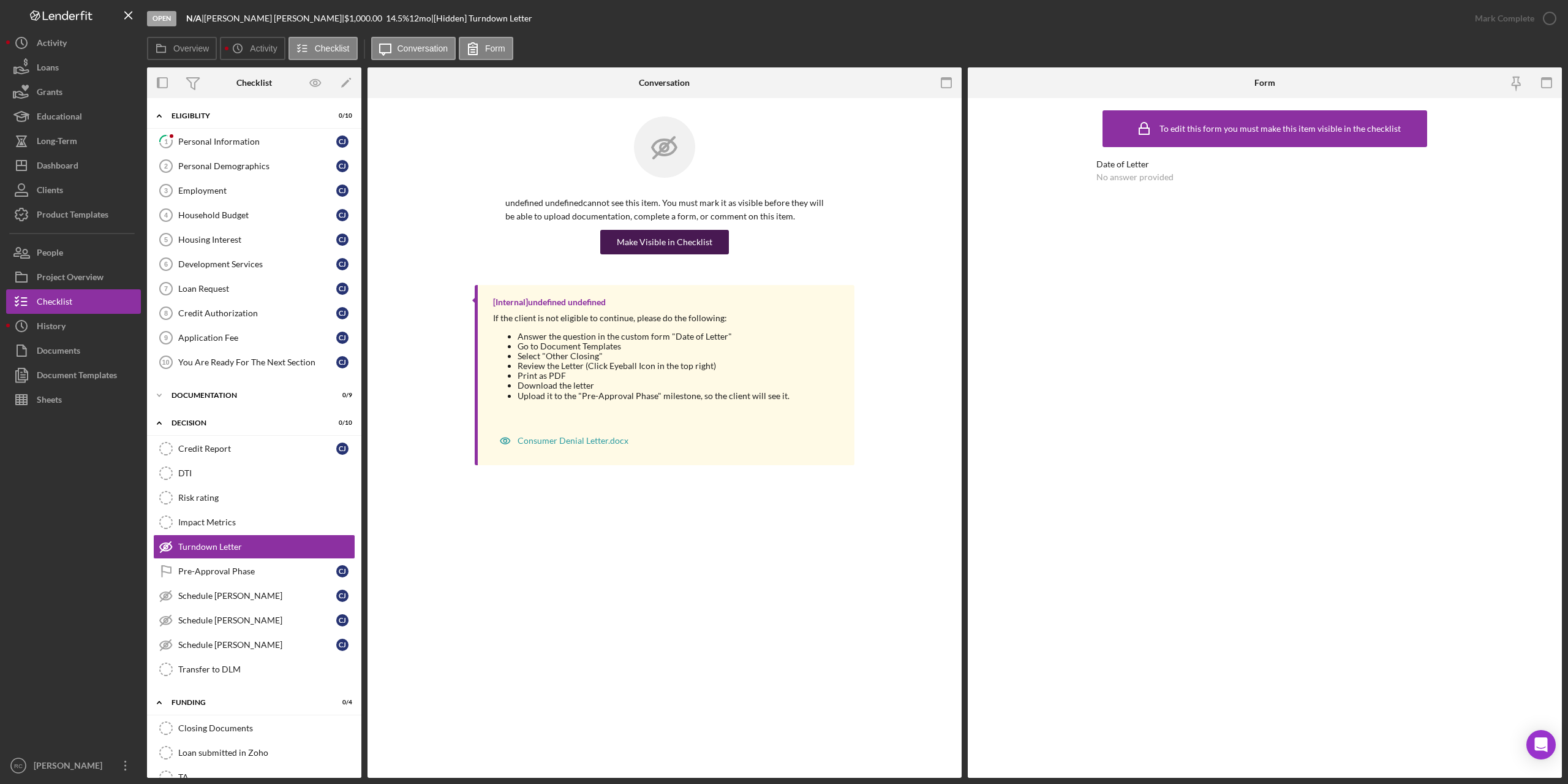
click at [677, 242] on div "Make Visible in Checklist" at bounding box center [664, 241] width 96 height 24
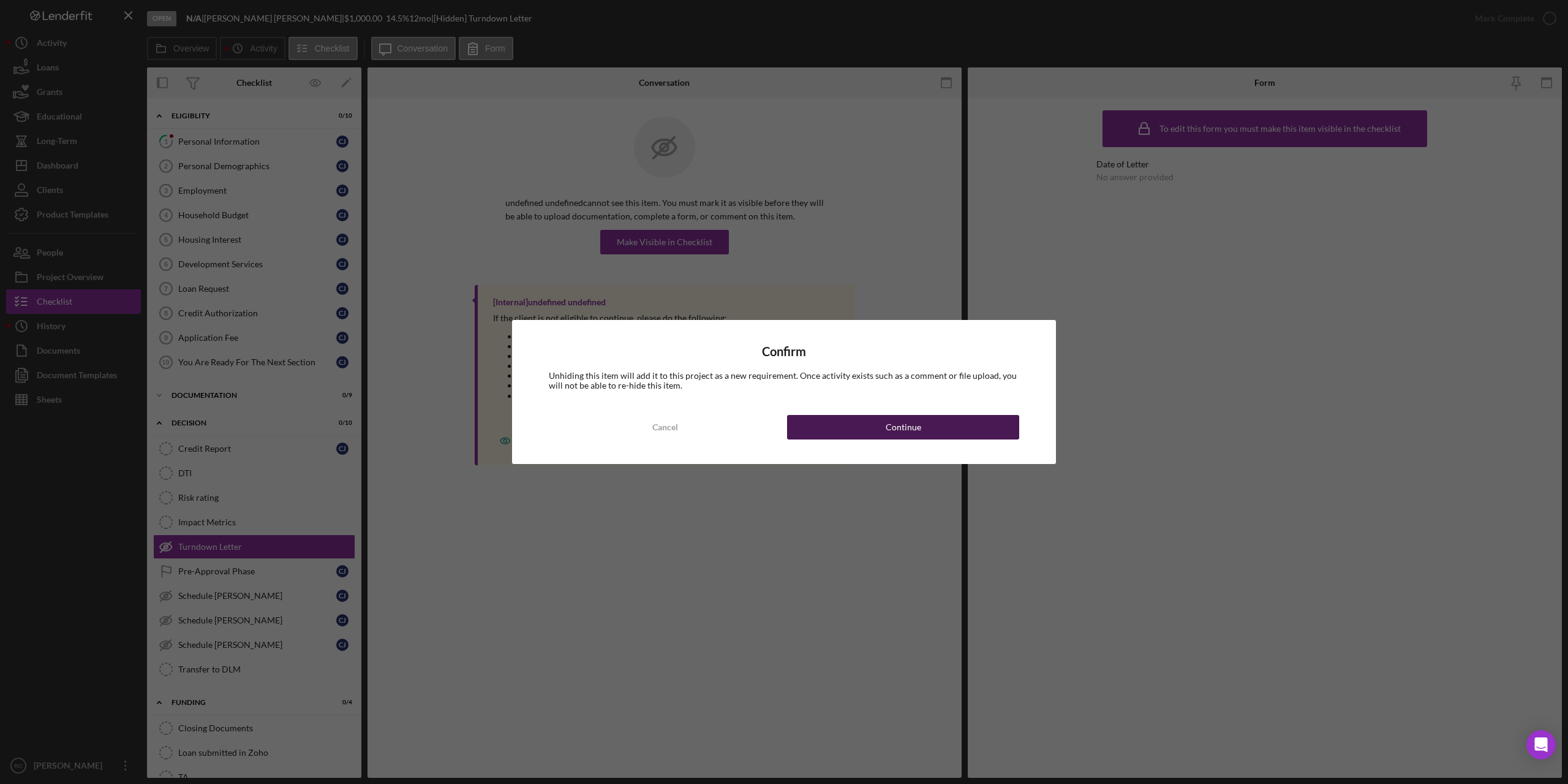
click at [902, 428] on div "Continue" at bounding box center [904, 426] width 35 height 24
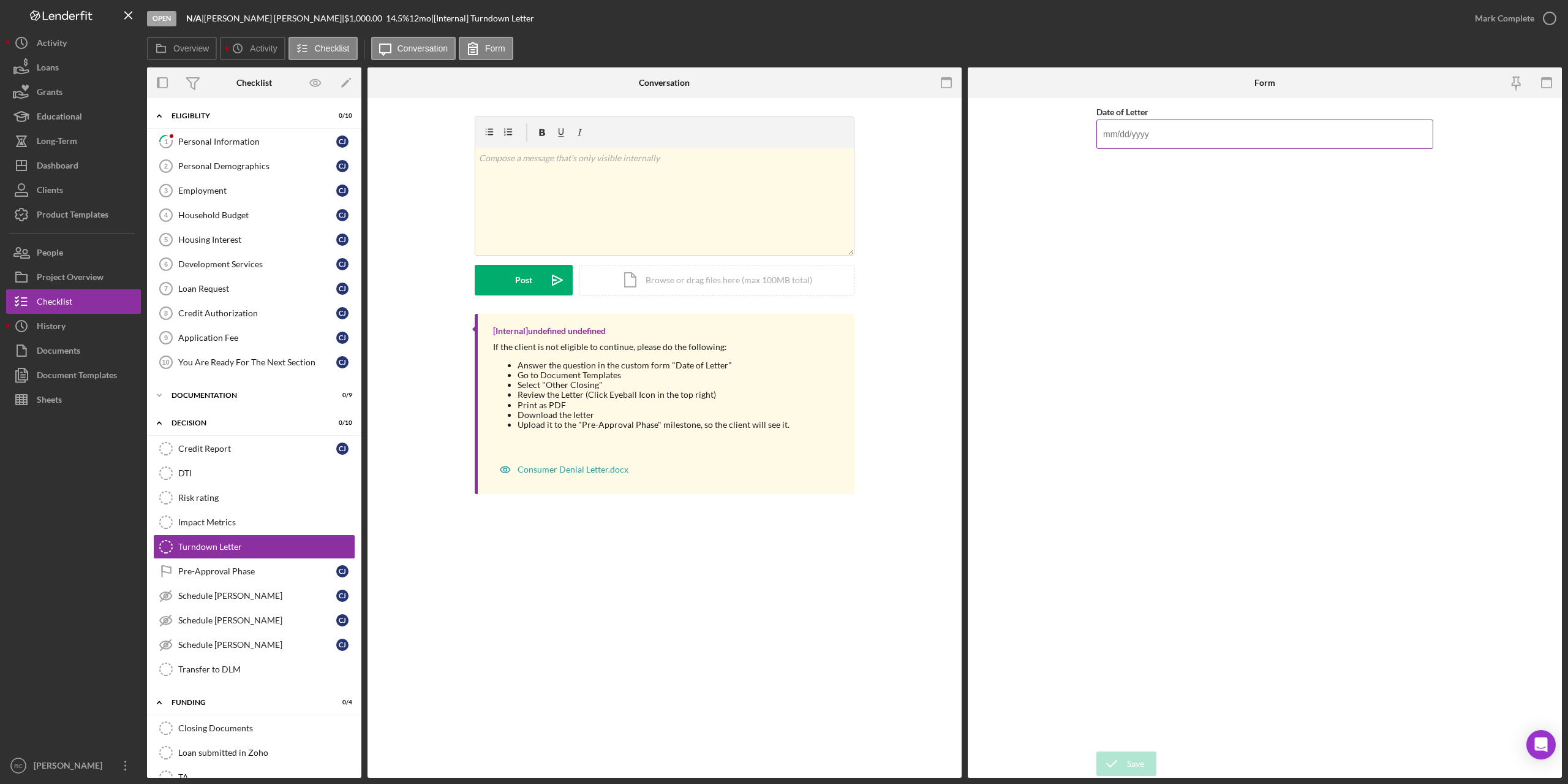
click at [1153, 134] on input "Date of Letter" at bounding box center [1264, 134] width 337 height 29
type input "[DATE]"
click at [1134, 764] on div "Save" at bounding box center [1136, 763] width 18 height 24
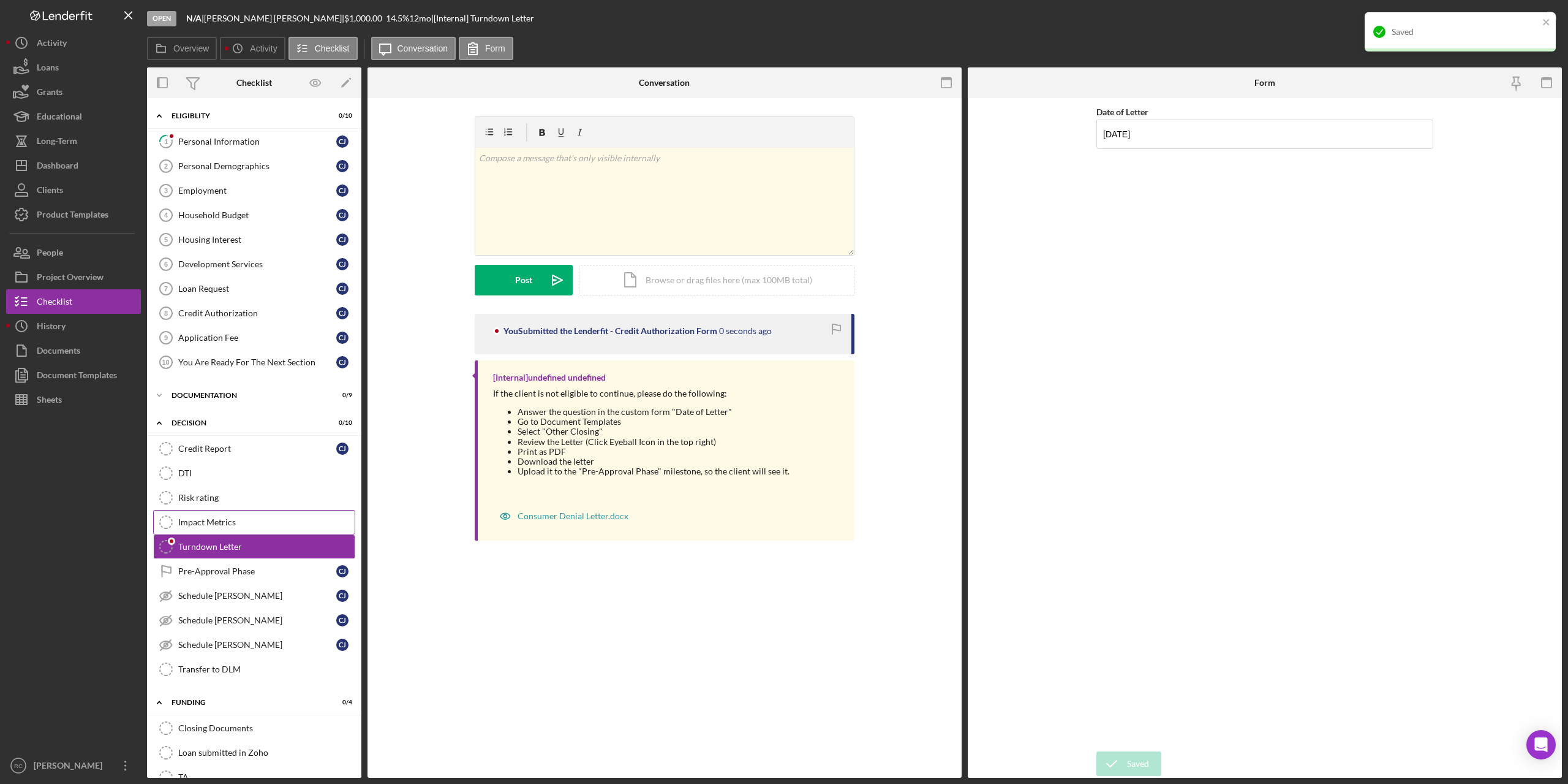
click at [199, 524] on div "Impact Metrics" at bounding box center [266, 522] width 177 height 10
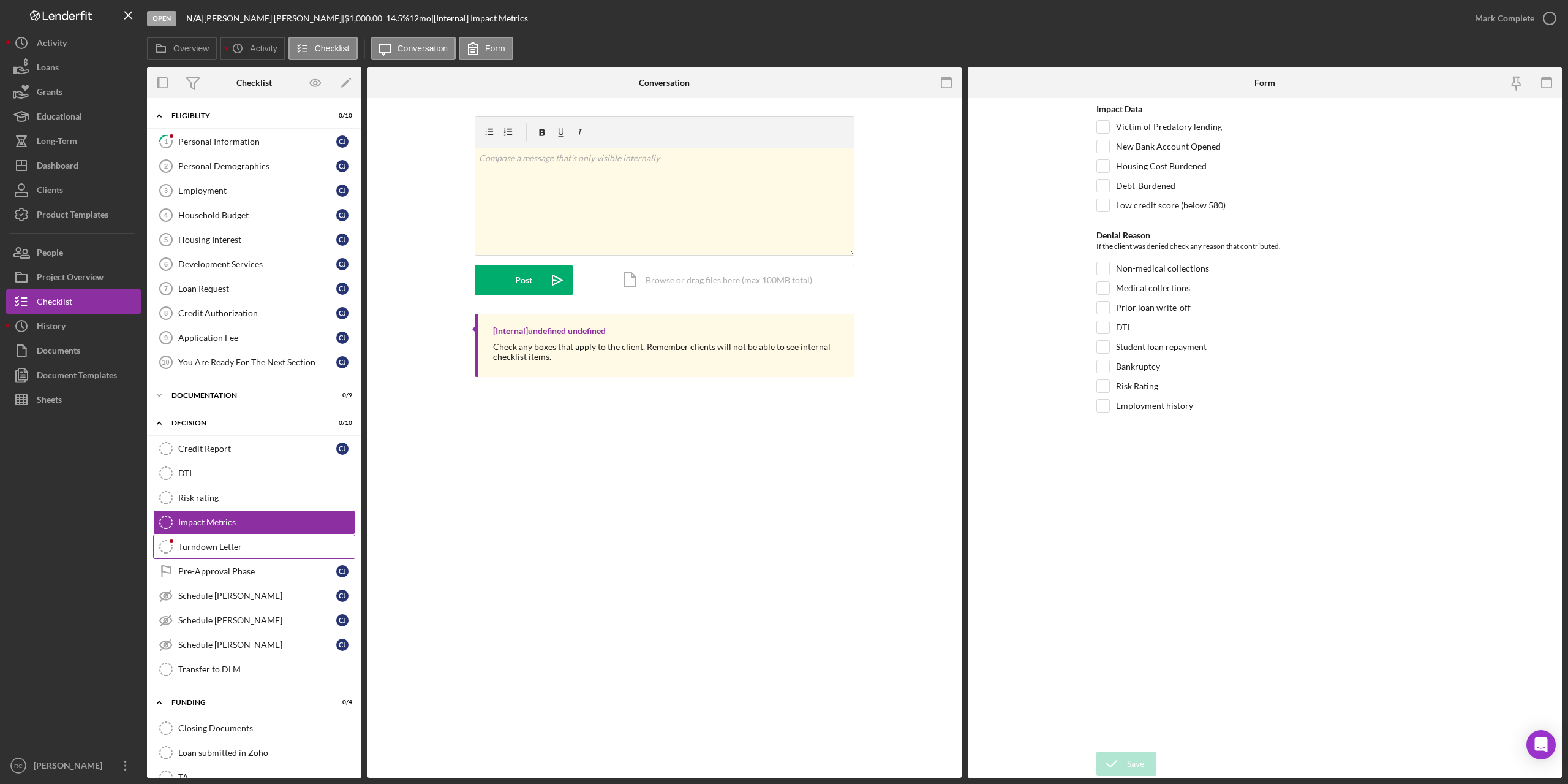
click at [219, 547] on div "Turndown Letter" at bounding box center [266, 546] width 177 height 10
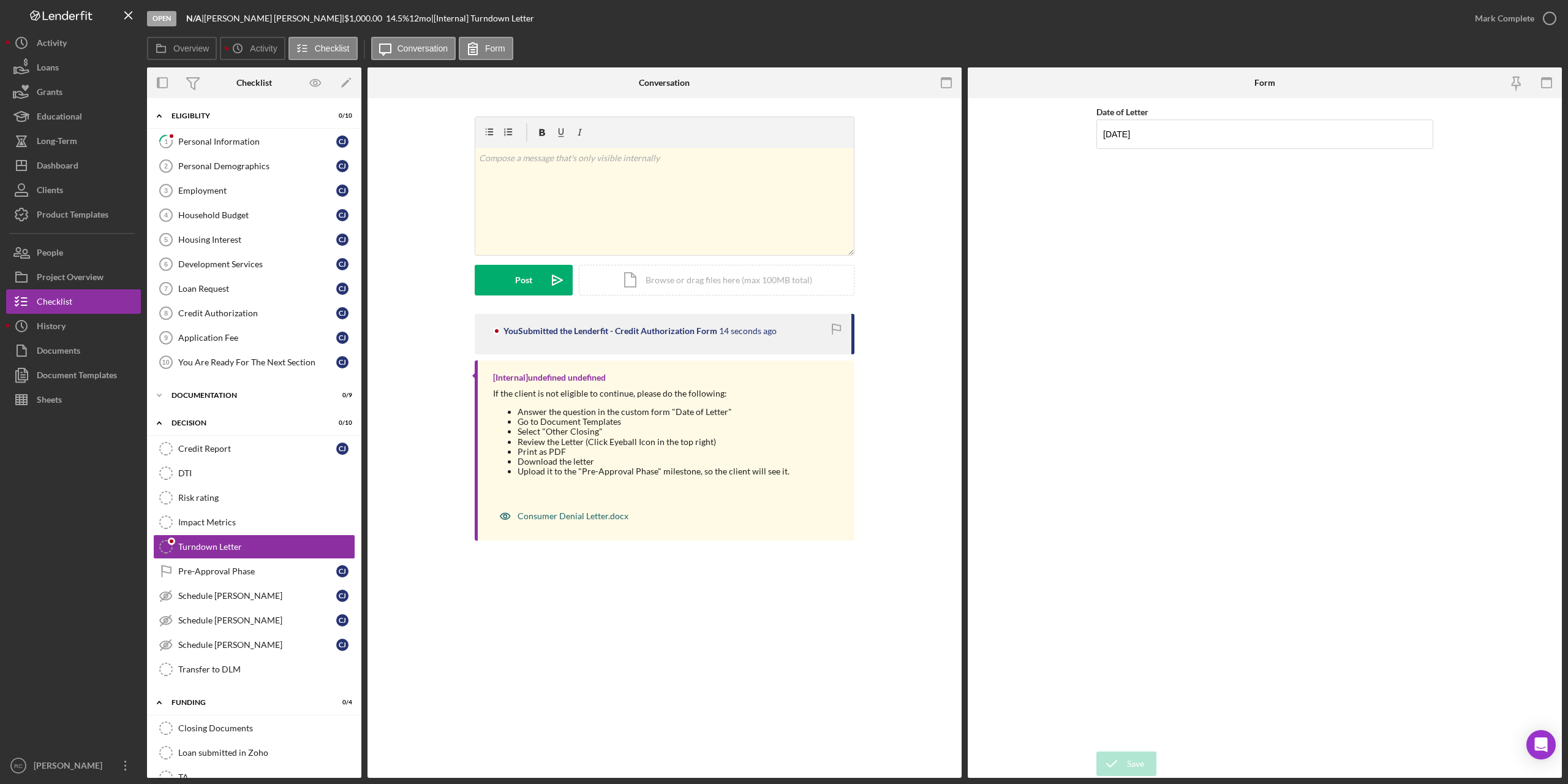
click at [546, 516] on div "Consumer Denial Letter.docx" at bounding box center [572, 516] width 110 height 10
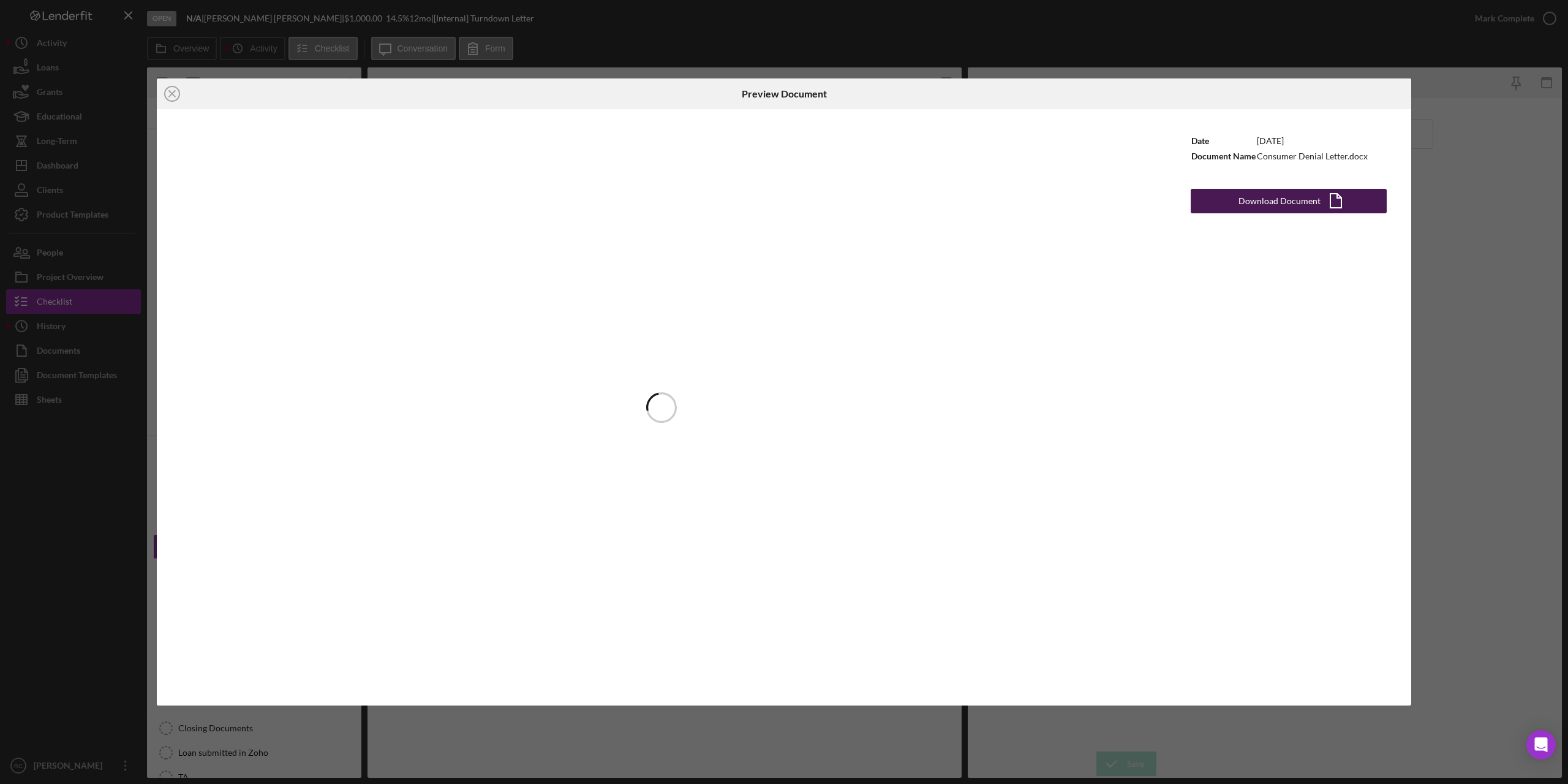
click at [1300, 201] on div "Download Document" at bounding box center [1280, 200] width 82 height 24
click at [175, 91] on line at bounding box center [172, 94] width 6 height 6
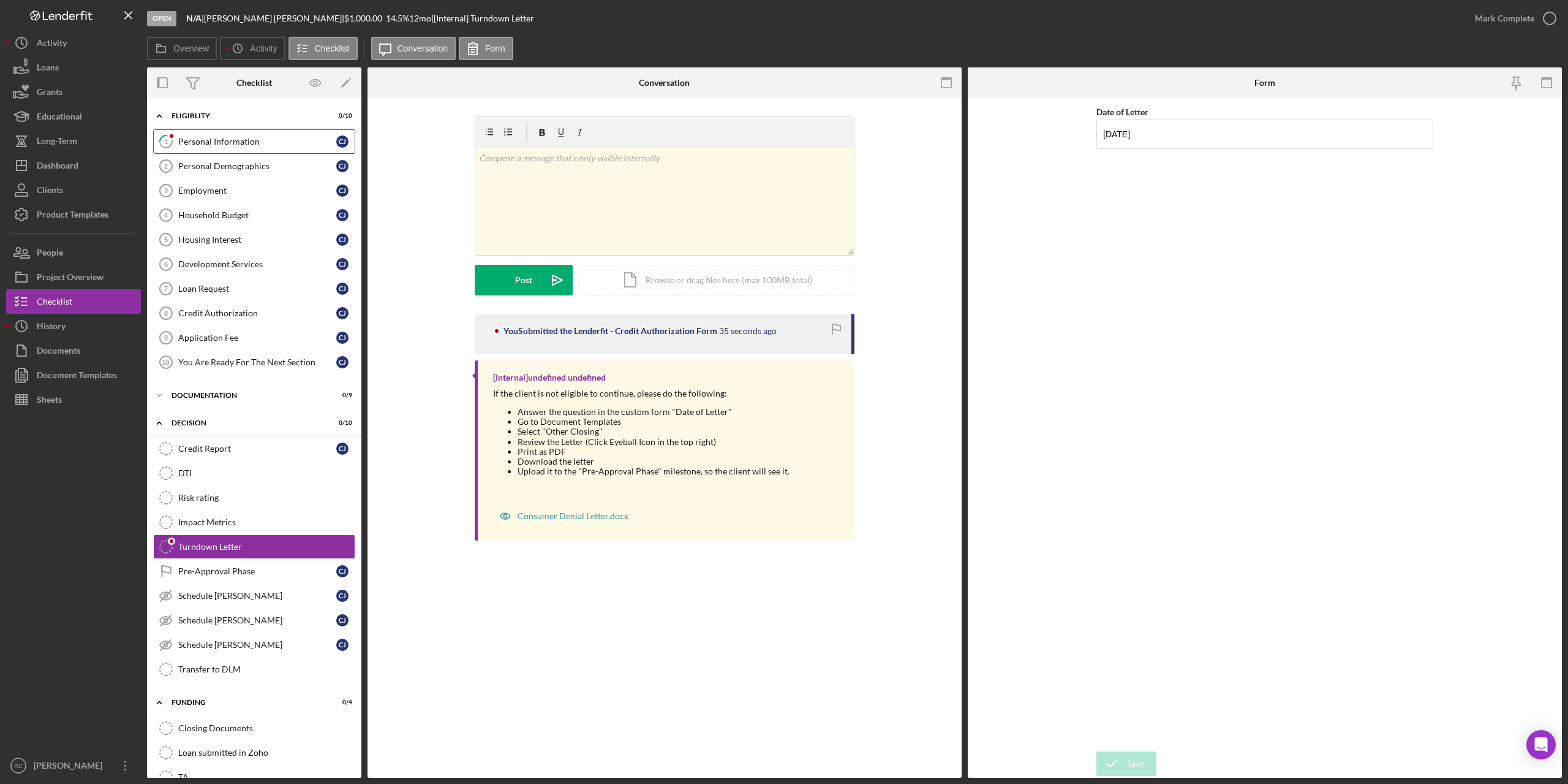
click at [270, 144] on div "Personal Information" at bounding box center [257, 142] width 158 height 10
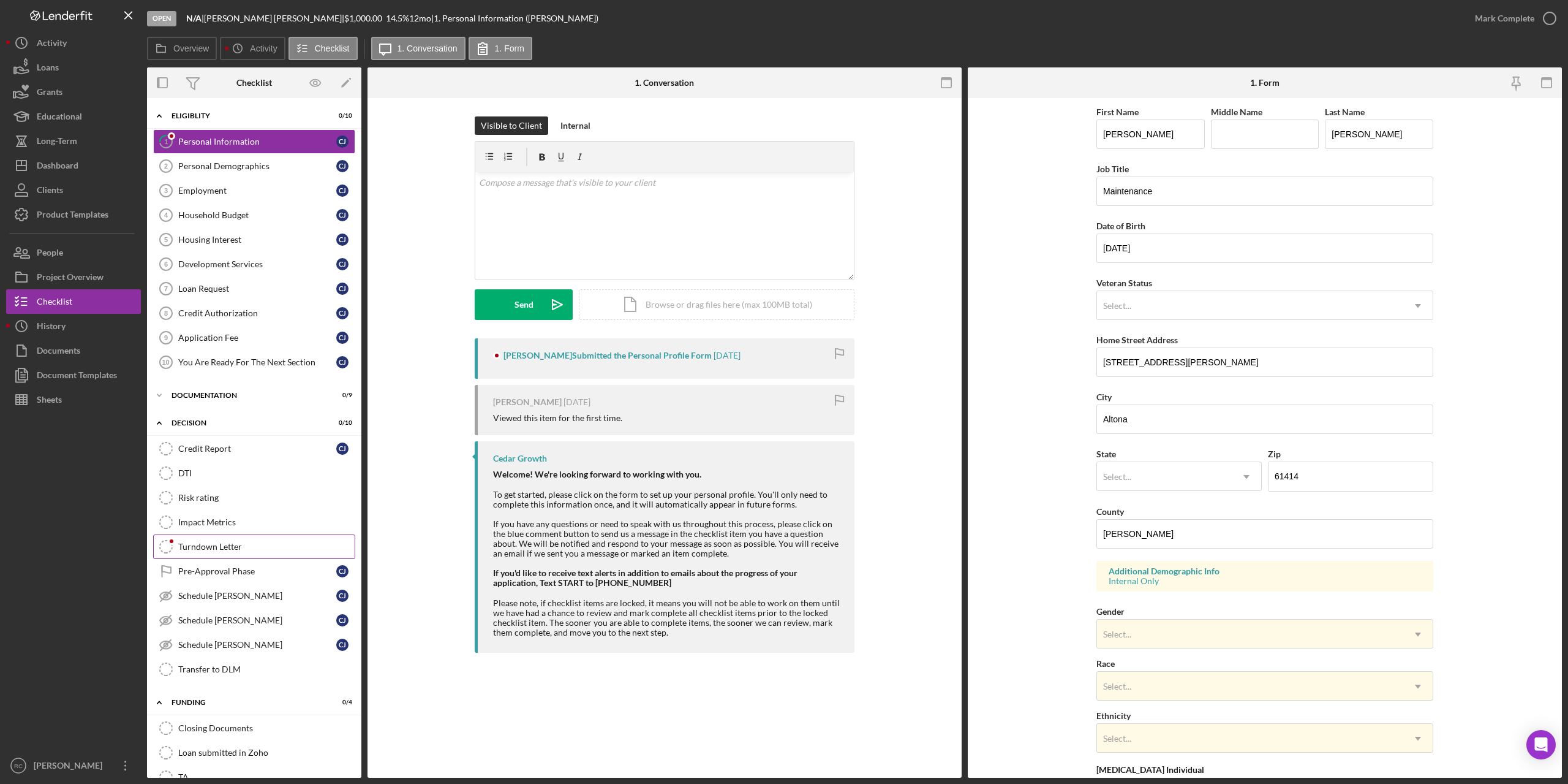
click at [204, 549] on div "Turndown Letter" at bounding box center [266, 546] width 177 height 10
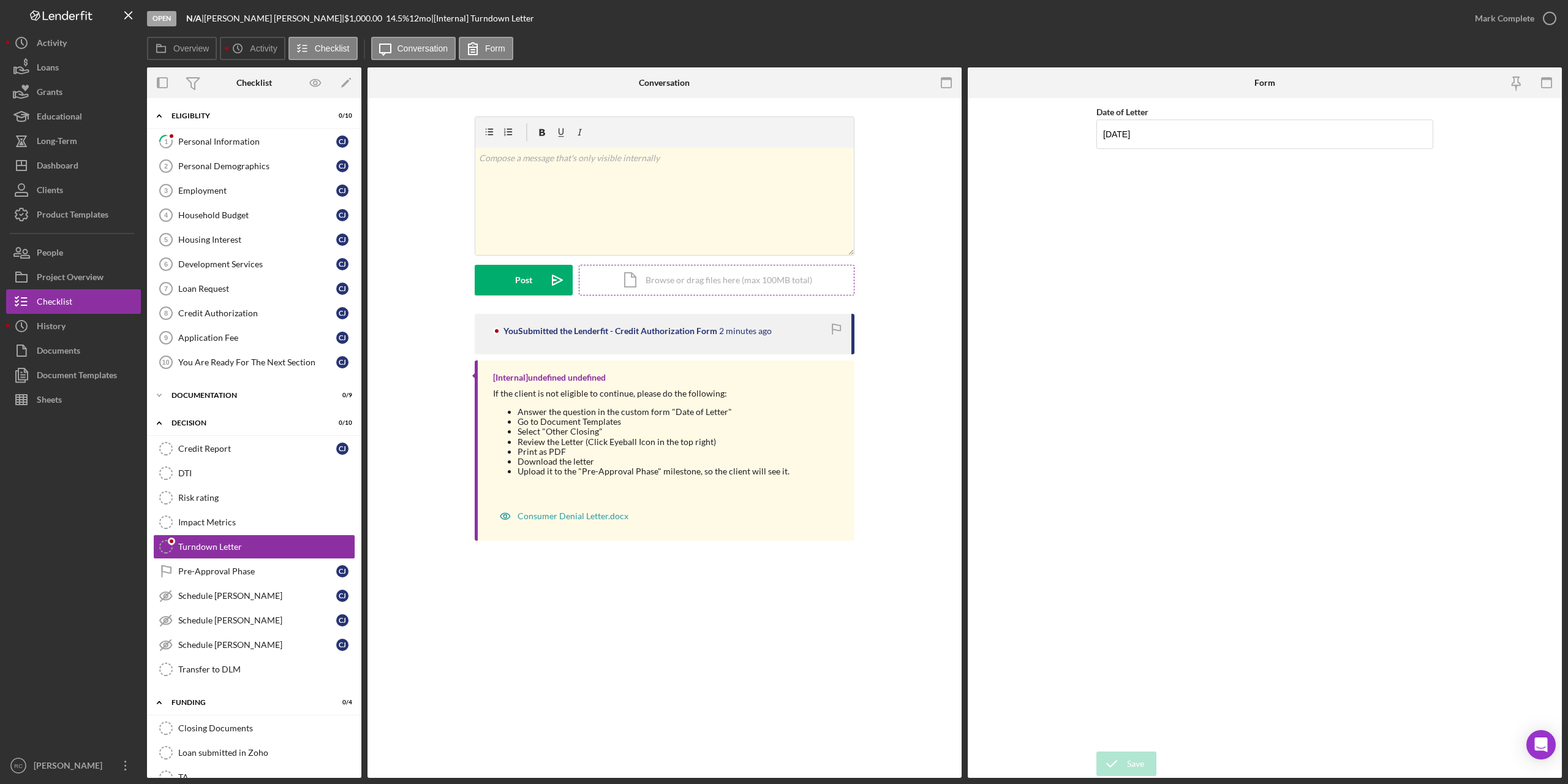
click at [731, 295] on div "v Color teal Color pink Remove color Add row above Add row below Add column bef…" at bounding box center [664, 215] width 380 height 197
click at [1552, 19] on icon "button" at bounding box center [1548, 18] width 30 height 30
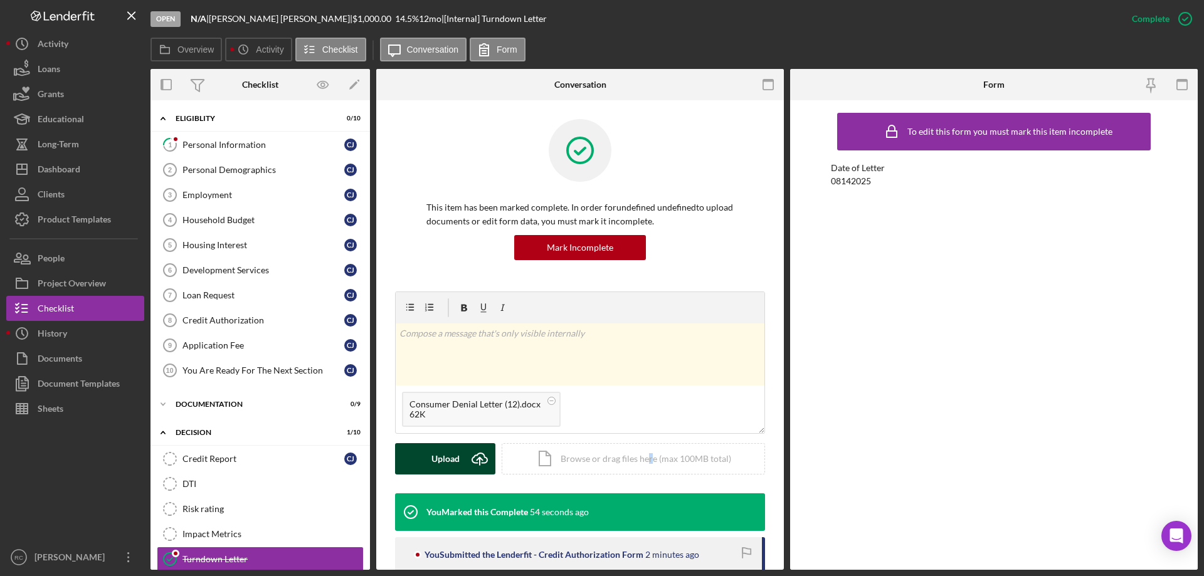
click at [439, 460] on div "Upload" at bounding box center [445, 458] width 28 height 31
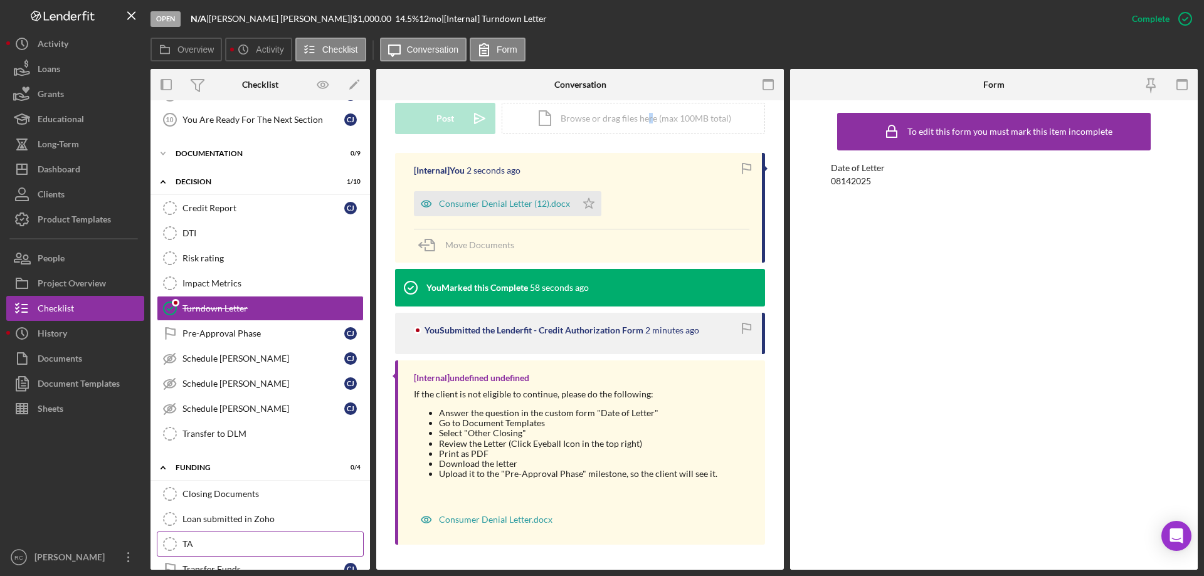
scroll to position [332, 0]
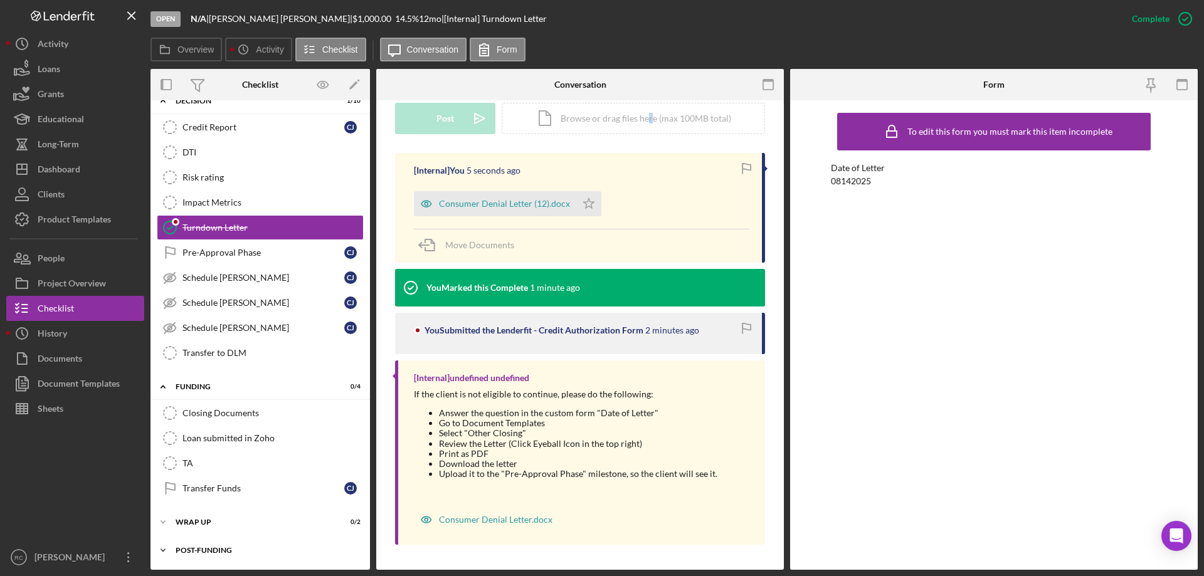
click at [237, 544] on div "Icon/Expander Post-Funding 0 / 1" at bounding box center [259, 550] width 219 height 25
click at [223, 544] on div "Icon/Expander Post-Funding 0 / 1" at bounding box center [259, 551] width 219 height 26
click at [197, 517] on div "Icon/Expander Wrap up 0 / 2" at bounding box center [259, 522] width 219 height 25
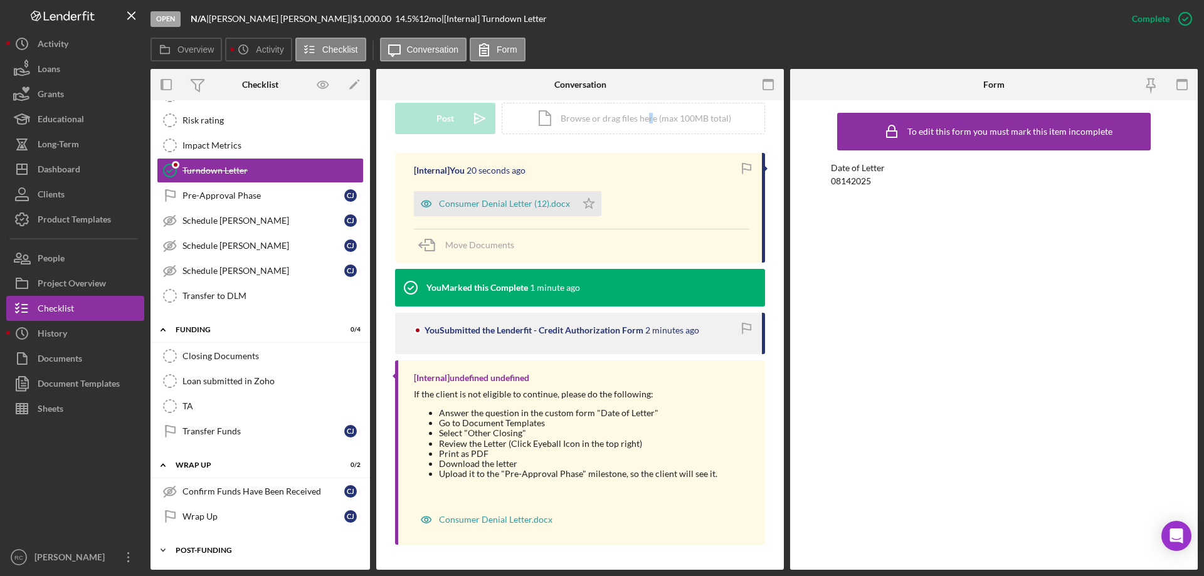
drag, startPoint x: 293, startPoint y: 546, endPoint x: 252, endPoint y: 547, distance: 41.4
click at [254, 547] on div "Icon/Expander Post-Funding 0 / 1" at bounding box center [259, 550] width 219 height 25
click at [229, 549] on div "Post-Funding" at bounding box center [265, 551] width 179 height 8
click at [221, 545] on div "Icon/Expander Post-Funding 0 / 1" at bounding box center [259, 550] width 219 height 25
click at [172, 547] on icon "Icon/Expander" at bounding box center [162, 550] width 25 height 25
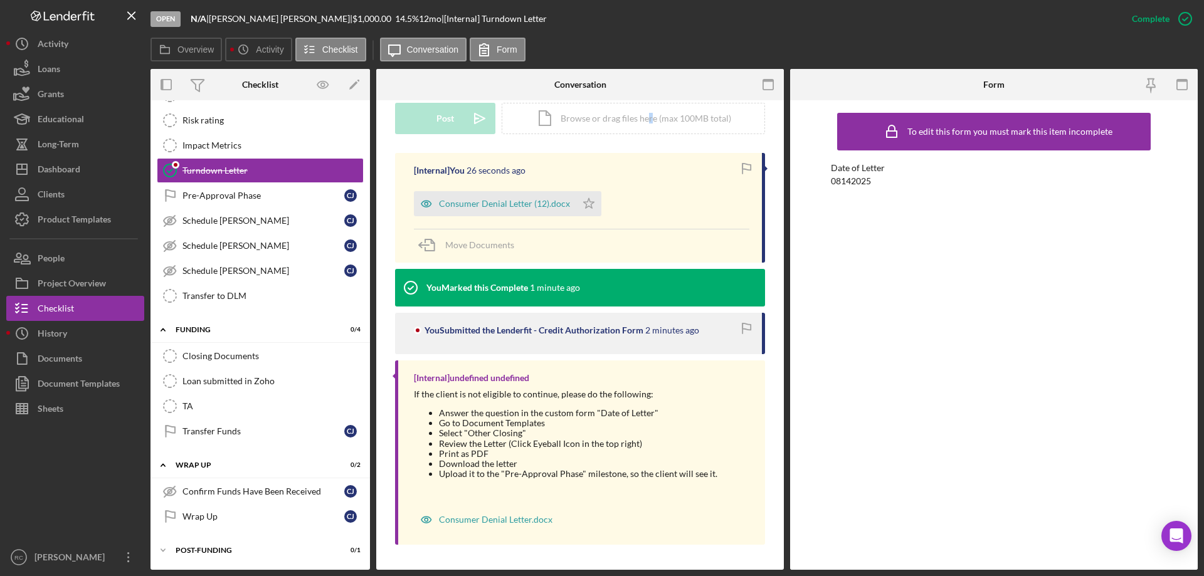
scroll to position [0, 0]
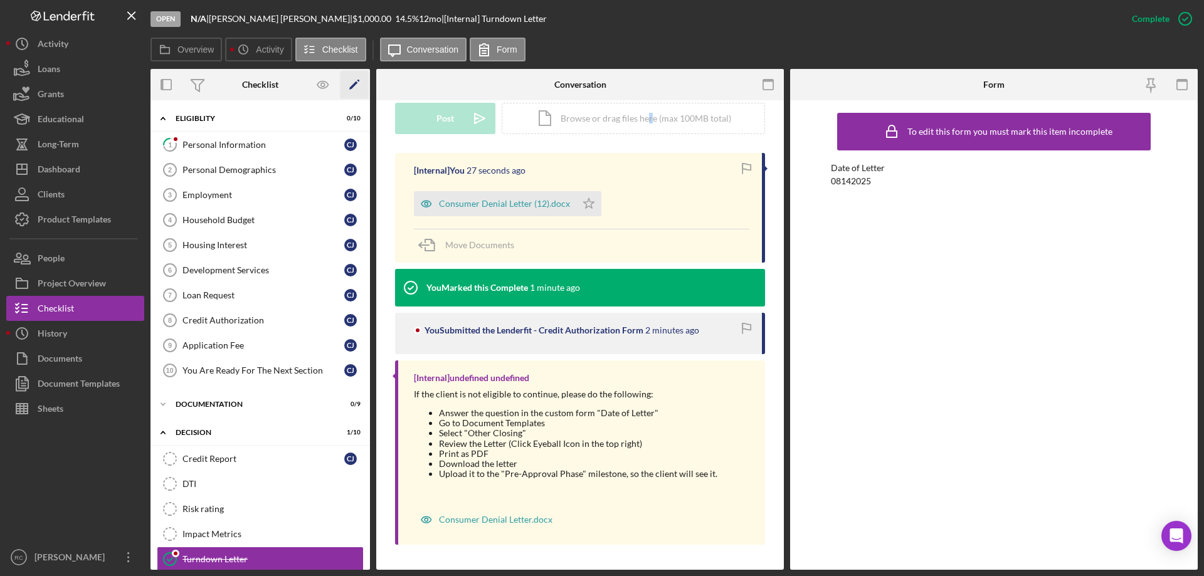
click at [354, 80] on icon "Icon/Edit" at bounding box center [354, 85] width 28 height 28
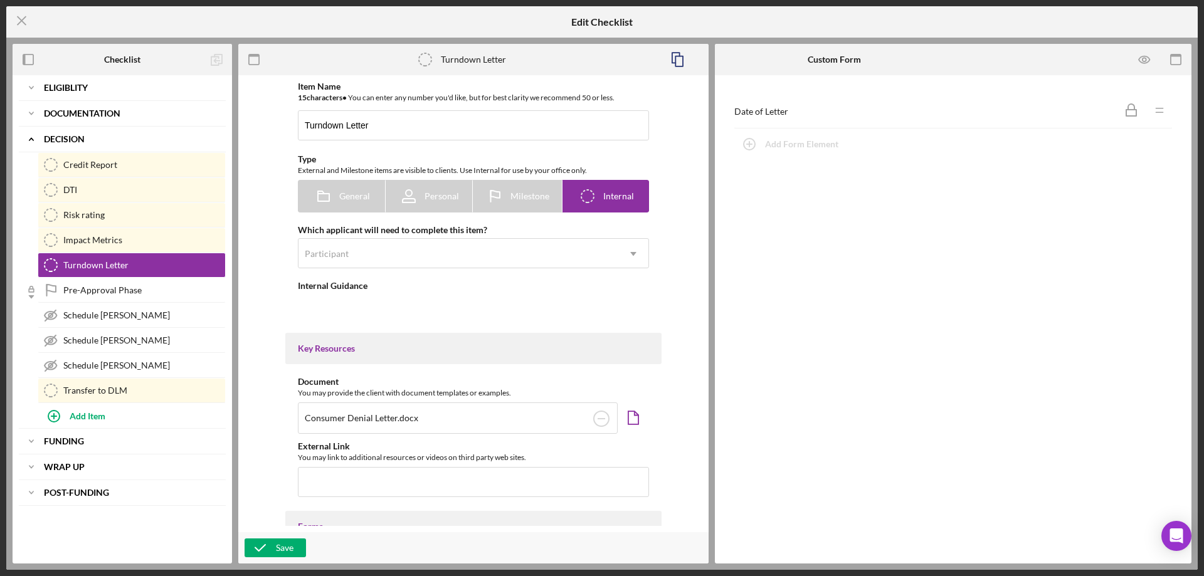
type textarea "<div>If the client is not eligible to continue, please do the following:&nbsp;<…"
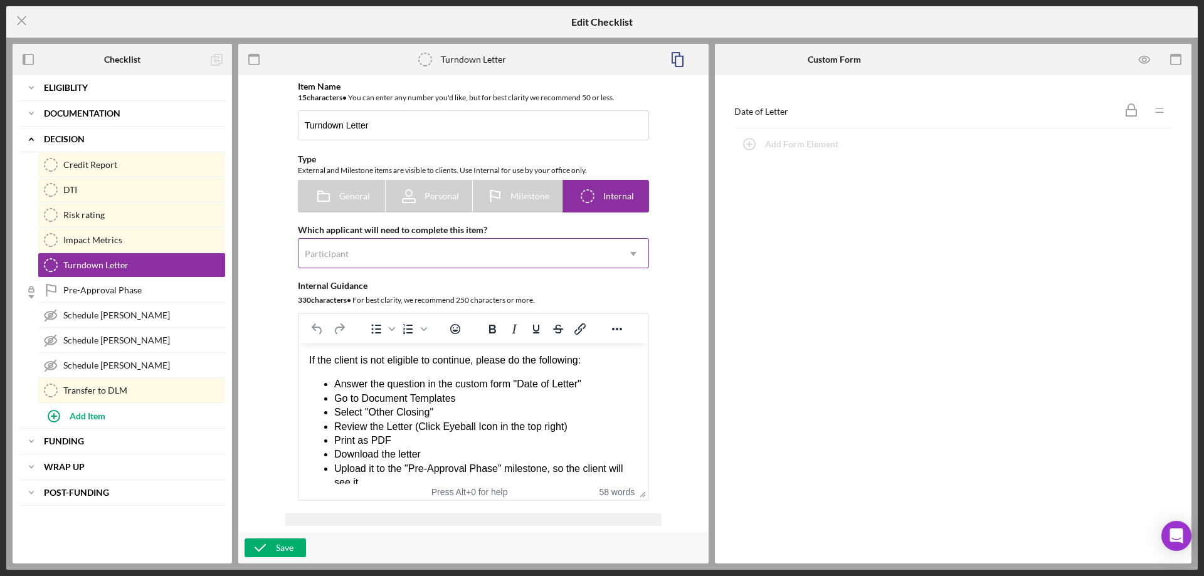
click at [409, 259] on div "Participant" at bounding box center [458, 253] width 320 height 29
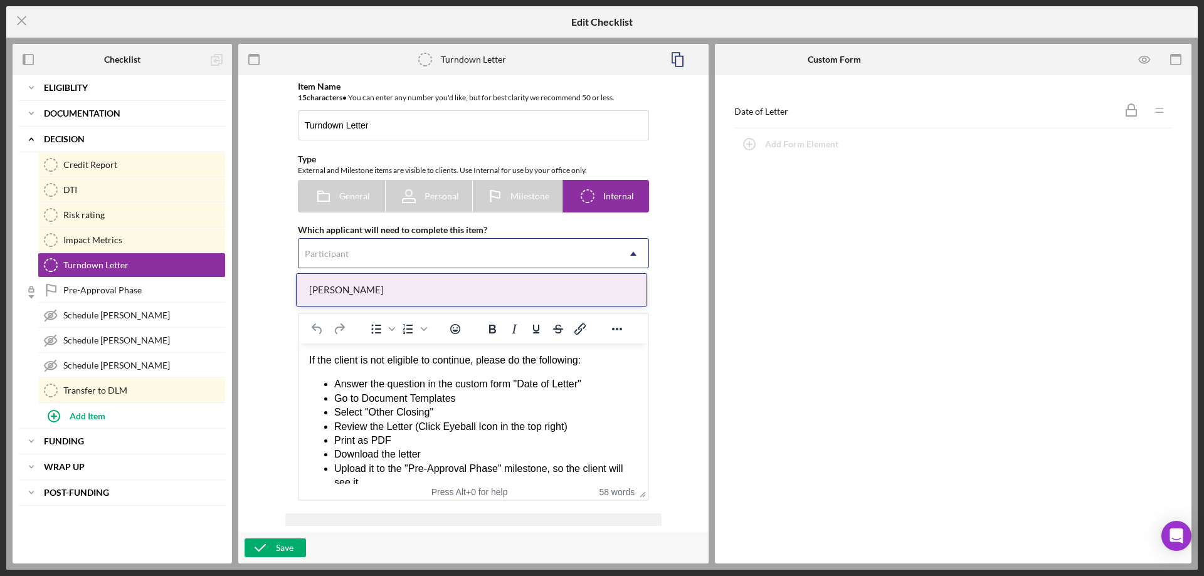
click at [385, 296] on div "[PERSON_NAME]" at bounding box center [472, 290] width 350 height 32
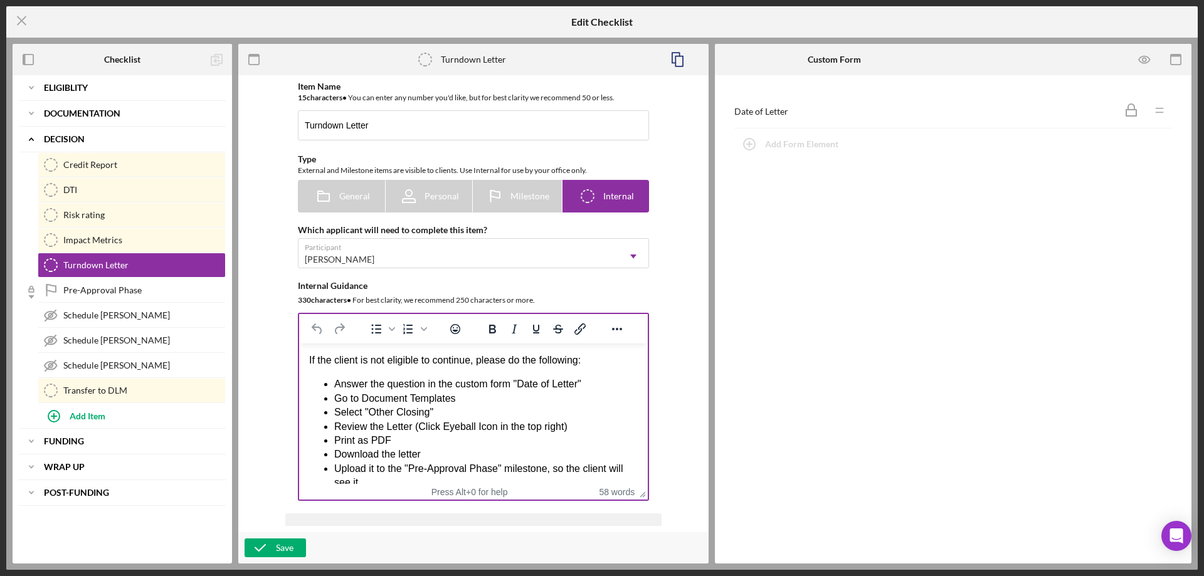
scroll to position [40, 0]
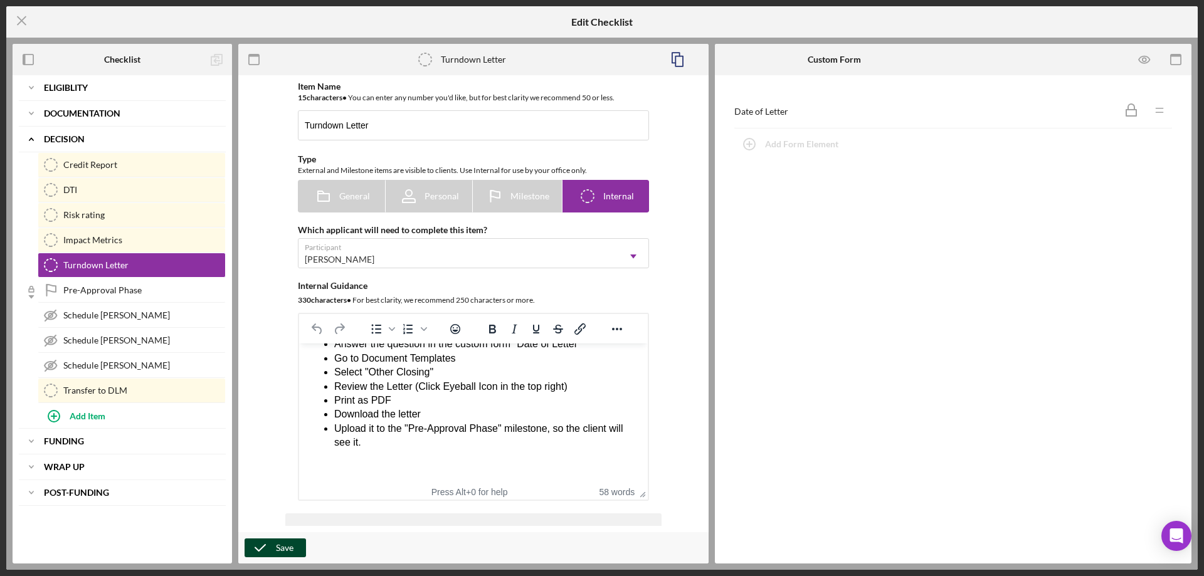
click at [292, 546] on div "Save" at bounding box center [285, 548] width 18 height 19
click at [71, 439] on b "Funding" at bounding box center [64, 442] width 40 height 8
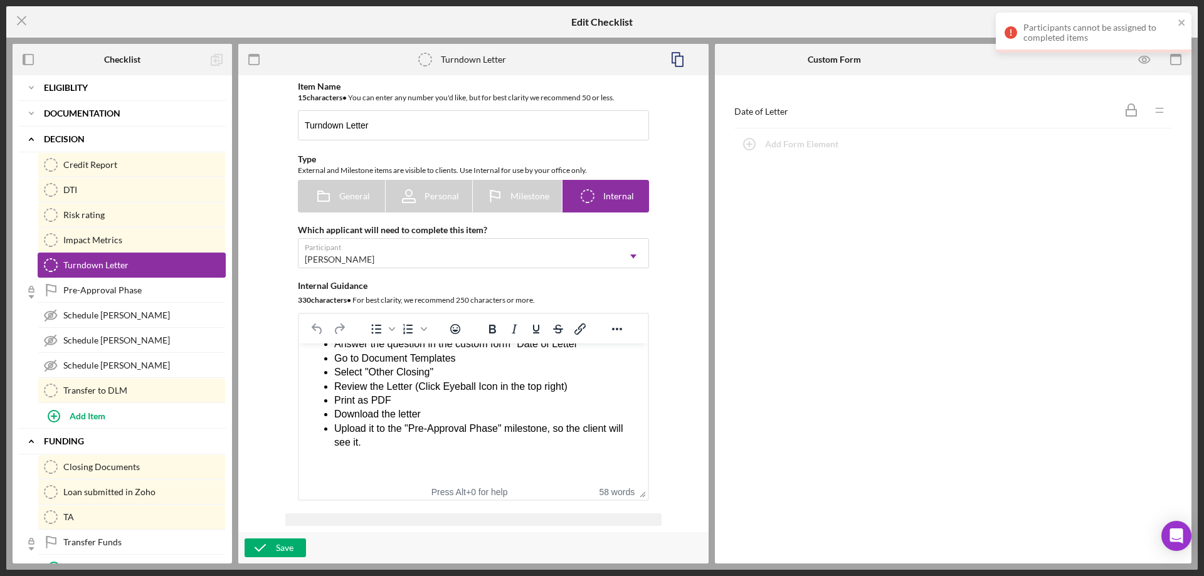
click at [53, 266] on icon "Turndown Letter" at bounding box center [50, 265] width 31 height 31
click at [1180, 23] on icon "close" at bounding box center [1181, 22] width 6 height 6
click at [211, 87] on icon "Icon/Edit" at bounding box center [213, 87] width 25 height 25
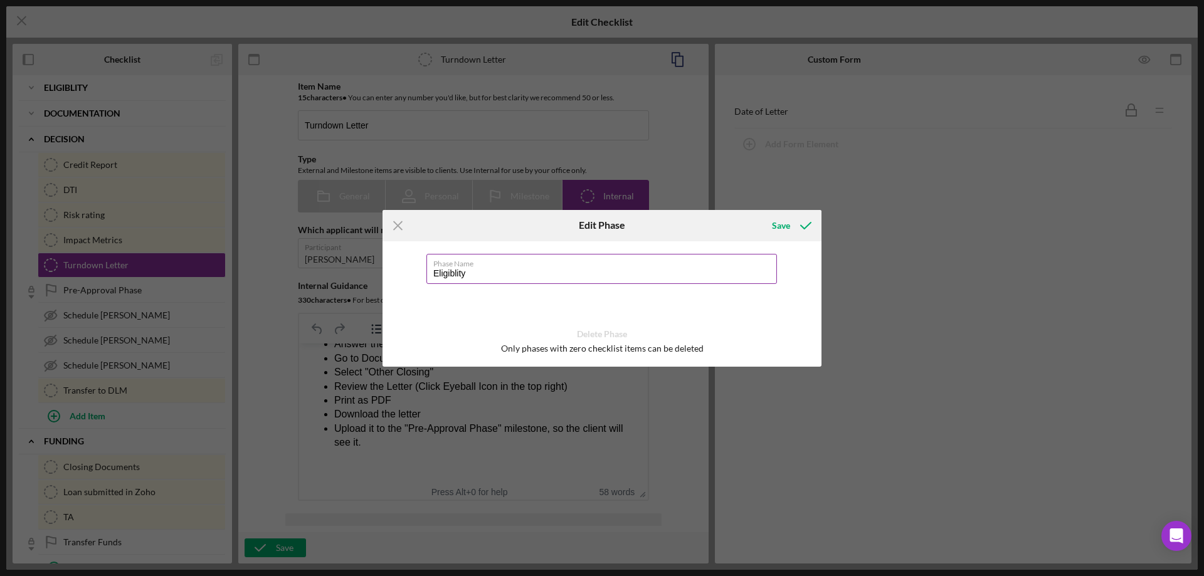
click at [458, 271] on input "Eligiblity" at bounding box center [601, 269] width 350 height 30
click at [781, 226] on div "Save" at bounding box center [781, 225] width 18 height 25
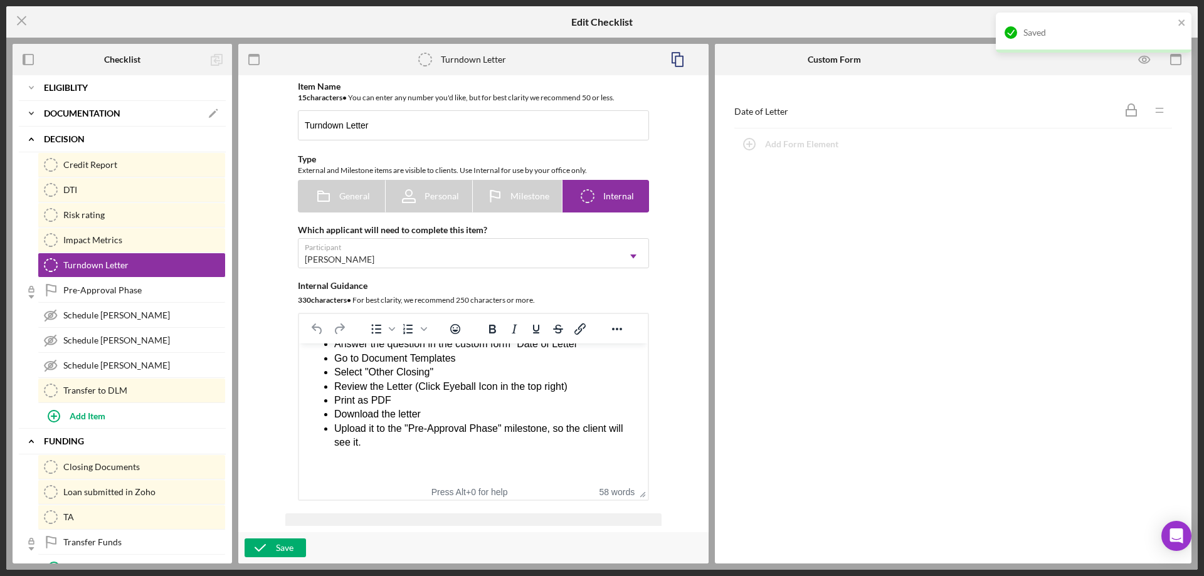
click at [62, 112] on b "Documentation" at bounding box center [82, 114] width 76 height 8
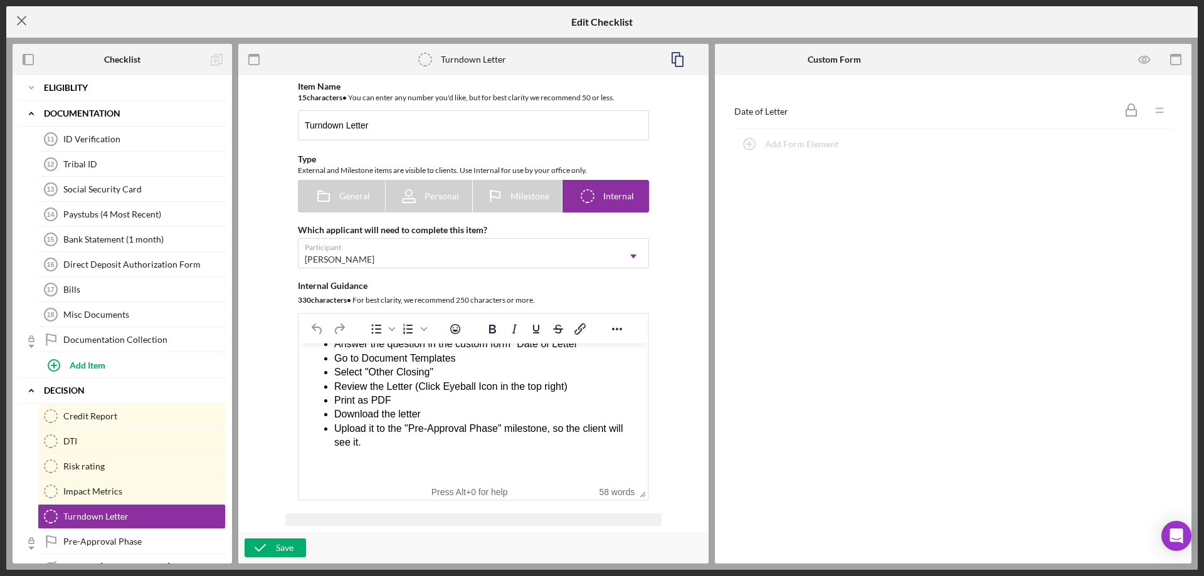
click at [23, 20] on line at bounding box center [22, 21] width 8 height 8
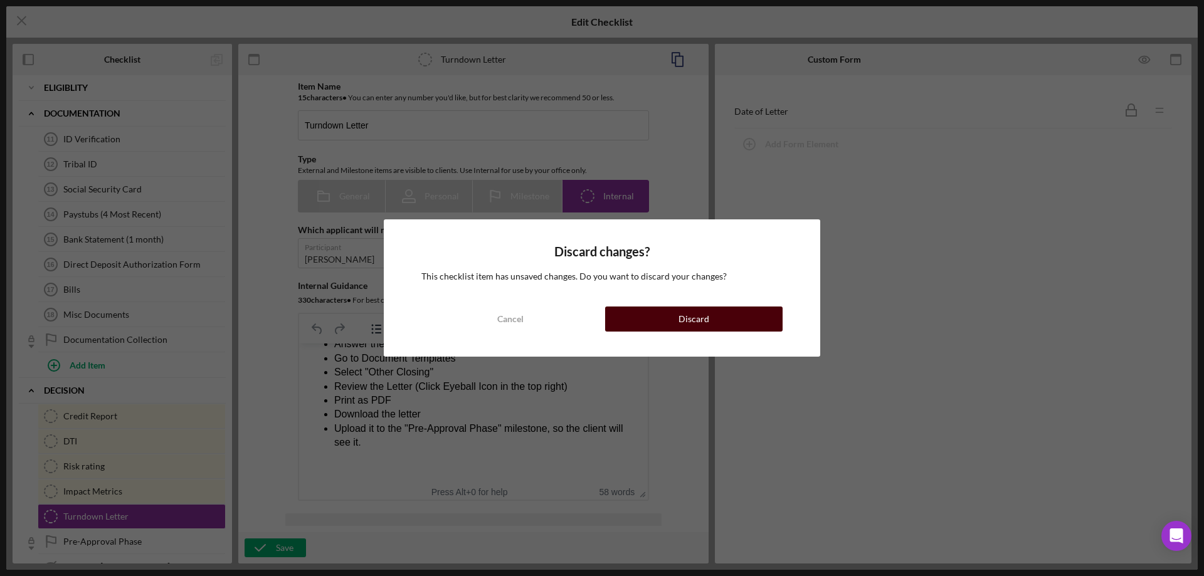
click at [688, 319] on div "Discard" at bounding box center [693, 319] width 31 height 25
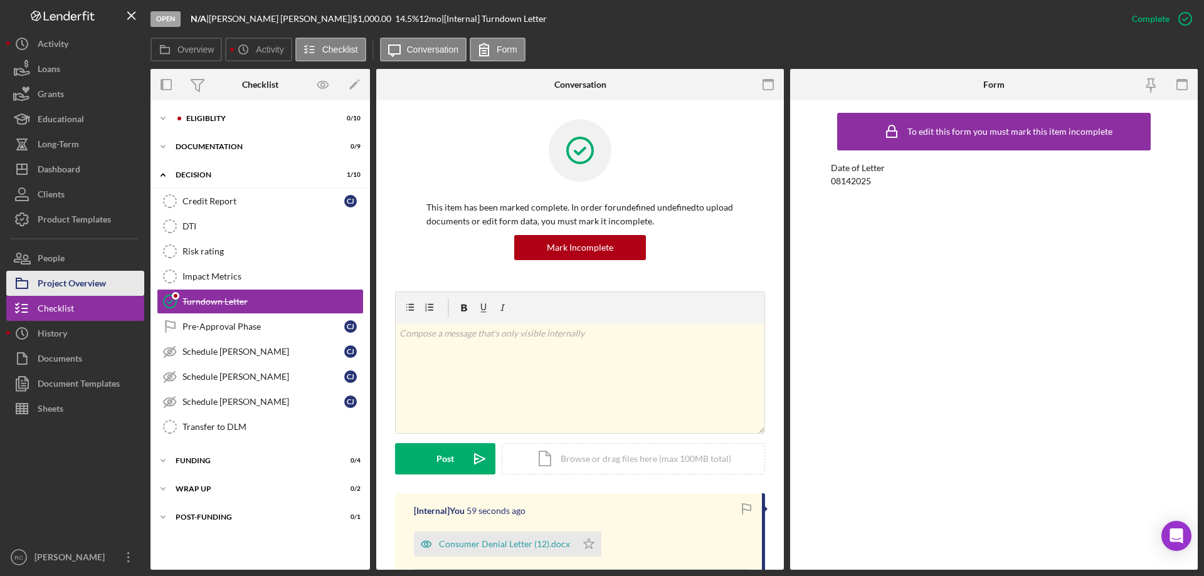
click at [100, 282] on div "Project Overview" at bounding box center [72, 285] width 68 height 28
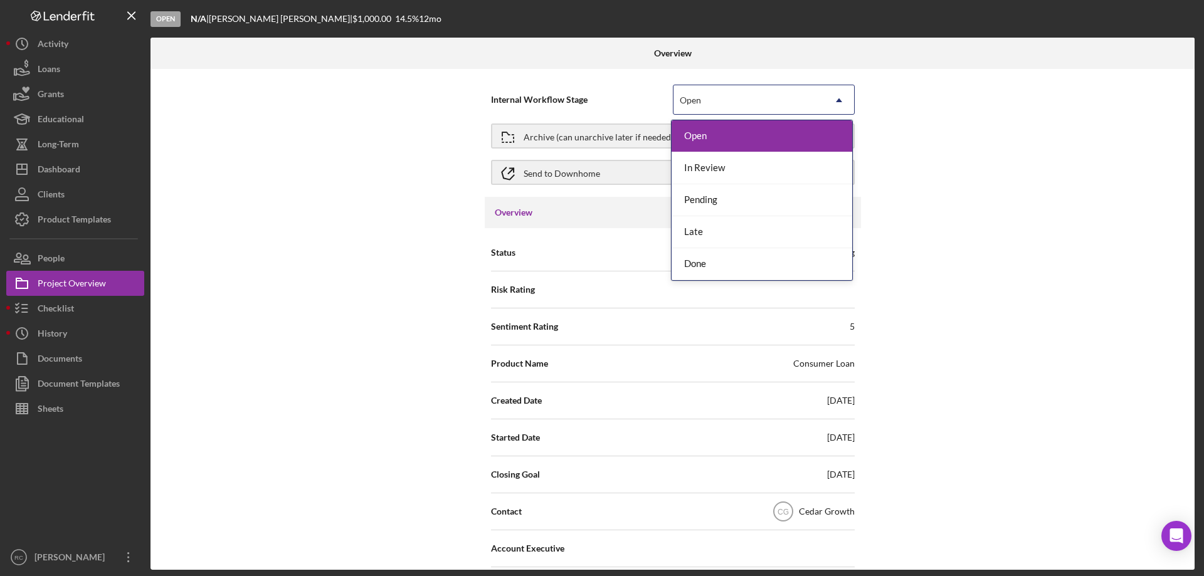
click at [739, 103] on div "Open" at bounding box center [748, 100] width 150 height 29
click at [742, 267] on div "Done" at bounding box center [761, 264] width 181 height 32
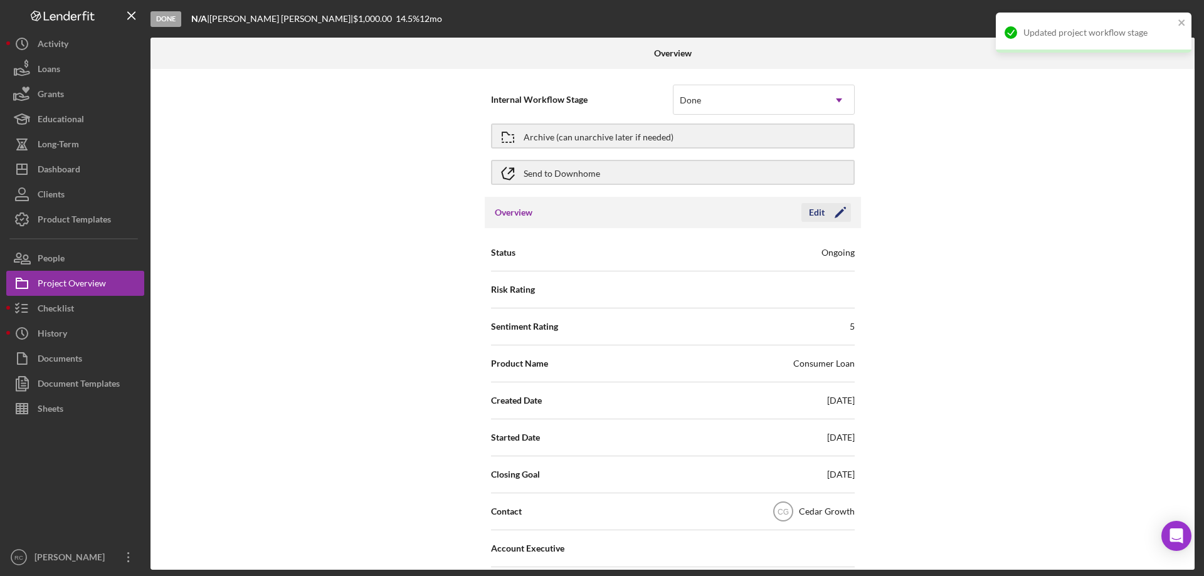
click at [843, 212] on icon "Icon/Edit" at bounding box center [839, 212] width 31 height 31
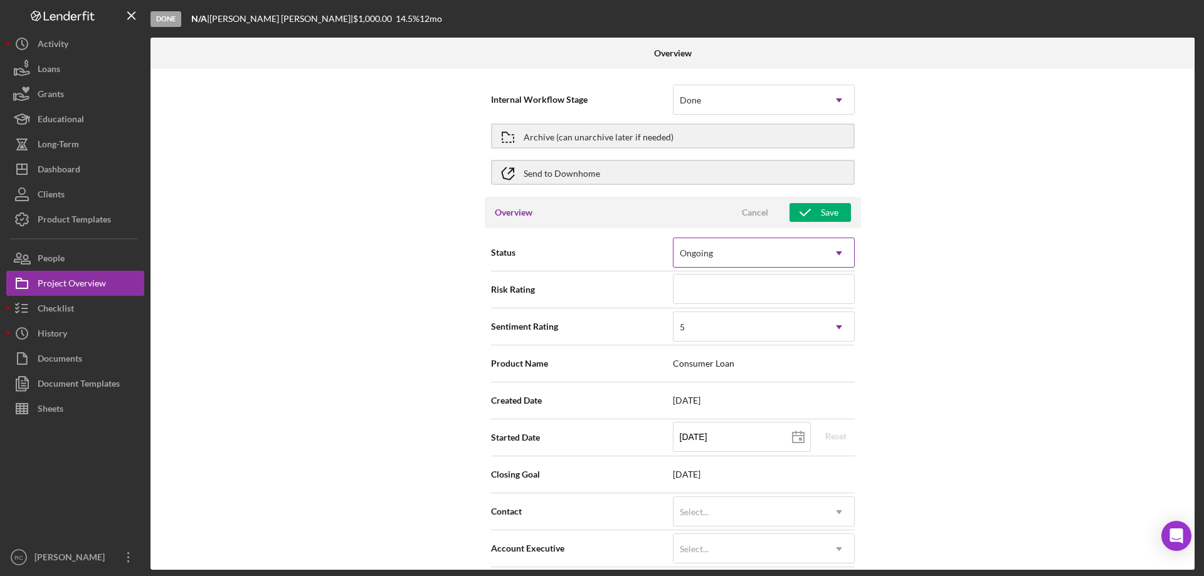
click at [796, 255] on div "Ongoing" at bounding box center [748, 253] width 150 height 29
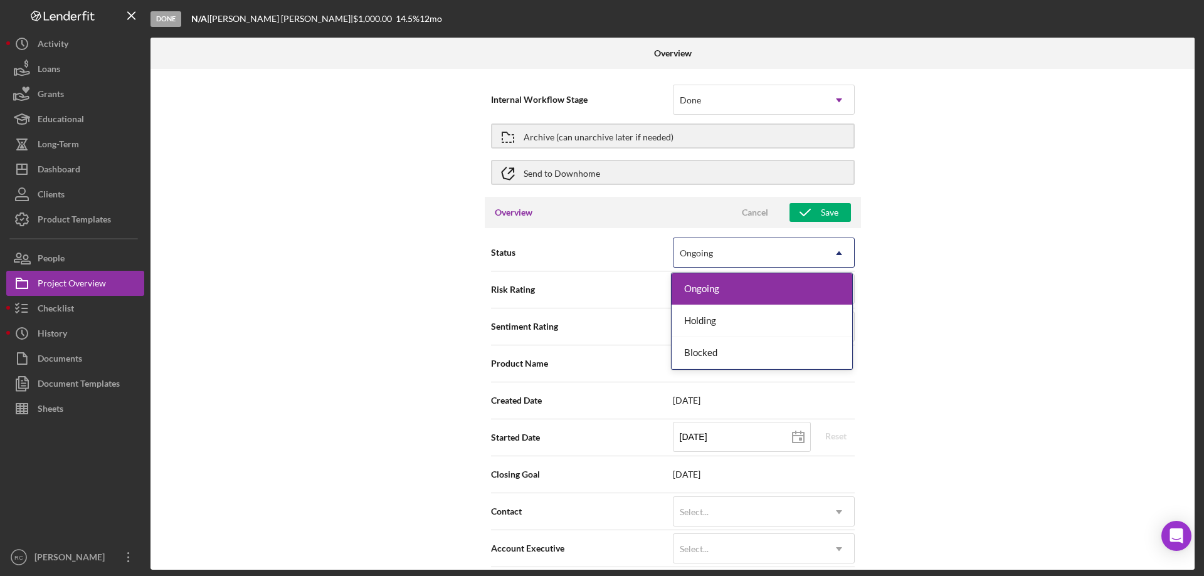
click at [796, 255] on div "Ongoing" at bounding box center [748, 253] width 150 height 29
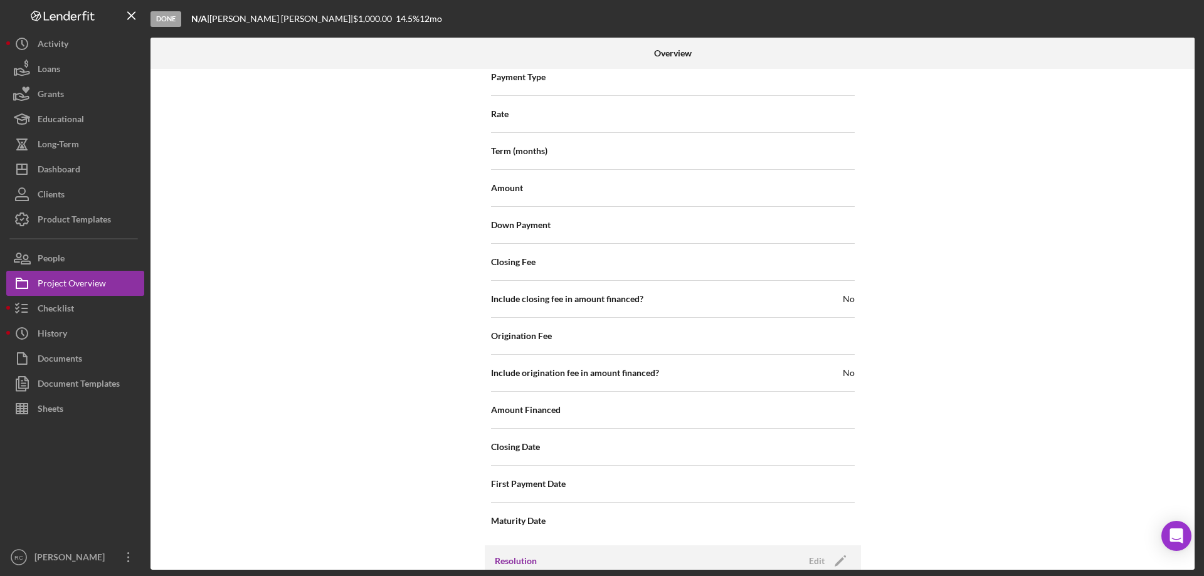
scroll to position [1436, 0]
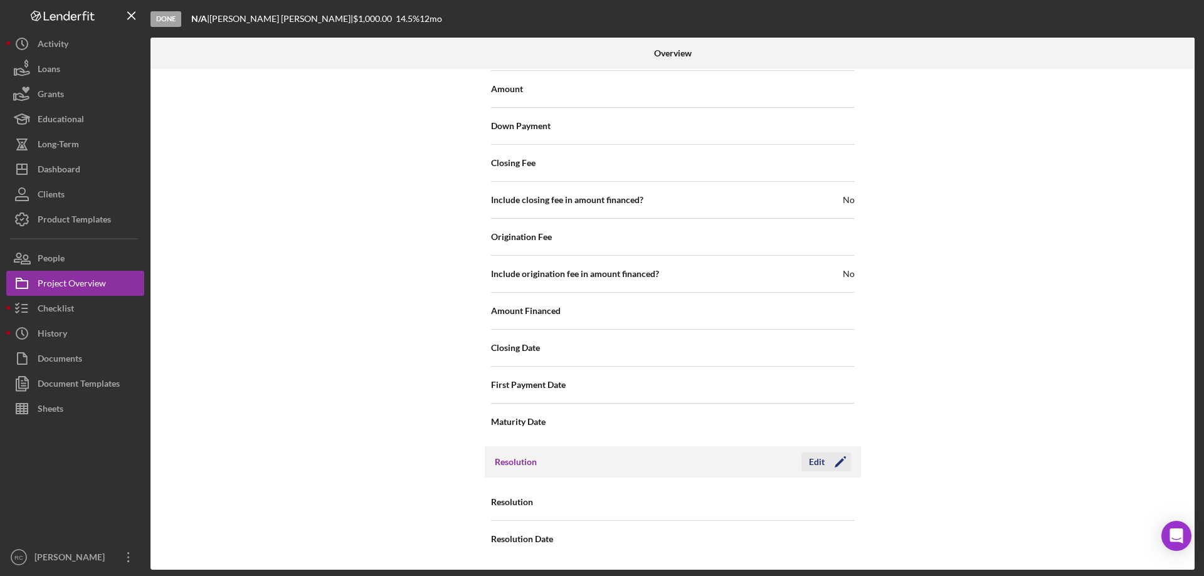
click at [838, 461] on polygon "button" at bounding box center [838, 462] width 9 height 9
click at [776, 494] on div "Select..." at bounding box center [748, 502] width 150 height 29
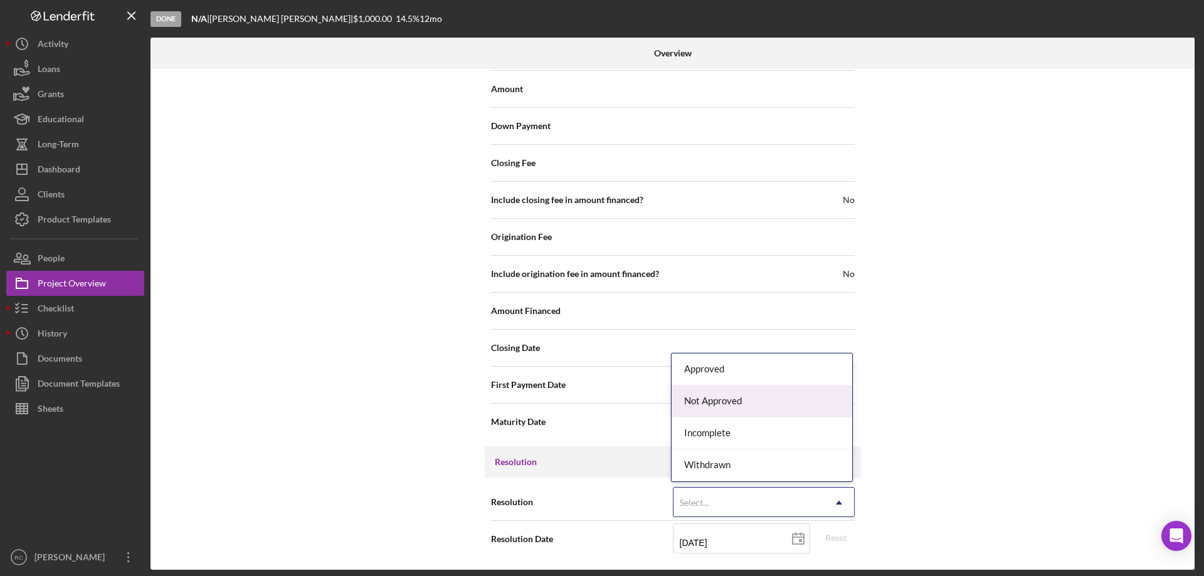
click at [770, 405] on div "Not Approved" at bounding box center [761, 402] width 181 height 32
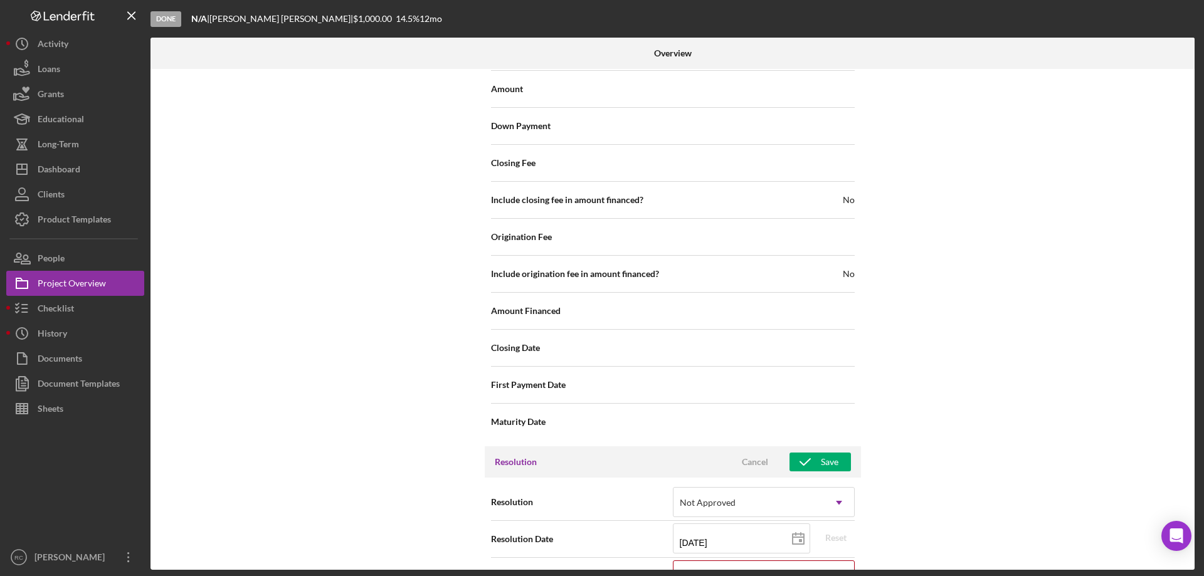
scroll to position [1516, 0]
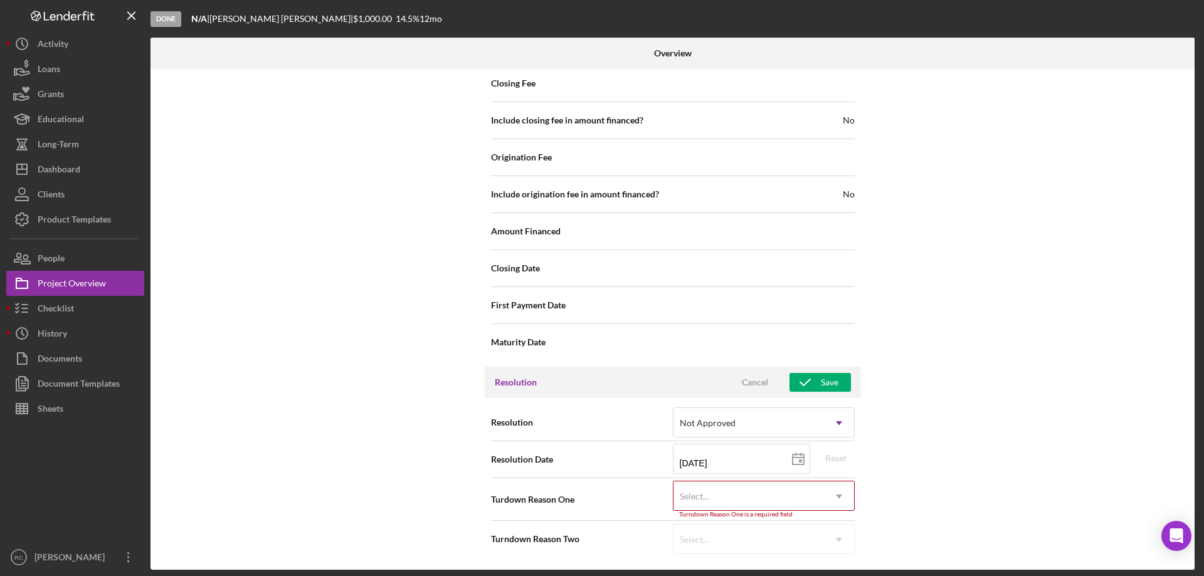
click at [734, 500] on div "Select..." at bounding box center [748, 496] width 150 height 29
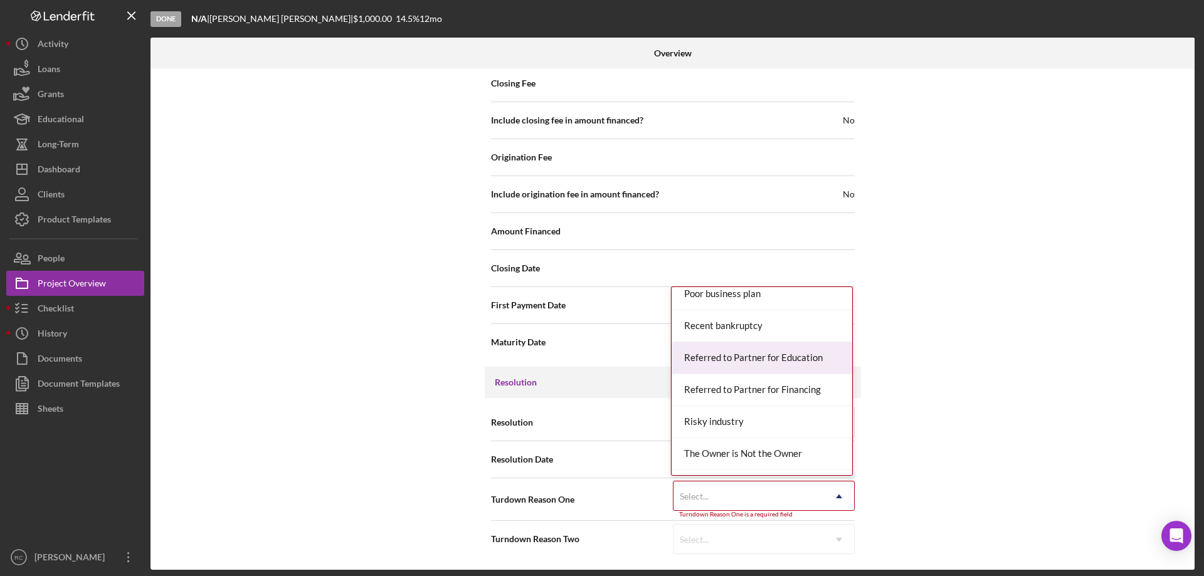
scroll to position [1076, 0]
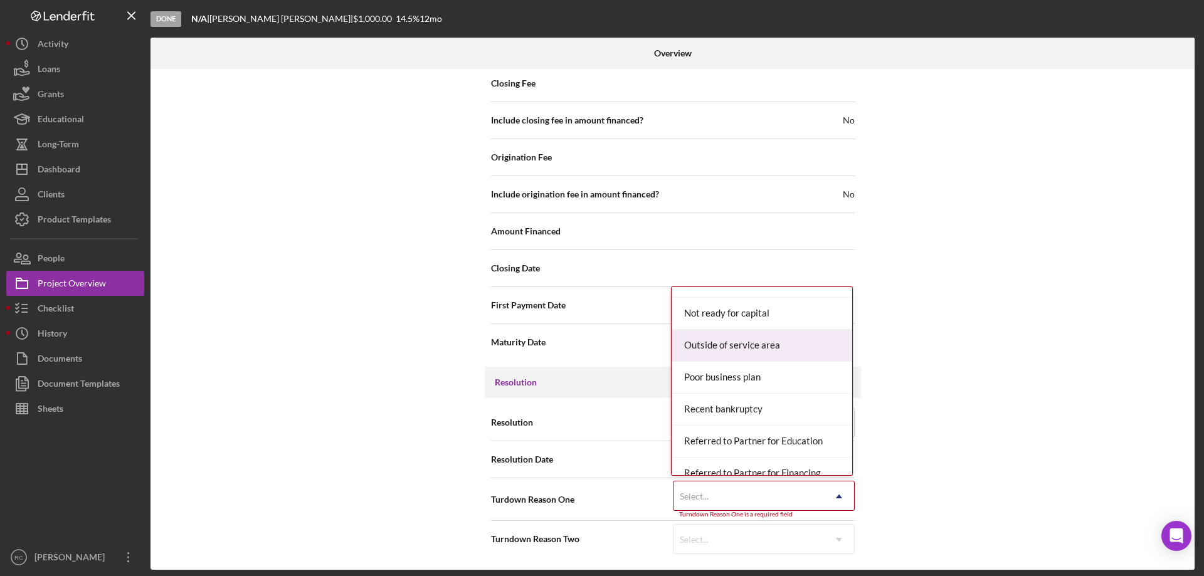
click at [823, 343] on div "Outside of service area" at bounding box center [761, 346] width 181 height 32
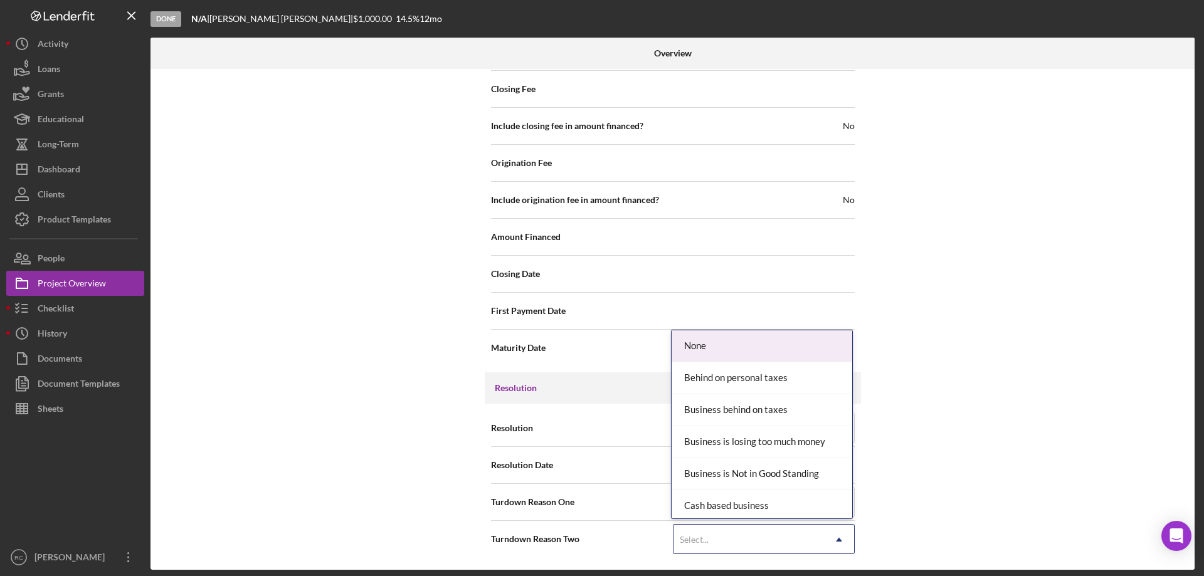
click at [792, 528] on div "Select..." at bounding box center [748, 539] width 150 height 29
click at [813, 352] on div "None" at bounding box center [761, 346] width 181 height 32
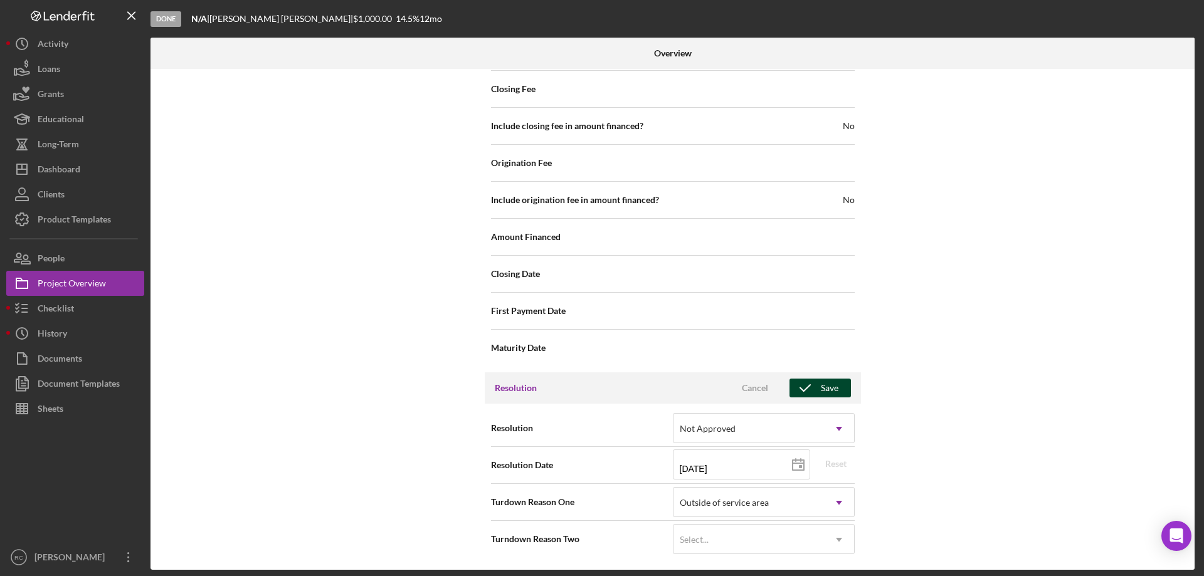
click at [823, 386] on div "Save" at bounding box center [830, 388] width 18 height 19
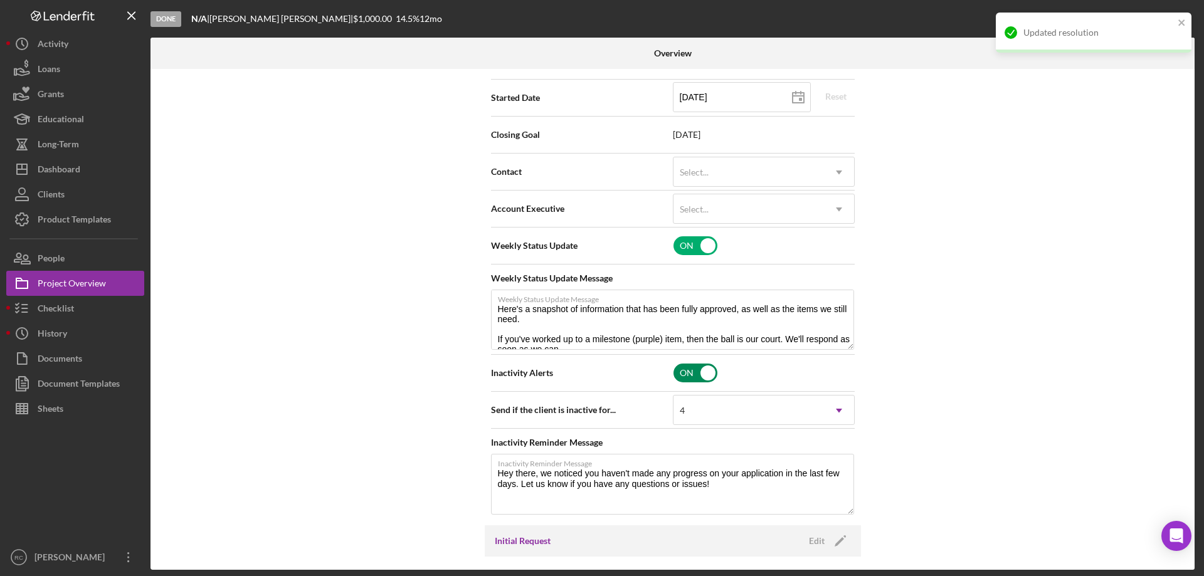
scroll to position [0, 0]
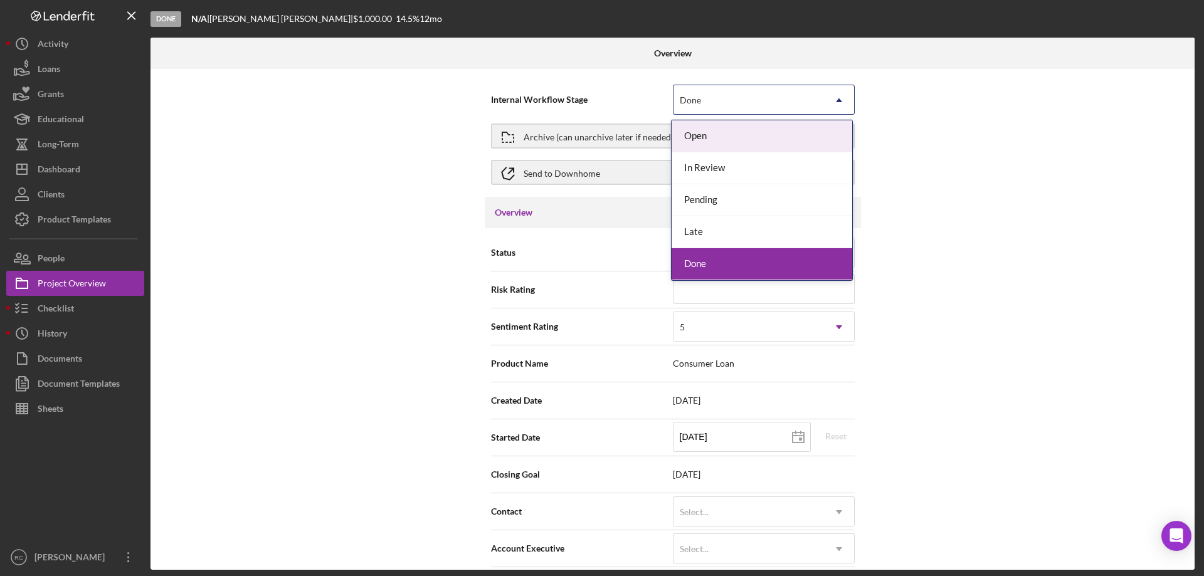
click at [821, 108] on div "Done Icon/Dropdown Arrow" at bounding box center [764, 100] width 182 height 30
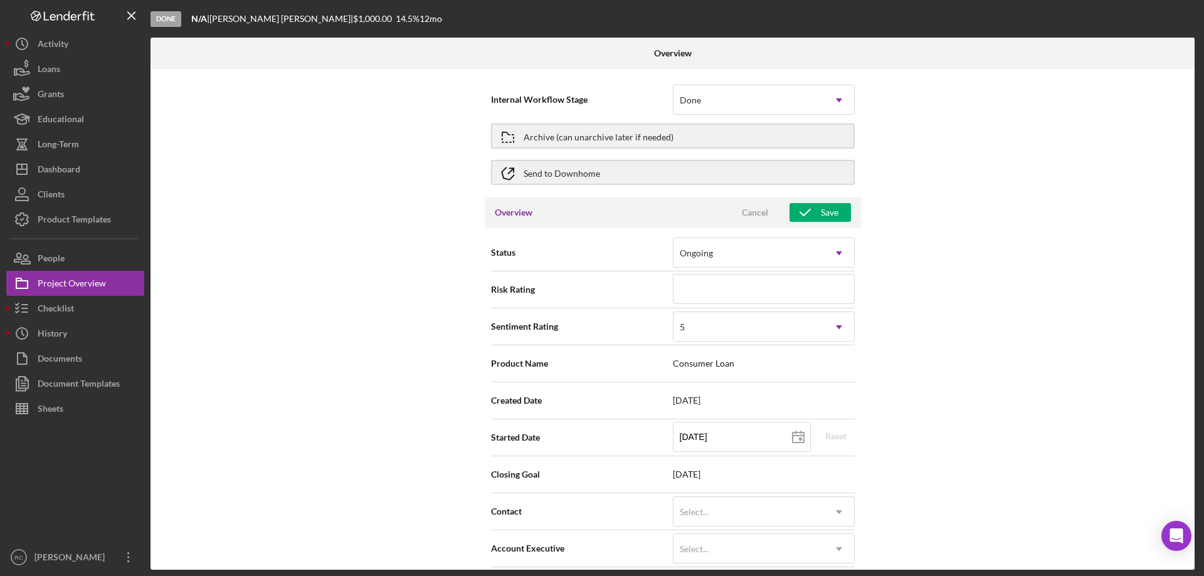
click at [1004, 179] on div "Internal Workflow Stage Done Icon/Dropdown Arrow Archive (can unarchive later i…" at bounding box center [672, 319] width 1044 height 501
click at [603, 136] on div "Archive (can unarchive later if needed)" at bounding box center [598, 136] width 150 height 23
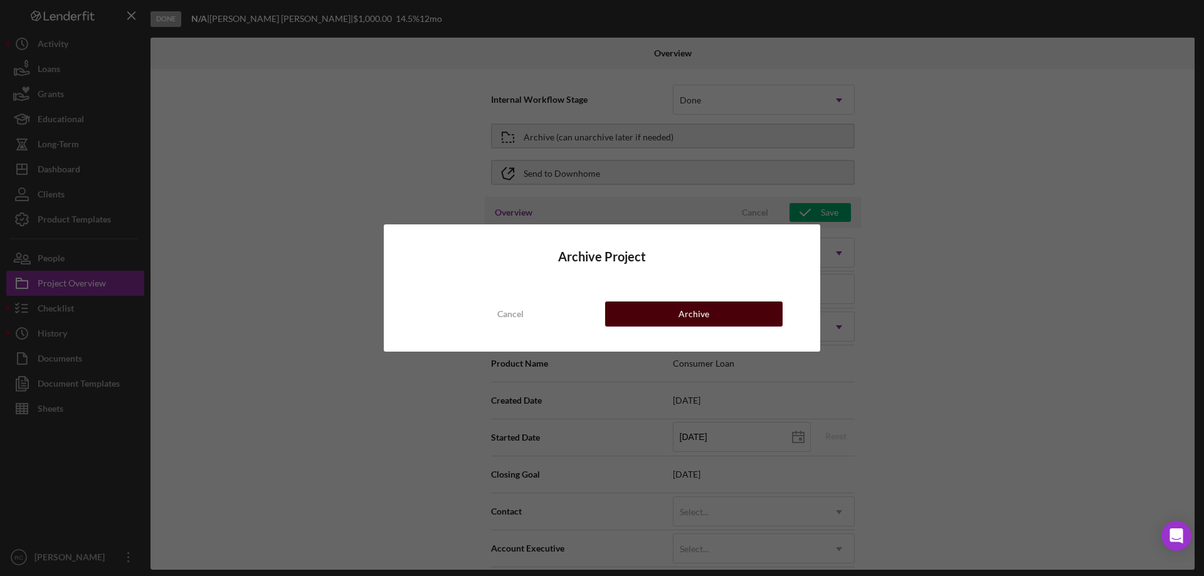
click at [719, 315] on button "Archive" at bounding box center [693, 314] width 177 height 25
type textarea "Here's a snapshot of information that has been fully approved, as well as the i…"
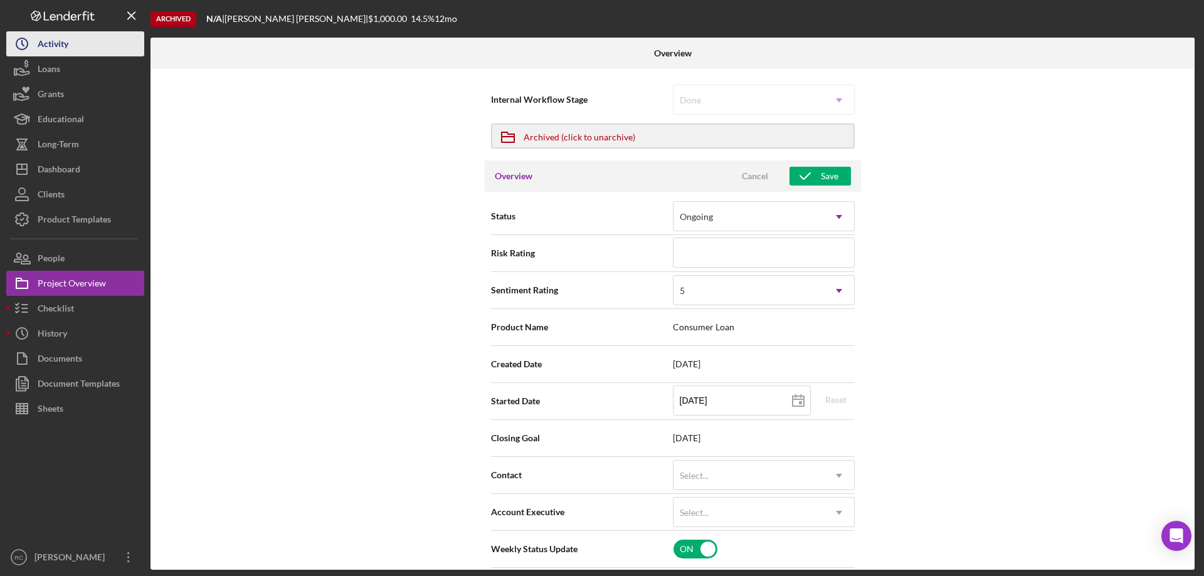
click at [55, 45] on div "Activity" at bounding box center [53, 45] width 31 height 28
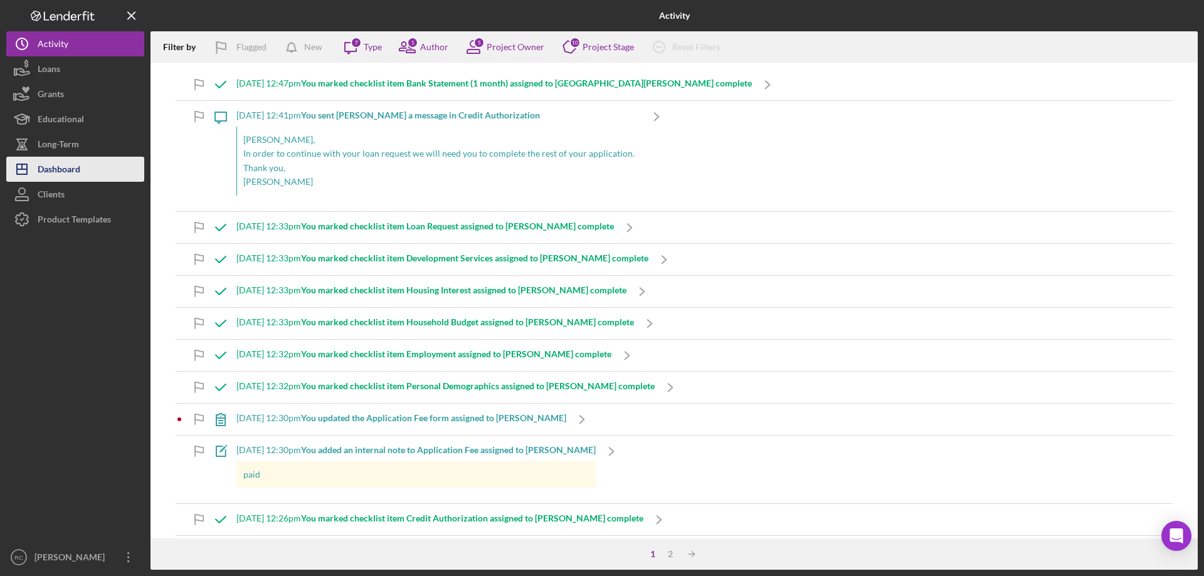
click at [75, 172] on div "Dashboard" at bounding box center [59, 171] width 43 height 28
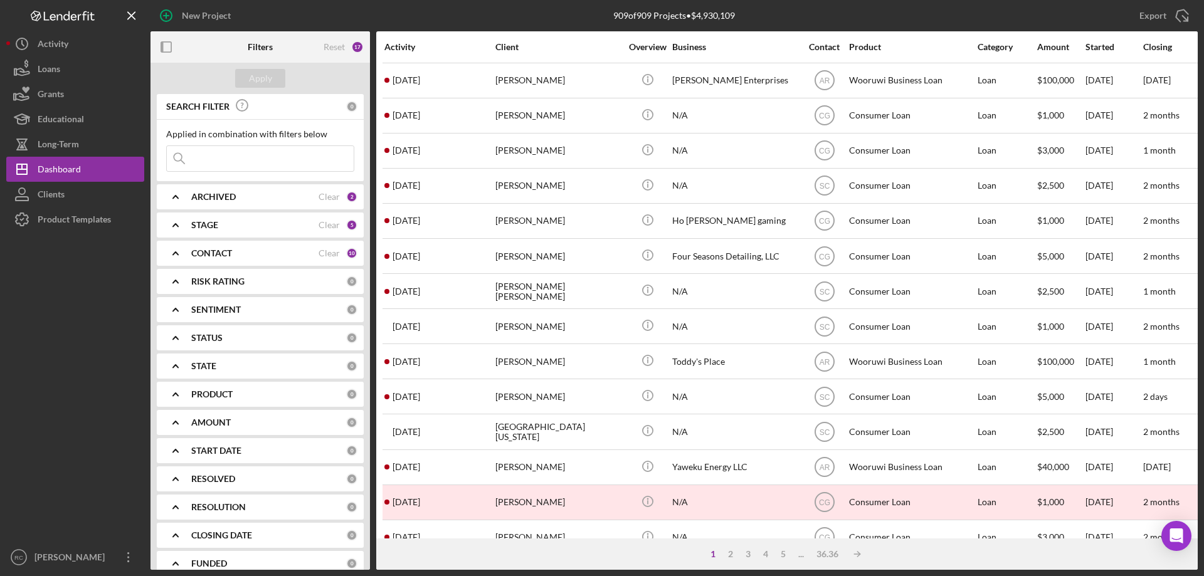
scroll to position [419, 0]
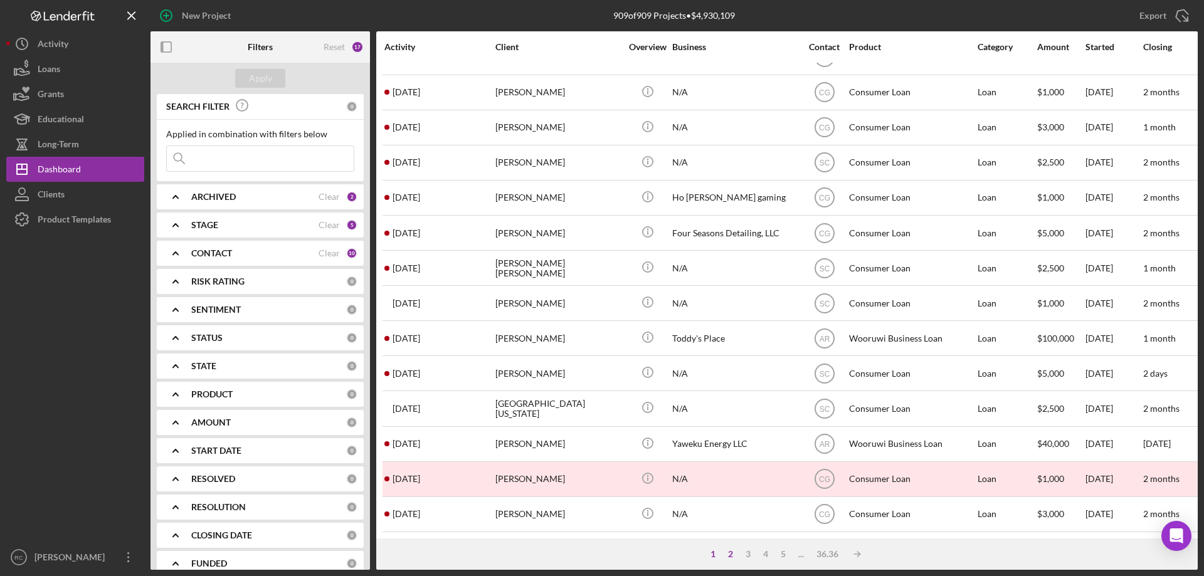
click at [732, 554] on div "2" at bounding box center [731, 554] width 18 height 10
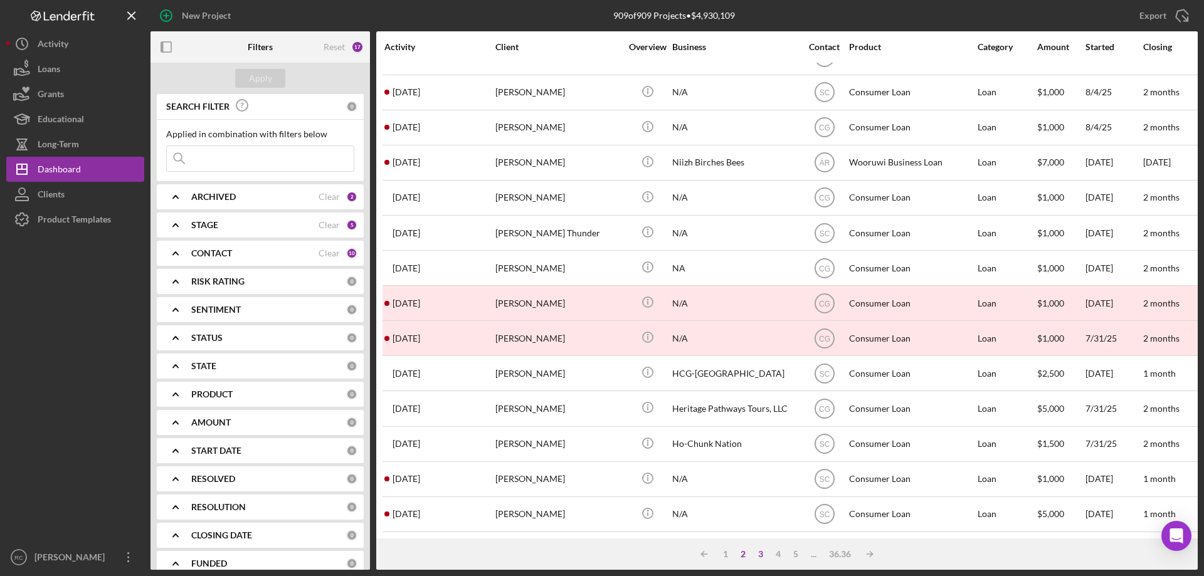
click at [760, 555] on div "3" at bounding box center [761, 554] width 18 height 10
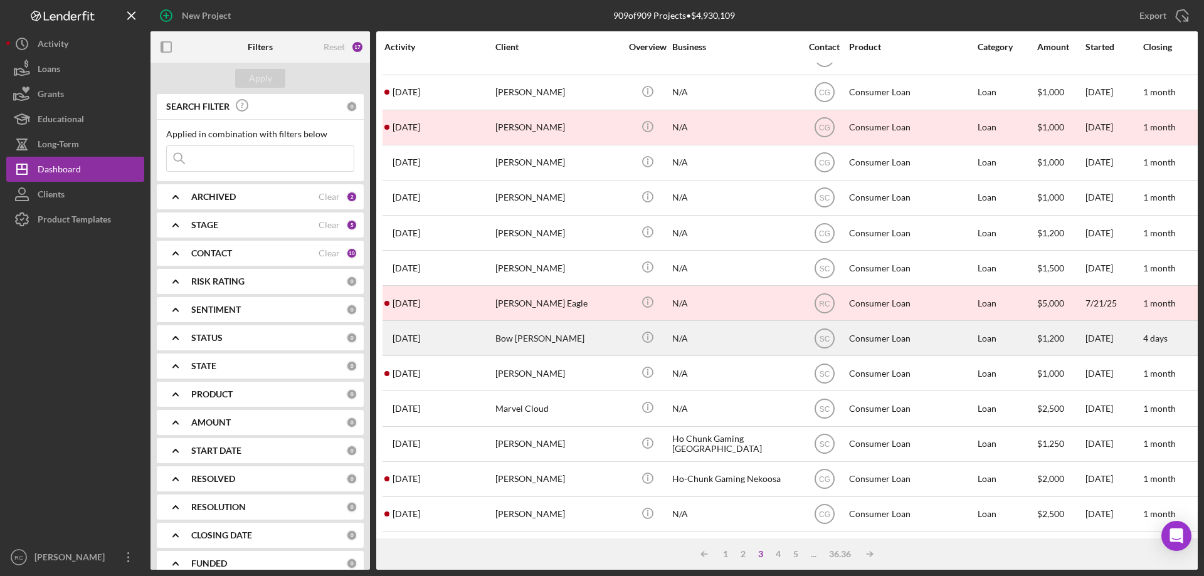
click at [519, 330] on div "Bow [PERSON_NAME]" at bounding box center [557, 338] width 125 height 33
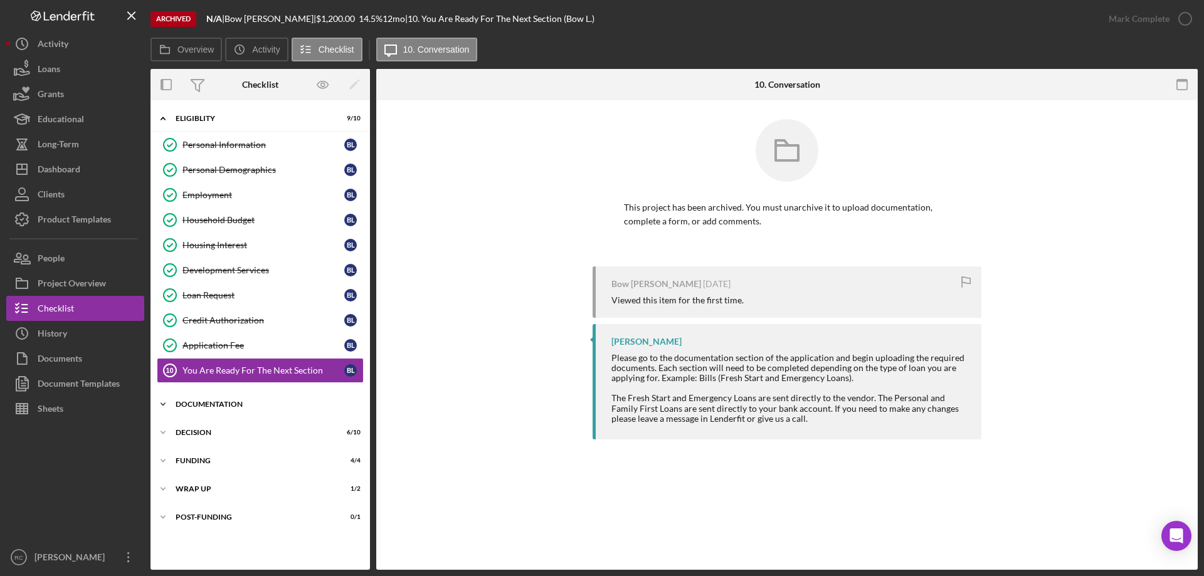
click at [223, 404] on div "Documentation" at bounding box center [265, 405] width 179 height 8
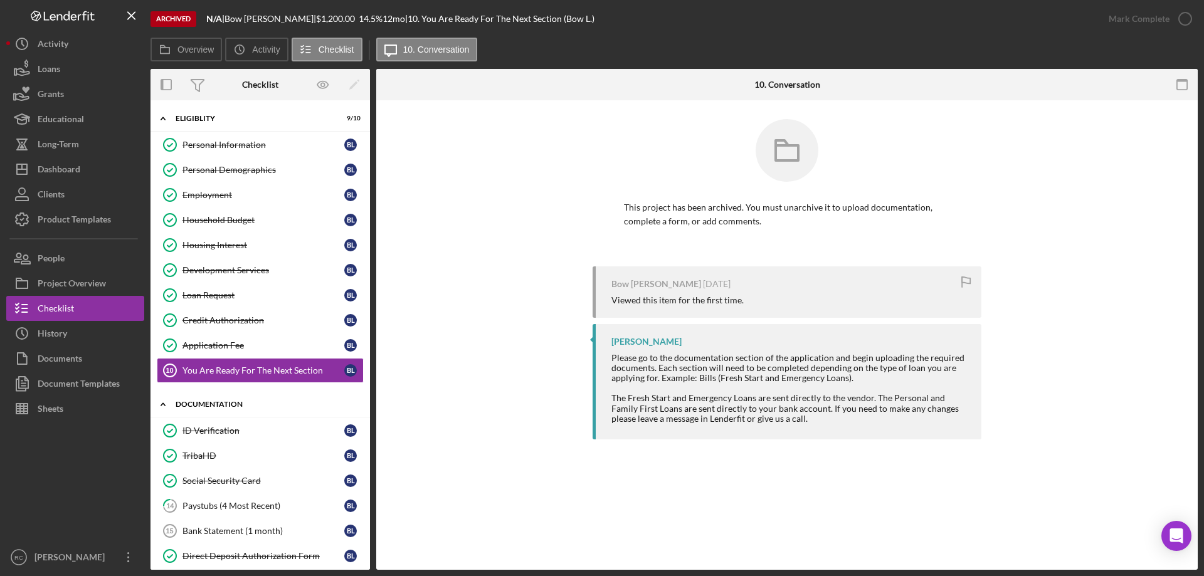
scroll to position [199, 0]
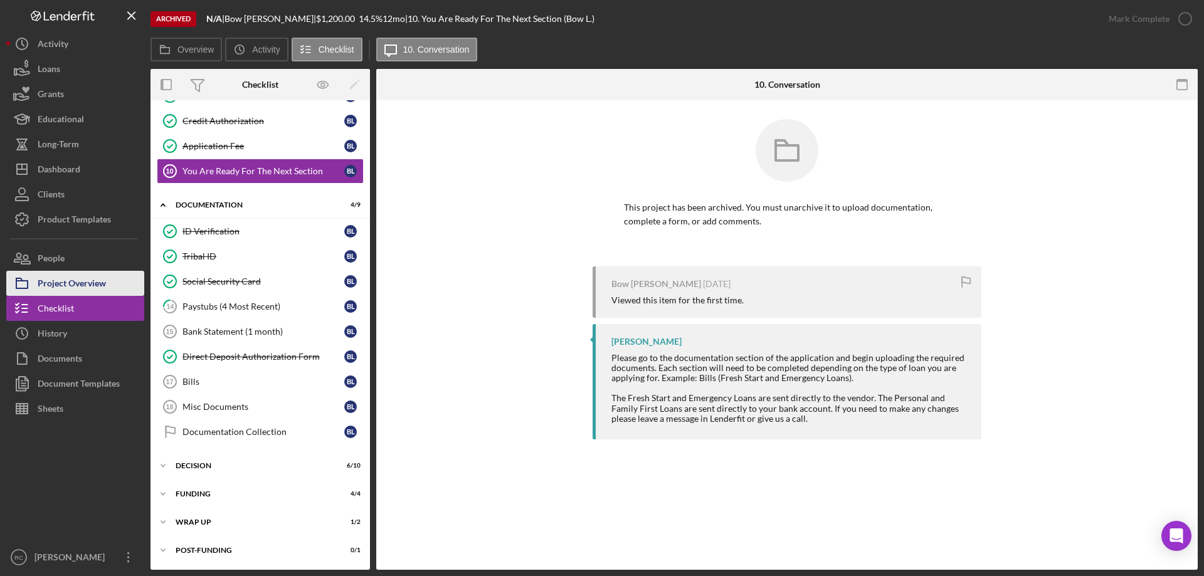
click at [57, 287] on div "Project Overview" at bounding box center [72, 285] width 68 height 28
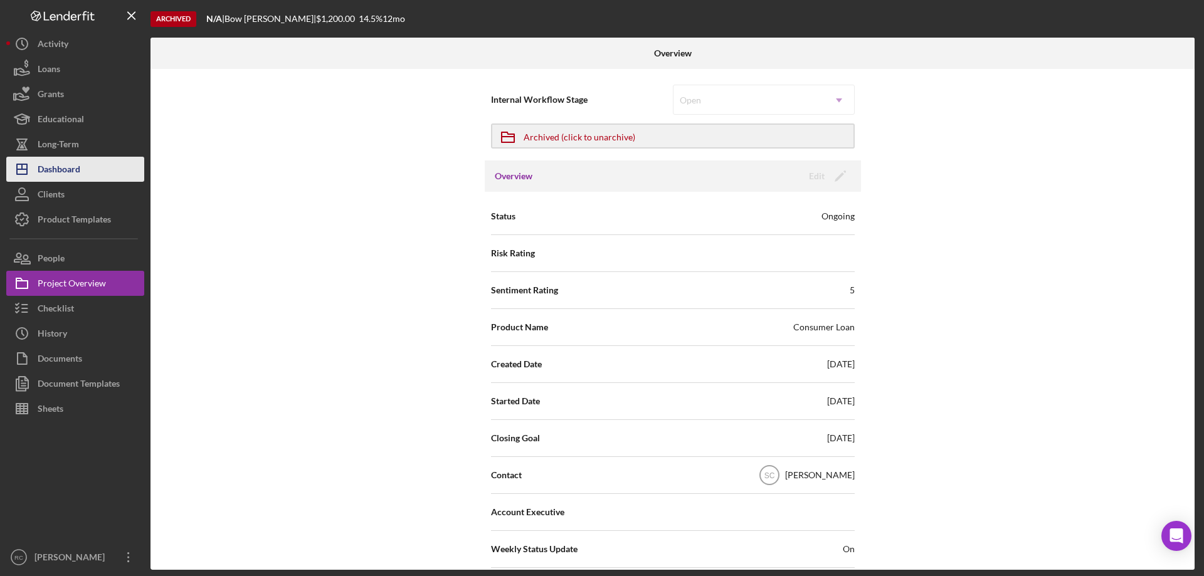
click at [63, 170] on div "Dashboard" at bounding box center [59, 171] width 43 height 28
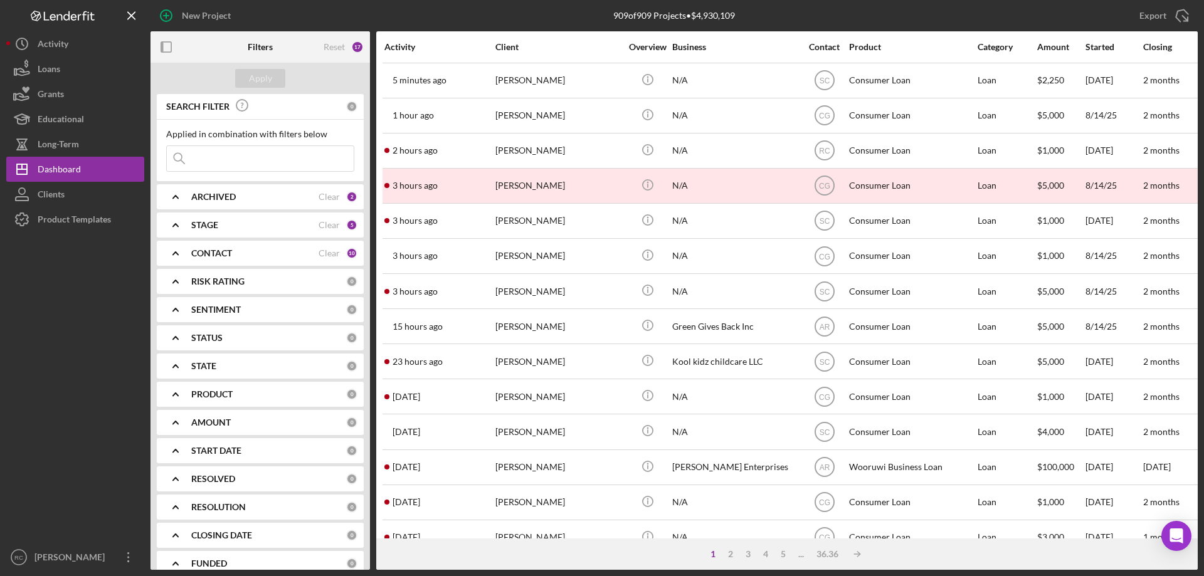
click at [284, 196] on div "ARCHIVED" at bounding box center [254, 197] width 127 height 10
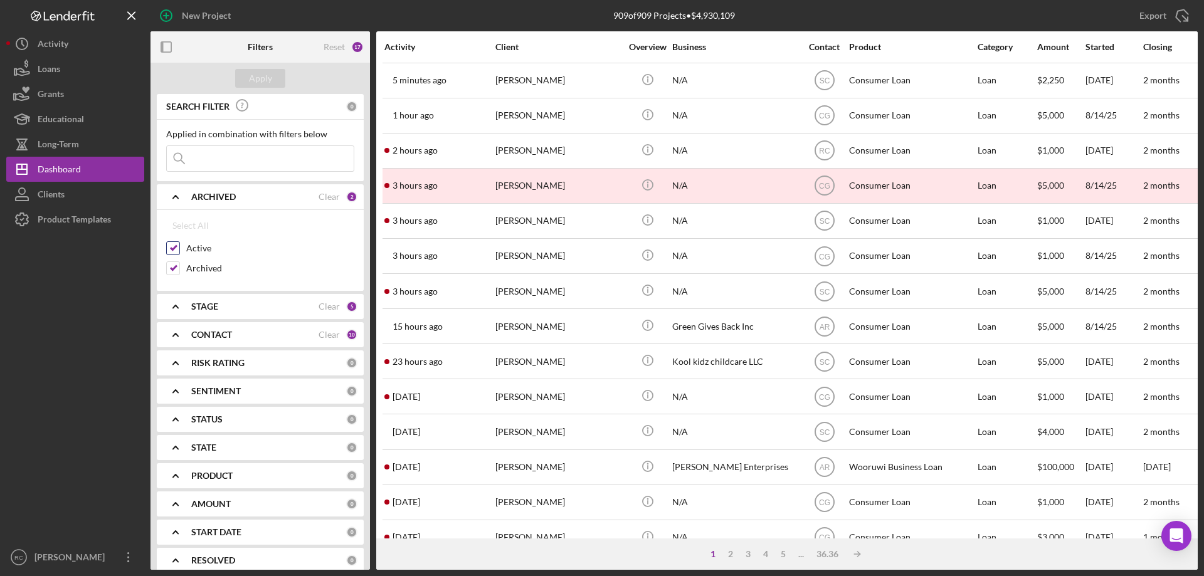
click at [174, 250] on input "Active" at bounding box center [173, 248] width 13 height 13
click at [171, 245] on input "Active" at bounding box center [173, 248] width 13 height 13
checkbox input "true"
click at [177, 273] on input "Archived" at bounding box center [173, 268] width 13 height 13
checkbox input "false"
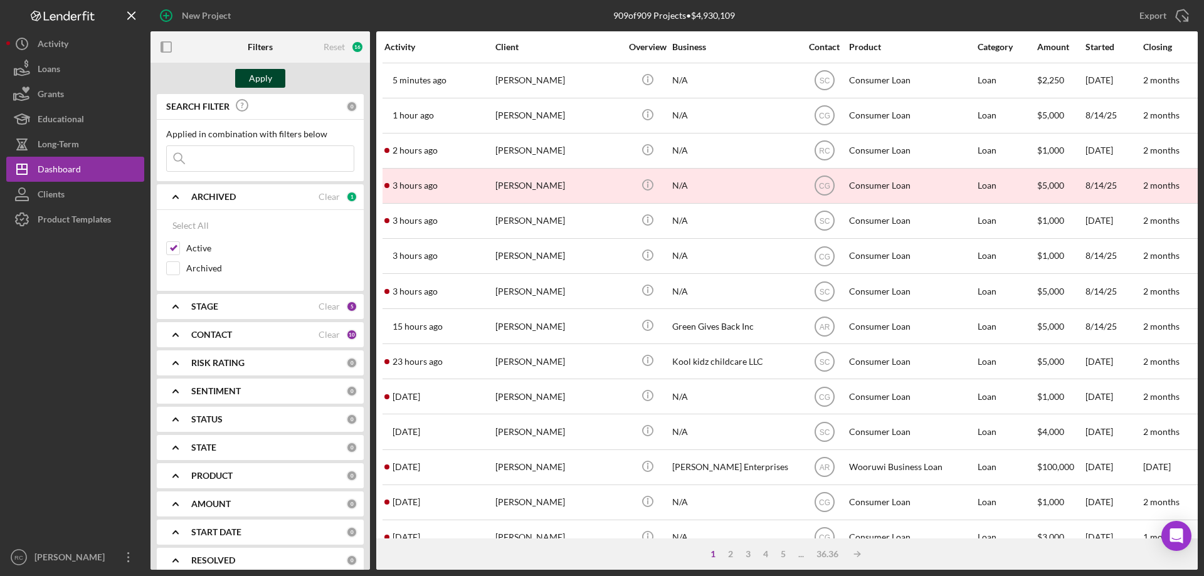
click at [261, 76] on div "Apply" at bounding box center [260, 78] width 23 height 19
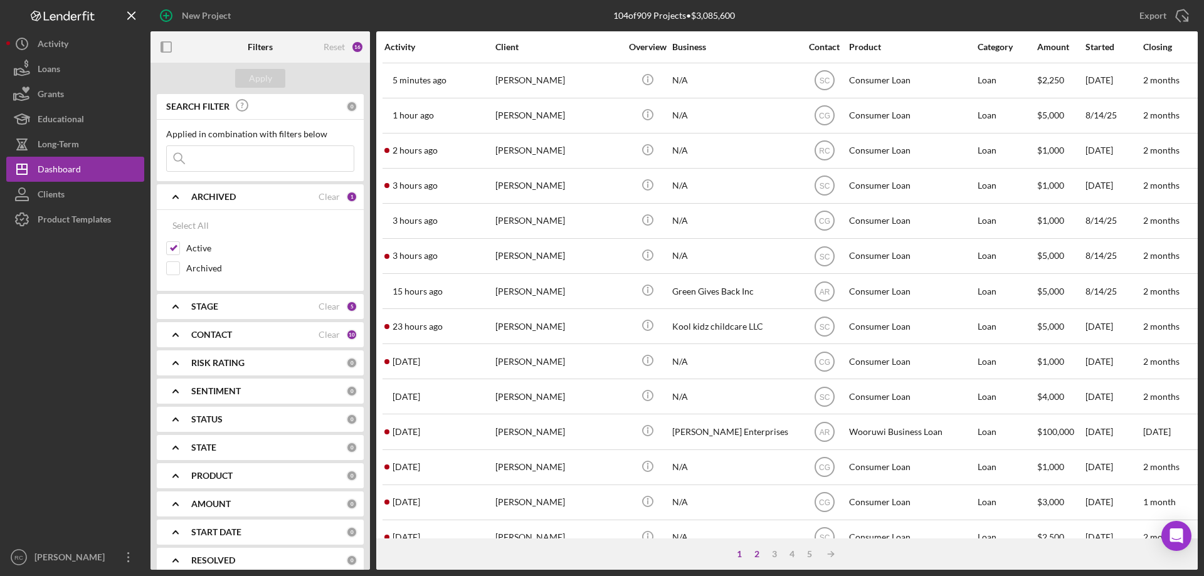
click at [755, 555] on div "2" at bounding box center [757, 554] width 18 height 10
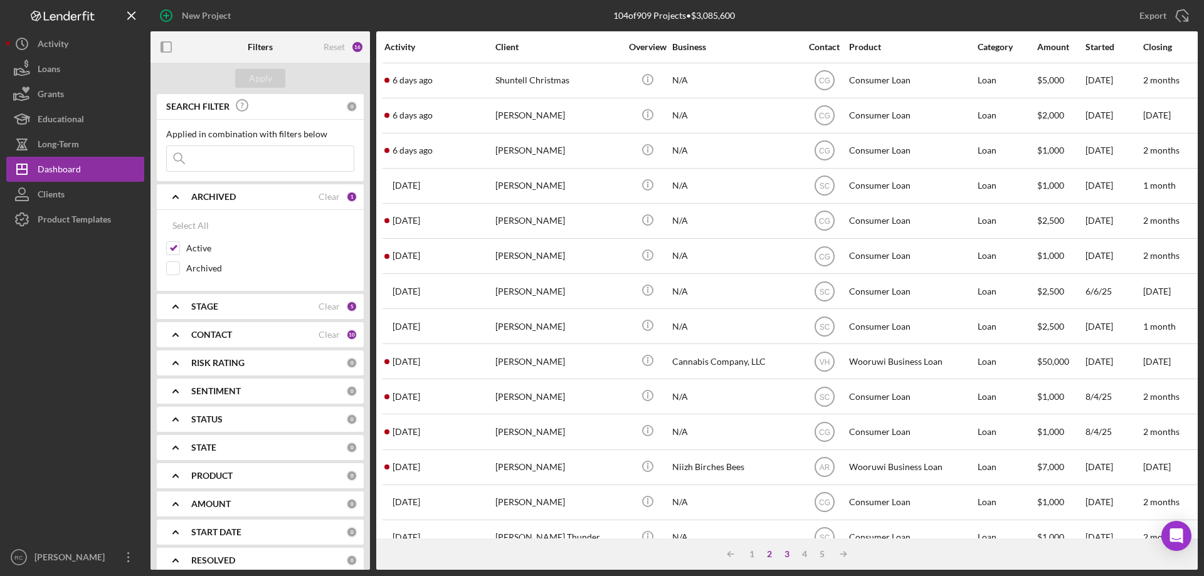
click at [788, 552] on div "3" at bounding box center [787, 554] width 18 height 10
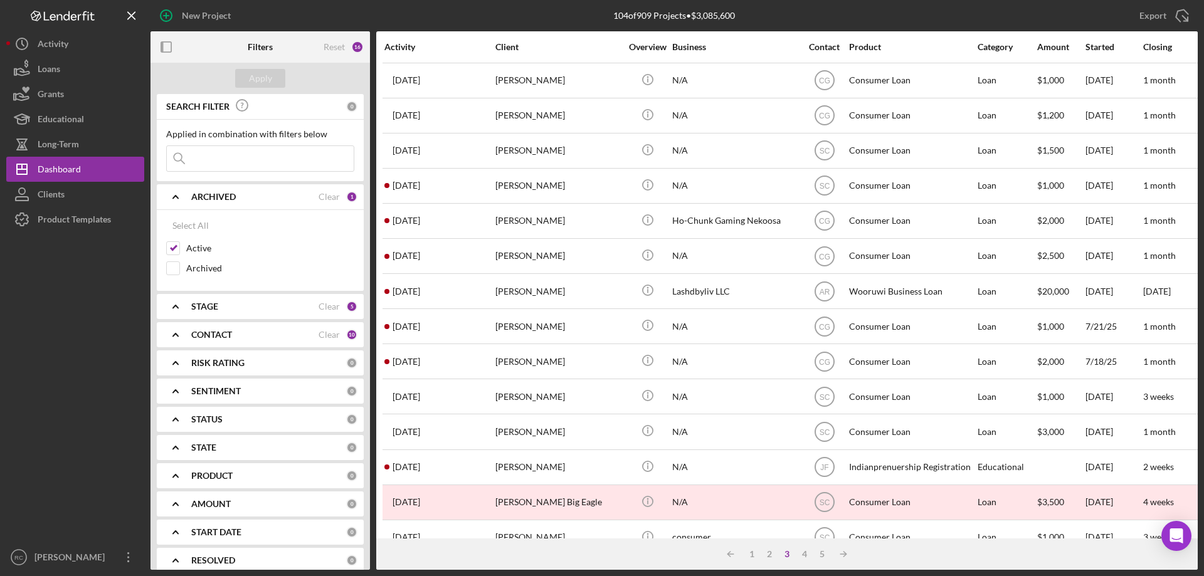
click at [337, 194] on div "ARCHIVED Clear 1" at bounding box center [274, 196] width 166 height 11
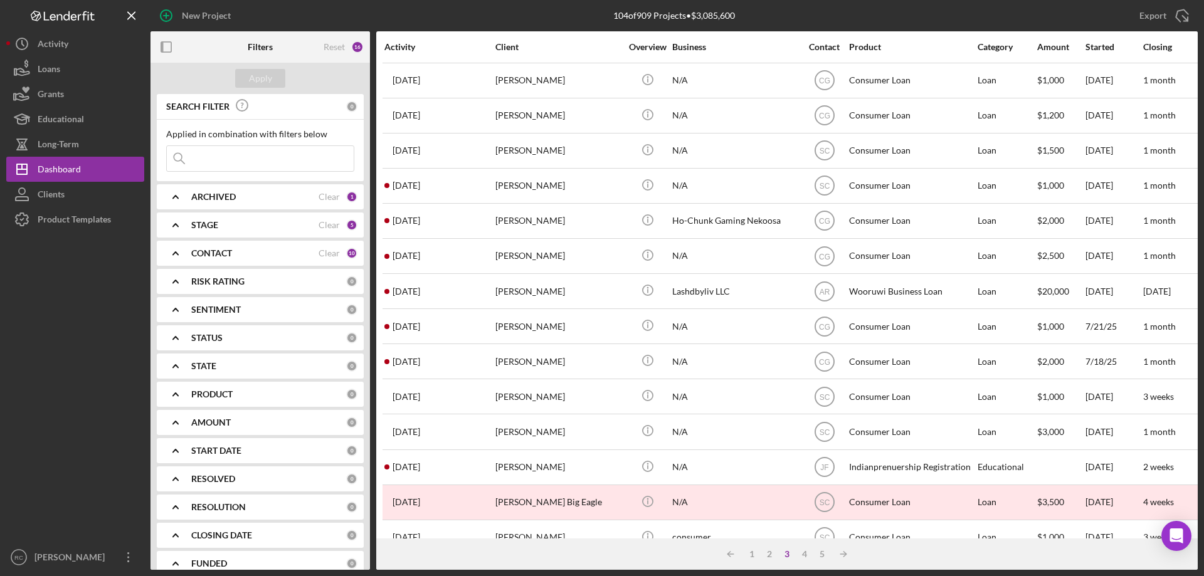
click at [216, 197] on b "ARCHIVED" at bounding box center [213, 197] width 45 height 10
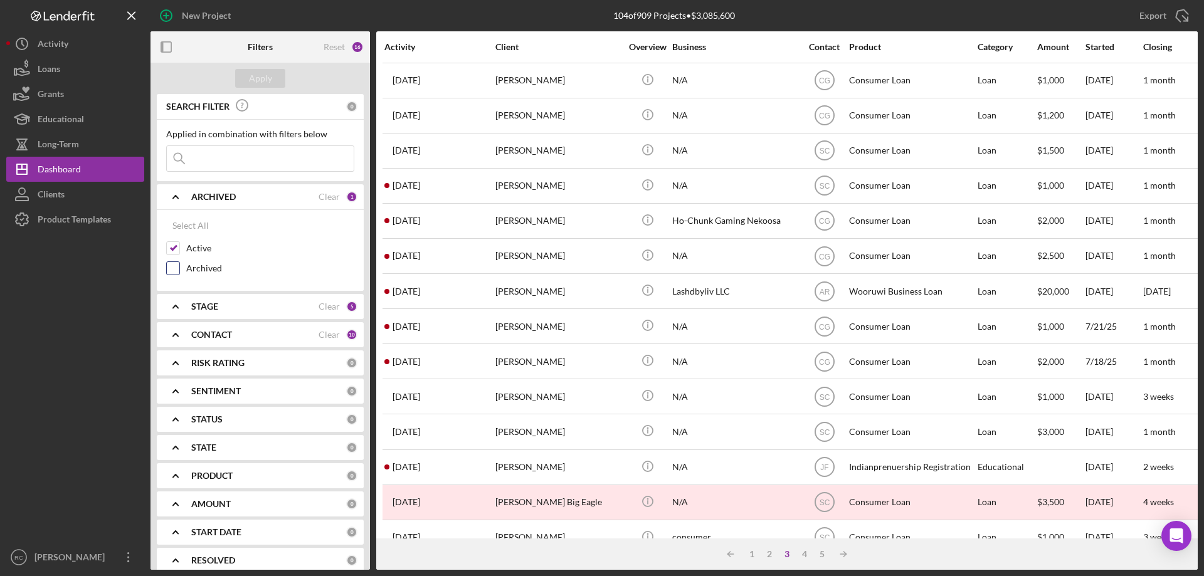
click at [177, 265] on input "Archived" at bounding box center [173, 268] width 13 height 13
checkbox input "true"
click at [174, 247] on input "Active" at bounding box center [173, 248] width 13 height 13
click at [172, 245] on input "Active" at bounding box center [173, 248] width 13 height 13
checkbox input "true"
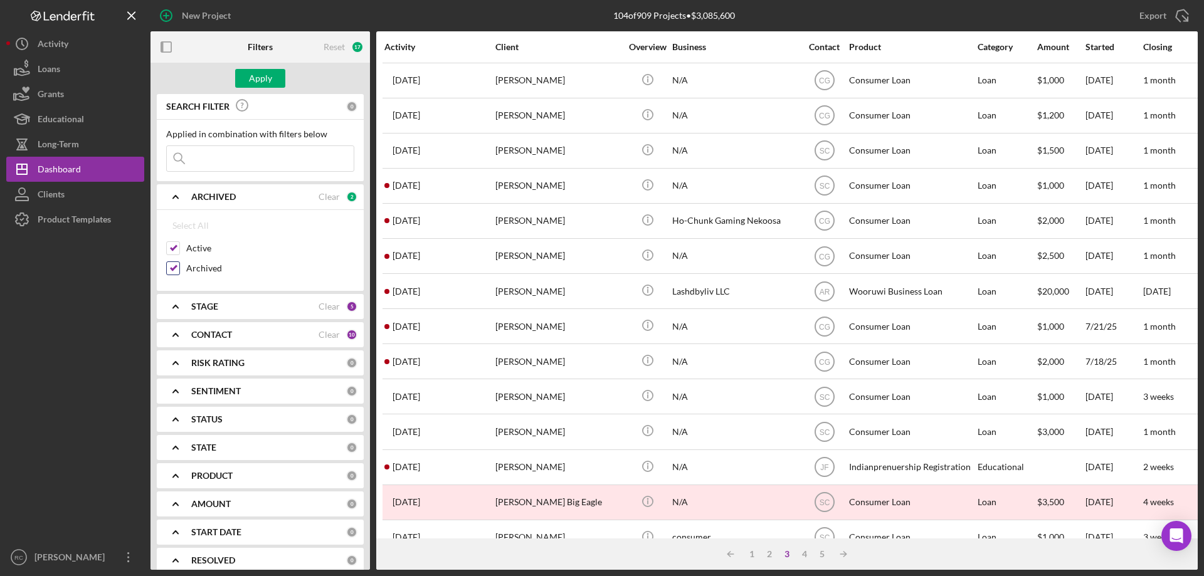
click at [177, 269] on input "Archived" at bounding box center [173, 268] width 13 height 13
checkbox input "true"
click at [330, 200] on div "Clear" at bounding box center [328, 197] width 21 height 10
checkbox input "false"
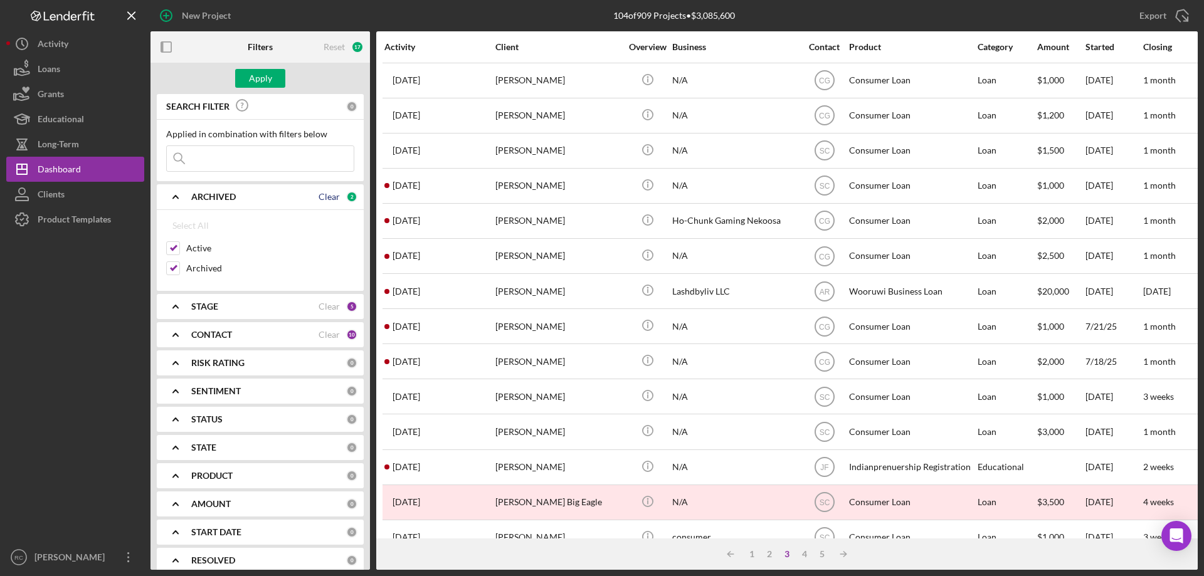
checkbox input "false"
click at [173, 250] on input "Active" at bounding box center [173, 248] width 13 height 13
checkbox input "true"
click at [353, 45] on div "16" at bounding box center [357, 47] width 13 height 13
click at [359, 47] on div "16" at bounding box center [357, 47] width 13 height 13
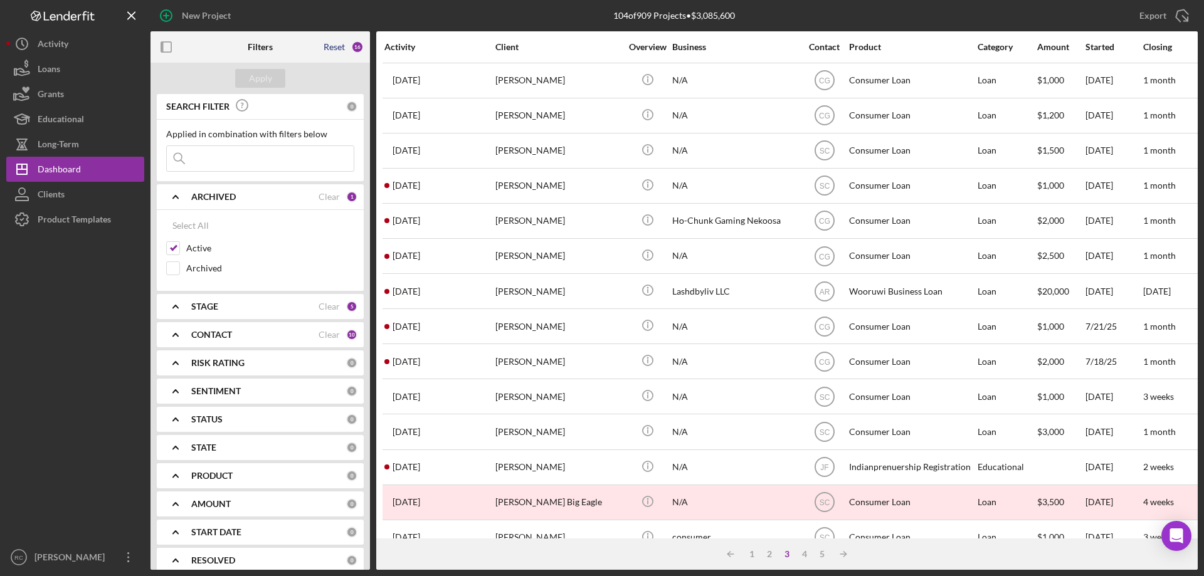
click at [338, 46] on div "Reset" at bounding box center [333, 47] width 21 height 10
click at [257, 77] on div "Apply" at bounding box center [260, 78] width 23 height 19
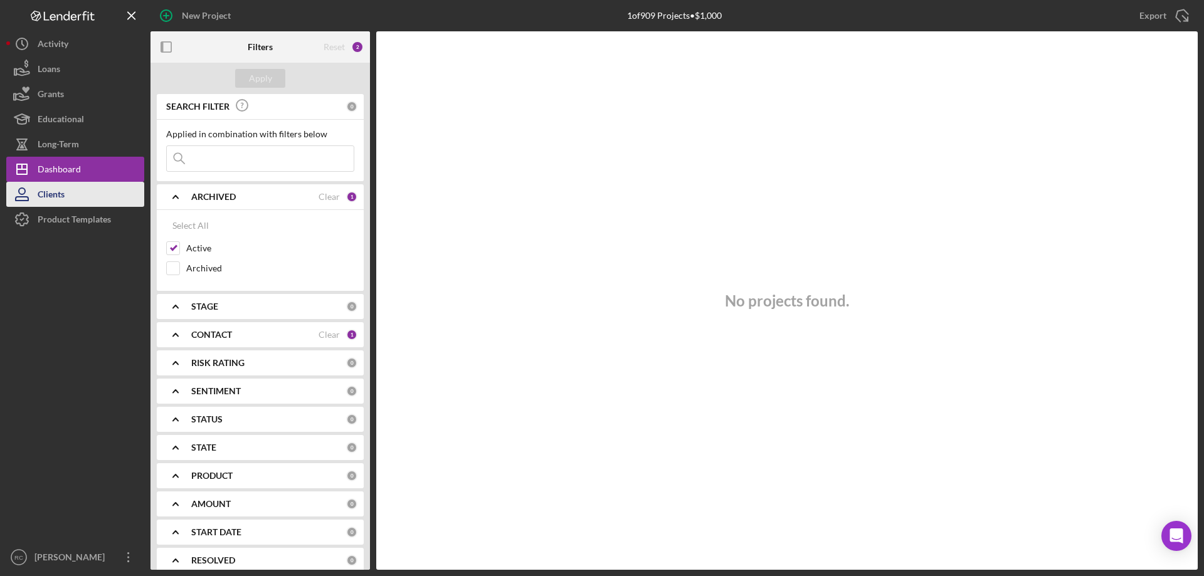
click at [77, 198] on button "Clients" at bounding box center [75, 194] width 138 height 25
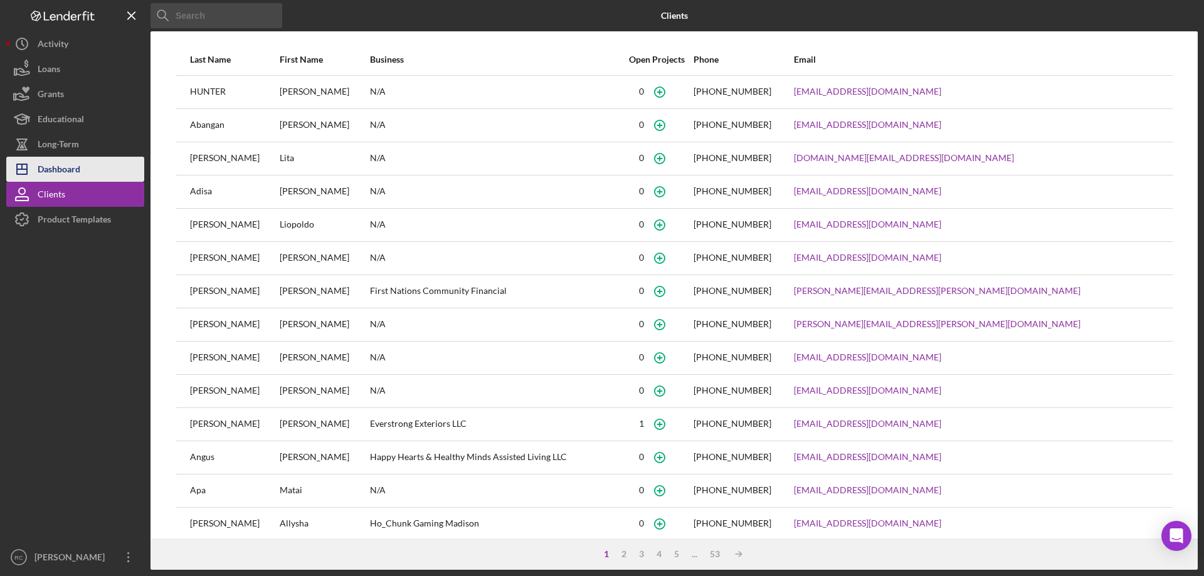
click at [74, 165] on div "Dashboard" at bounding box center [59, 171] width 43 height 28
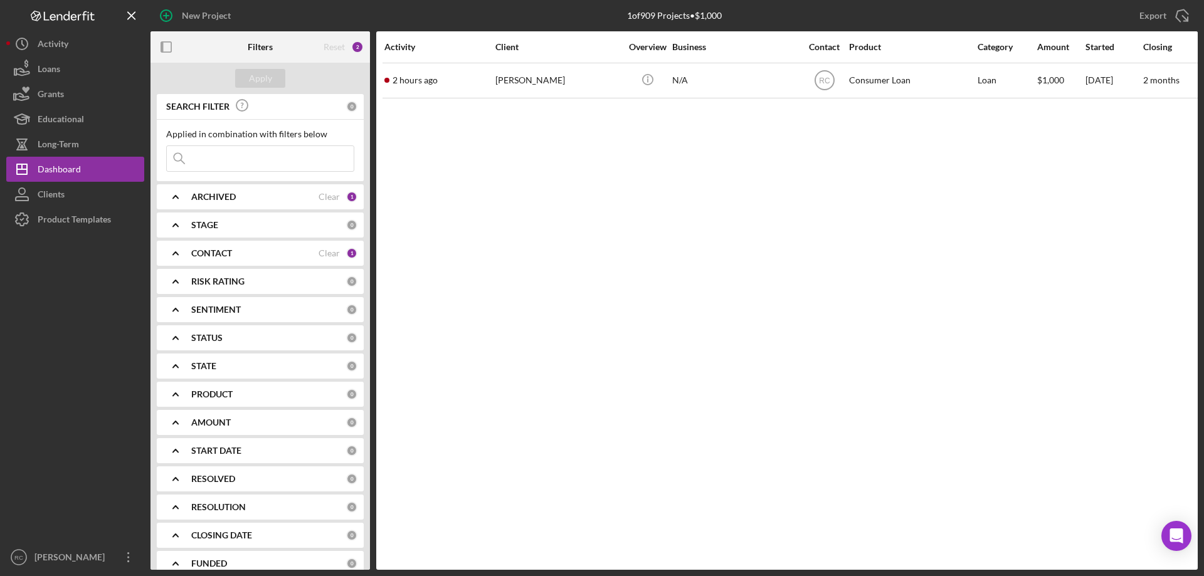
click at [216, 196] on b "ARCHIVED" at bounding box center [213, 197] width 45 height 10
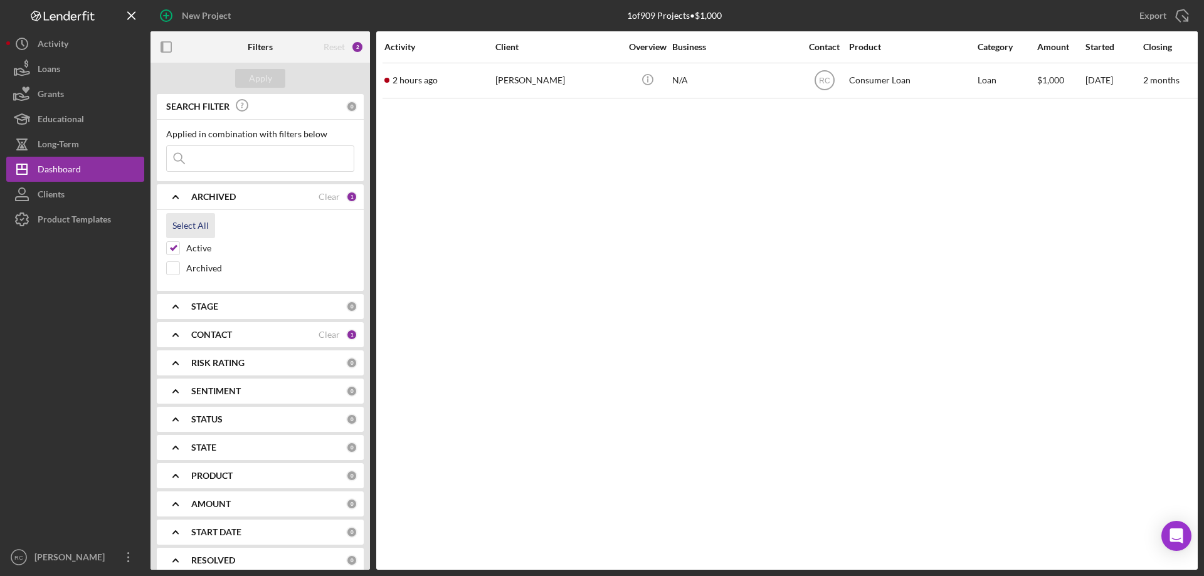
click at [187, 228] on div "Select All" at bounding box center [190, 225] width 36 height 25
click at [173, 263] on input "Archived" at bounding box center [173, 268] width 13 height 13
click at [176, 266] on input "Archived" at bounding box center [173, 268] width 13 height 13
checkbox input "false"
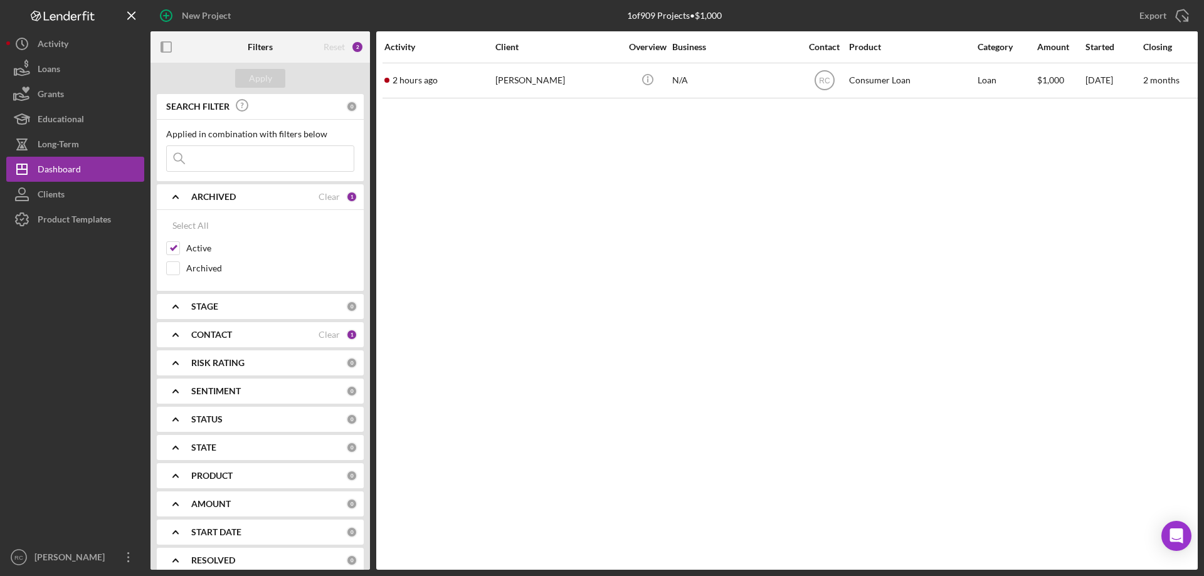
click at [359, 47] on div "2" at bounding box center [357, 47] width 13 height 13
click at [339, 45] on div "Reset" at bounding box center [333, 47] width 21 height 10
click at [72, 166] on div "Dashboard" at bounding box center [59, 171] width 43 height 28
click at [61, 45] on div "Activity" at bounding box center [53, 45] width 31 height 28
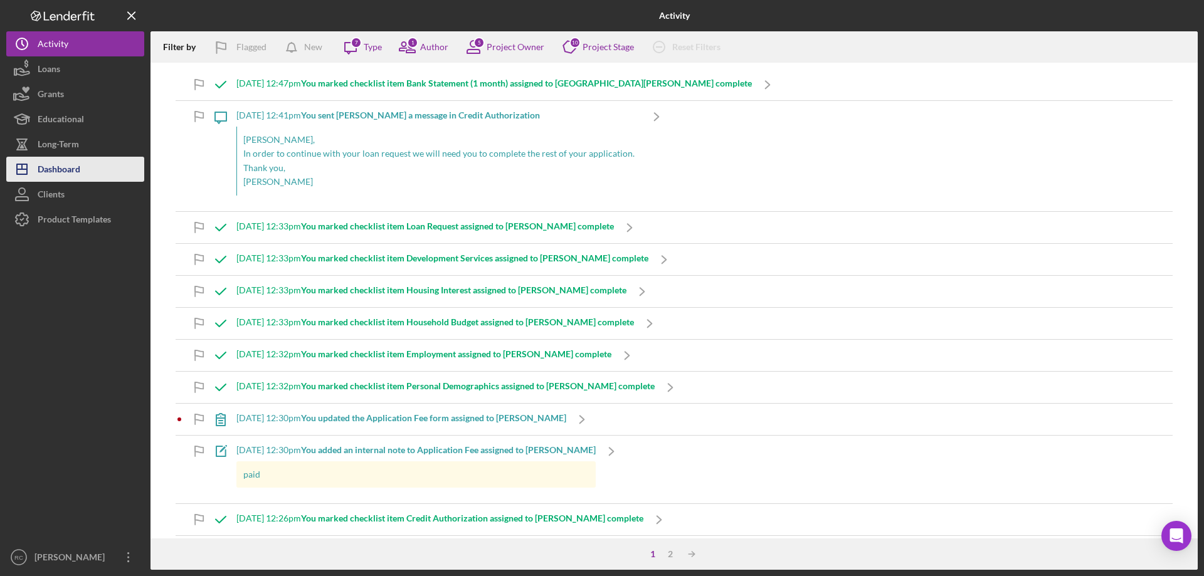
click at [63, 166] on div "Dashboard" at bounding box center [59, 171] width 43 height 28
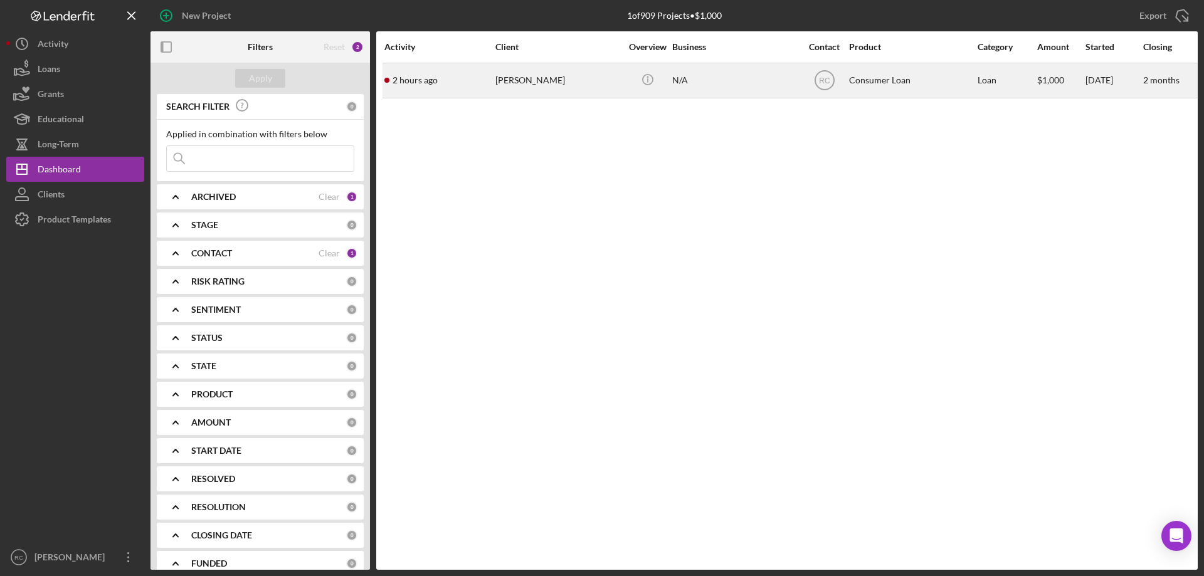
click at [512, 77] on div "[PERSON_NAME]" at bounding box center [557, 80] width 125 height 33
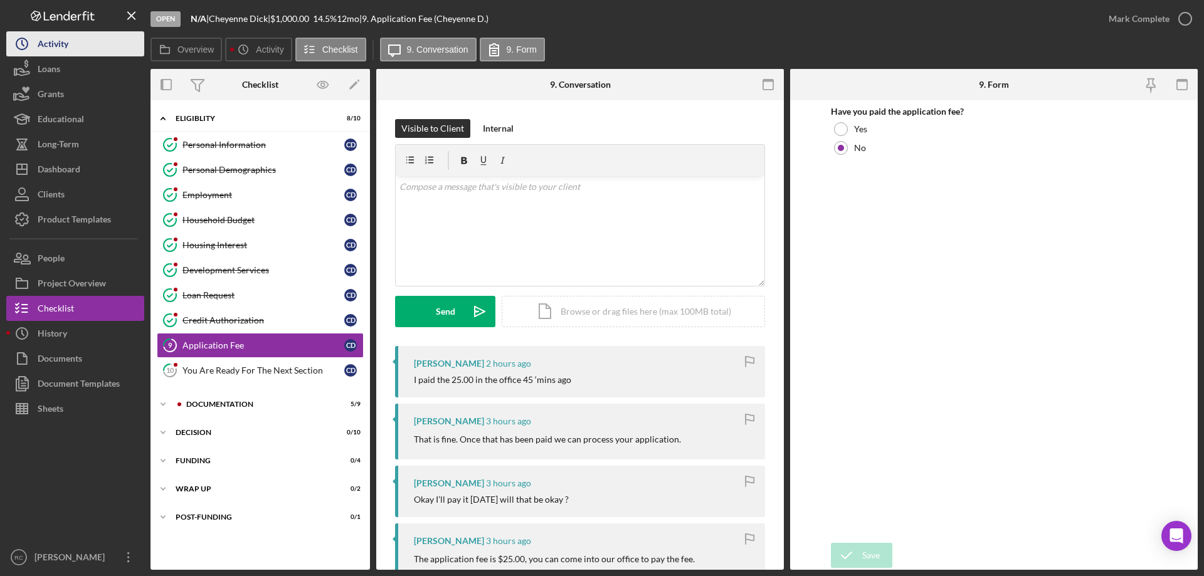
click at [70, 46] on button "Icon/History Activity" at bounding box center [75, 43] width 138 height 25
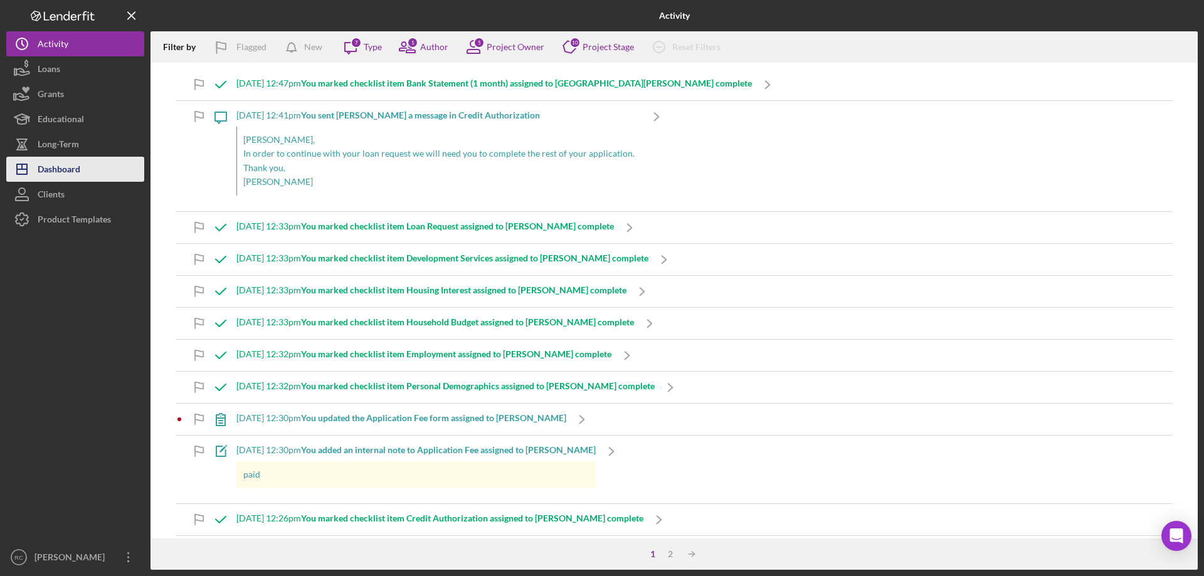
click at [53, 176] on div "Dashboard" at bounding box center [59, 171] width 43 height 28
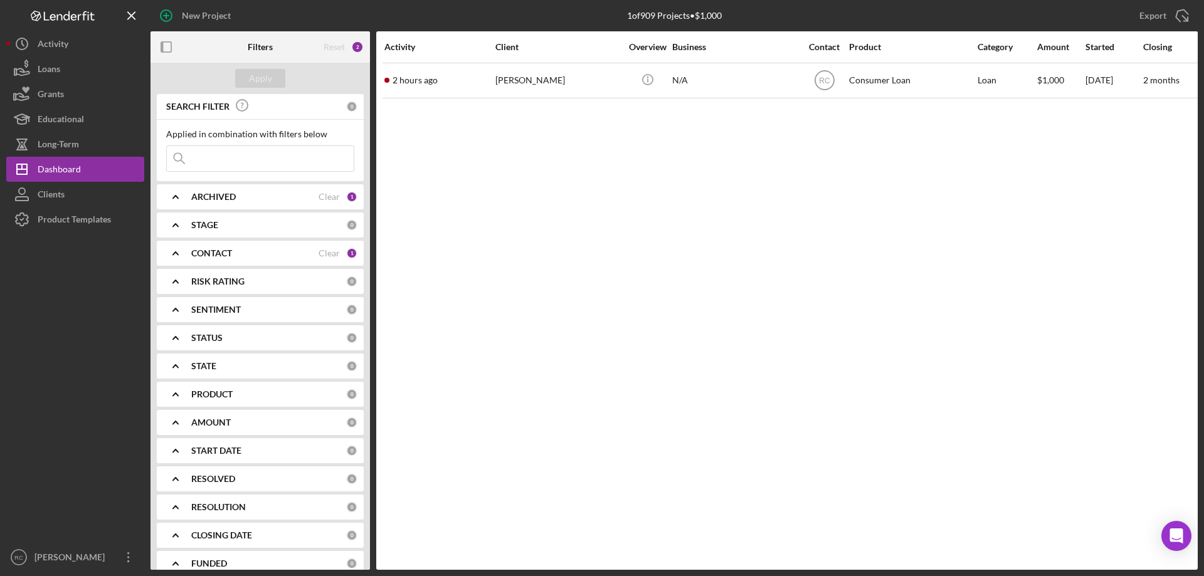
click at [254, 198] on div "ARCHIVED" at bounding box center [254, 197] width 127 height 10
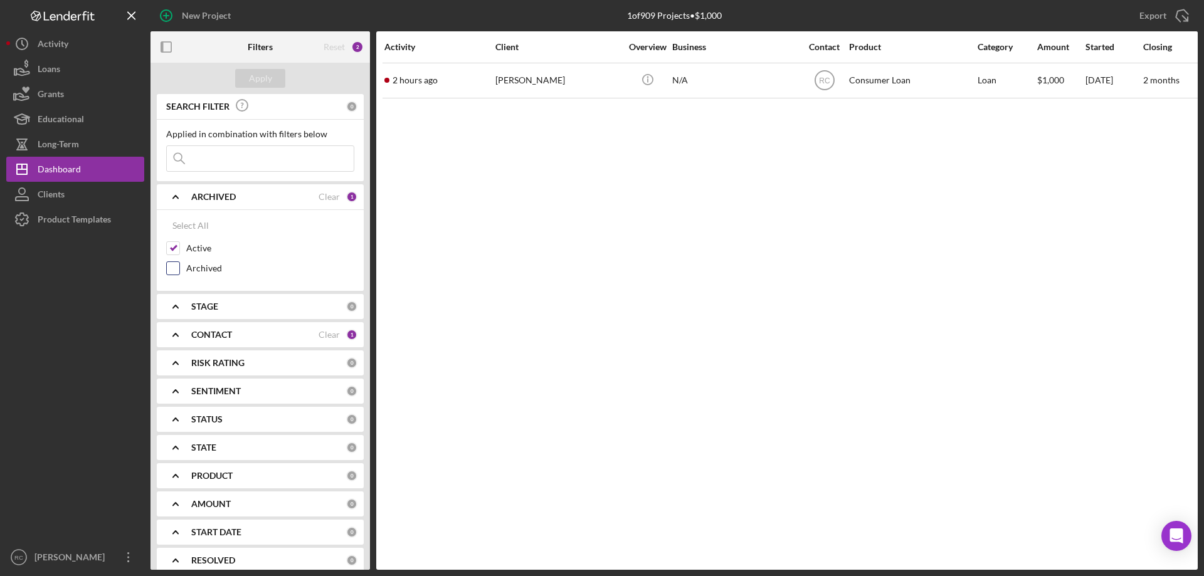
click at [174, 268] on input "Archived" at bounding box center [173, 268] width 13 height 13
checkbox input "false"
click at [347, 198] on div "1" at bounding box center [351, 196] width 11 height 11
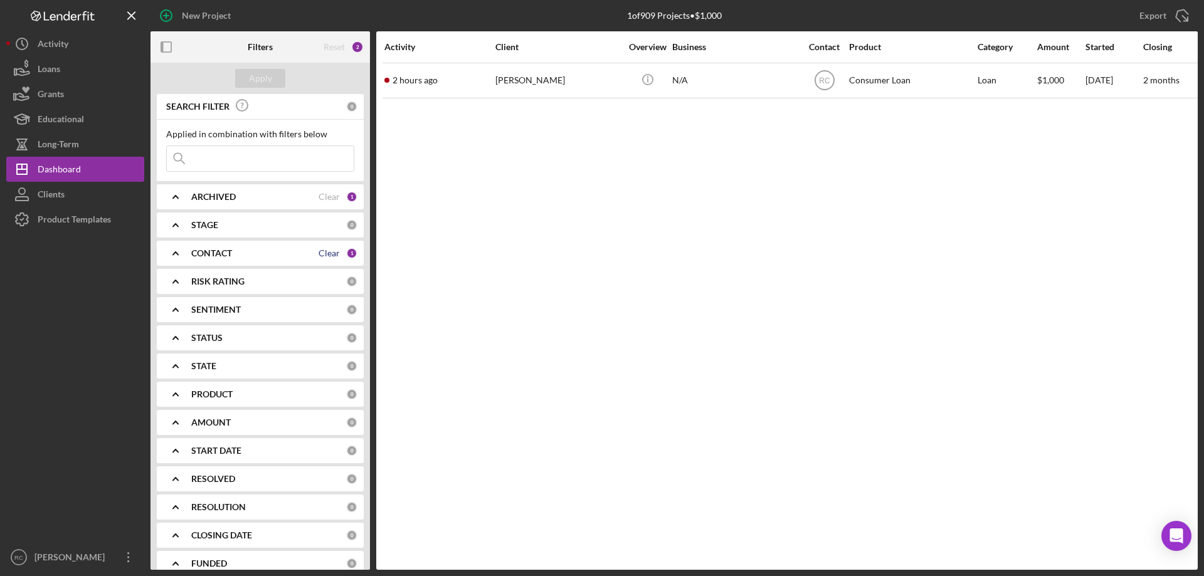
click at [334, 250] on div "Clear" at bounding box center [328, 253] width 21 height 10
click at [340, 43] on div "Reset" at bounding box center [333, 47] width 21 height 10
click at [284, 198] on div "ARCHIVED" at bounding box center [254, 197] width 127 height 10
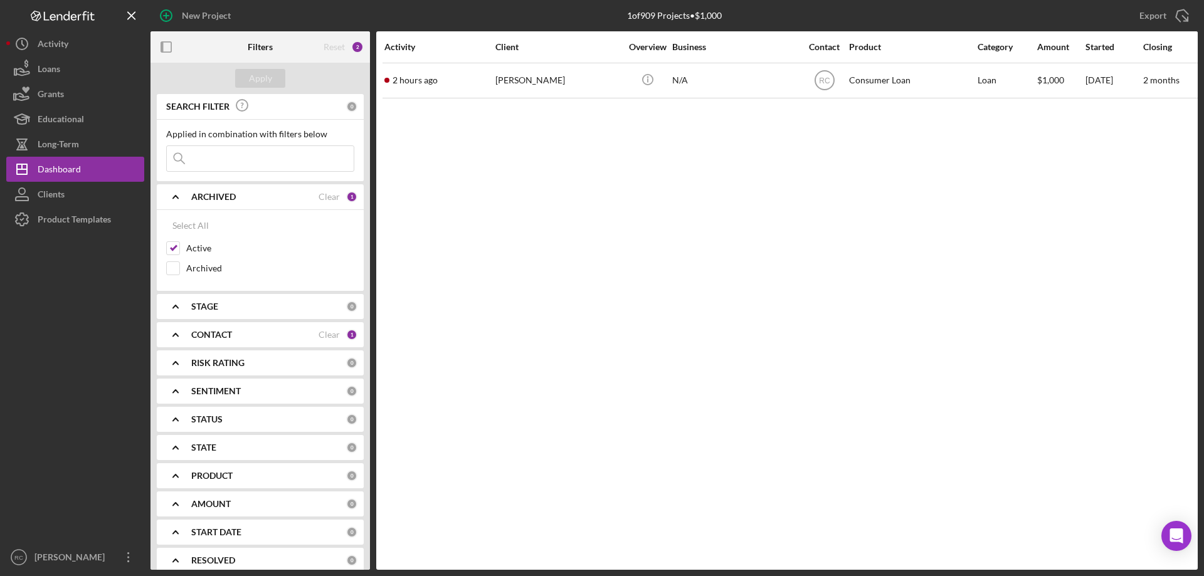
click at [332, 50] on div "Reset" at bounding box center [333, 47] width 21 height 10
click at [80, 43] on button "Icon/History Activity" at bounding box center [75, 43] width 138 height 25
